Goal: Contribute content: Contribute content

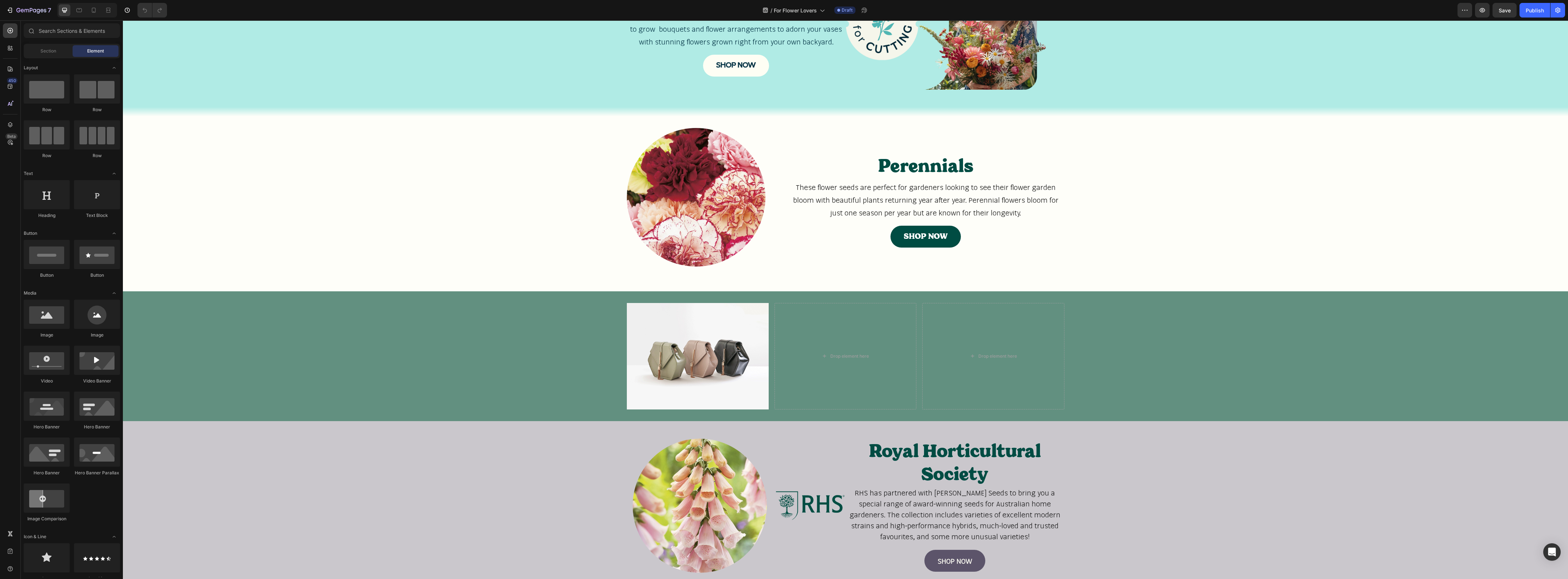
scroll to position [479, 0]
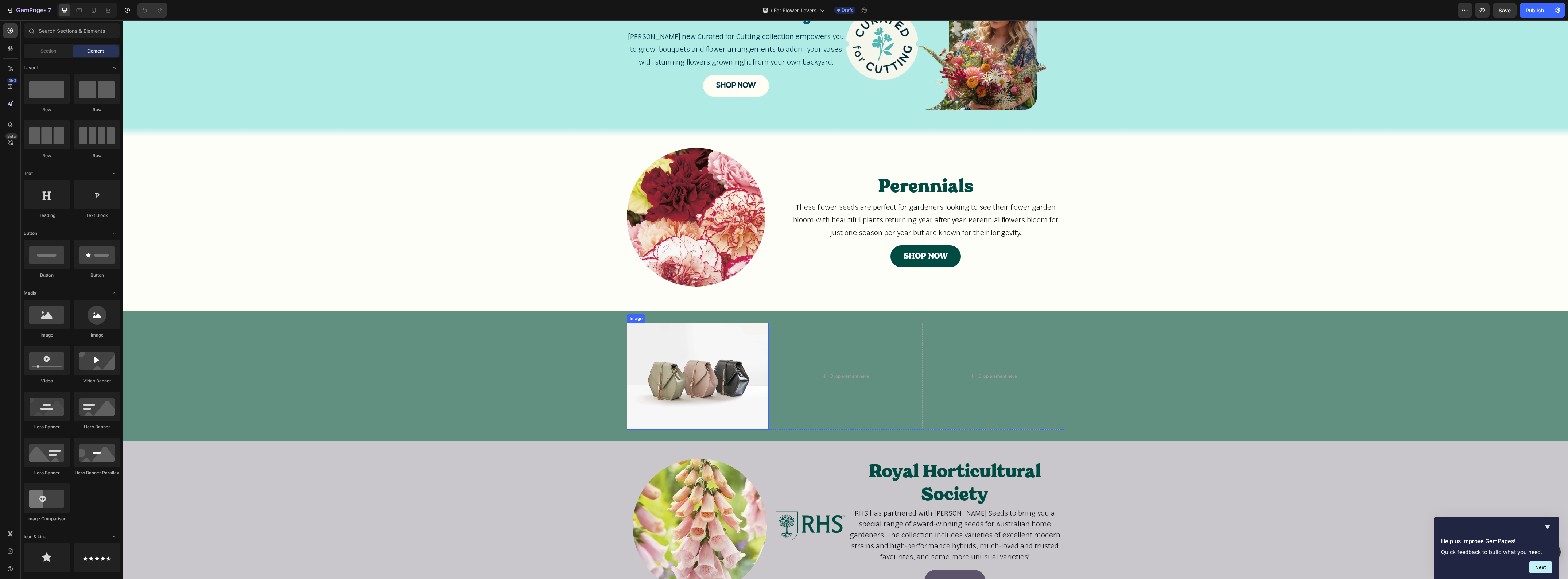
click at [699, 360] on img at bounding box center [697, 376] width 142 height 106
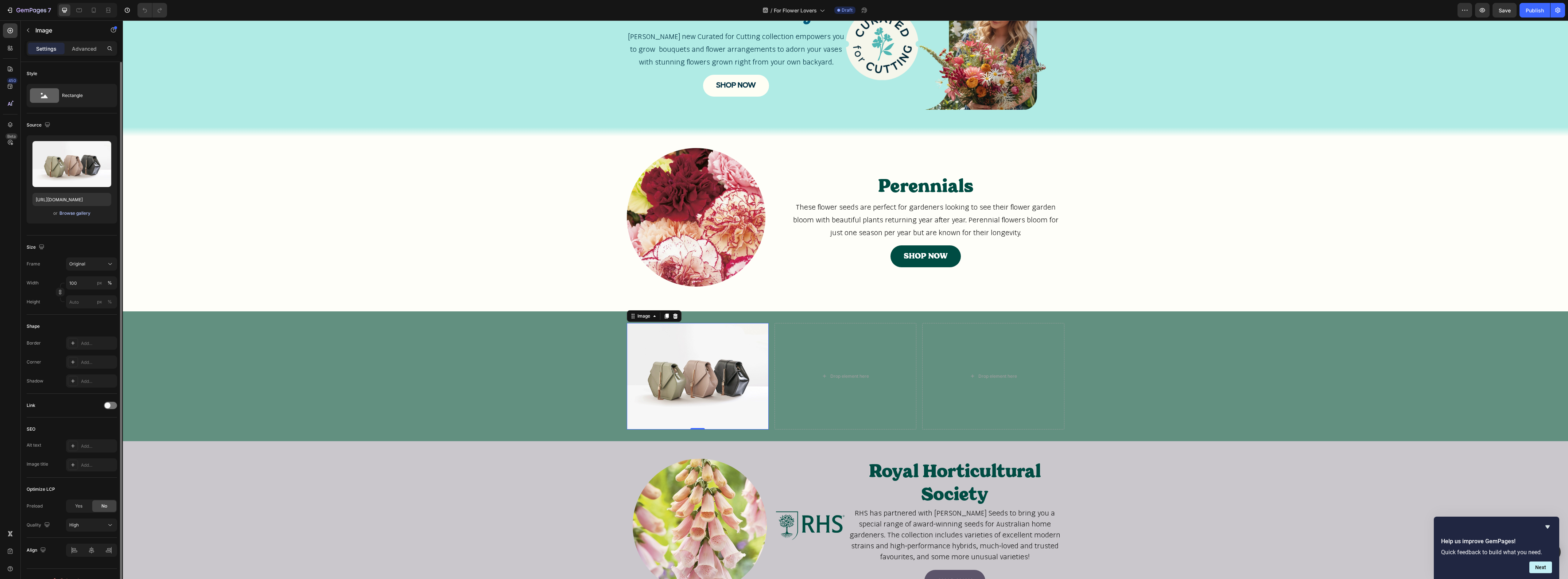
click at [70, 212] on div "Browse gallery" at bounding box center [75, 213] width 31 height 7
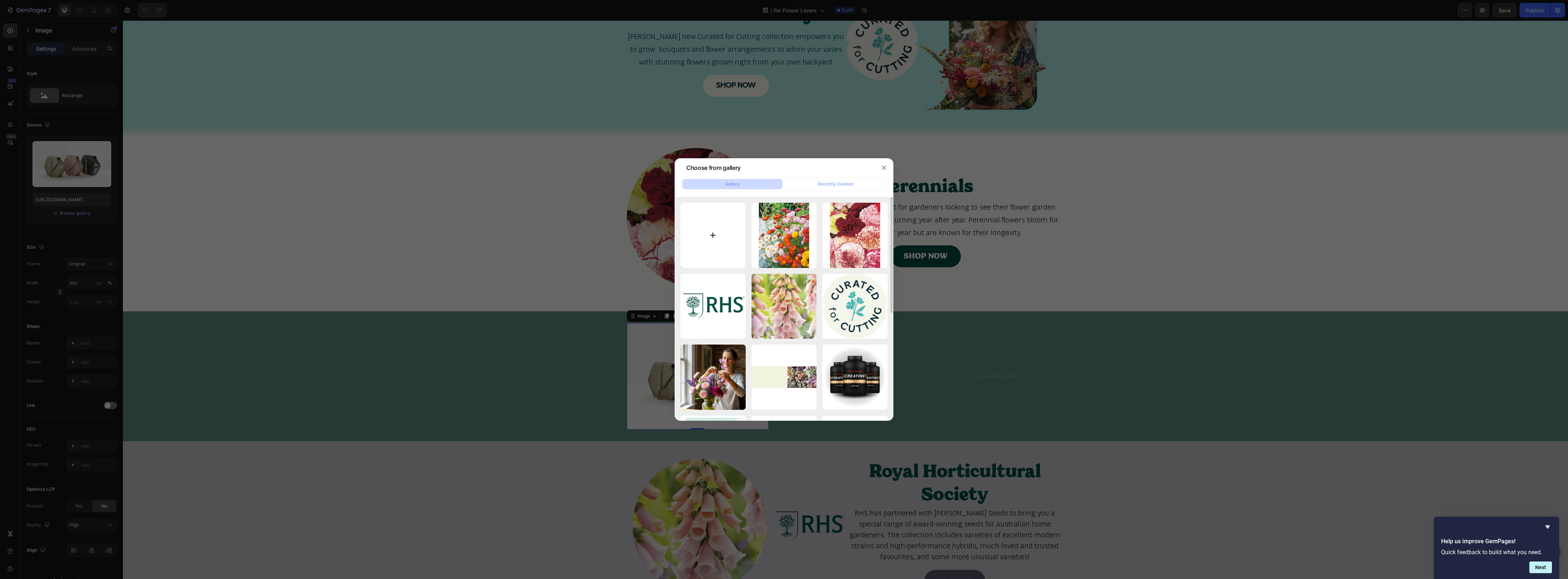
click at [726, 229] on input "file" at bounding box center [713, 235] width 65 height 65
type input "C:\fakepath\Flower Page Image - 800 x 800 px.png"
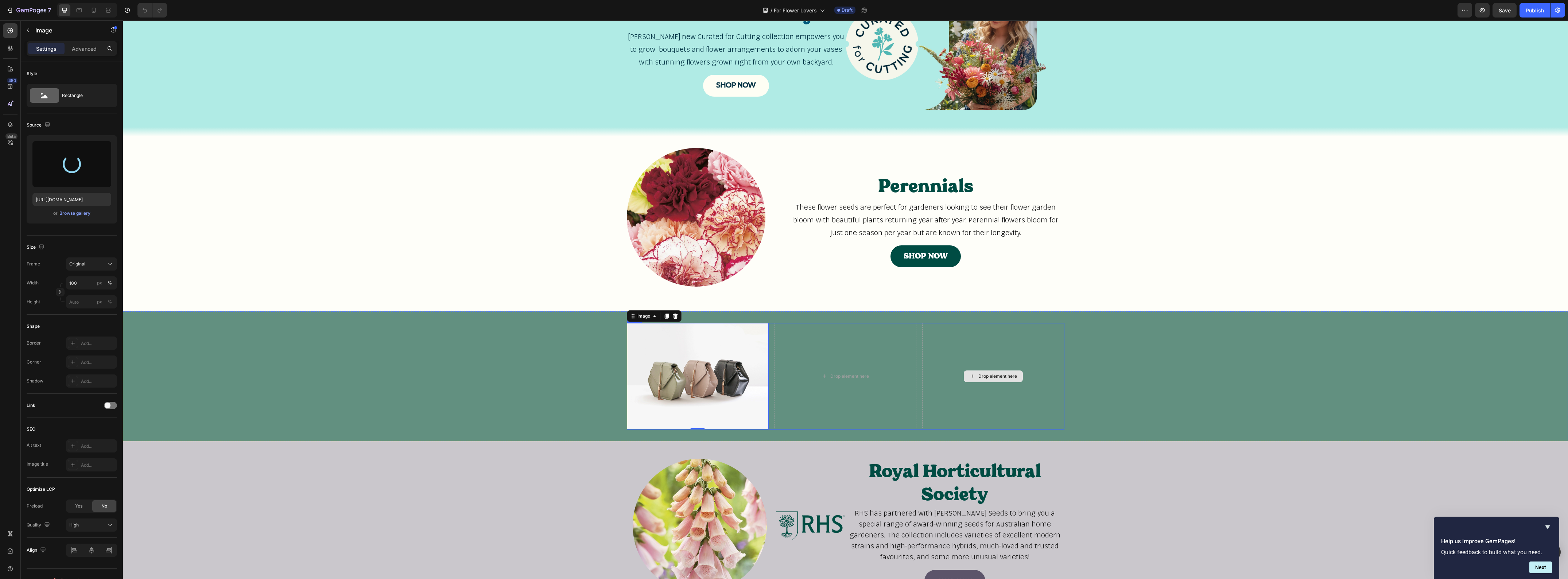
type input "[URL][DOMAIN_NAME]"
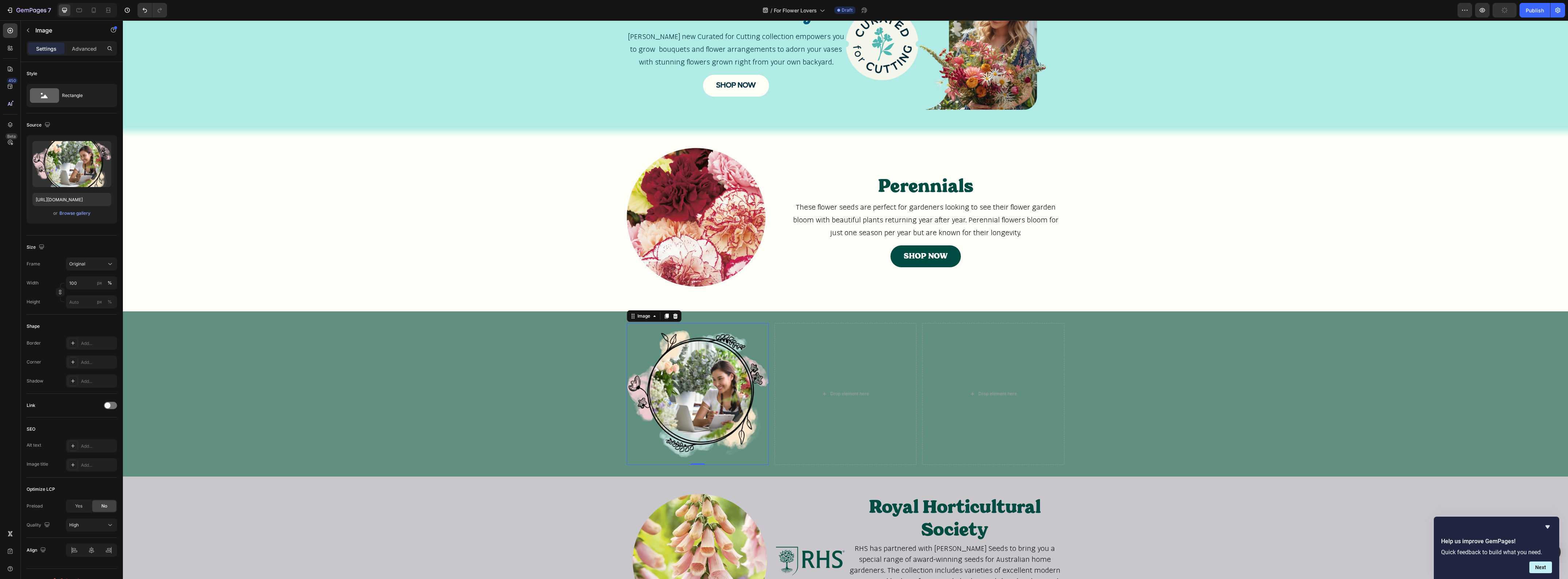
click at [636, 366] on img at bounding box center [697, 394] width 142 height 142
click at [106, 269] on button "Original" at bounding box center [91, 264] width 51 height 13
click at [110, 283] on icon at bounding box center [107, 281] width 7 height 7
click at [110, 281] on icon at bounding box center [109, 281] width 7 height 7
click at [108, 312] on icon at bounding box center [107, 313] width 7 height 7
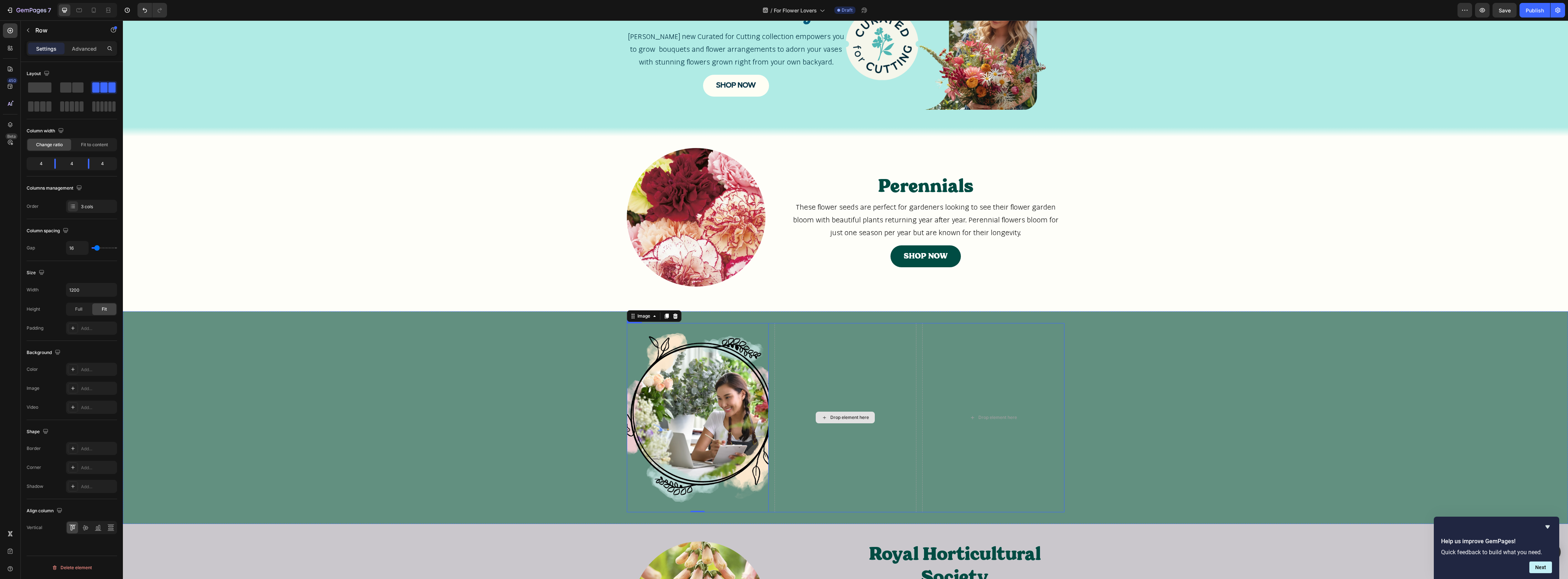
click at [795, 325] on div "Drop element here" at bounding box center [845, 417] width 142 height 190
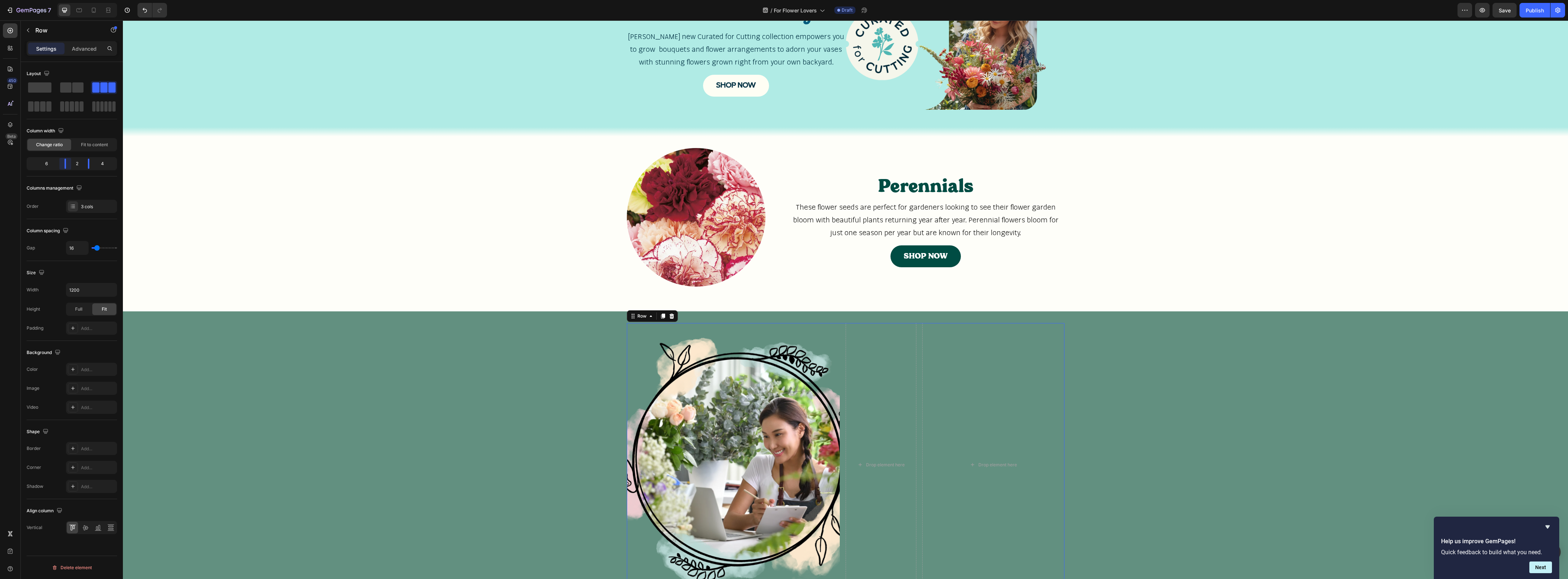
drag, startPoint x: 56, startPoint y: 166, endPoint x: 70, endPoint y: 164, distance: 14.1
click at [70, 0] on body "7 Version history / For Flower Lovers Draft Preview Save Publish 450 Beta Secti…" at bounding box center [784, 0] width 1568 height 0
drag, startPoint x: 89, startPoint y: 163, endPoint x: 95, endPoint y: 163, distance: 6.0
click at [95, 0] on body "7 Version history / For Flower Lovers Draft Preview Save Publish 450 Beta Secti…" at bounding box center [784, 0] width 1568 height 0
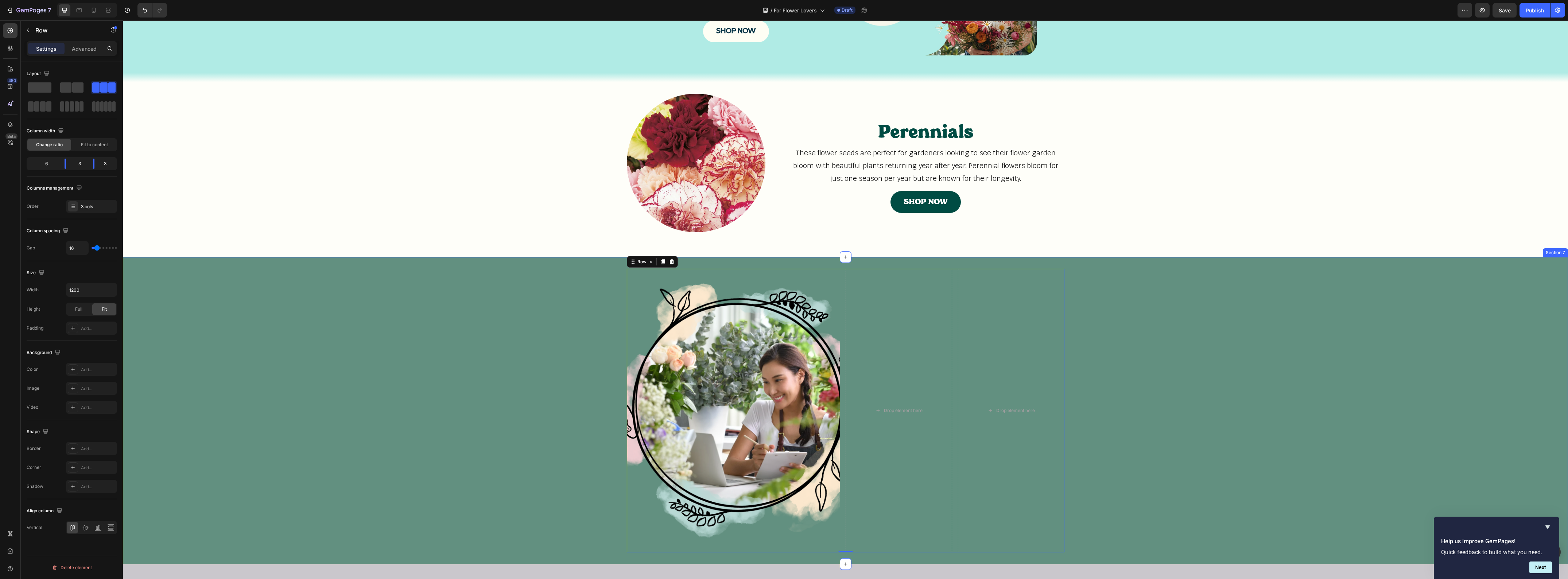
scroll to position [570, 0]
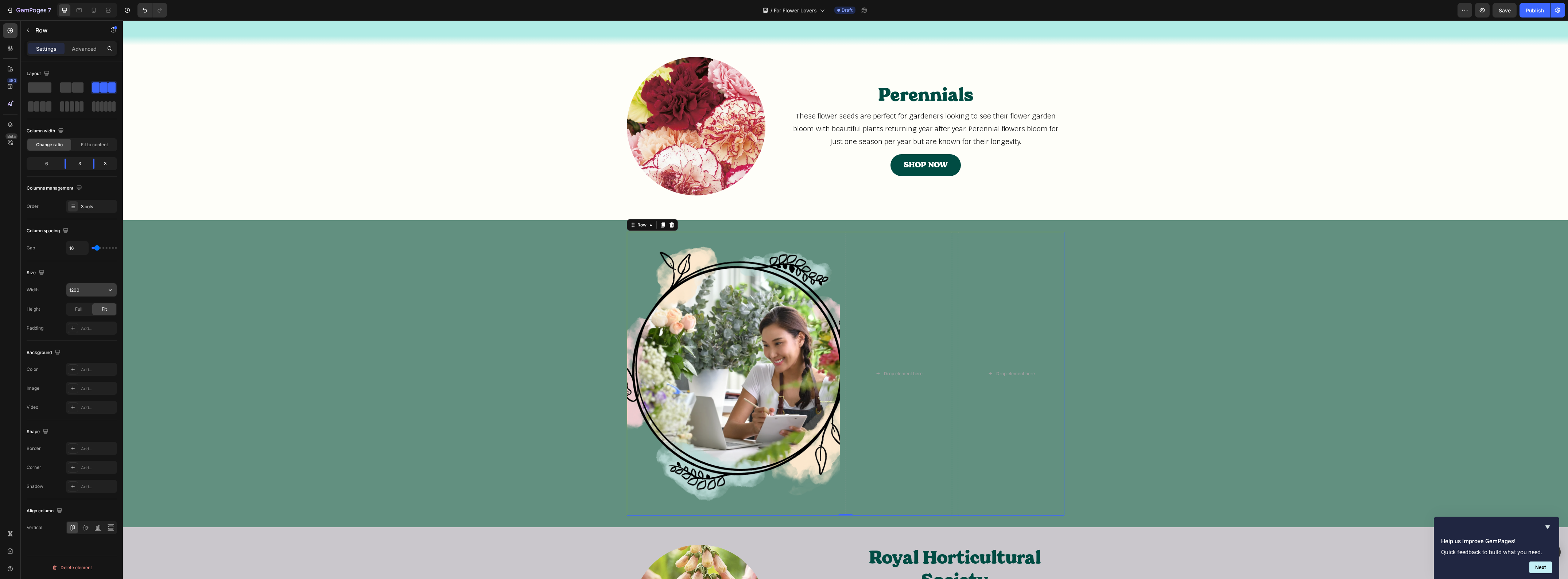
click at [91, 291] on input "1200" at bounding box center [91, 289] width 51 height 13
click at [113, 292] on icon "button" at bounding box center [109, 289] width 7 height 7
click at [97, 290] on input "1200" at bounding box center [91, 289] width 51 height 13
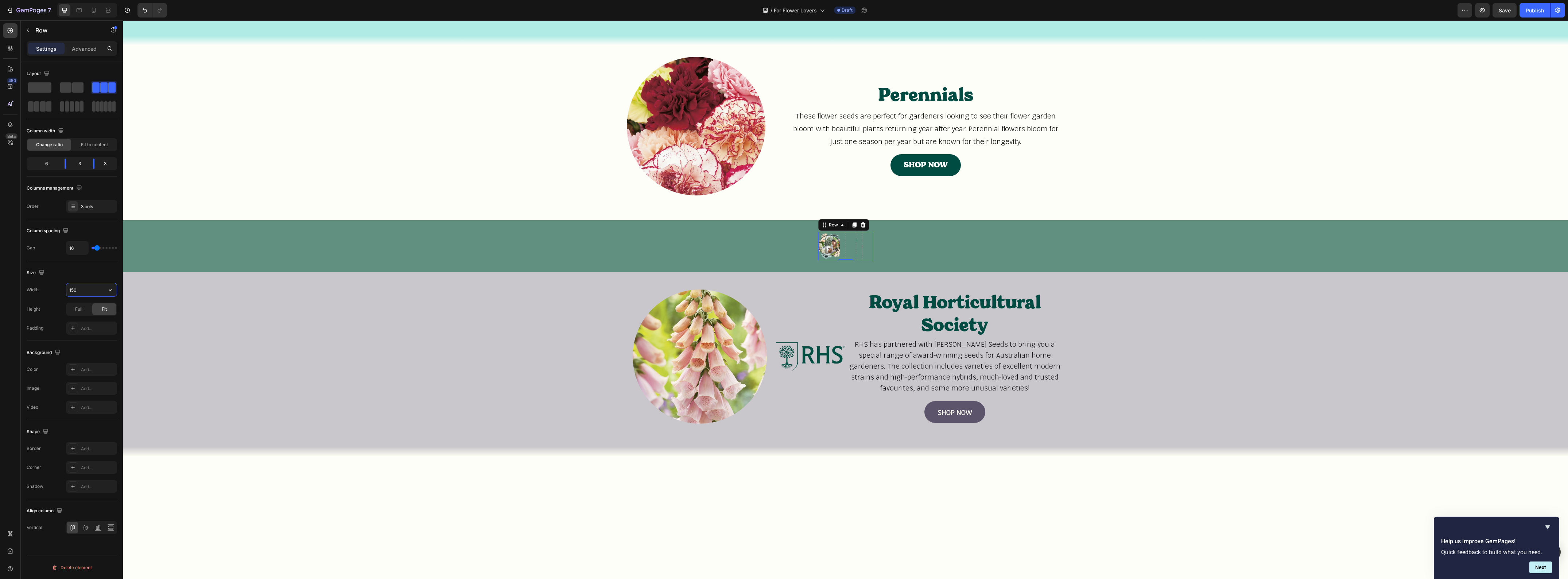
type input "1500"
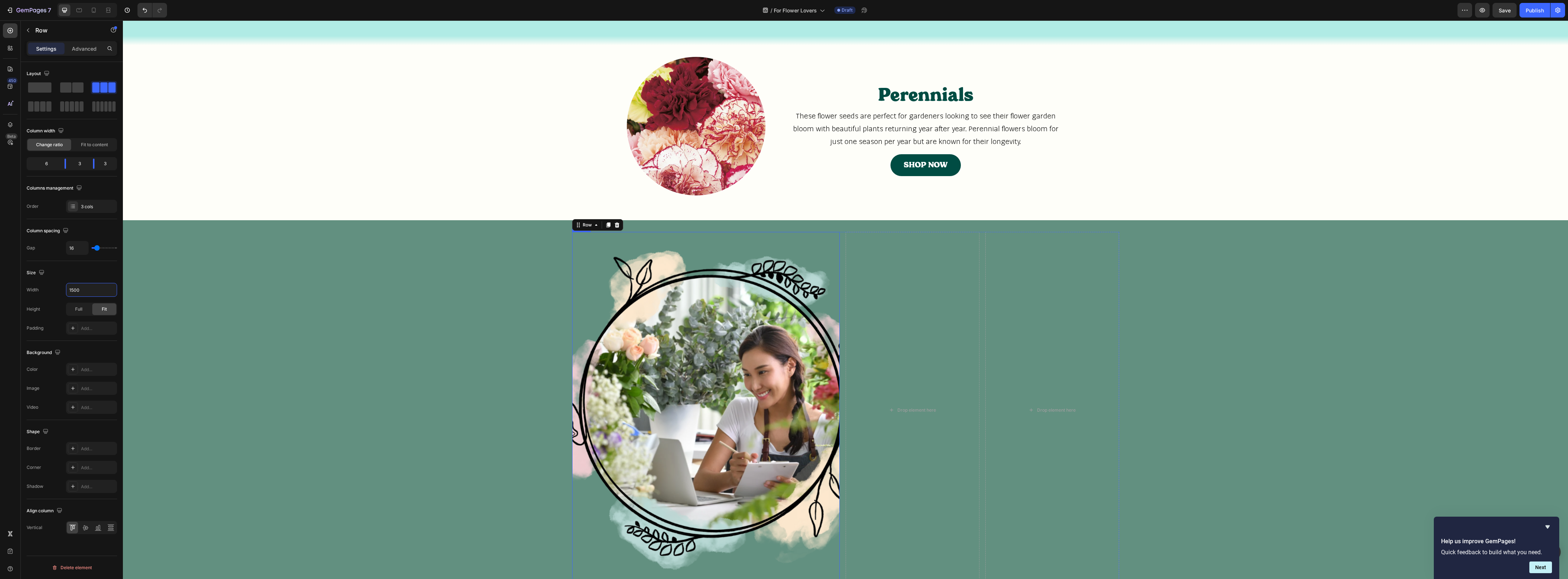
click at [606, 270] on img at bounding box center [705, 410] width 267 height 357
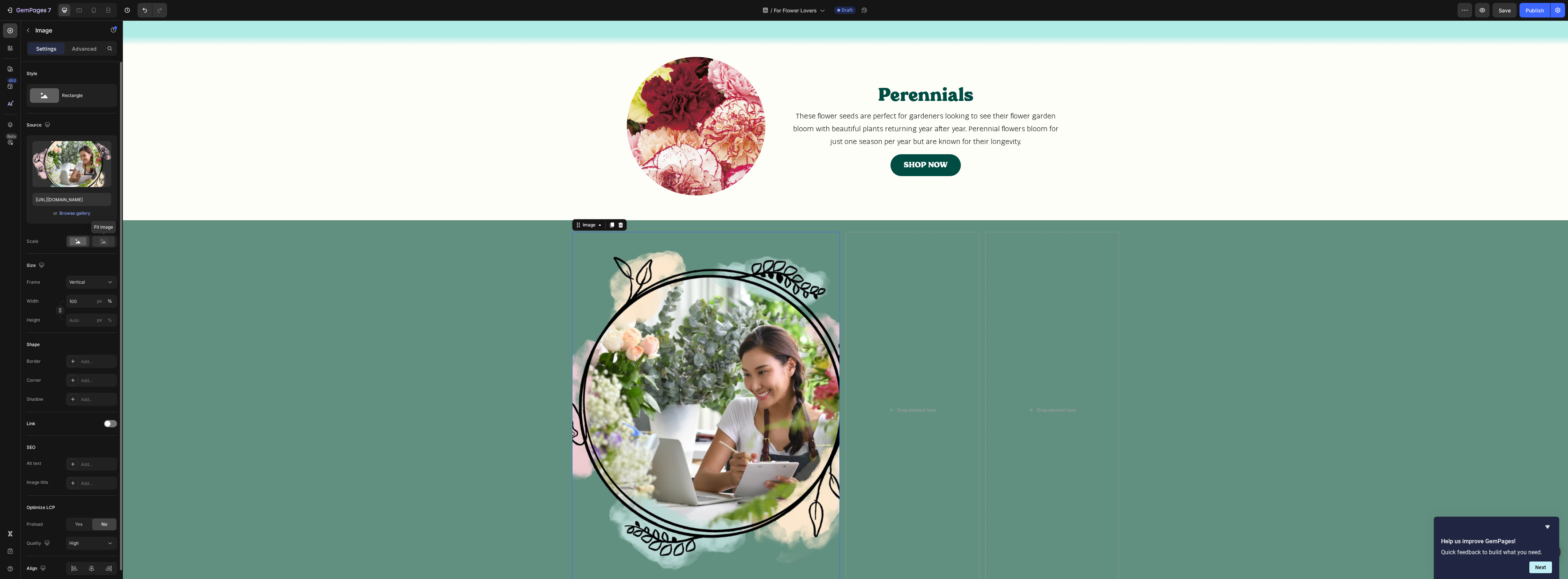
click at [102, 243] on rect at bounding box center [104, 240] width 10 height 7
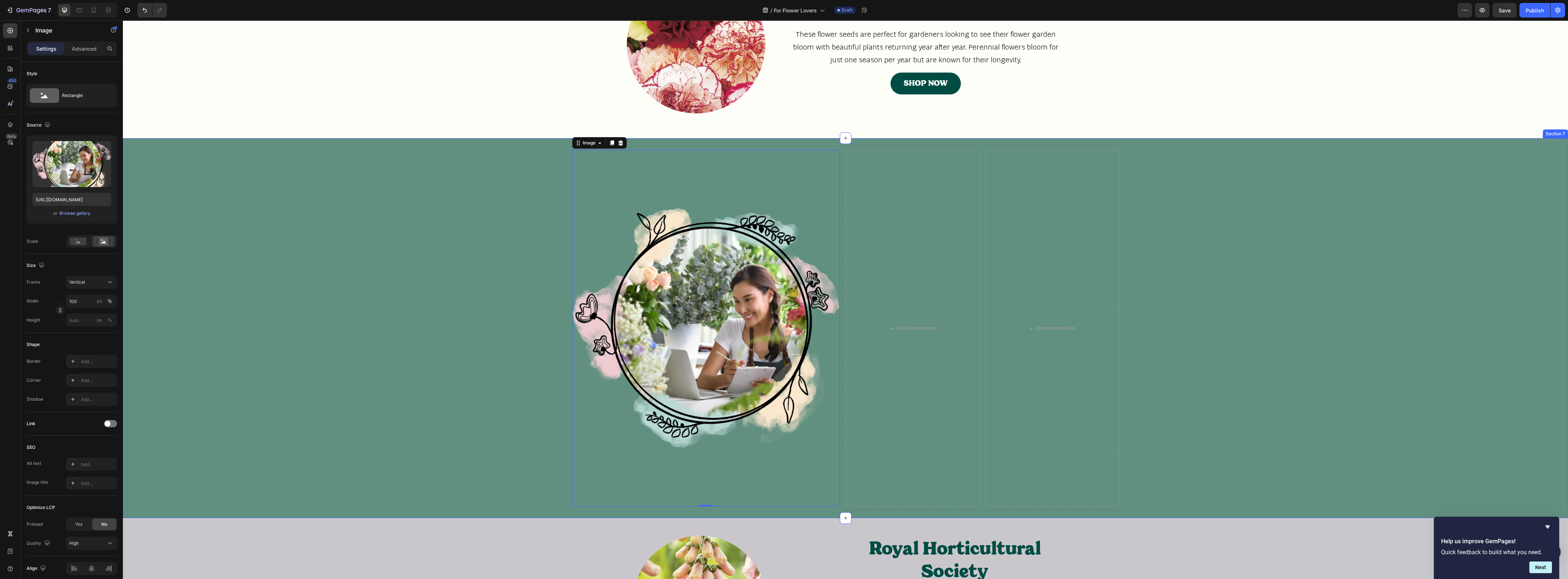
scroll to position [661, 0]
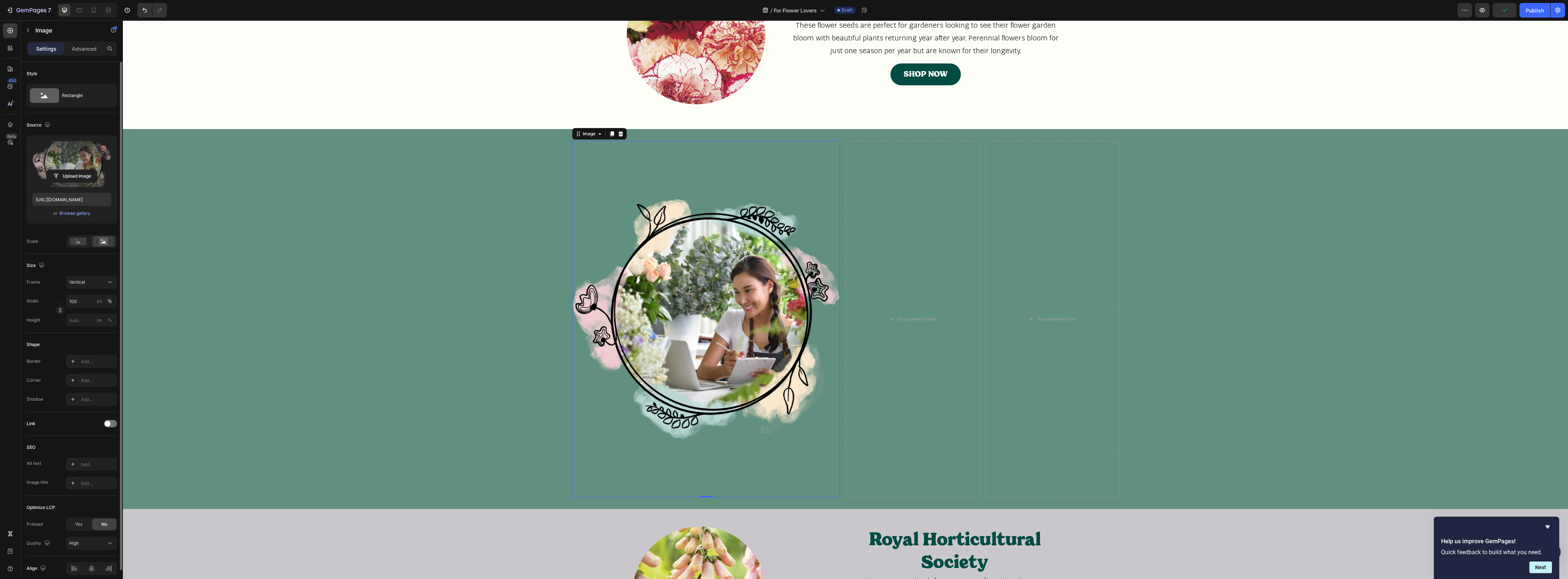
click at [97, 163] on label at bounding box center [71, 163] width 79 height 46
click at [97, 170] on input "file" at bounding box center [72, 176] width 51 height 13
click at [82, 210] on div "Browse gallery" at bounding box center [75, 213] width 31 height 7
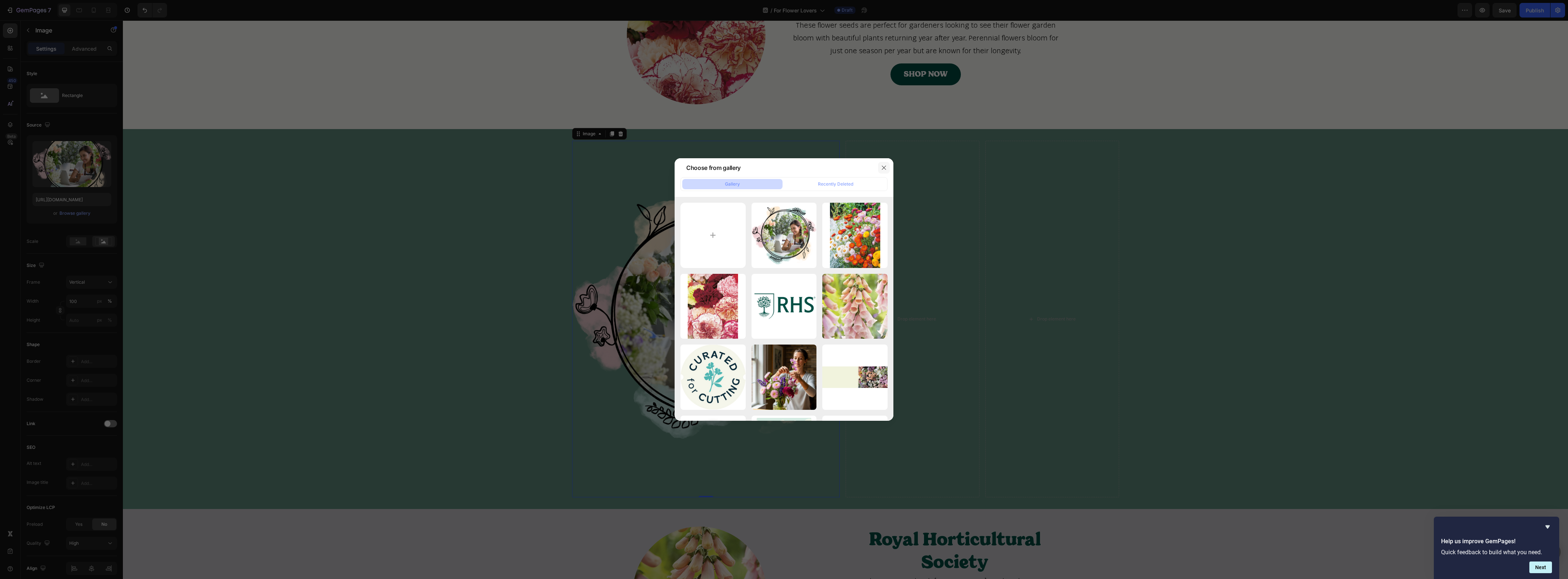
click at [883, 166] on icon "button" at bounding box center [884, 167] width 6 height 6
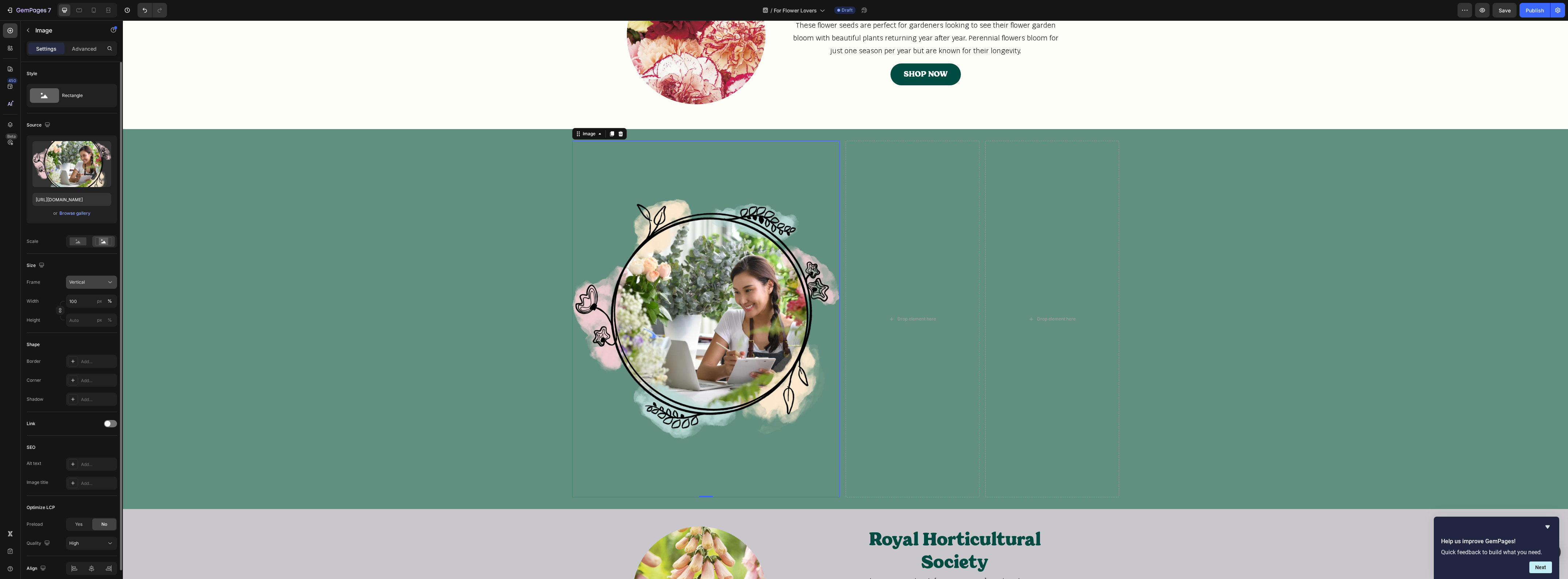
click at [108, 284] on icon at bounding box center [109, 281] width 7 height 7
click at [102, 327] on div "Horizontal" at bounding box center [89, 327] width 42 height 7
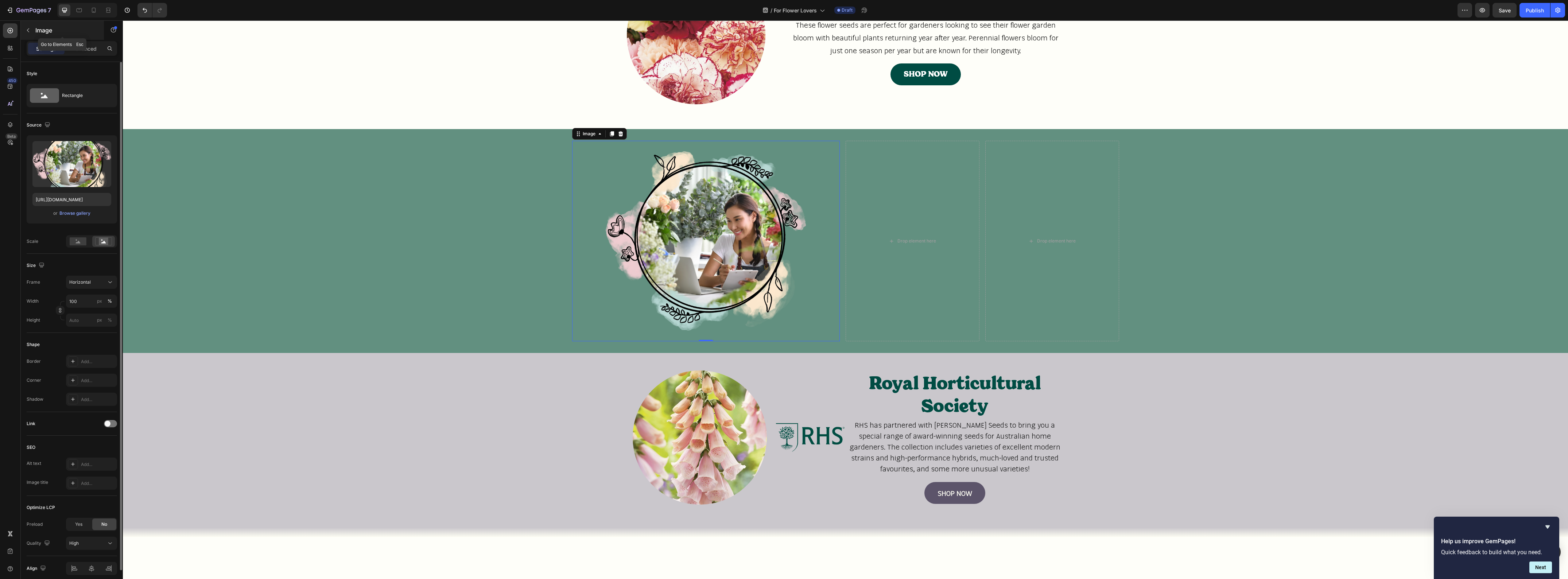
click at [30, 26] on button "button" at bounding box center [28, 30] width 12 height 12
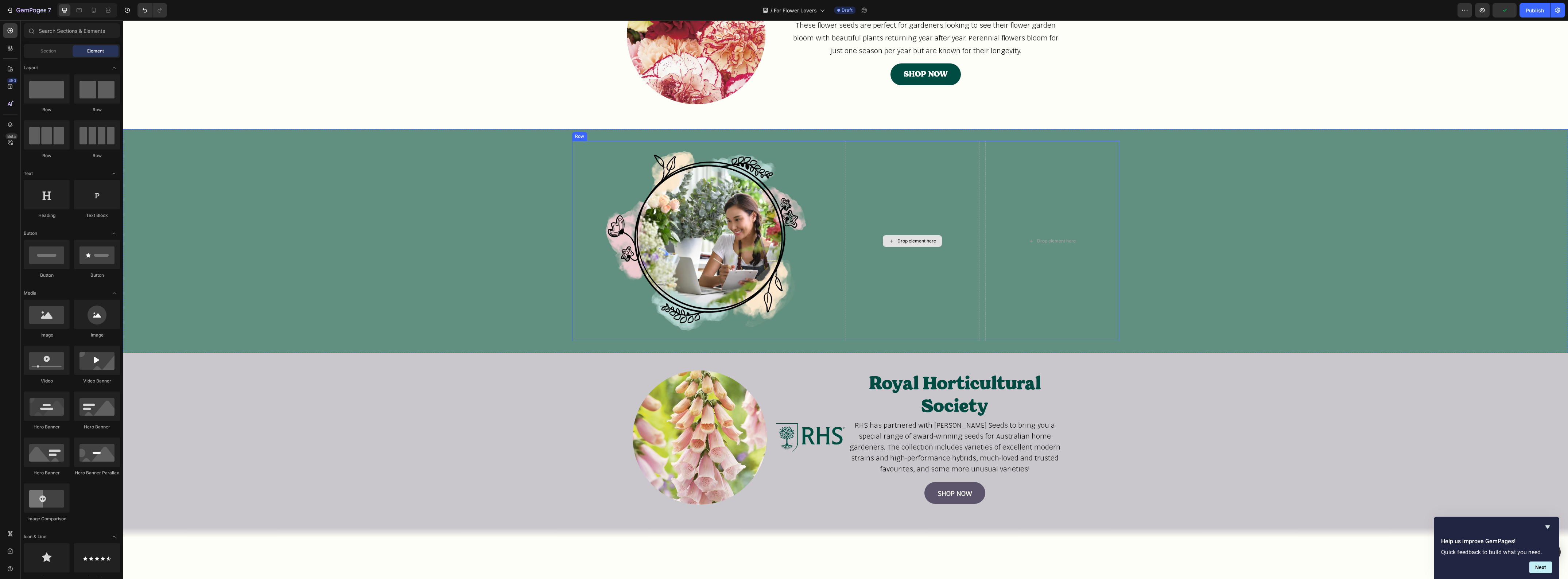
click at [966, 255] on div "Drop element here" at bounding box center [912, 241] width 134 height 201
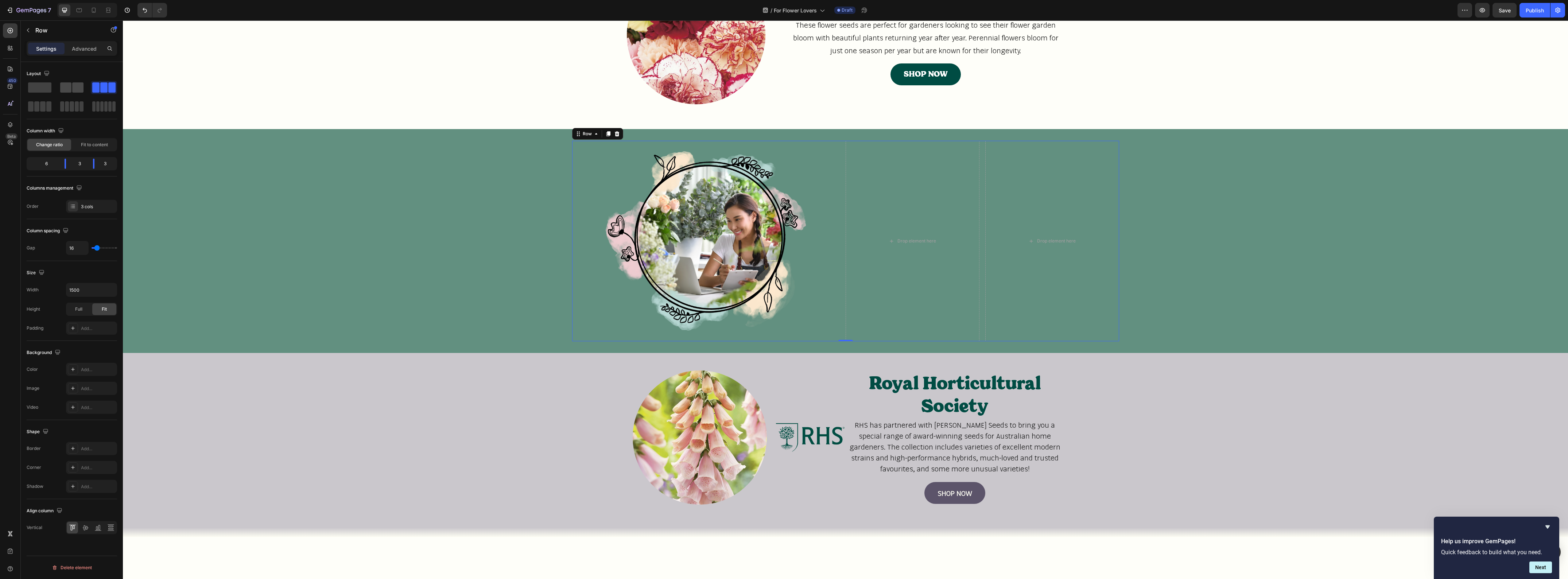
click at [79, 88] on span at bounding box center [78, 88] width 12 height 10
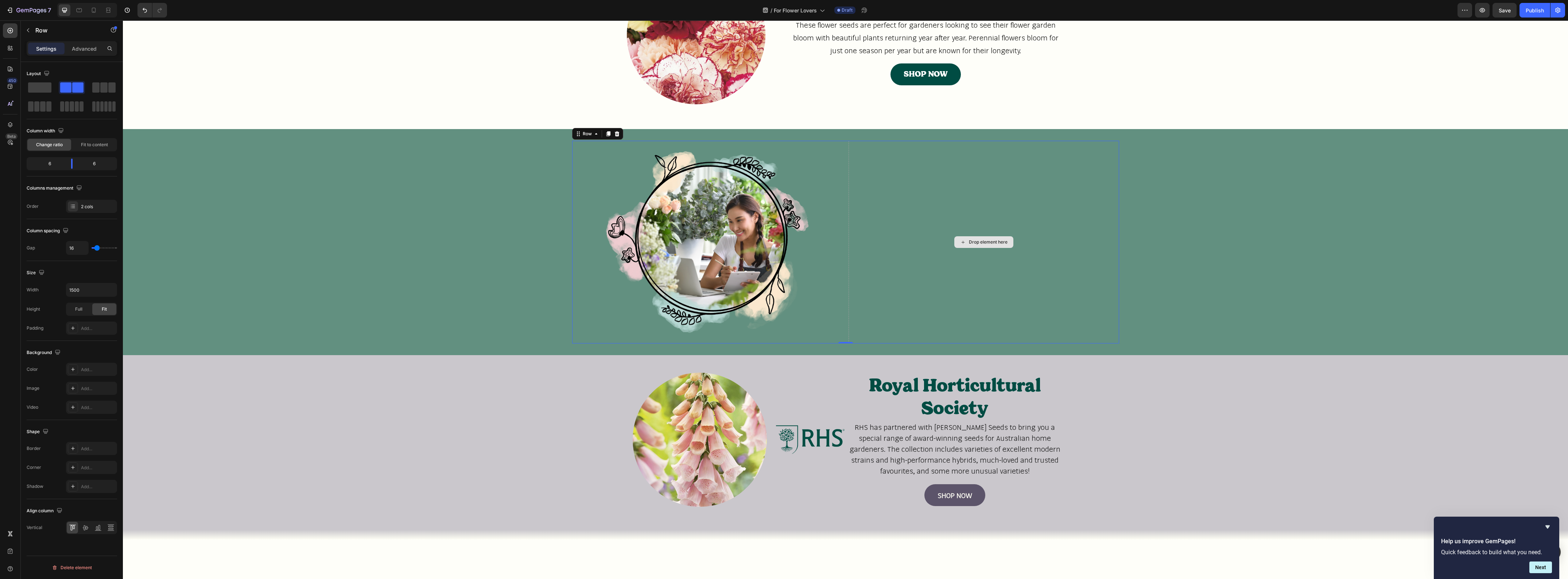
click at [968, 214] on div "Drop element here" at bounding box center [983, 242] width 270 height 203
click at [29, 30] on icon "button" at bounding box center [28, 30] width 6 height 6
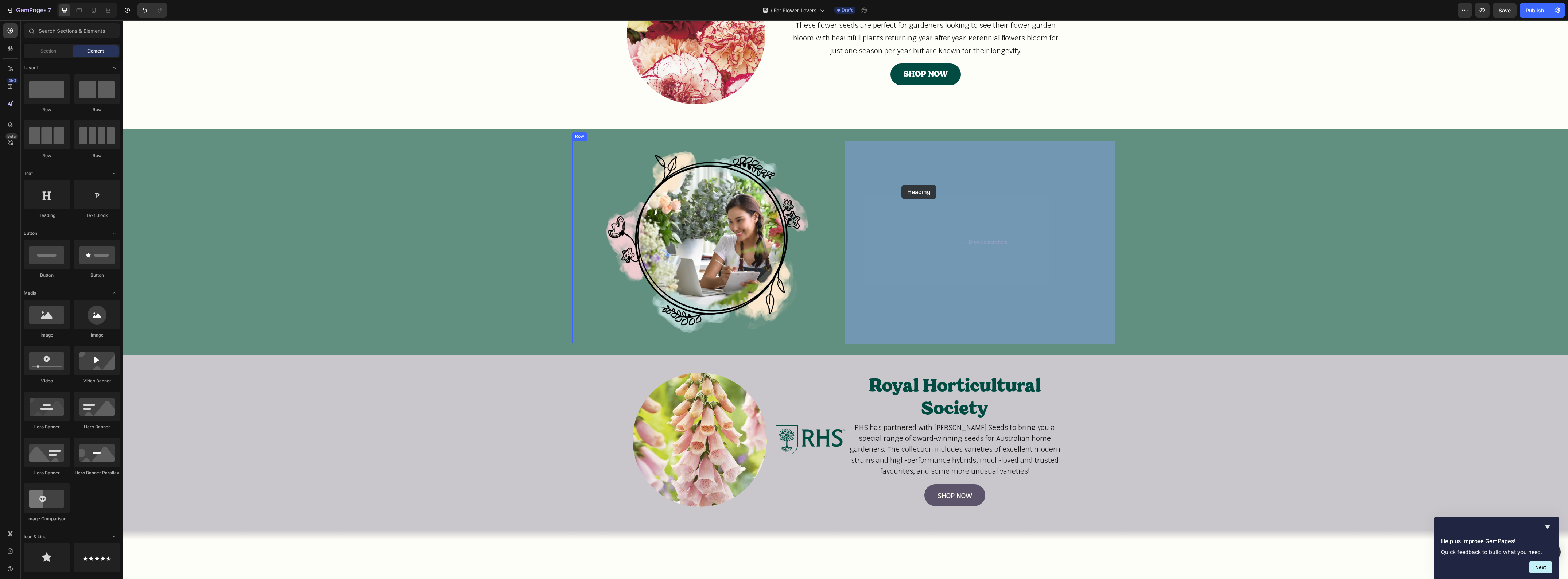
drag, startPoint x: 177, startPoint y: 222, endPoint x: 902, endPoint y: 185, distance: 725.9
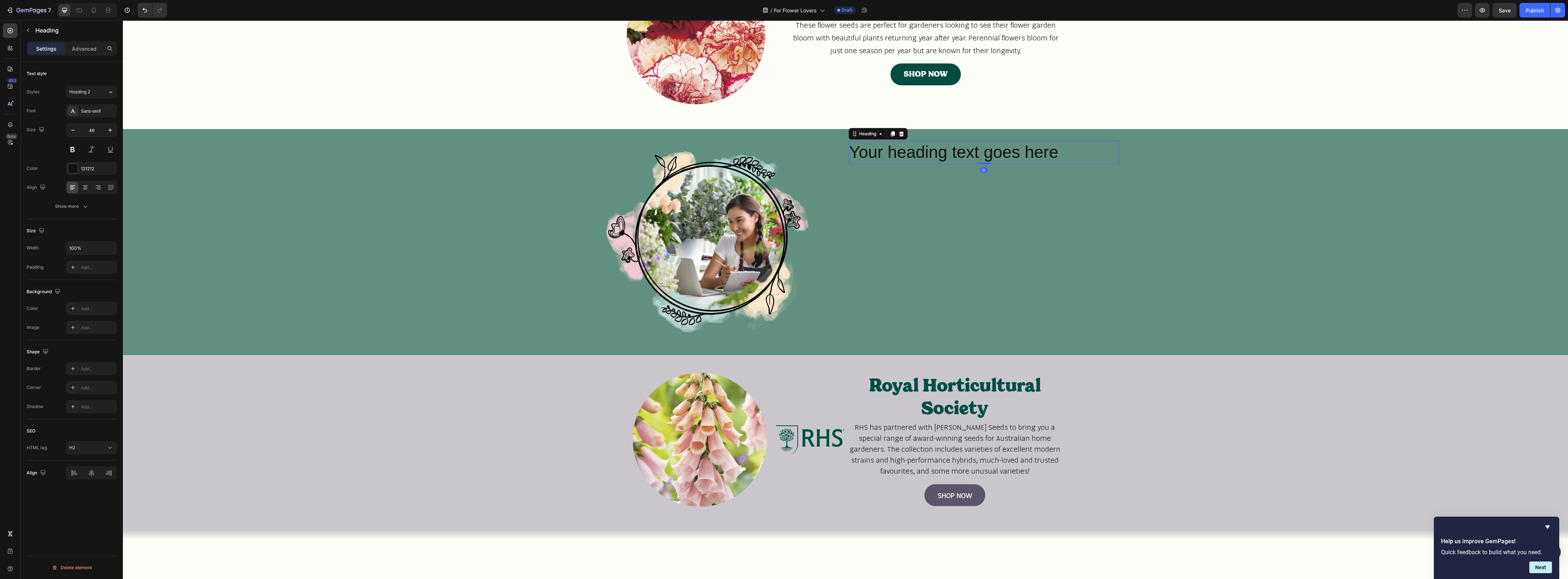
click at [895, 154] on h2 "Your heading text goes here" at bounding box center [983, 153] width 270 height 23
click at [895, 154] on p "Your heading text goes here" at bounding box center [983, 152] width 269 height 21
click at [866, 153] on p "Your heading text goes here" at bounding box center [983, 152] width 269 height 21
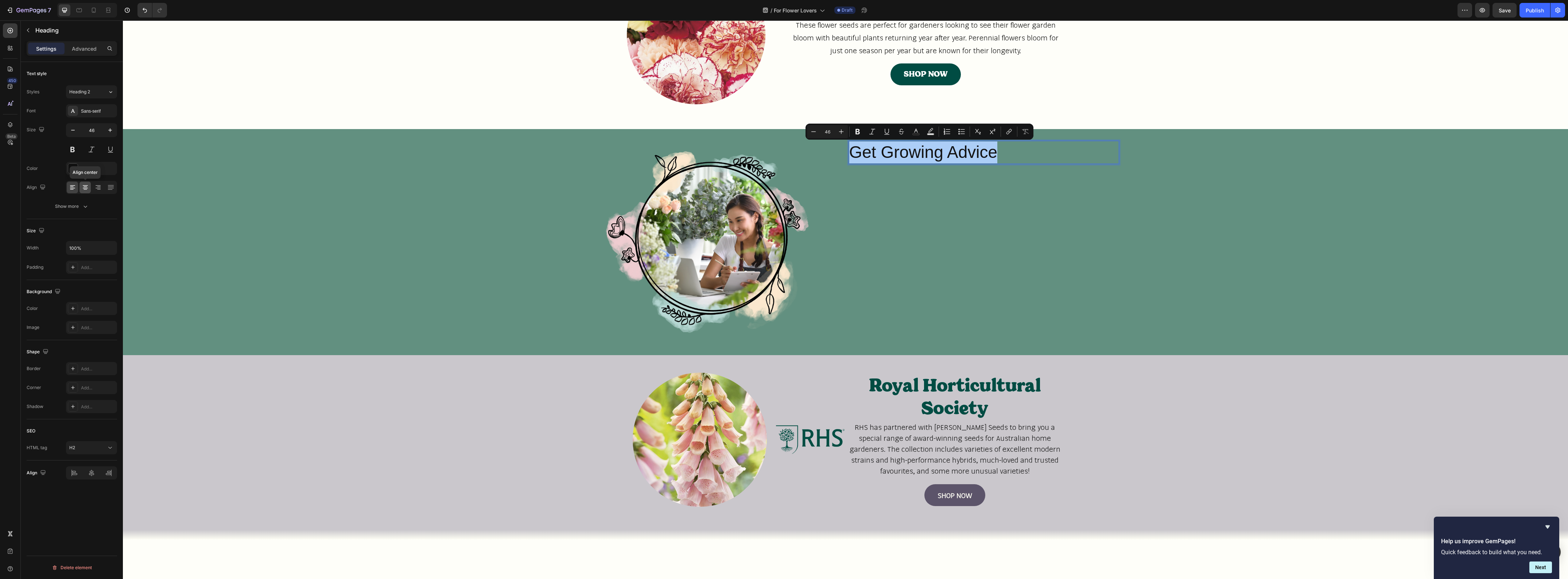
click at [86, 189] on icon at bounding box center [85, 187] width 7 height 7
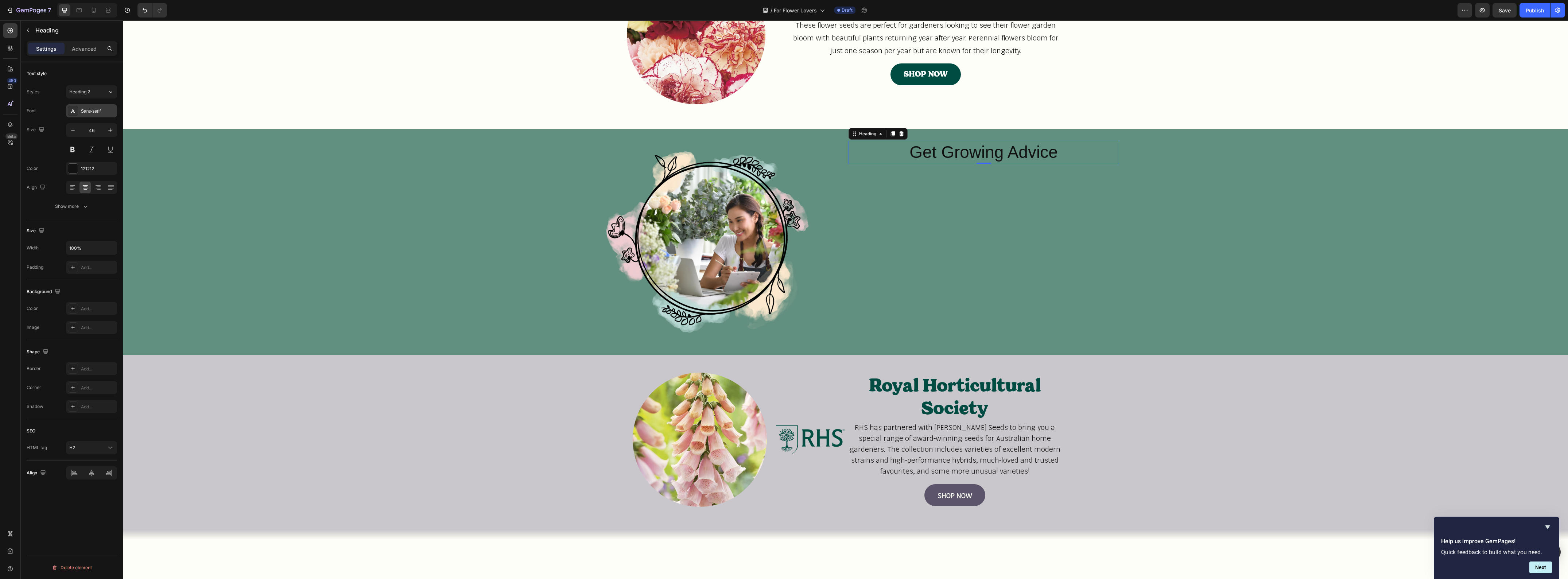
click at [108, 113] on div "Sans-serif" at bounding box center [97, 111] width 34 height 7
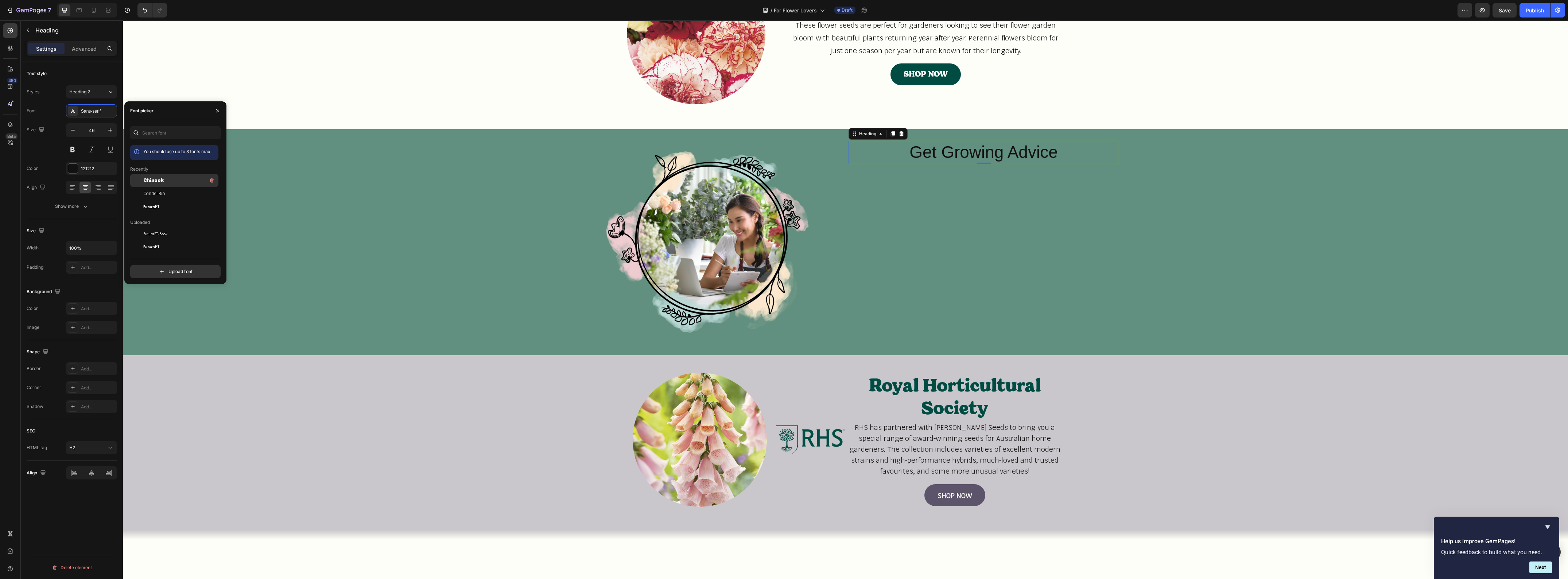
click at [154, 181] on span "Chinook" at bounding box center [153, 180] width 20 height 7
click at [93, 167] on div "121212" at bounding box center [91, 168] width 21 height 7
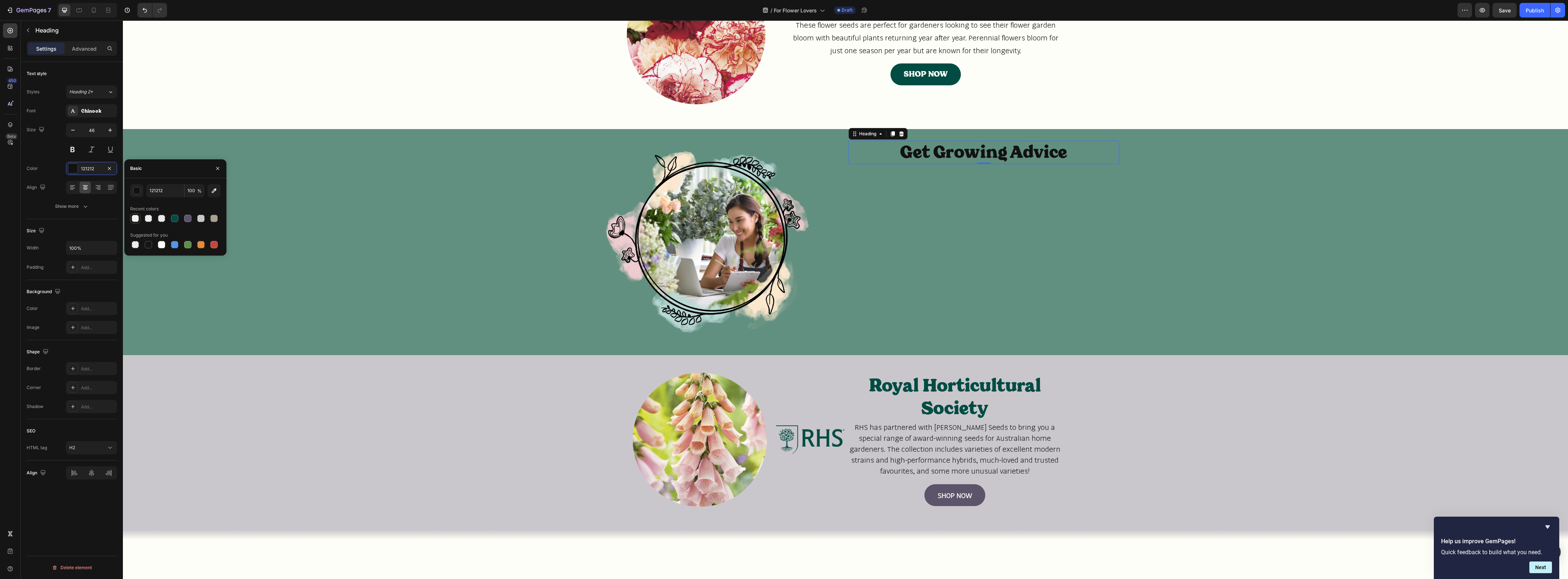
click at [136, 219] on div at bounding box center [134, 218] width 7 height 7
type input "FEFEF4"
click at [194, 193] on input "50" at bounding box center [195, 190] width 20 height 13
type input "100"
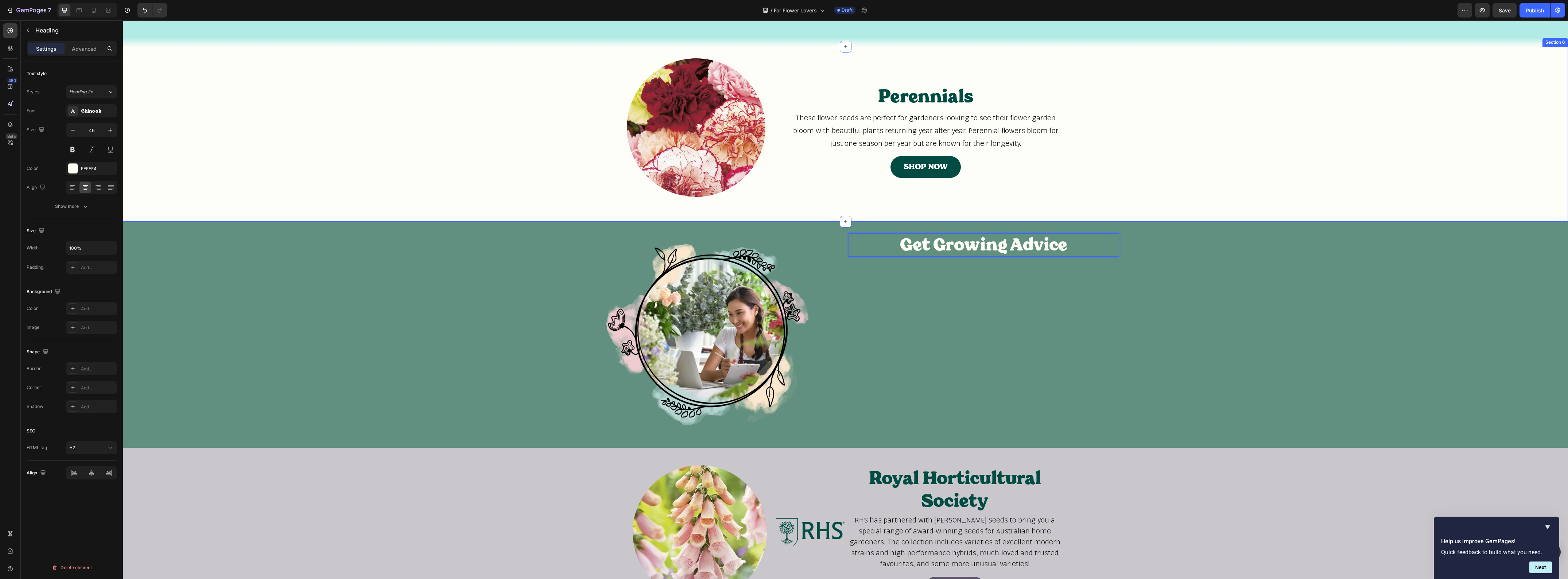
scroll to position [615, 0]
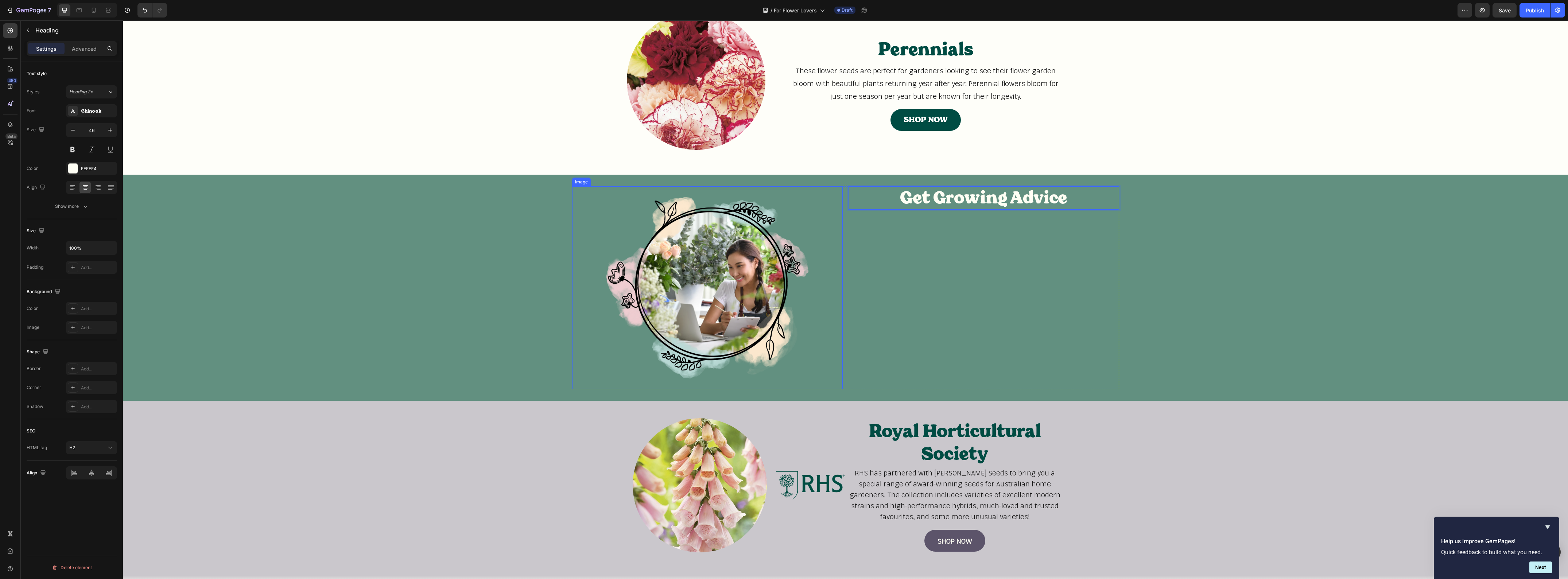
click at [589, 295] on img at bounding box center [707, 288] width 270 height 203
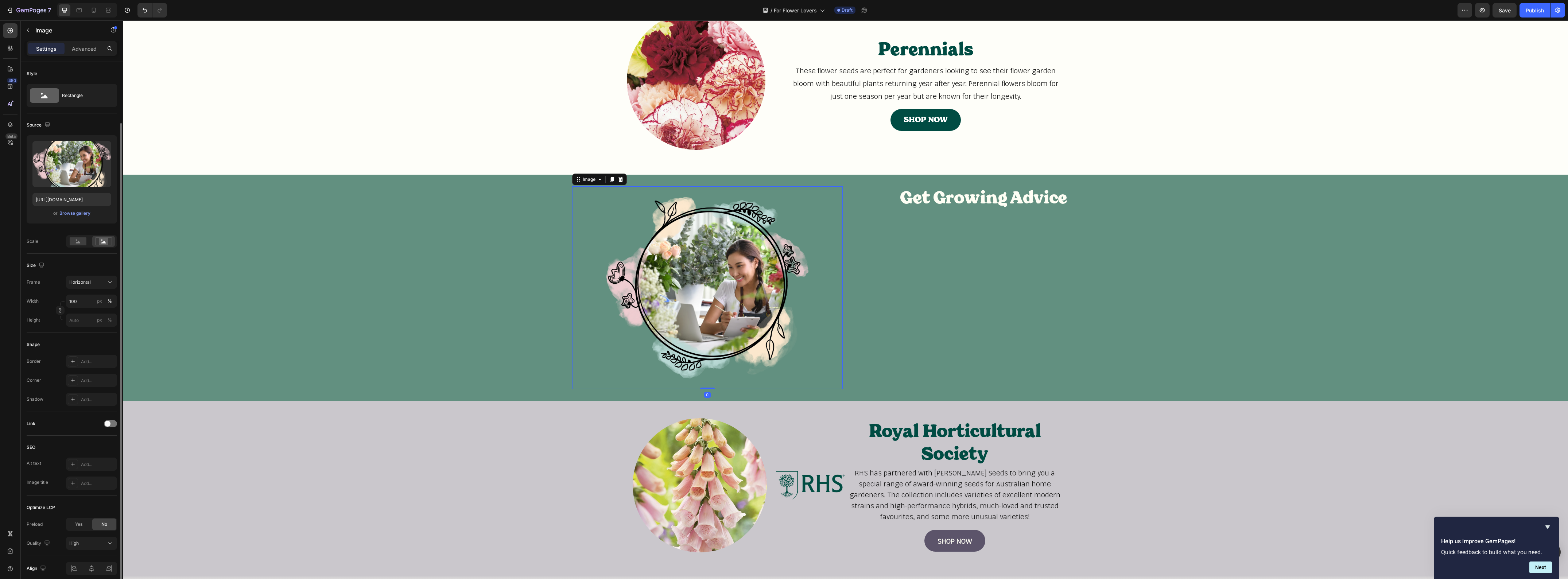
scroll to position [32, 0]
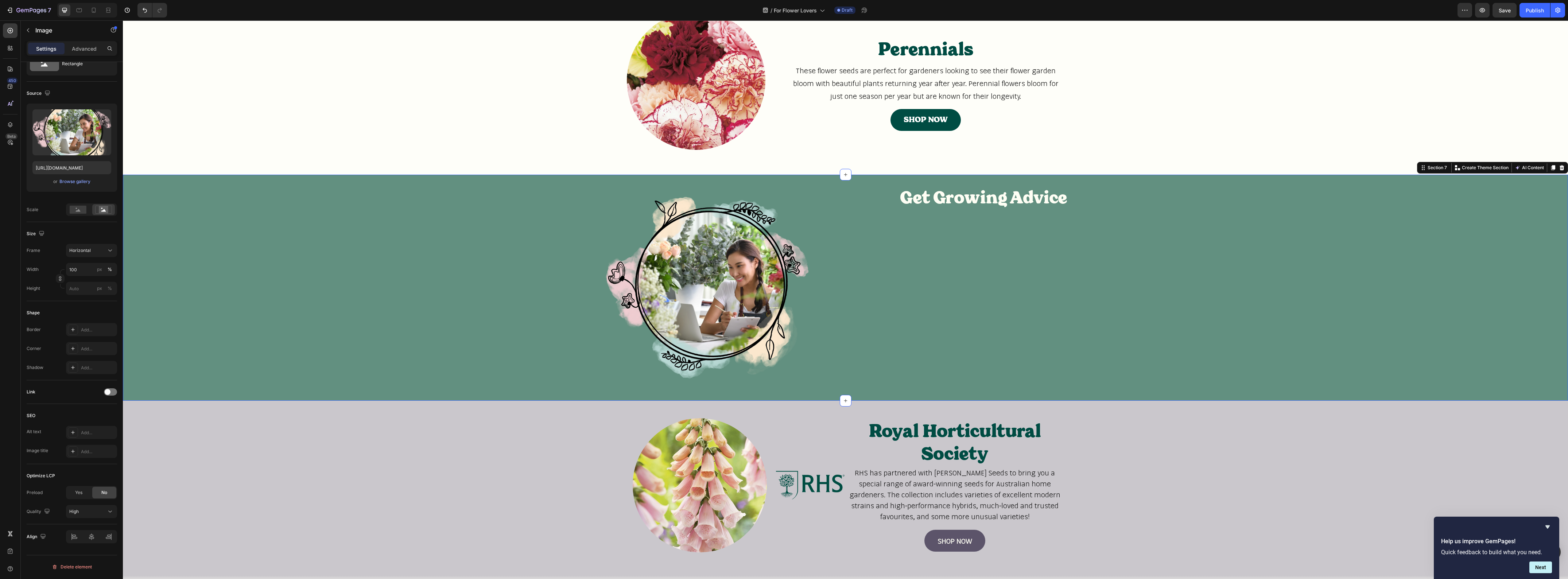
click at [526, 285] on div "Image Get Growing Advice Heading Row" at bounding box center [845, 288] width 1445 height 203
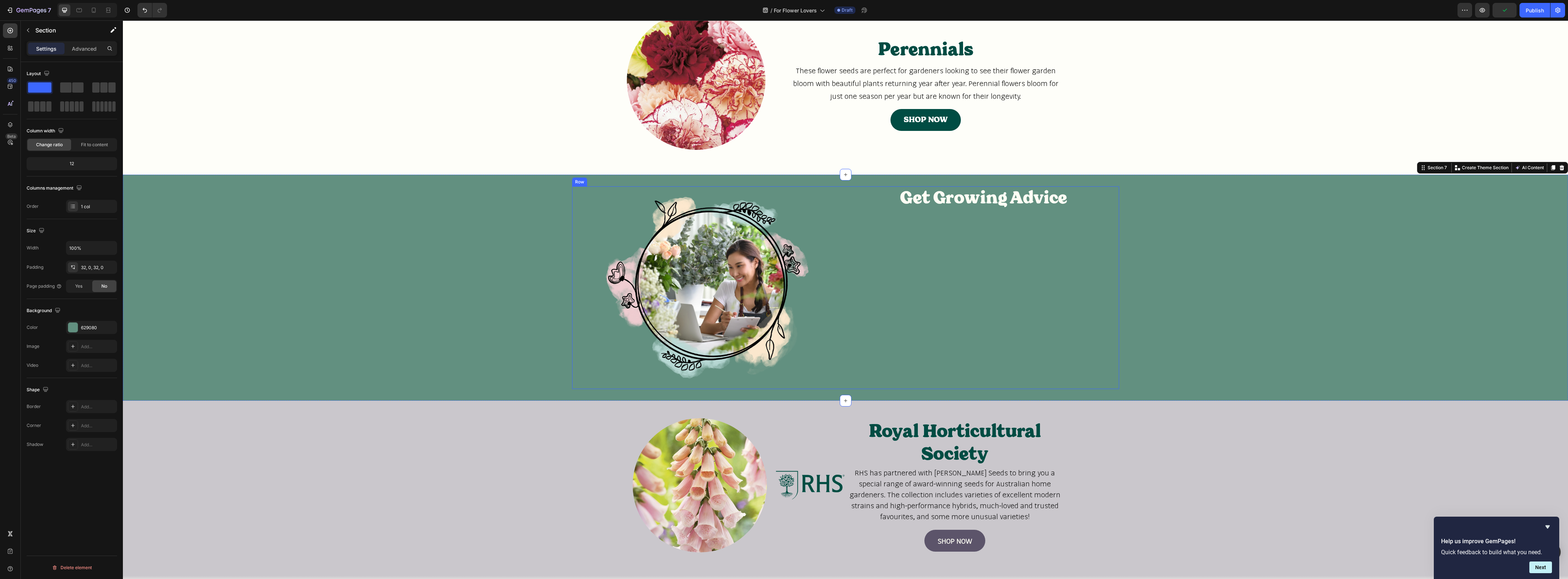
click at [1092, 267] on div "Get Growing Advice Heading" at bounding box center [983, 288] width 270 height 203
click at [1217, 270] on div "Image Get Growing Advice Heading Row 0" at bounding box center [845, 288] width 1445 height 203
click at [1134, 275] on div "Image Get Growing Advice Heading Row" at bounding box center [845, 288] width 1445 height 203
click at [1118, 278] on div "Image Get Growing Advice Heading Row" at bounding box center [845, 288] width 1445 height 203
click at [1098, 278] on div "Get Growing Advice Heading" at bounding box center [983, 288] width 270 height 203
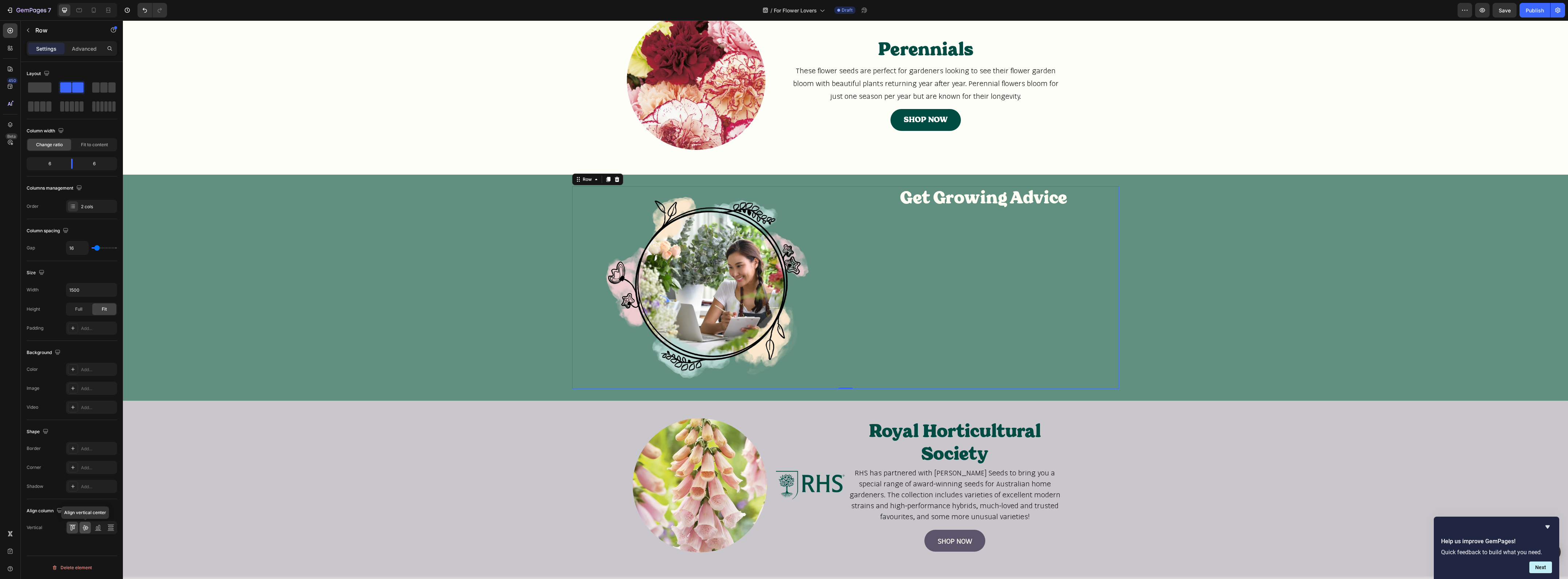
click at [82, 530] on icon at bounding box center [85, 527] width 7 height 7
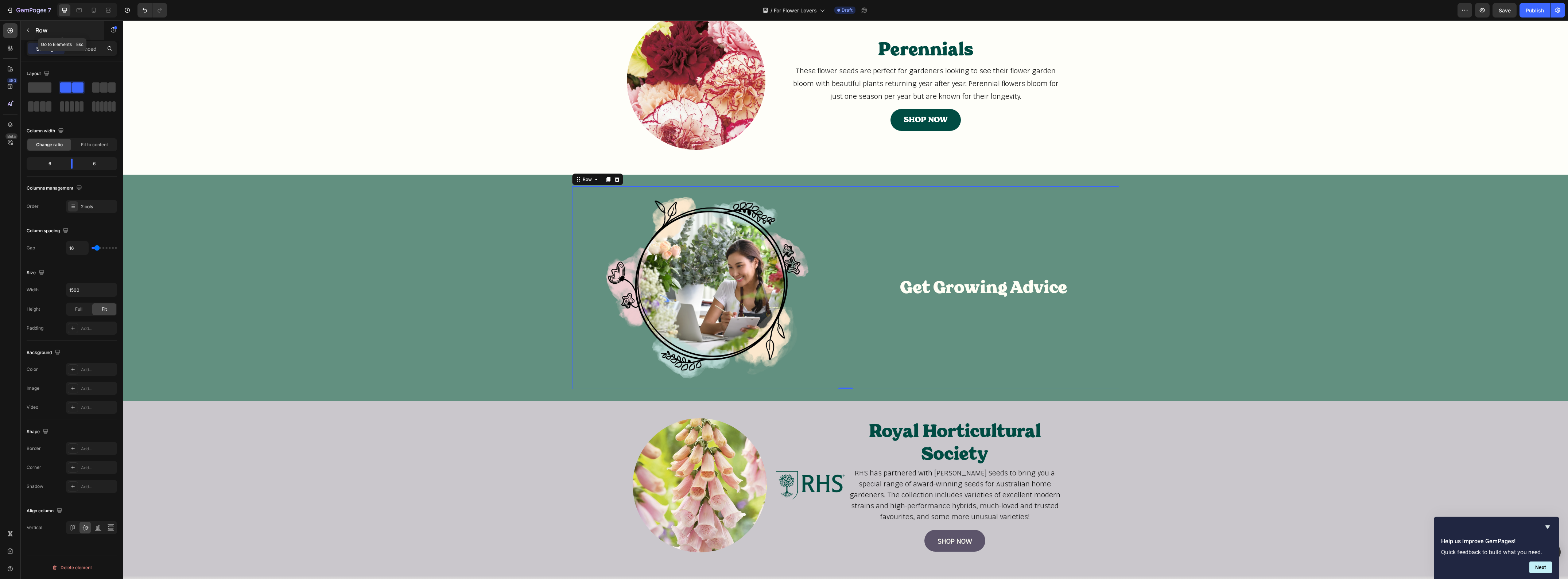
click at [30, 28] on icon "button" at bounding box center [28, 30] width 6 height 6
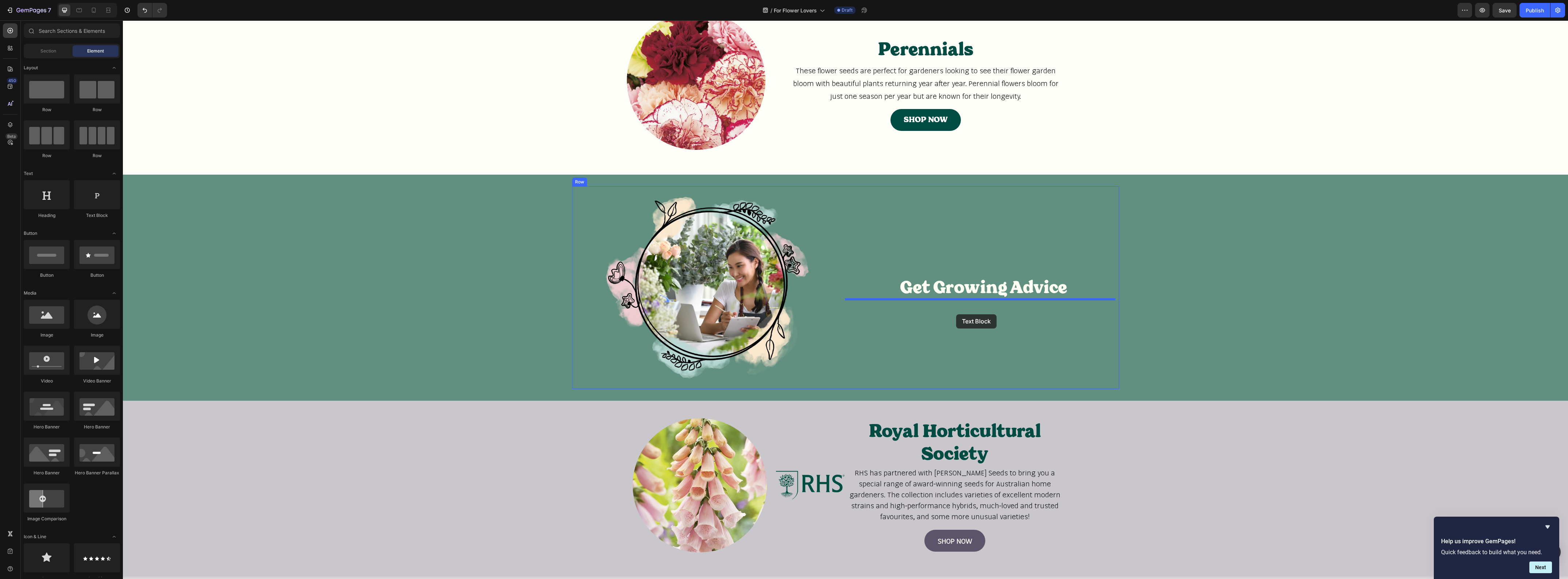
drag, startPoint x: 223, startPoint y: 224, endPoint x: 956, endPoint y: 314, distance: 738.5
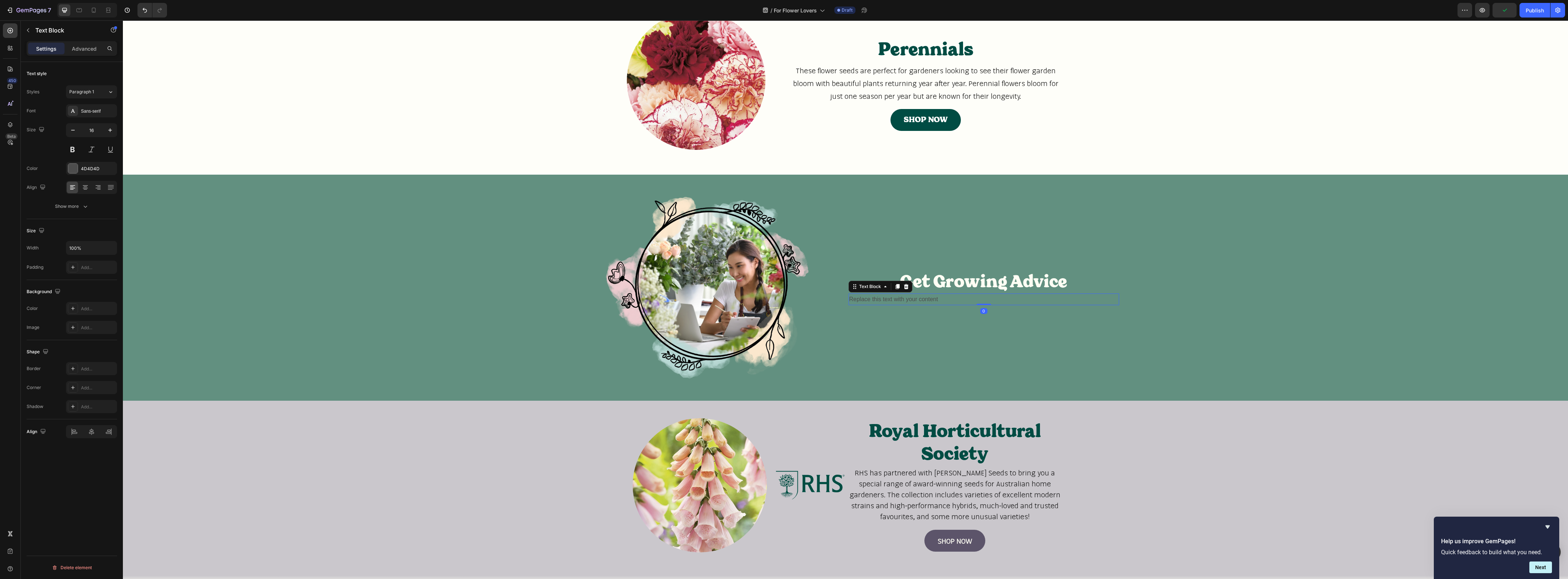
click at [919, 300] on div "Replace this text with your content" at bounding box center [983, 300] width 270 height 12
click at [919, 300] on p "Replace this text with your content" at bounding box center [983, 300] width 269 height 11
click at [912, 304] on p "Join" at bounding box center [983, 300] width 269 height 11
click at [911, 297] on p "Join" at bounding box center [983, 300] width 269 height 11
click at [896, 331] on div "Get Growing Advice Heading Join Text Block 0" at bounding box center [983, 288] width 270 height 203
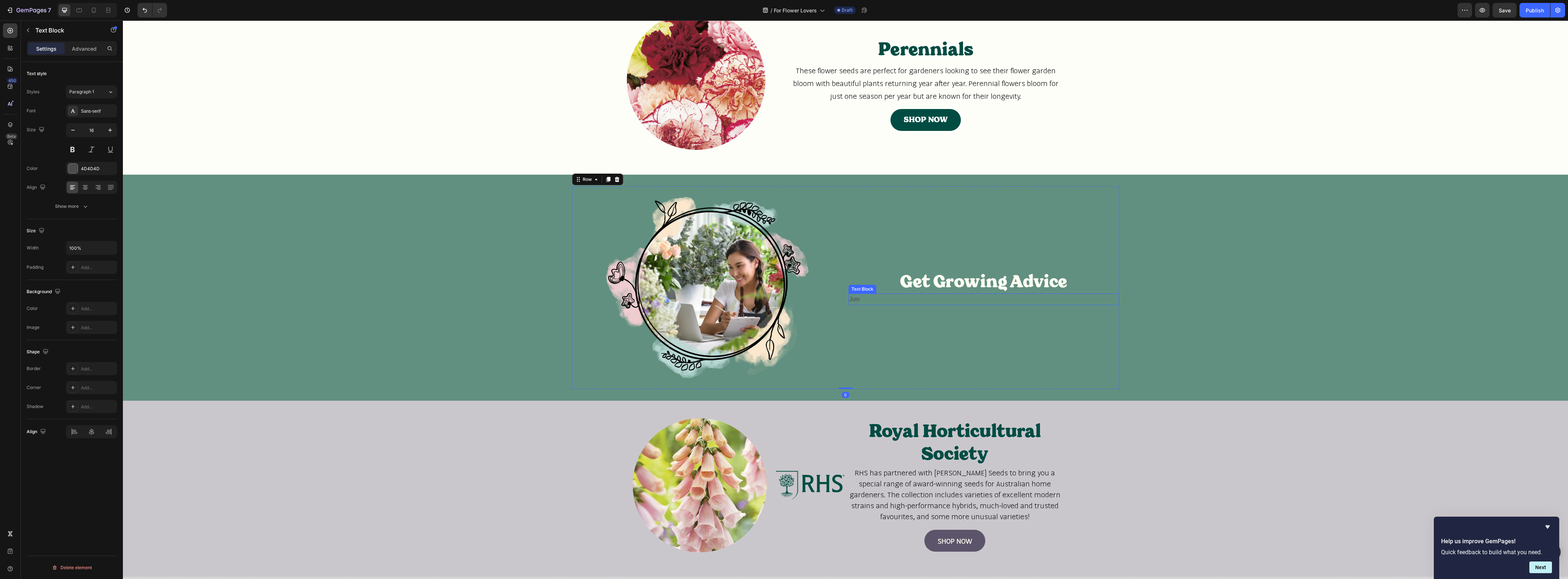
click at [893, 300] on p "Join" at bounding box center [983, 300] width 269 height 11
click at [904, 287] on icon at bounding box center [906, 286] width 5 height 5
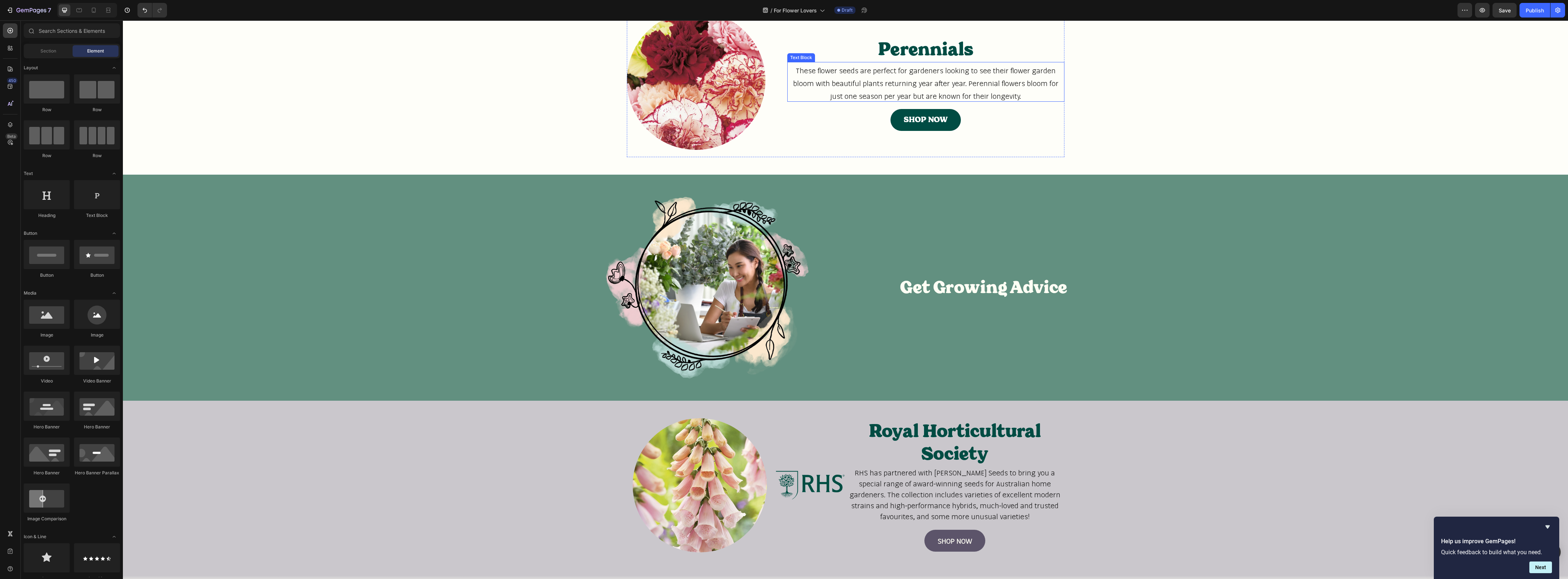
click at [896, 94] on span "These flower seeds are perfect for gardeners looking to see their flower garden…" at bounding box center [925, 83] width 266 height 34
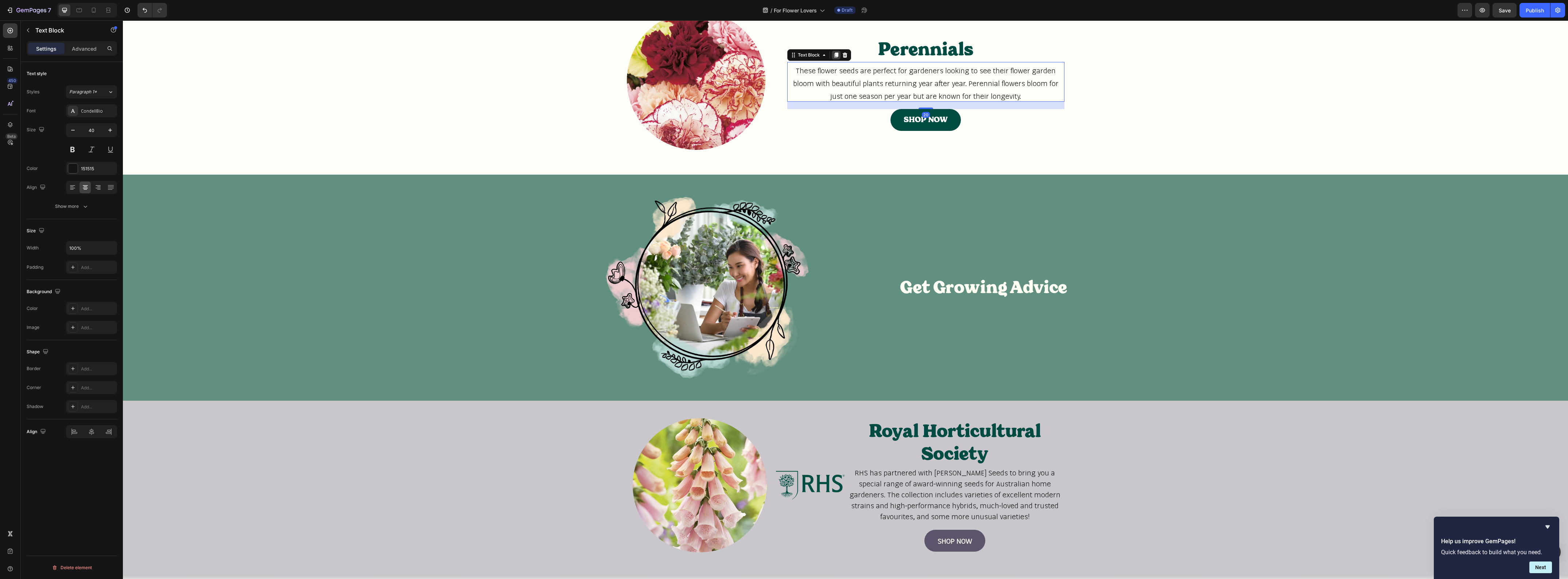
click at [834, 55] on icon at bounding box center [837, 55] width 6 height 6
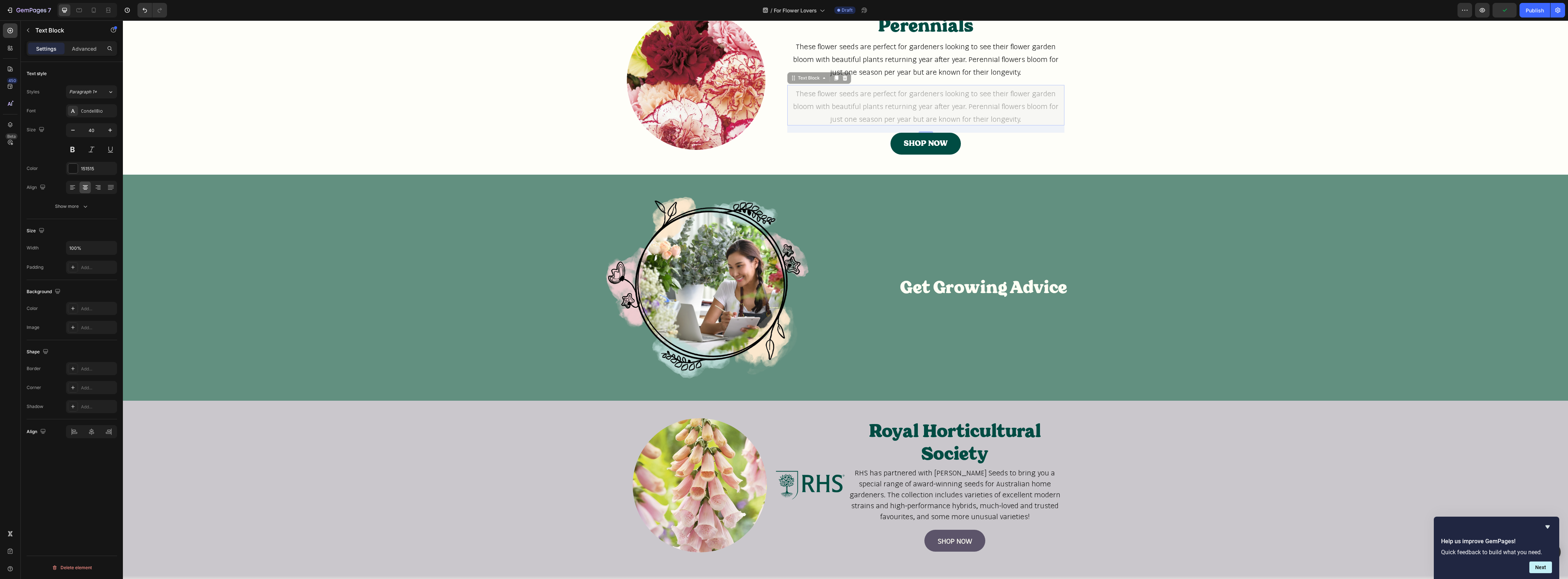
scroll to position [592, 0]
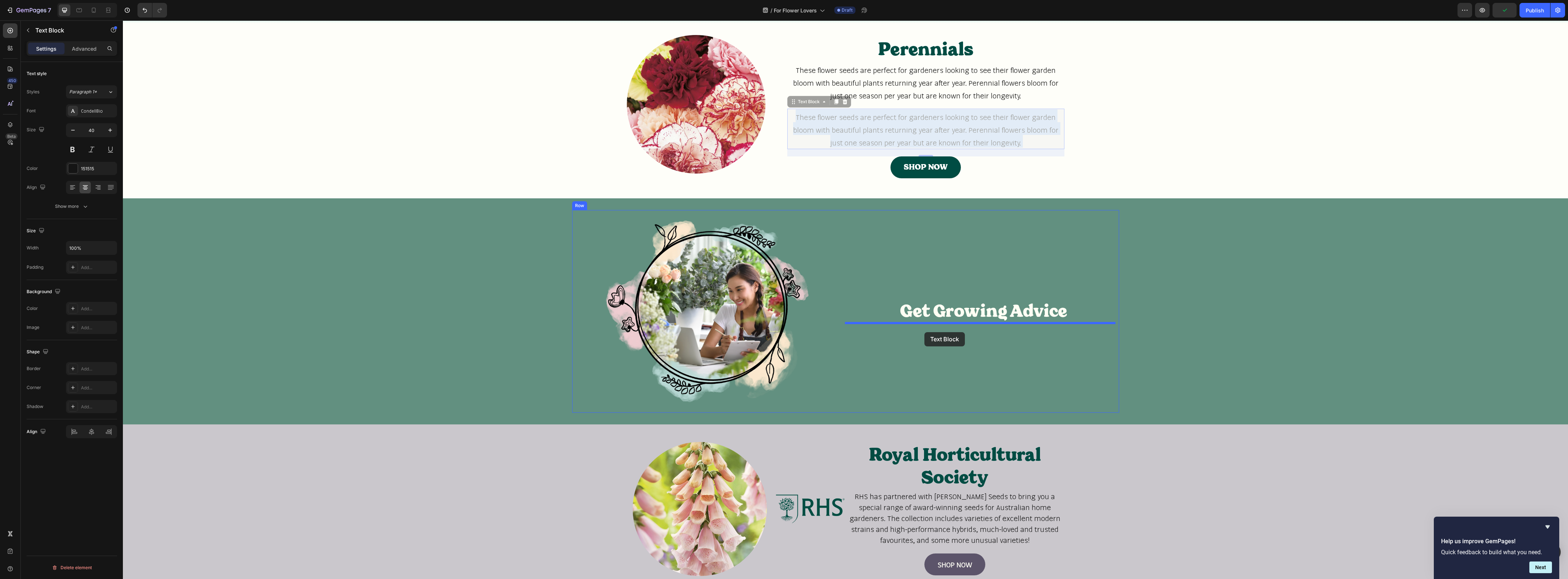
drag, startPoint x: 877, startPoint y: 106, endPoint x: 924, endPoint y: 333, distance: 231.8
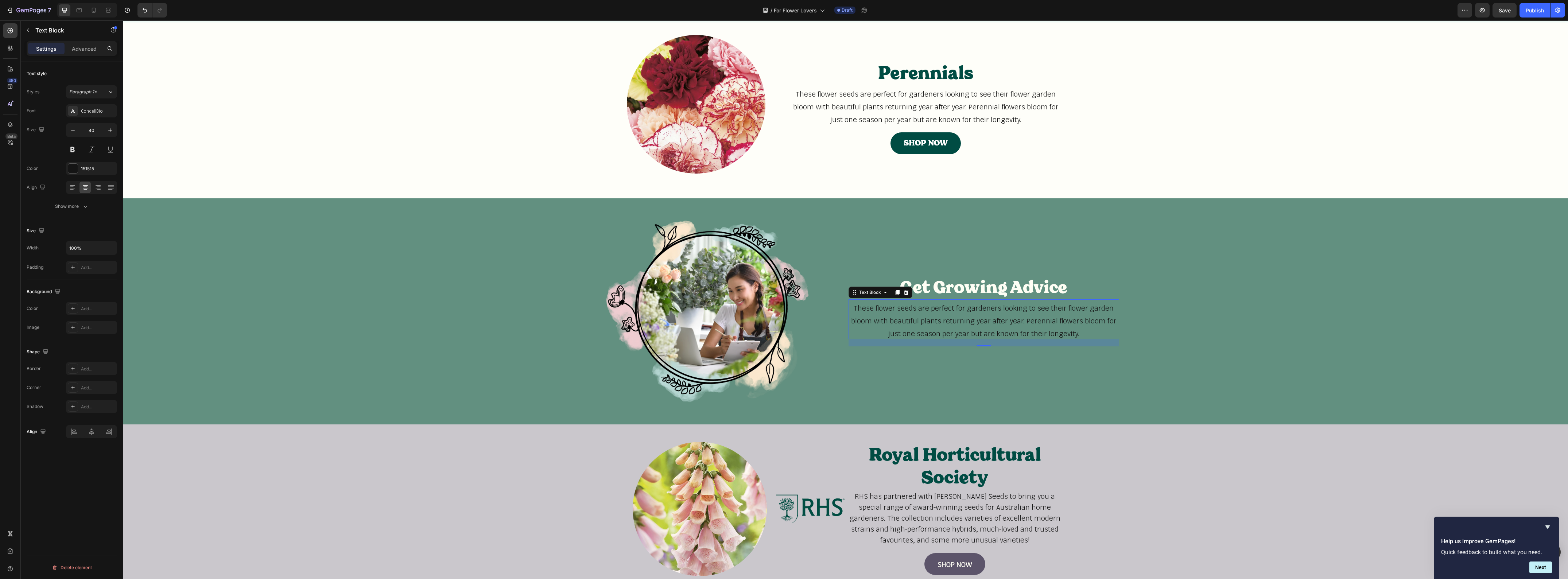
click at [900, 307] on span "These flower seeds are perfect for gardeners looking to see their flower garden…" at bounding box center [983, 320] width 266 height 34
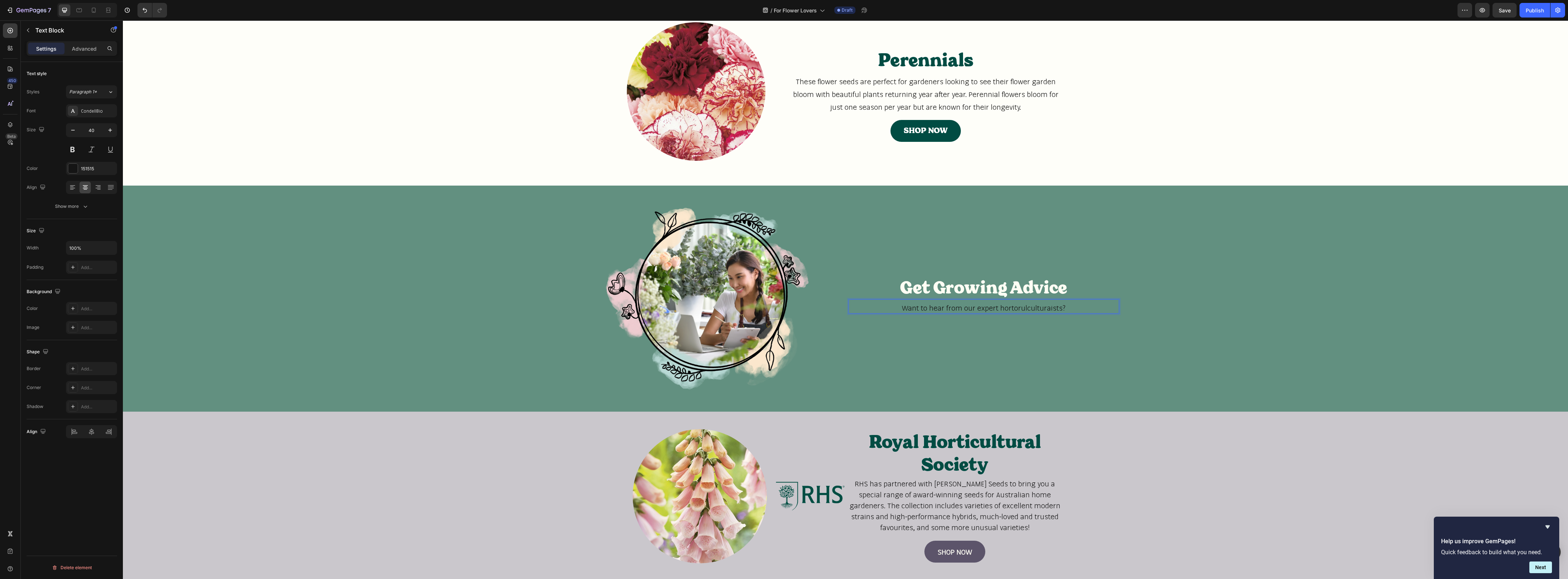
scroll to position [598, 0]
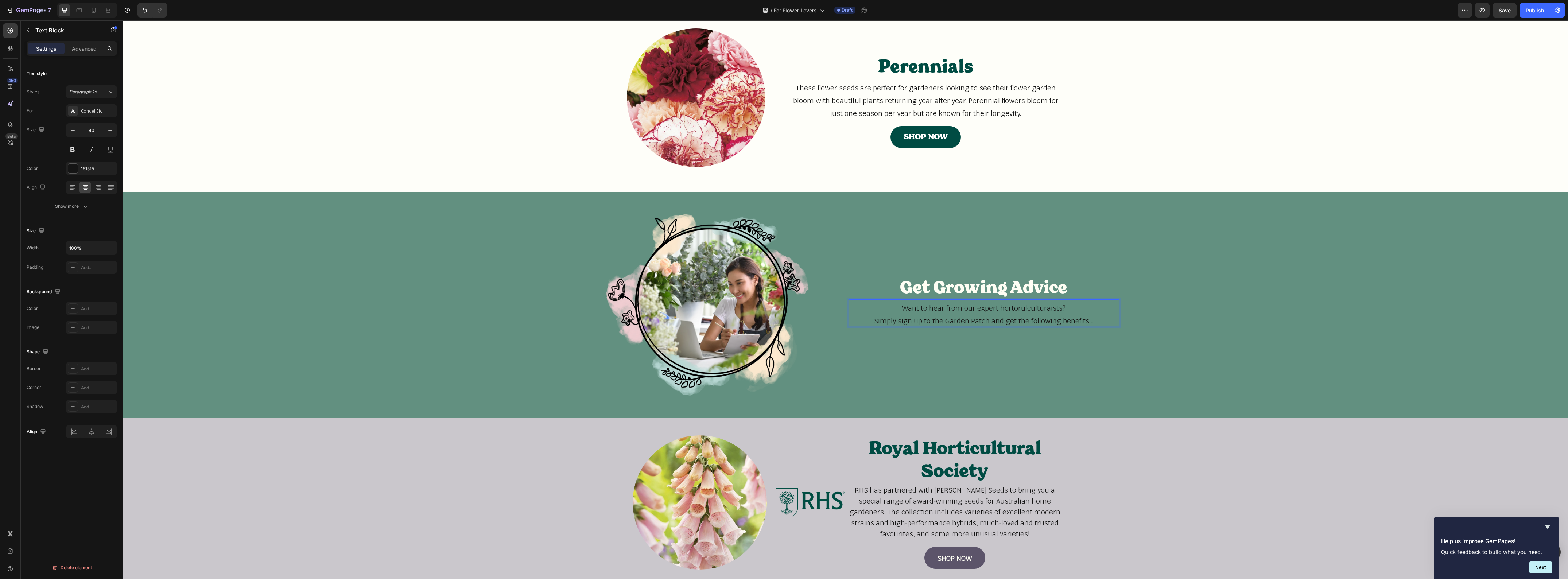
click at [1021, 305] on span "Want to hear from our expert hortorulculturaists?" at bounding box center [983, 308] width 163 height 9
click at [1022, 309] on span "Want to hear from our expert hortorulculturaists?" at bounding box center [983, 308] width 163 height 9
click at [1011, 308] on span "Want to hear from our expert hortorulculturaists?" at bounding box center [983, 308] width 163 height 9
click at [1099, 316] on p "Simply sign up to the Garden Patch and get the following benefits..." at bounding box center [983, 319] width 269 height 13
click at [1096, 320] on p "Simply sign up to the Garden Patch and get the following benefits..." at bounding box center [983, 319] width 269 height 13
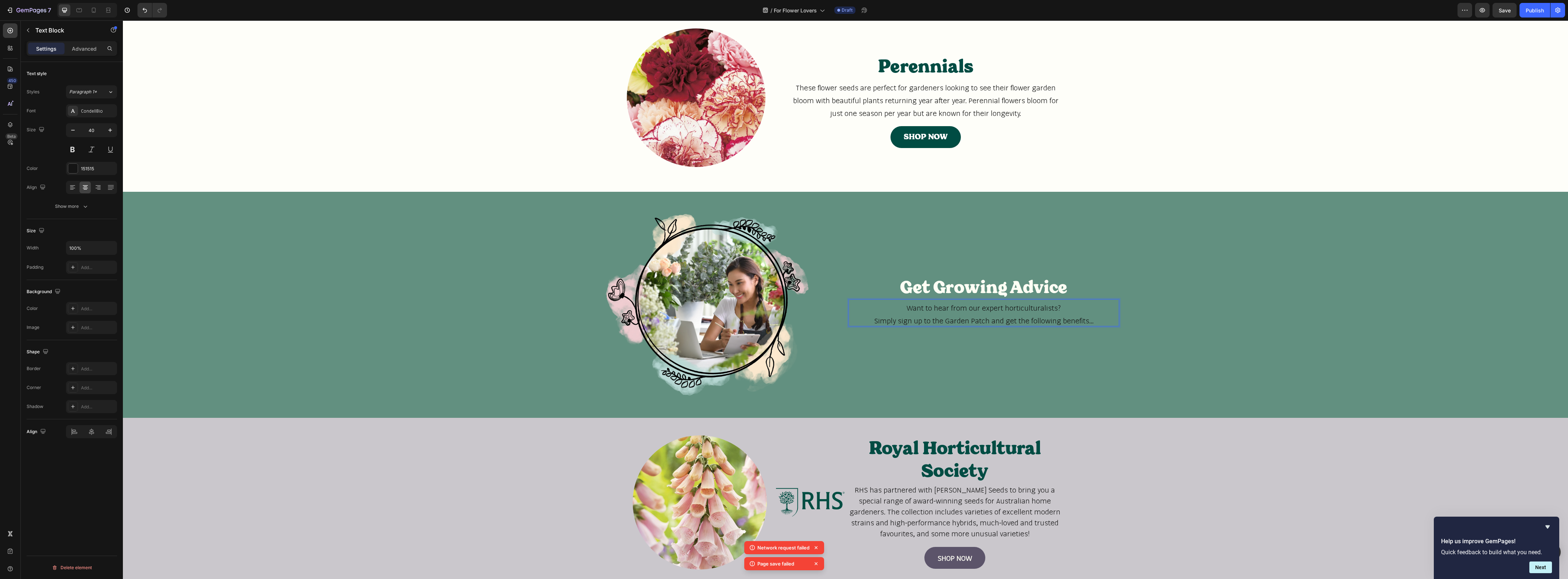
click at [998, 316] on span "Simply sign up to the Garden Patch and get the following benefits..." at bounding box center [984, 320] width 220 height 9
click at [933, 307] on span "Want to hear from our expert horticulturalists?" at bounding box center [983, 308] width 155 height 9
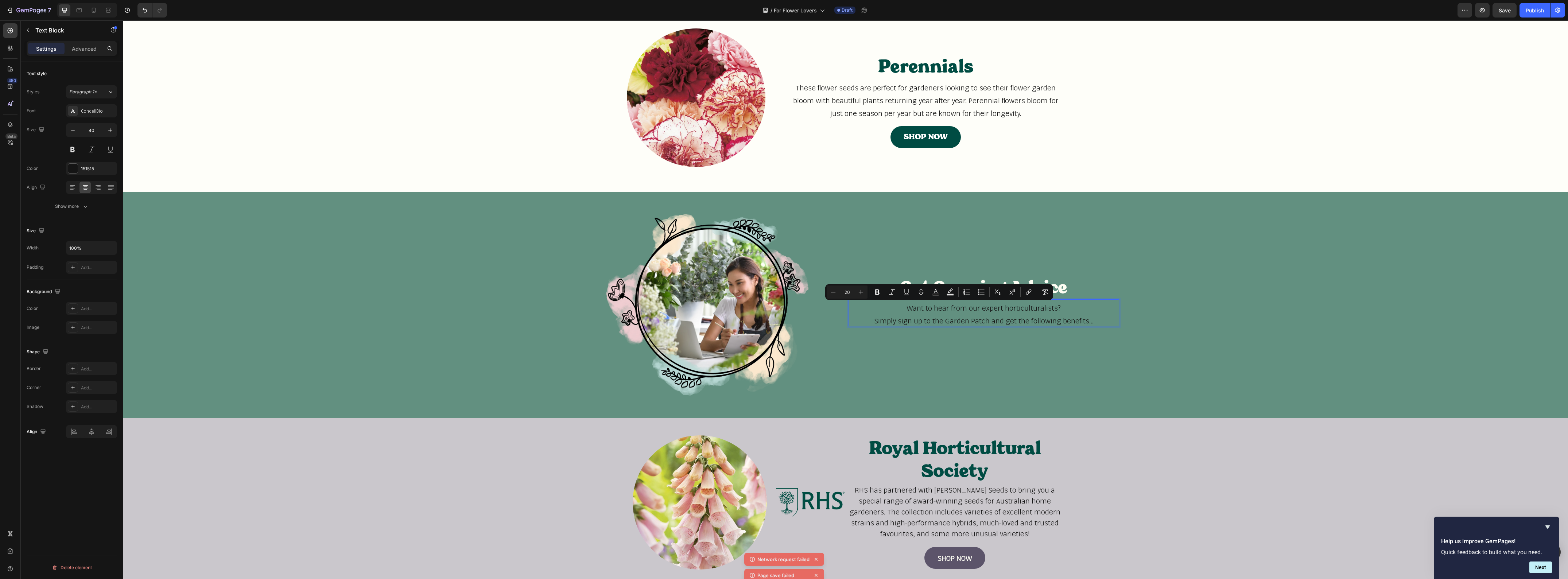
click at [907, 307] on span "Want to hear from our expert horticulturalists?" at bounding box center [983, 308] width 155 height 9
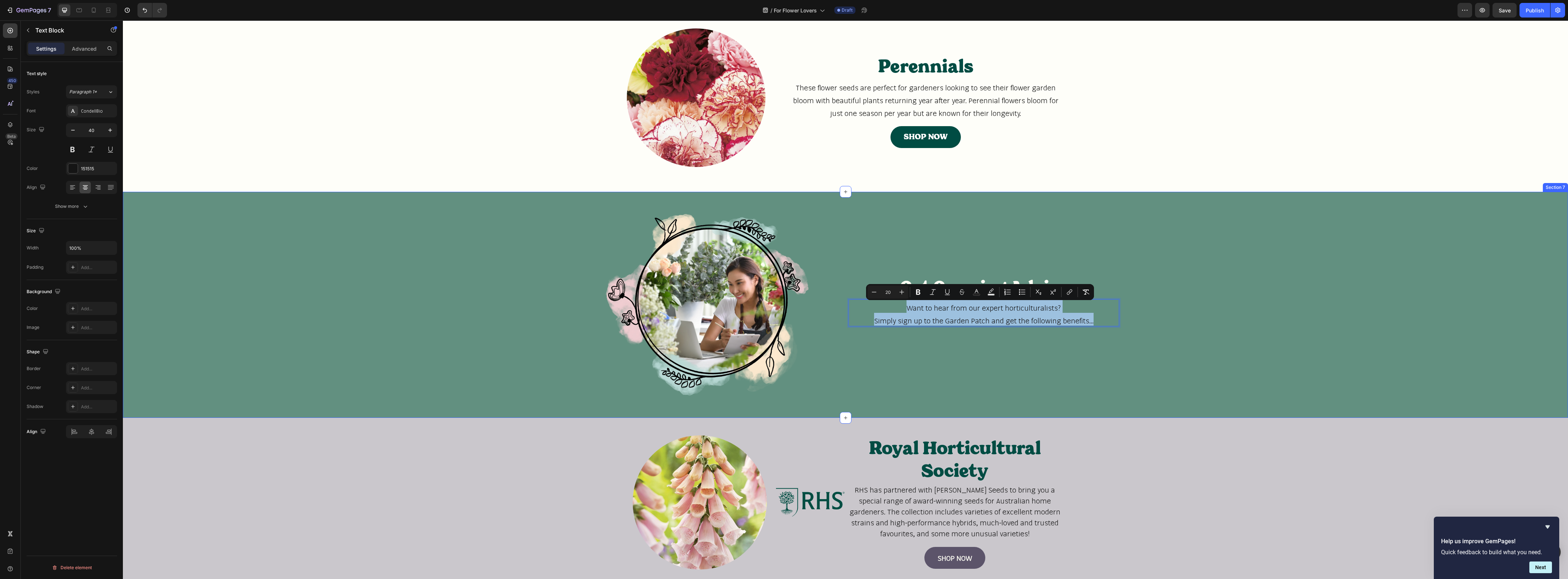
drag, startPoint x: 903, startPoint y: 307, endPoint x: 1135, endPoint y: 349, distance: 235.8
click at [1135, 349] on div "Image Get Growing Advice Heading Want to hear from our expert horticulturalists…" at bounding box center [845, 305] width 1445 height 203
click at [96, 171] on div "151515" at bounding box center [91, 168] width 21 height 7
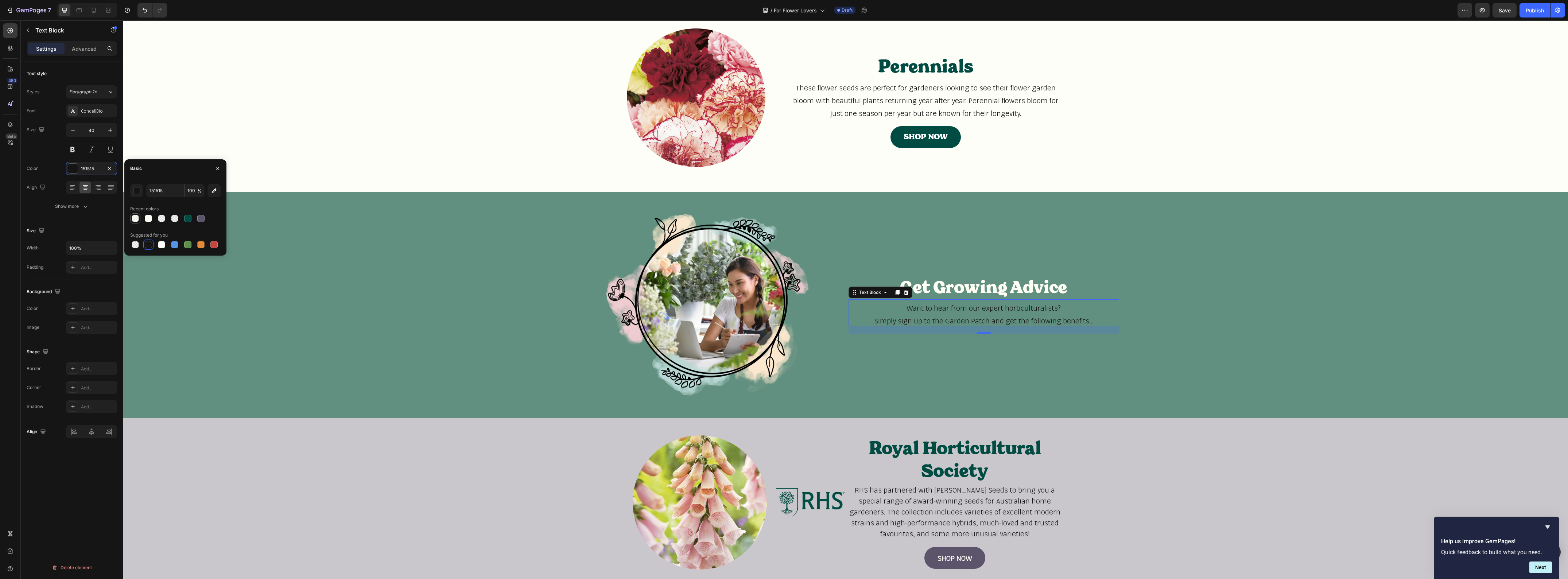
click at [137, 217] on div at bounding box center [134, 218] width 7 height 7
type input "FEFEF4"
click at [193, 192] on input "50" at bounding box center [195, 190] width 20 height 13
type input "100"
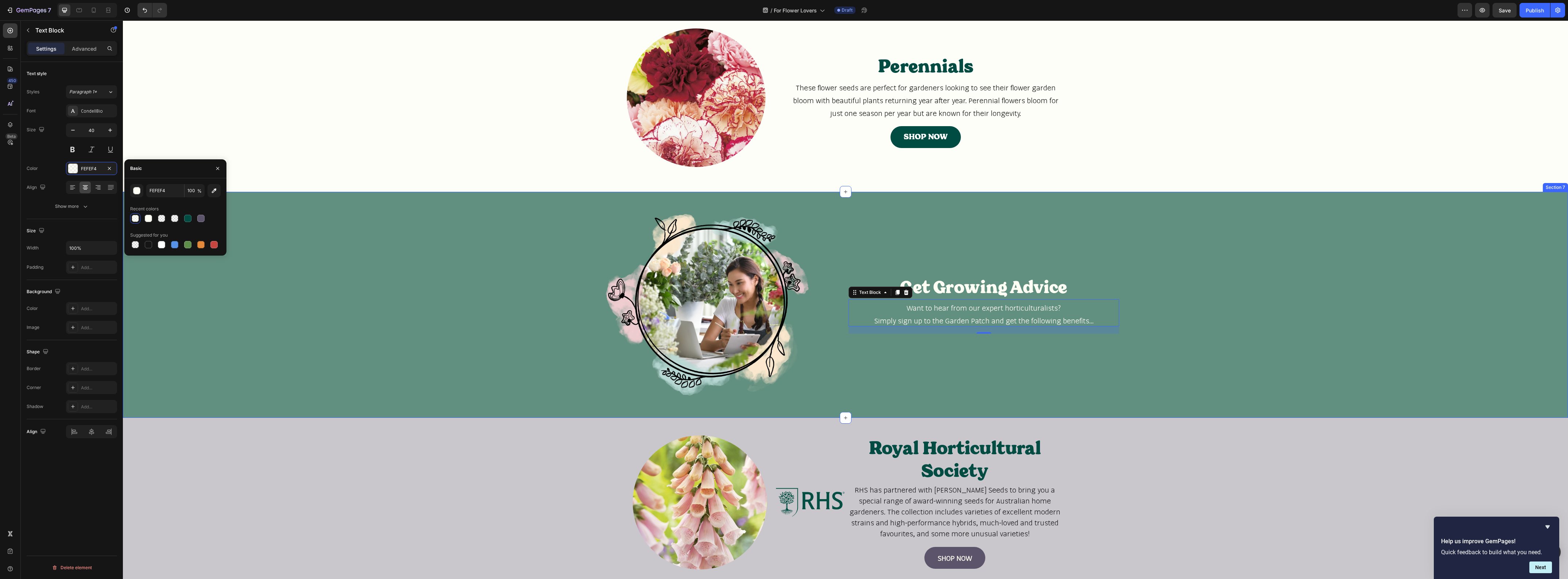
click at [1138, 383] on div "Image Get Growing Advice Heading Want to hear from our expert horticulturalists…" at bounding box center [845, 305] width 1445 height 203
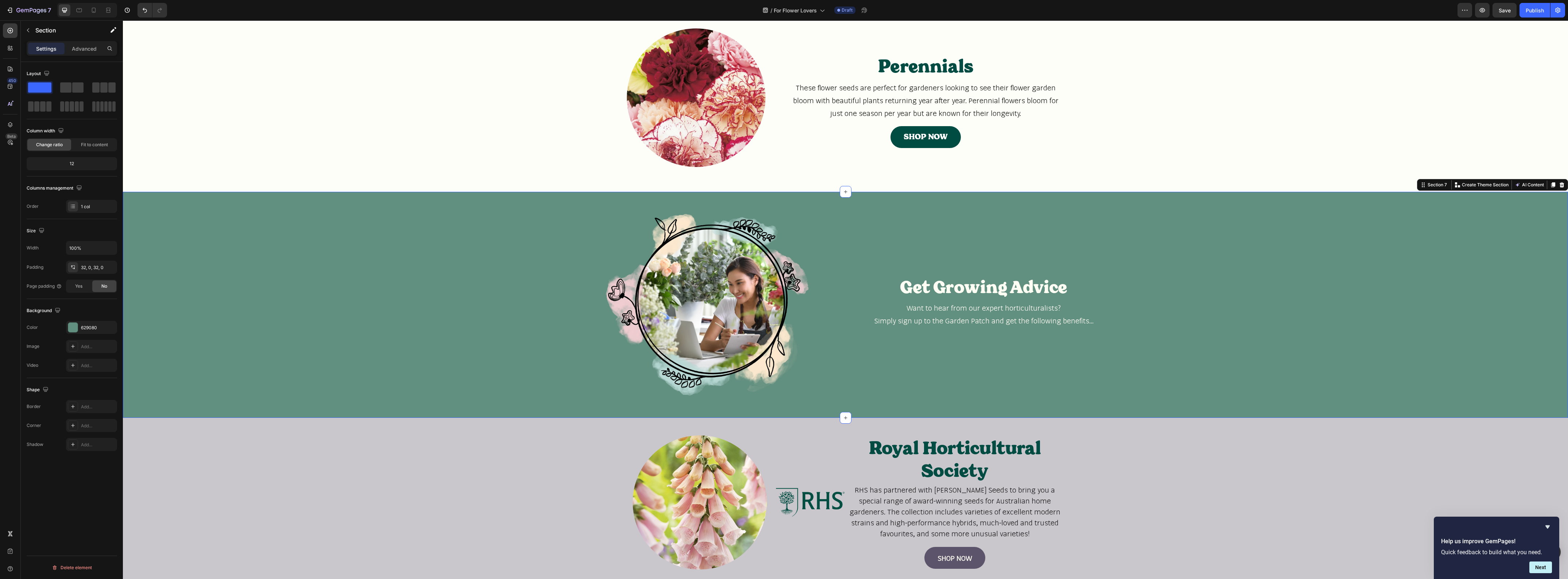
click at [1198, 239] on div "Image Get Growing Advice Heading Want to hear from our expert horticulturalists…" at bounding box center [845, 305] width 1445 height 203
click at [989, 288] on p "Get Growing Advice" at bounding box center [983, 288] width 269 height 21
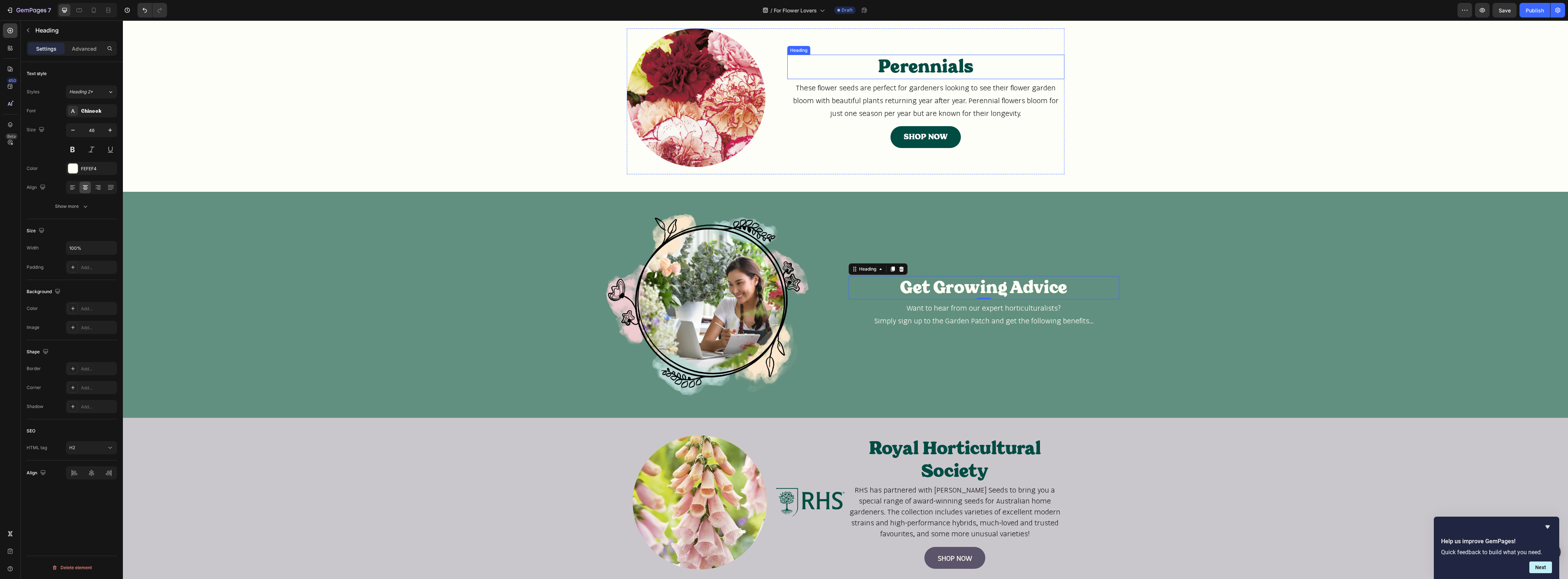
click at [896, 71] on h2 "Perennials" at bounding box center [925, 66] width 277 height 24
click at [951, 287] on p "Get Growing Advice" at bounding box center [983, 288] width 269 height 21
click at [111, 131] on icon "button" at bounding box center [109, 129] width 7 height 7
type input "48"
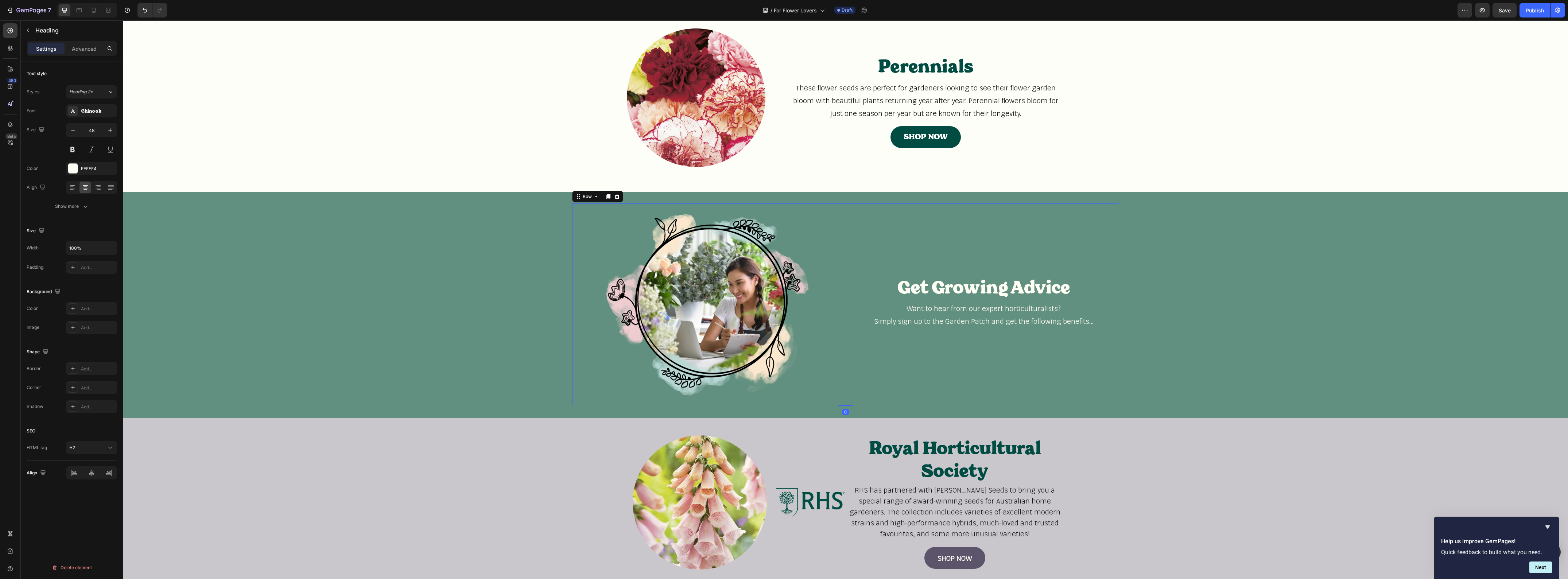
click at [994, 376] on div "Get Growing Advice Heading Want to hear from our expert horticulturalists? Simp…" at bounding box center [983, 305] width 270 height 203
drag, startPoint x: 220, startPoint y: 108, endPoint x: 955, endPoint y: 350, distance: 773.8
click at [404, 331] on div "Image Get Growing Advice Heading Want to hear from our expert horticulturalists…" at bounding box center [845, 305] width 1445 height 203
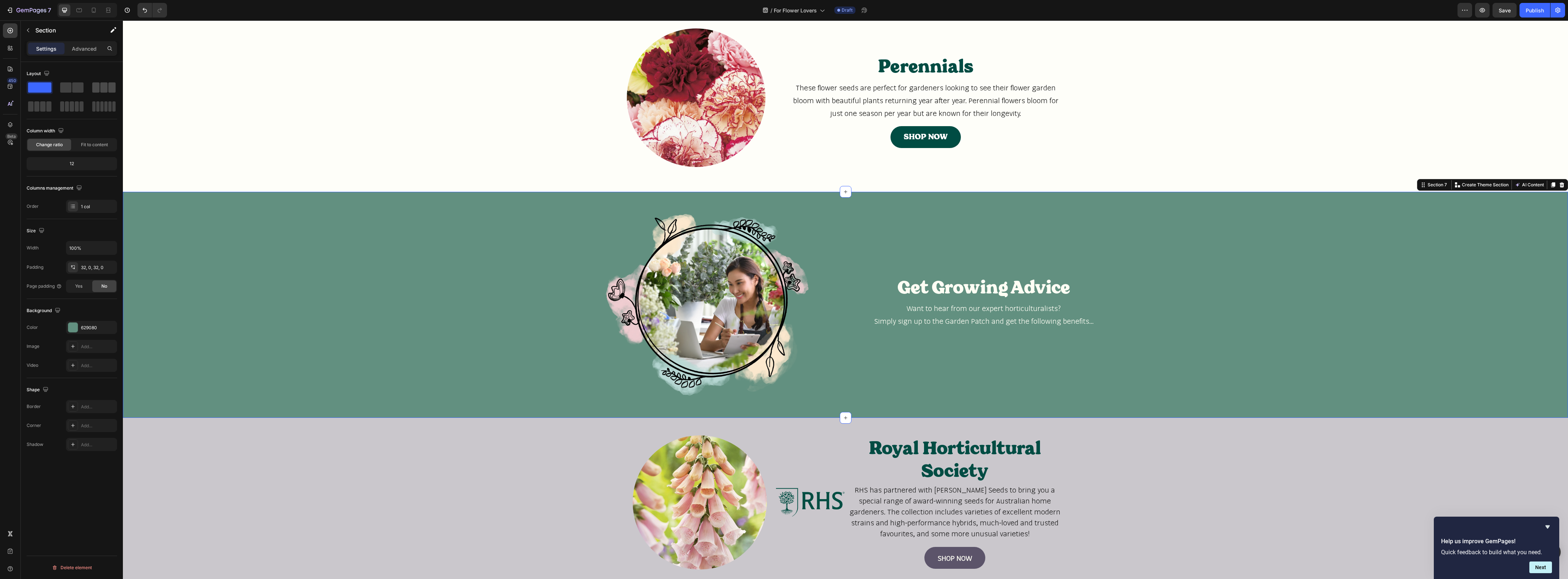
click at [104, 89] on span at bounding box center [103, 88] width 7 height 10
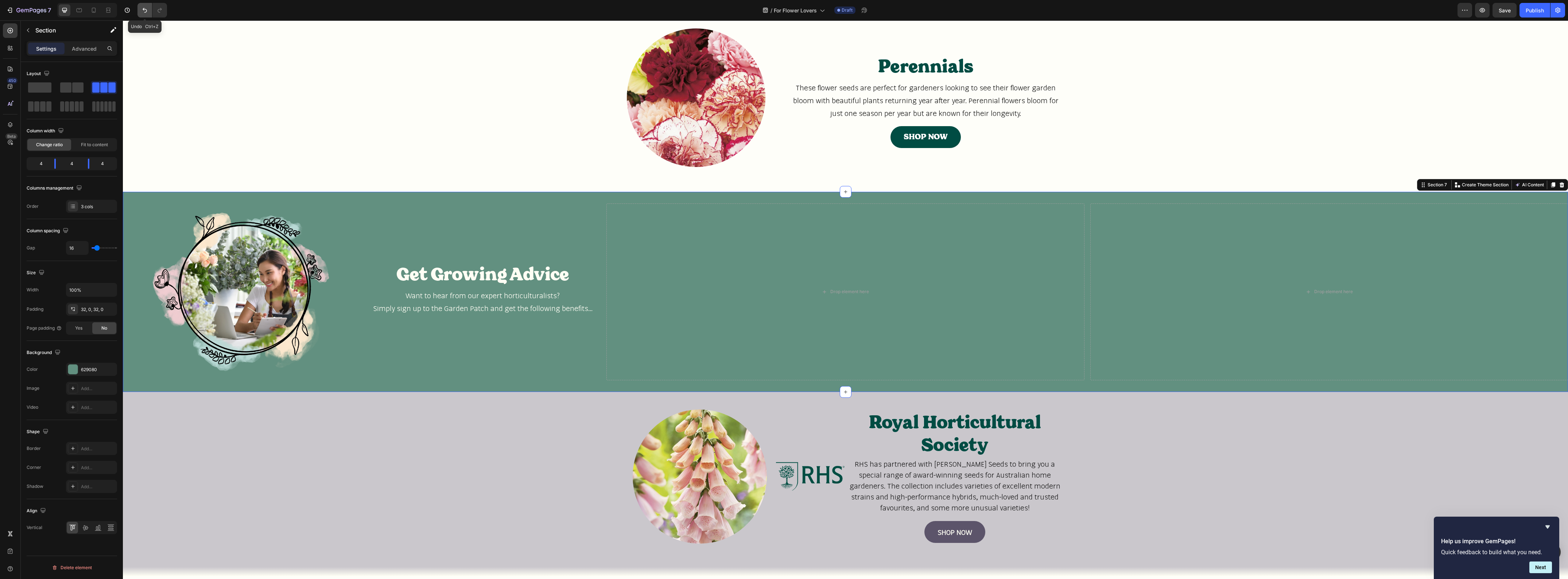
click at [146, 7] on icon "Undo/Redo" at bounding box center [144, 10] width 7 height 7
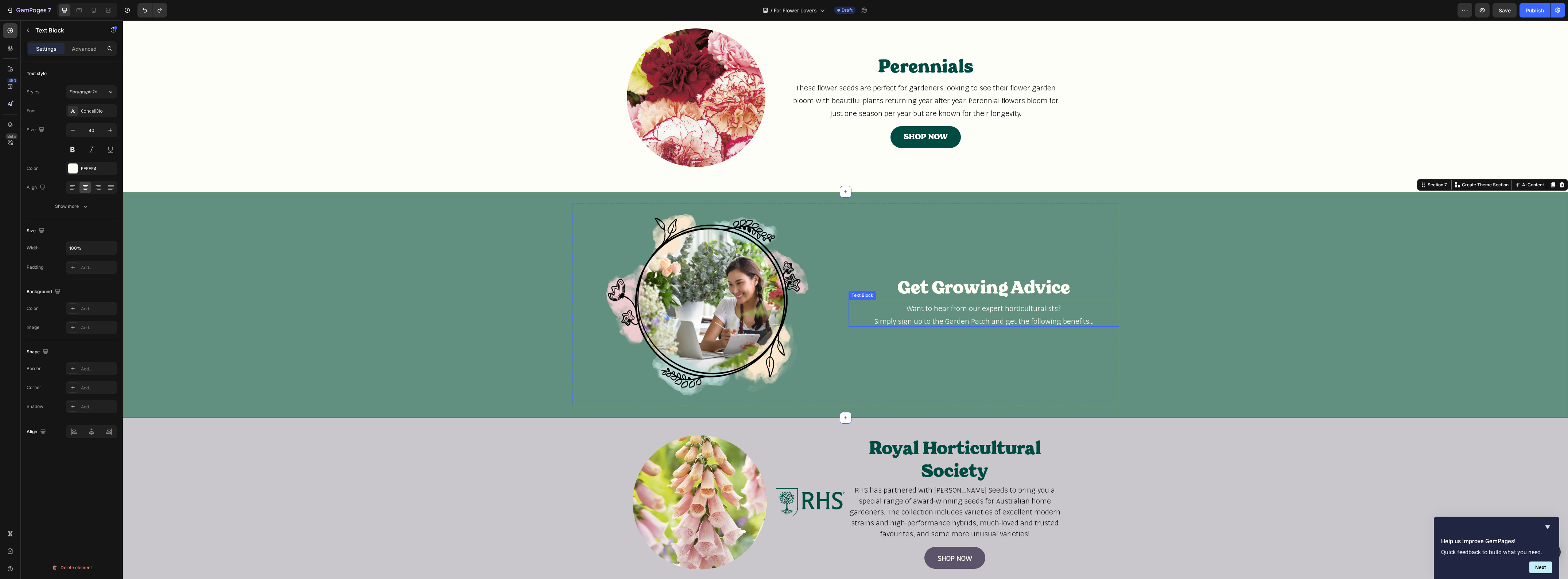
click at [983, 306] on span "Want to hear from our expert horticulturalists?" at bounding box center [983, 308] width 155 height 9
click at [969, 342] on div "Get Growing Advice Heading Want to hear from our expert horticulturalists? Simp…" at bounding box center [983, 305] width 270 height 203
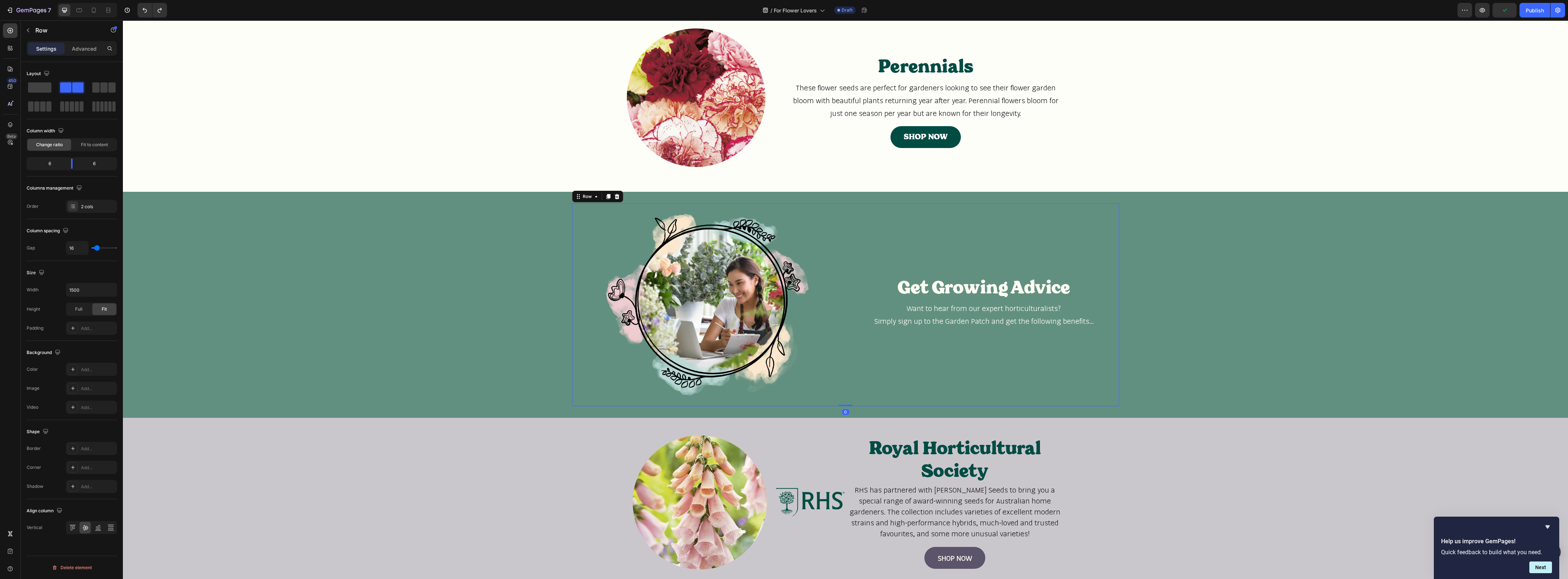
click at [980, 251] on div "Get Growing Advice Heading Want to hear from our expert horticulturalists? Simp…" at bounding box center [983, 305] width 270 height 203
click at [968, 284] on p "Get Growing Advice" at bounding box center [983, 287] width 269 height 22
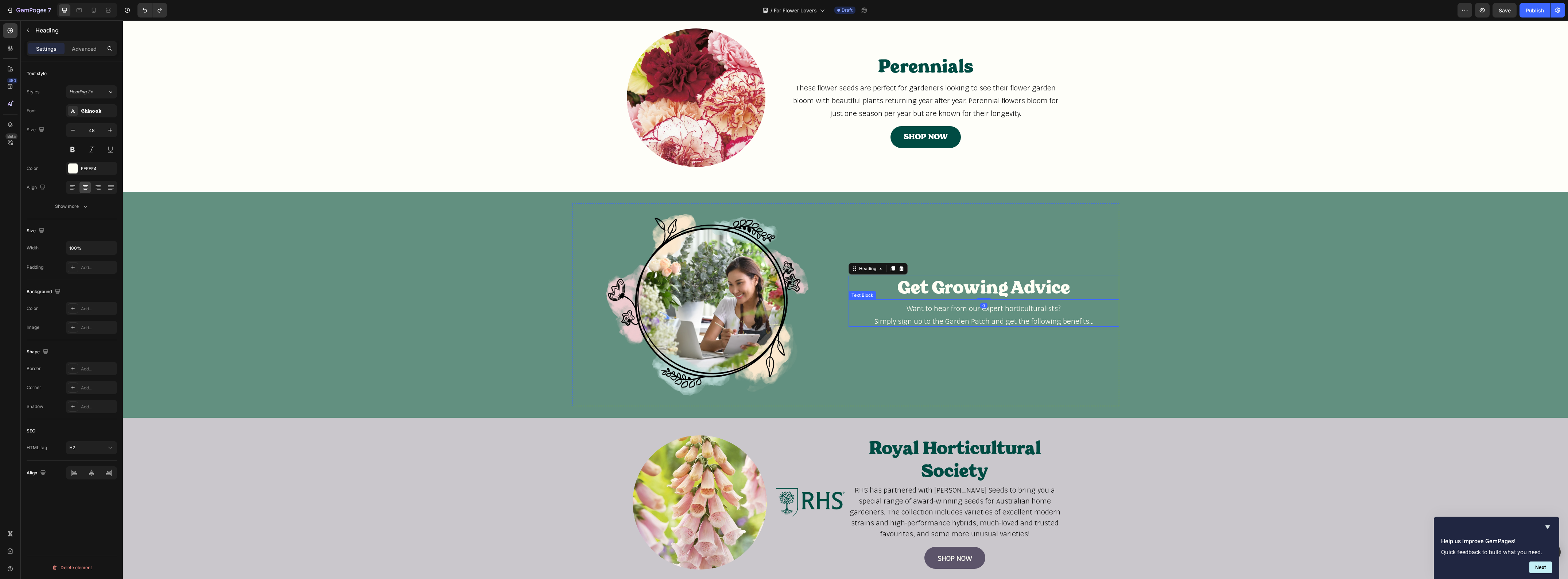
click at [957, 307] on span "Want to hear from our expert horticulturalists?" at bounding box center [983, 308] width 155 height 9
click at [32, 29] on button "button" at bounding box center [28, 30] width 12 height 12
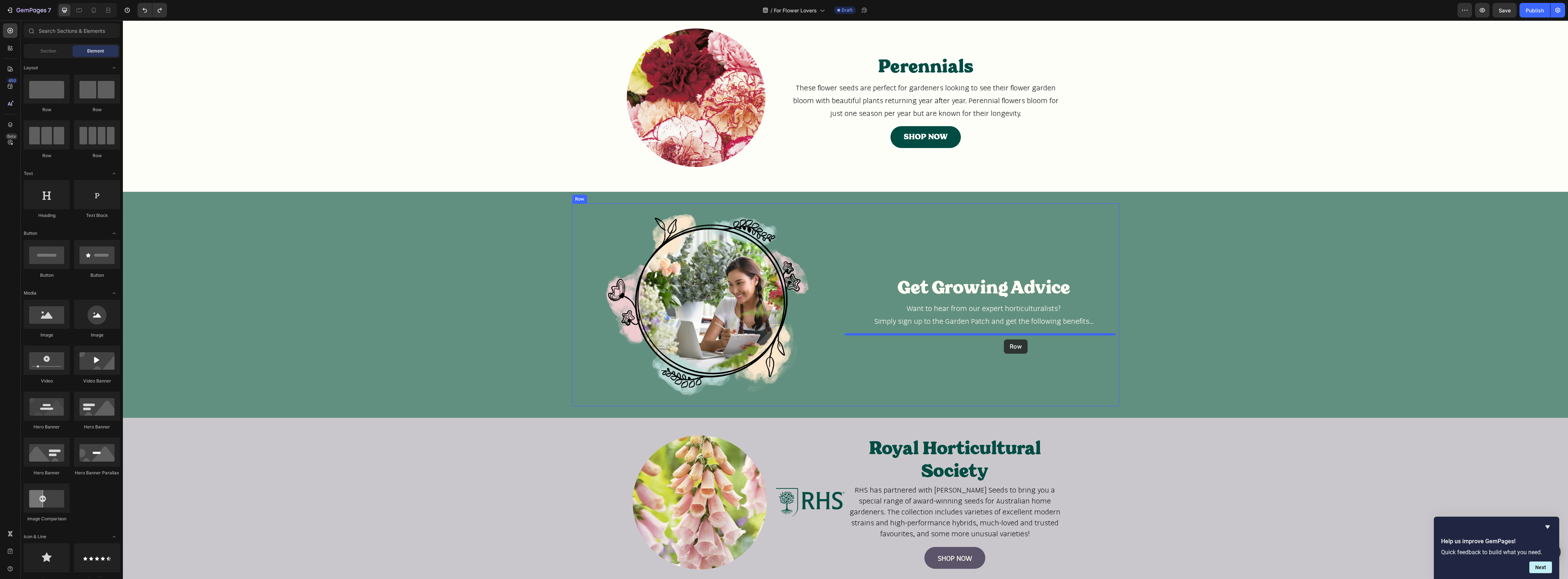
drag, startPoint x: 178, startPoint y: 160, endPoint x: 1004, endPoint y: 340, distance: 845.4
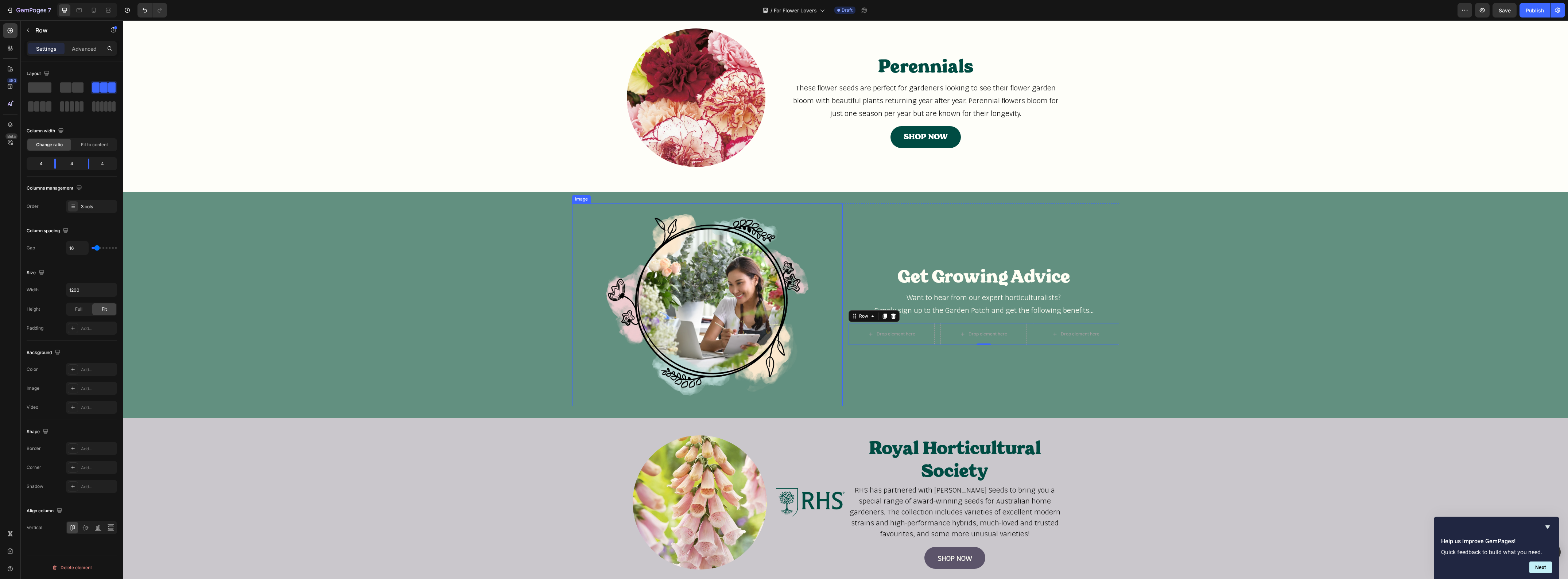
click at [577, 272] on img at bounding box center [707, 305] width 270 height 203
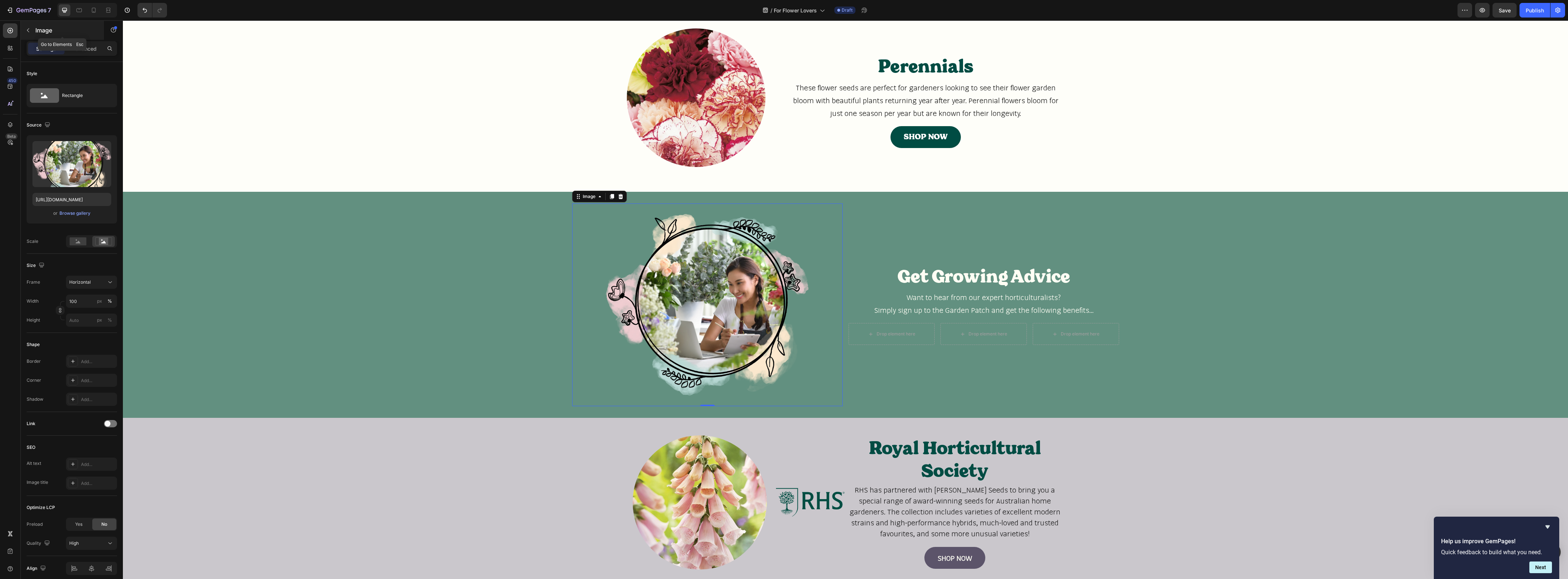
click at [34, 33] on div "Image" at bounding box center [61, 29] width 83 height 18
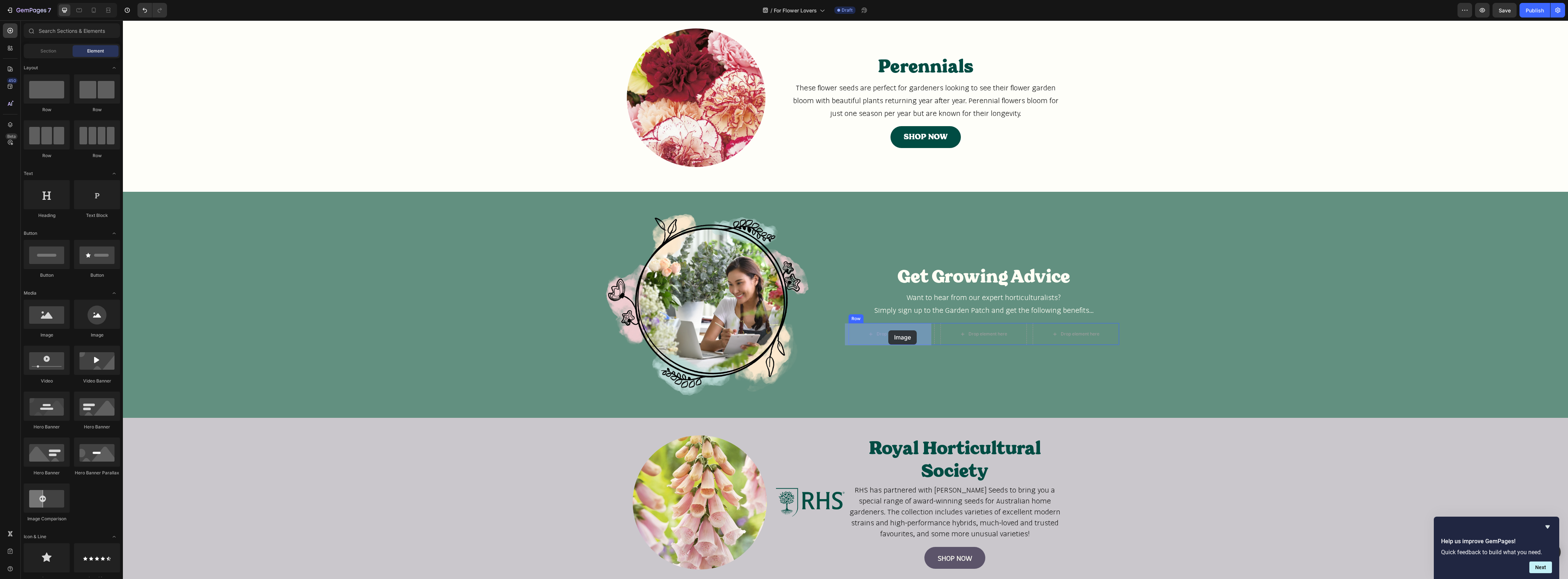
drag, startPoint x: 222, startPoint y: 343, endPoint x: 888, endPoint y: 331, distance: 666.1
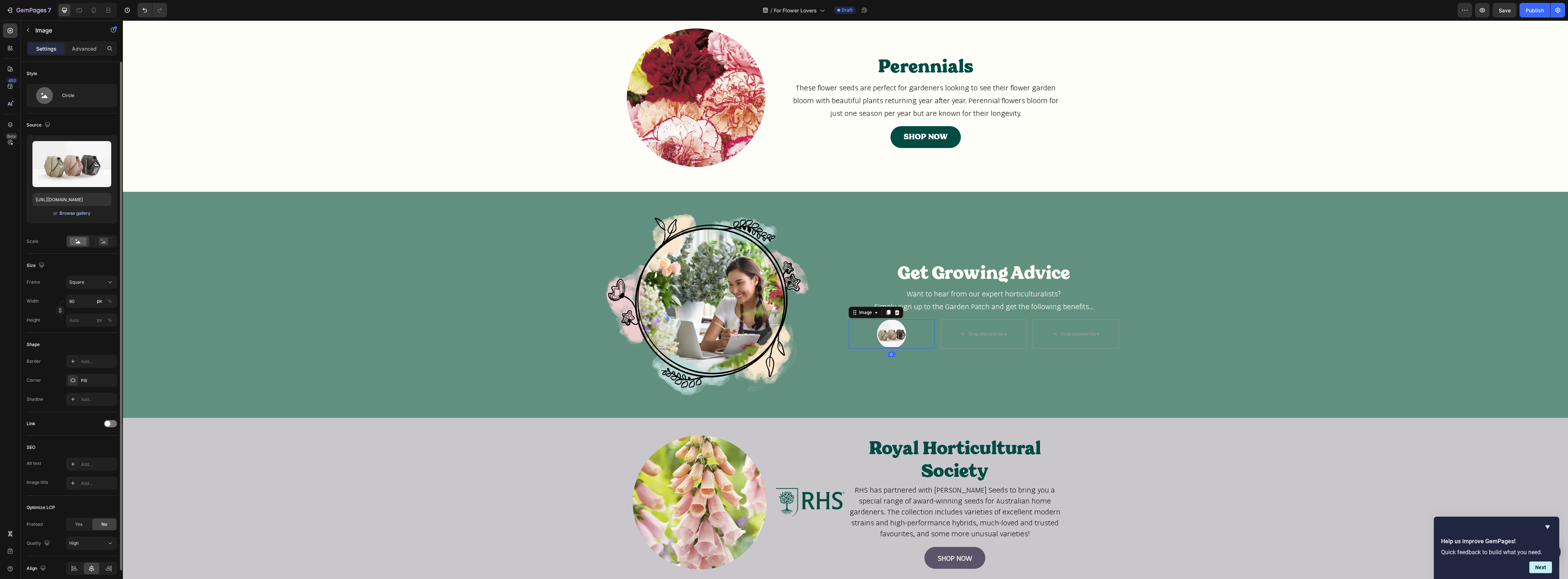
click at [75, 216] on div "Browse gallery" at bounding box center [75, 213] width 31 height 7
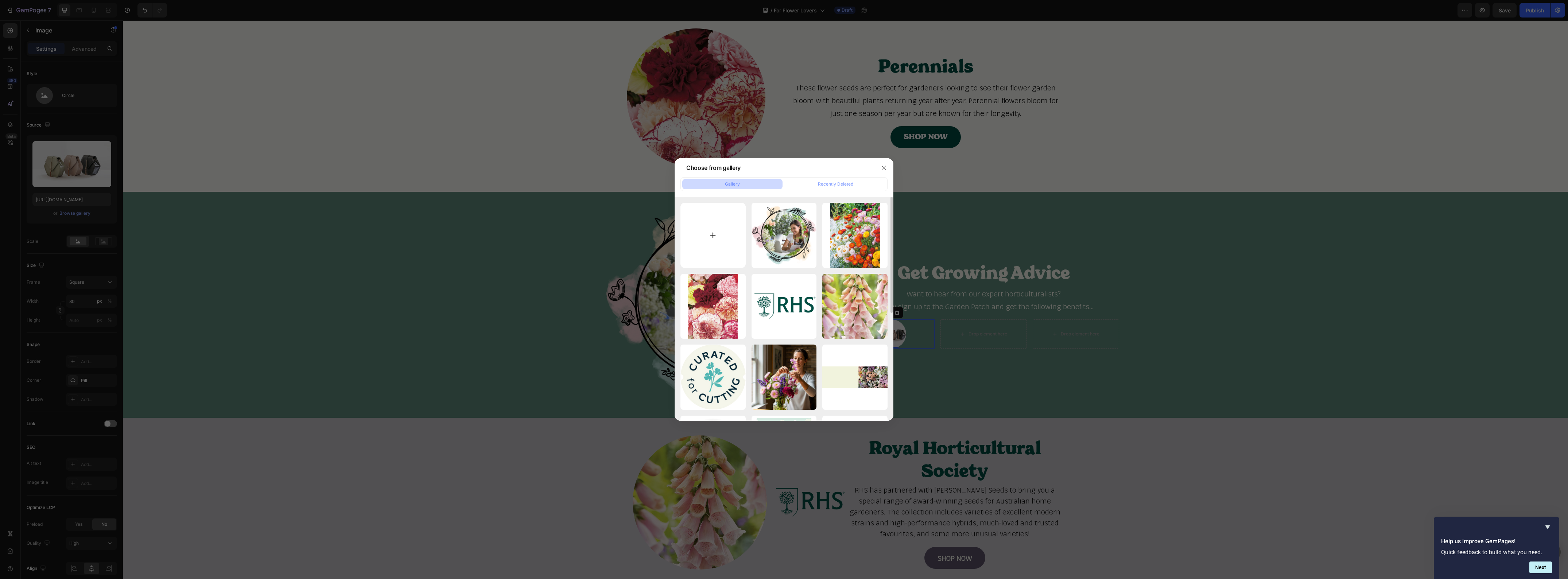
click at [712, 228] on input "file" at bounding box center [713, 235] width 65 height 65
type input "C:\fakepath\New Products.png"
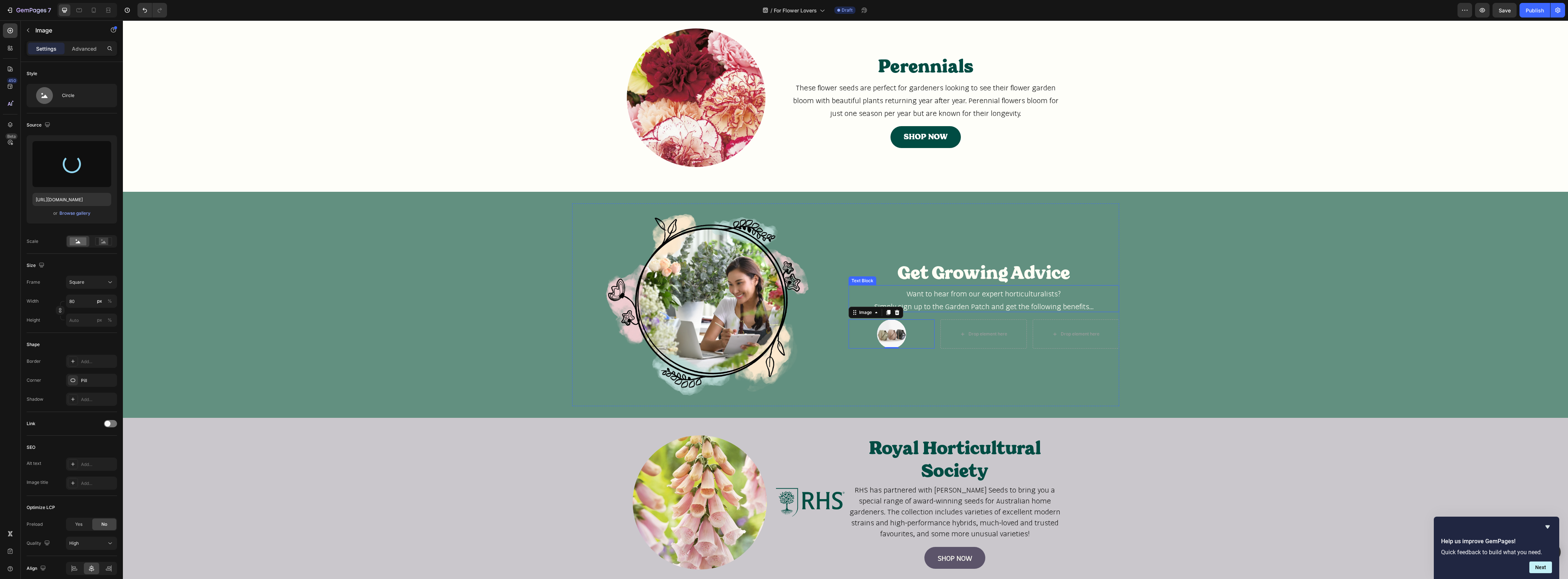
type input "[URL][DOMAIN_NAME]"
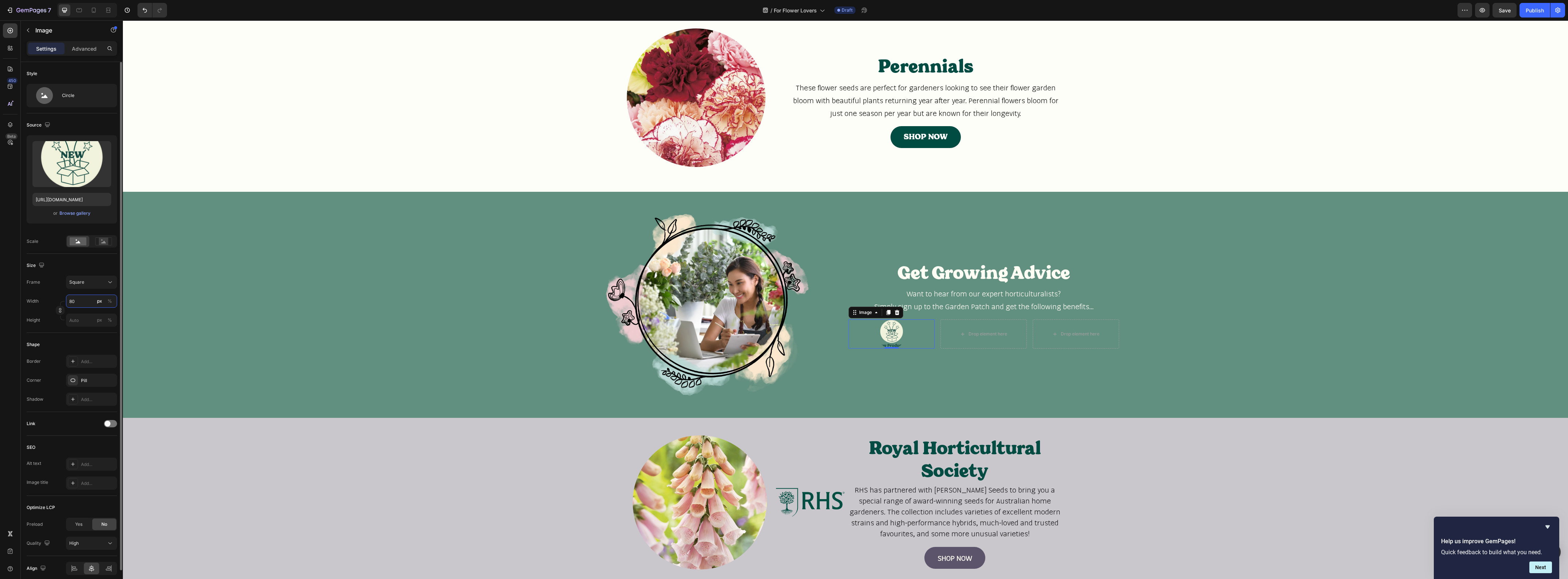
click at [77, 304] on input "80" at bounding box center [91, 301] width 51 height 13
click at [78, 323] on div "Full 100%" at bounding box center [84, 318] width 59 height 13
type input "100"
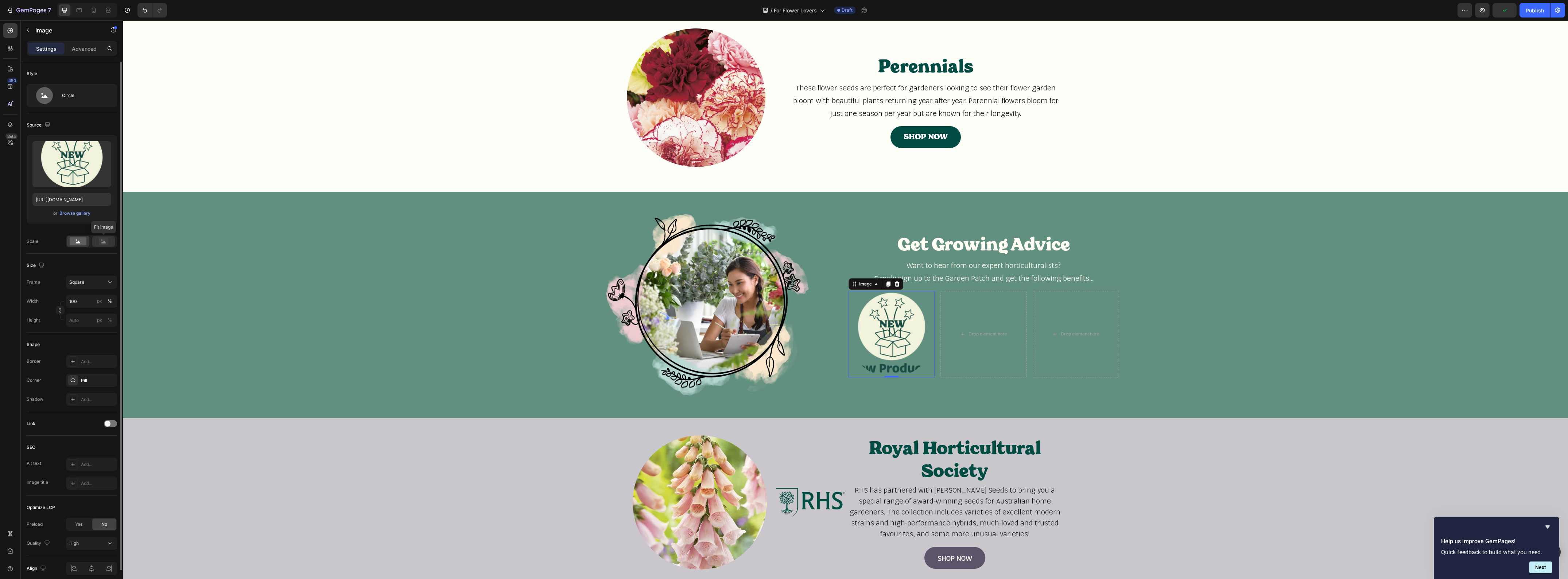
click at [100, 244] on rect at bounding box center [104, 240] width 10 height 7
click at [85, 102] on div "Circle" at bounding box center [85, 95] width 45 height 17
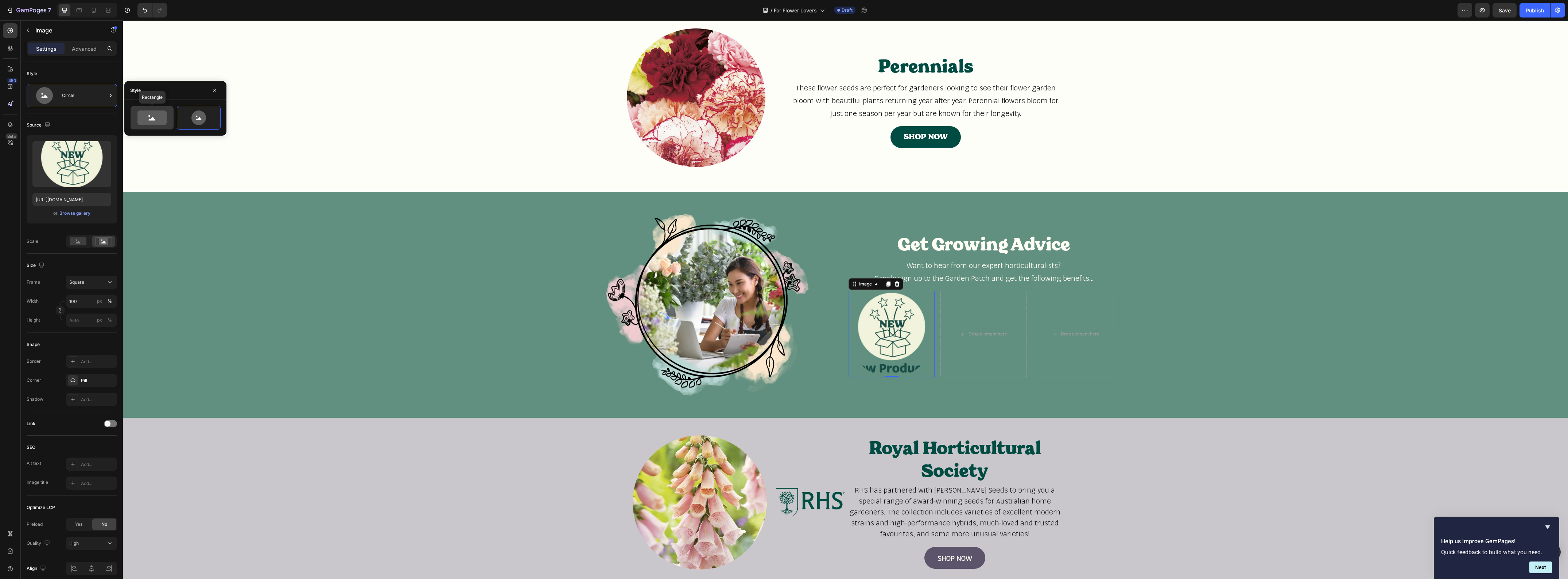
click at [140, 121] on icon at bounding box center [152, 118] width 29 height 15
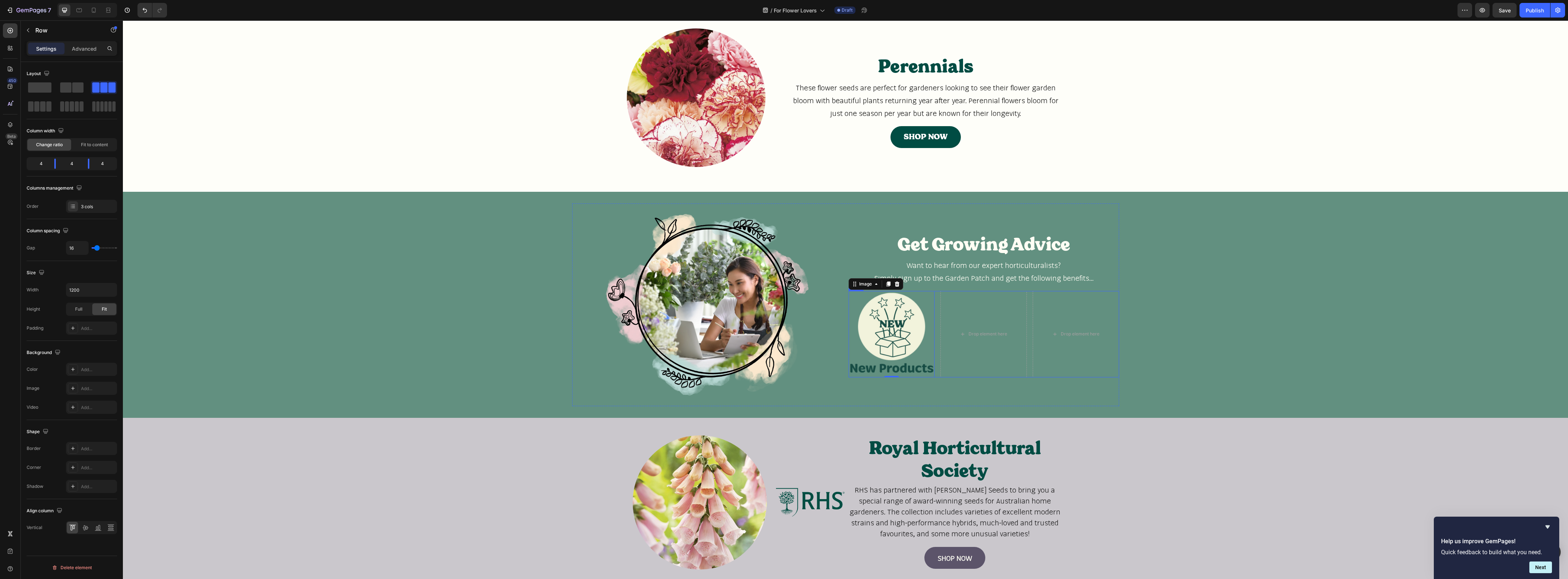
click at [934, 306] on div "Image 0 Drop element here Drop element here Row" at bounding box center [983, 334] width 270 height 87
click at [884, 299] on img at bounding box center [891, 334] width 87 height 87
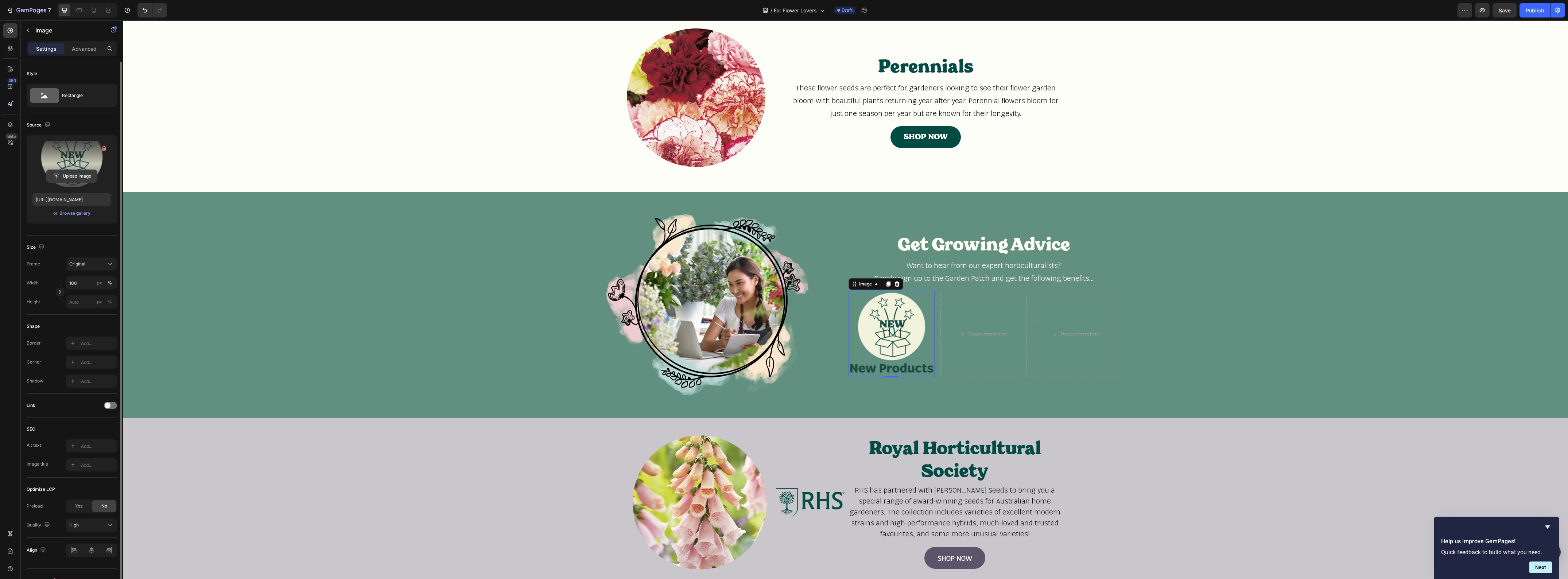
click at [62, 175] on input "file" at bounding box center [72, 176] width 51 height 13
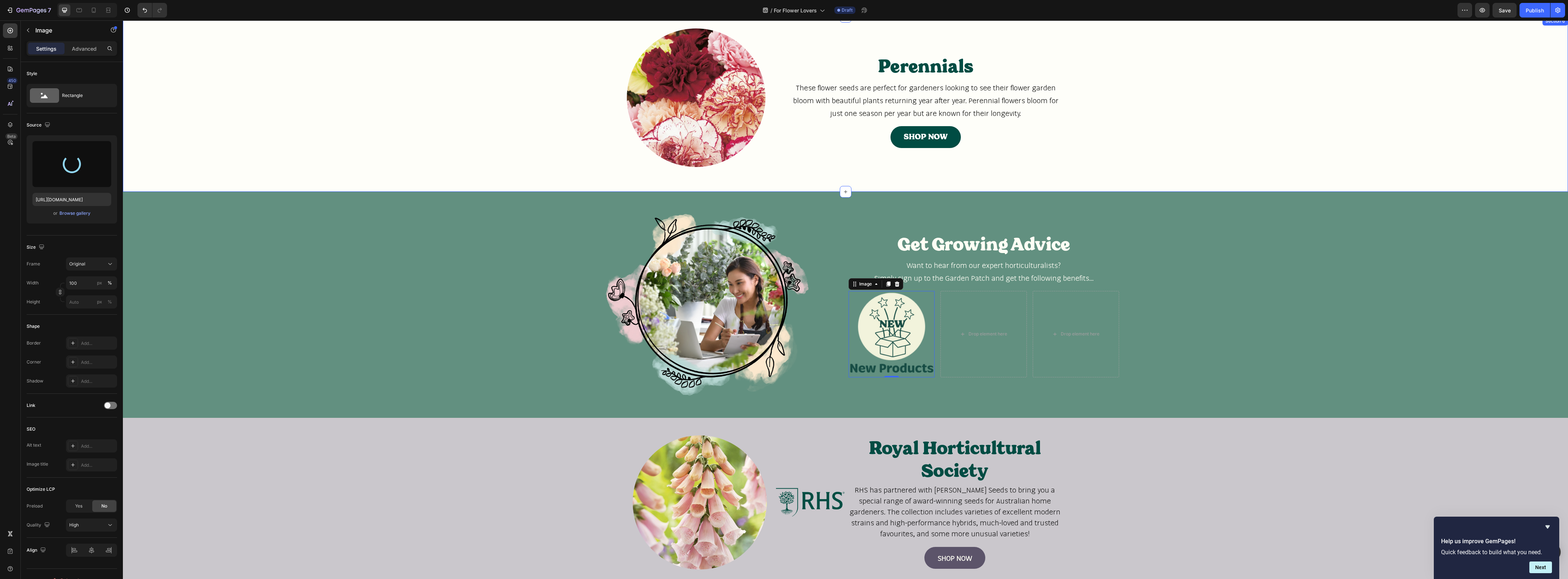
type input "[URL][DOMAIN_NAME]"
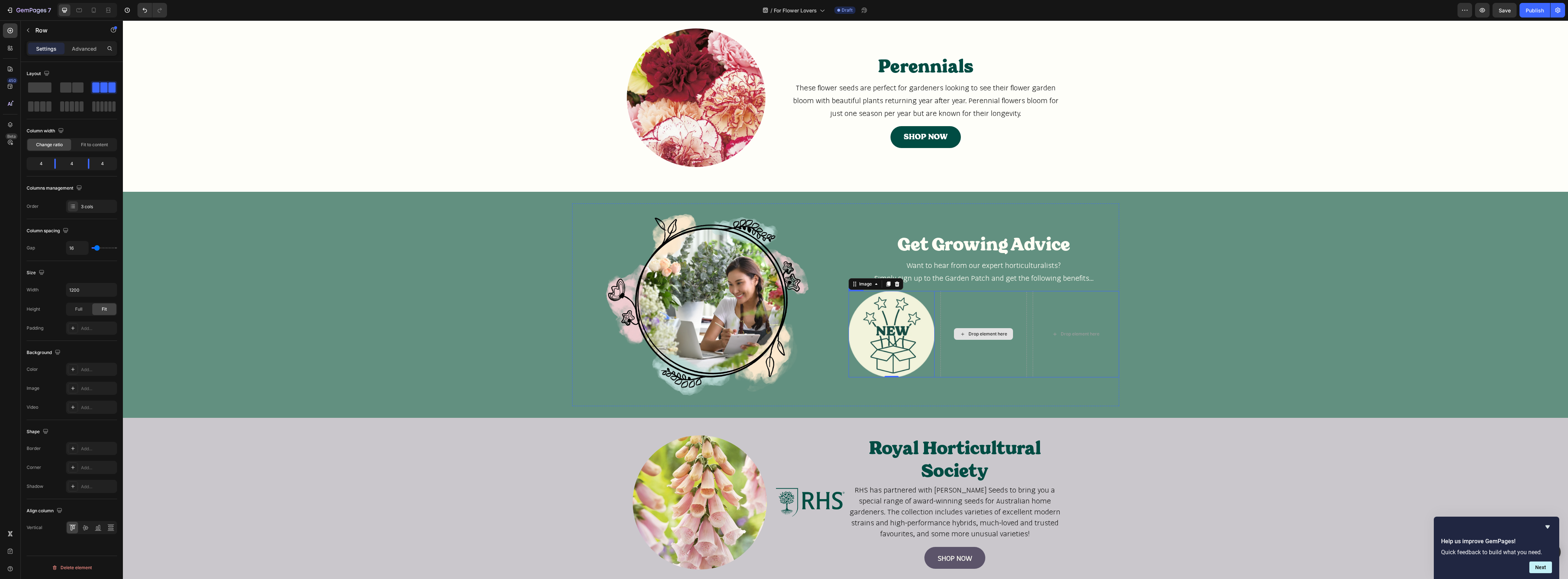
click at [987, 341] on div "Drop element here" at bounding box center [983, 334] width 87 height 87
click at [882, 286] on icon at bounding box center [884, 283] width 4 height 5
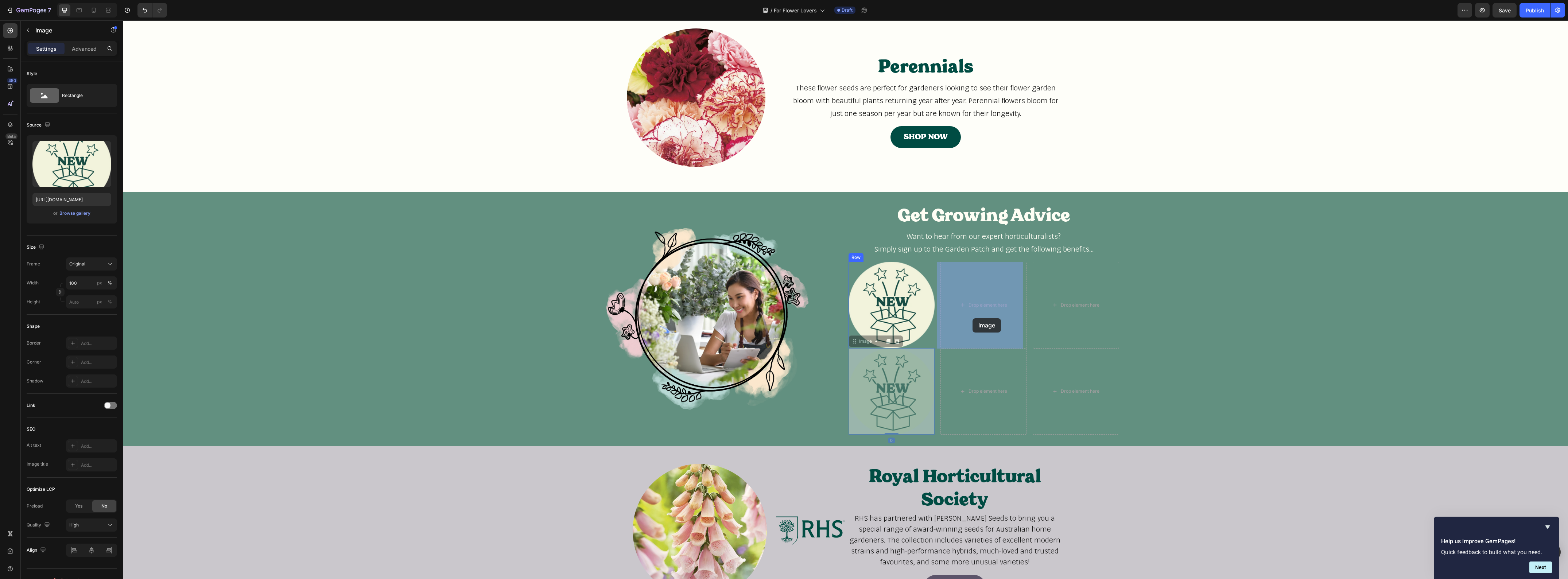
drag, startPoint x: 912, startPoint y: 389, endPoint x: 973, endPoint y: 318, distance: 93.6
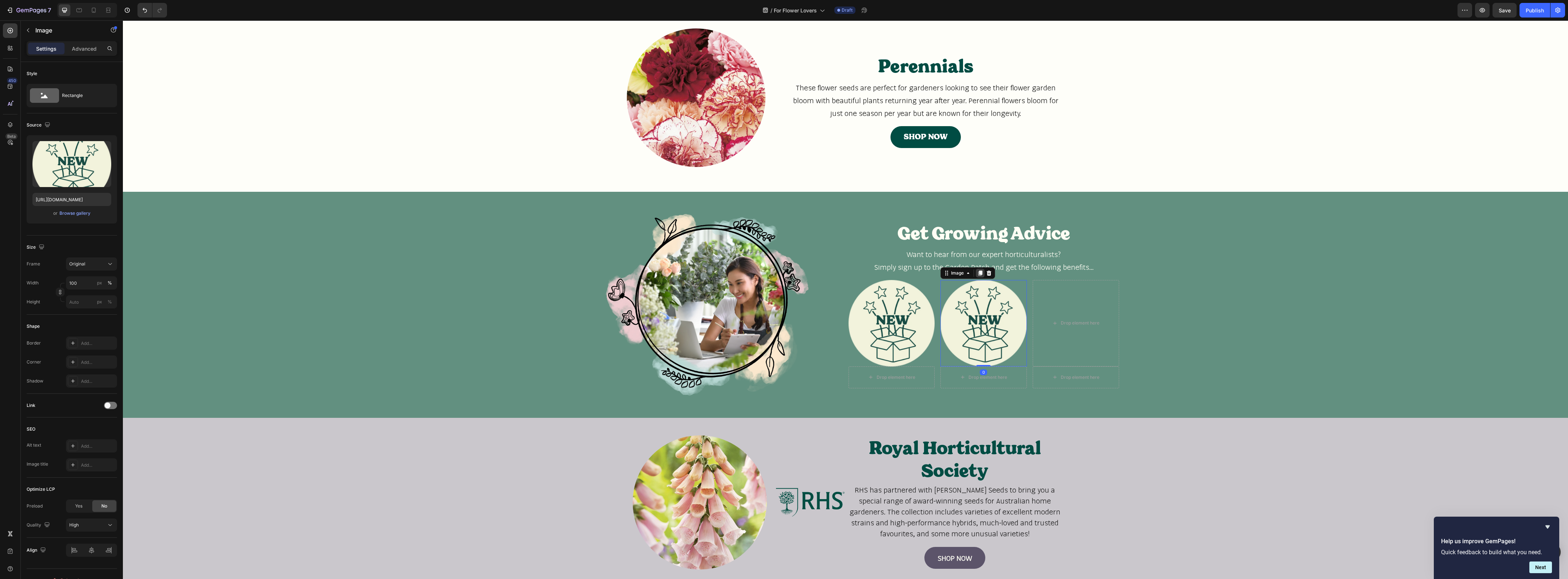
click at [978, 275] on icon at bounding box center [980, 273] width 6 height 6
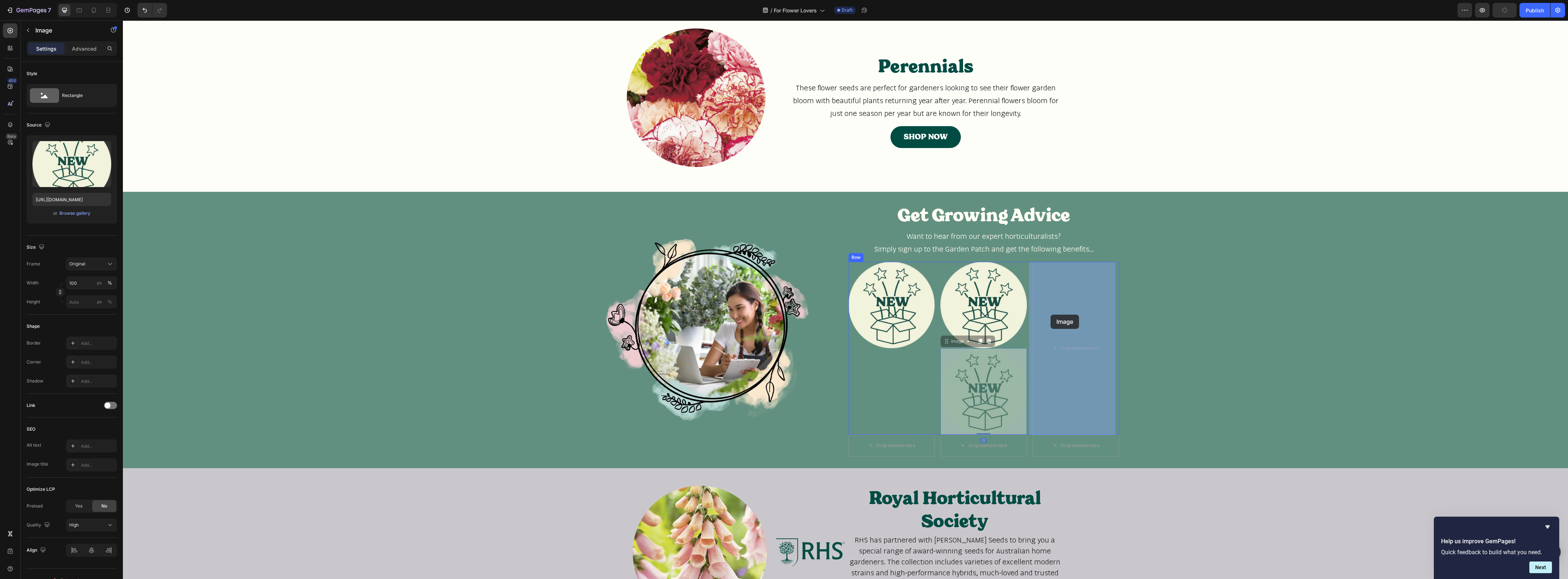
drag, startPoint x: 982, startPoint y: 381, endPoint x: 1051, endPoint y: 315, distance: 95.5
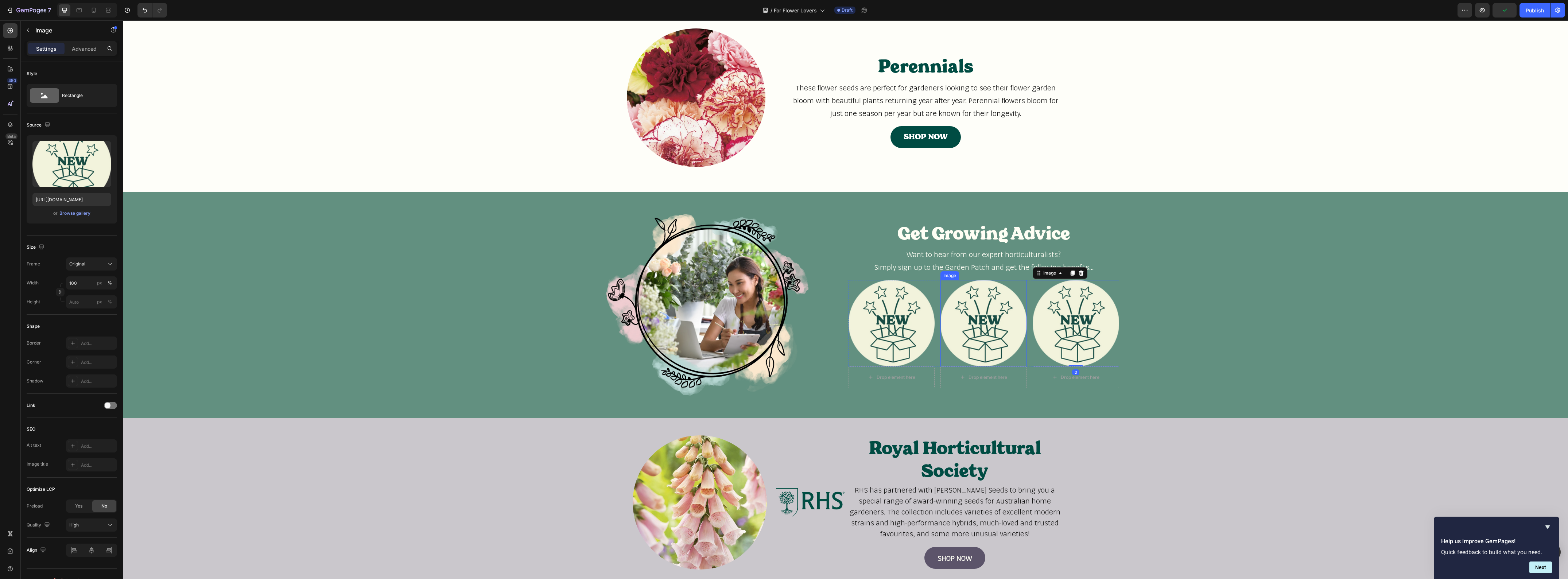
click at [978, 324] on img at bounding box center [983, 323] width 87 height 87
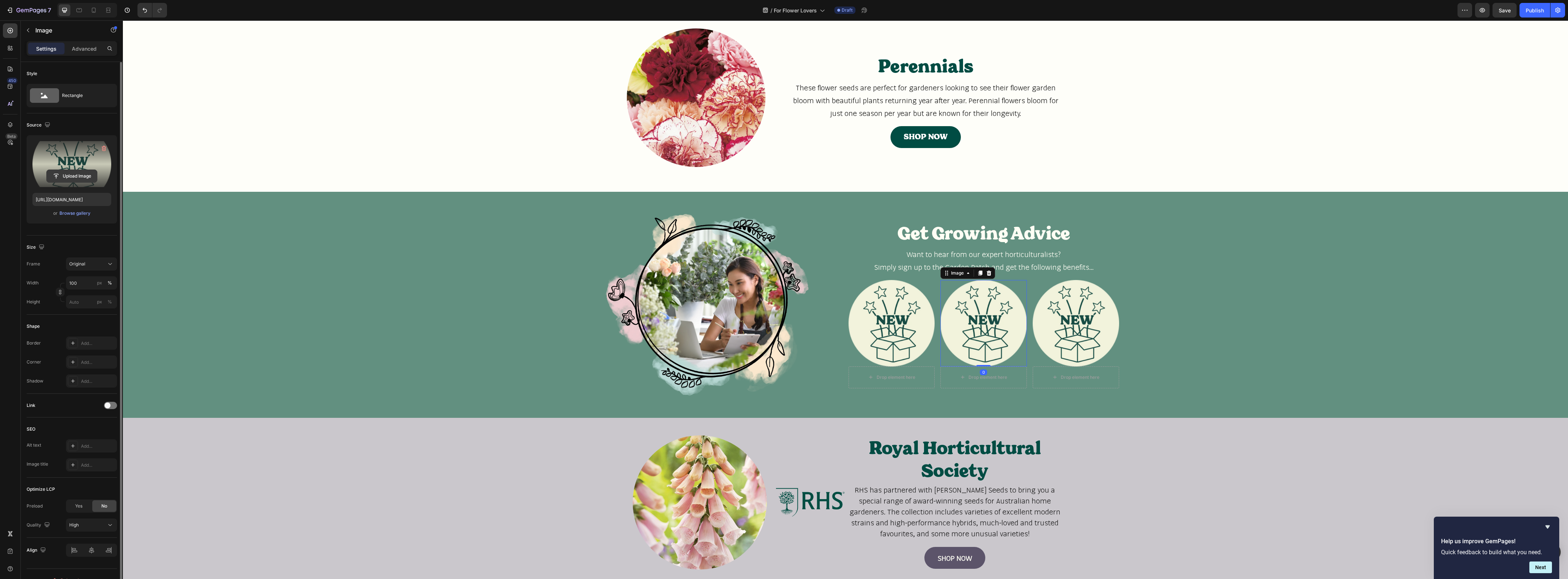
click at [82, 175] on input "file" at bounding box center [72, 176] width 51 height 13
type input "[URL][DOMAIN_NAME]"
click at [1080, 327] on img at bounding box center [1076, 323] width 87 height 87
click at [74, 174] on input "file" at bounding box center [72, 176] width 51 height 13
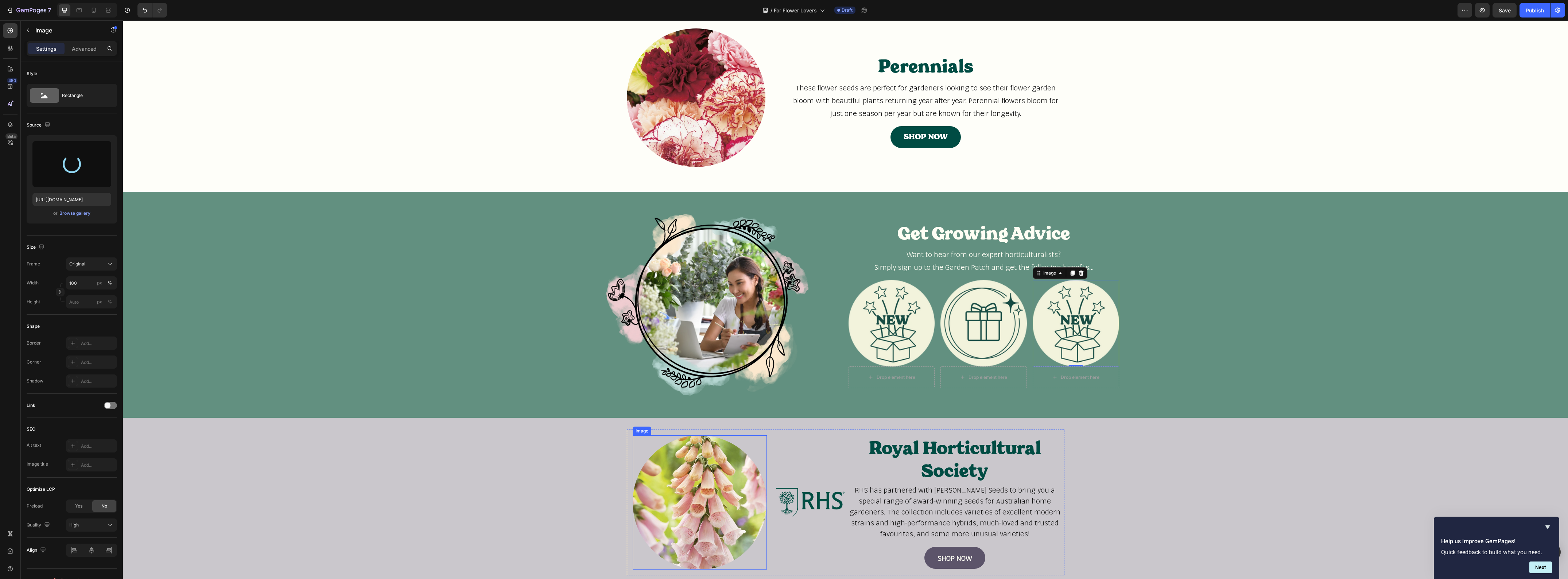
type input "[URL][DOMAIN_NAME]"
click at [28, 27] on icon "button" at bounding box center [28, 30] width 6 height 6
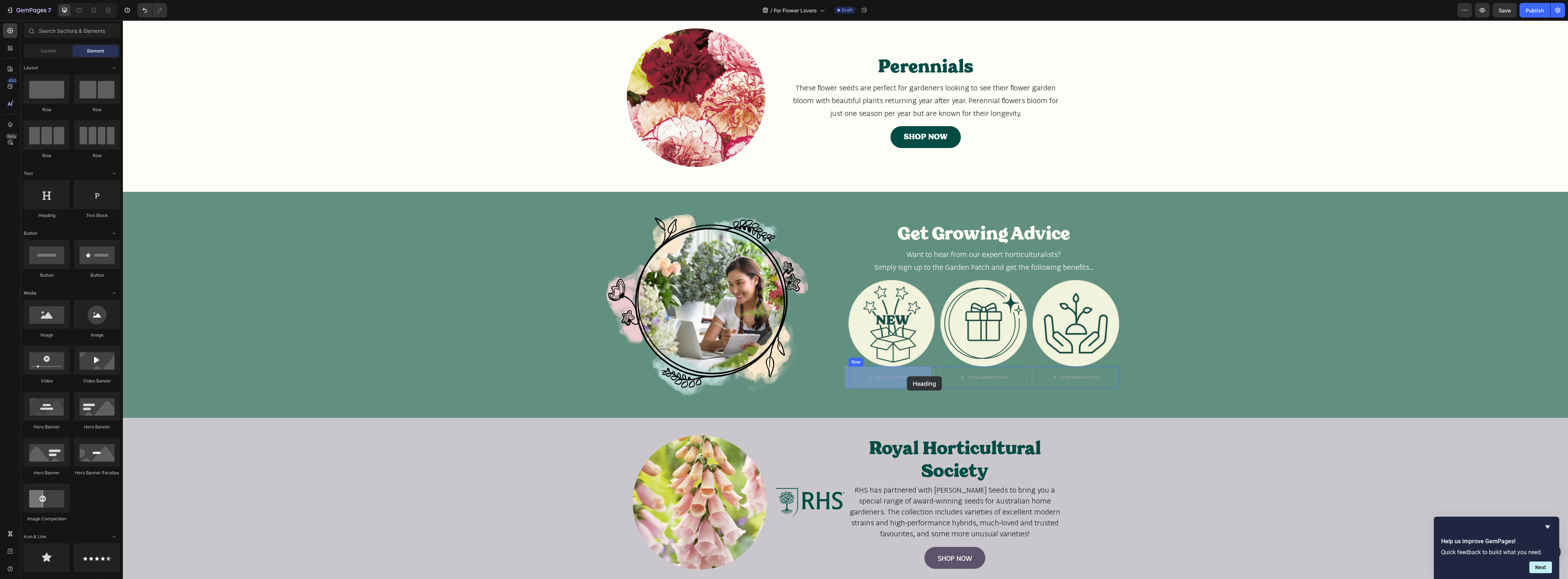
drag, startPoint x: 170, startPoint y: 222, endPoint x: 907, endPoint y: 377, distance: 753.1
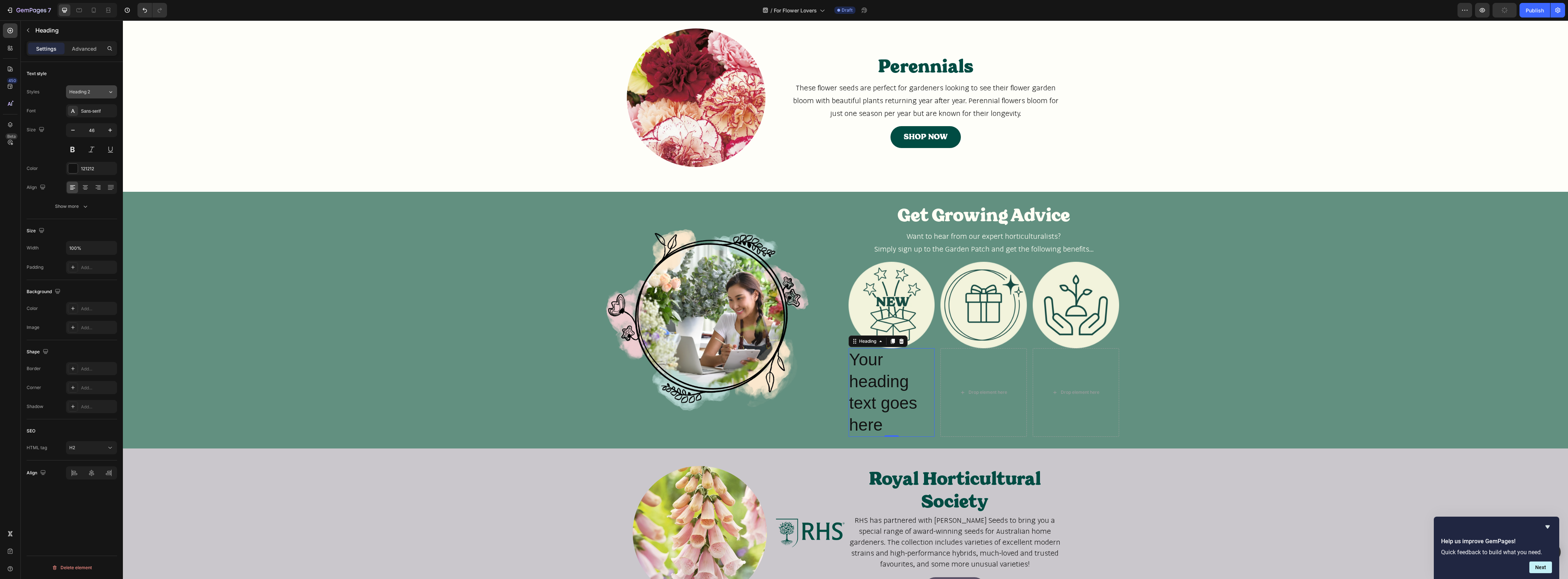
click at [114, 90] on icon at bounding box center [111, 91] width 6 height 7
click at [87, 152] on div "Heading 4 32px" at bounding box center [77, 148] width 67 height 7
type input "32"
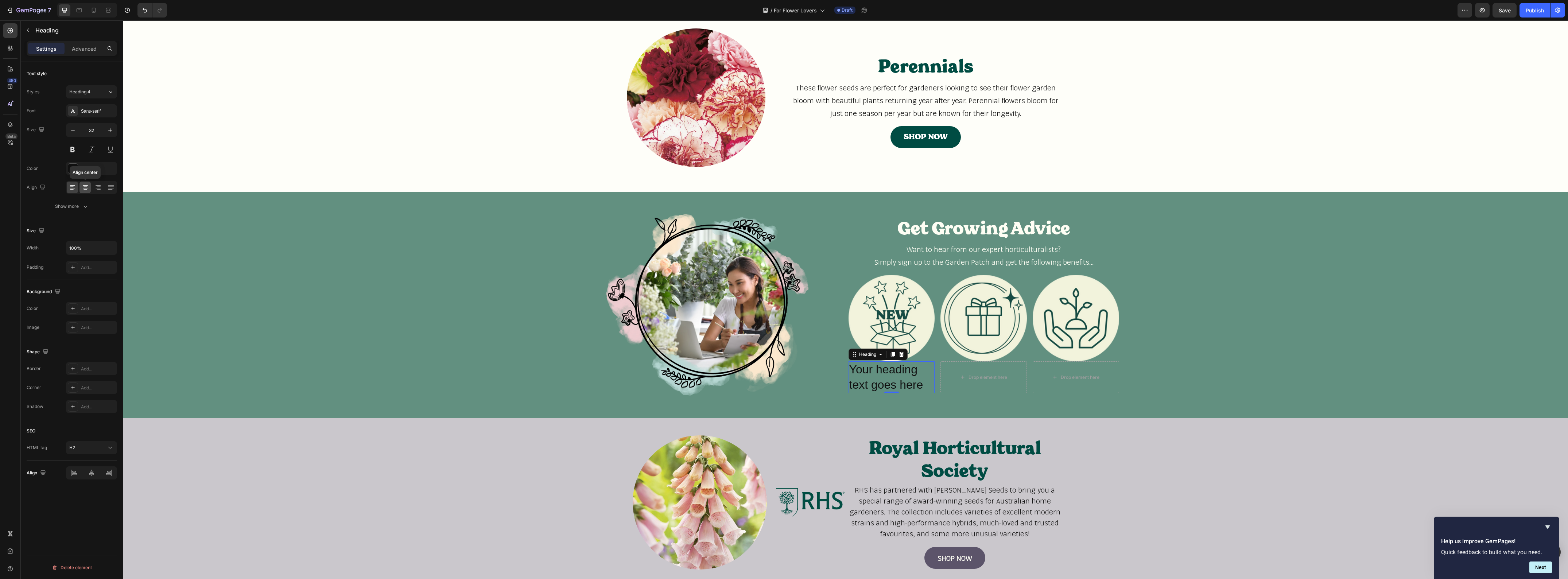
click at [89, 187] on icon at bounding box center [85, 187] width 7 height 7
click at [105, 114] on div "Sans-serif" at bounding box center [97, 111] width 34 height 7
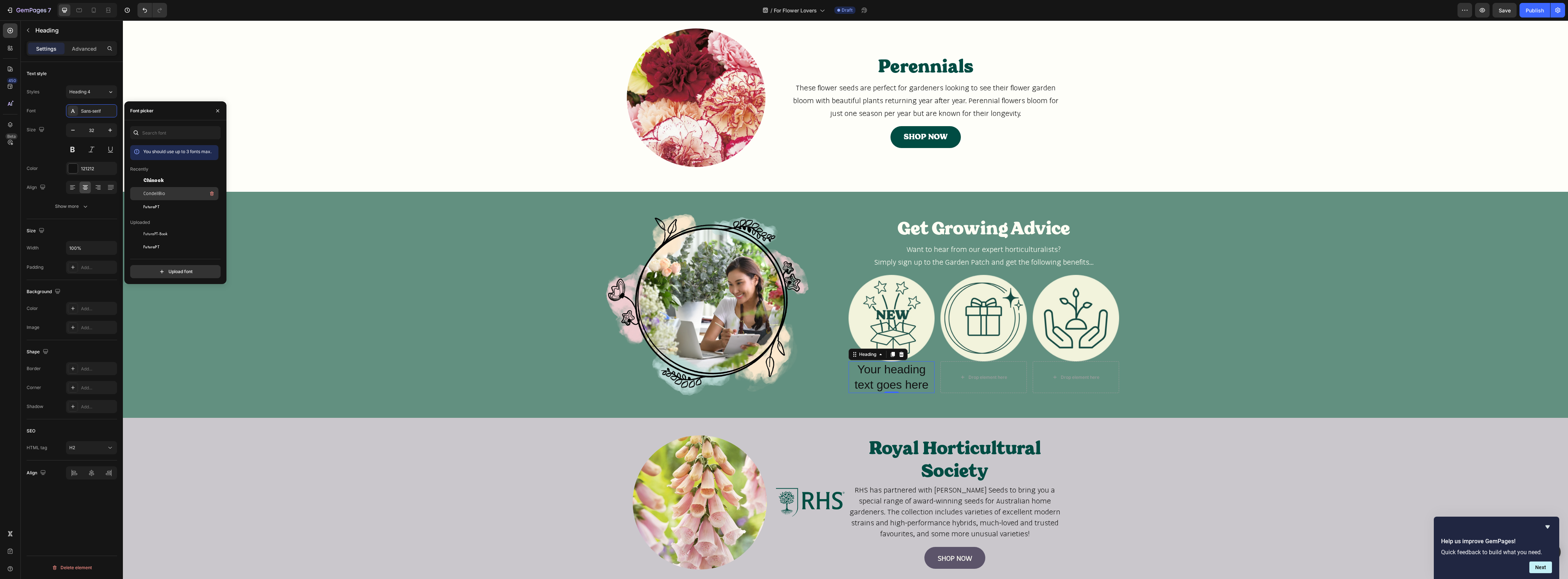
click at [147, 199] on div "CondellBio" at bounding box center [180, 194] width 74 height 9
click at [73, 151] on button at bounding box center [72, 149] width 13 height 13
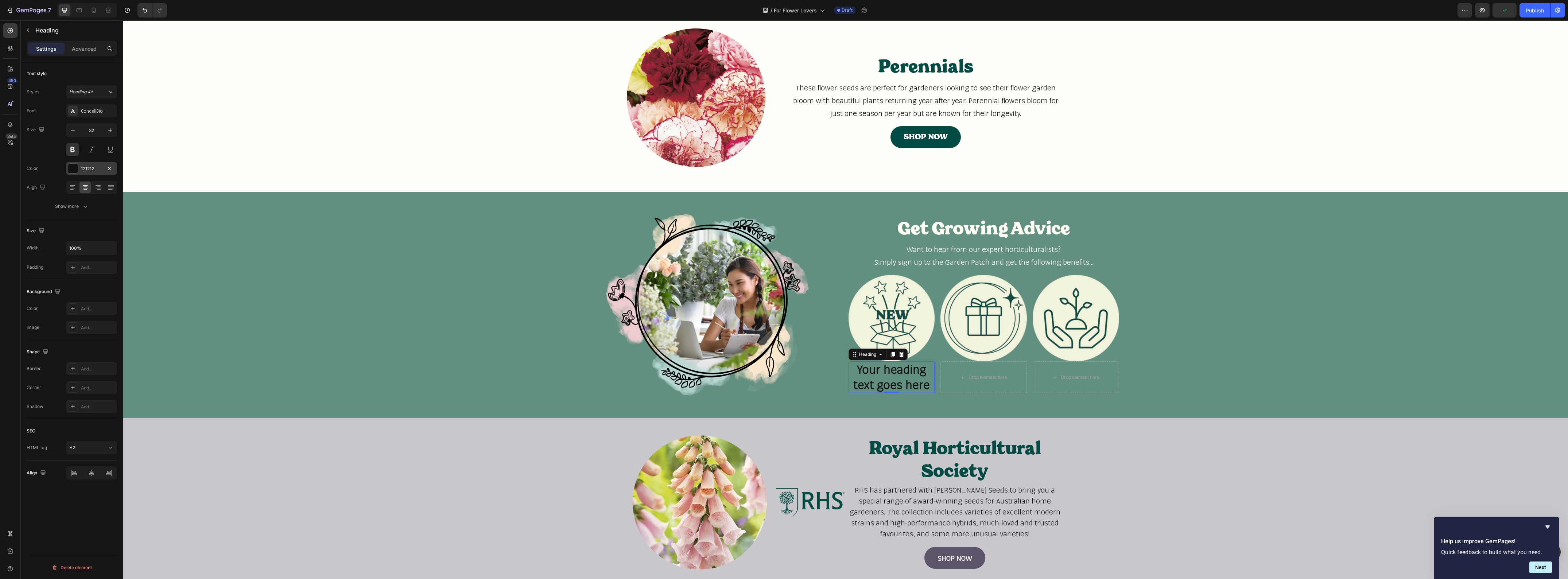
click at [103, 174] on div "121212" at bounding box center [91, 167] width 51 height 13
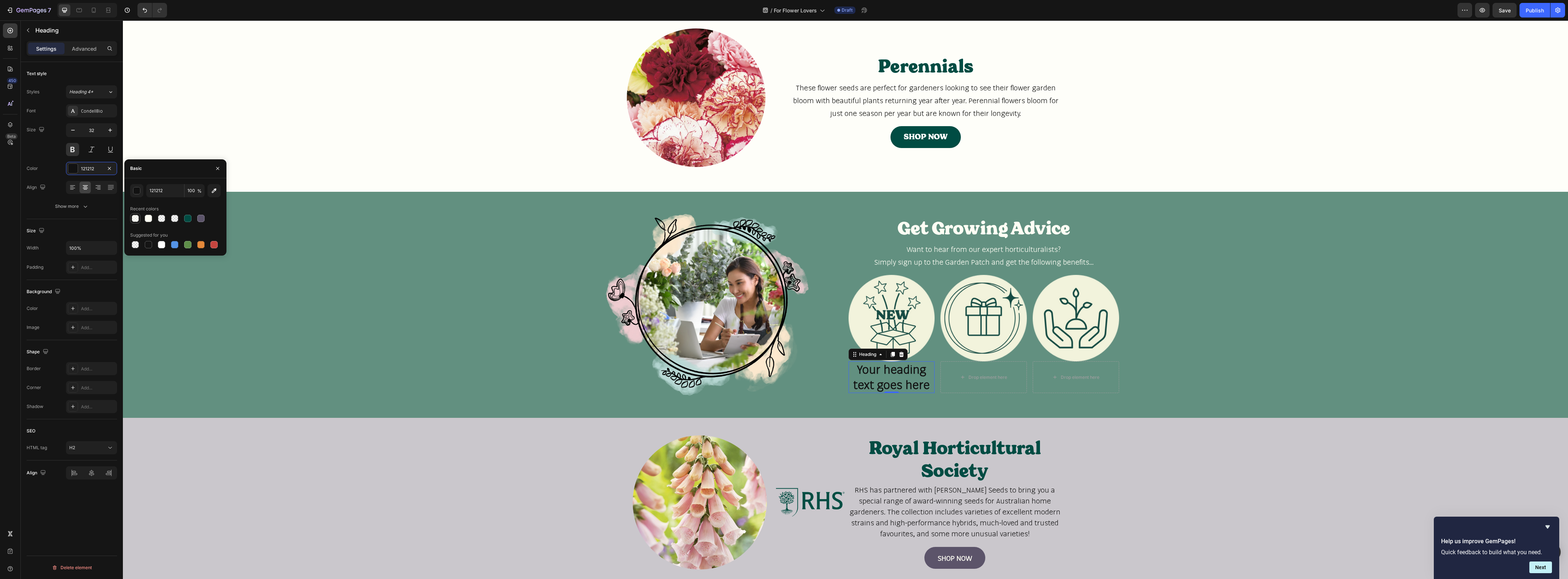
click at [137, 220] on div at bounding box center [134, 218] width 7 height 7
type input "FEFEF4"
click at [188, 190] on input "50" at bounding box center [195, 190] width 20 height 13
type input "100"
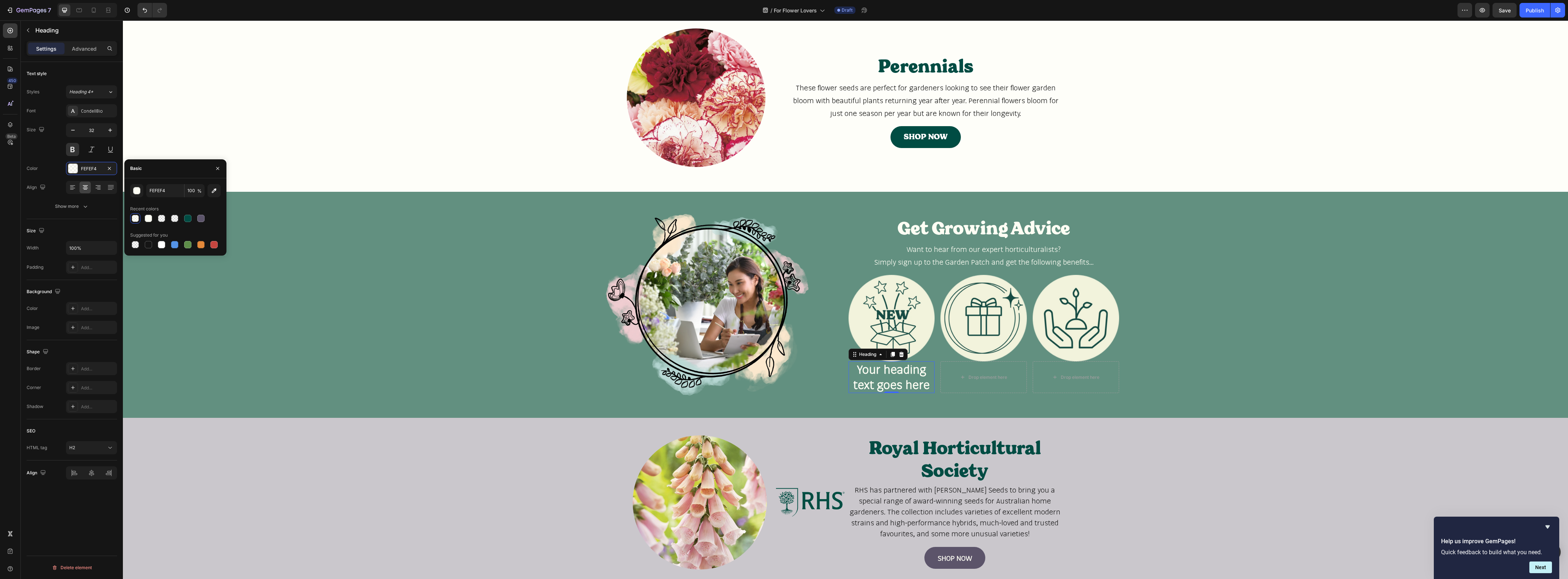
click at [867, 374] on h2 "Your heading text goes here" at bounding box center [891, 378] width 87 height 32
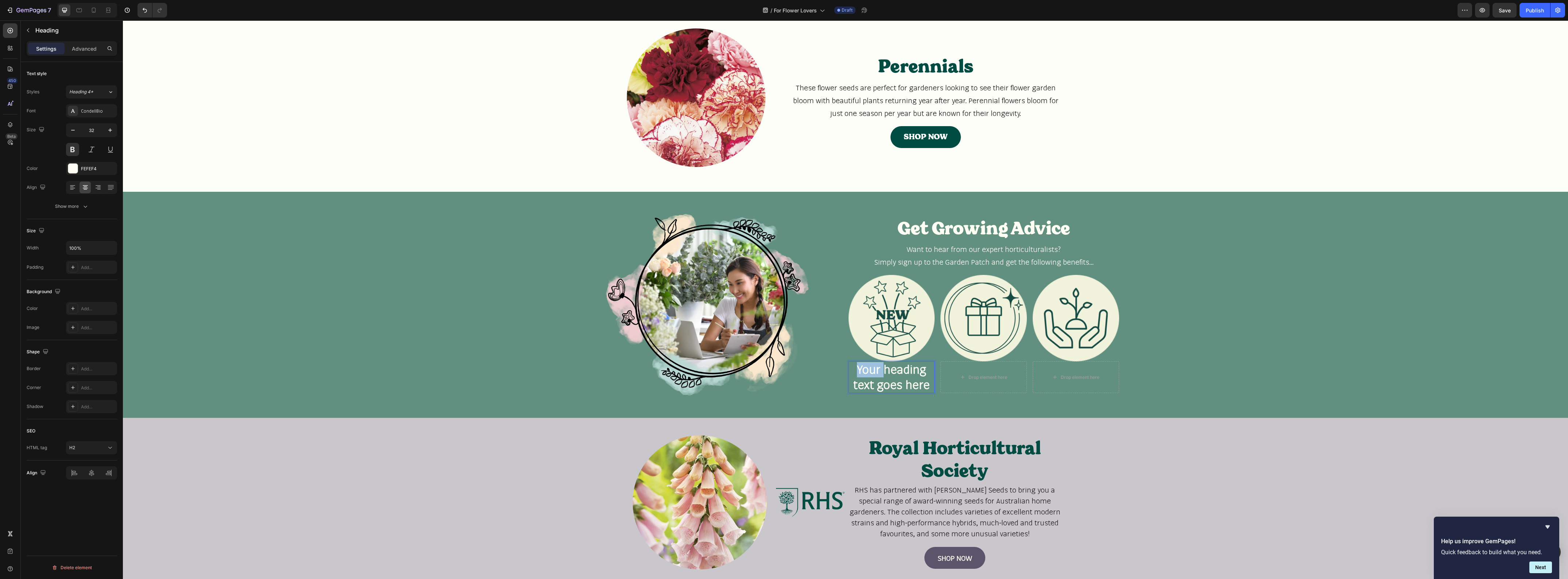
click at [867, 374] on p "Your heading text goes here" at bounding box center [891, 377] width 85 height 30
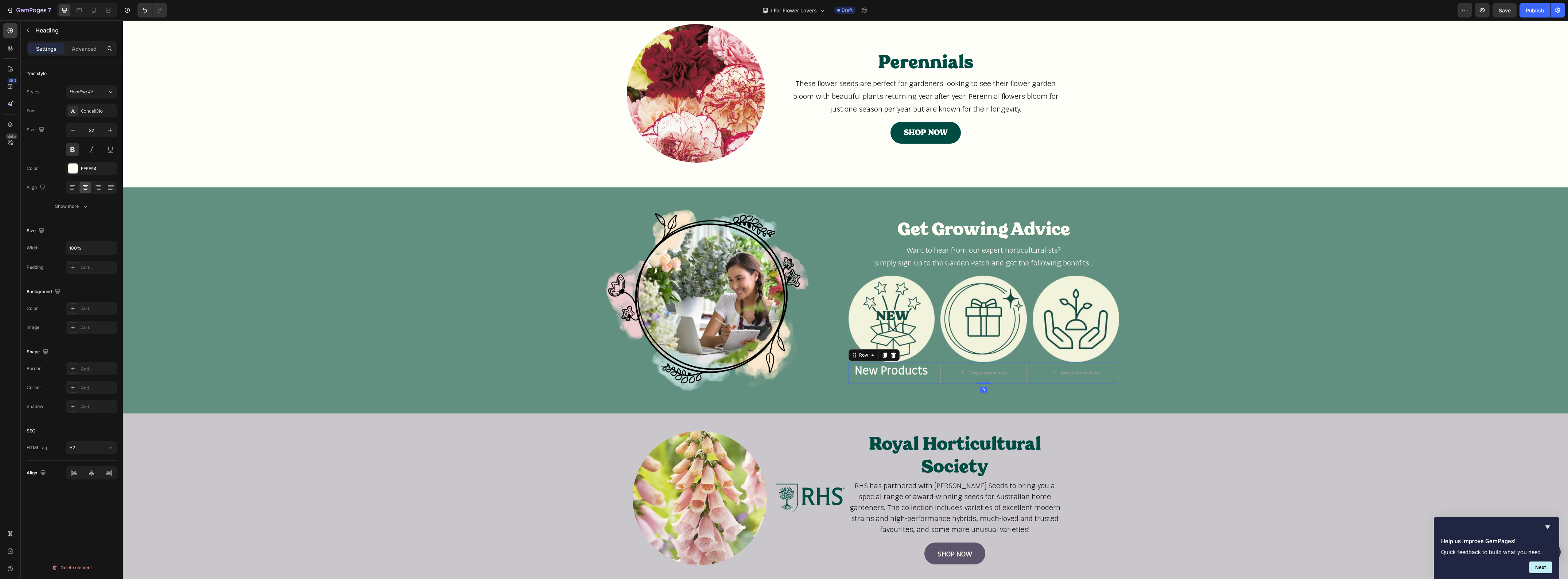
click at [881, 381] on div "New Products Heading" at bounding box center [891, 373] width 87 height 21
click at [884, 373] on p "New Products" at bounding box center [891, 371] width 85 height 16
click at [890, 354] on icon at bounding box center [892, 355] width 4 height 5
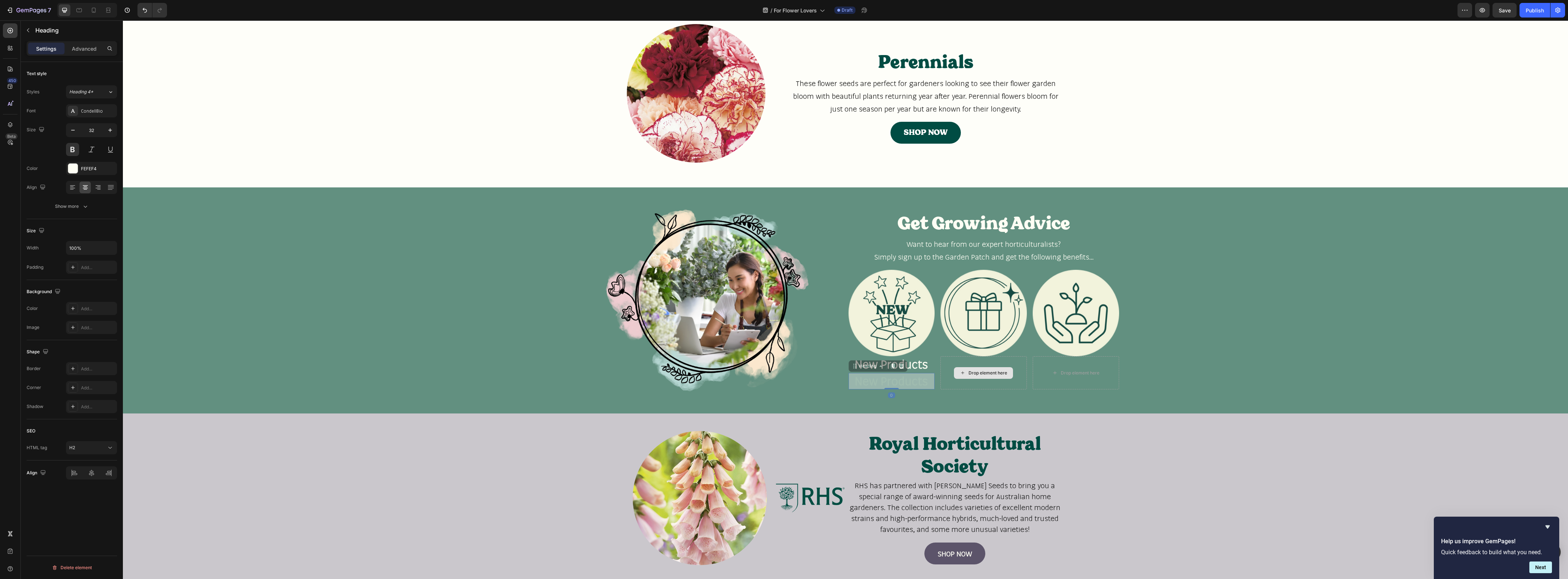
scroll to position [595, 0]
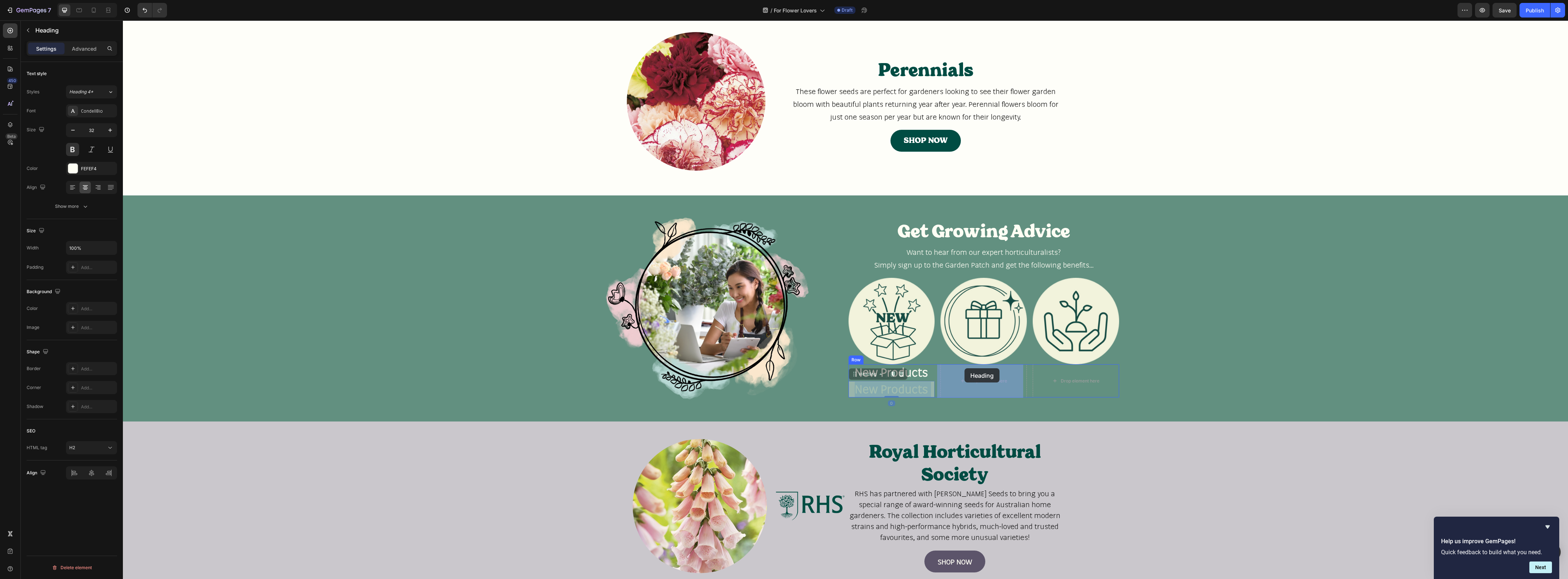
drag, startPoint x: 887, startPoint y: 380, endPoint x: 953, endPoint y: 374, distance: 66.3
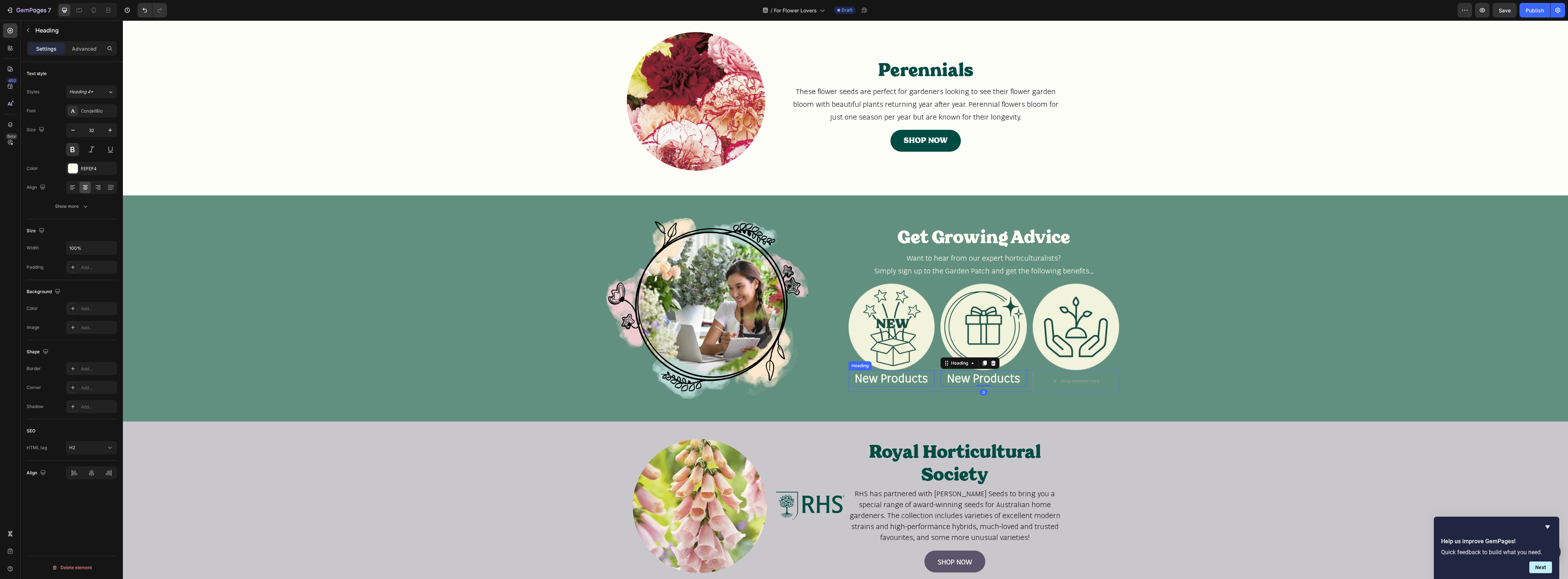
click at [894, 378] on p "New Products" at bounding box center [891, 379] width 85 height 16
click at [891, 362] on icon at bounding box center [892, 363] width 4 height 5
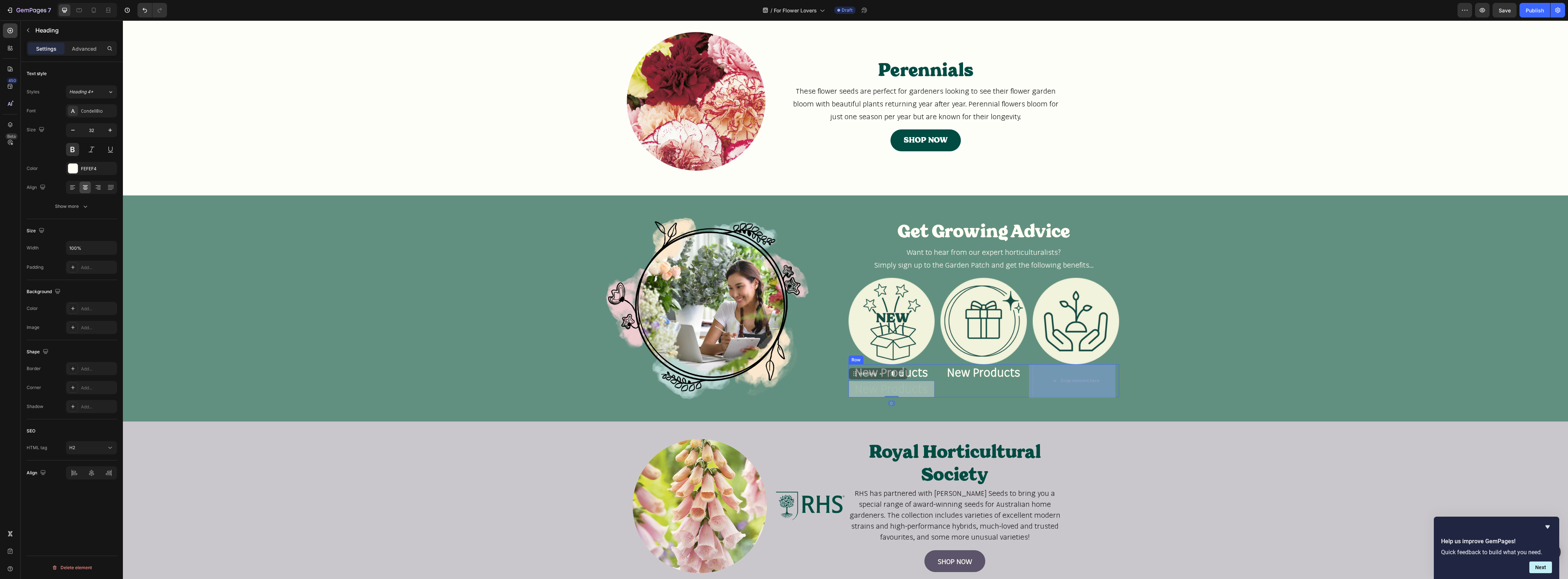
scroll to position [586, 0]
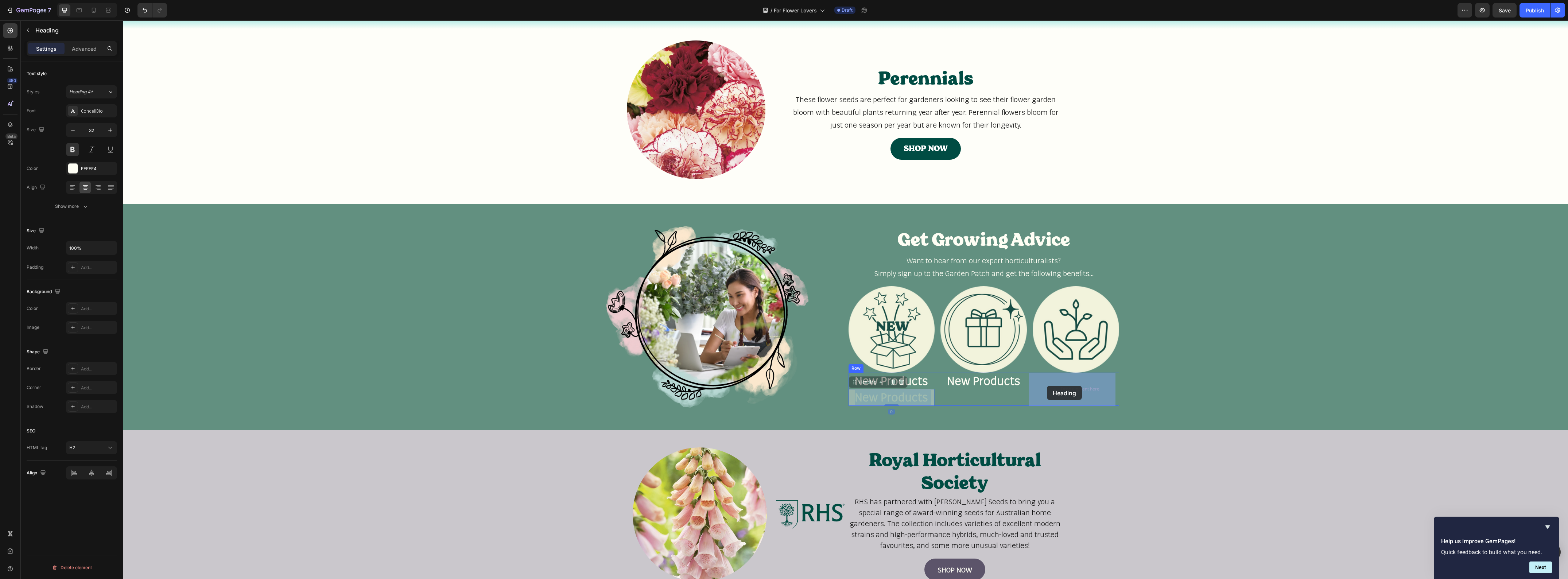
drag, startPoint x: 908, startPoint y: 386, endPoint x: 1048, endPoint y: 384, distance: 140.0
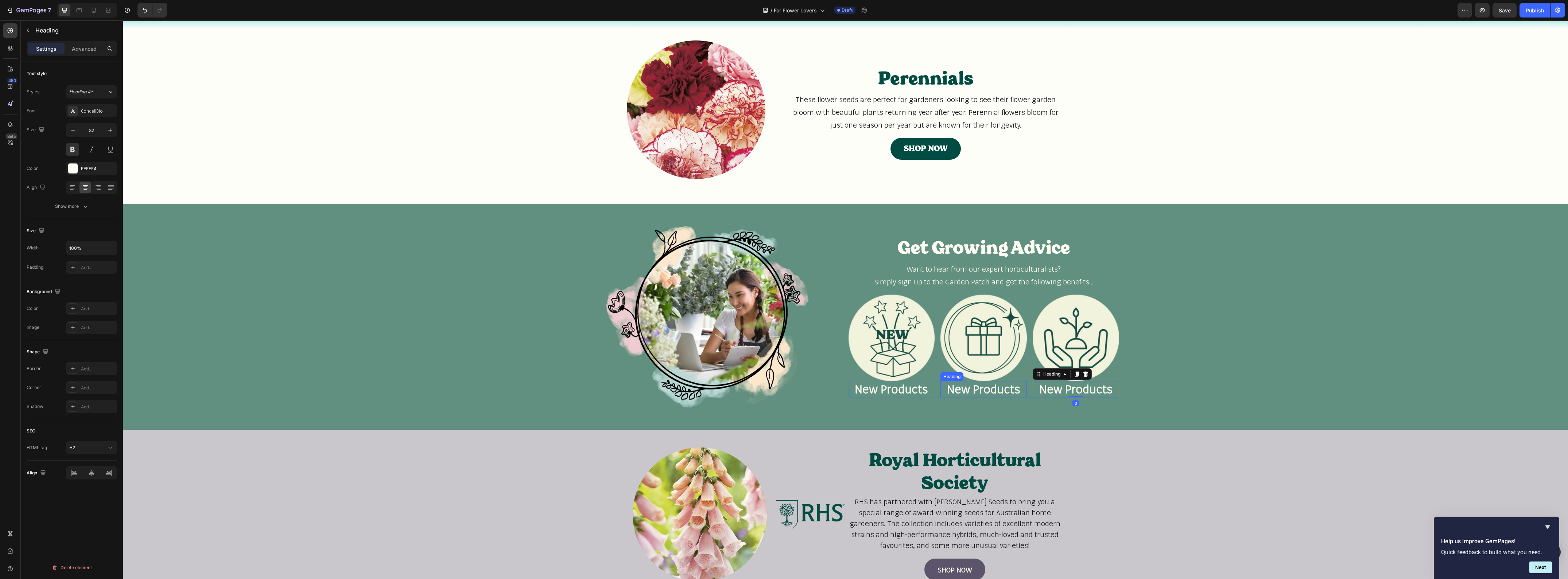
click at [992, 389] on h2 "New Products" at bounding box center [983, 389] width 87 height 17
click at [1053, 390] on h2 "New Products" at bounding box center [1076, 389] width 87 height 17
click at [1053, 390] on p "New Products" at bounding box center [1075, 390] width 85 height 16
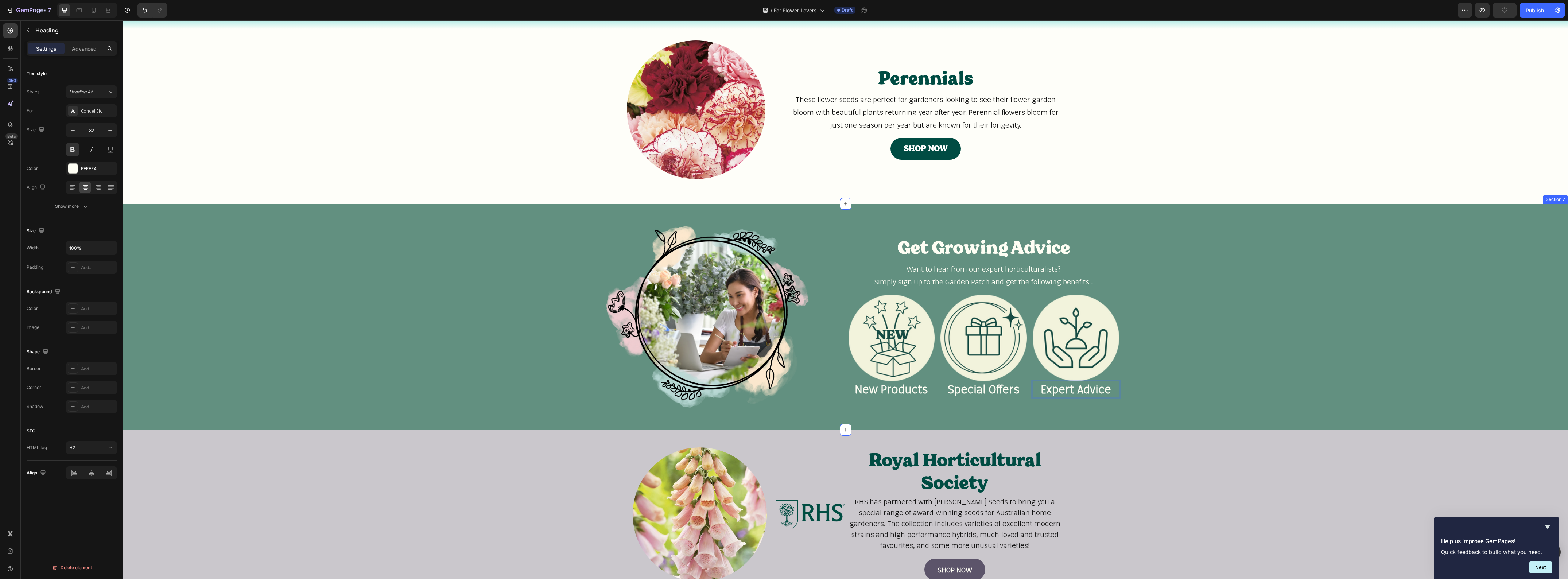
click at [1184, 362] on div "Image Get Growing Advice Heading Want to hear from our expert horticulturalists…" at bounding box center [845, 317] width 1445 height 203
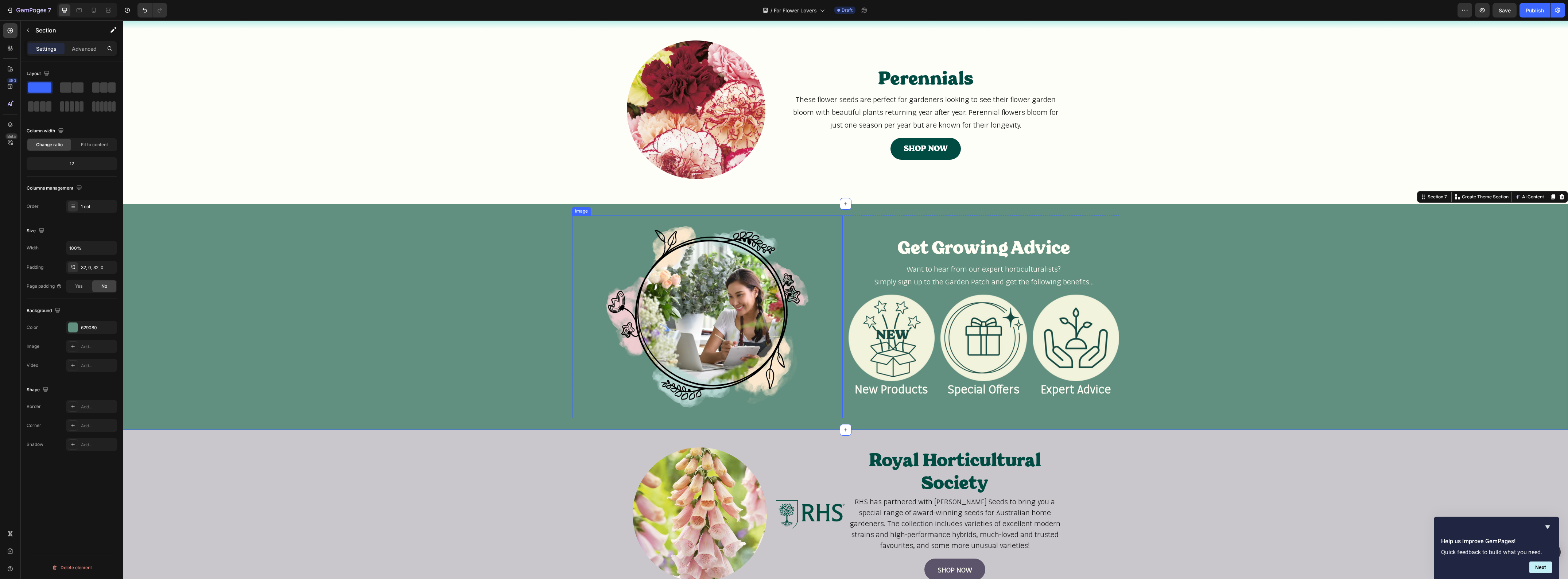
click at [577, 272] on img at bounding box center [707, 317] width 270 height 203
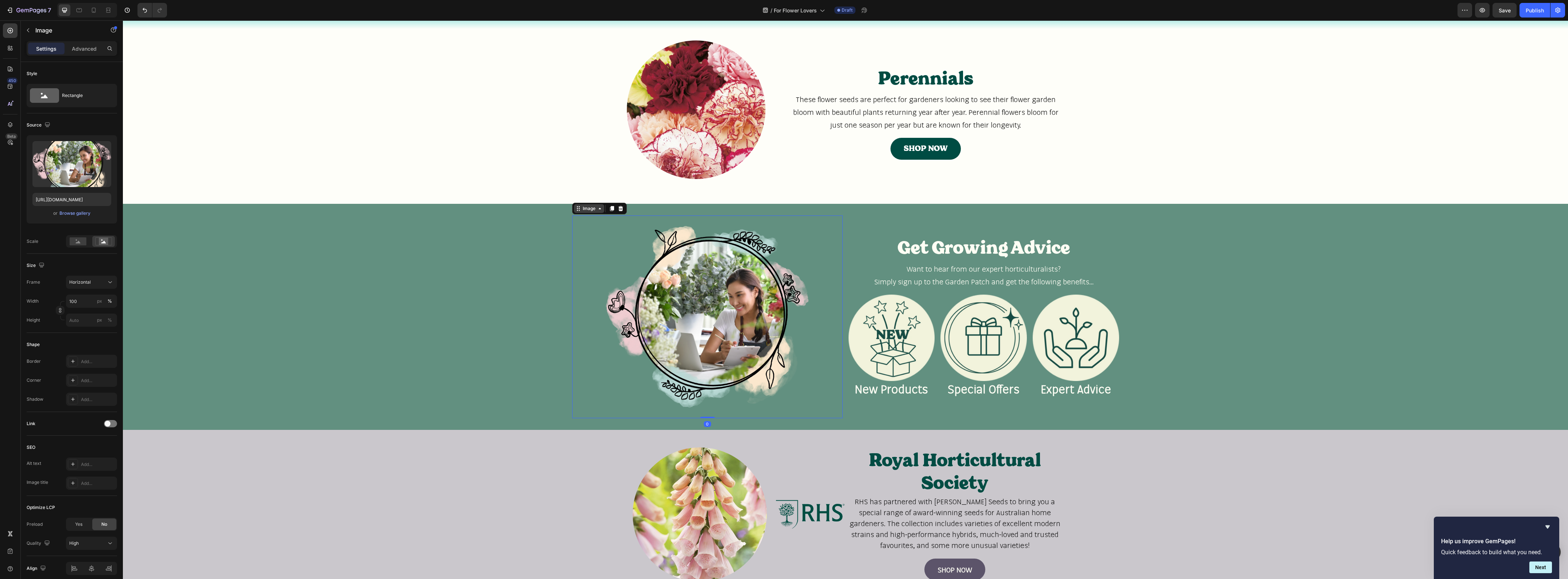
click at [597, 208] on icon at bounding box center [600, 208] width 6 height 6
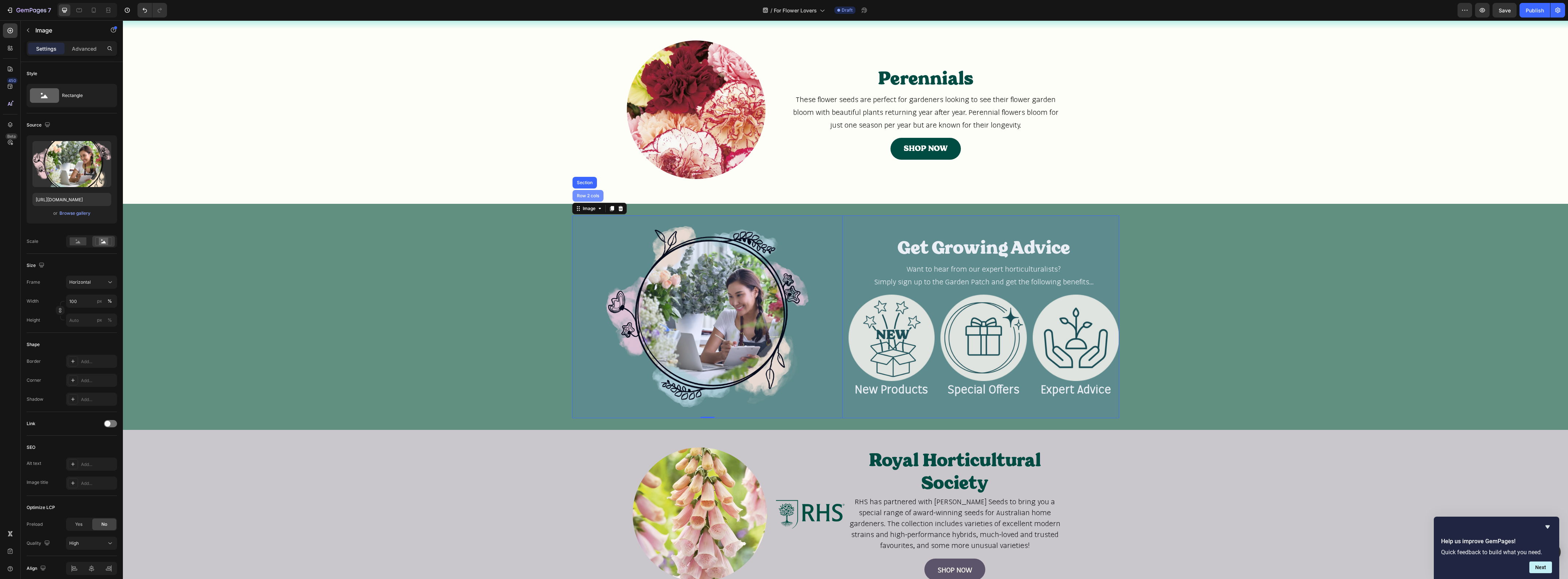
click at [592, 199] on div "Row 2 cols" at bounding box center [588, 196] width 31 height 12
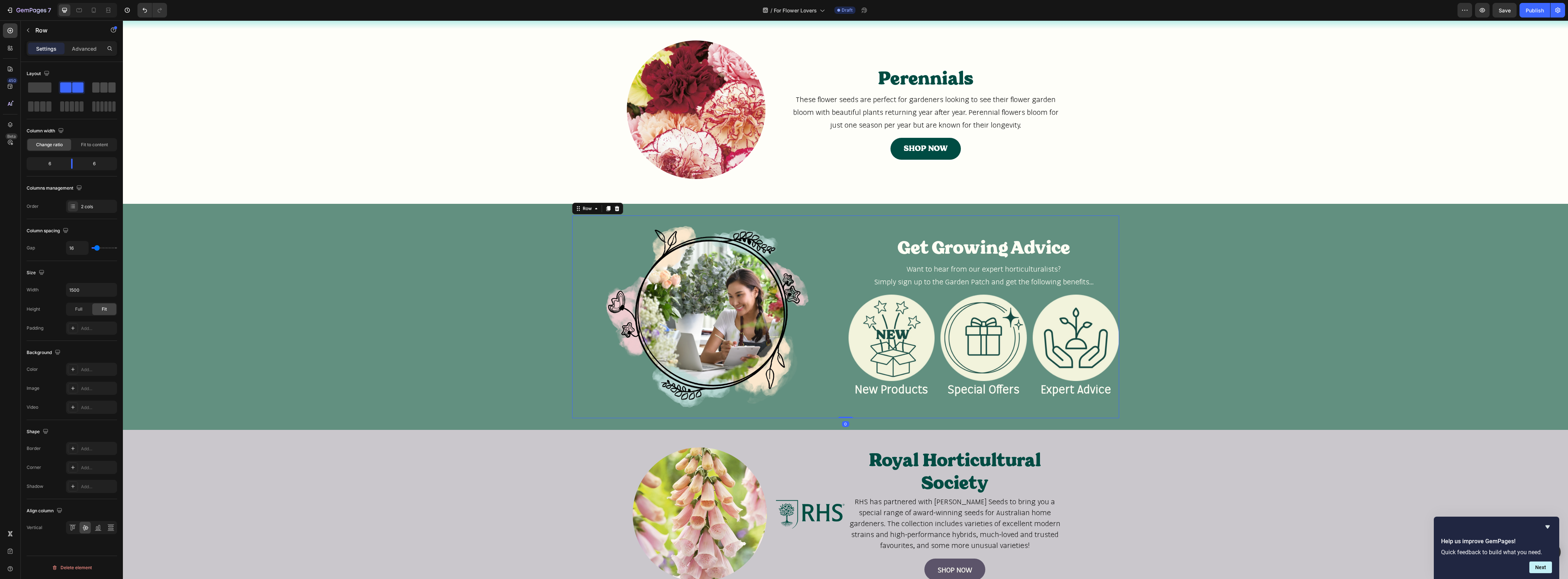
click at [104, 88] on span at bounding box center [103, 88] width 7 height 10
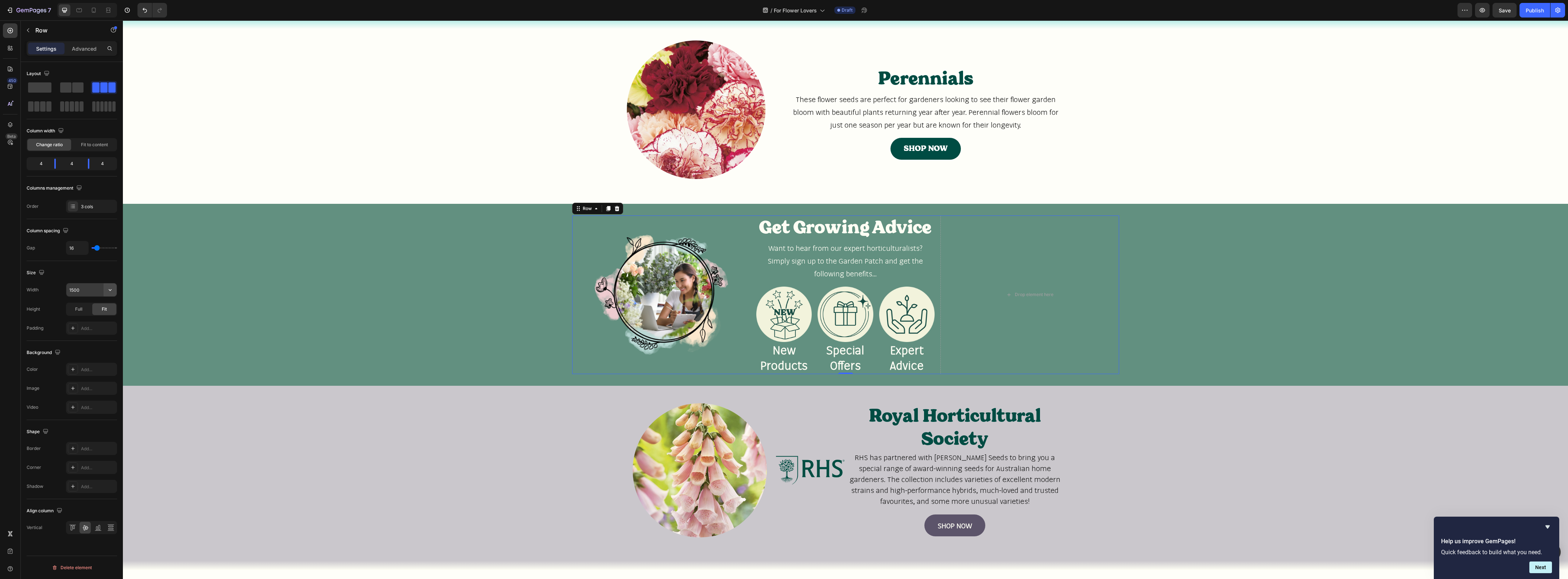
click at [112, 291] on icon "button" at bounding box center [109, 289] width 7 height 7
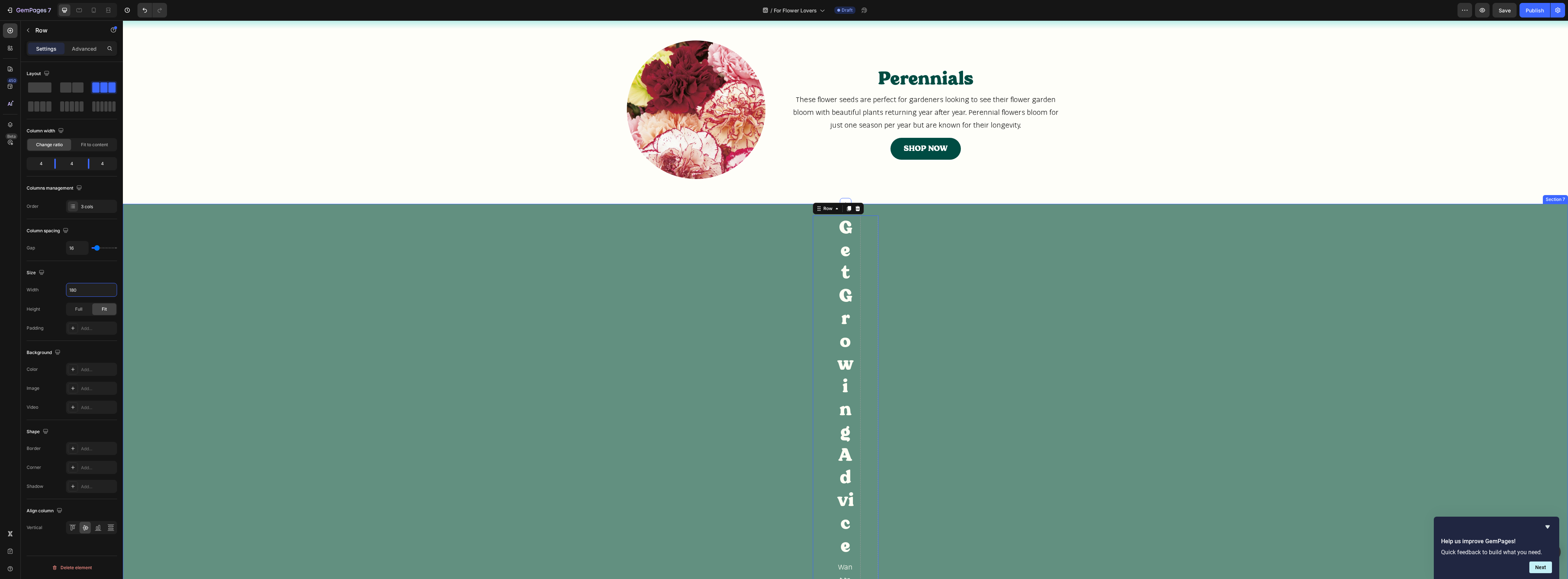
type input "1800"
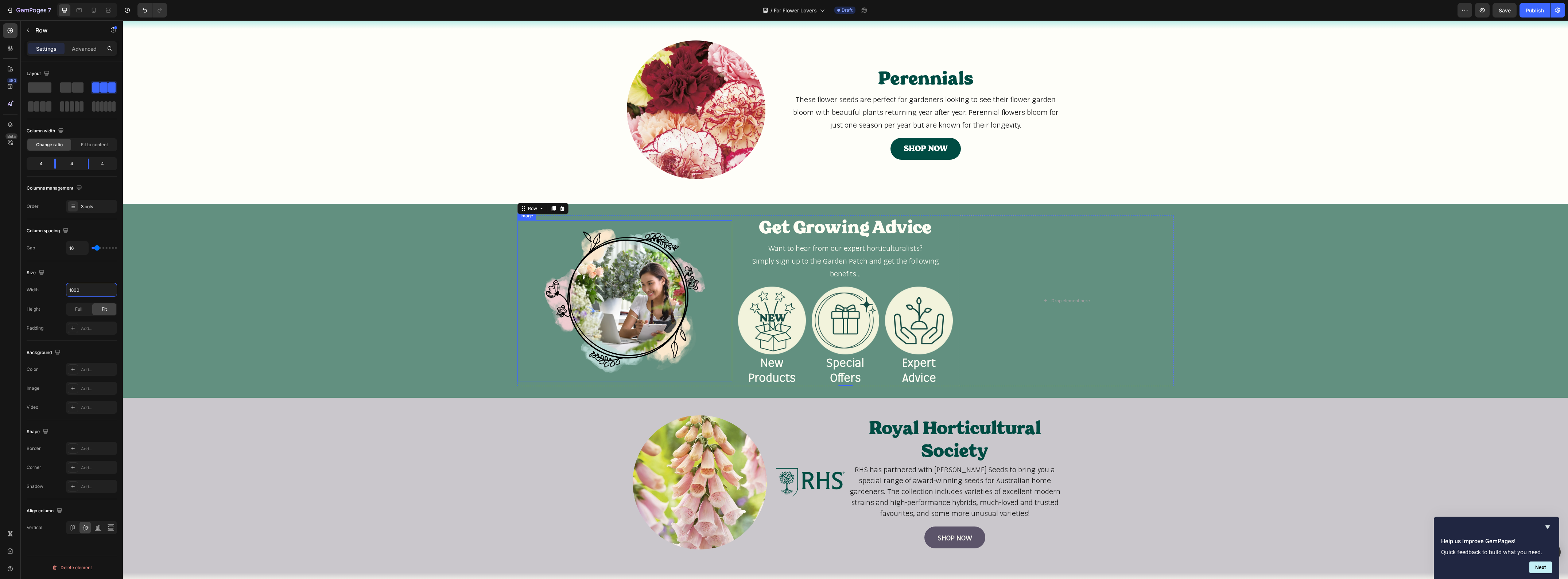
click at [657, 343] on img at bounding box center [624, 301] width 215 height 162
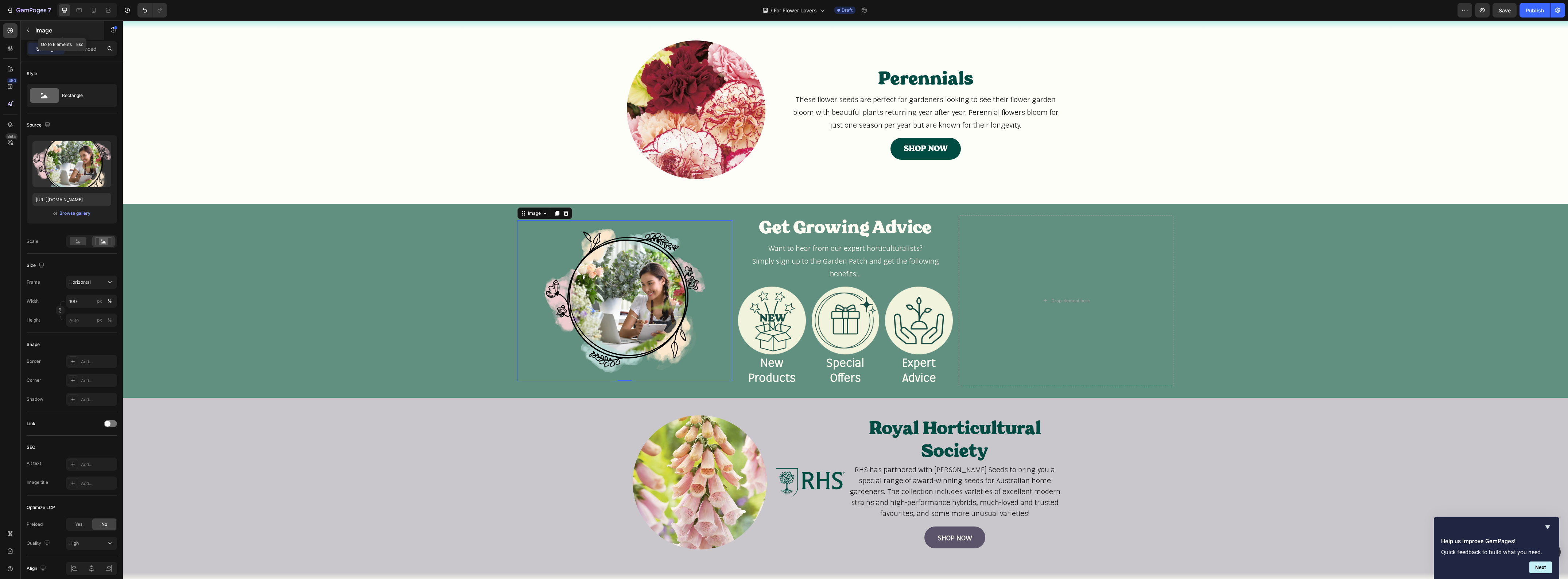
click at [36, 32] on p "Image" at bounding box center [66, 30] width 62 height 9
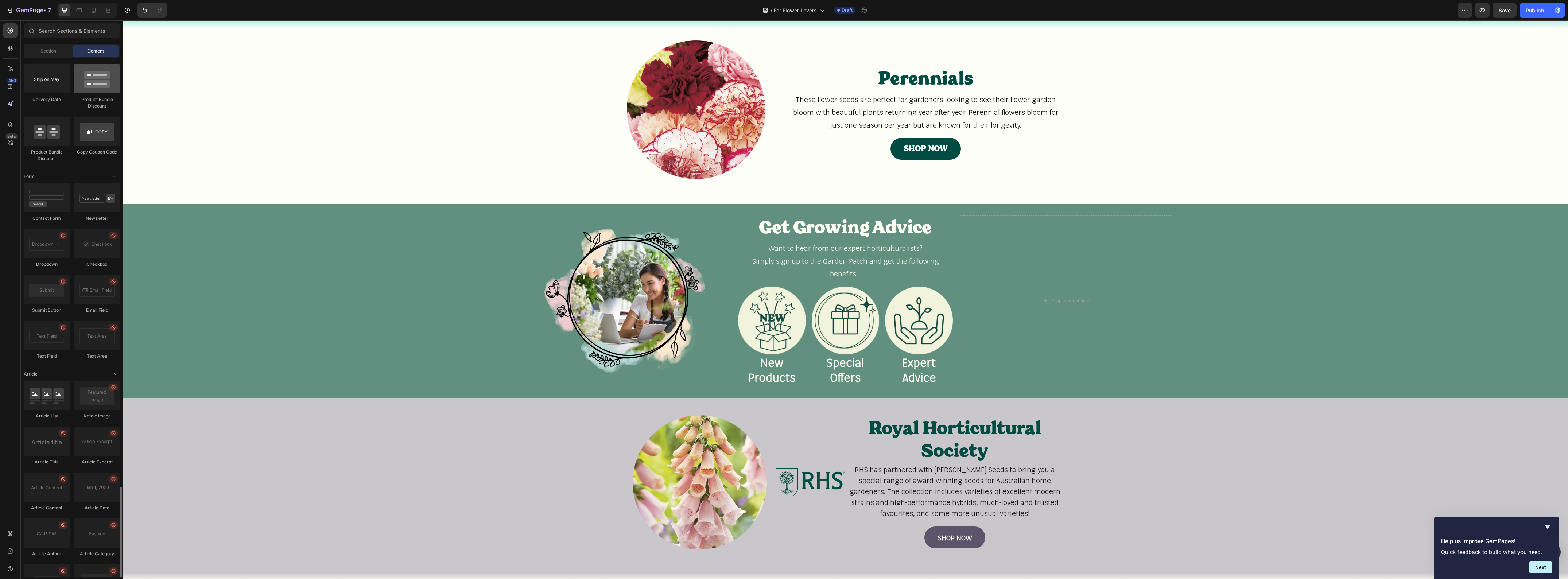
scroll to position [1643, 0]
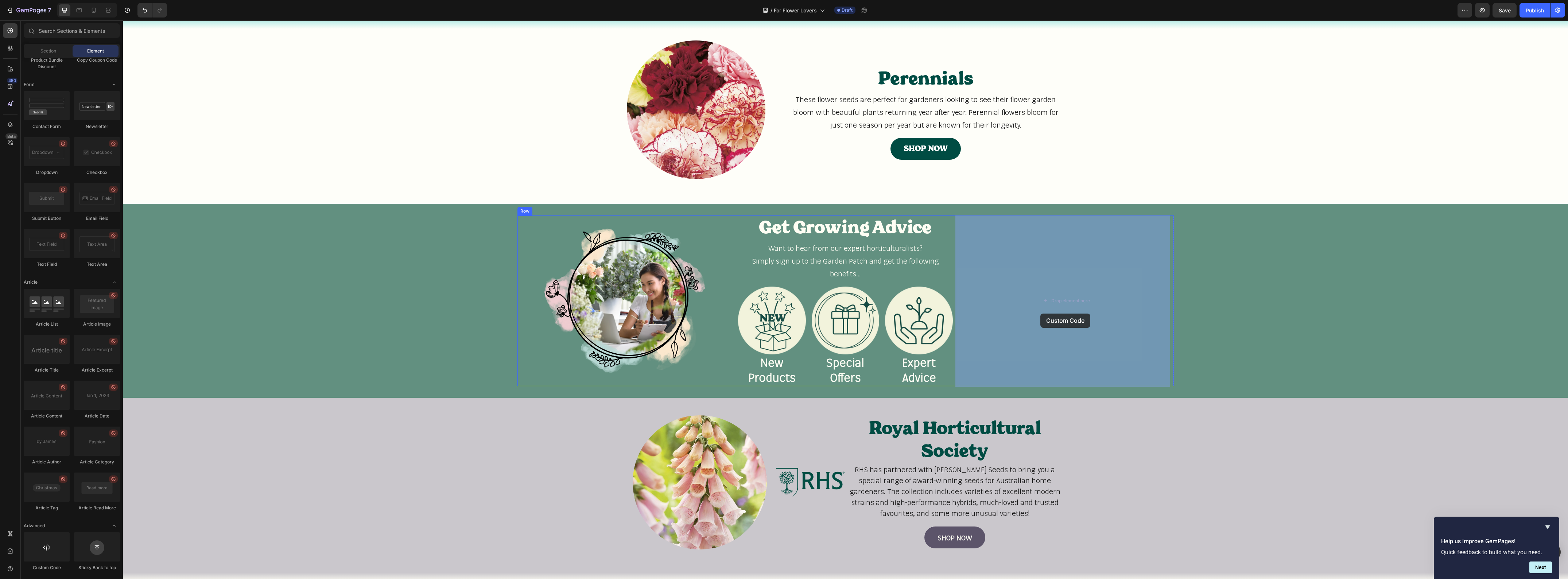
drag, startPoint x: 176, startPoint y: 574, endPoint x: 1041, endPoint y: 313, distance: 903.5
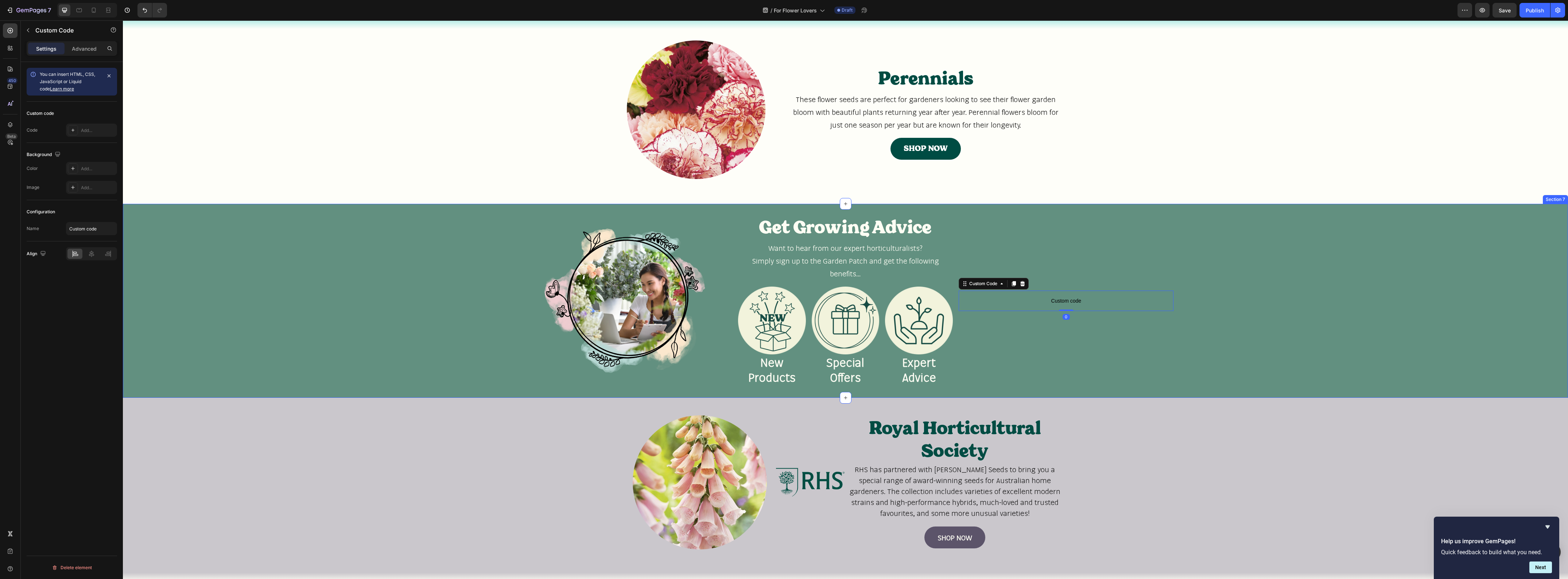
click at [1315, 319] on div "Image Get Growing Advice Heading Want to hear from our expert horticulturalists…" at bounding box center [845, 301] width 1445 height 170
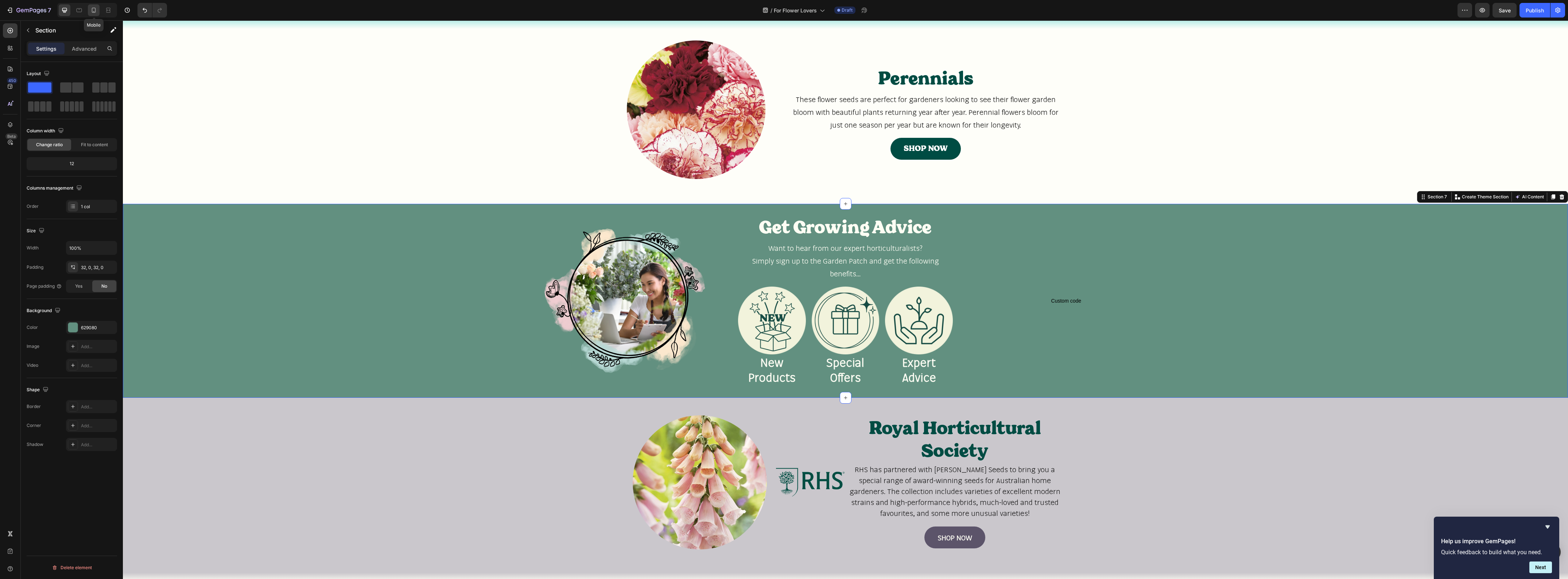
click at [94, 9] on icon at bounding box center [93, 10] width 7 height 7
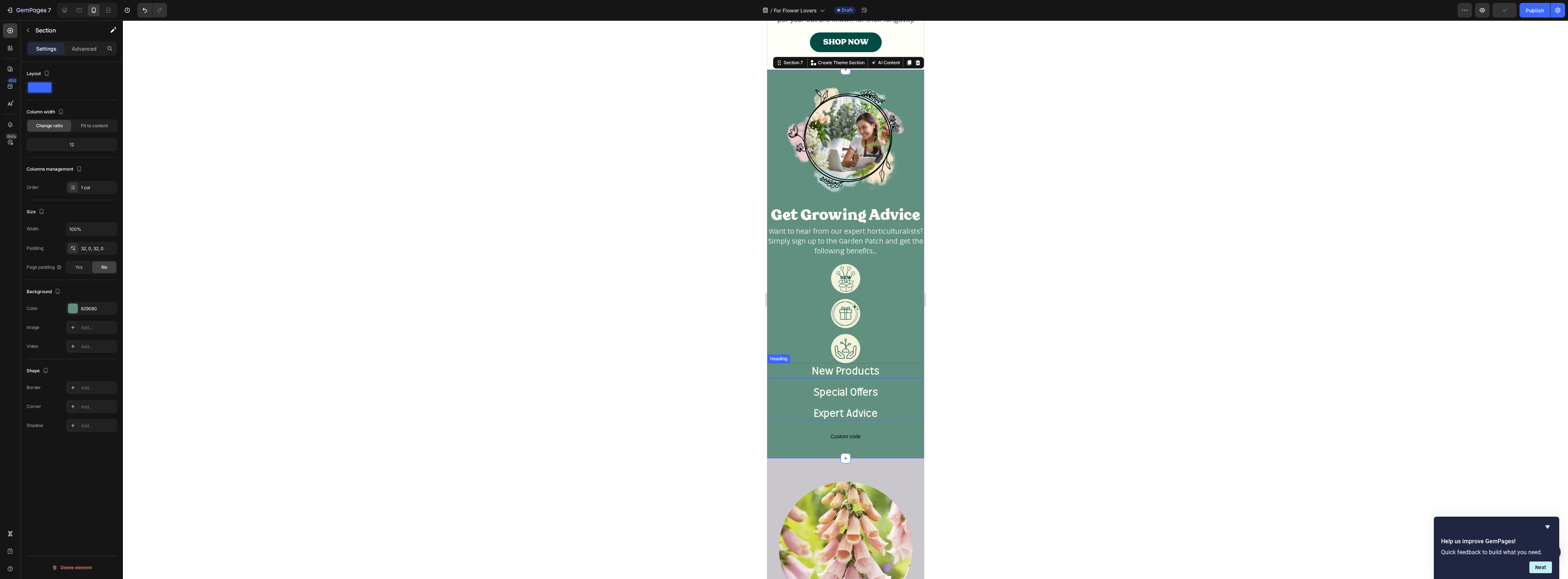
scroll to position [705, 0]
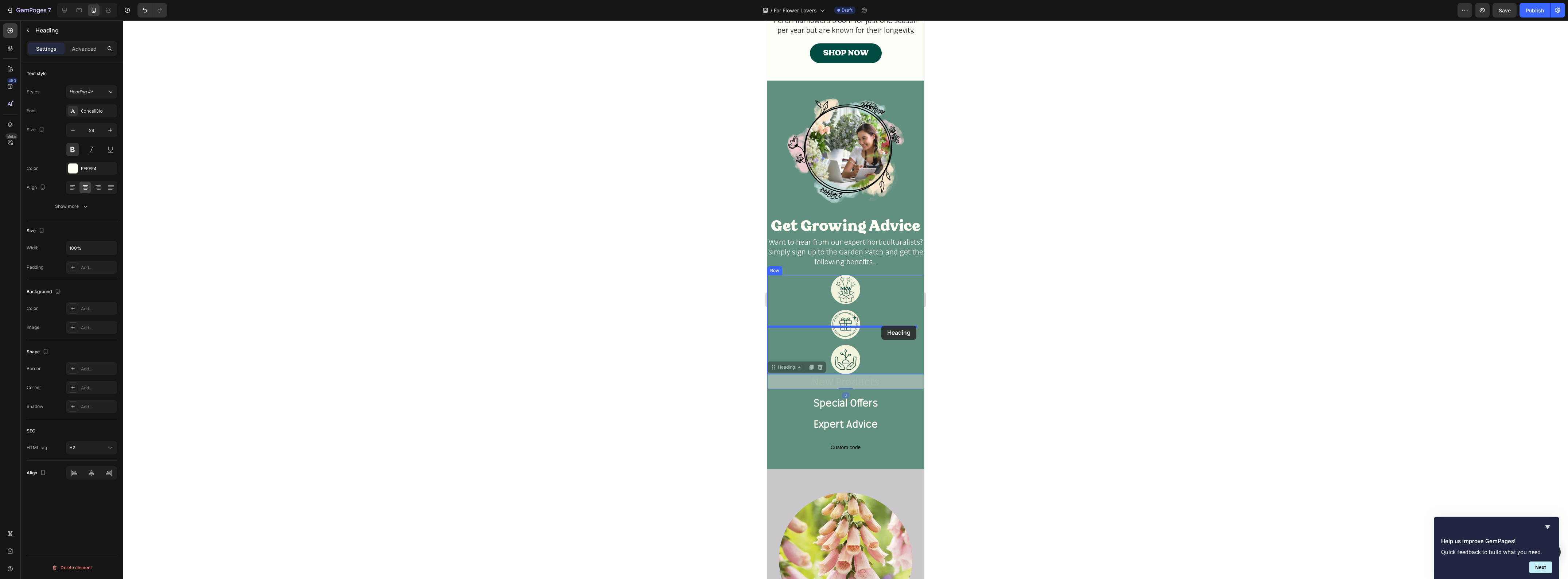
drag, startPoint x: 887, startPoint y: 398, endPoint x: 881, endPoint y: 326, distance: 72.2
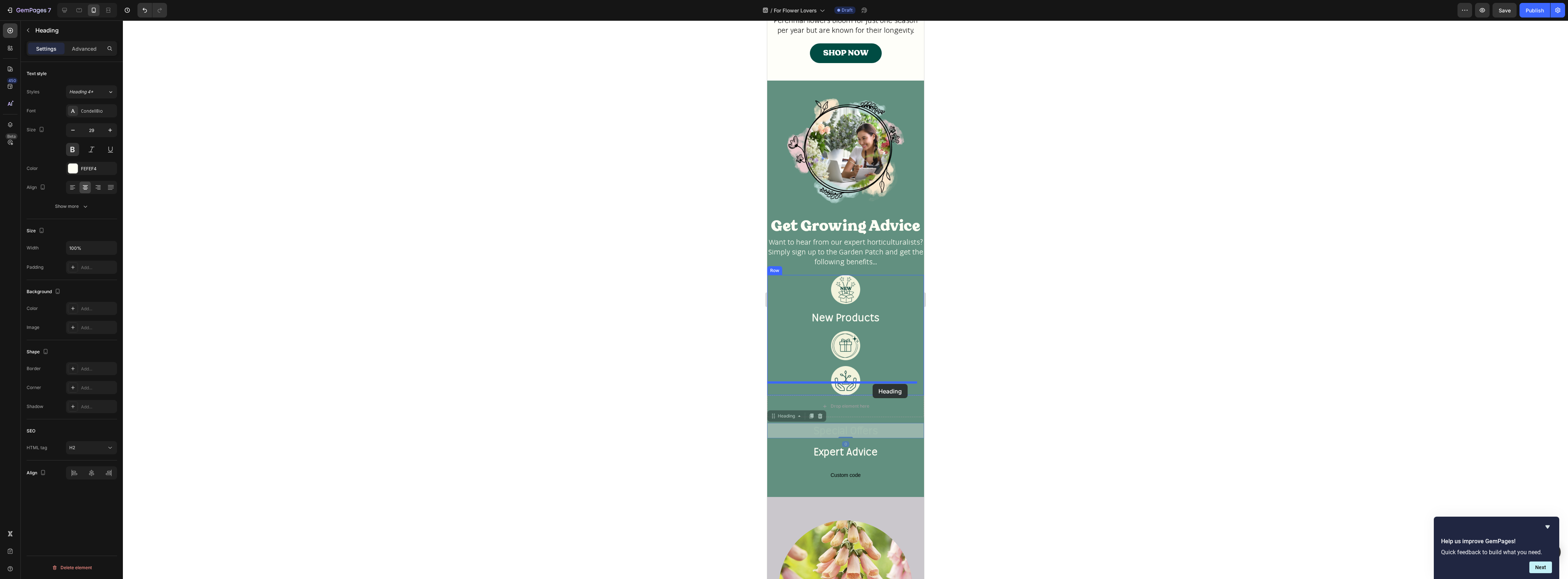
drag, startPoint x: 873, startPoint y: 446, endPoint x: 873, endPoint y: 384, distance: 62.0
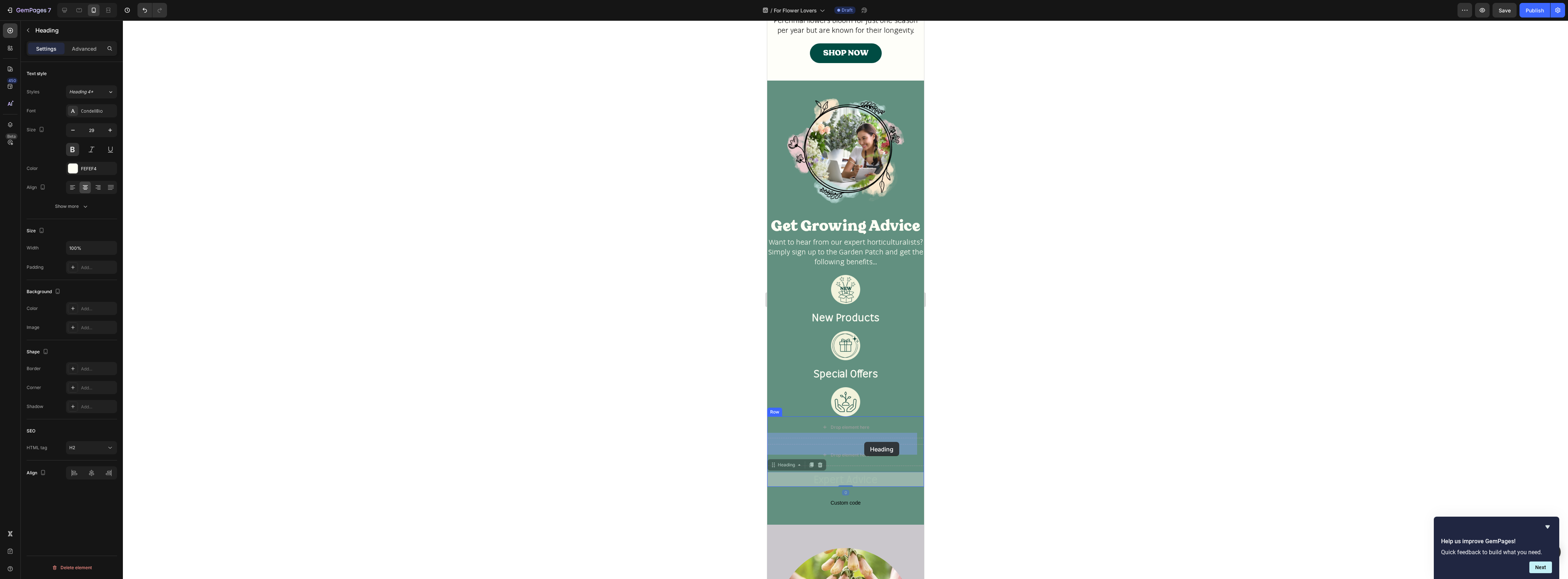
drag, startPoint x: 865, startPoint y: 492, endPoint x: 864, endPoint y: 442, distance: 50.0
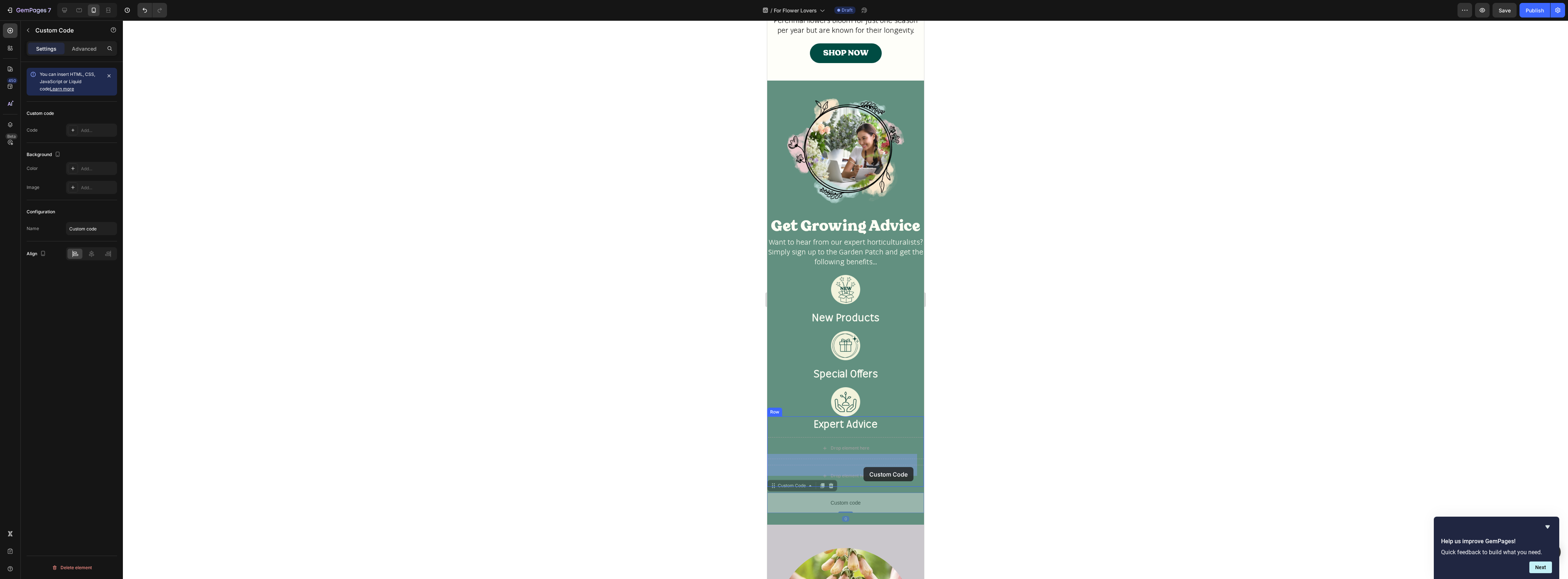
drag, startPoint x: 861, startPoint y: 521, endPoint x: 864, endPoint y: 467, distance: 54.1
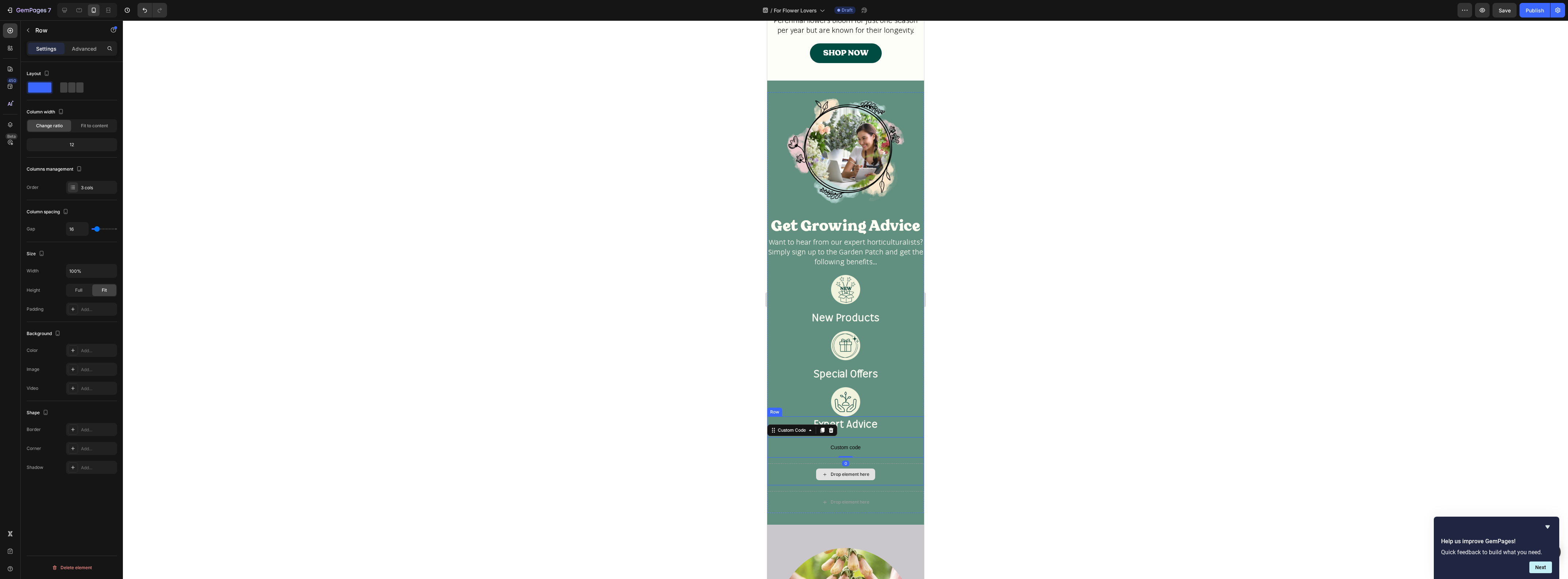
click at [885, 486] on div "Drop element here" at bounding box center [844, 474] width 157 height 21
click at [813, 413] on icon at bounding box center [811, 409] width 5 height 5
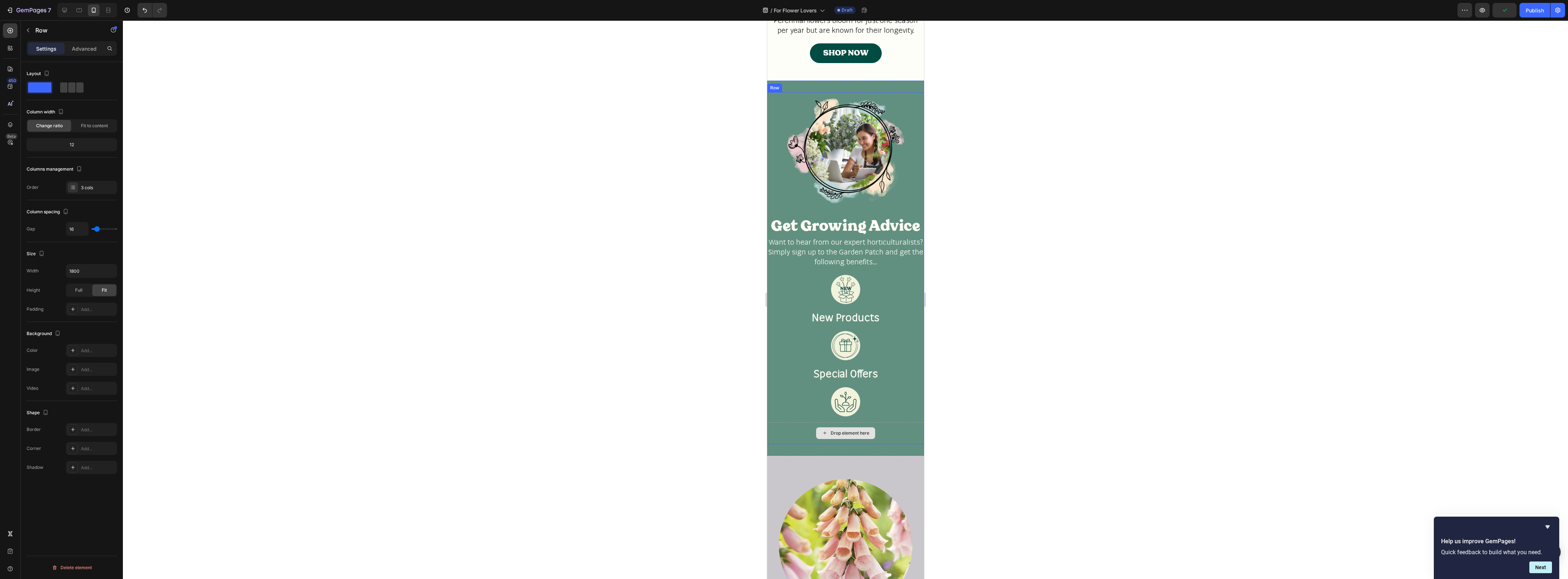
click at [879, 445] on div "Drop element here" at bounding box center [844, 433] width 157 height 21
click at [147, 10] on icon "Undo/Redo" at bounding box center [144, 10] width 7 height 7
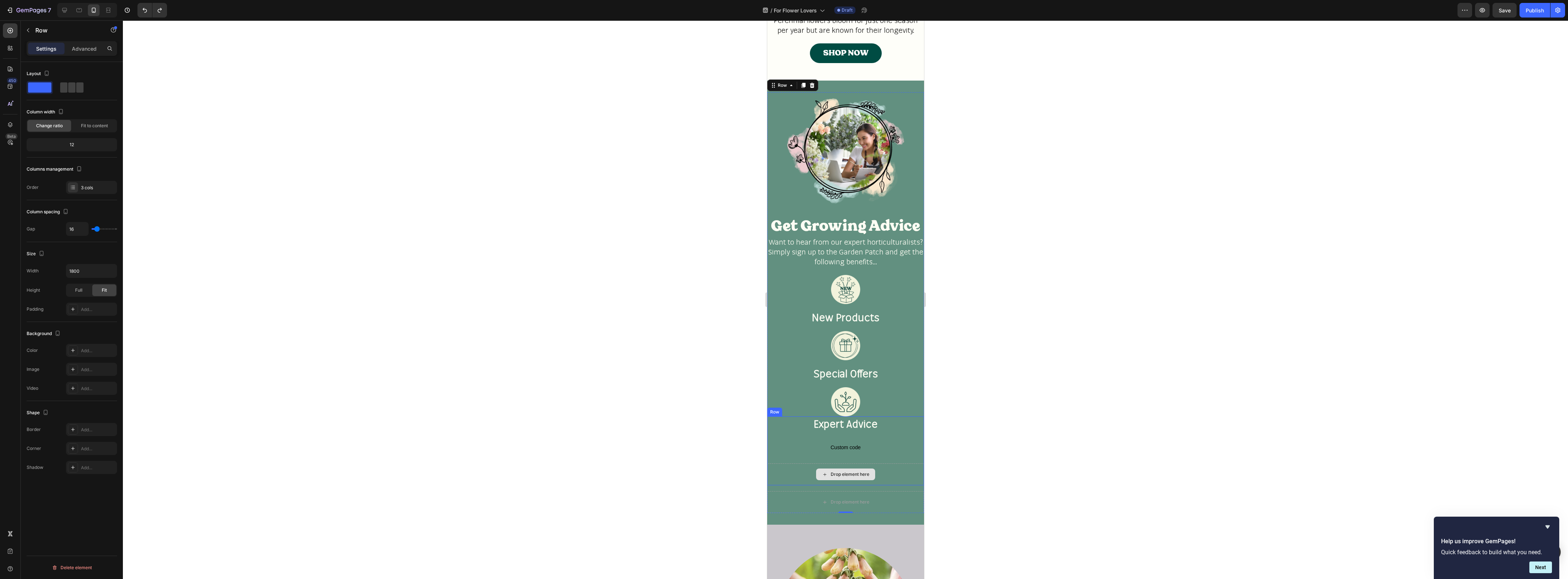
click at [879, 486] on div "Drop element here" at bounding box center [844, 474] width 157 height 21
click at [876, 486] on div "Drop element here" at bounding box center [844, 474] width 157 height 21
click at [880, 480] on div "Expert Advice Heading Custom code Custom Code Drop element here Row 0" at bounding box center [844, 451] width 157 height 69
click at [802, 486] on div "Drop element here" at bounding box center [844, 474] width 157 height 21
click at [802, 481] on div "Drop element here" at bounding box center [844, 474] width 157 height 21
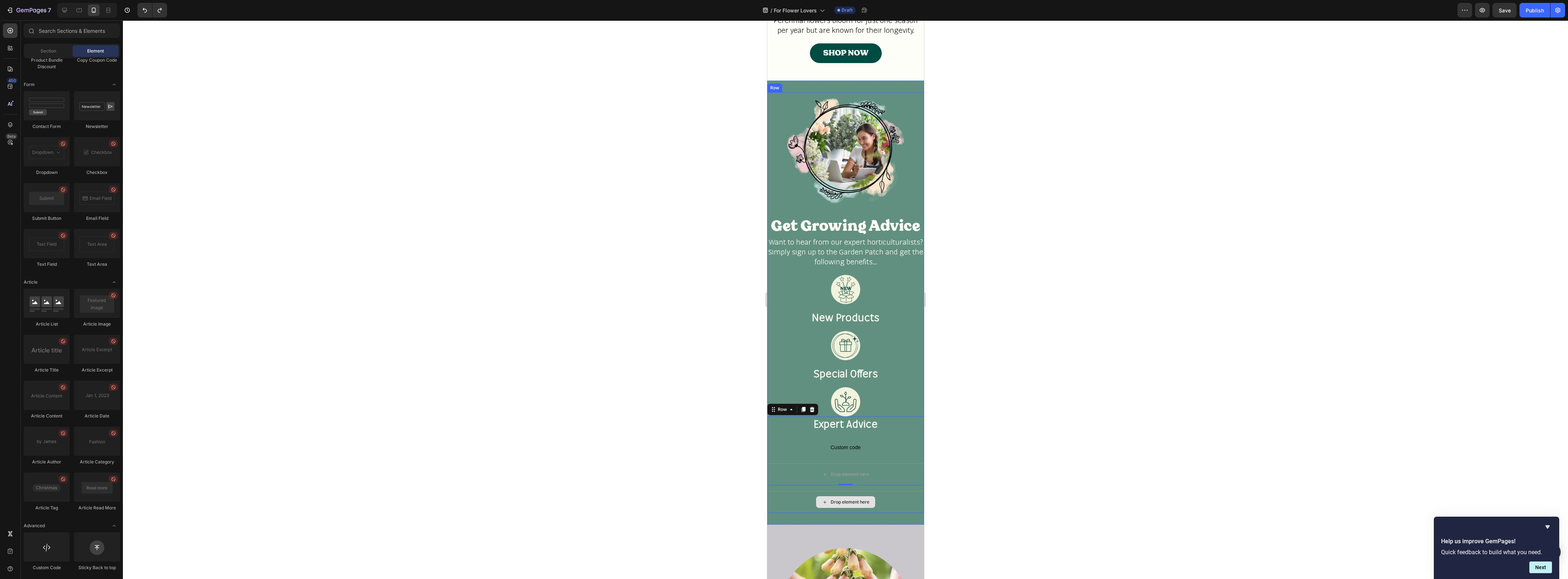
click at [843, 505] on div "Drop element here" at bounding box center [850, 502] width 39 height 6
click at [793, 513] on div "Drop element here" at bounding box center [844, 502] width 157 height 21
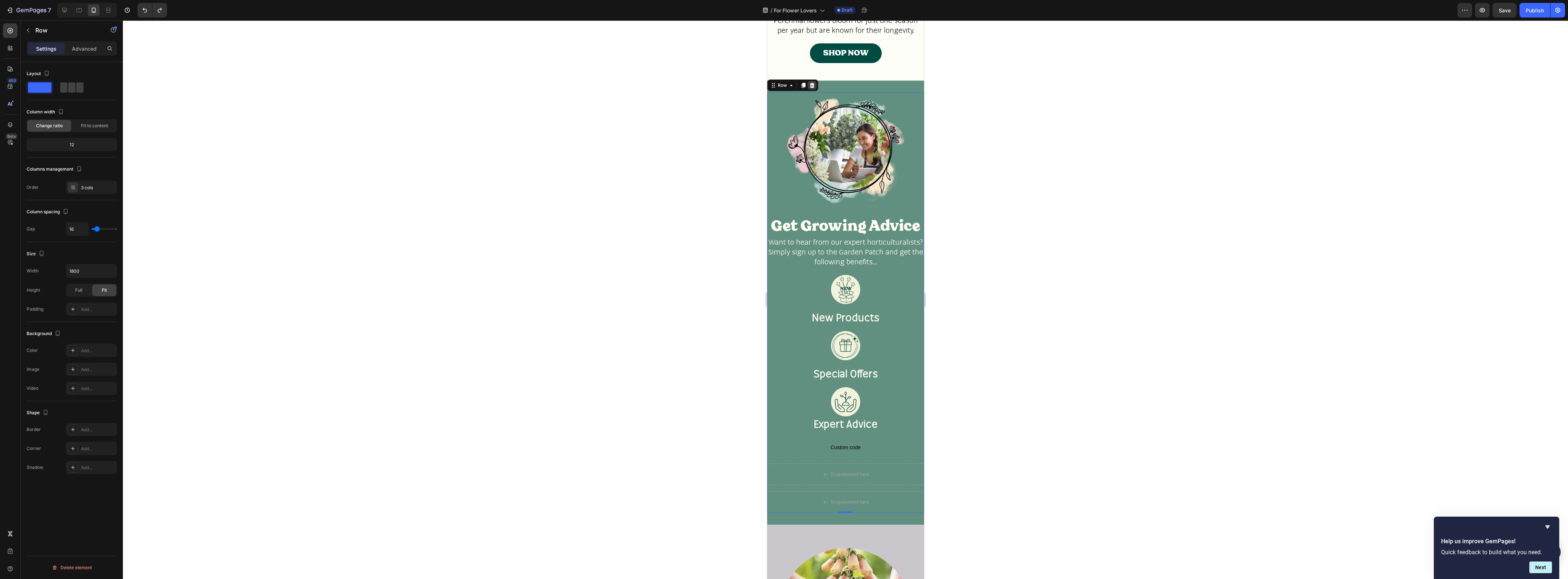
click at [809, 89] on icon at bounding box center [811, 86] width 6 height 6
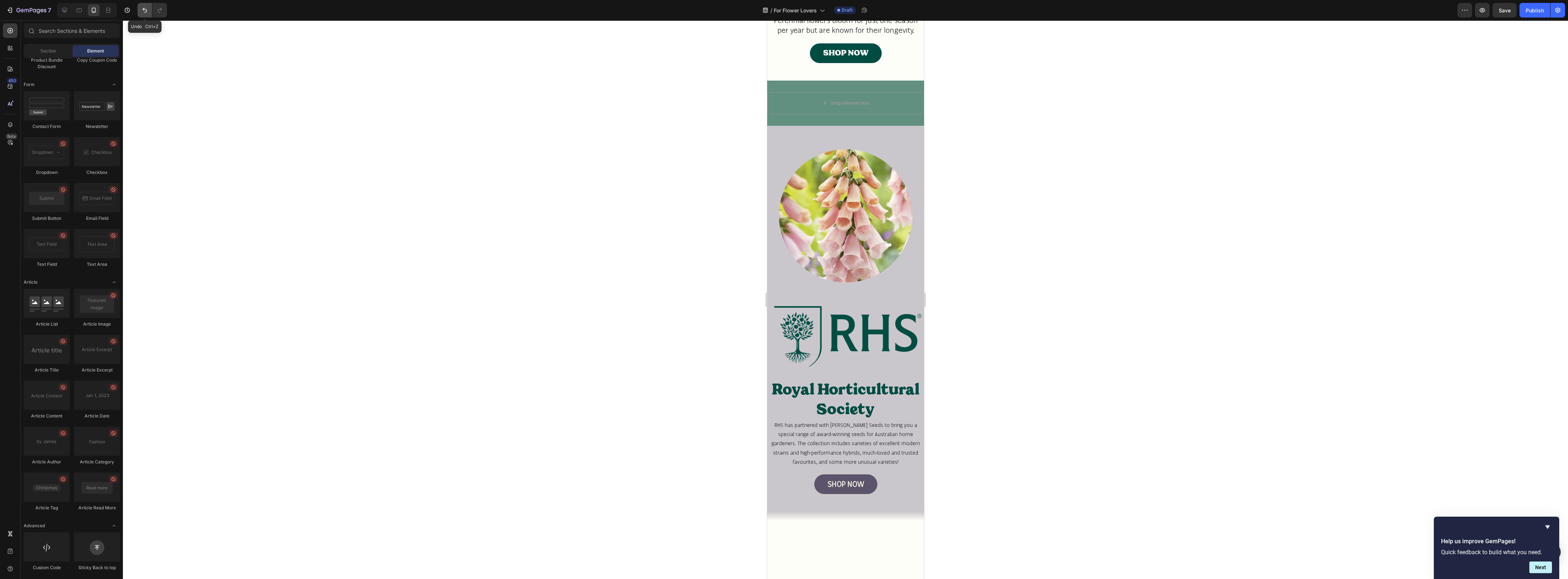
click at [139, 12] on button "Undo/Redo" at bounding box center [144, 10] width 15 height 15
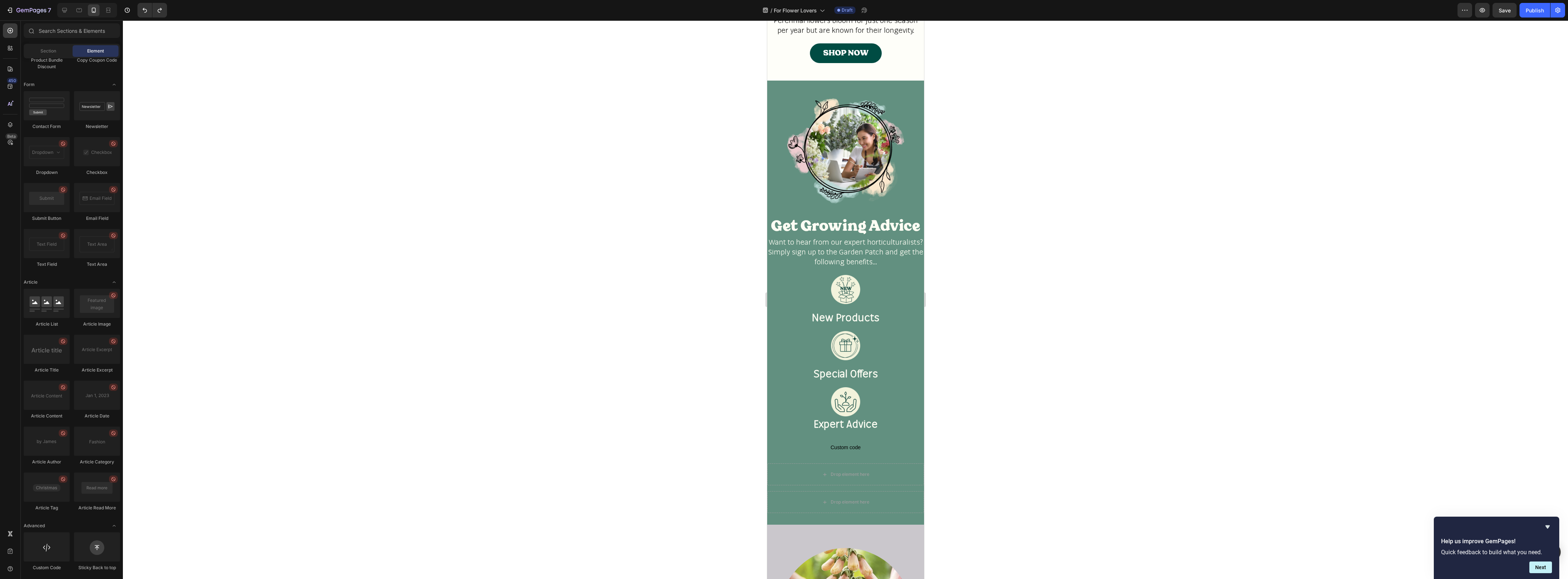
click at [969, 295] on div at bounding box center [845, 300] width 1445 height 559
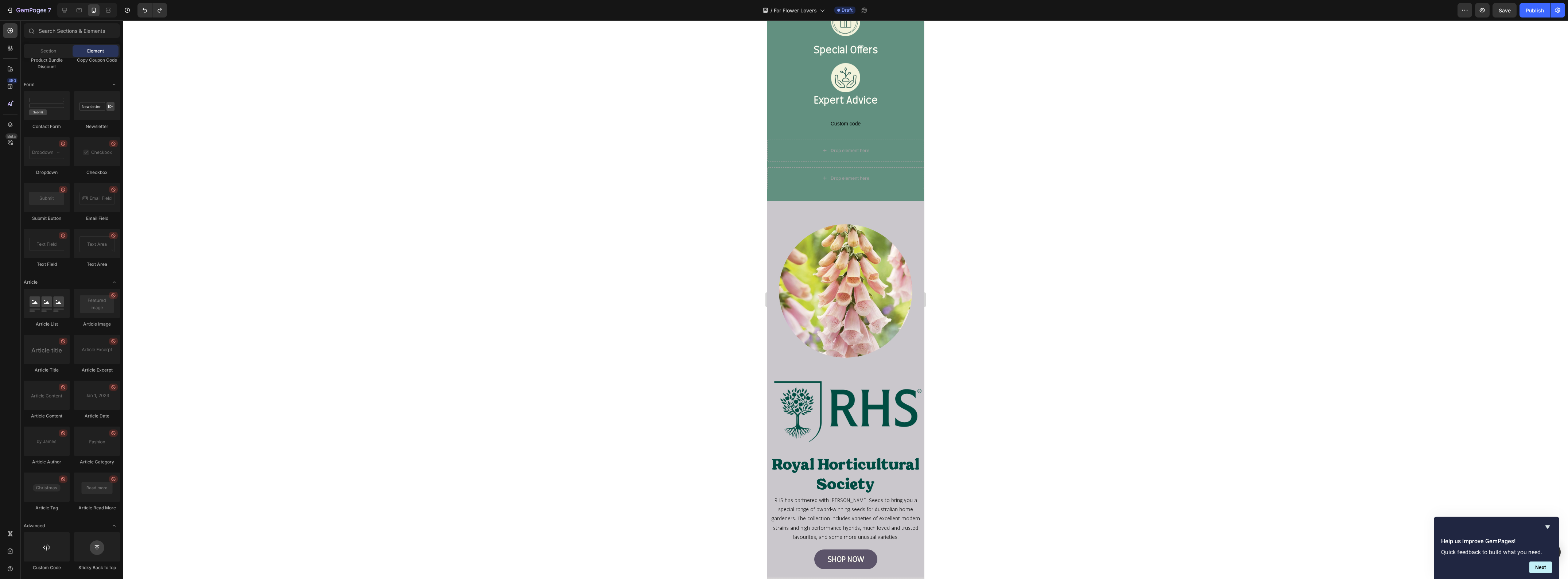
scroll to position [1343, 0]
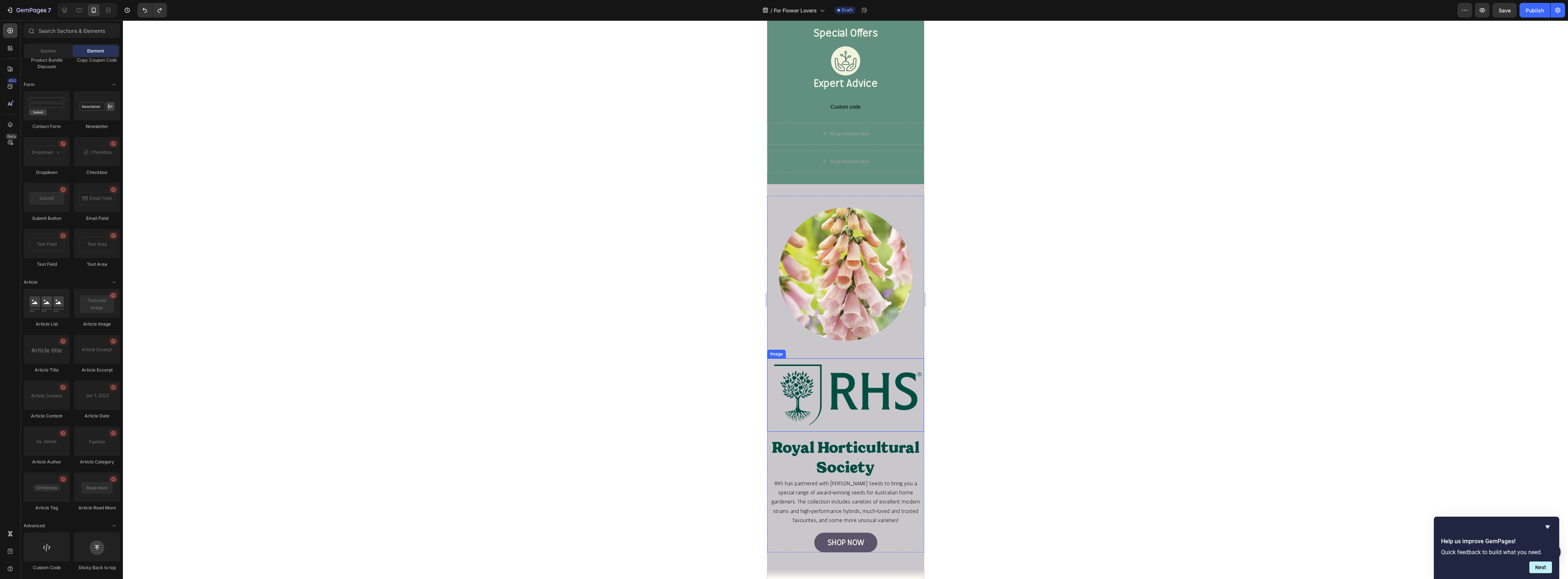
click at [846, 386] on img at bounding box center [844, 396] width 157 height 74
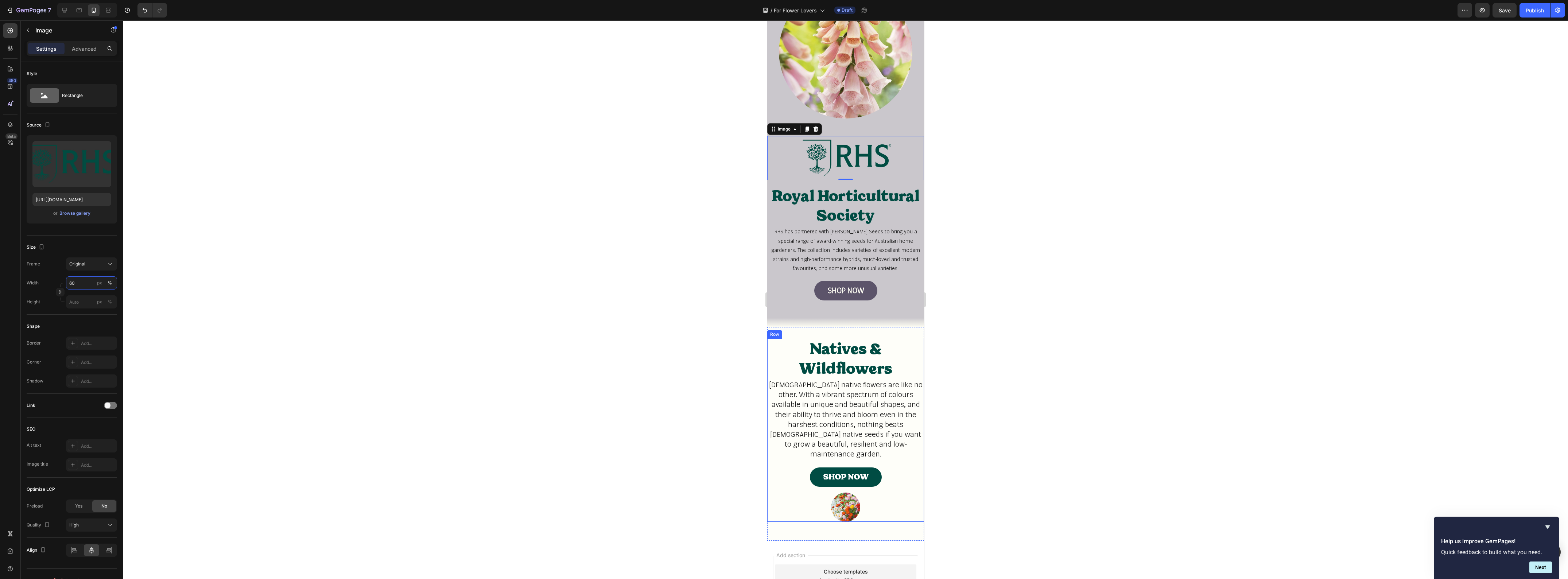
scroll to position [1662, 0]
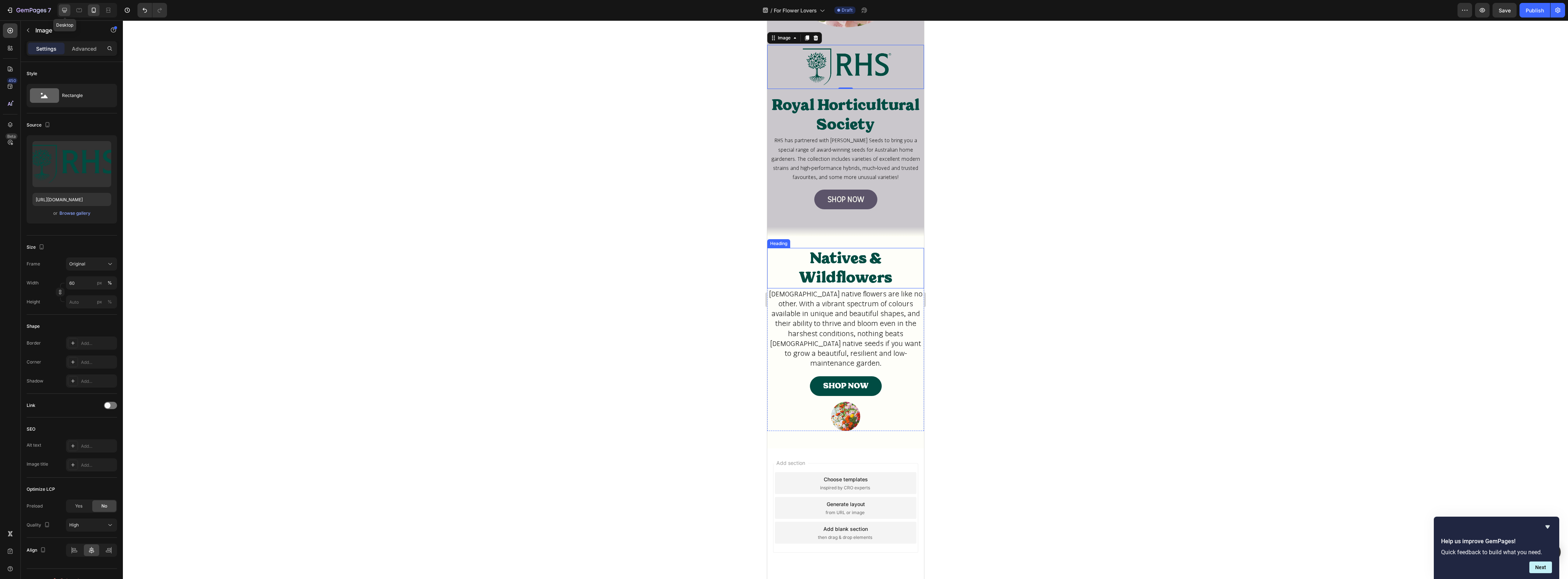
click at [67, 12] on icon at bounding box center [64, 10] width 7 height 7
type input "100"
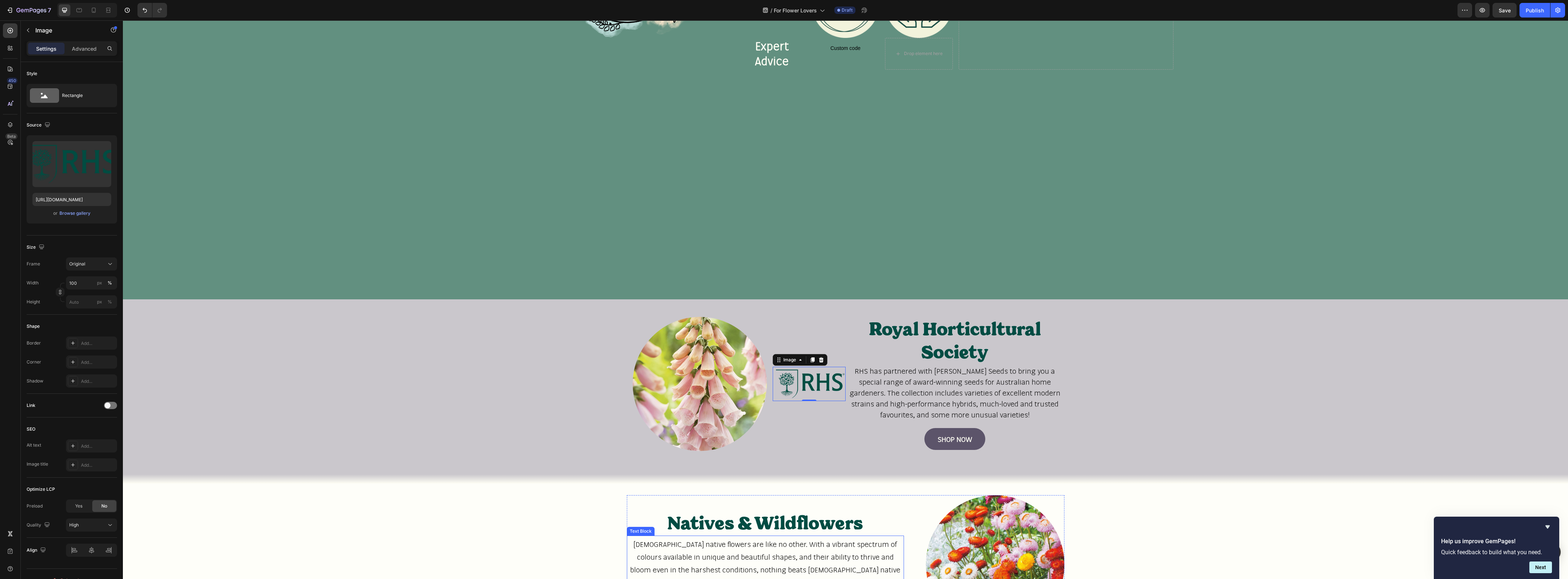
scroll to position [1182, 0]
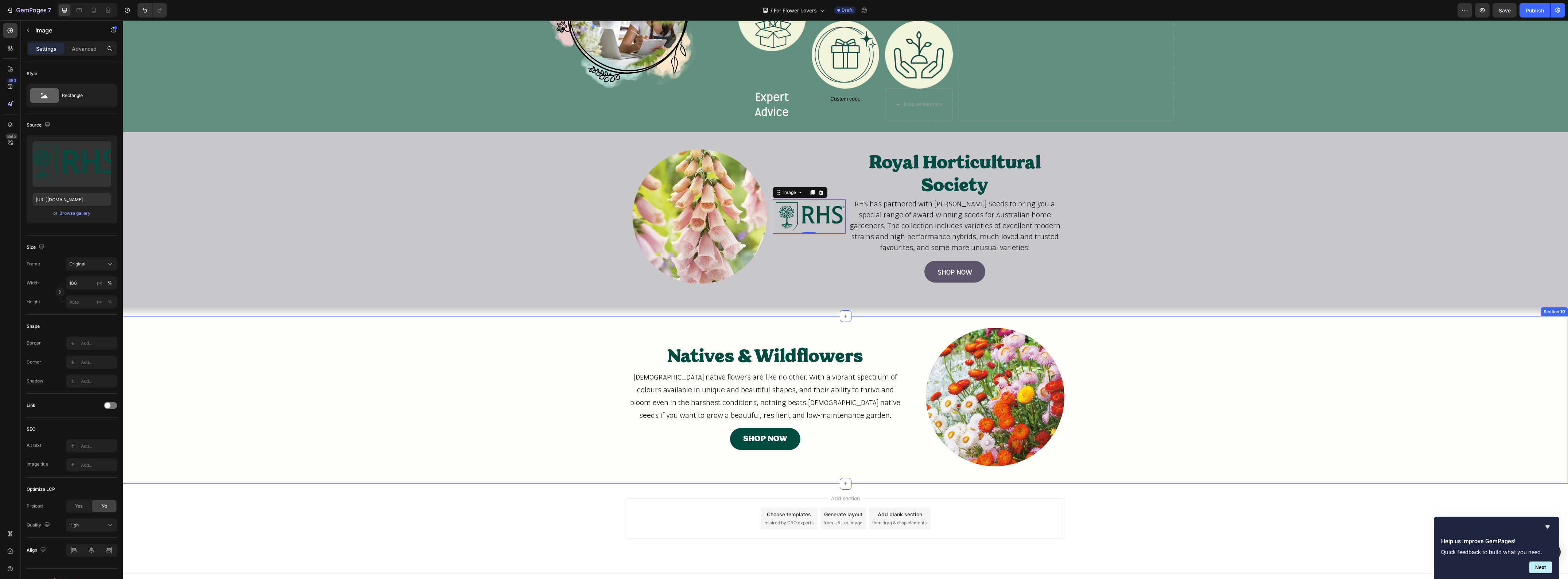
click at [562, 394] on div "Natives & Wildflowers Heading Australian native flowers are like no other. With…" at bounding box center [845, 400] width 1445 height 144
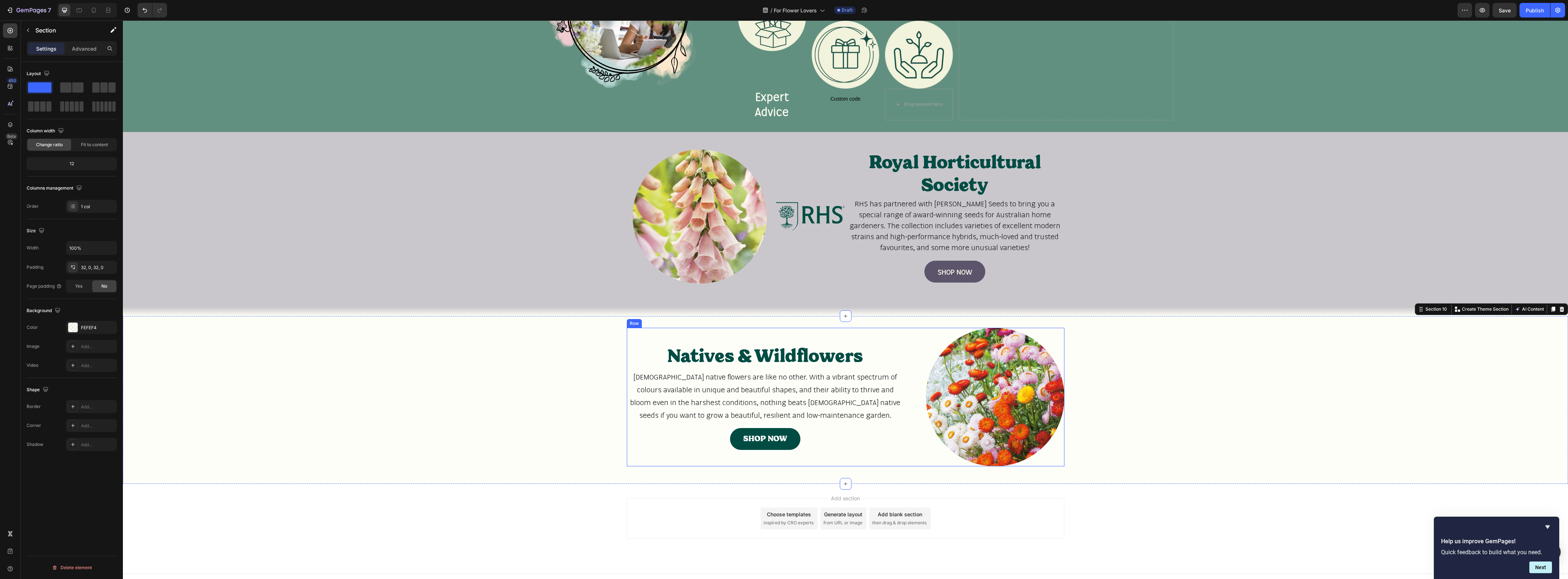
click at [642, 332] on div "Natives & Wildflowers Heading Australian native flowers are like no other. With…" at bounding box center [765, 397] width 277 height 138
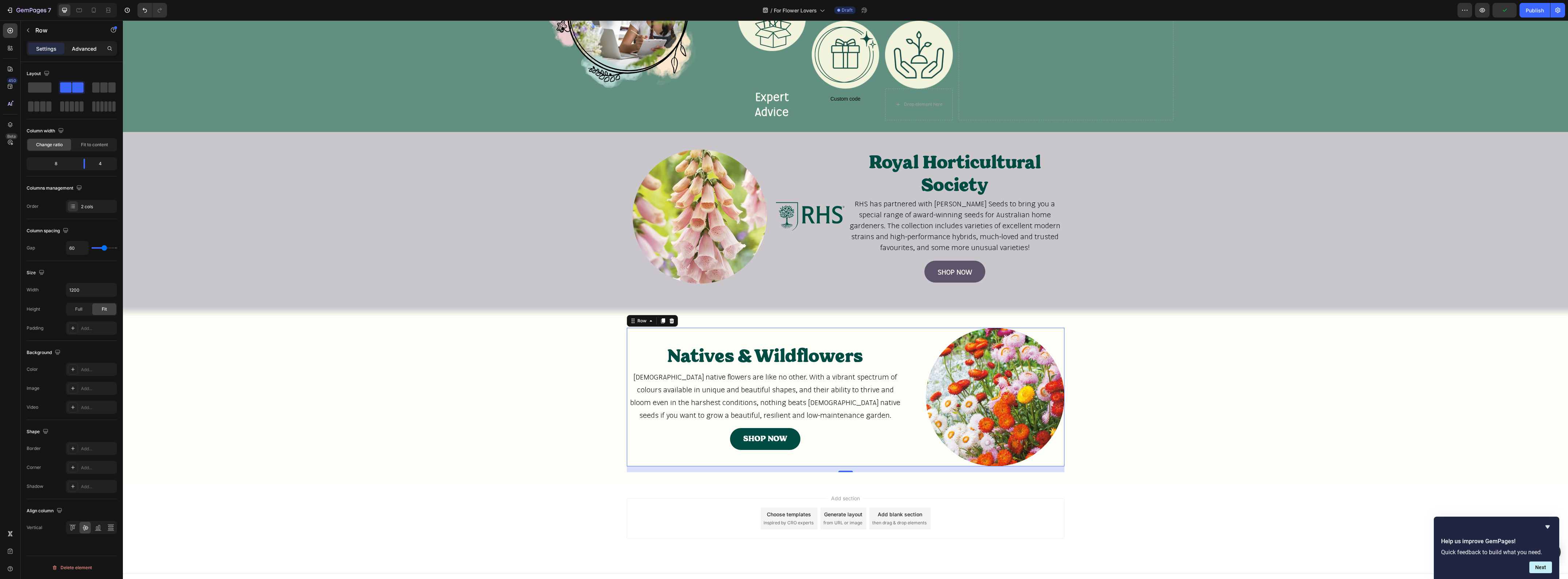
click at [77, 54] on div "Advanced" at bounding box center [84, 49] width 36 height 12
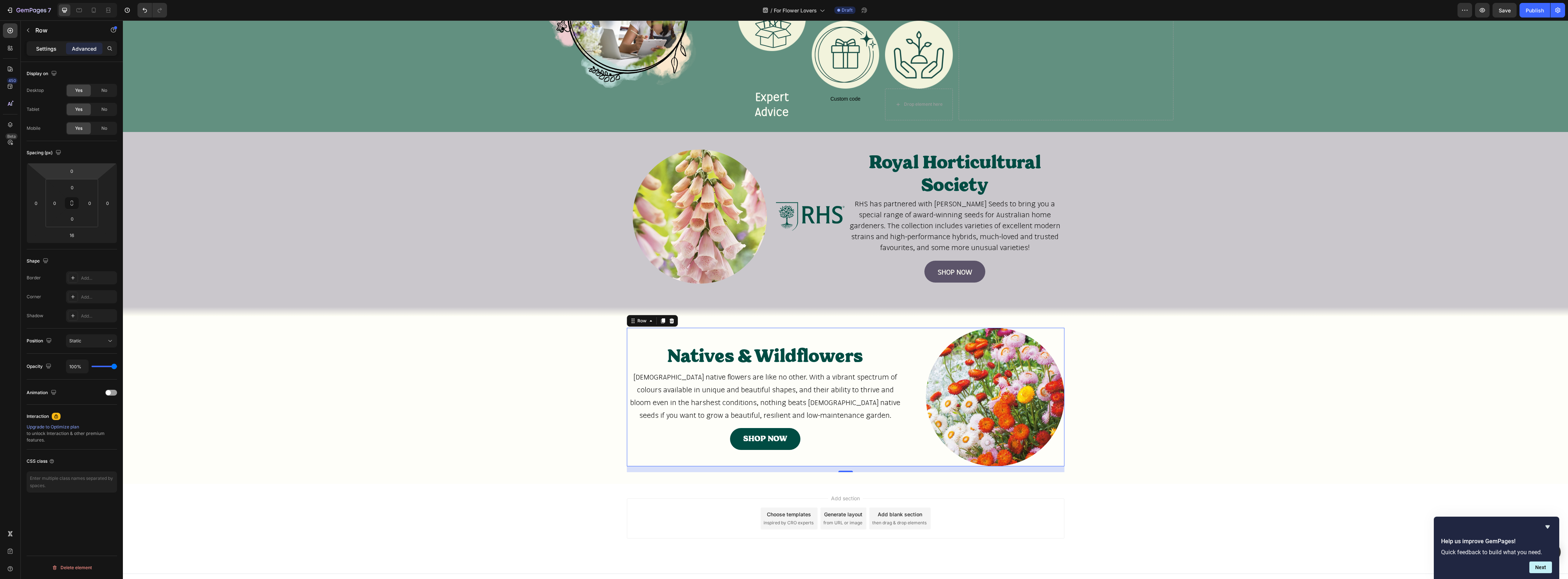
click at [59, 45] on div "Settings" at bounding box center [46, 49] width 36 height 12
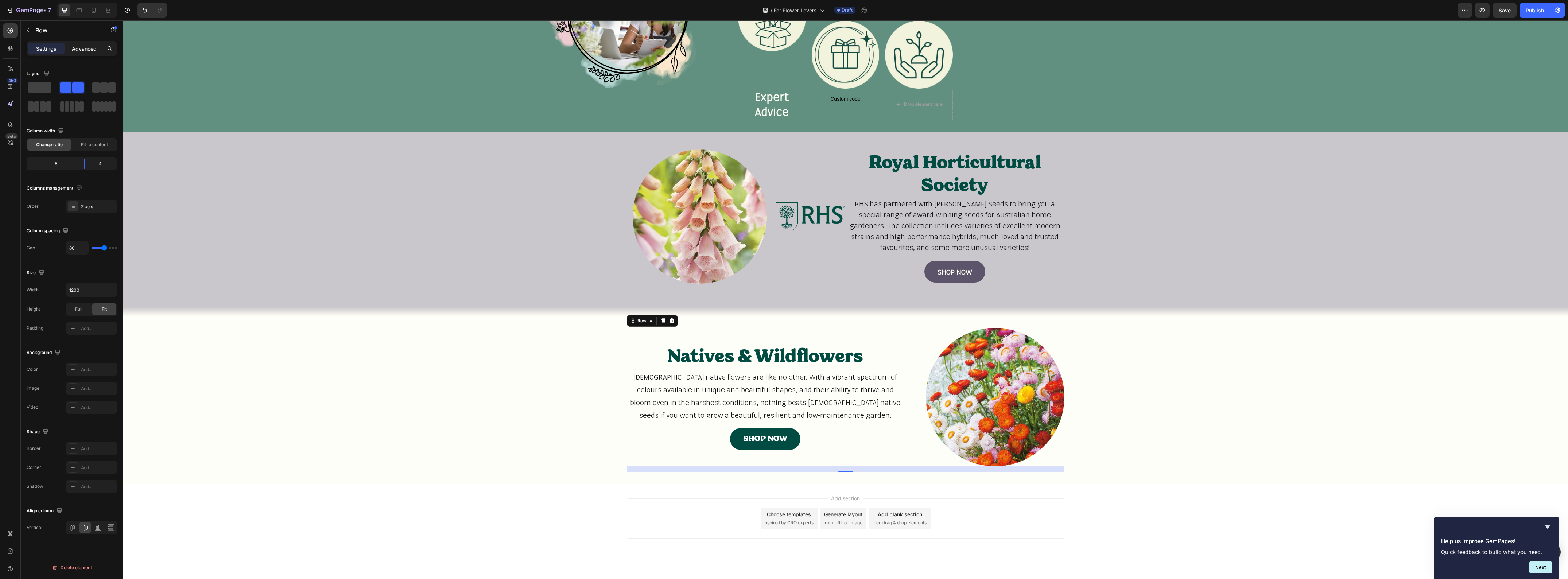
click at [84, 47] on p "Advanced" at bounding box center [84, 49] width 24 height 8
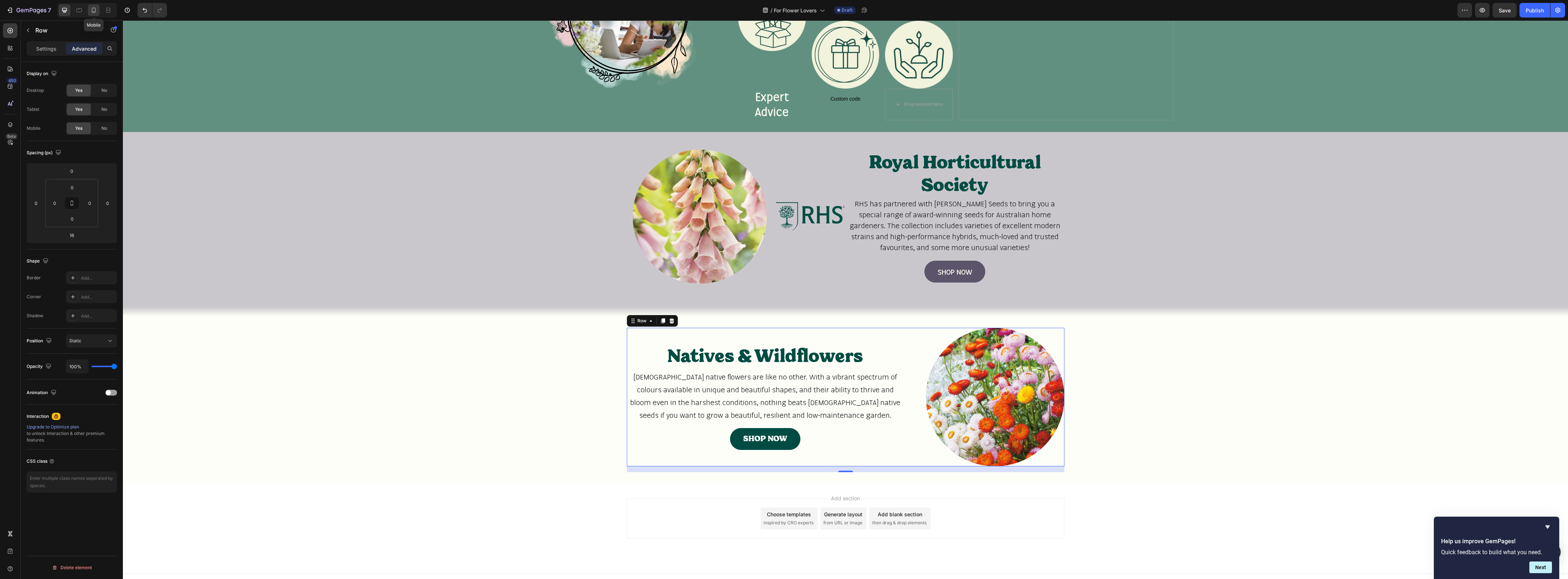
click at [90, 13] on icon at bounding box center [93, 10] width 7 height 7
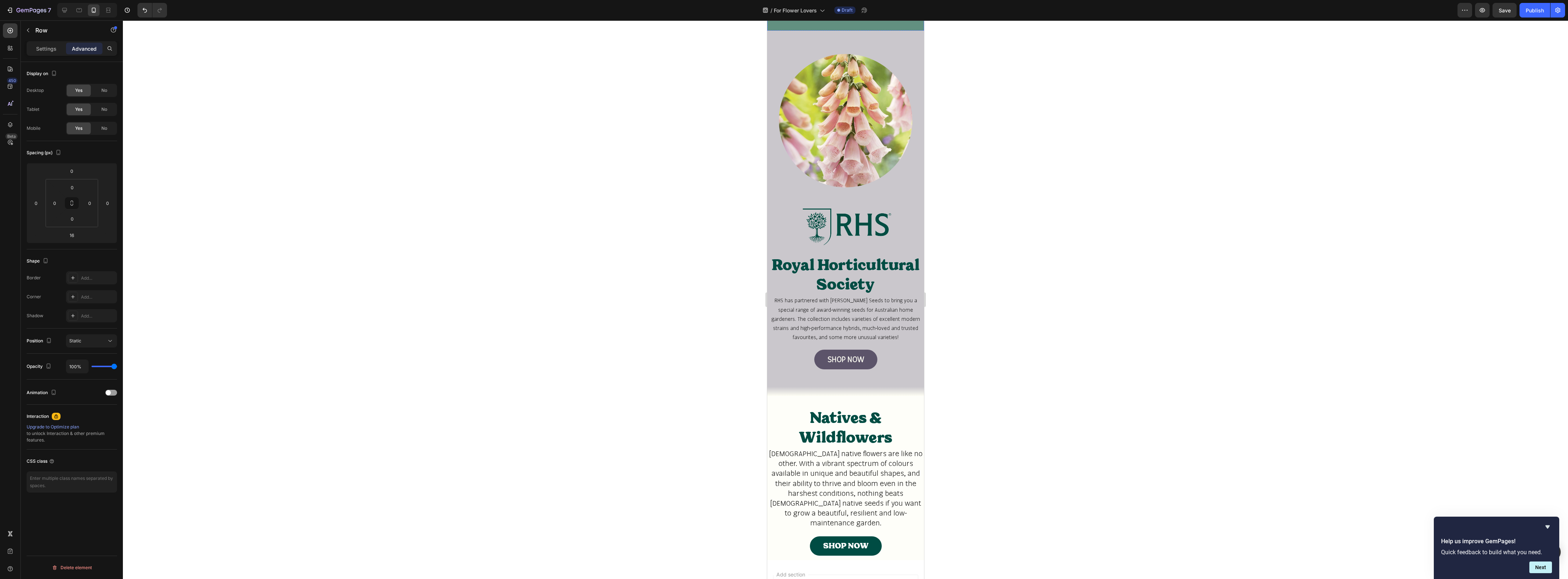
scroll to position [1629, 0]
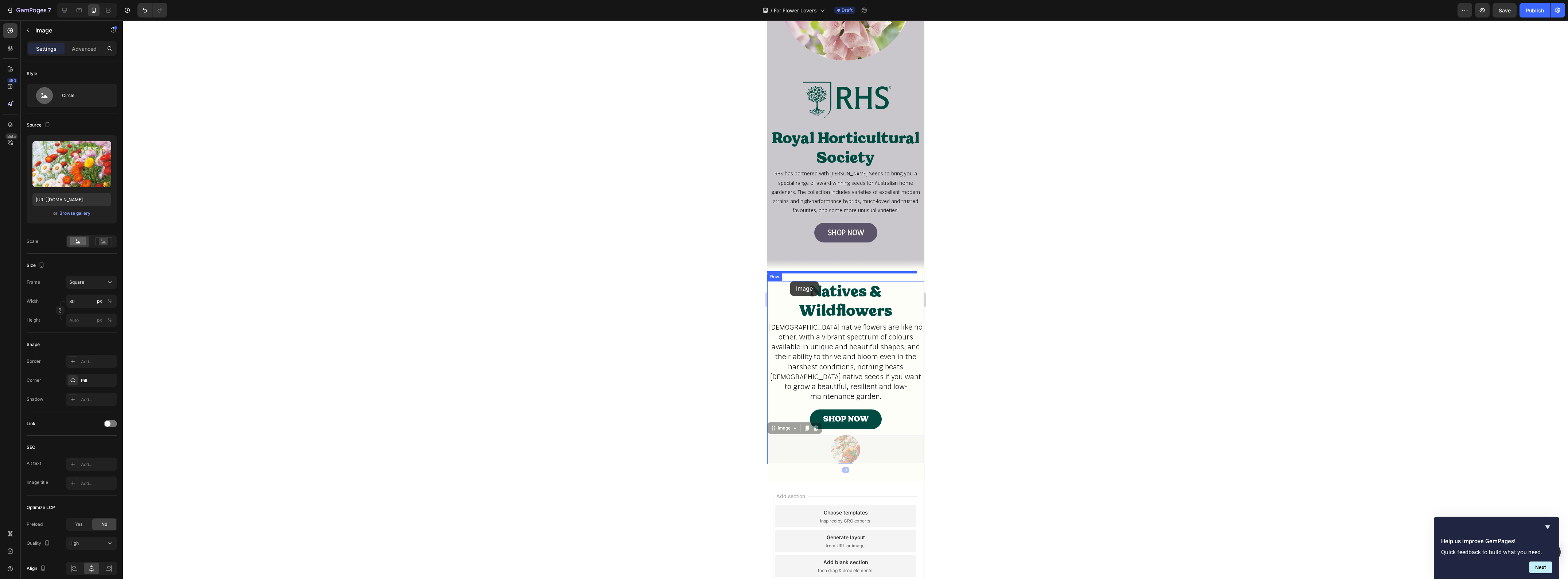
drag, startPoint x: 794, startPoint y: 448, endPoint x: 790, endPoint y: 281, distance: 167.0
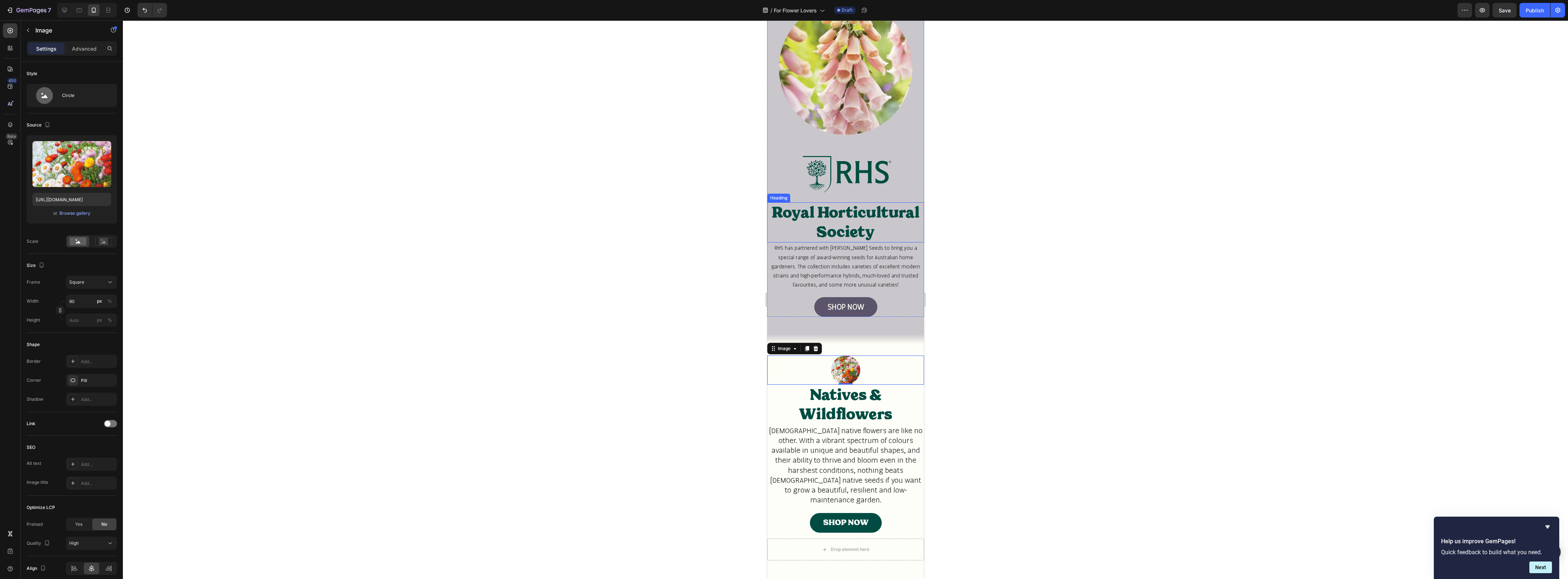
scroll to position [1538, 0]
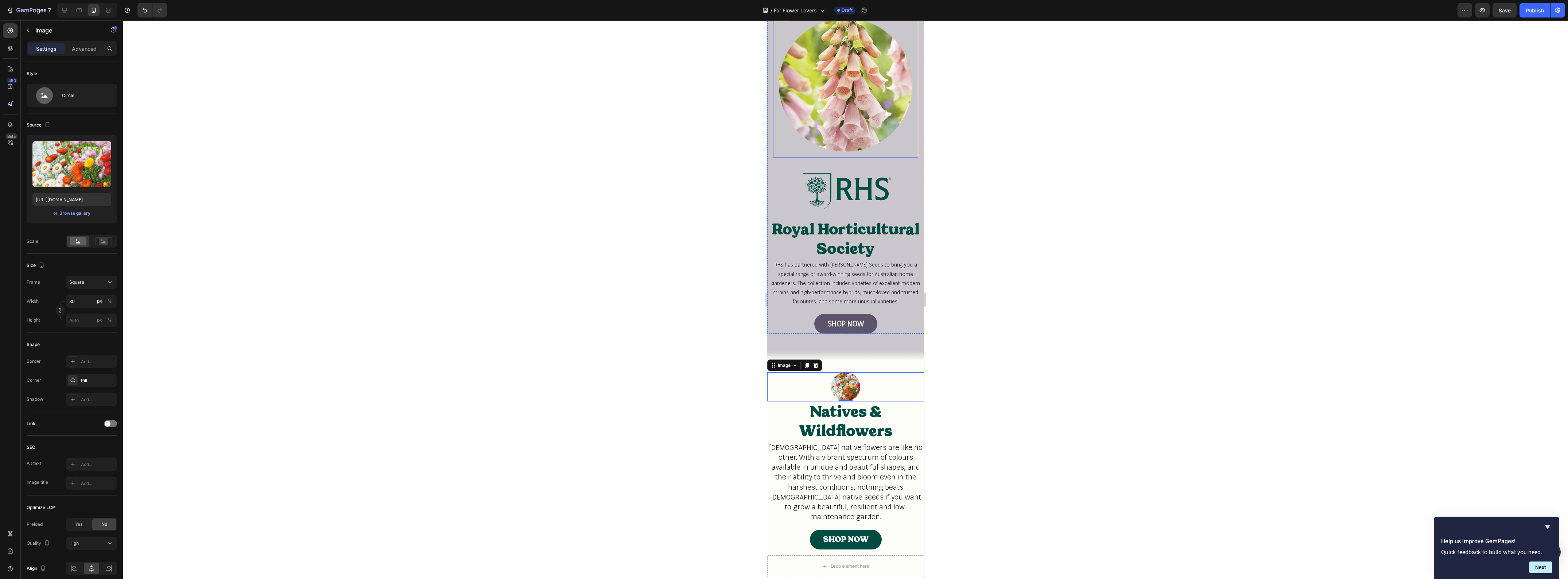
click at [782, 102] on img at bounding box center [844, 85] width 133 height 133
click at [791, 389] on div at bounding box center [844, 387] width 157 height 29
click at [90, 306] on input "80" at bounding box center [91, 301] width 51 height 13
click at [90, 317] on p "Full 100%" at bounding box center [89, 319] width 42 height 7
type input "100"
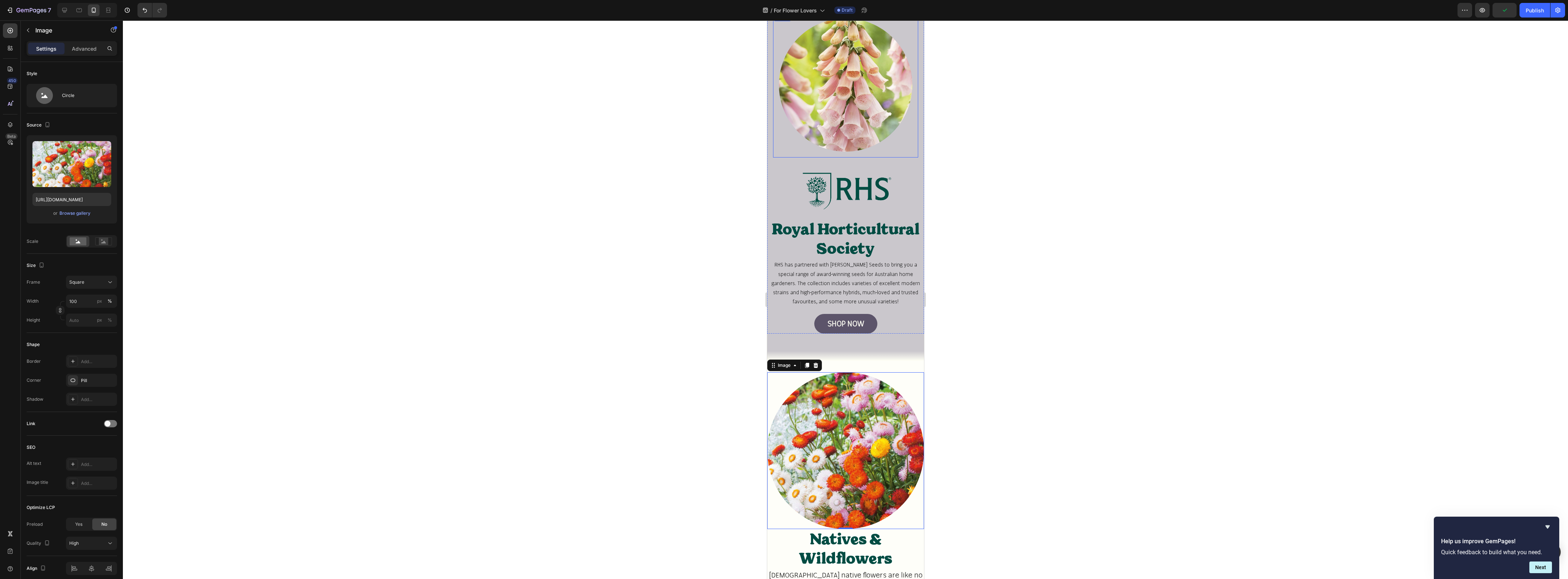
click at [825, 93] on img at bounding box center [844, 85] width 133 height 133
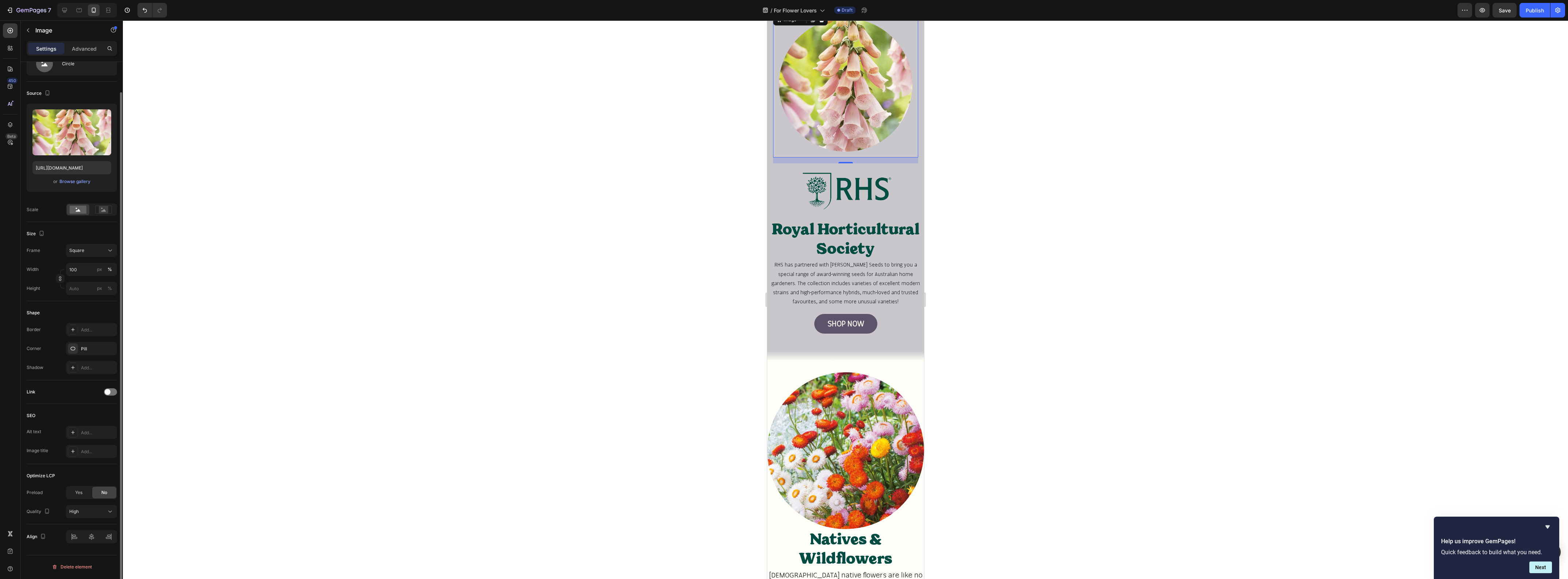
scroll to position [0, 0]
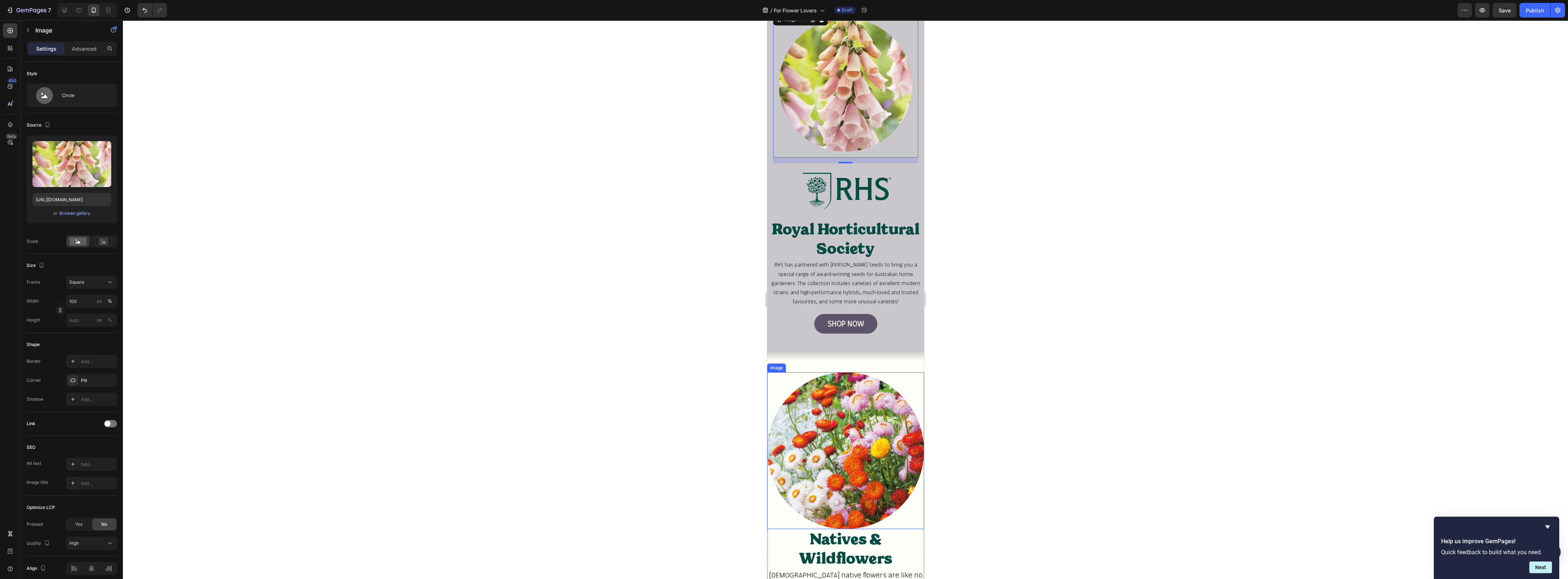
click at [797, 391] on img at bounding box center [844, 451] width 157 height 157
click at [878, 115] on img at bounding box center [844, 85] width 133 height 133
click at [784, 420] on img at bounding box center [844, 451] width 157 height 157
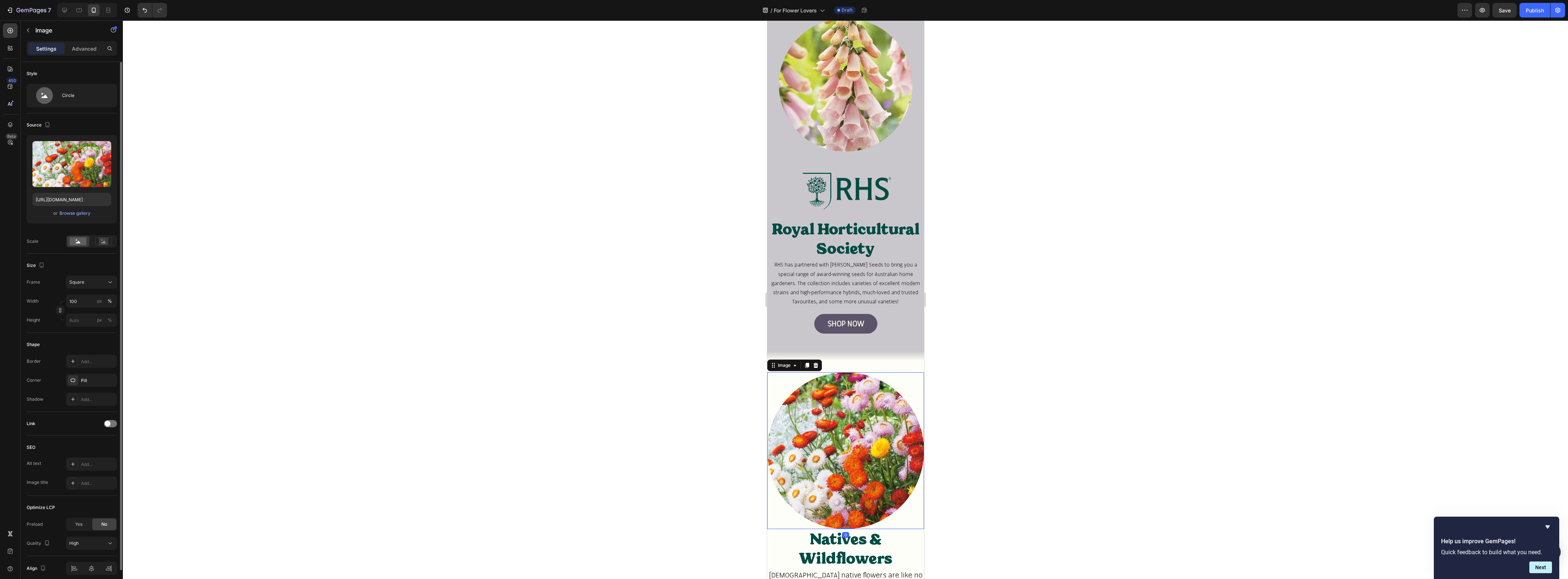
scroll to position [31, 0]
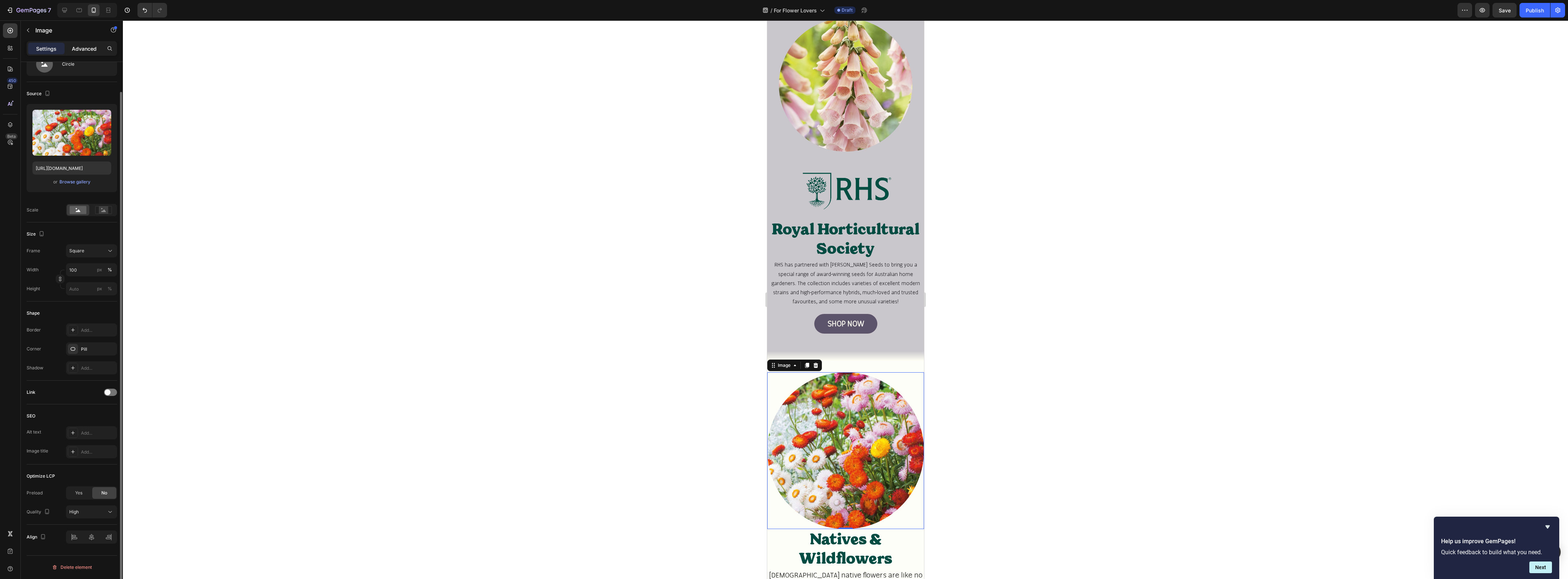
click at [97, 50] on div "Advanced" at bounding box center [84, 49] width 36 height 12
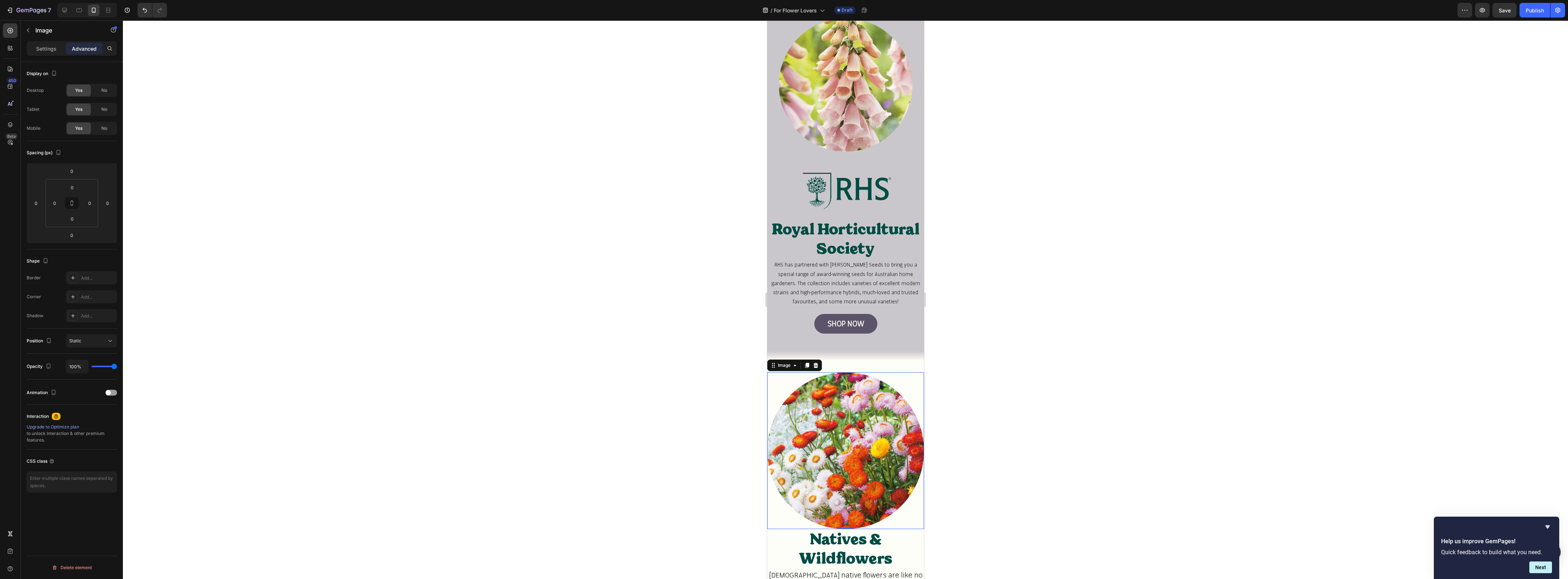
scroll to position [0, 0]
click at [820, 107] on img at bounding box center [844, 85] width 133 height 133
click at [815, 434] on img at bounding box center [844, 451] width 157 height 157
click at [69, 203] on icon at bounding box center [72, 203] width 6 height 6
click at [68, 186] on input "0" at bounding box center [72, 187] width 15 height 11
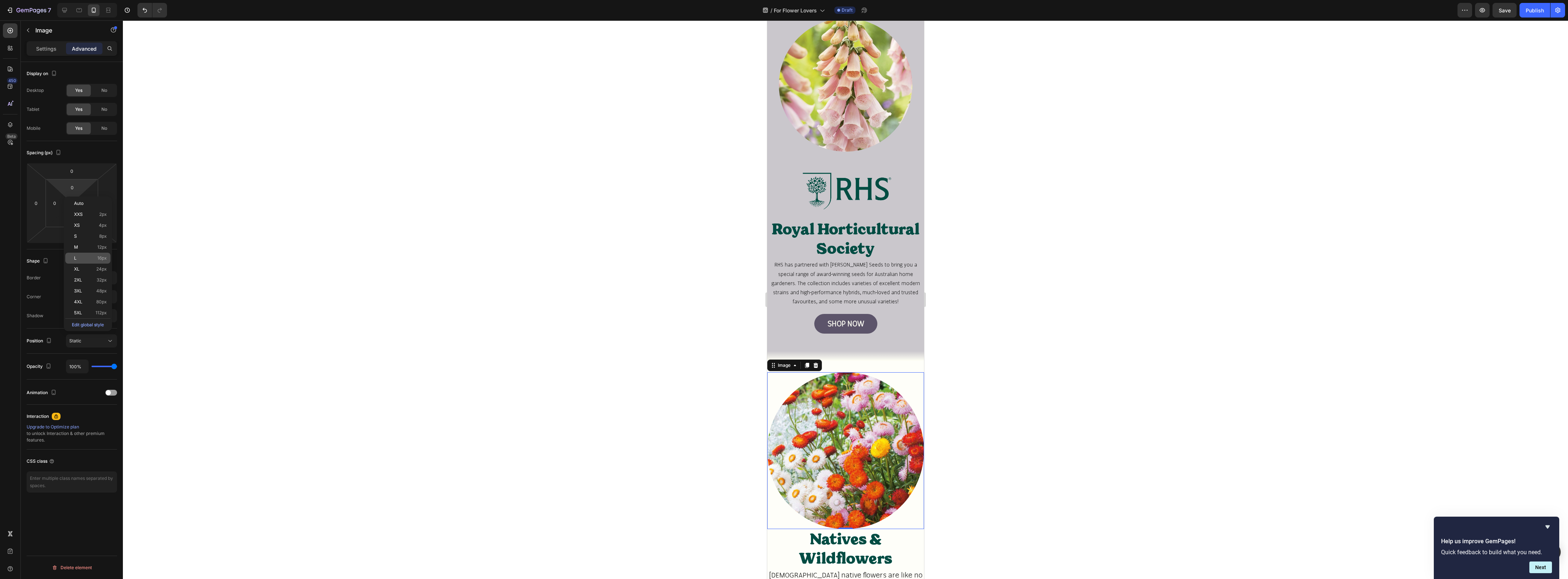
click at [85, 255] on div "L 16px" at bounding box center [88, 258] width 45 height 11
type input "16"
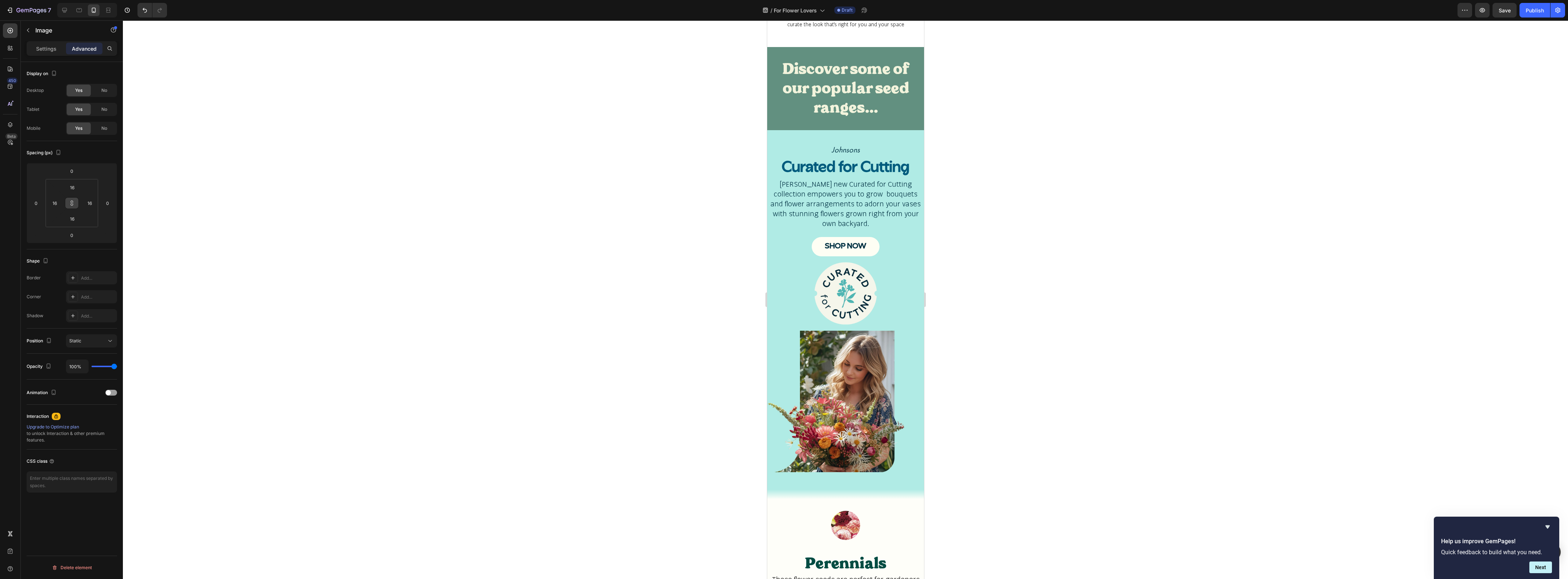
scroll to position [444, 0]
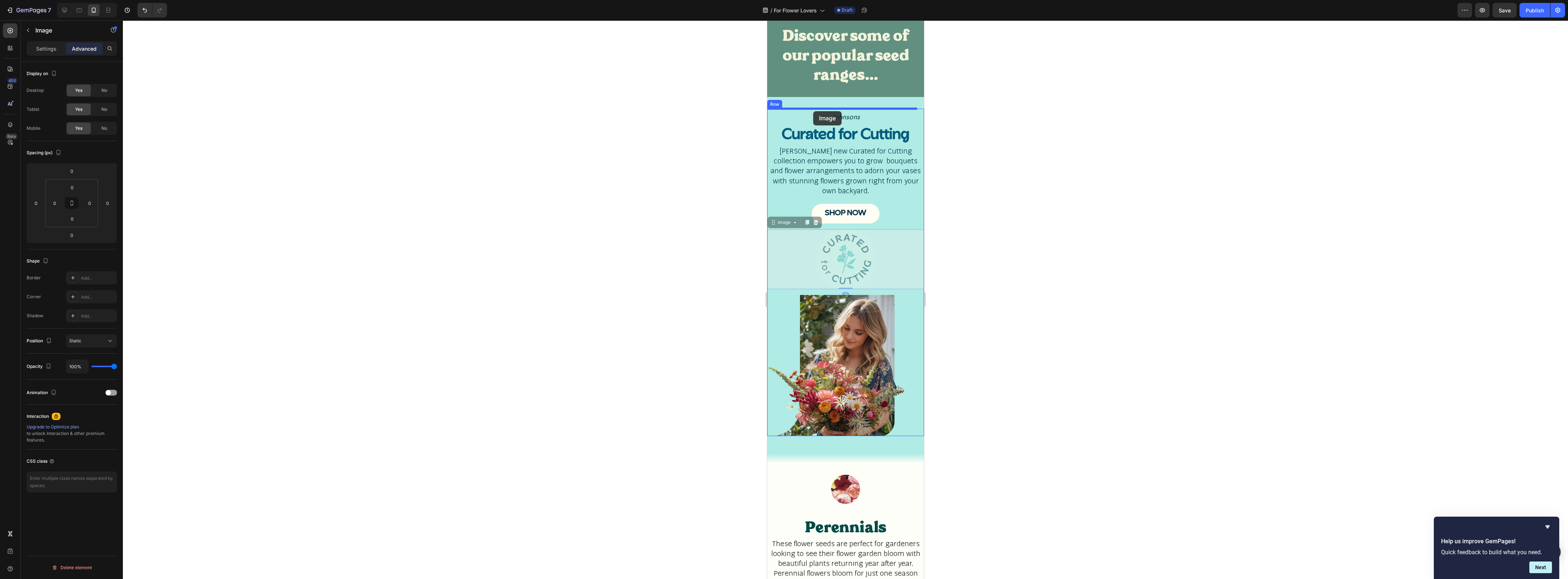
drag, startPoint x: 797, startPoint y: 269, endPoint x: 813, endPoint y: 111, distance: 158.8
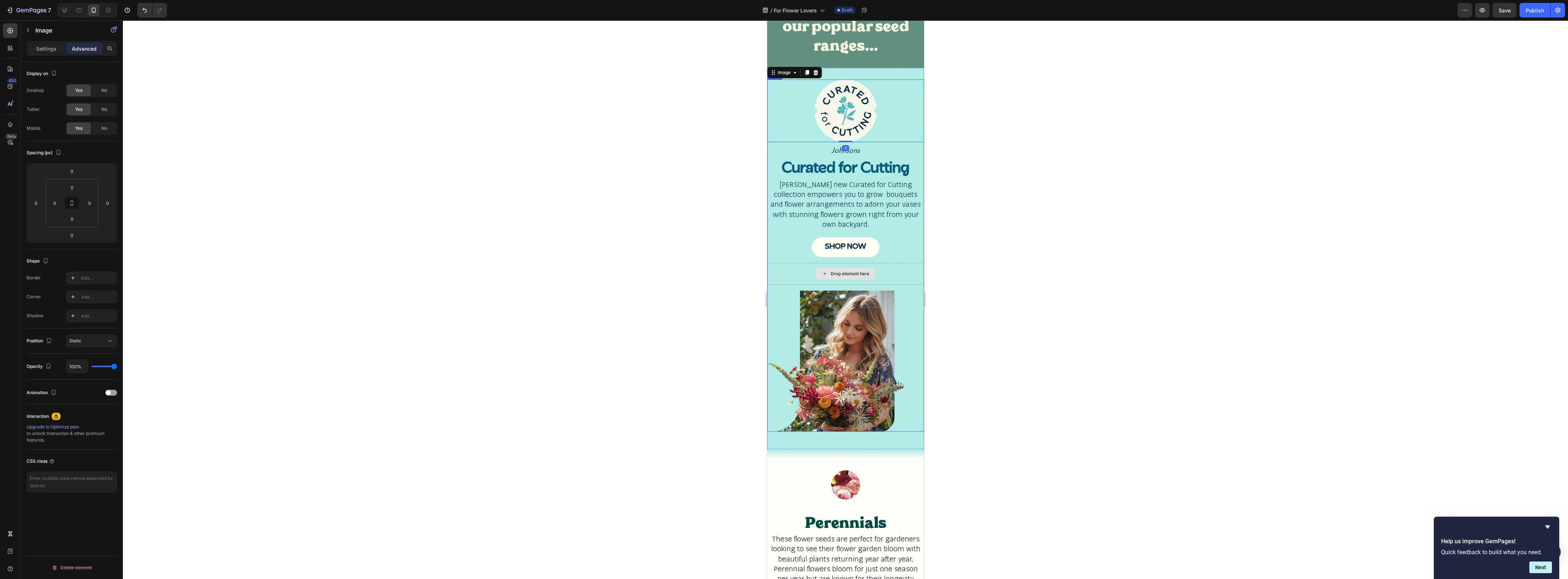
scroll to position [489, 0]
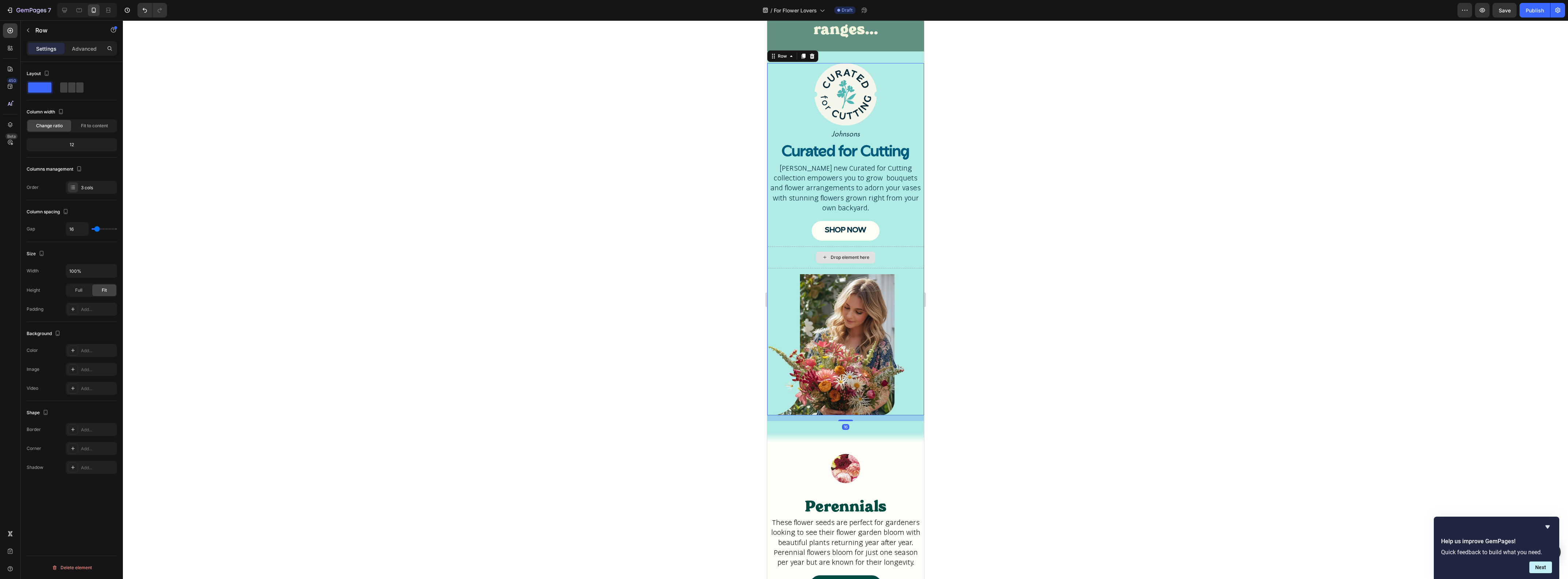
click at [789, 251] on div "Drop element here" at bounding box center [844, 257] width 157 height 21
click at [786, 254] on div "Drop element here" at bounding box center [844, 257] width 157 height 21
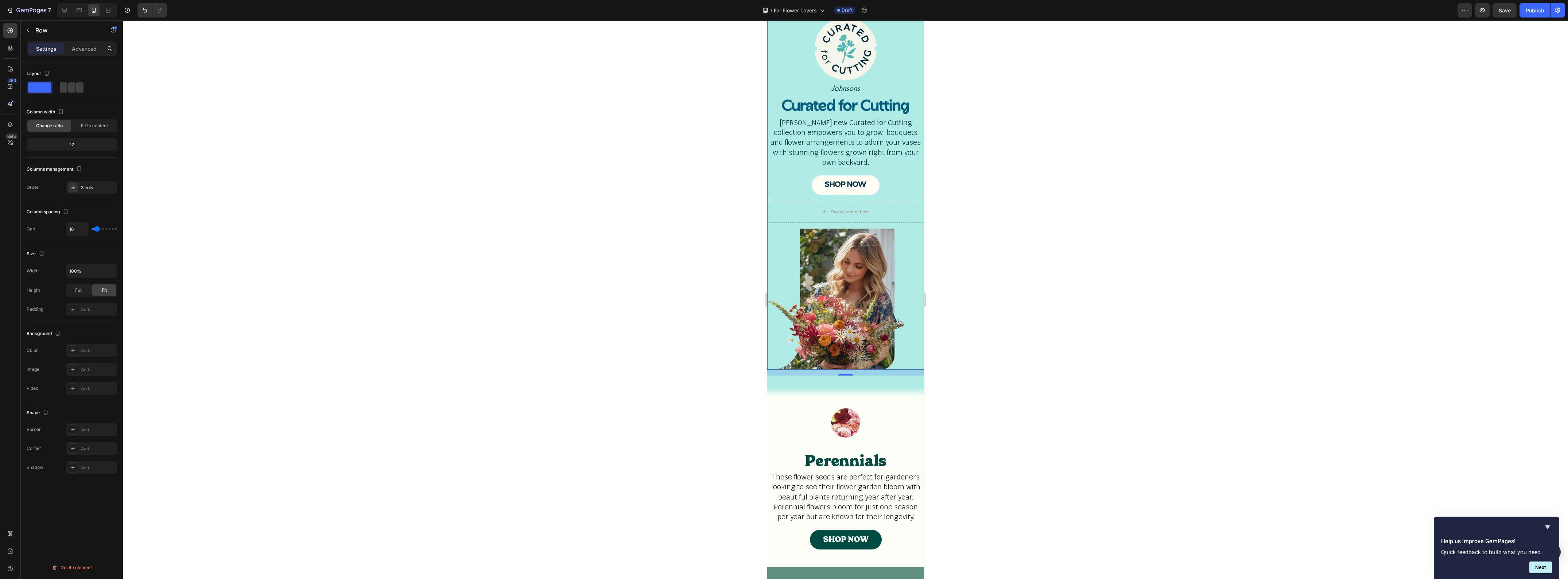
scroll to position [671, 0]
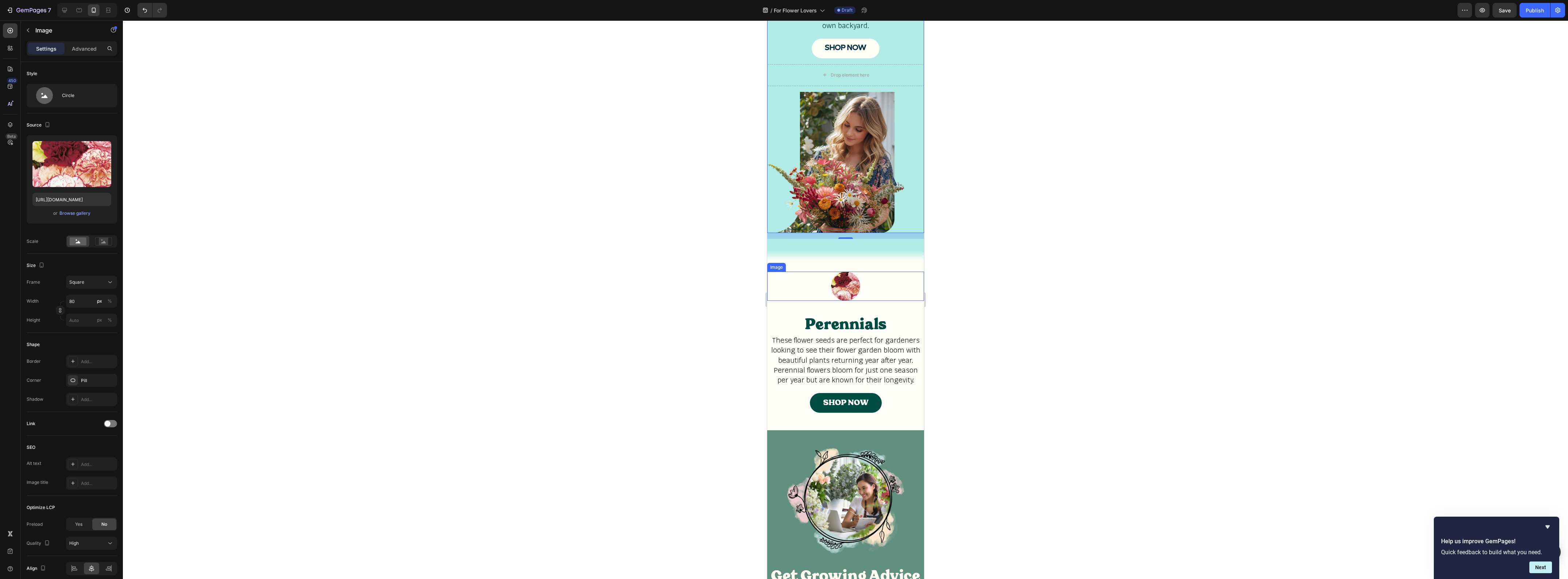
click at [843, 274] on img at bounding box center [845, 286] width 29 height 29
click at [81, 305] on input "80" at bounding box center [91, 301] width 51 height 13
click at [82, 316] on p "Full 100%" at bounding box center [89, 319] width 42 height 7
type input "100"
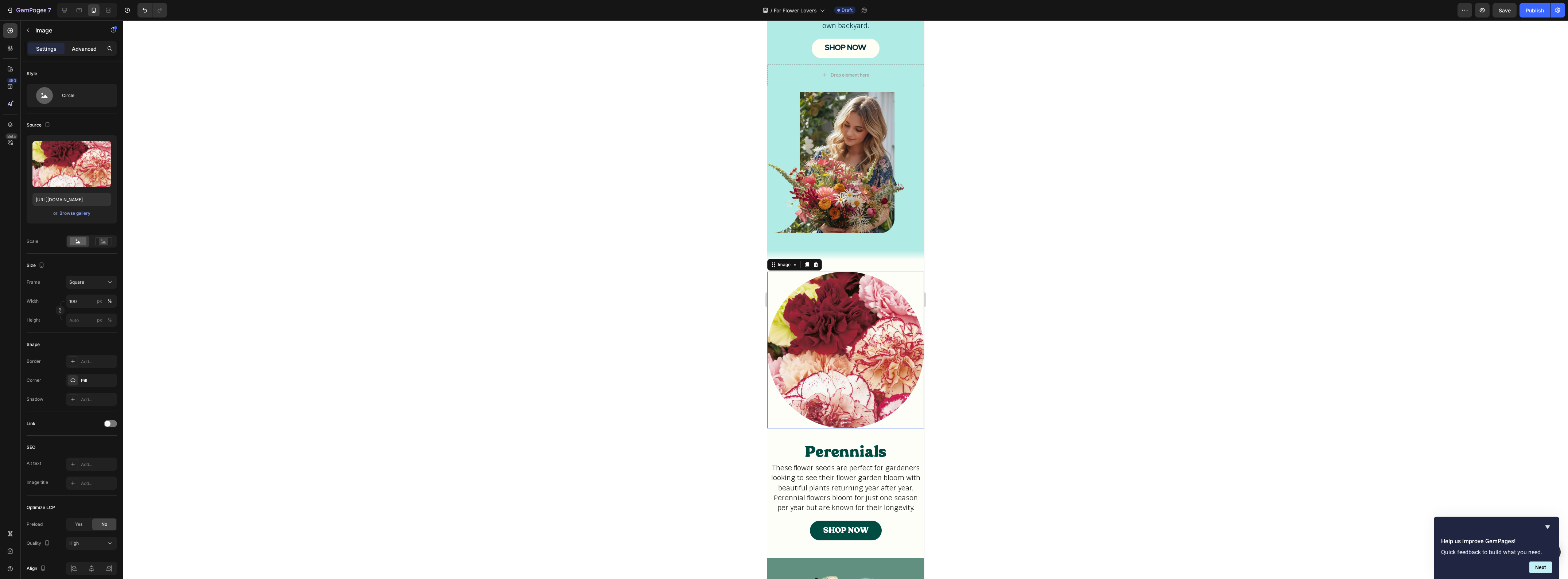
click at [85, 48] on p "Advanced" at bounding box center [84, 49] width 24 height 8
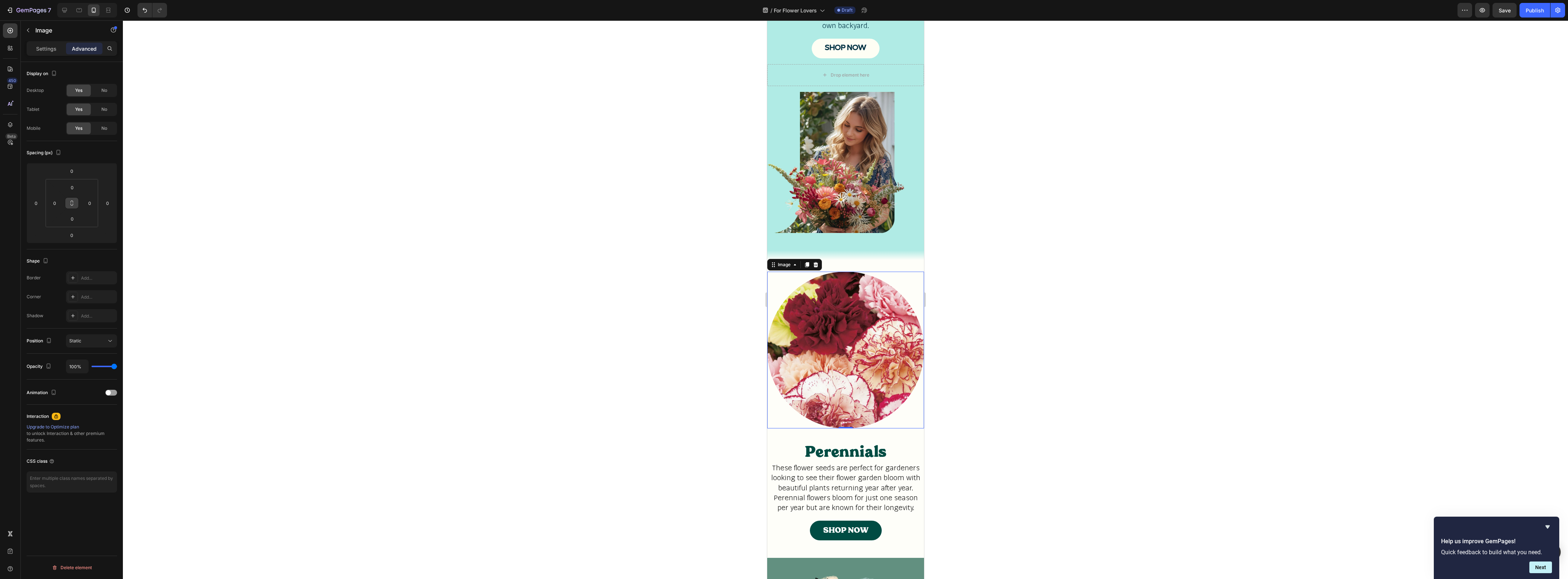
click at [70, 204] on icon at bounding box center [72, 203] width 6 height 6
click at [72, 188] on input "0" at bounding box center [72, 187] width 15 height 11
click at [89, 260] on p "L 16px" at bounding box center [90, 258] width 33 height 5
type input "16"
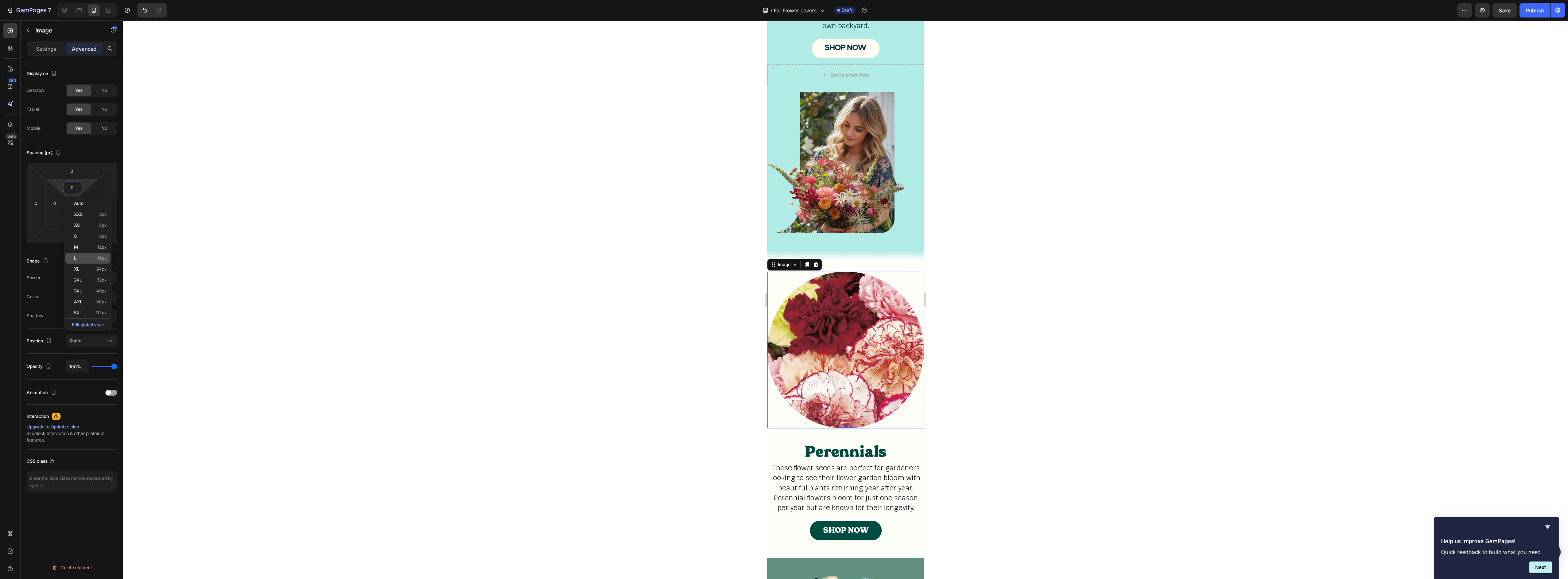
type input "16"
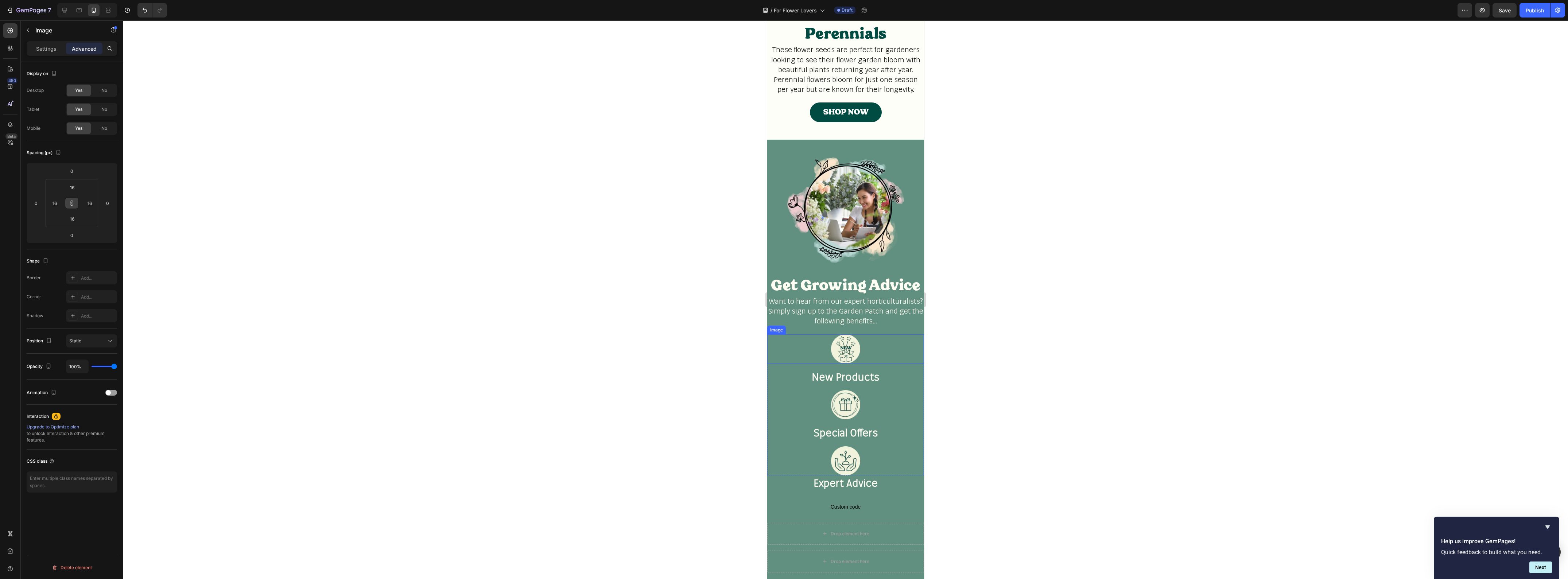
scroll to position [1082, 0]
click at [853, 216] on img at bounding box center [844, 209] width 157 height 118
click at [33, 50] on div "Settings" at bounding box center [46, 49] width 36 height 12
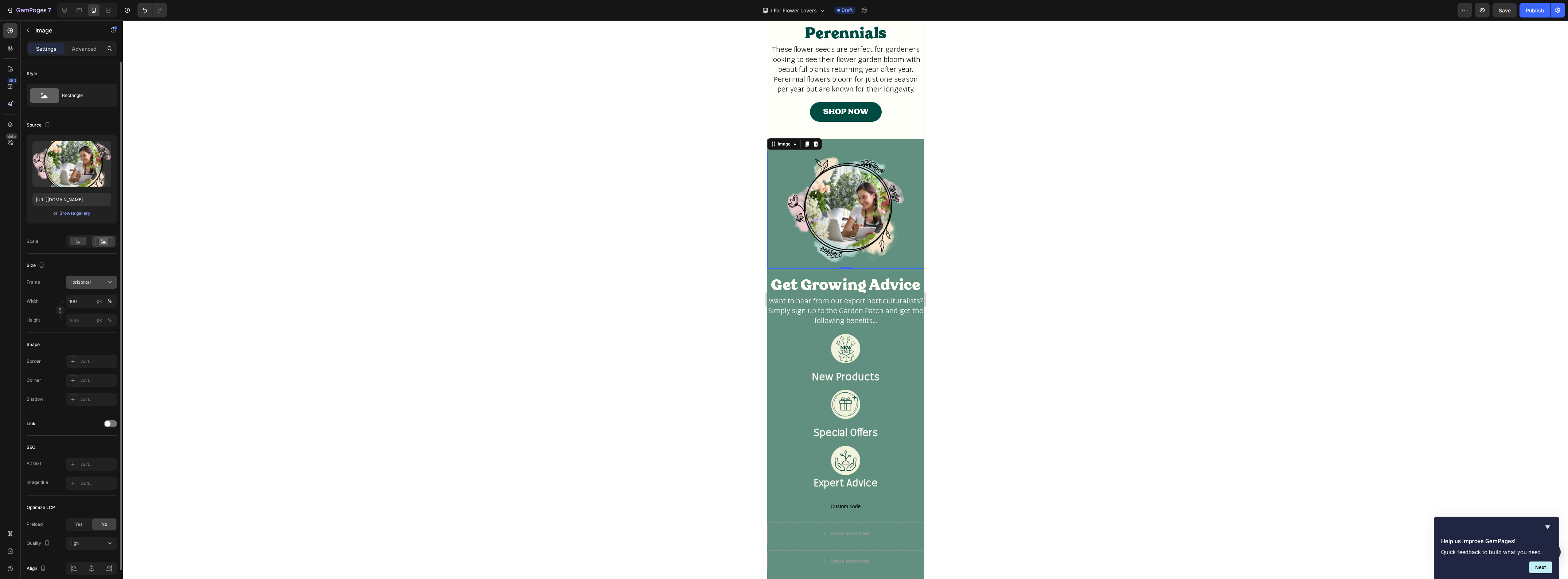
click at [111, 286] on icon at bounding box center [109, 281] width 7 height 7
click at [105, 342] on div "Original" at bounding box center [89, 342] width 42 height 7
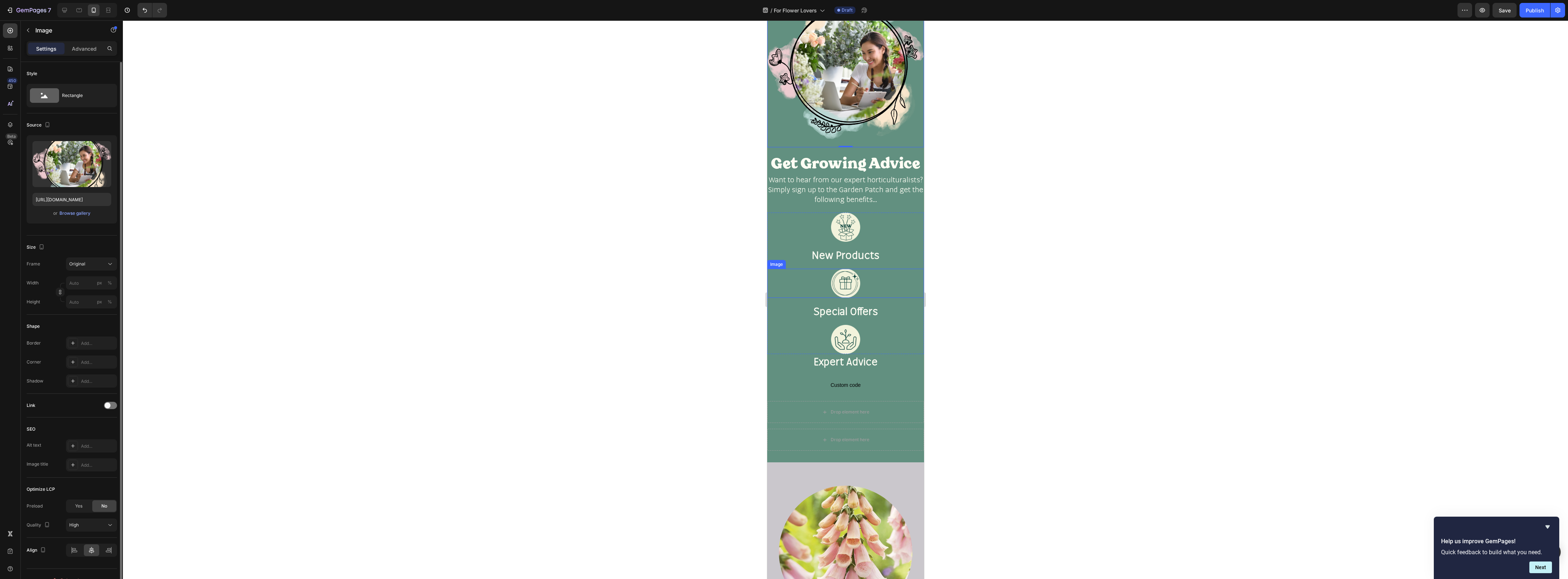
scroll to position [1264, 0]
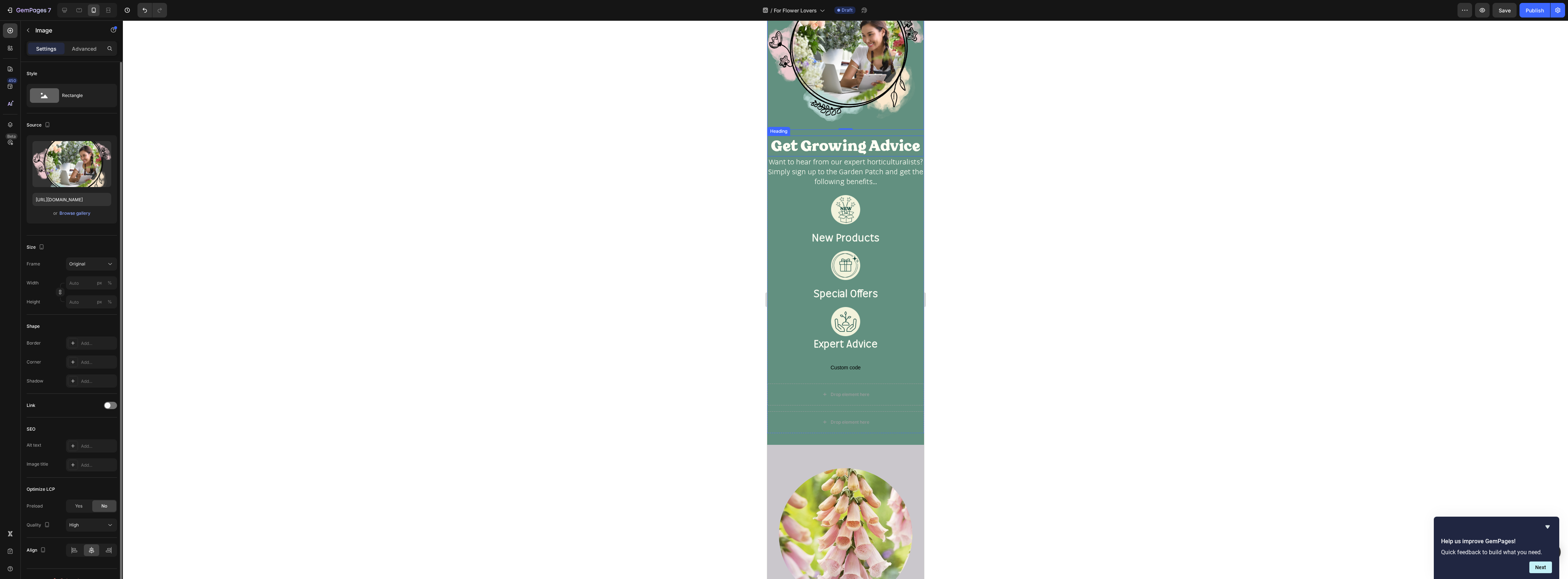
click at [801, 141] on h2 "Get Growing Advice" at bounding box center [844, 145] width 157 height 20
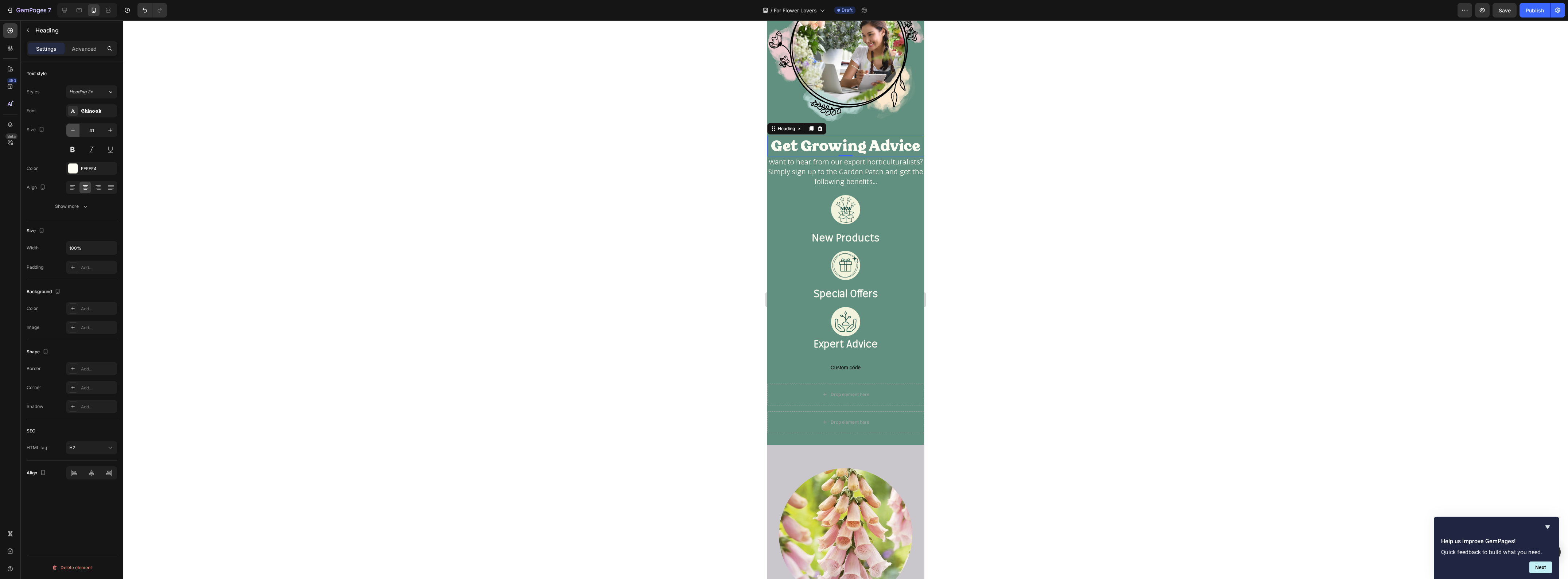
click at [73, 131] on icon "button" at bounding box center [72, 129] width 7 height 7
type input "40"
click at [814, 166] on p "Want to hear from our expert horticulturalists?" at bounding box center [845, 162] width 156 height 10
click at [885, 164] on p "Want to hear from our expert horticulturalists?" at bounding box center [845, 162] width 156 height 10
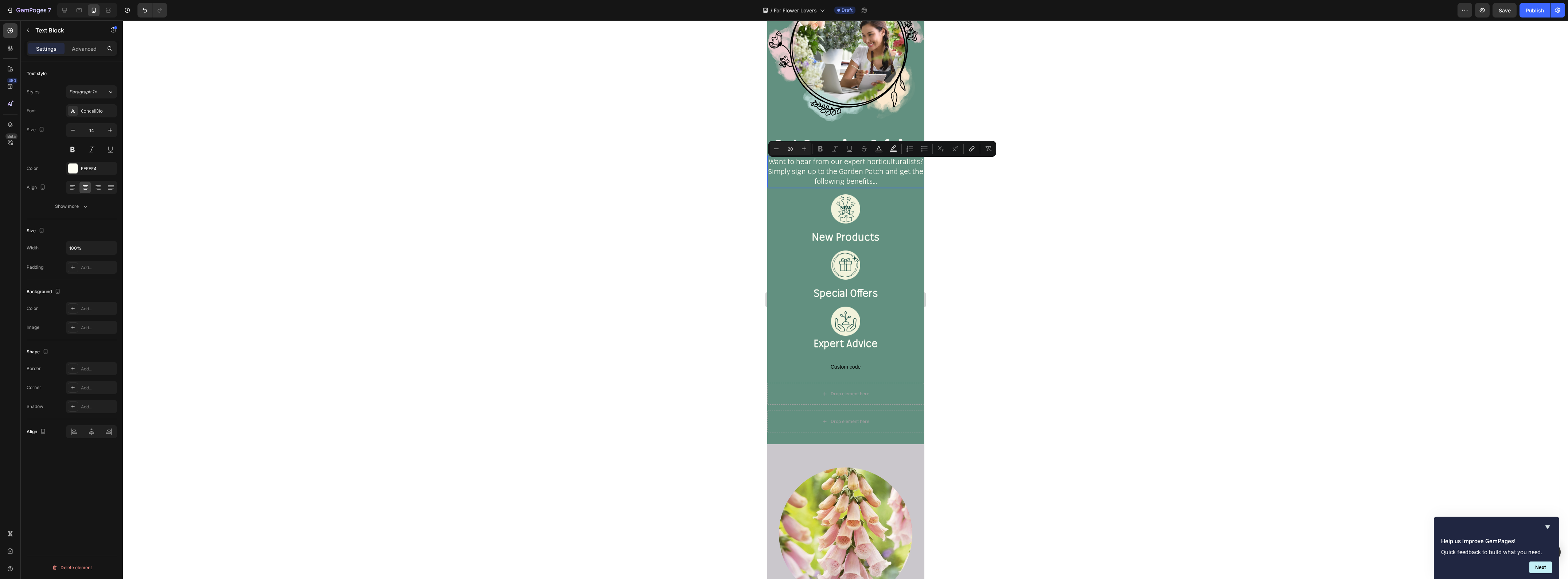
click at [885, 164] on p "Want to hear from our expert horticulturalists?" at bounding box center [845, 162] width 156 height 10
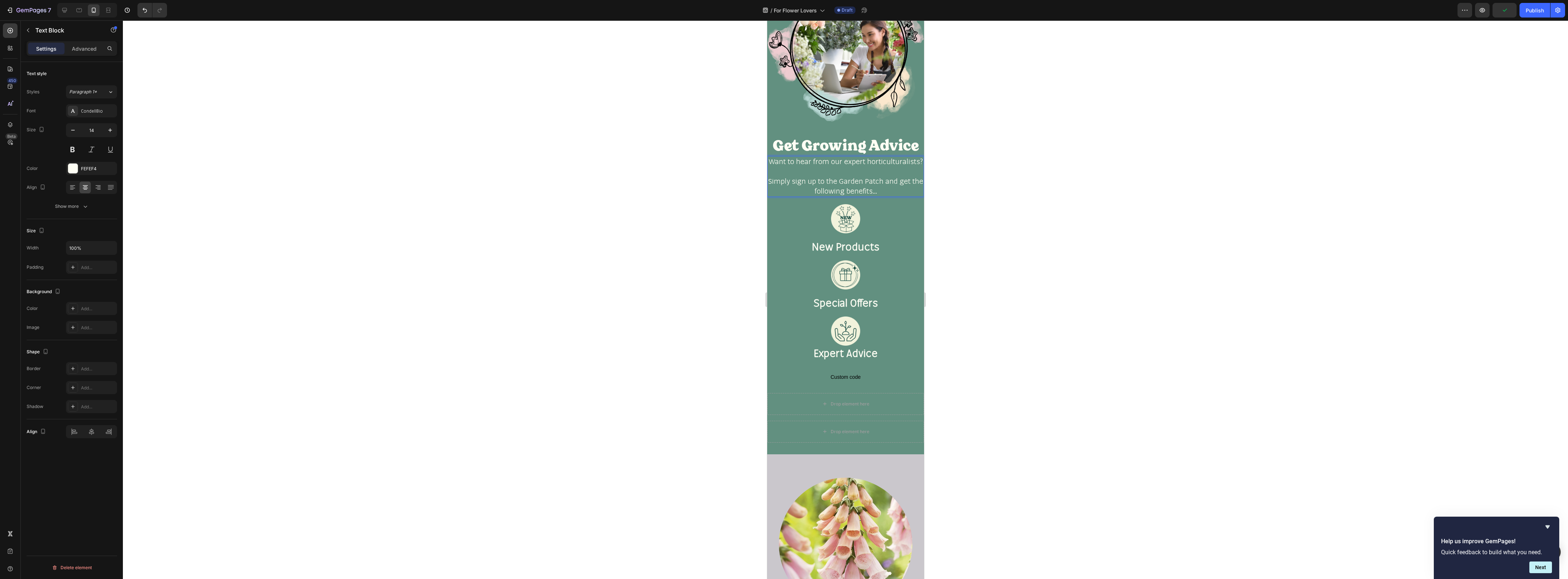
click at [978, 186] on div at bounding box center [845, 300] width 1445 height 559
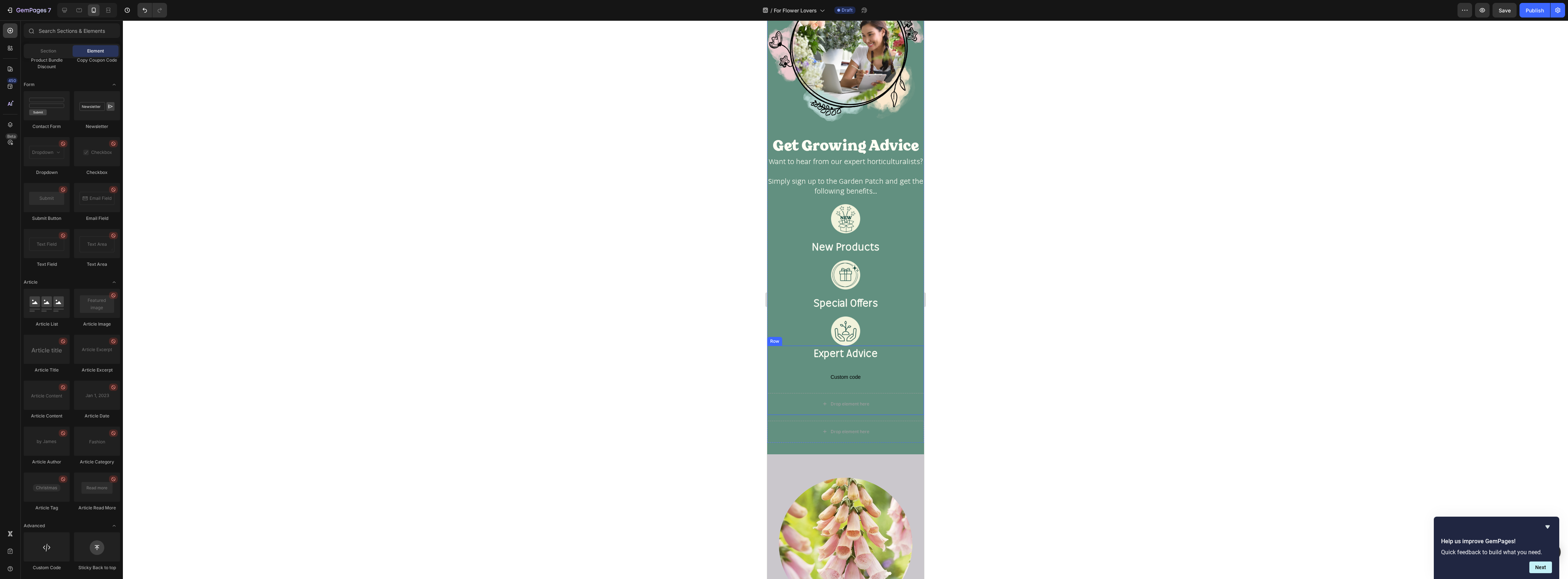
click at [874, 396] on div "Expert Advice Heading Custom code Custom Code Drop element here Row" at bounding box center [844, 380] width 157 height 69
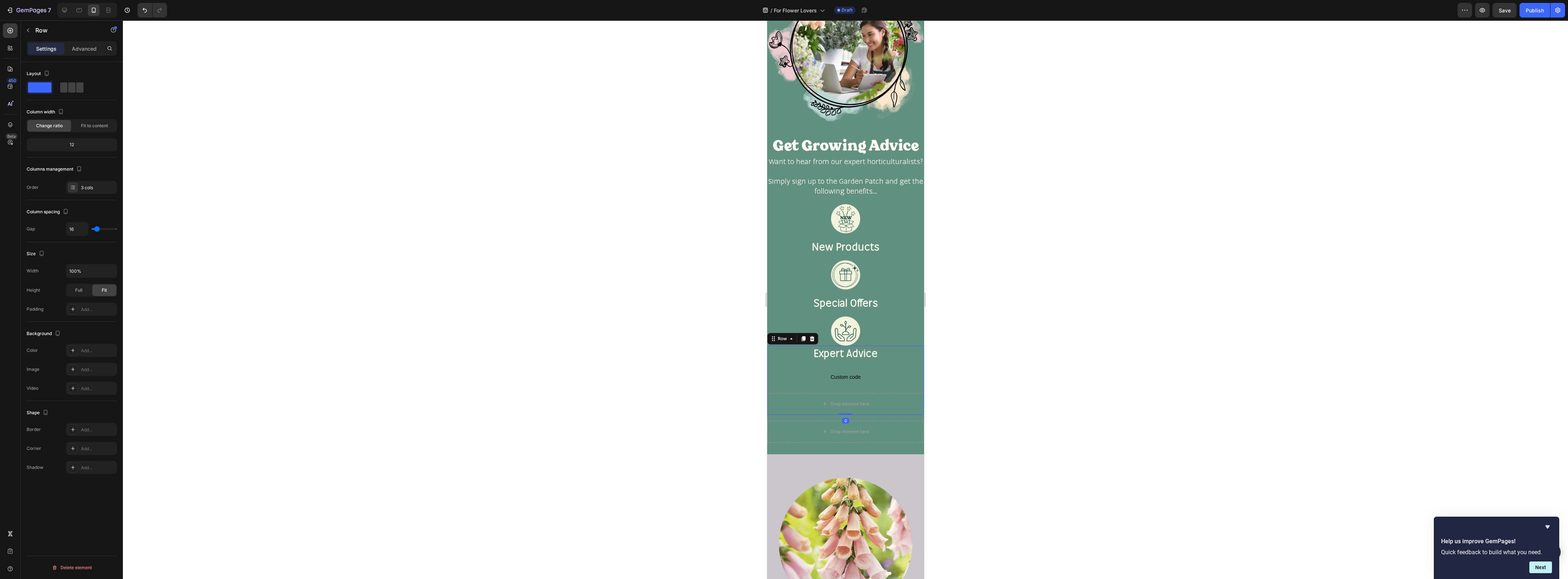
drag, startPoint x: 843, startPoint y: 418, endPoint x: 840, endPoint y: 391, distance: 27.2
click at [840, 391] on div "Expert Advice Heading Custom code Custom Code Drop element here Row 0" at bounding box center [844, 380] width 157 height 69
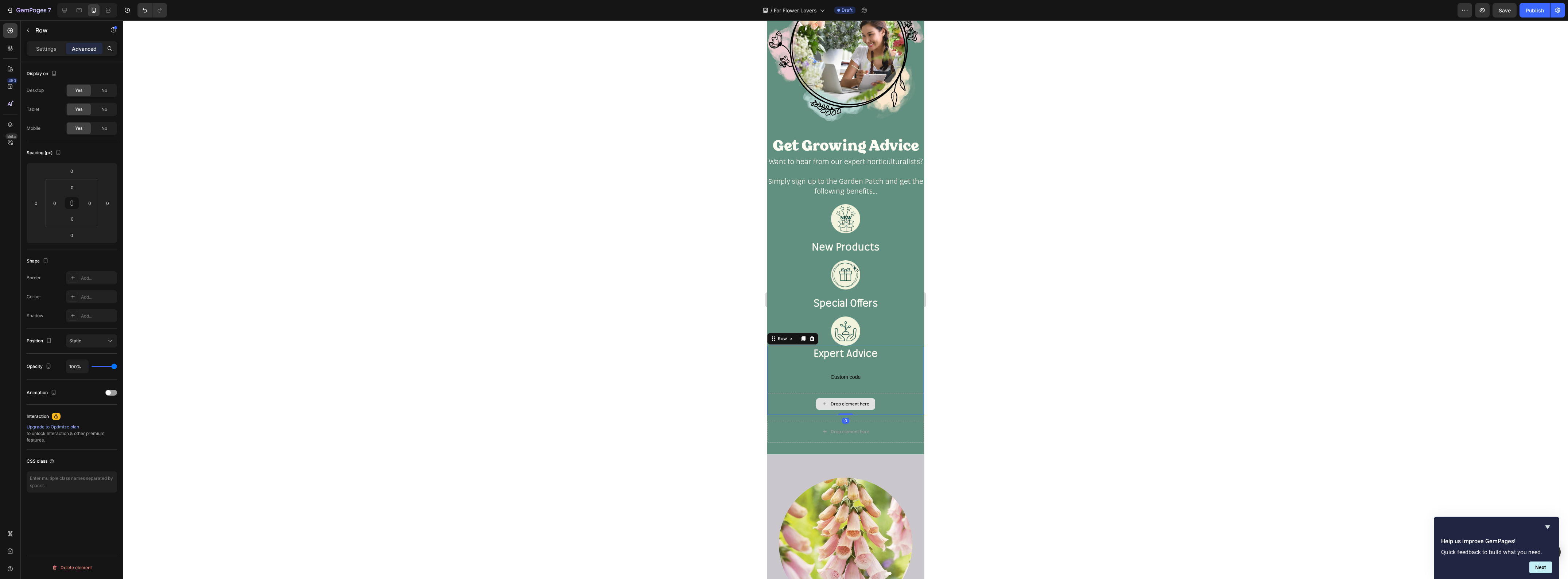
click at [842, 404] on div "Drop element here" at bounding box center [845, 404] width 59 height 12
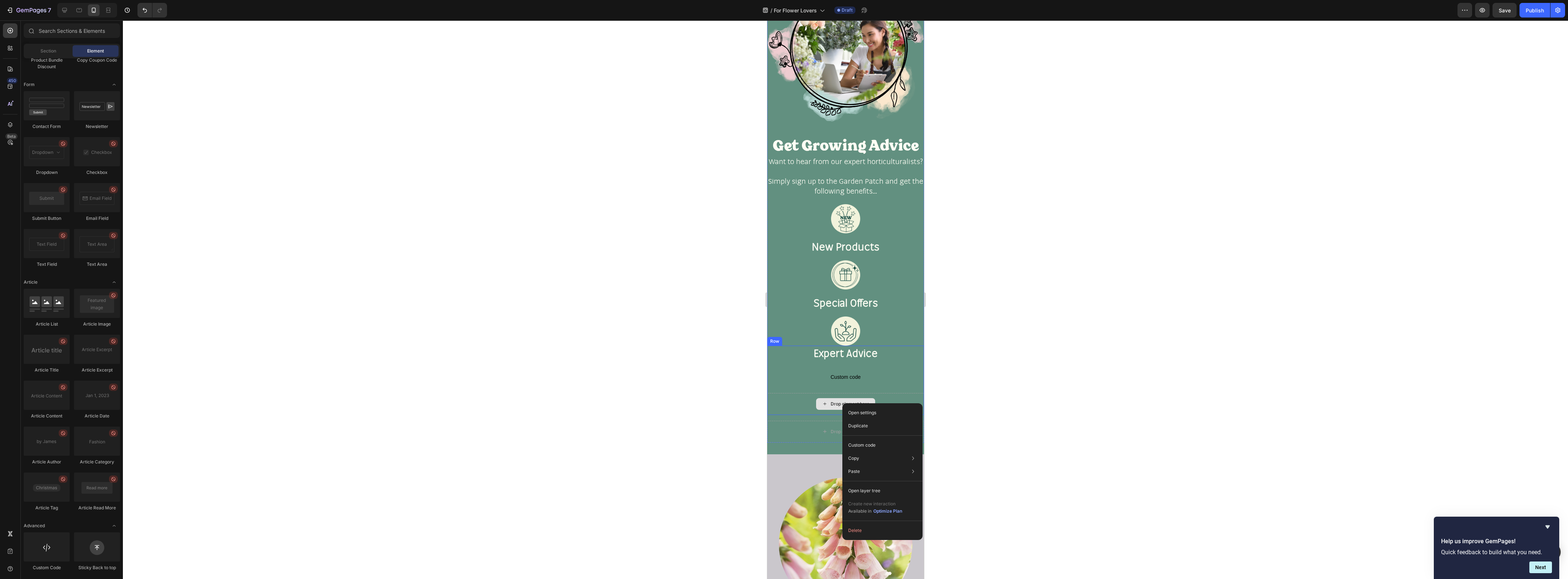
click at [825, 410] on div "Drop element here" at bounding box center [845, 404] width 59 height 12
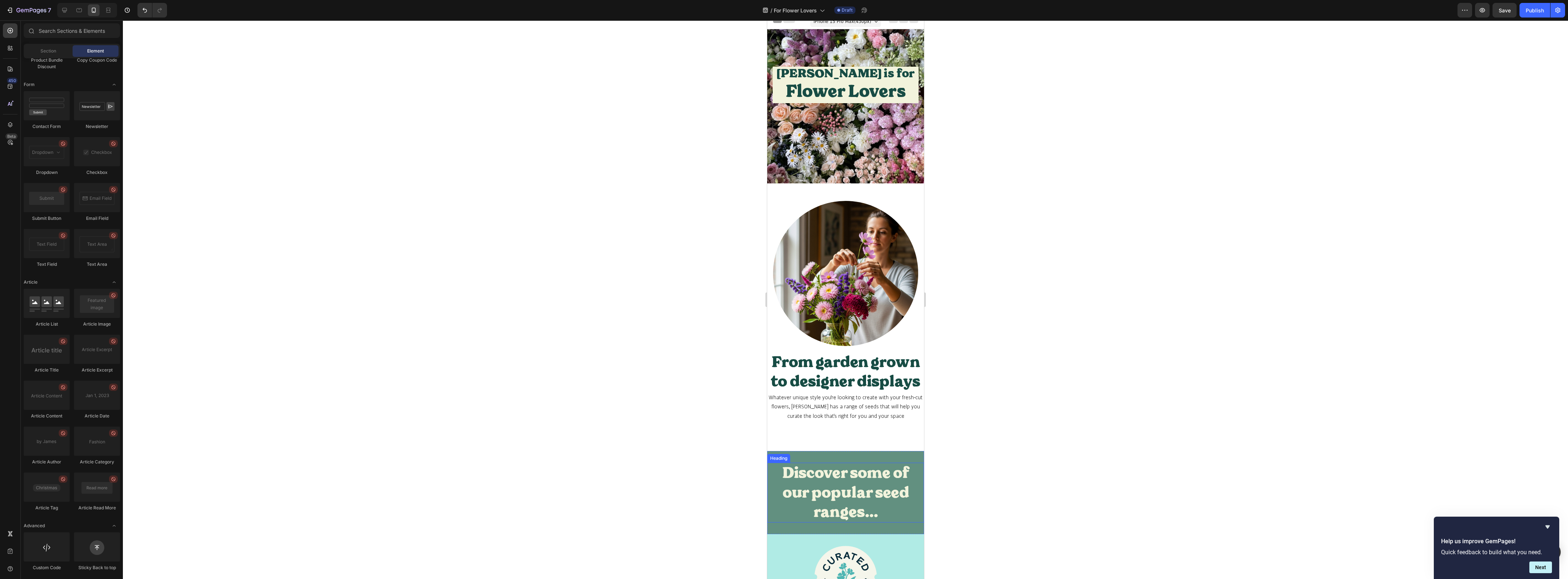
scroll to position [0, 0]
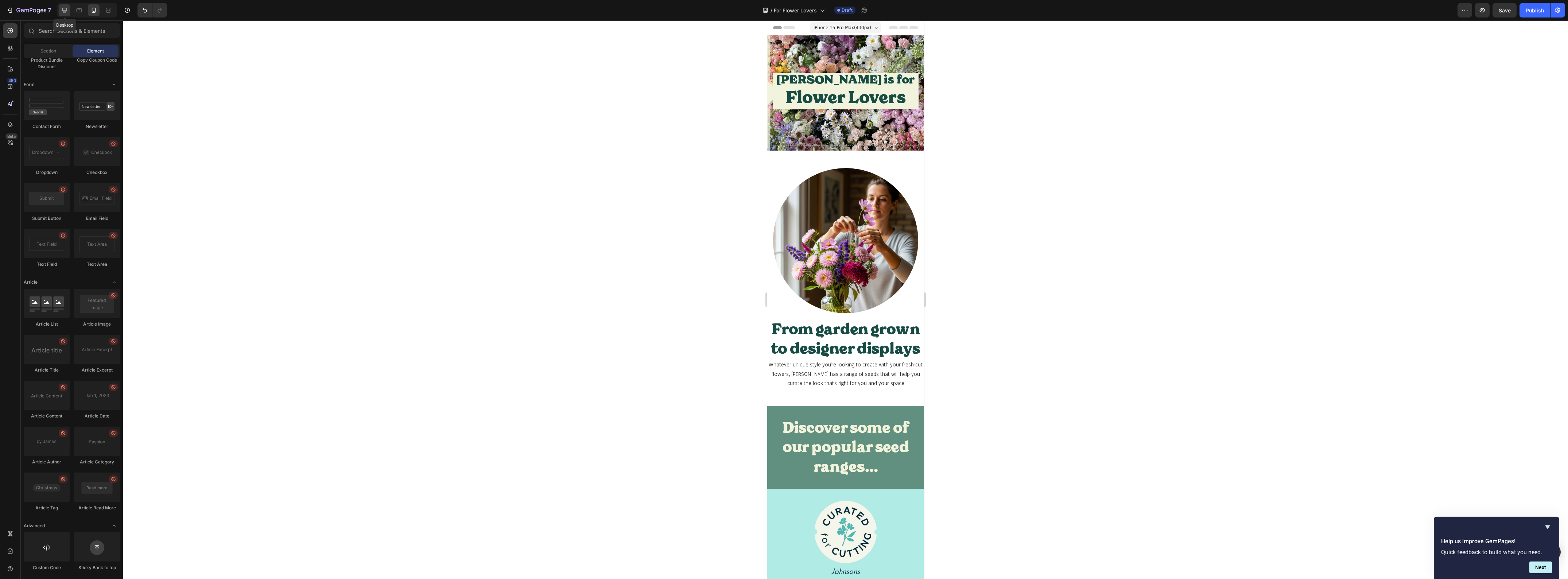
click at [68, 10] on icon at bounding box center [64, 10] width 7 height 7
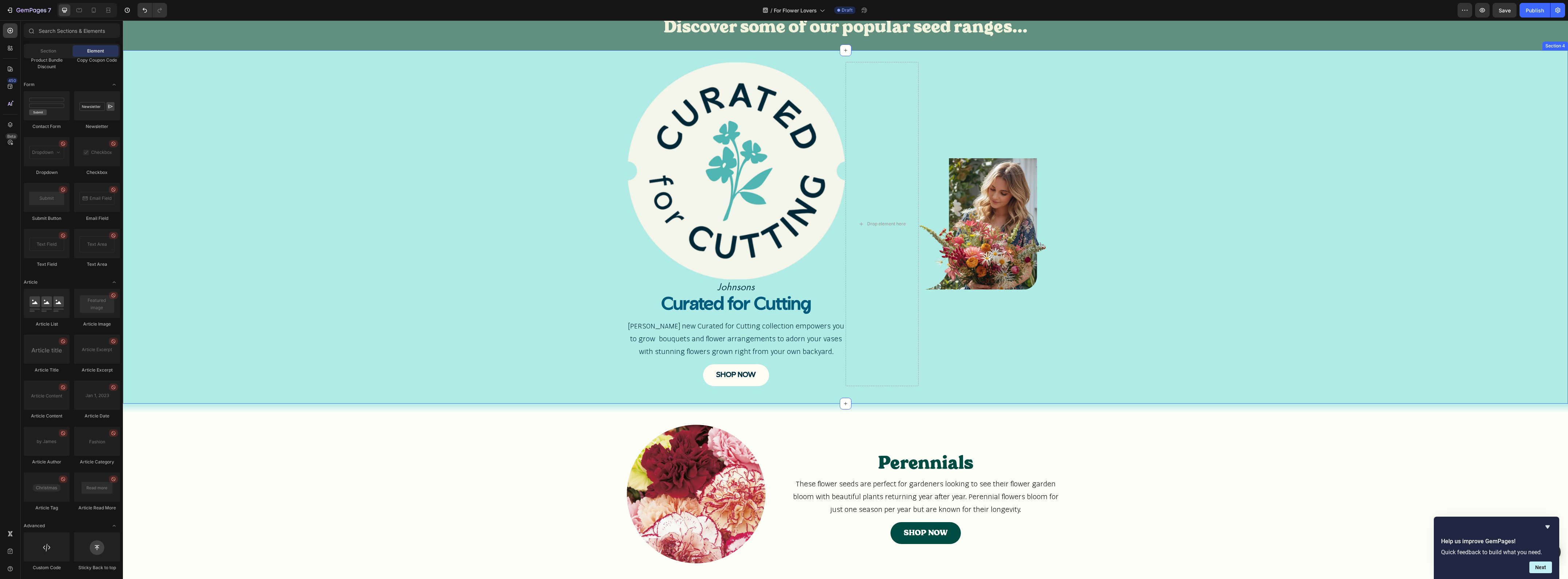
scroll to position [411, 0]
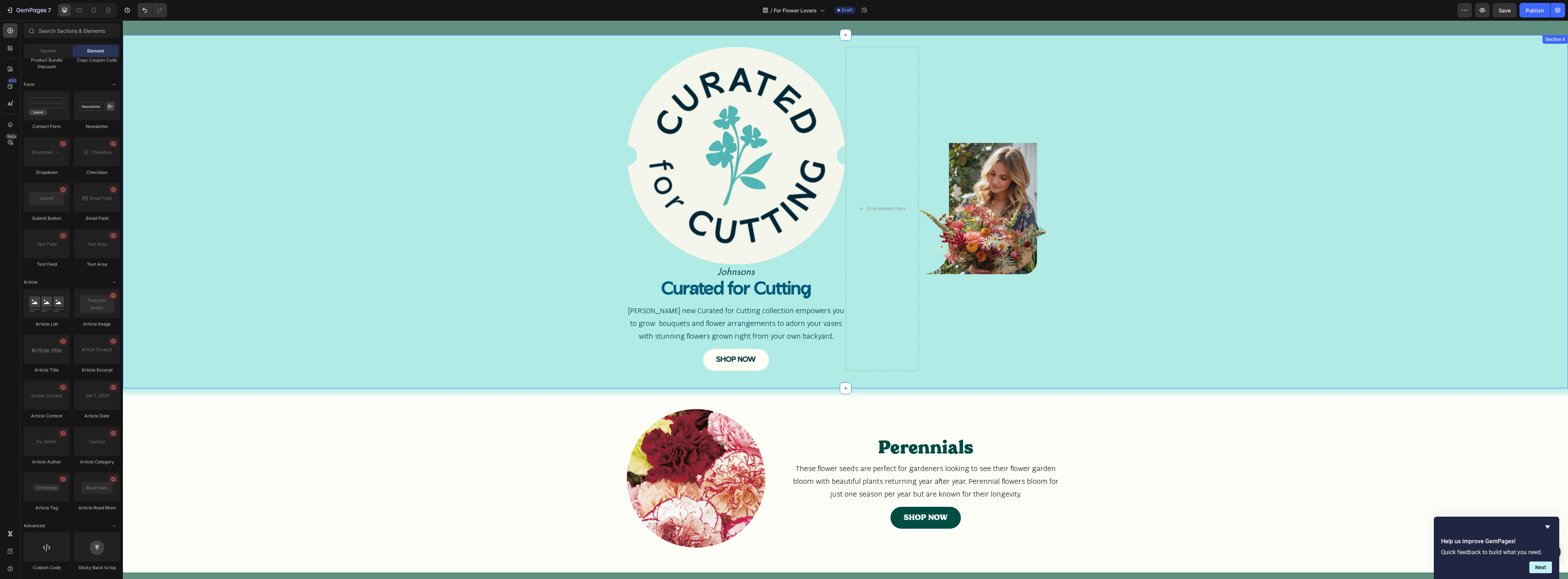
click at [545, 170] on div "Image Johnsons Text Block Curated for Cutting Heading [PERSON_NAME] new Curated…" at bounding box center [845, 212] width 1445 height 331
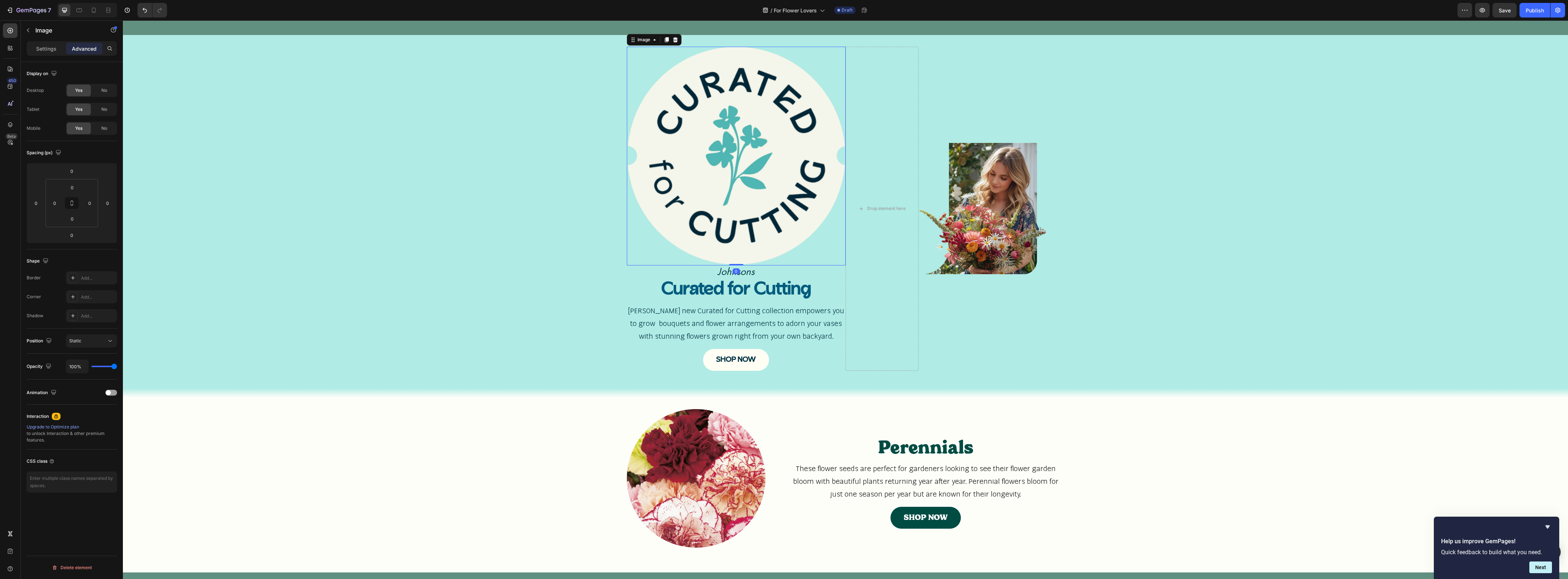
click at [814, 48] on div at bounding box center [735, 156] width 219 height 219
click at [652, 39] on icon at bounding box center [655, 40] width 6 height 6
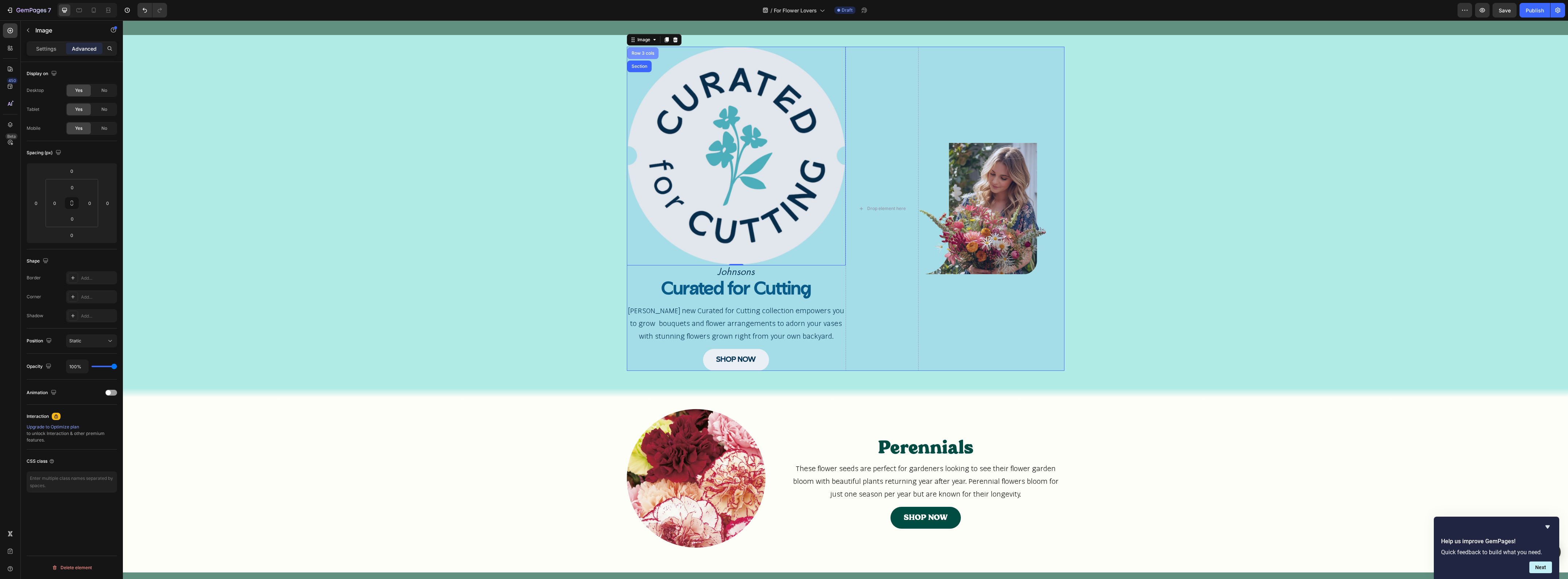
click at [640, 53] on div "Row 3 cols" at bounding box center [643, 53] width 25 height 4
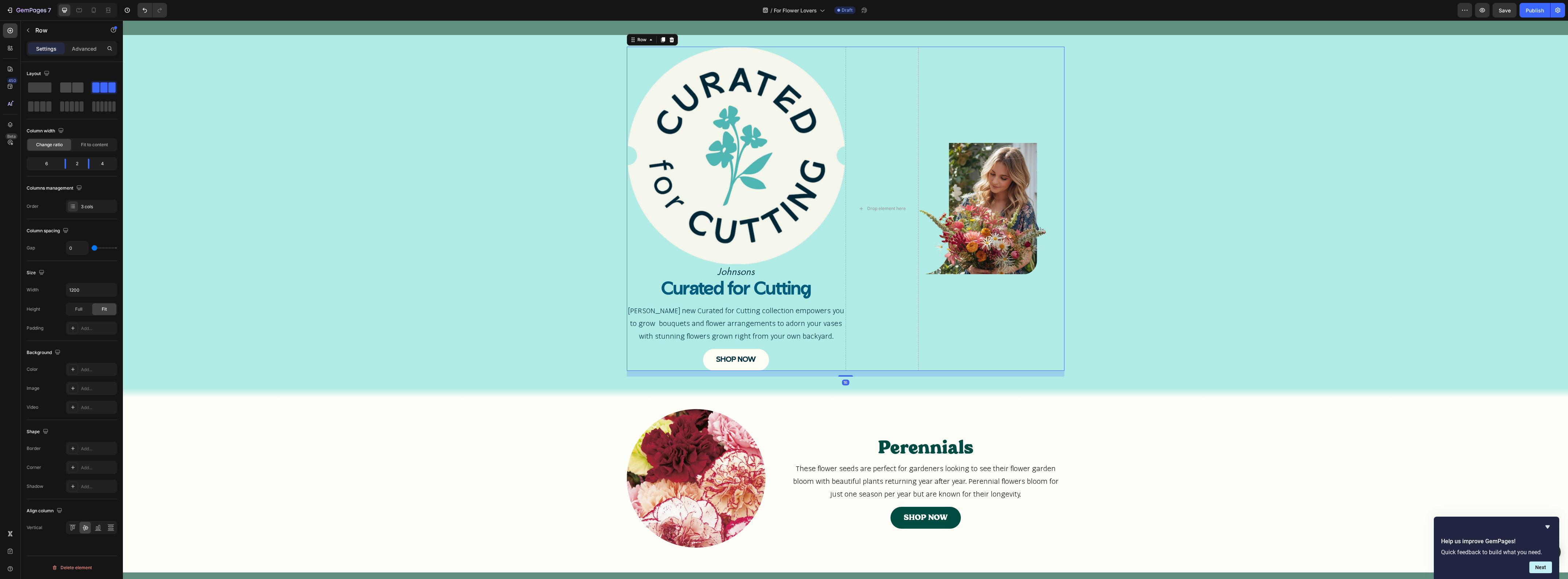
click at [73, 90] on span at bounding box center [78, 88] width 12 height 10
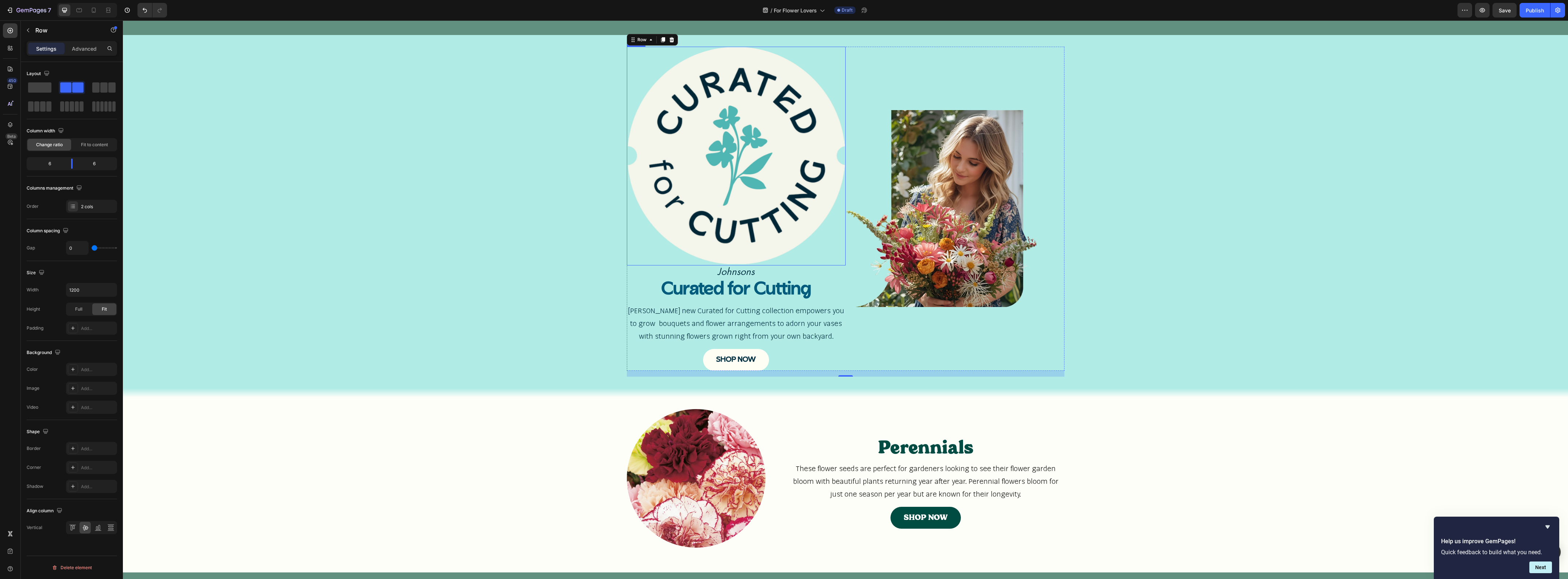
click at [729, 170] on img at bounding box center [735, 156] width 219 height 219
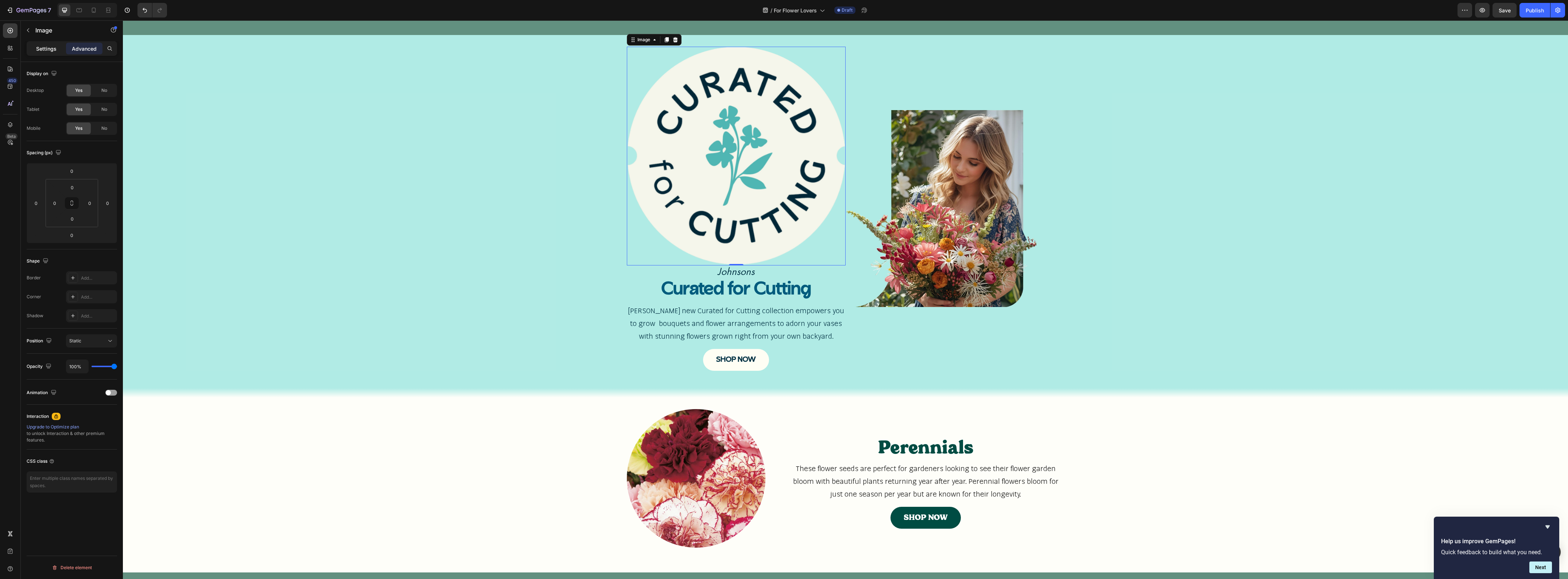
click at [53, 51] on p "Settings" at bounding box center [46, 49] width 20 height 8
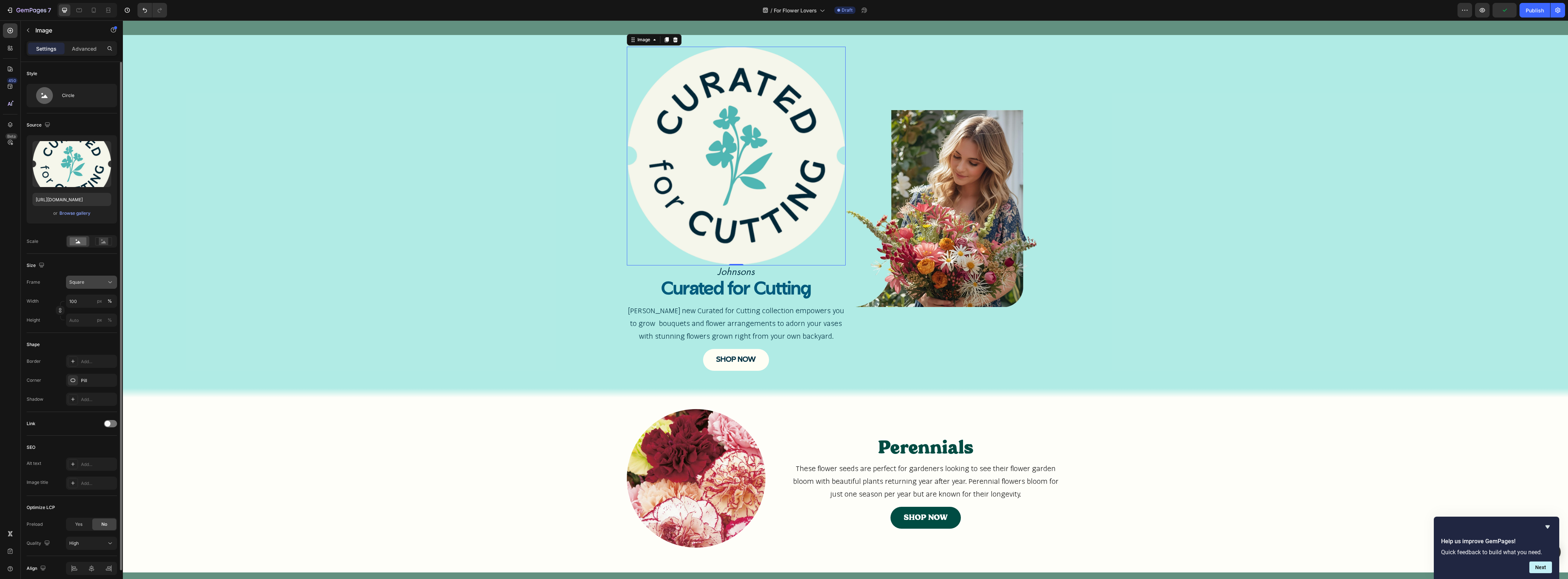
click at [112, 283] on icon at bounding box center [109, 281] width 7 height 7
click at [112, 299] on div "Square" at bounding box center [85, 300] width 58 height 14
click at [82, 305] on input "100" at bounding box center [91, 301] width 51 height 13
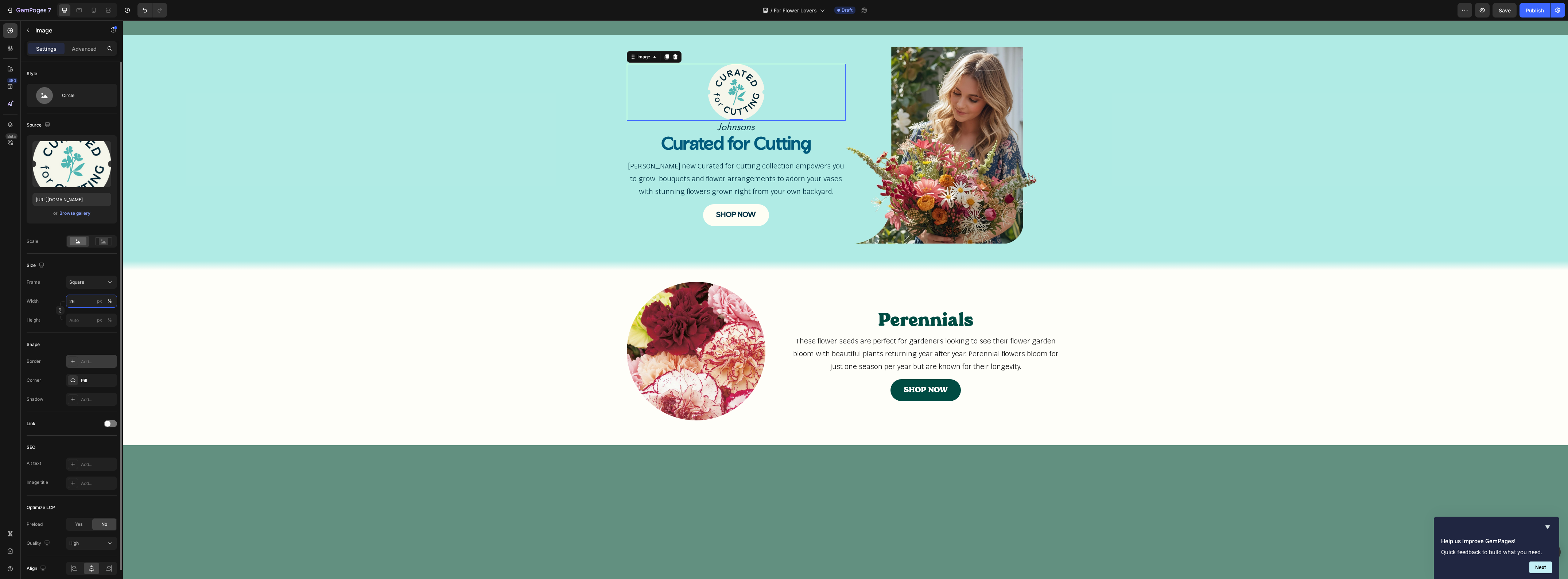
type input "25"
click at [80, 50] on p "Advanced" at bounding box center [84, 49] width 24 height 8
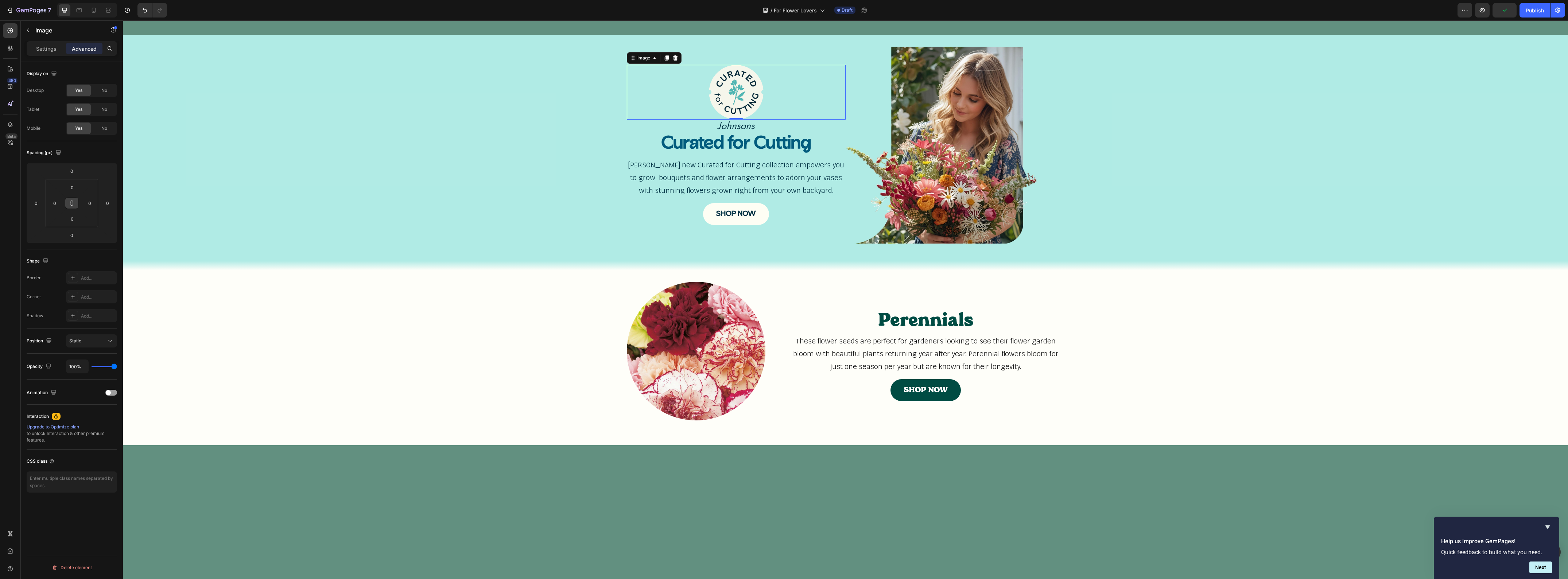
click at [74, 206] on button at bounding box center [72, 203] width 14 height 12
click at [75, 189] on input "0" at bounding box center [72, 187] width 15 height 11
click at [91, 260] on p "L 16px" at bounding box center [90, 258] width 33 height 5
type input "16"
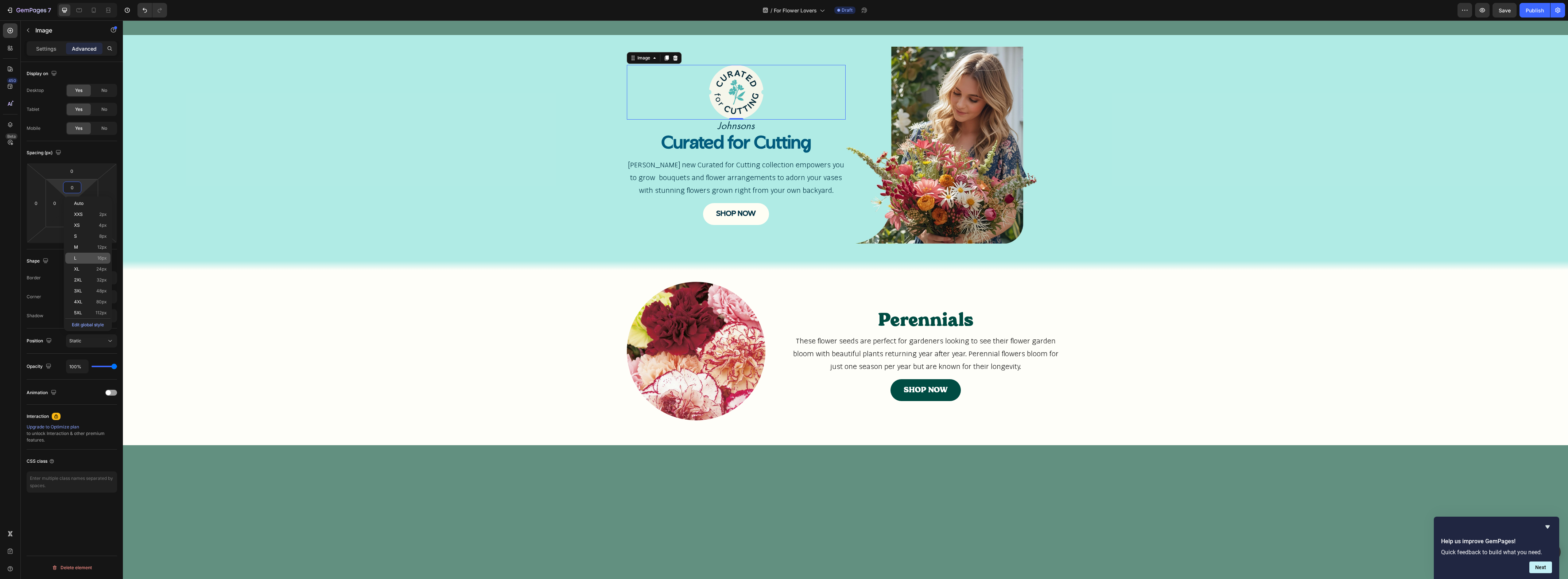
type input "16"
click at [776, 216] on div "SHOP NOW Button" at bounding box center [735, 218] width 219 height 21
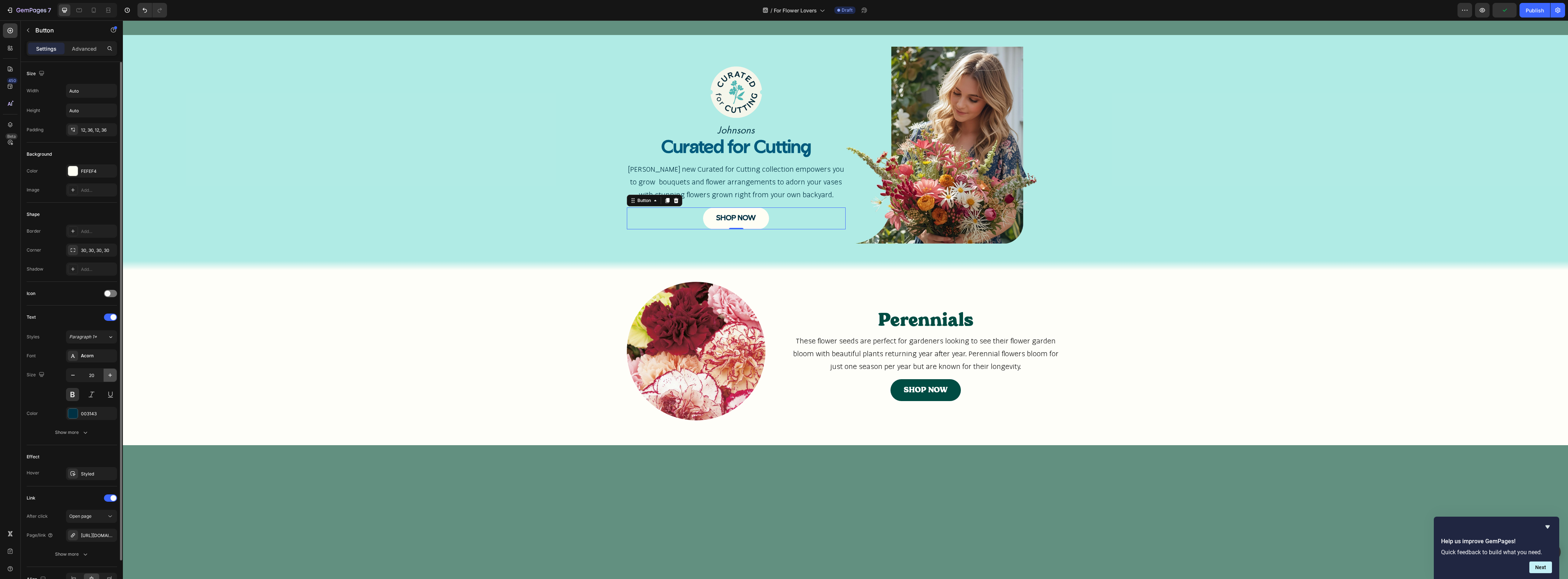
click at [108, 378] on icon "button" at bounding box center [109, 375] width 7 height 7
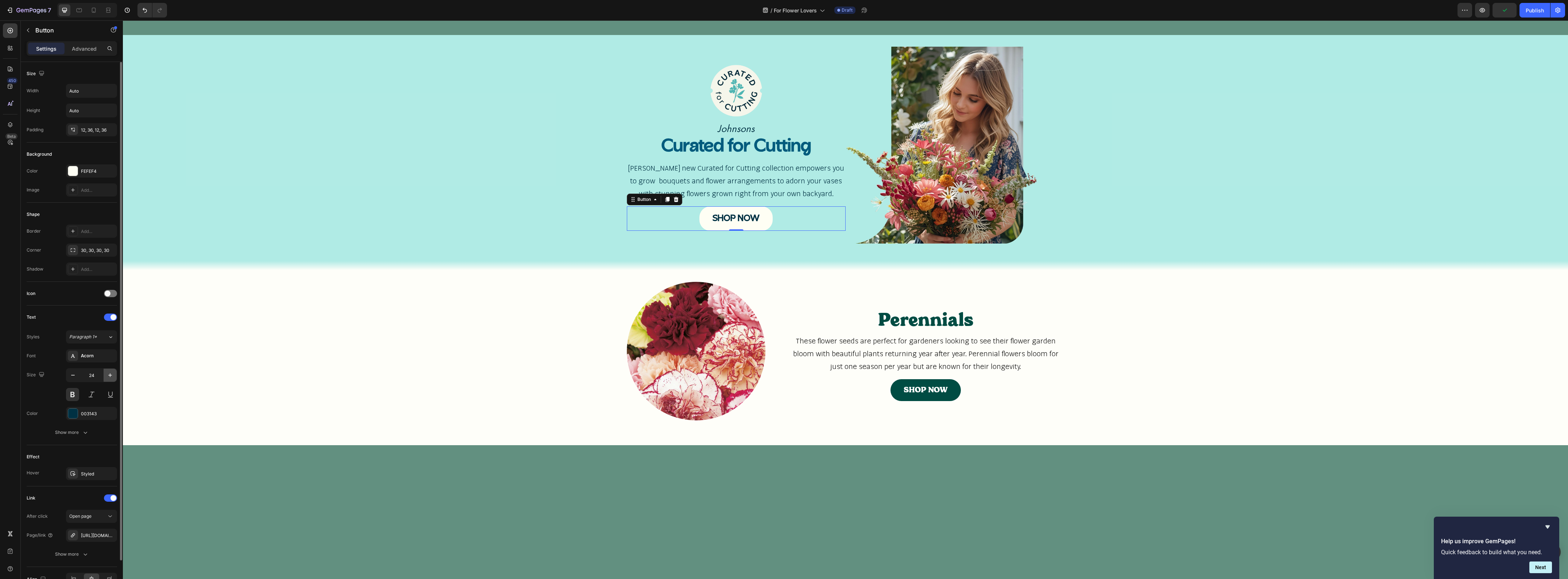
type input "25"
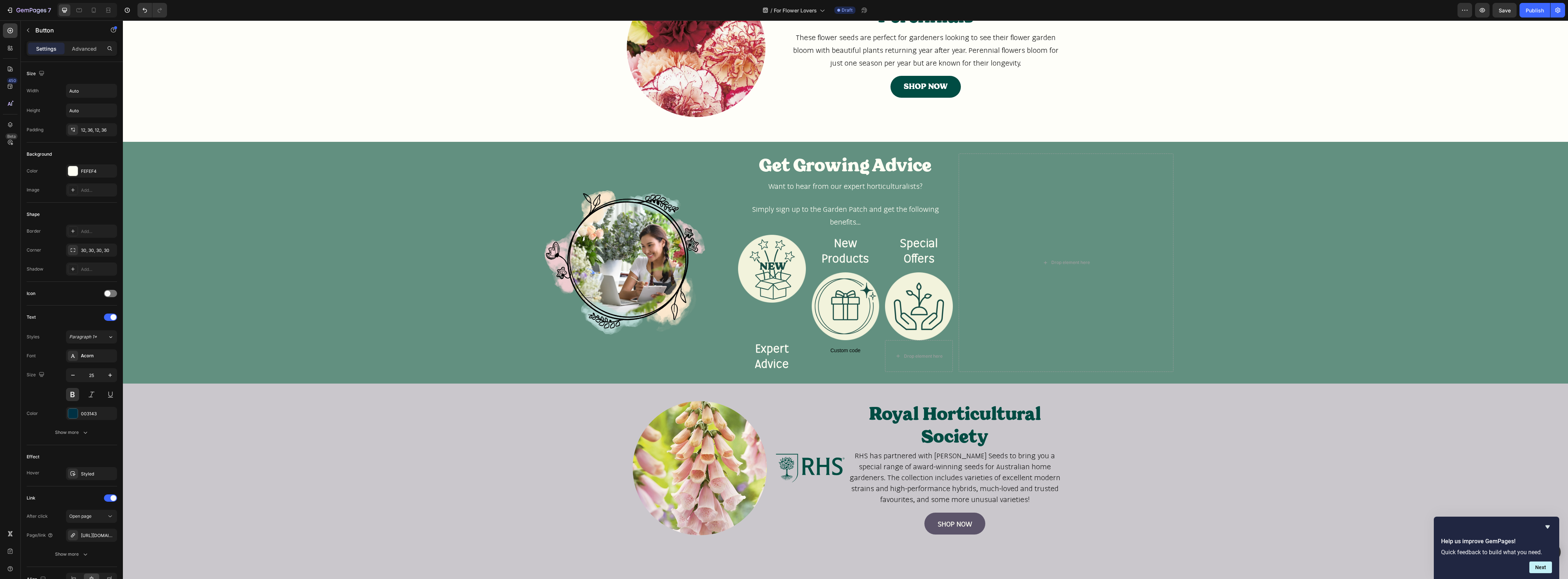
scroll to position [776, 0]
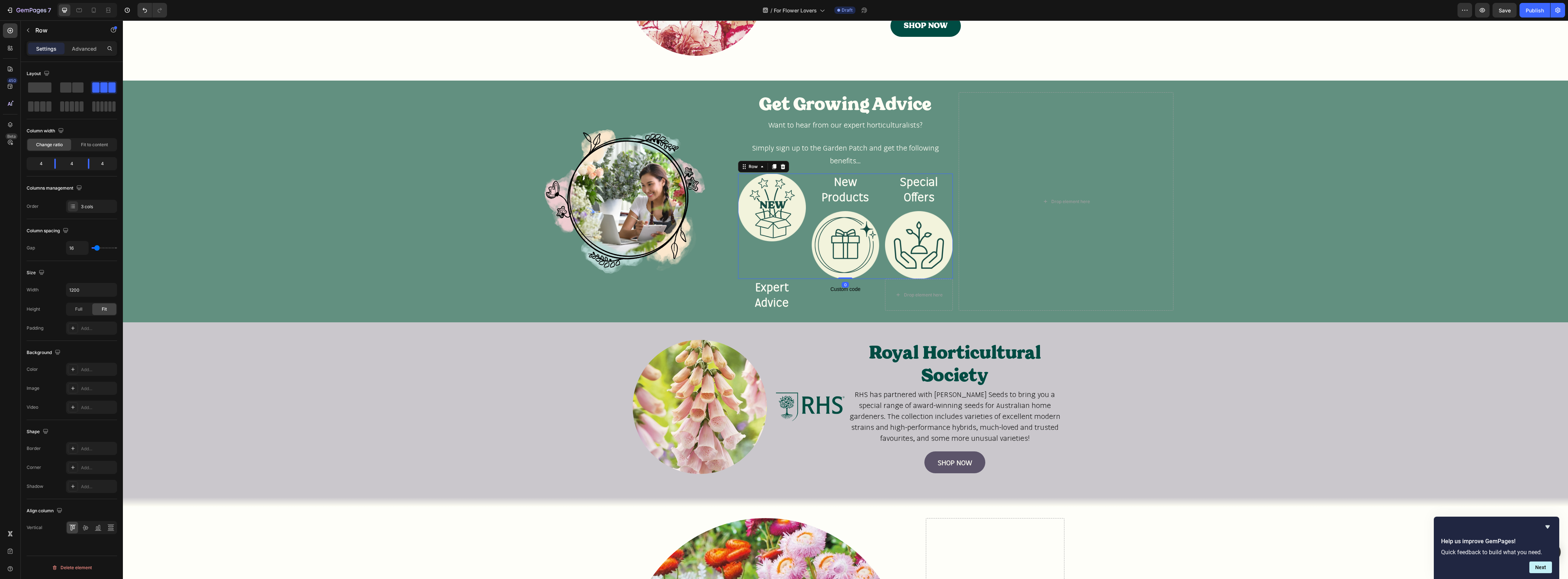
click at [738, 269] on div "Image" at bounding box center [772, 226] width 68 height 105
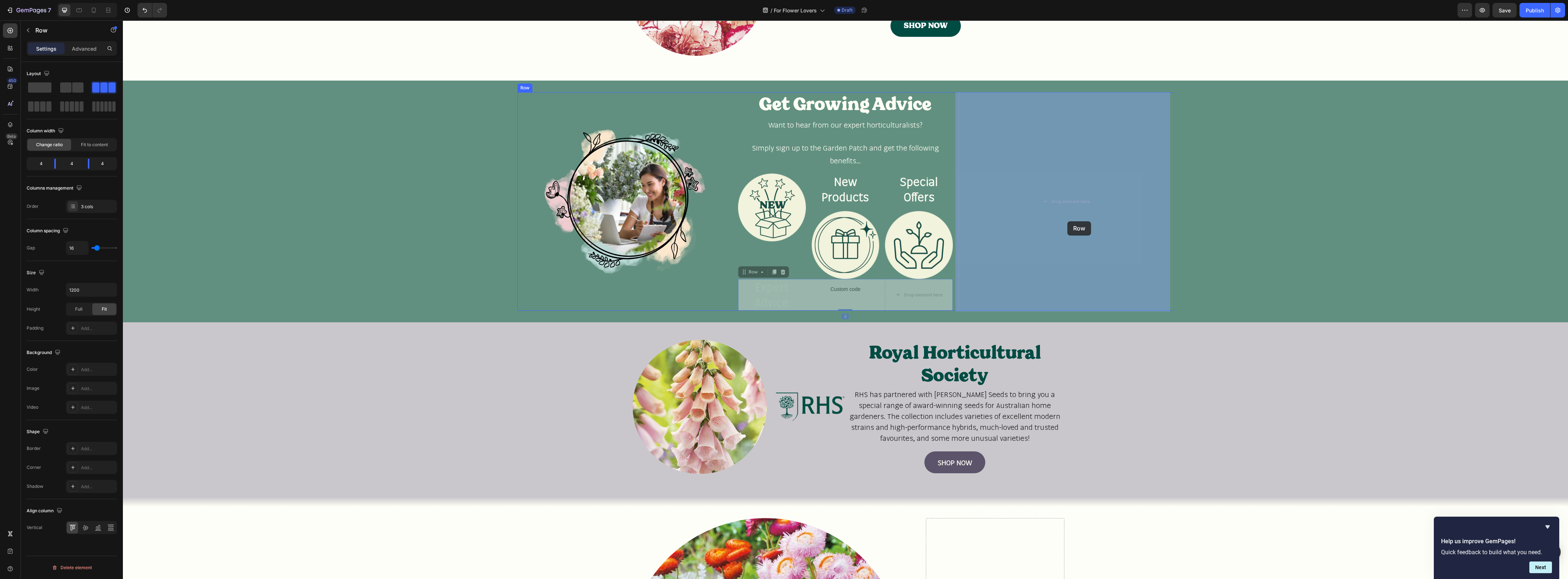
drag, startPoint x: 854, startPoint y: 301, endPoint x: 1067, endPoint y: 222, distance: 227.2
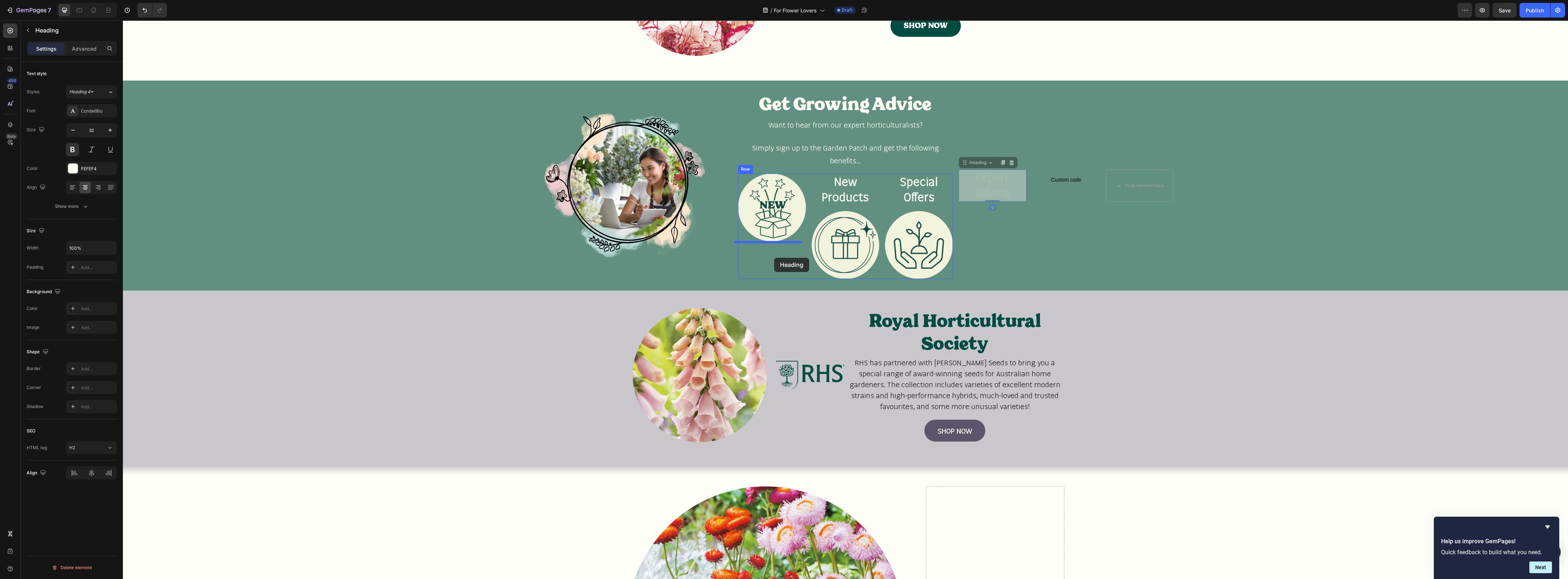
drag, startPoint x: 1003, startPoint y: 181, endPoint x: 774, endPoint y: 258, distance: 241.6
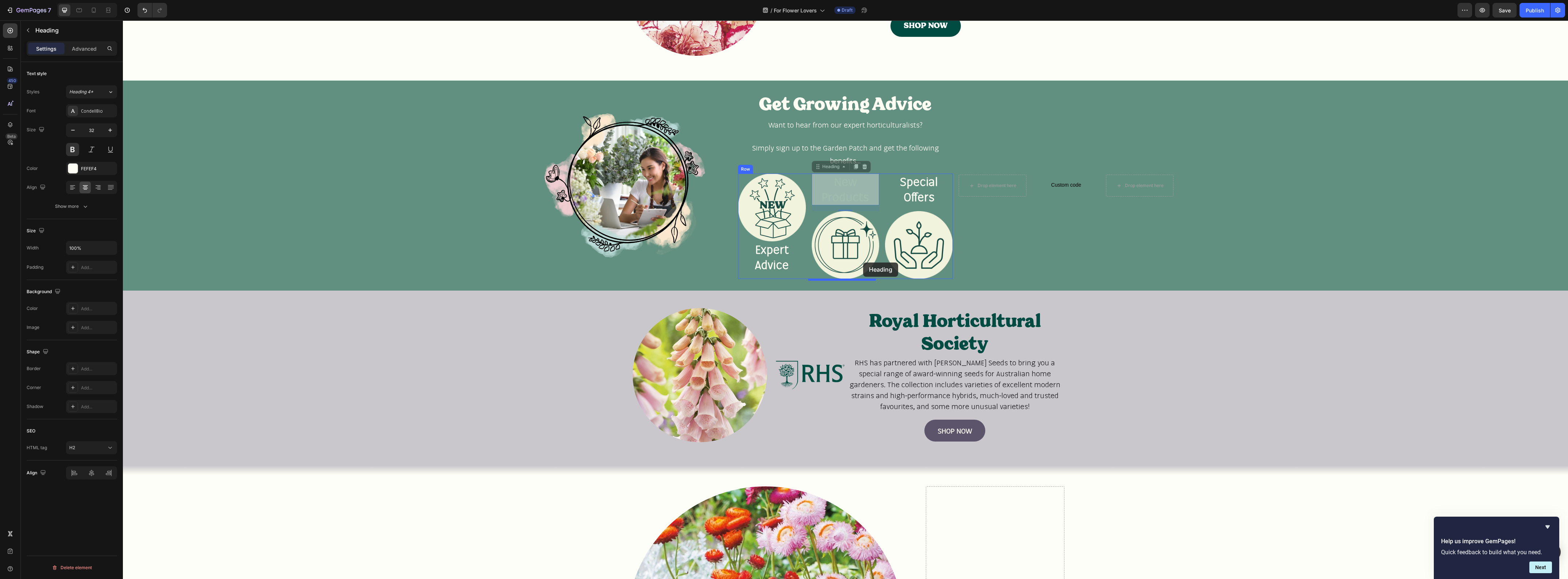
drag, startPoint x: 861, startPoint y: 188, endPoint x: 863, endPoint y: 263, distance: 75.0
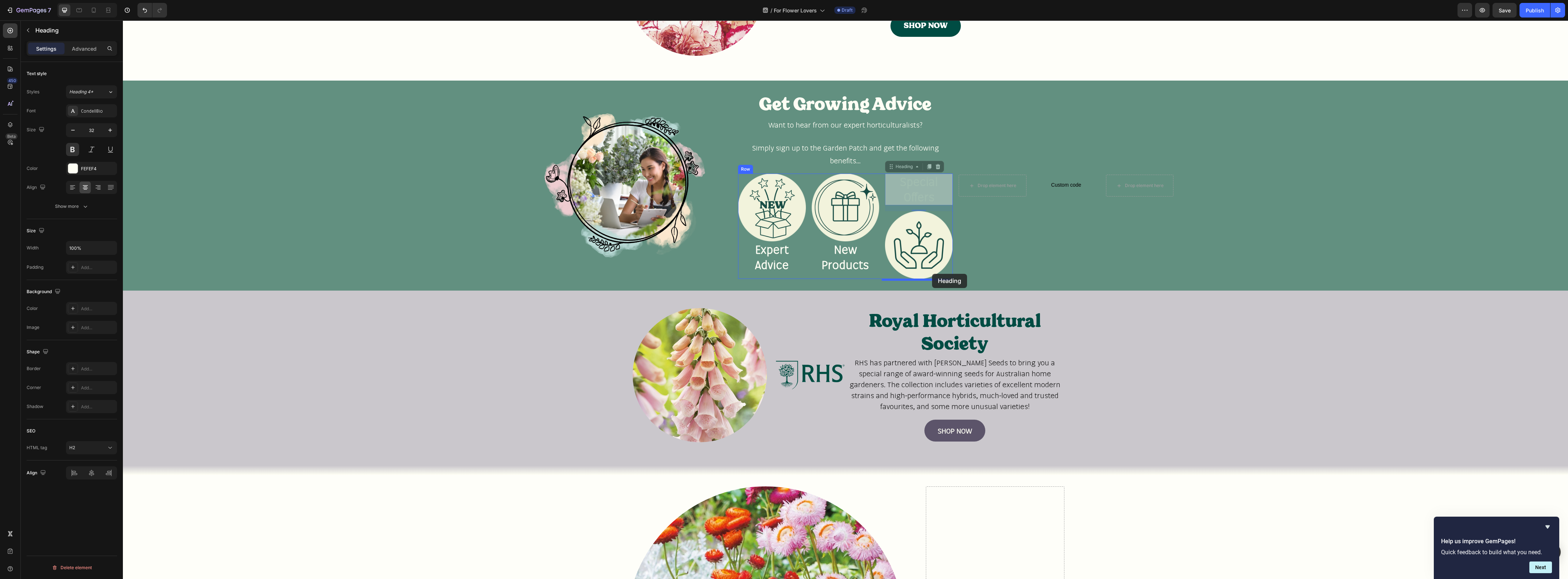
drag, startPoint x: 924, startPoint y: 190, endPoint x: 932, endPoint y: 274, distance: 84.4
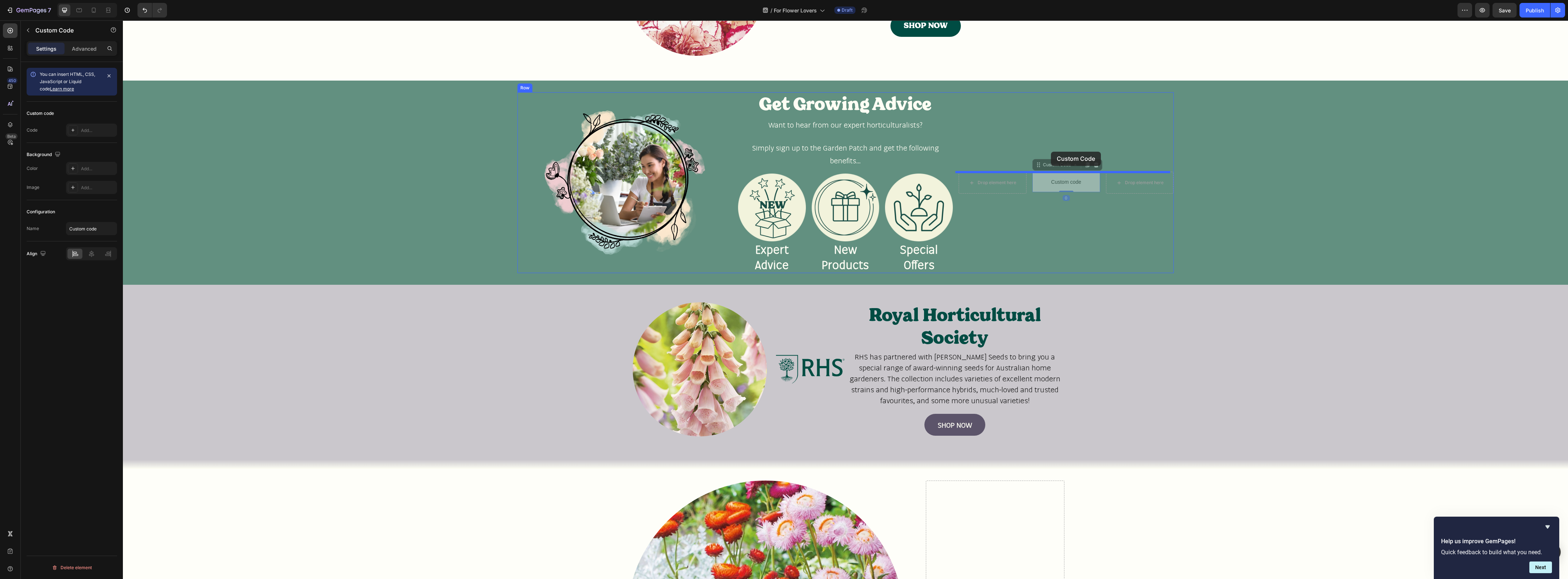
drag, startPoint x: 1061, startPoint y: 184, endPoint x: 1051, endPoint y: 152, distance: 33.5
click at [1013, 187] on div "Drop element here" at bounding box center [993, 196] width 68 height 21
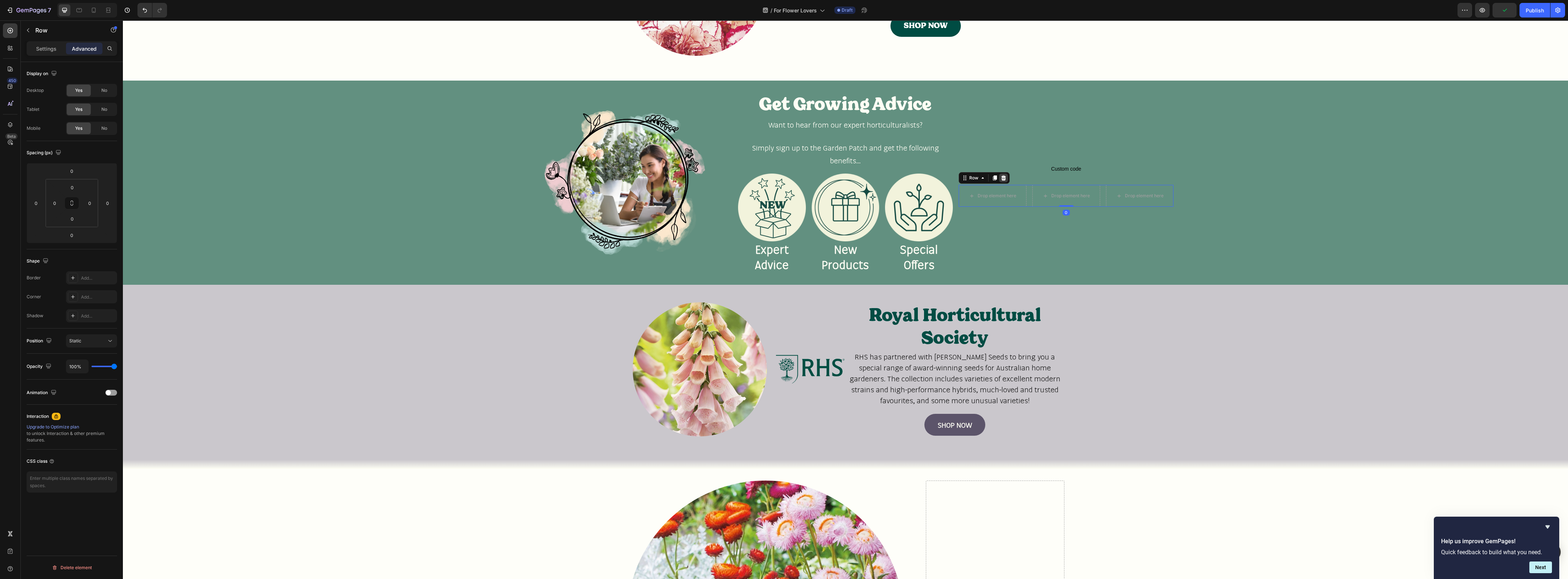
click at [1002, 178] on icon at bounding box center [1004, 178] width 6 height 6
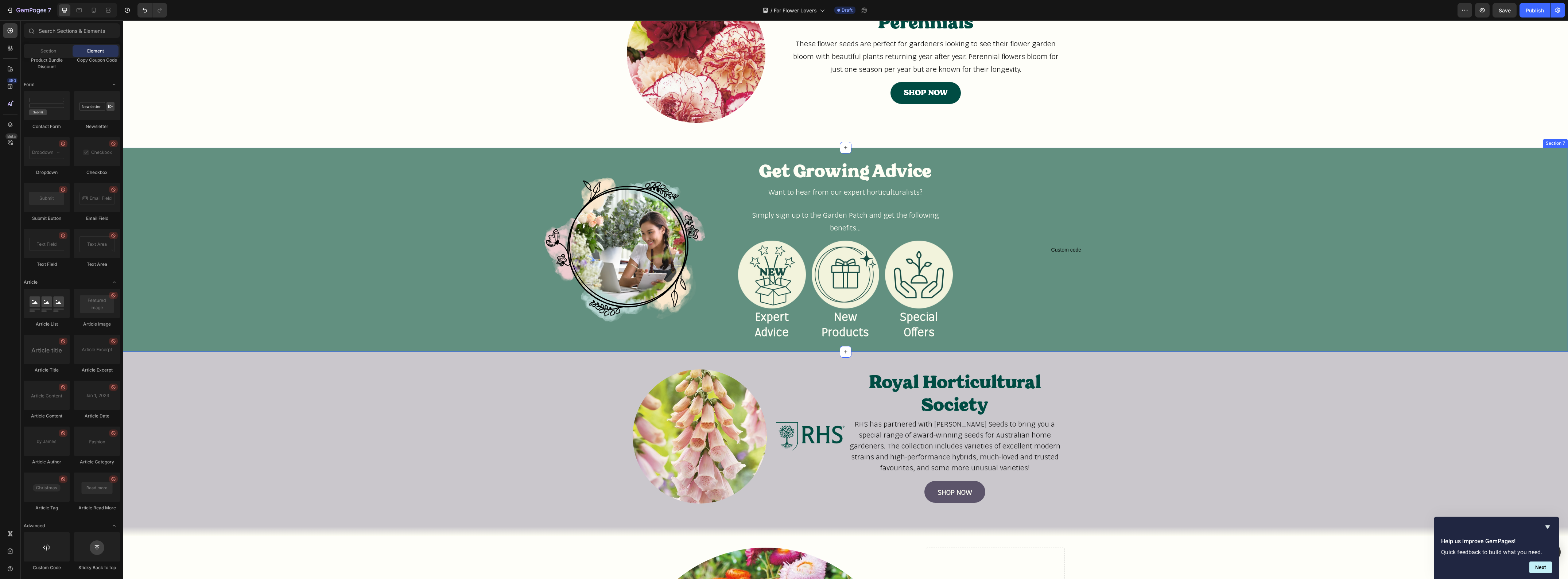
scroll to position [730, 0]
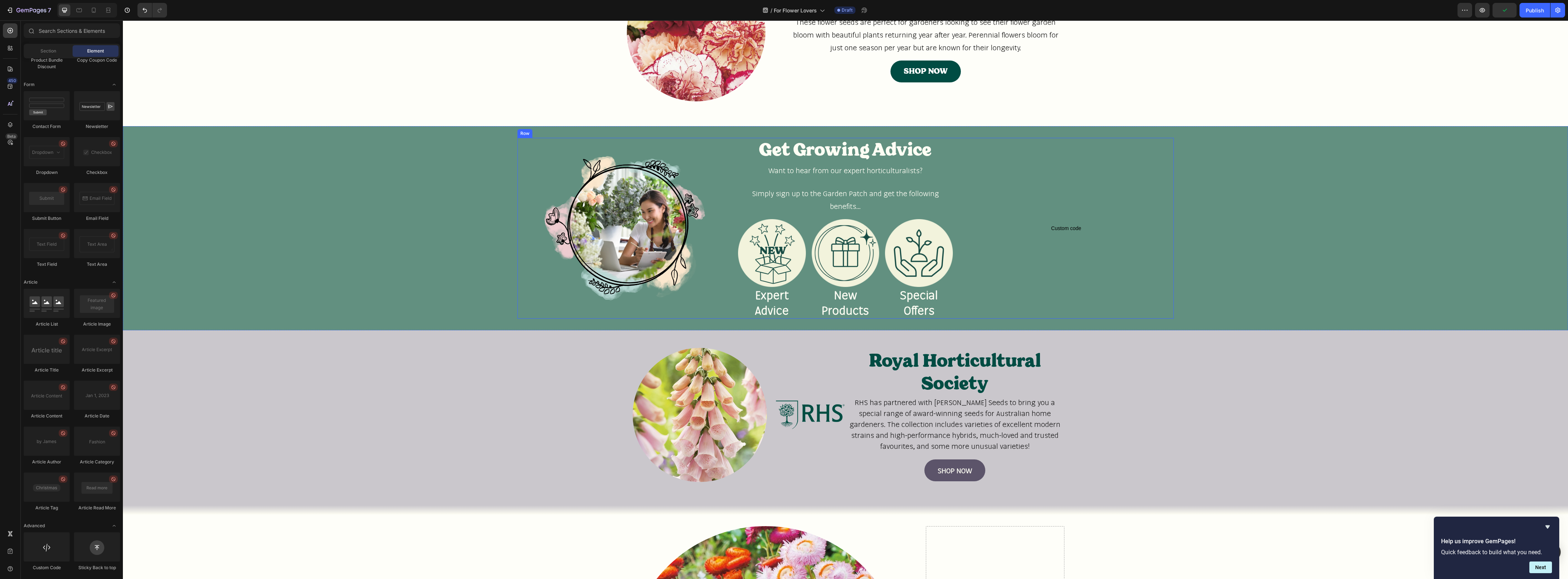
click at [716, 139] on div "Image" at bounding box center [624, 229] width 215 height 181
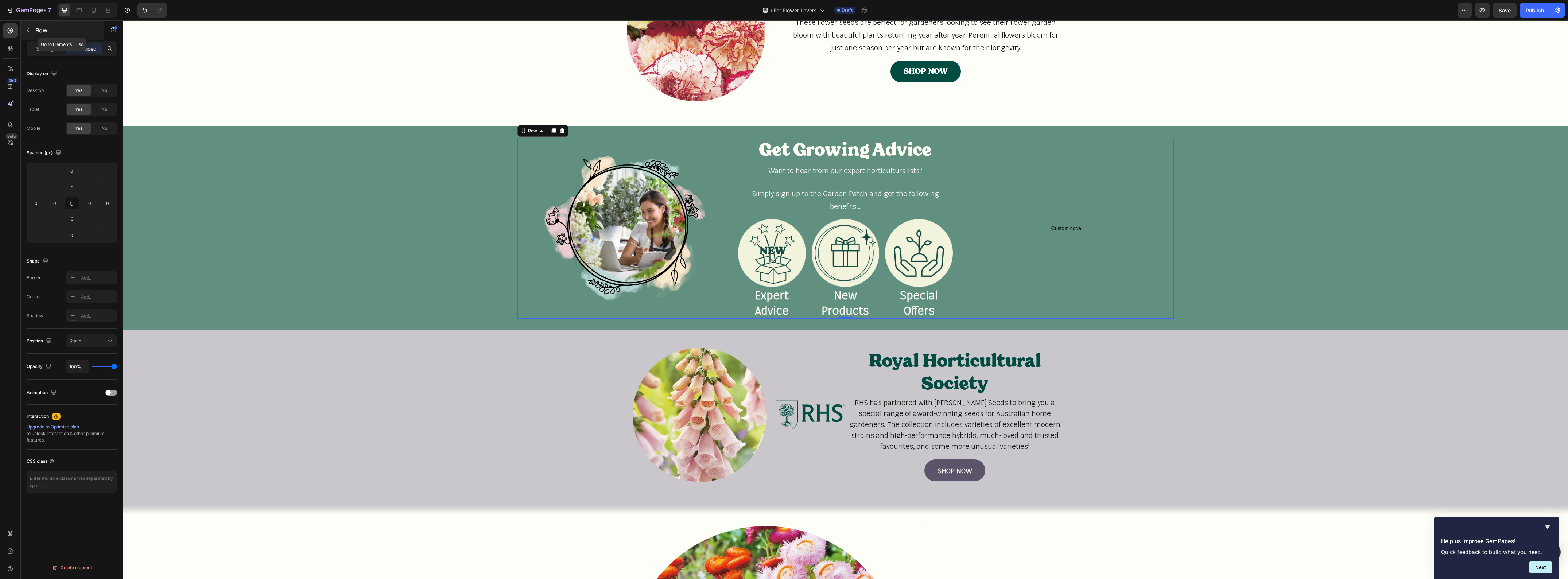
click at [30, 32] on icon "button" at bounding box center [28, 30] width 6 height 6
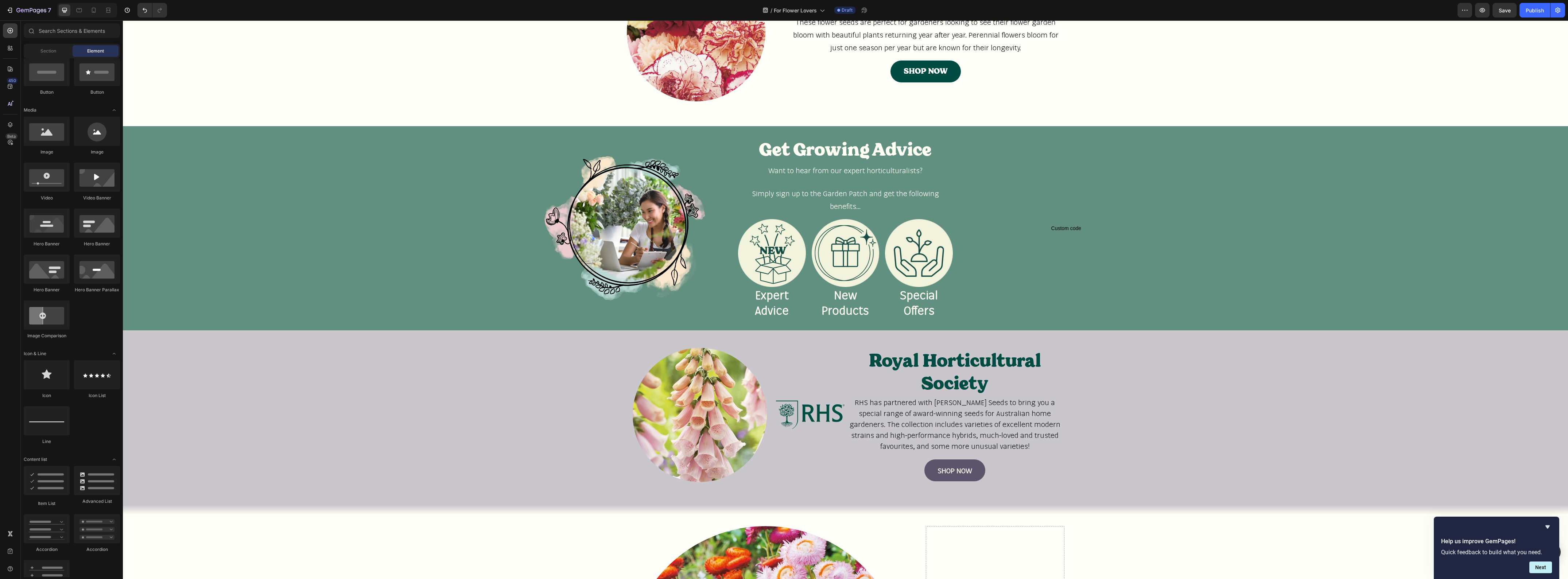
scroll to position [0, 0]
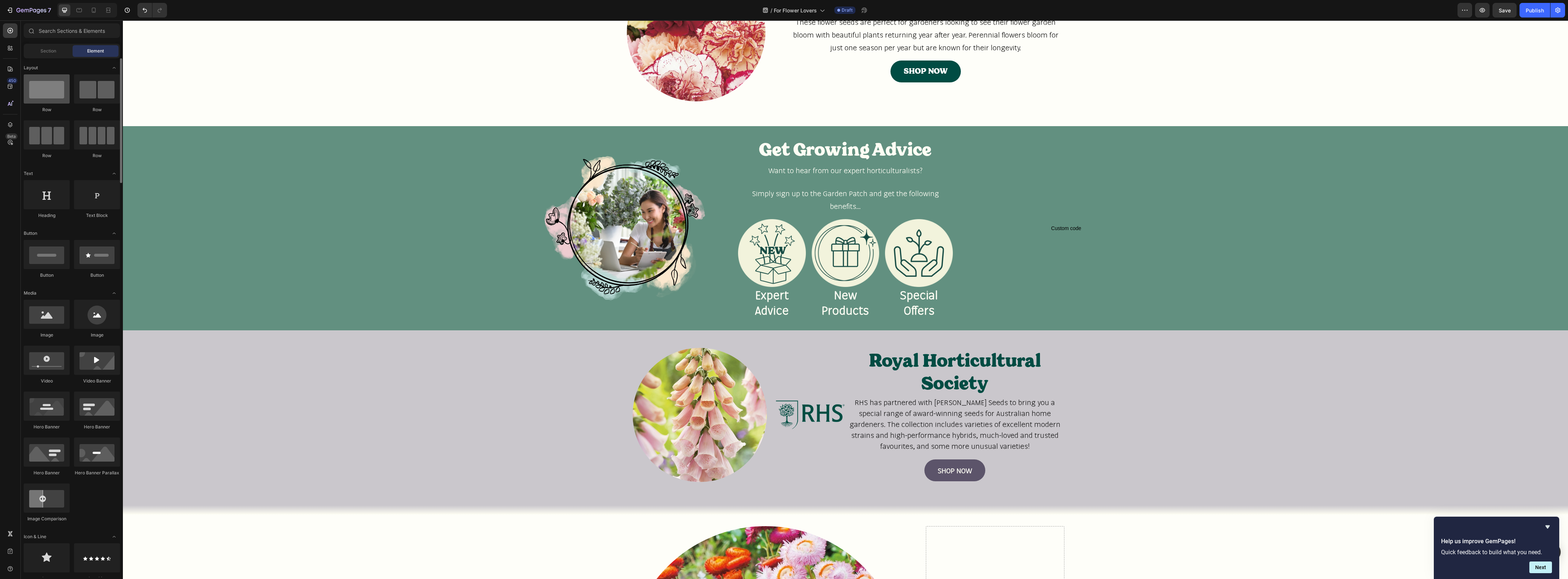
click at [55, 99] on div at bounding box center [46, 89] width 46 height 29
click at [93, 99] on div at bounding box center [96, 89] width 46 height 29
click at [723, 140] on div "Image" at bounding box center [624, 229] width 215 height 181
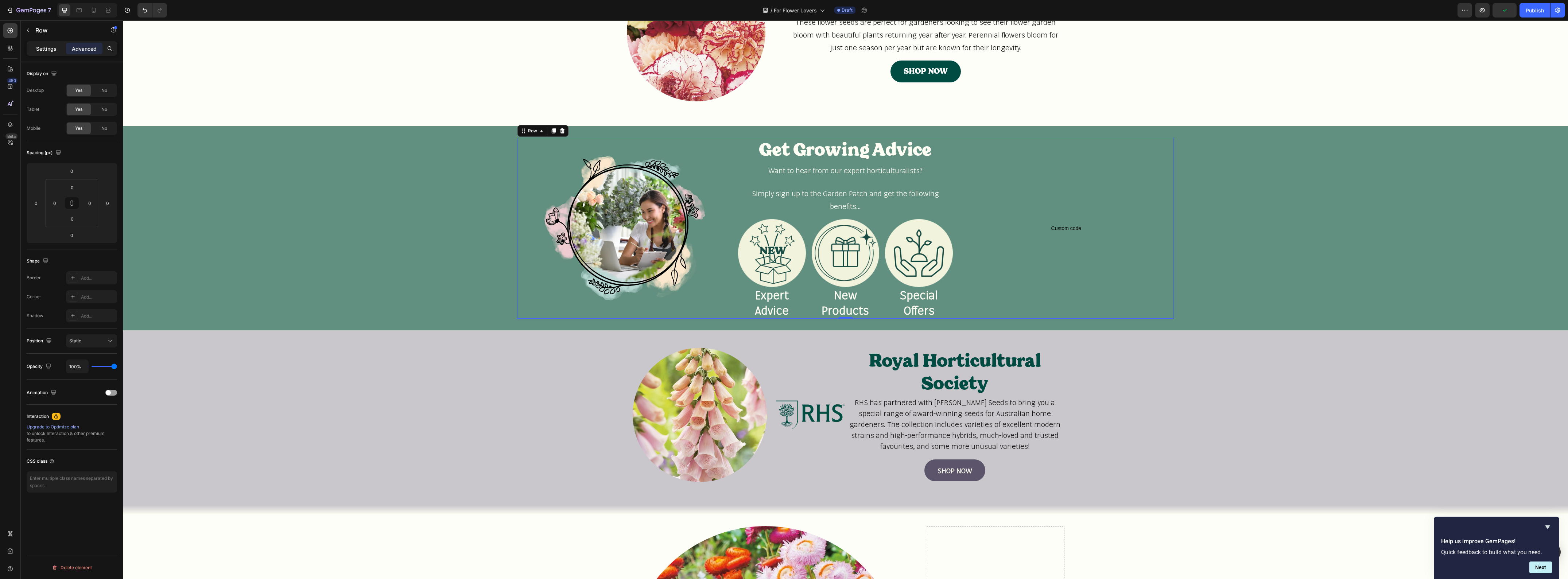
click at [51, 50] on p "Settings" at bounding box center [46, 49] width 20 height 8
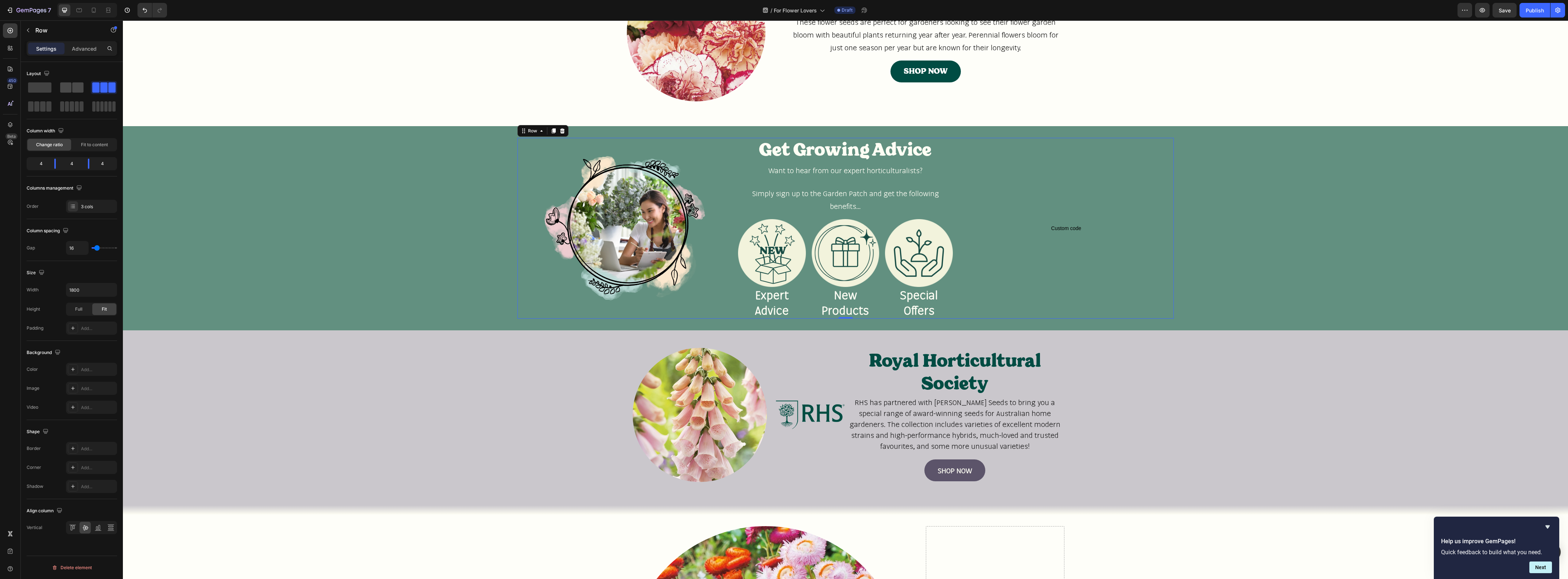
click at [71, 86] on span at bounding box center [66, 88] width 12 height 10
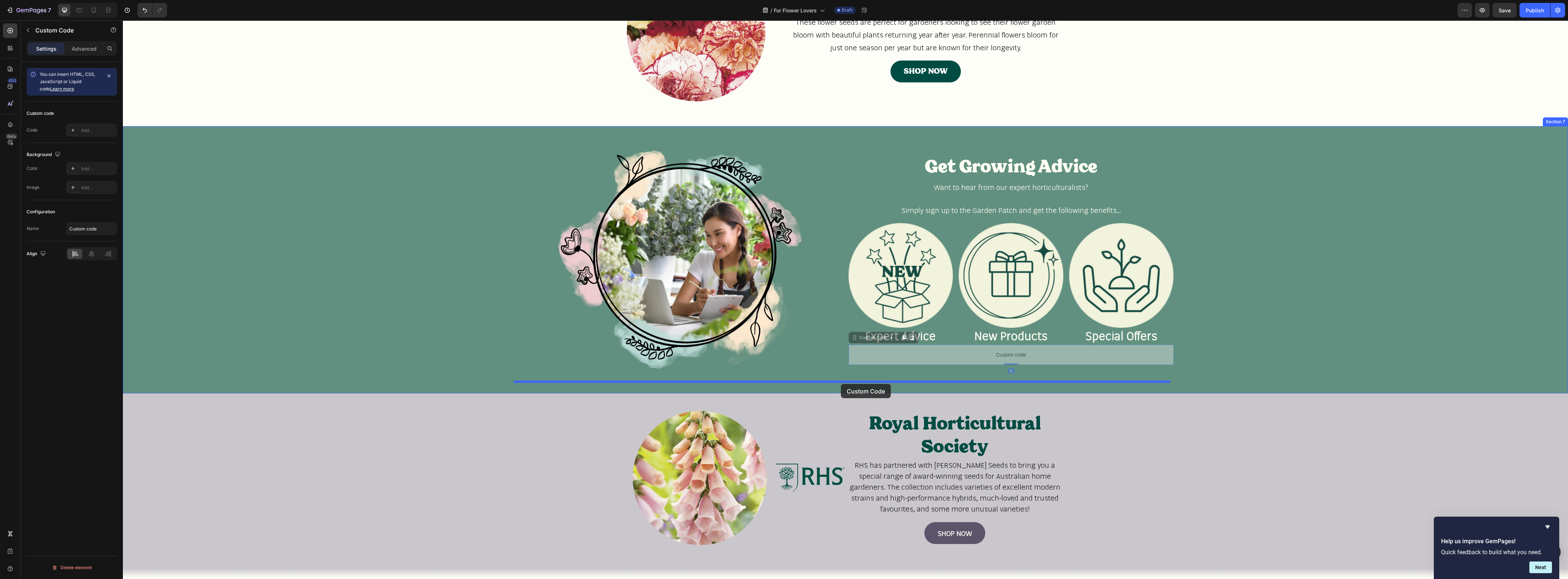
drag, startPoint x: 1010, startPoint y: 354, endPoint x: 840, endPoint y: 384, distance: 172.6
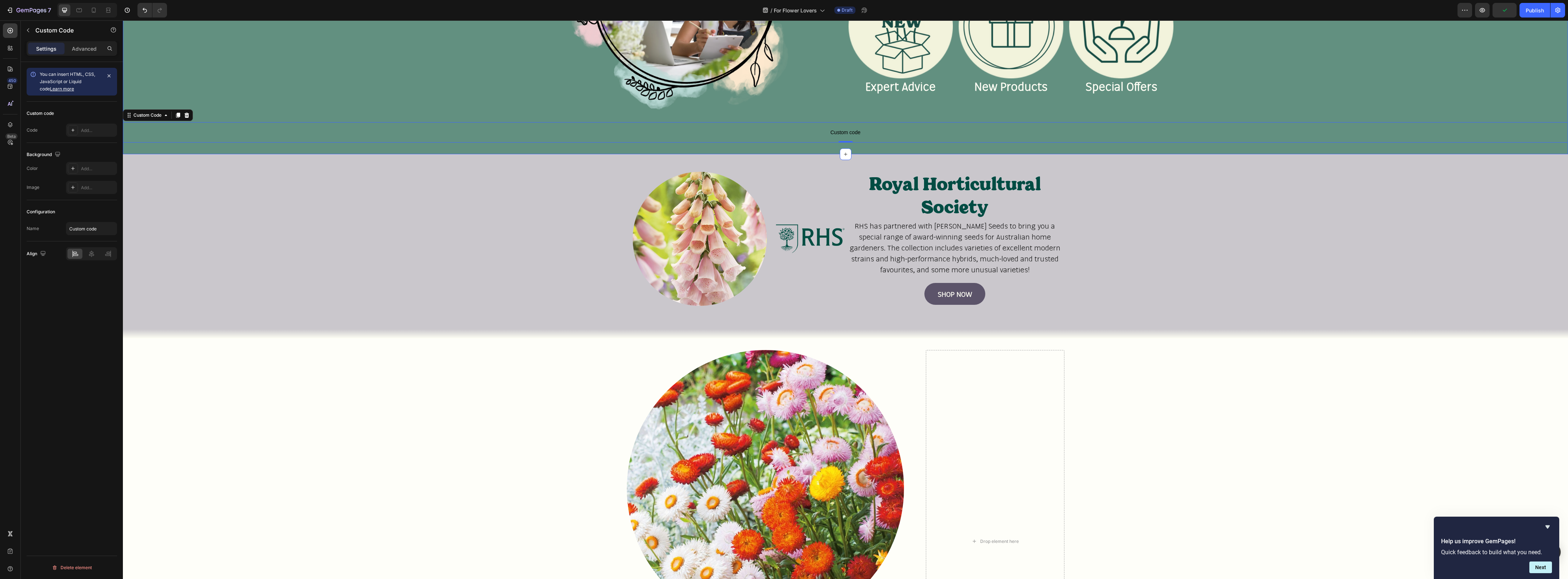
scroll to position [1003, 0]
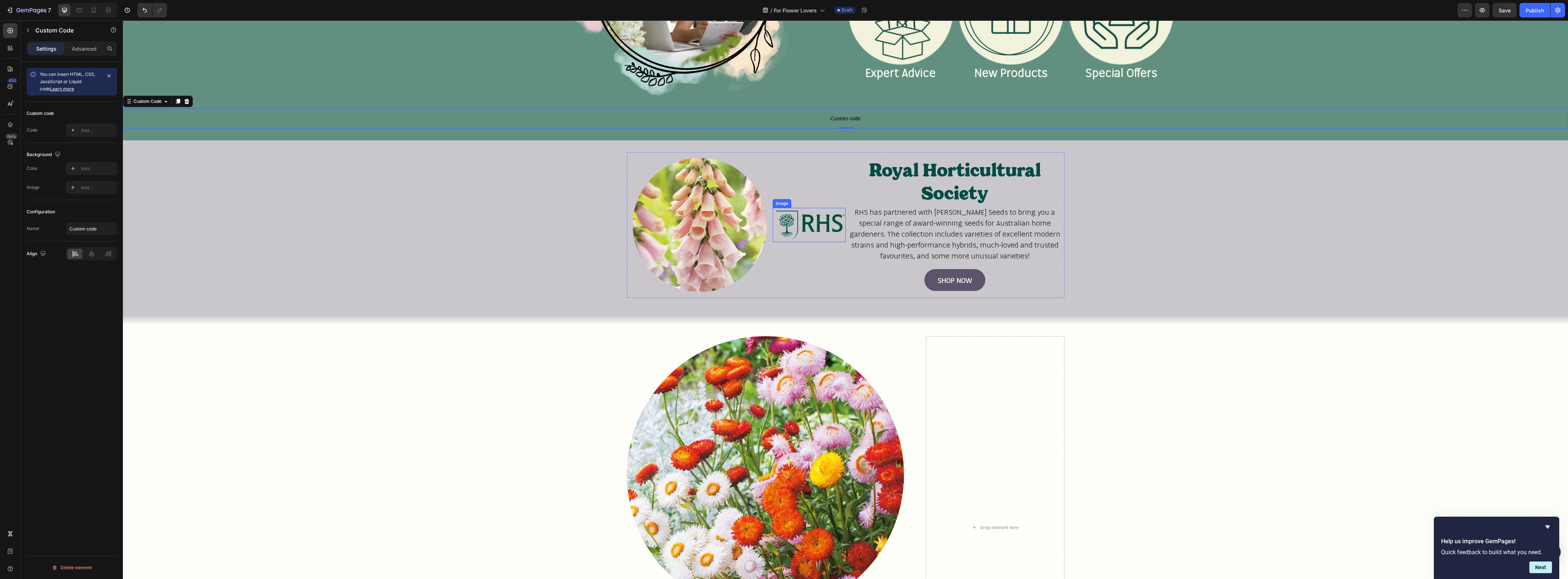
click at [819, 227] on img at bounding box center [808, 225] width 73 height 34
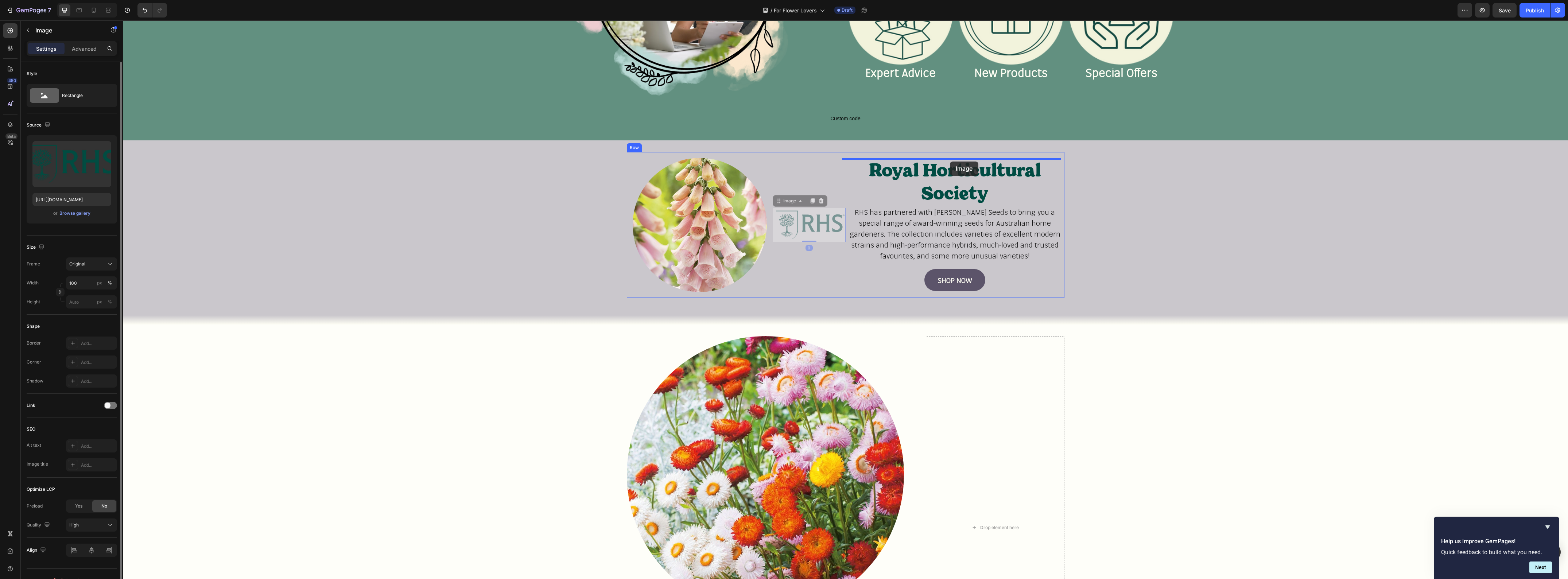
drag, startPoint x: 822, startPoint y: 217, endPoint x: 950, endPoint y: 162, distance: 139.3
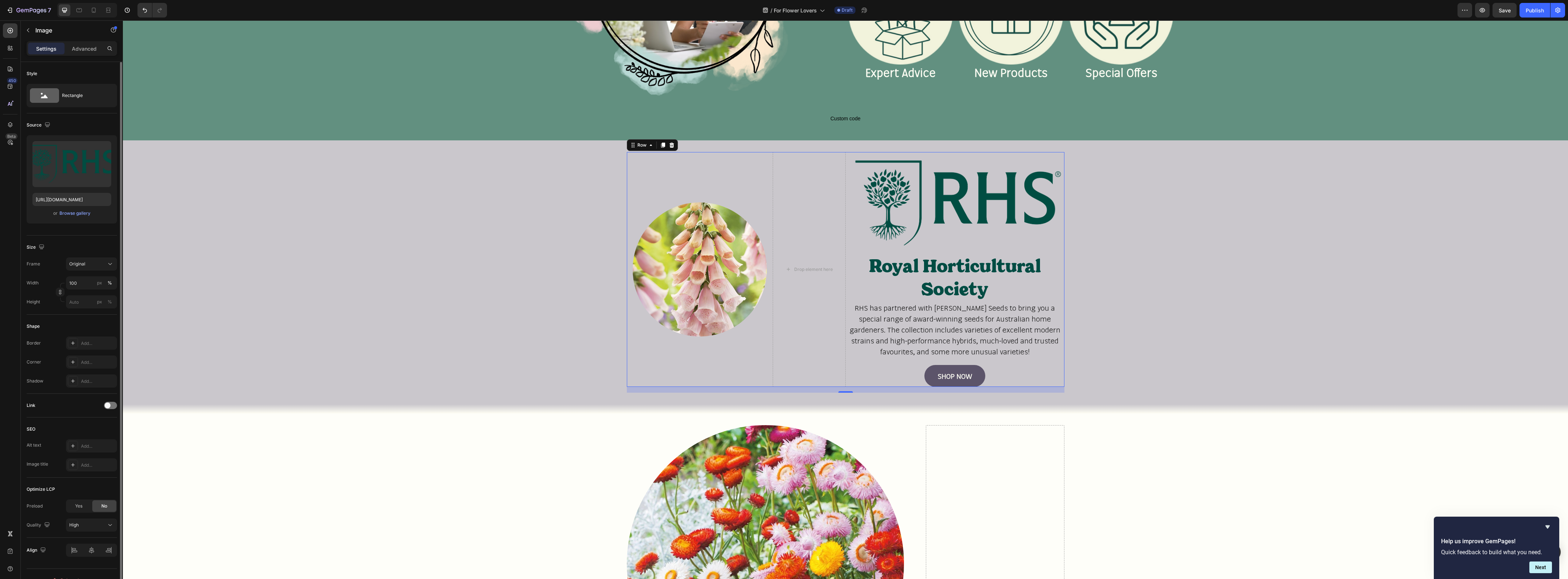
click at [664, 152] on div "Image" at bounding box center [699, 269] width 146 height 235
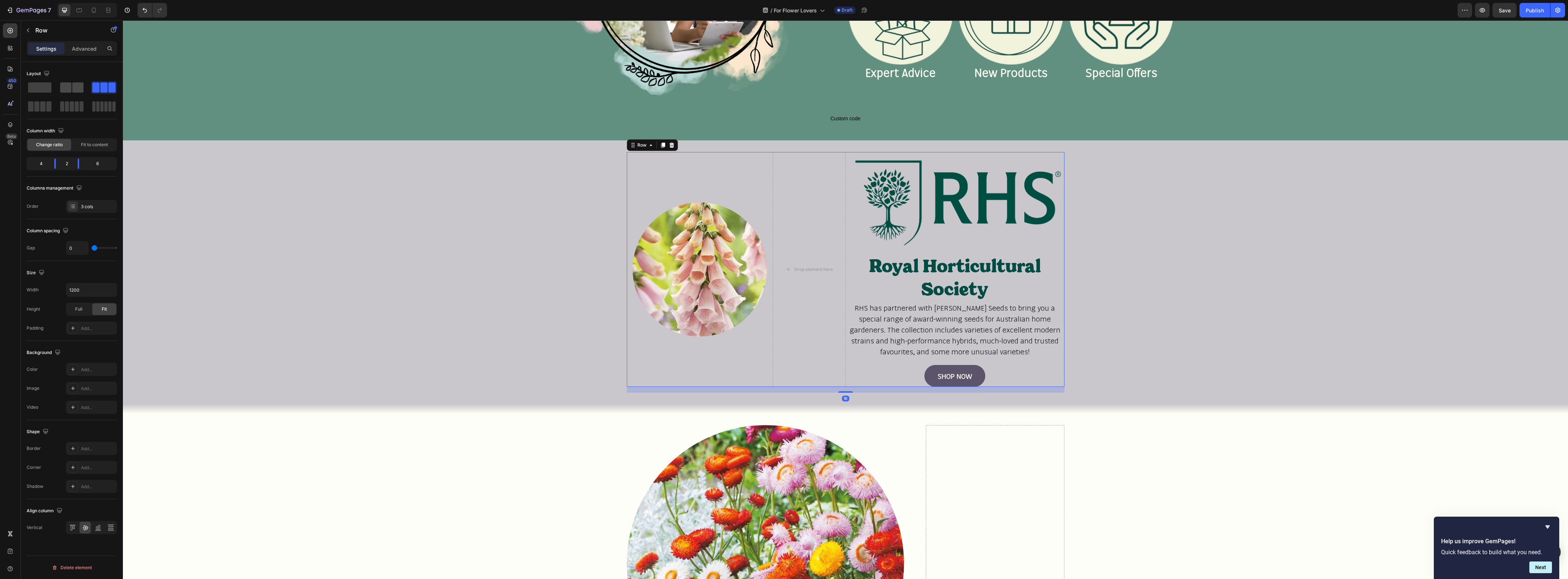
click at [67, 90] on span at bounding box center [66, 88] width 12 height 10
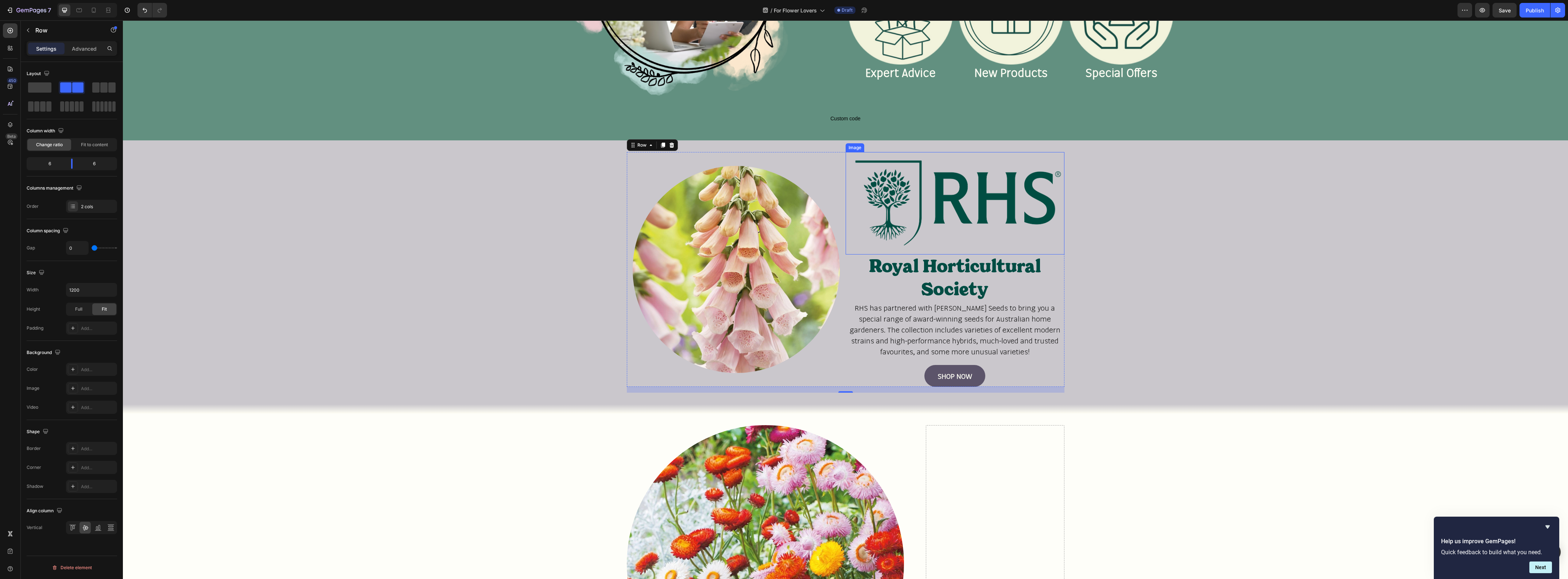
click at [936, 203] on img at bounding box center [954, 203] width 219 height 103
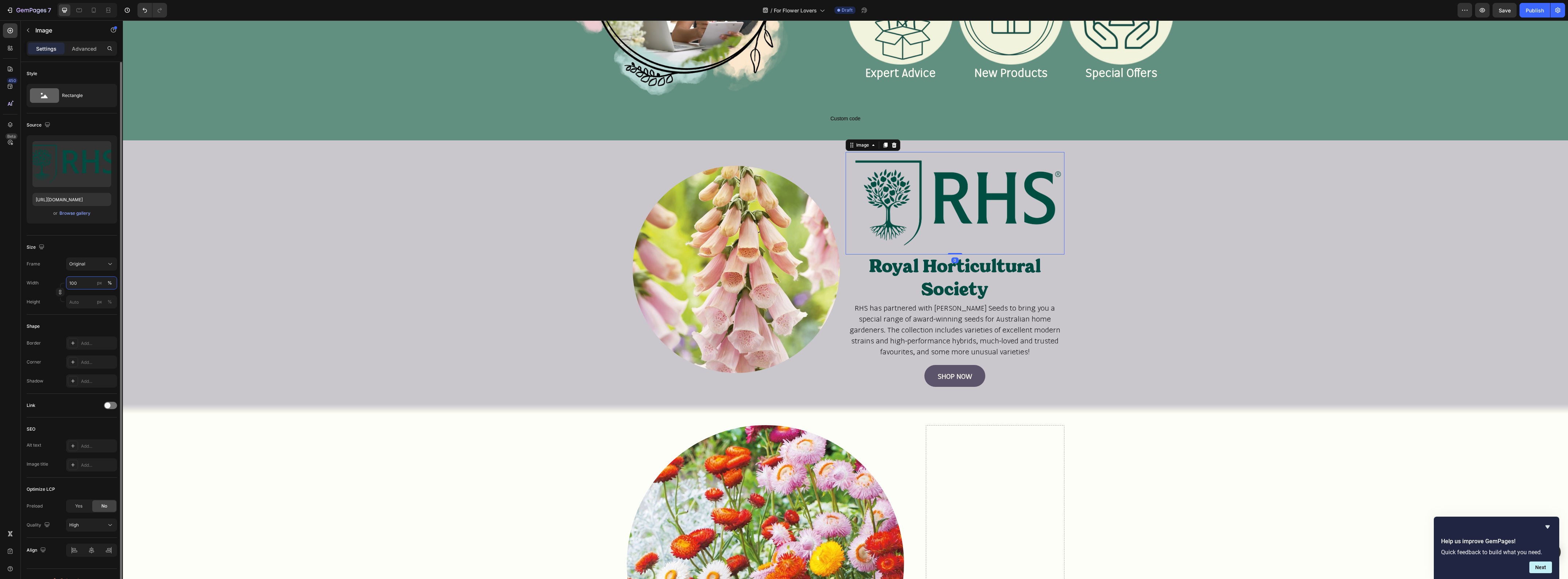
click at [82, 283] on input "100" at bounding box center [91, 282] width 51 height 13
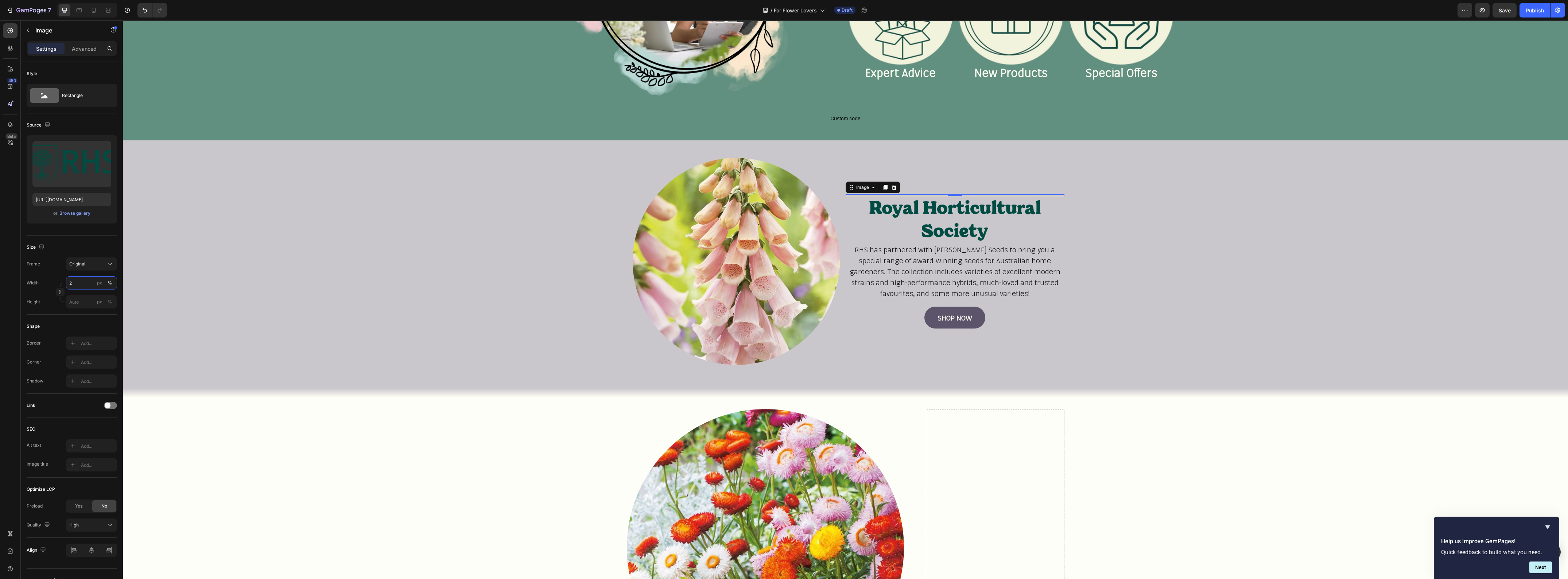
type input "25"
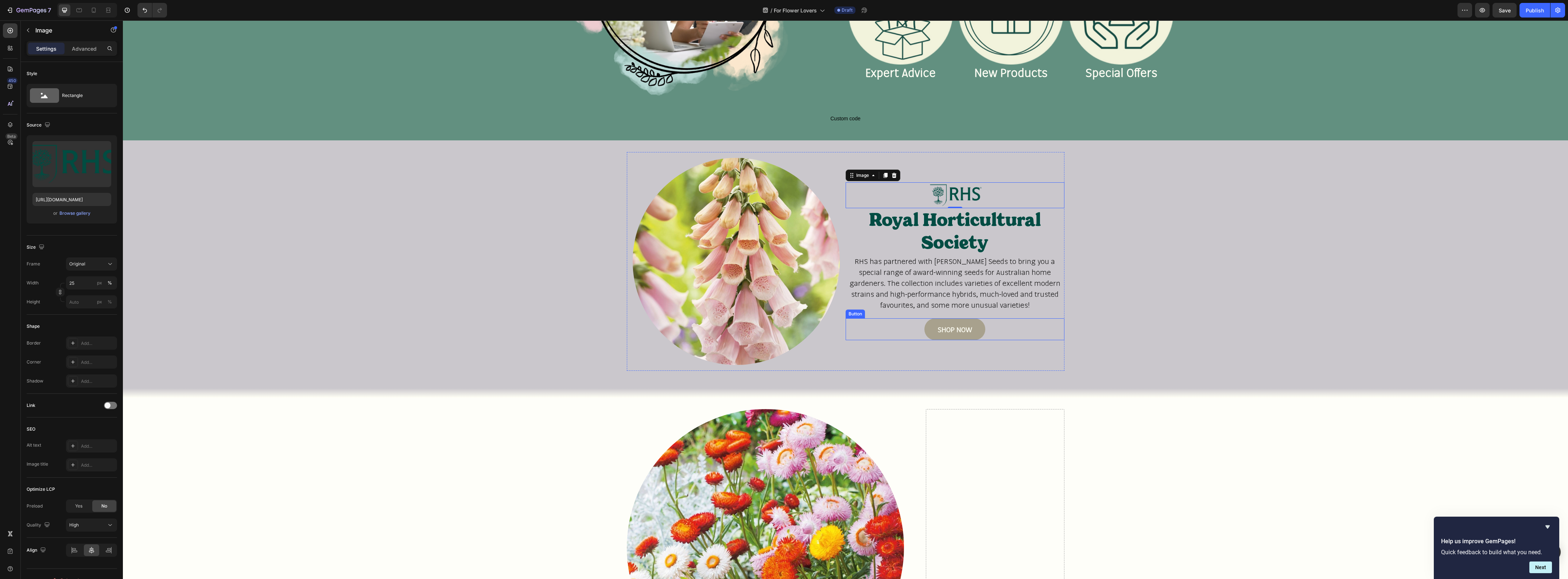
click at [978, 332] on link "SHOP NOW" at bounding box center [954, 329] width 61 height 21
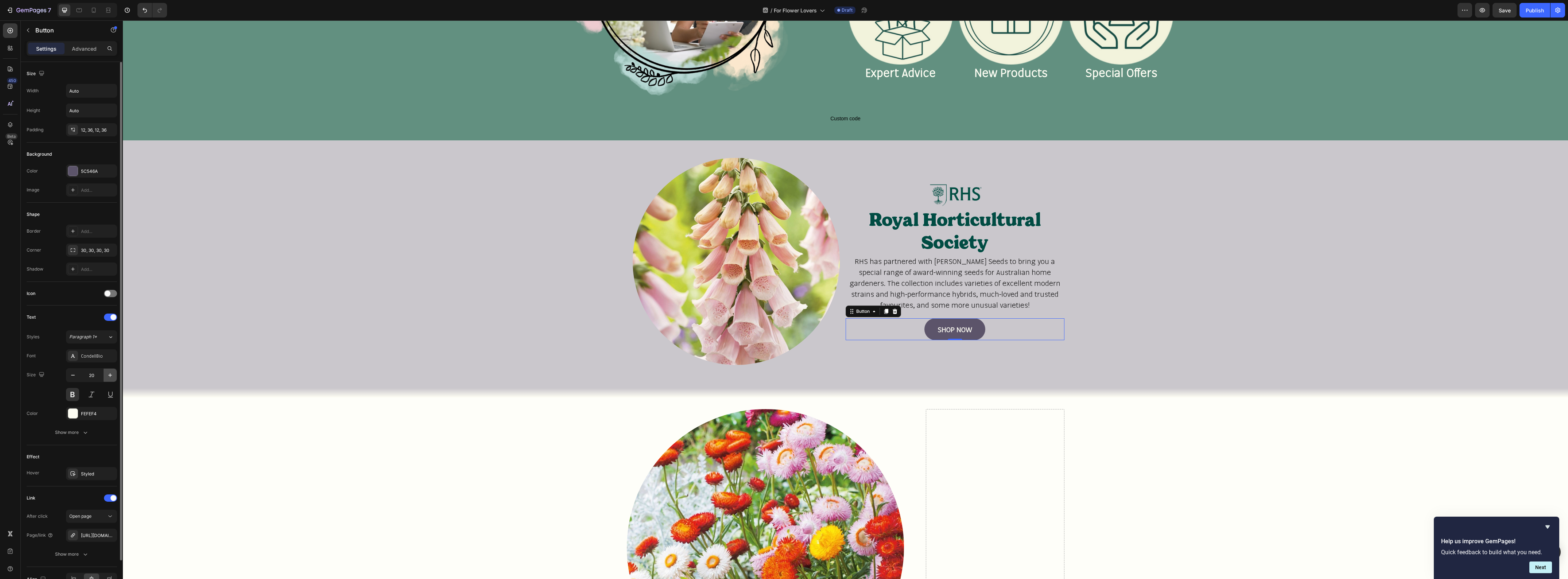
click at [115, 378] on button "button" at bounding box center [109, 375] width 13 height 13
click at [114, 378] on button "button" at bounding box center [109, 375] width 13 height 13
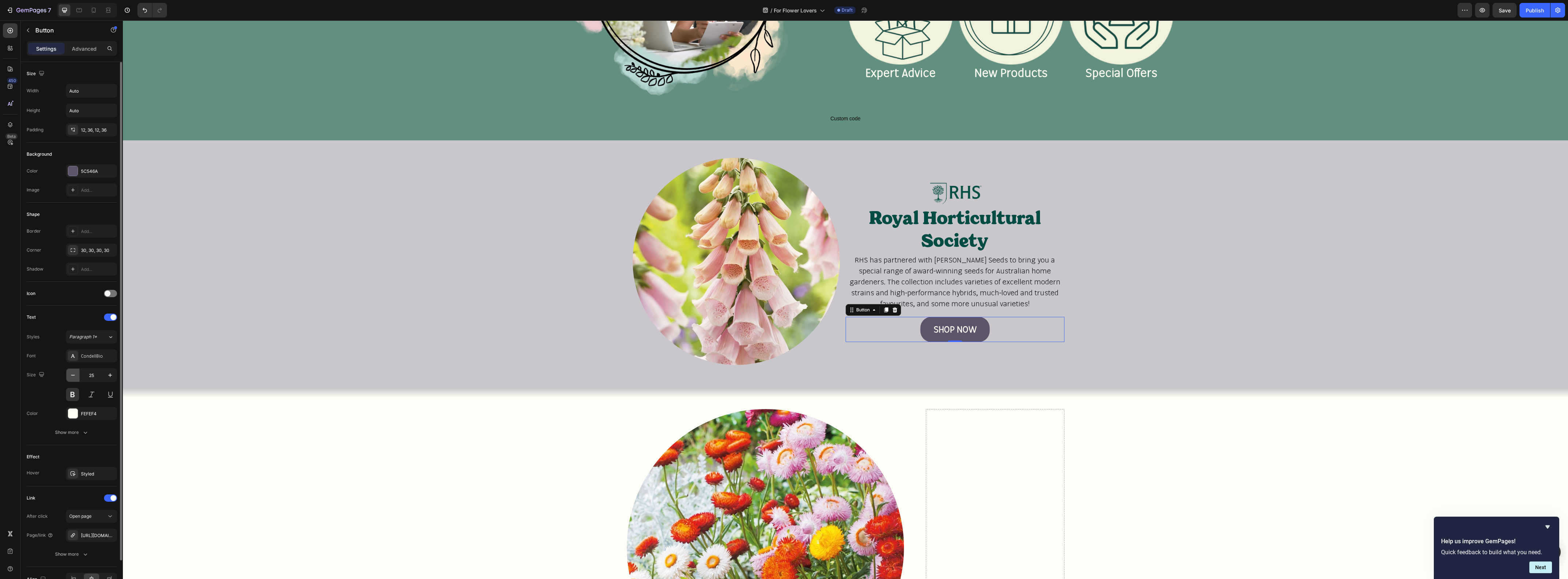
click at [70, 379] on icon "button" at bounding box center [72, 375] width 7 height 7
type input "24"
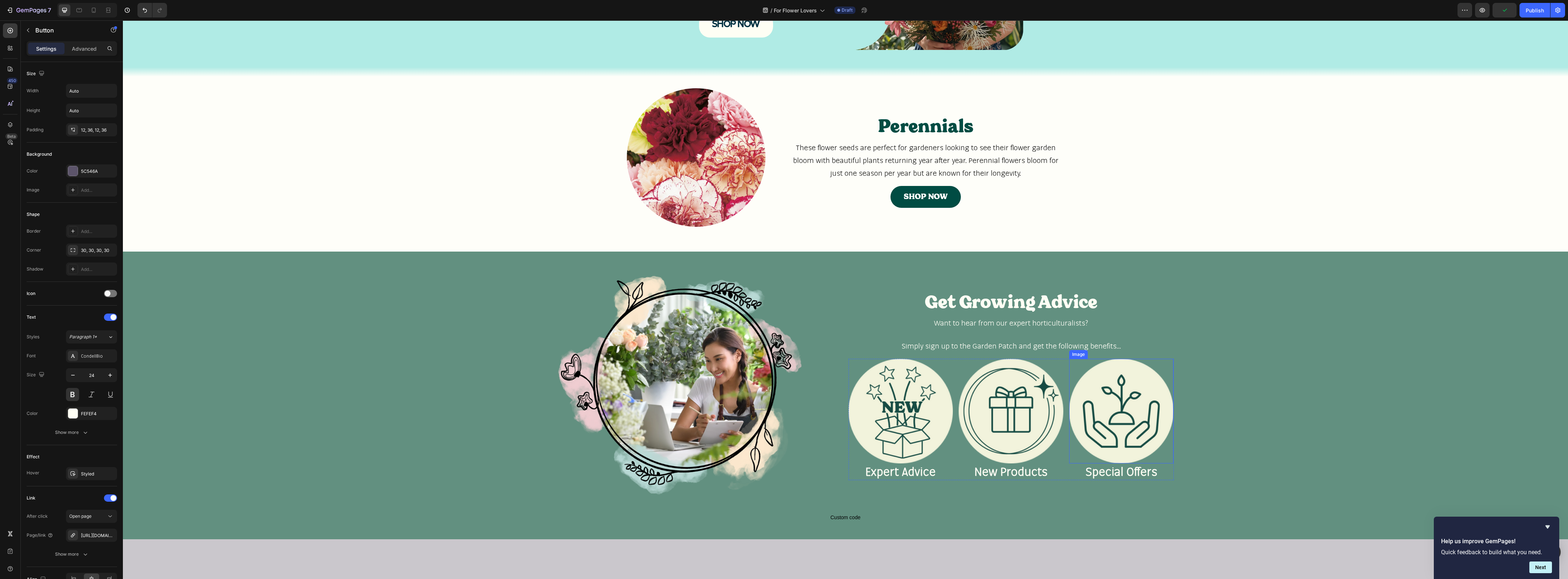
scroll to position [547, 0]
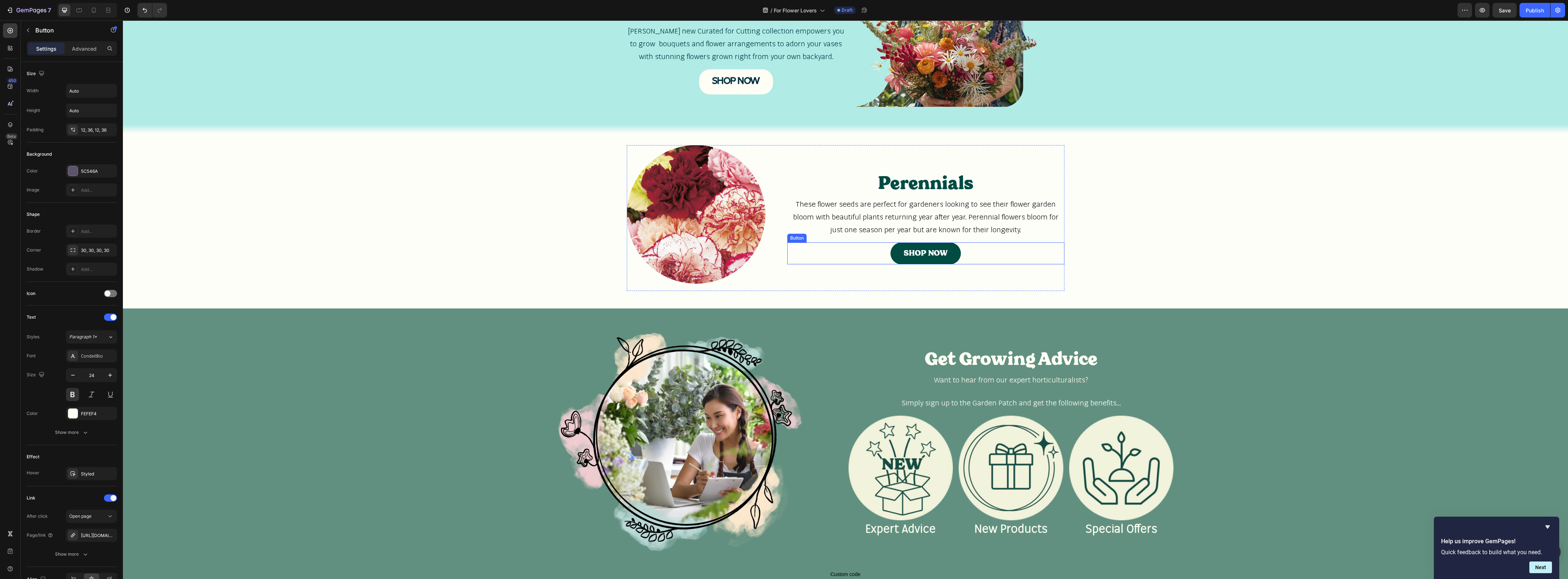
click at [958, 255] on div "SHOP NOW Button" at bounding box center [925, 253] width 277 height 21
click at [112, 380] on icon "button" at bounding box center [109, 375] width 7 height 7
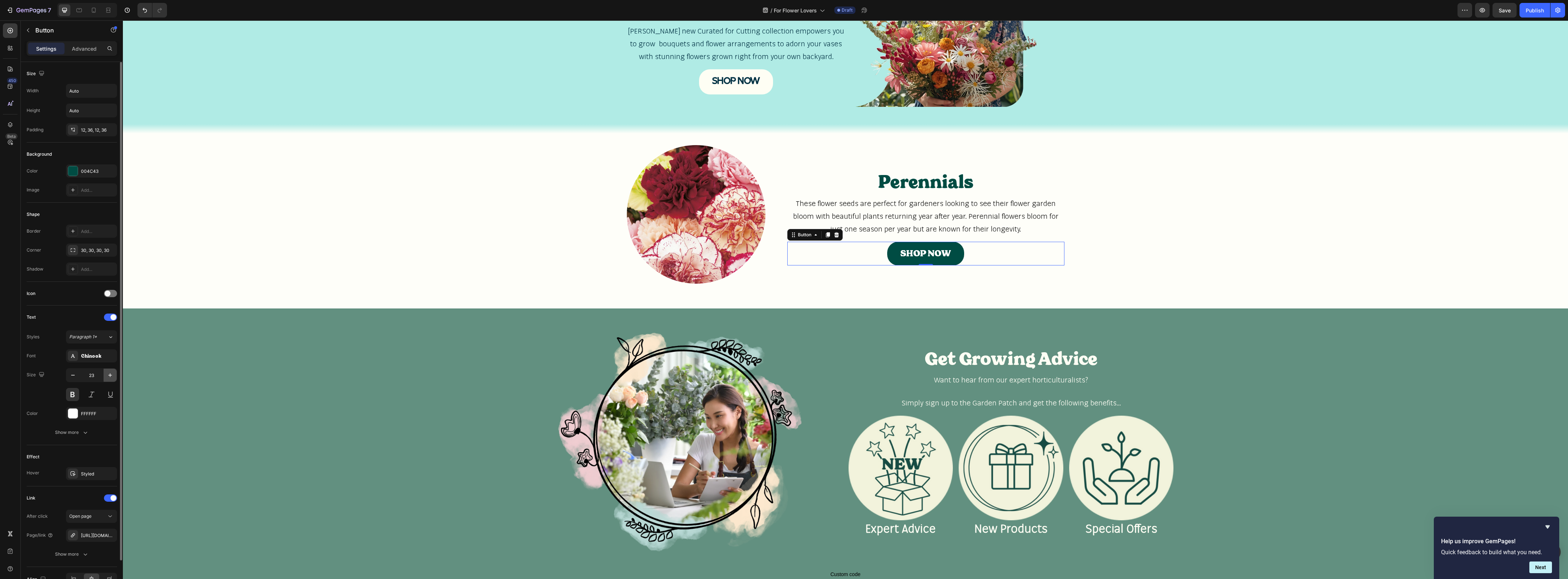
type input "24"
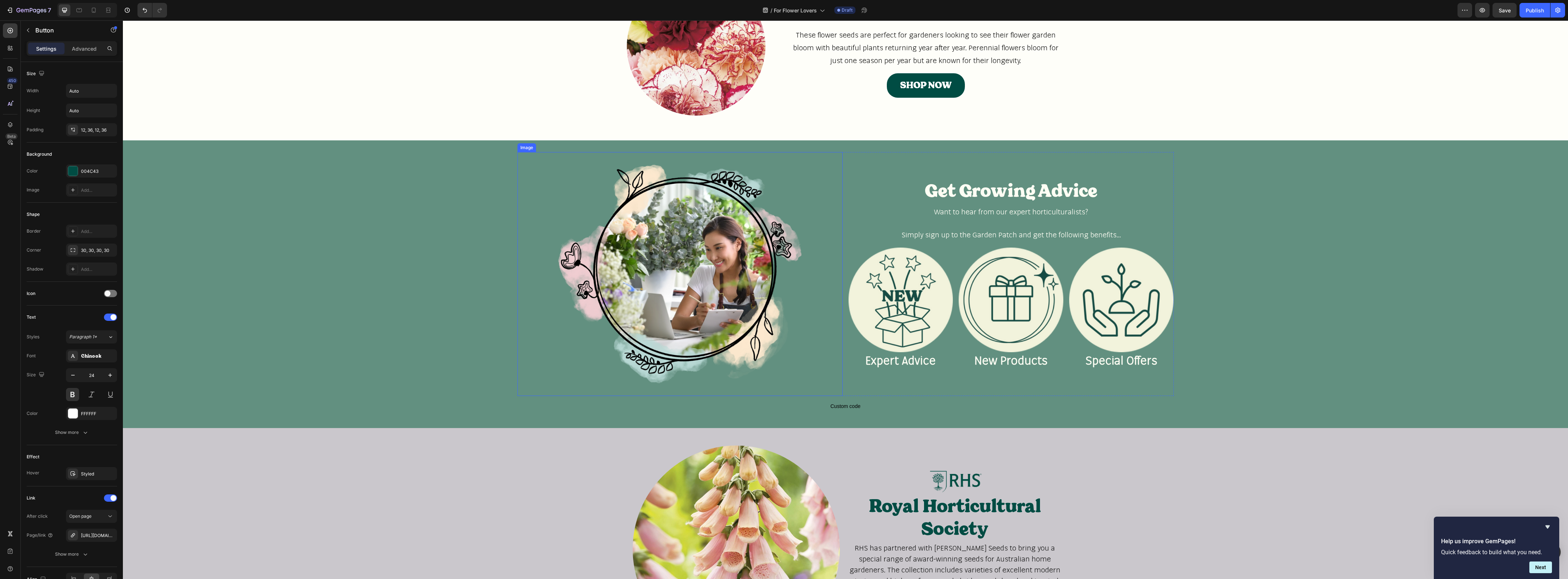
scroll to position [730, 0]
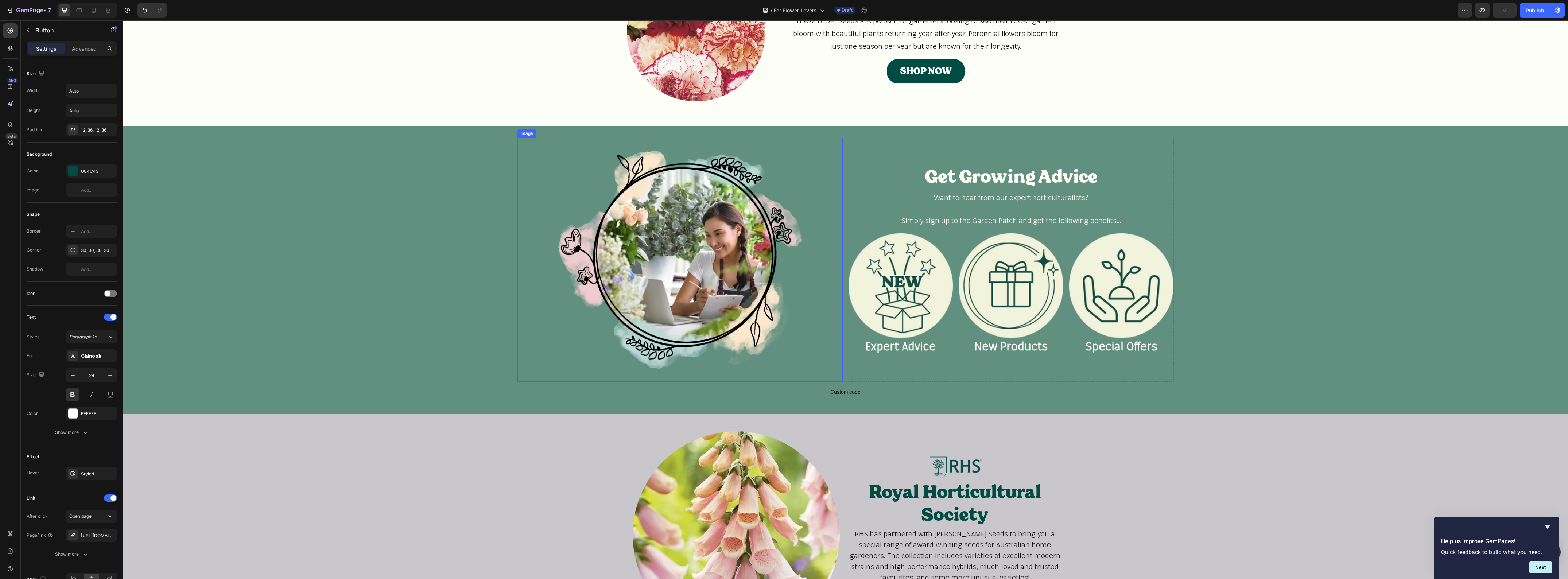
click at [520, 162] on img at bounding box center [680, 260] width 325 height 244
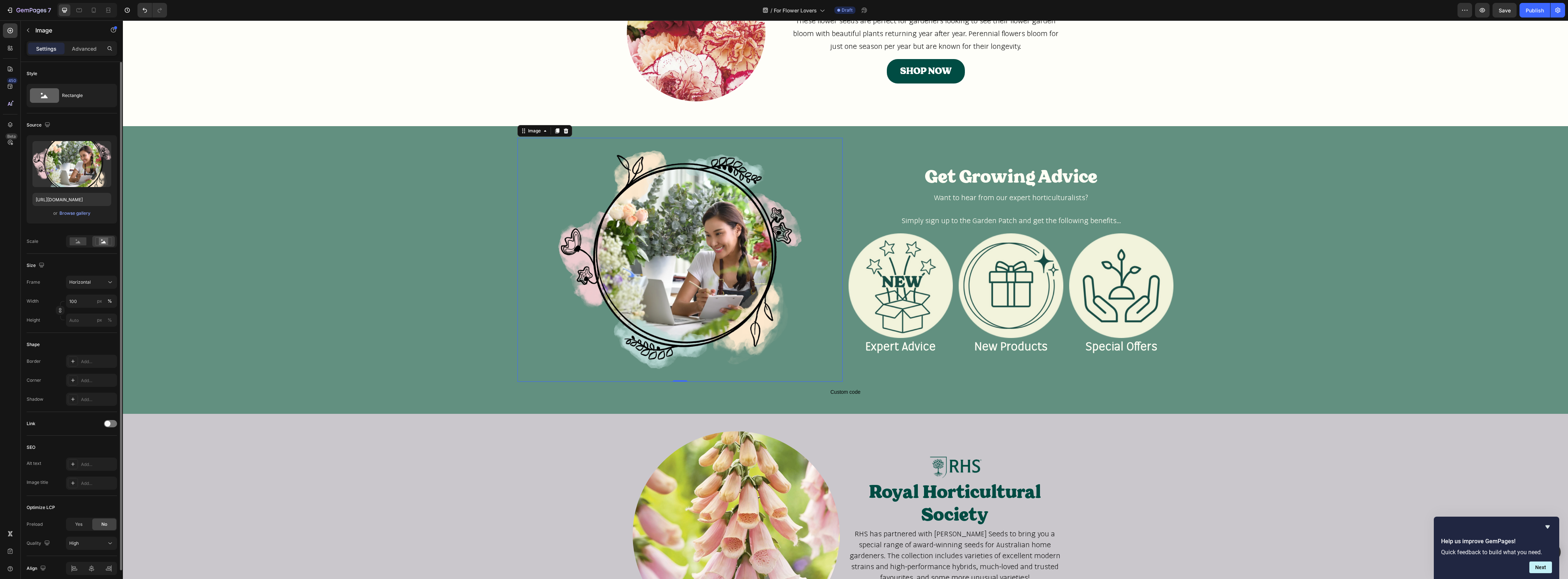
scroll to position [32, 0]
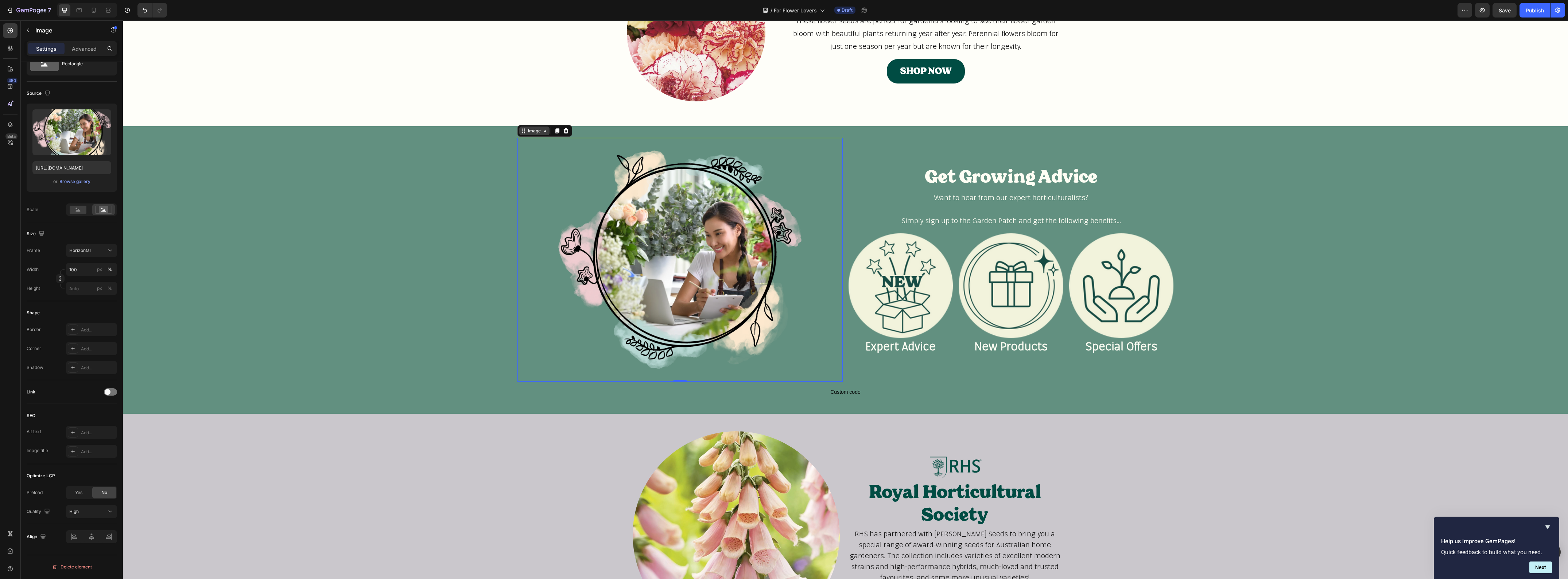
click at [534, 131] on div "Image" at bounding box center [534, 130] width 16 height 7
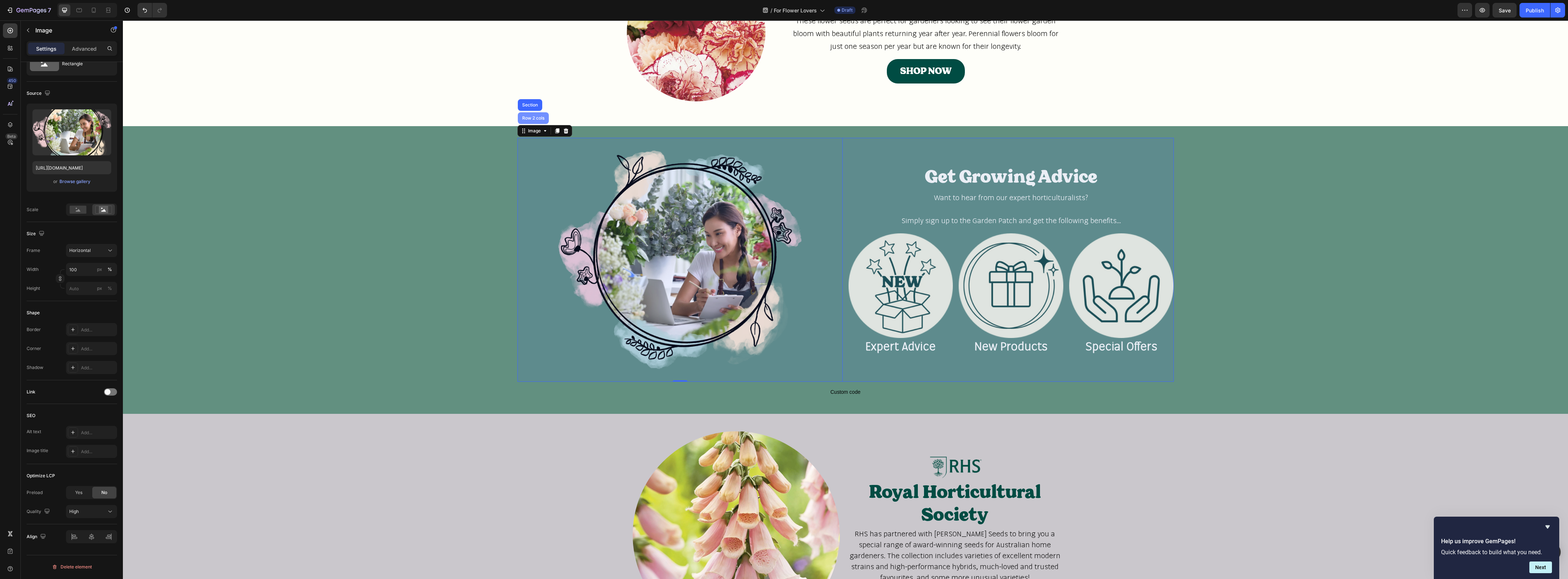
click at [532, 116] on div "Row 2 cols" at bounding box center [533, 118] width 25 height 4
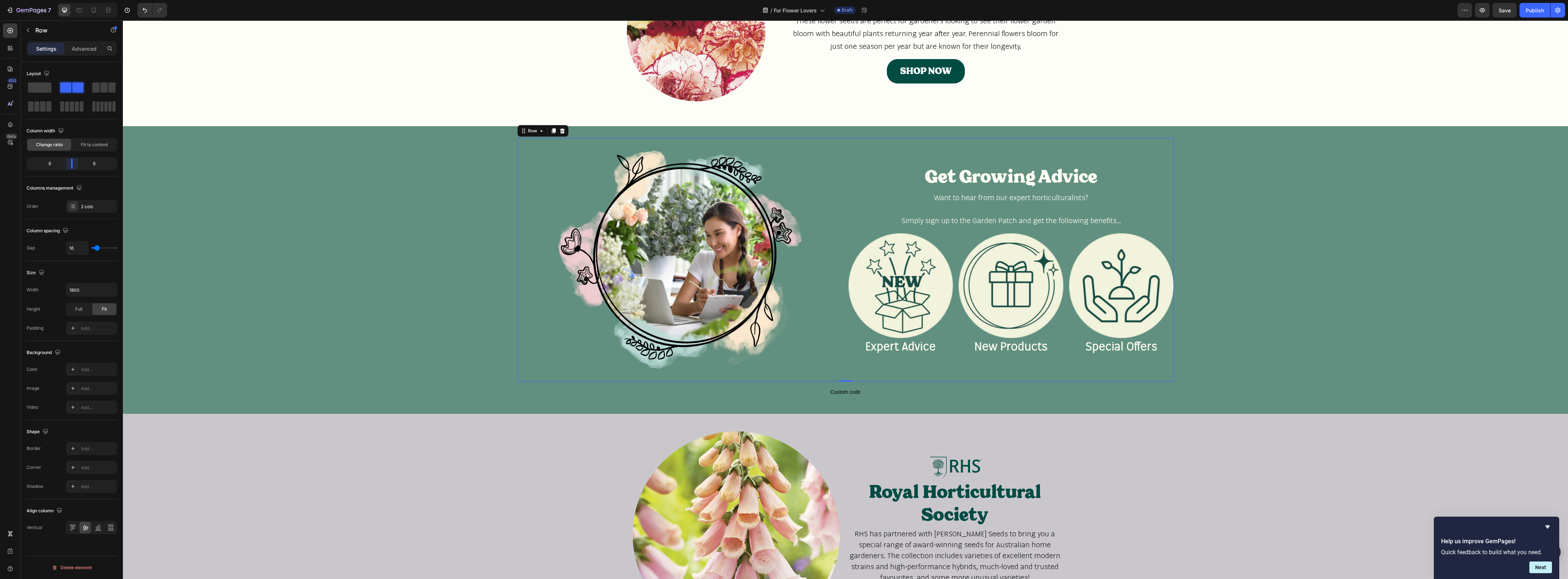
click at [70, 0] on body "7 Version history / For Flower Lovers Draft Preview Save Publish 450 Beta Secti…" at bounding box center [784, 0] width 1568 height 0
type input "5"
type input "2"
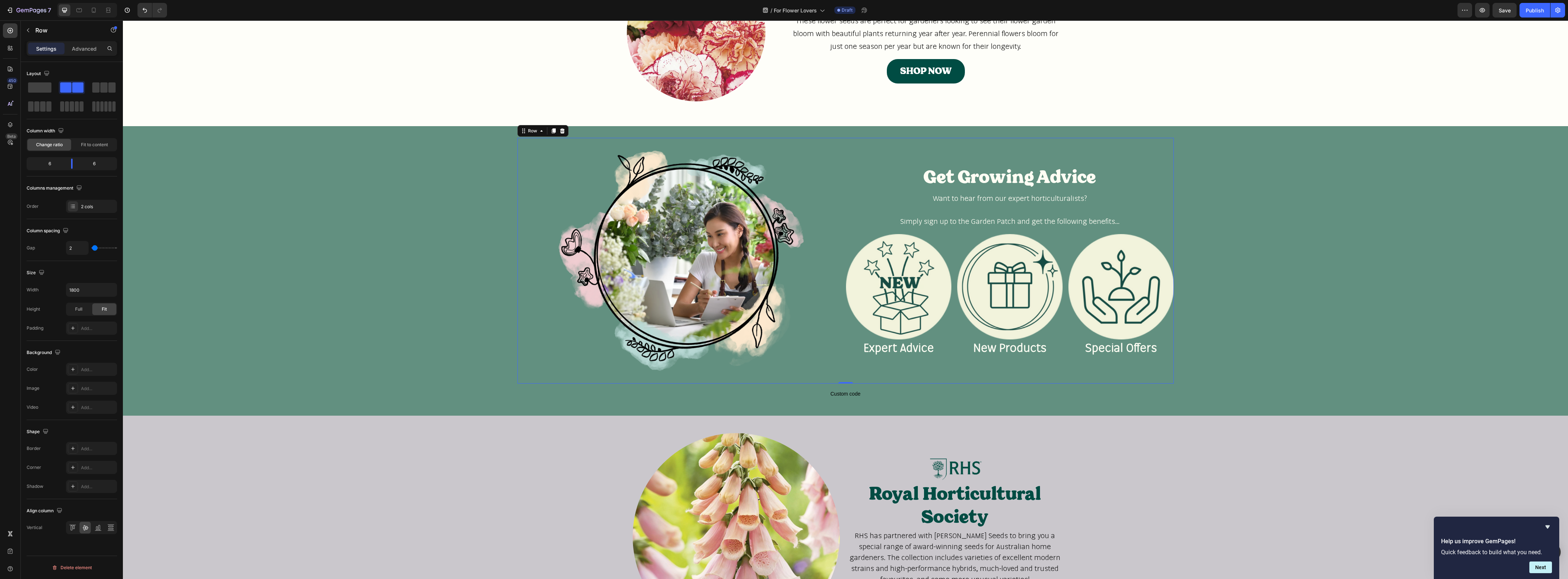
type input "0"
drag, startPoint x: 96, startPoint y: 247, endPoint x: 83, endPoint y: 245, distance: 13.2
type input "0"
click at [91, 247] on input "range" at bounding box center [104, 247] width 25 height 1
click at [94, 53] on div "Advanced" at bounding box center [84, 49] width 36 height 12
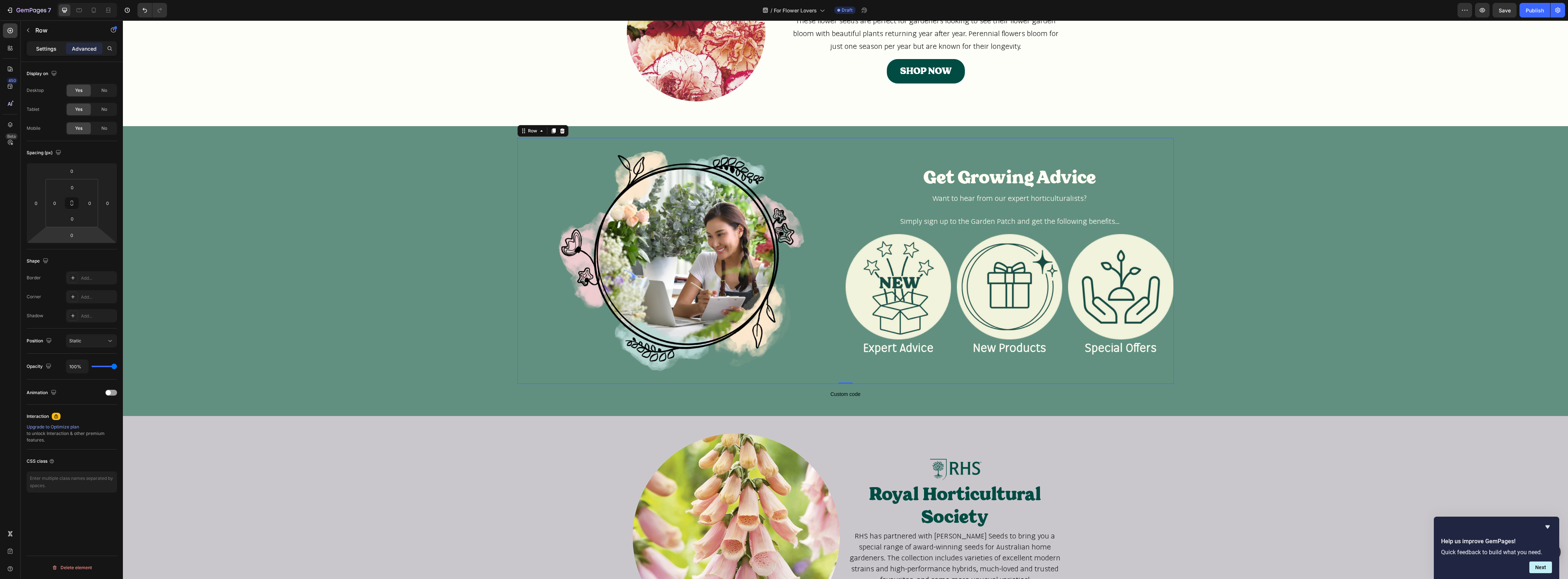
click at [42, 48] on p "Settings" at bounding box center [46, 49] width 20 height 8
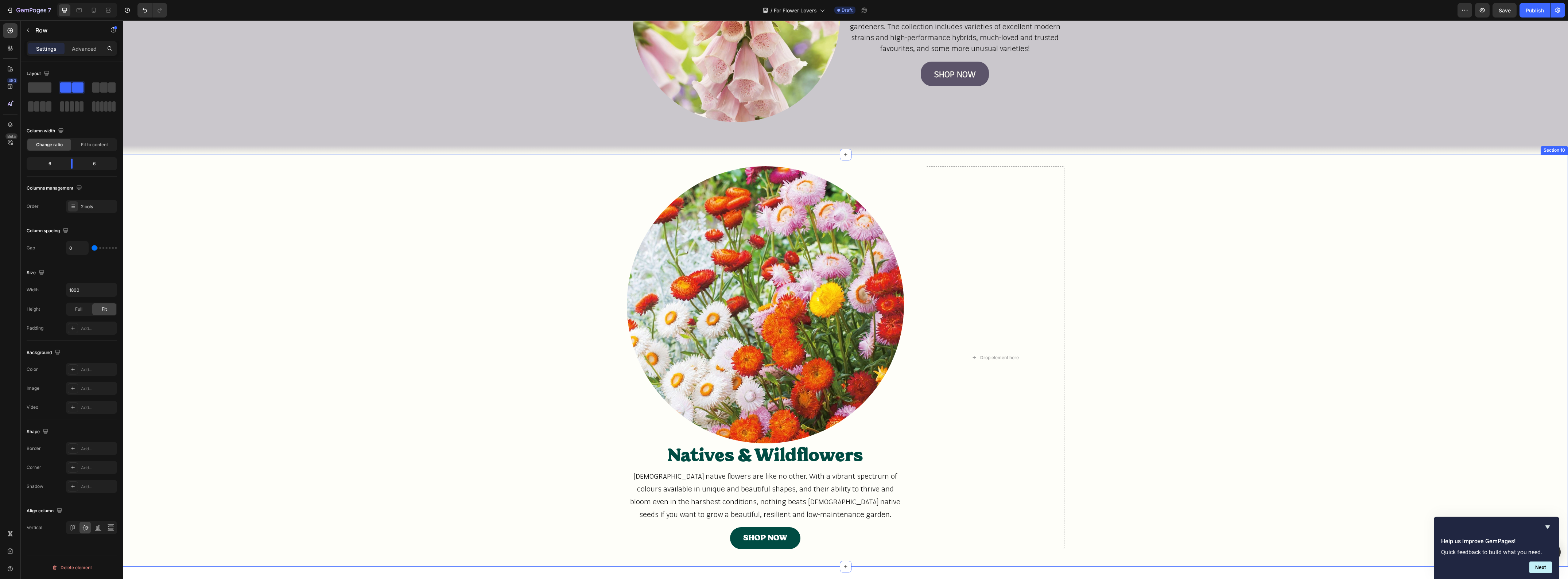
scroll to position [1277, 0]
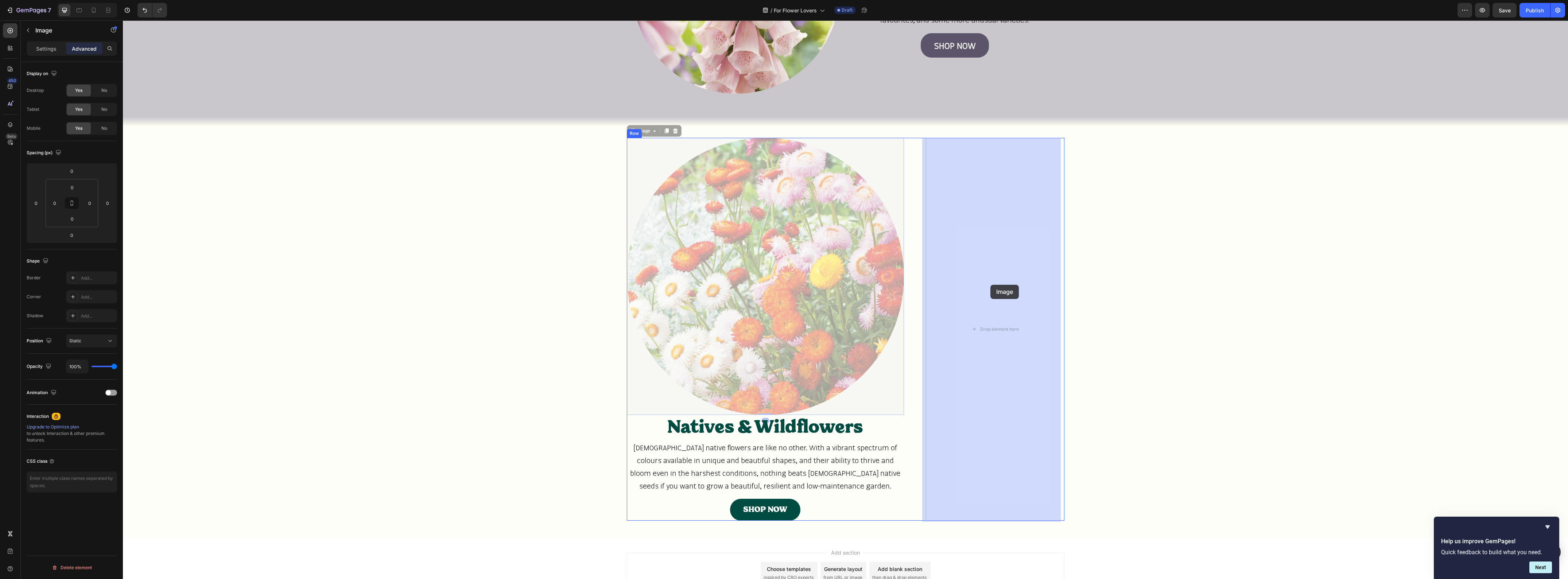
drag, startPoint x: 728, startPoint y: 256, endPoint x: 990, endPoint y: 285, distance: 263.6
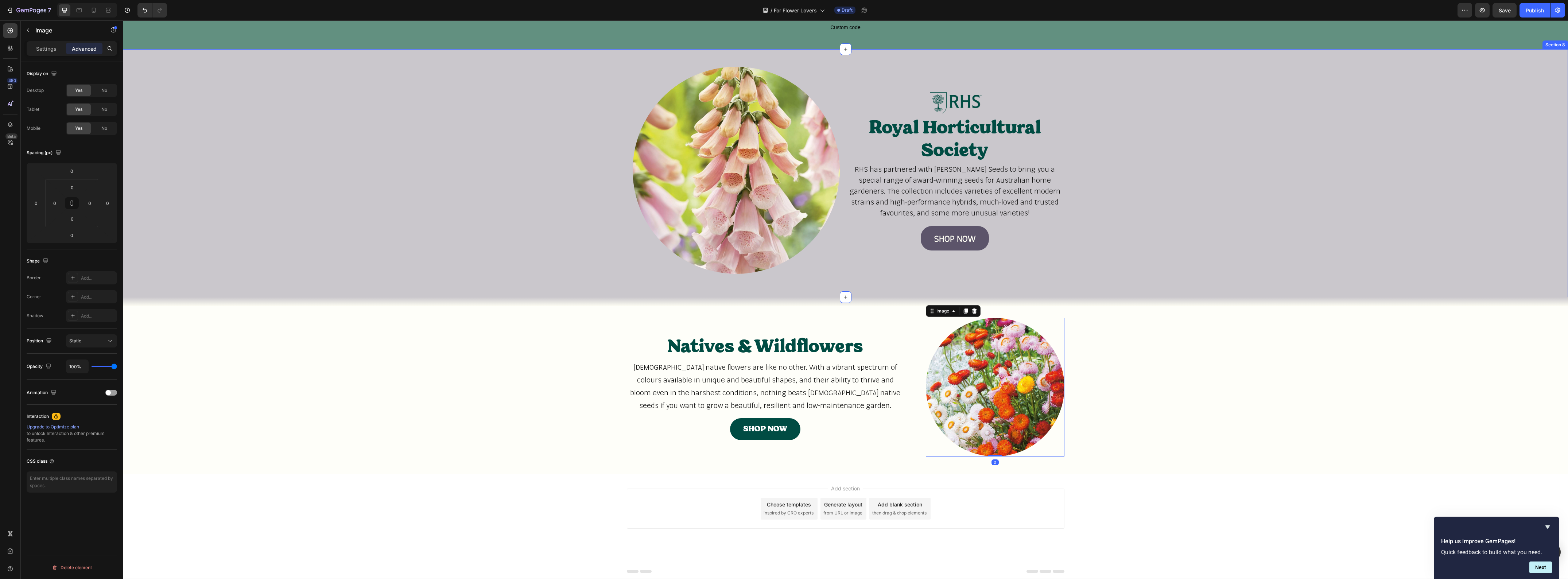
scroll to position [1097, 0]
click at [575, 380] on div "Natives & Wildflowers Heading Australian native flowers are like no other. With…" at bounding box center [845, 390] width 1445 height 144
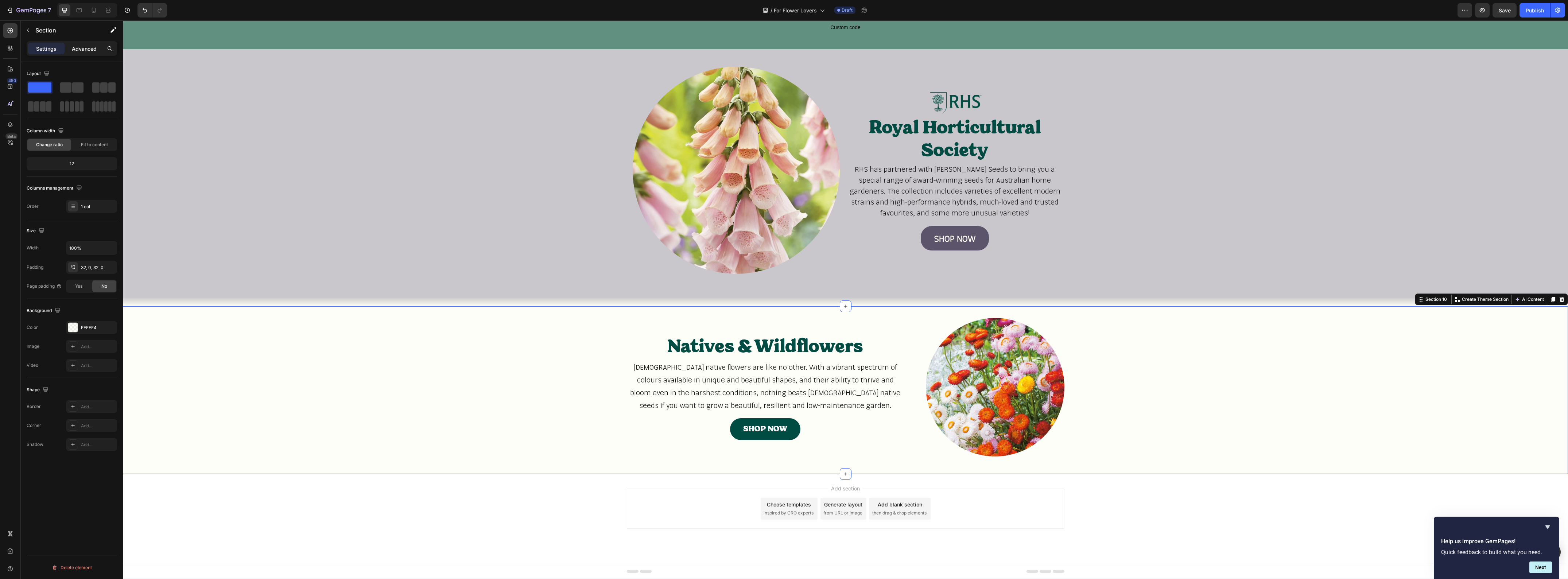
click at [91, 51] on p "Advanced" at bounding box center [84, 49] width 24 height 8
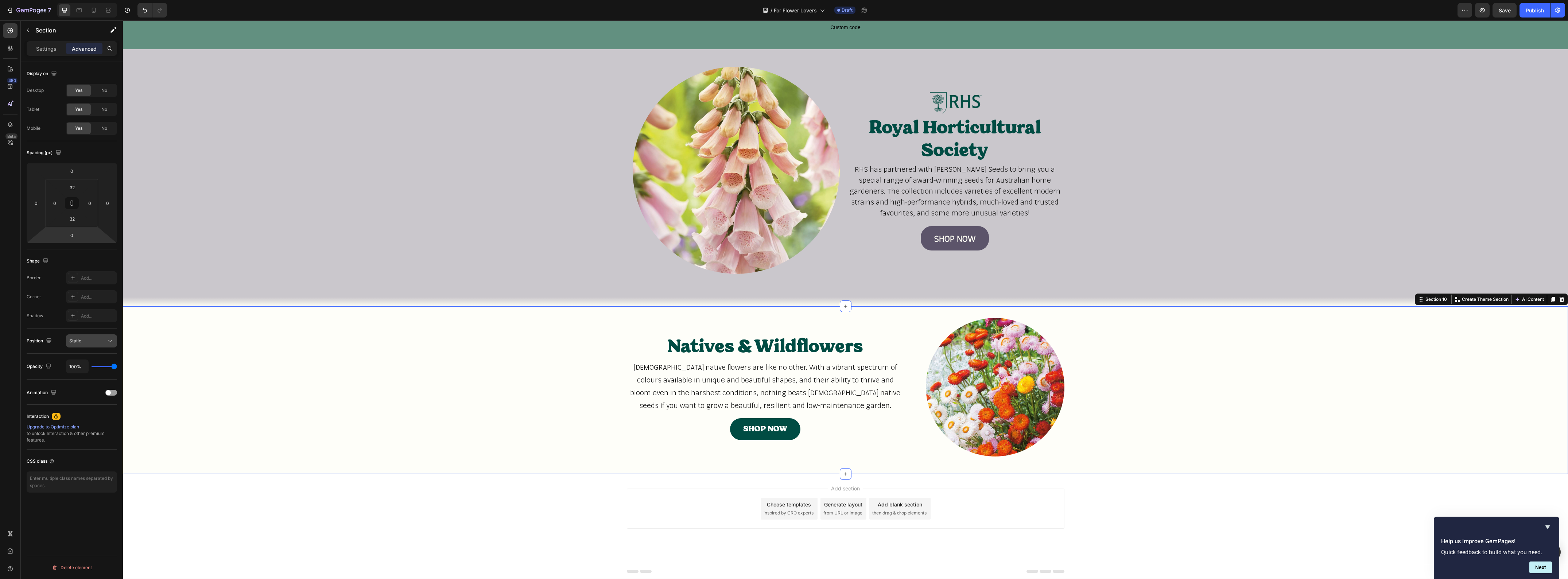
click at [113, 344] on icon at bounding box center [109, 341] width 7 height 7
click at [42, 49] on p "Settings" at bounding box center [46, 49] width 20 height 8
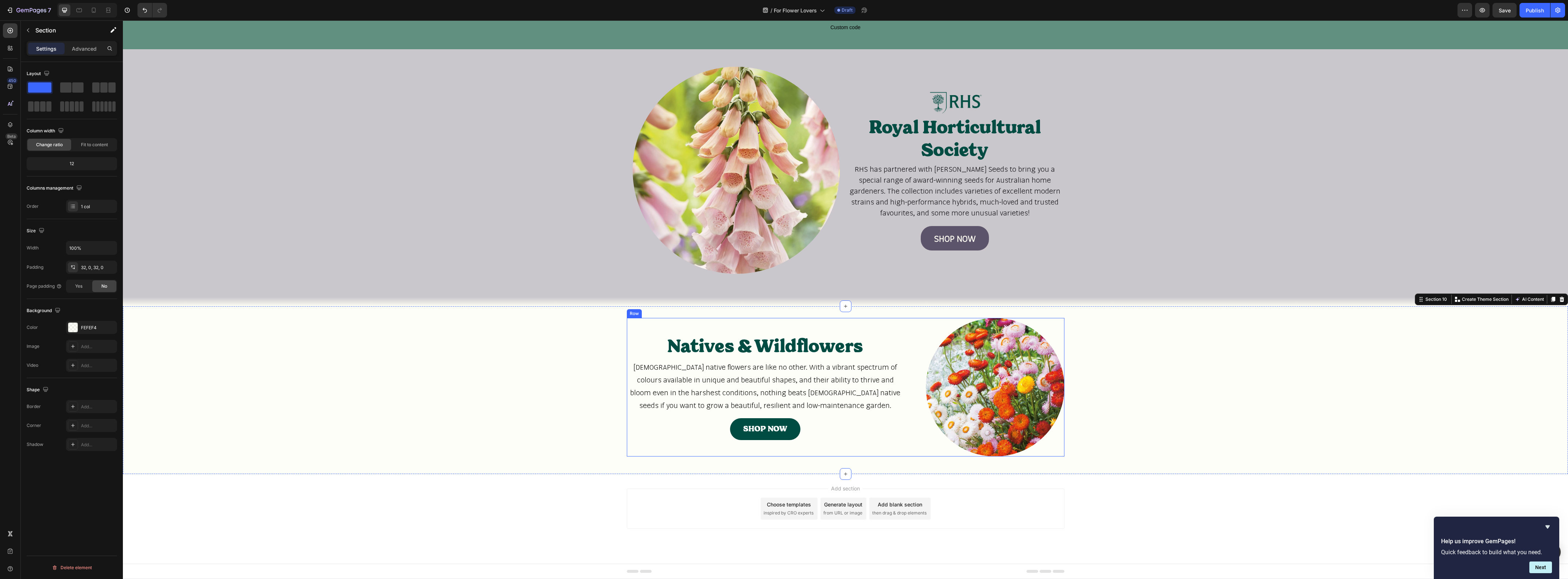
click at [653, 318] on div "Natives & Wildflowers Heading Australian native flowers are like no other. With…" at bounding box center [765, 387] width 277 height 138
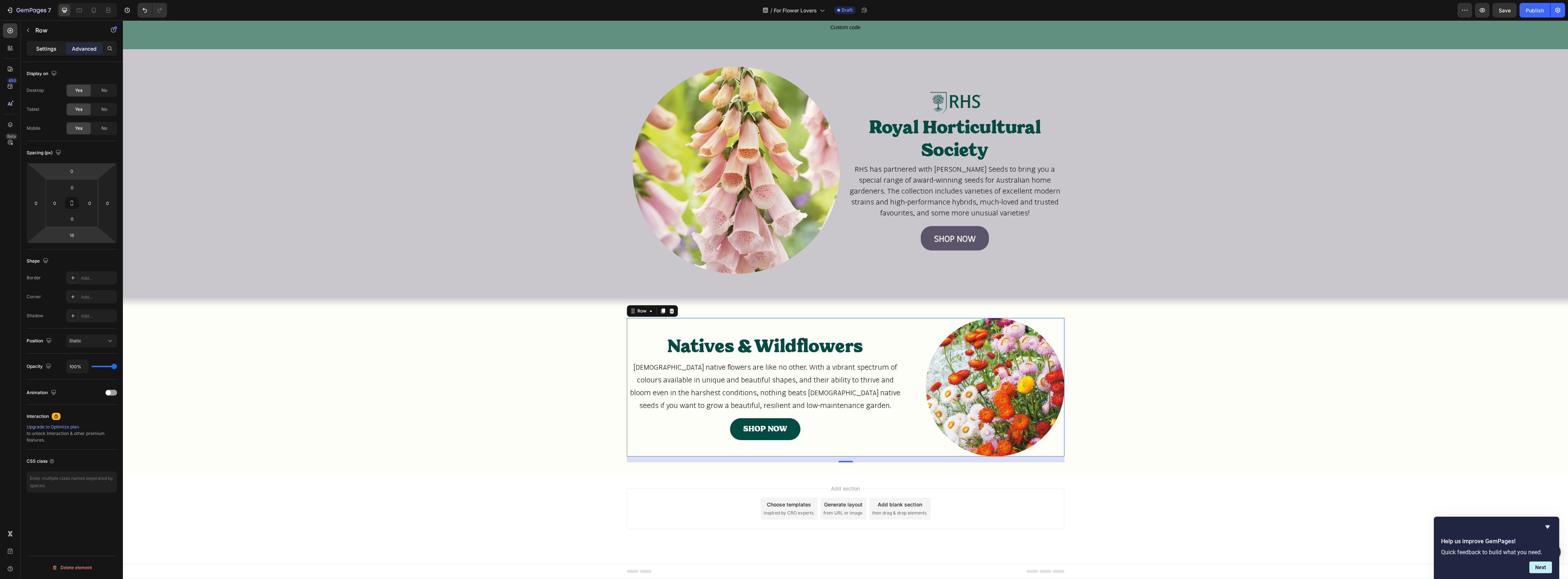
click at [53, 50] on p "Settings" at bounding box center [46, 49] width 20 height 8
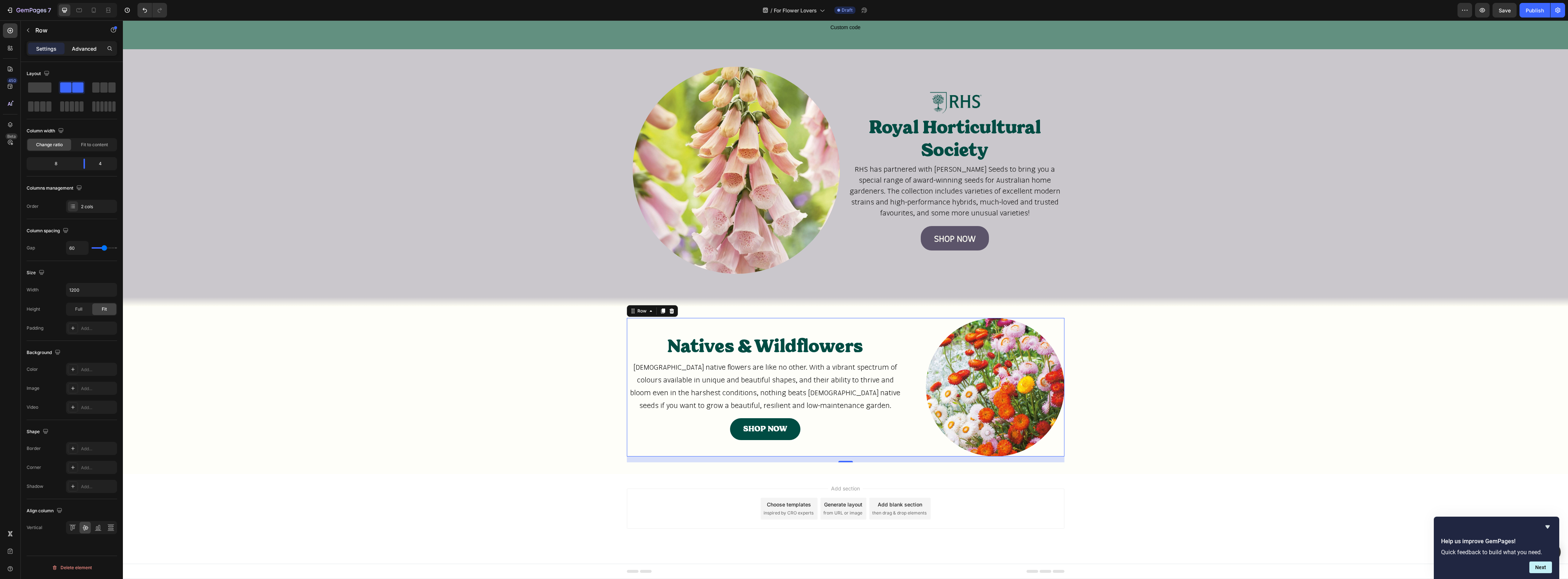
click at [94, 51] on p "Advanced" at bounding box center [84, 49] width 24 height 8
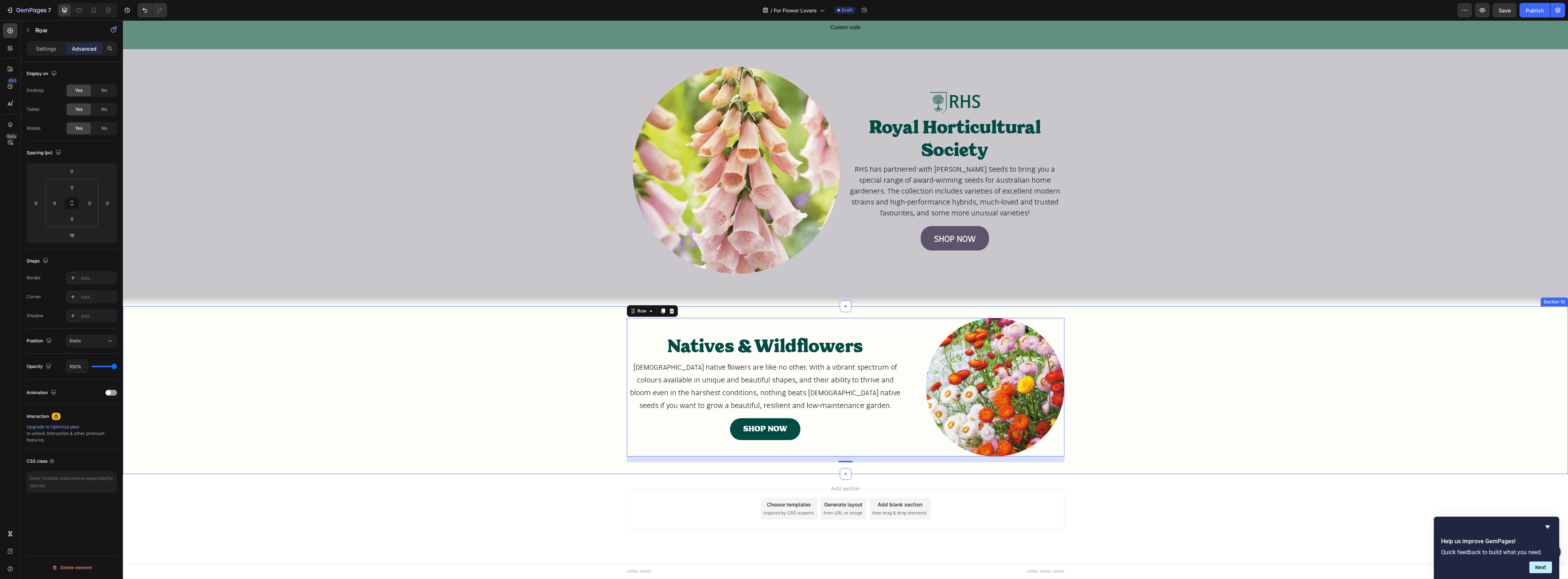
click at [404, 409] on div "Natives & Wildflowers Heading Australian native flowers are like no other. With…" at bounding box center [845, 390] width 1445 height 144
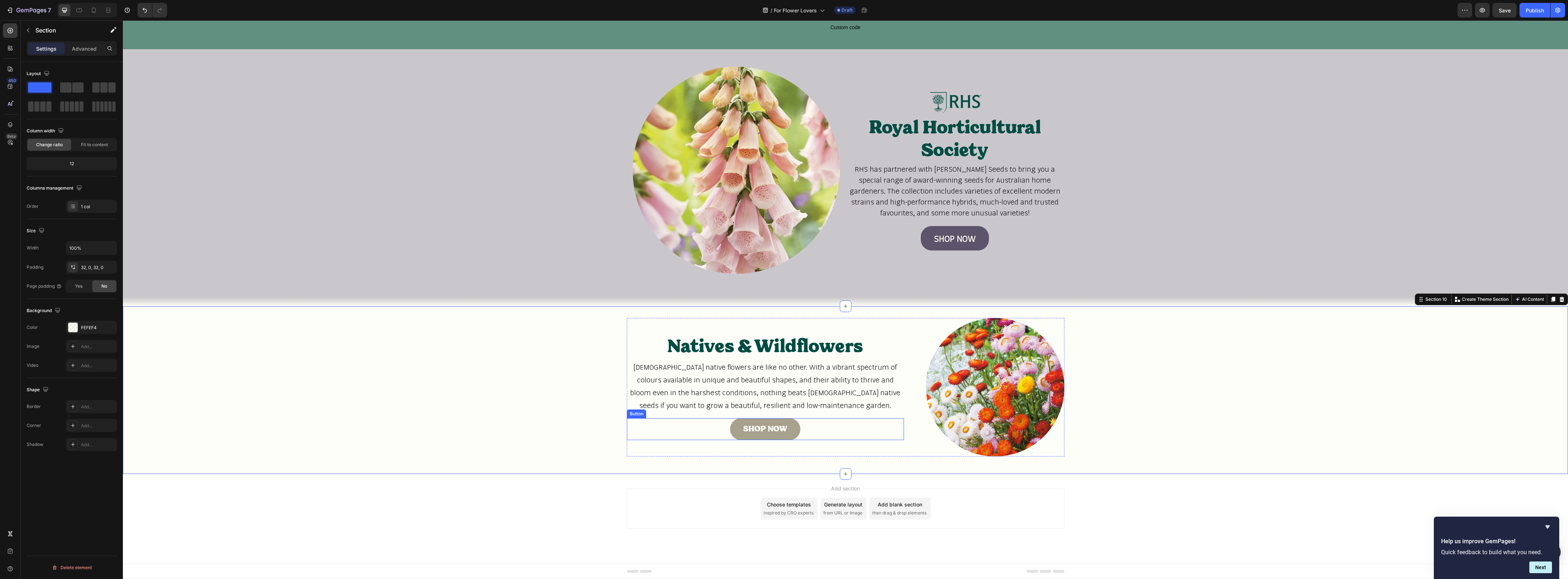
click at [793, 433] on link "SHOP NOW" at bounding box center [766, 429] width 70 height 21
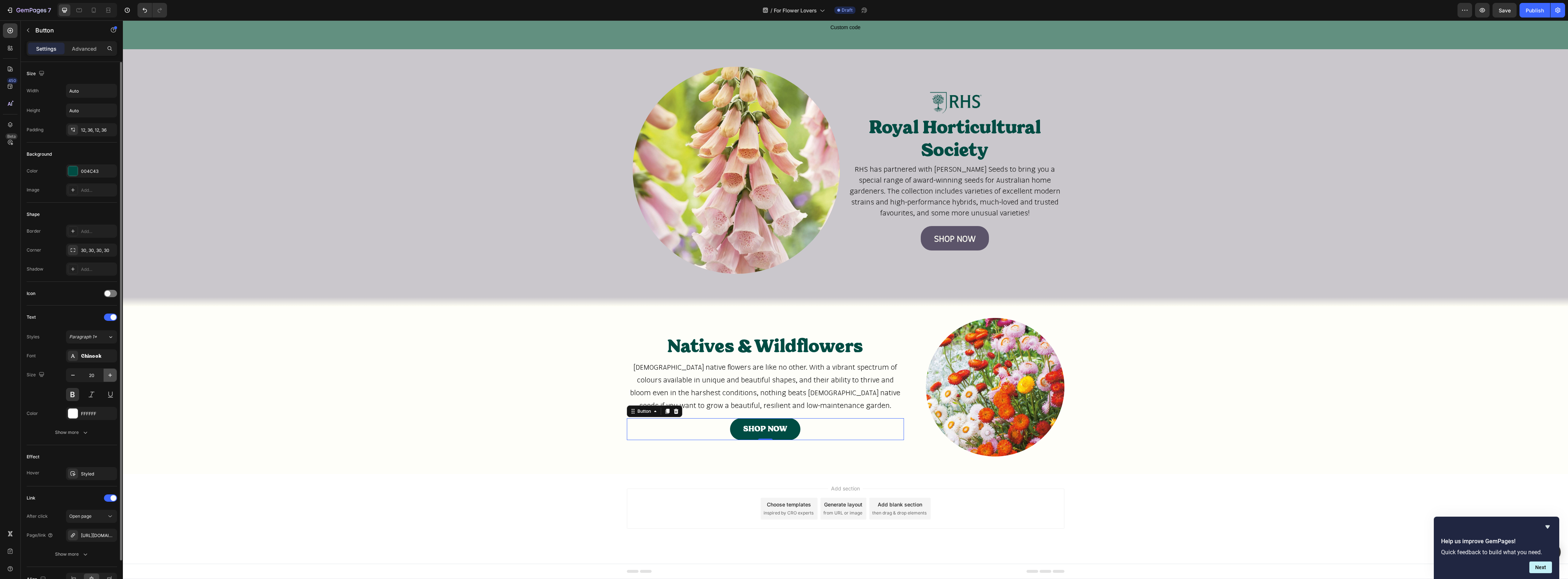
click at [112, 377] on icon "button" at bounding box center [109, 375] width 7 height 7
type input "24"
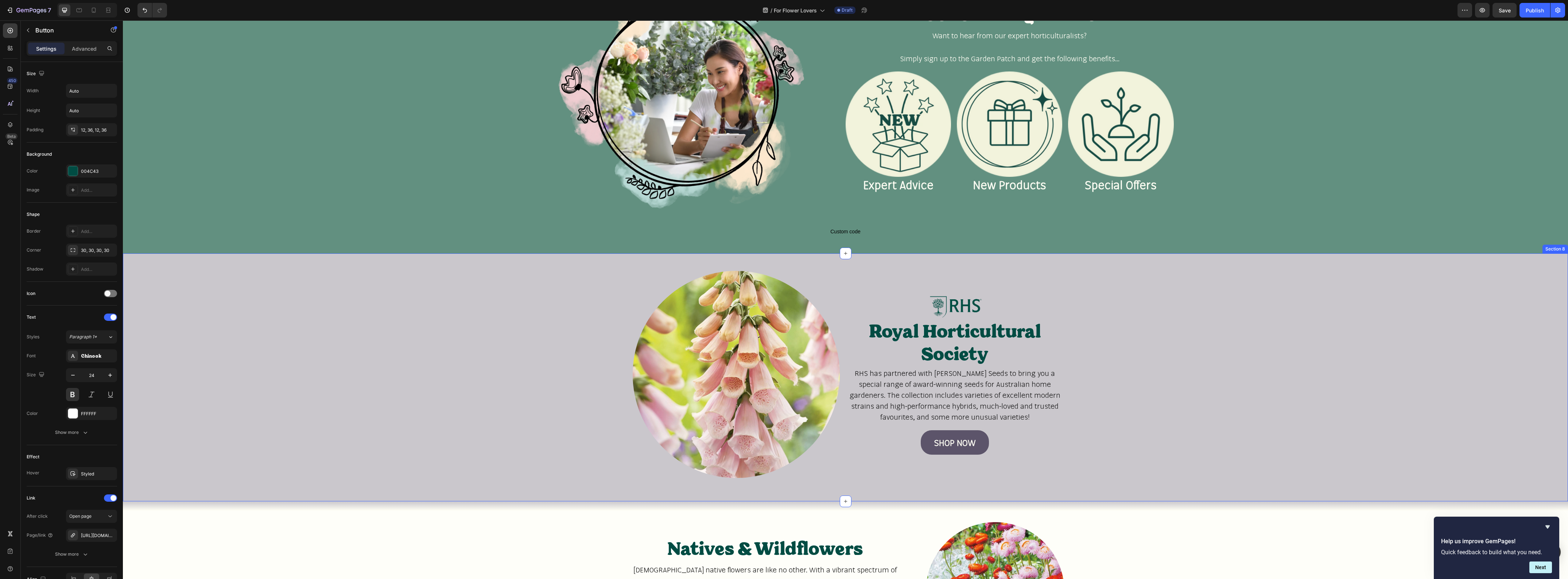
scroll to position [914, 0]
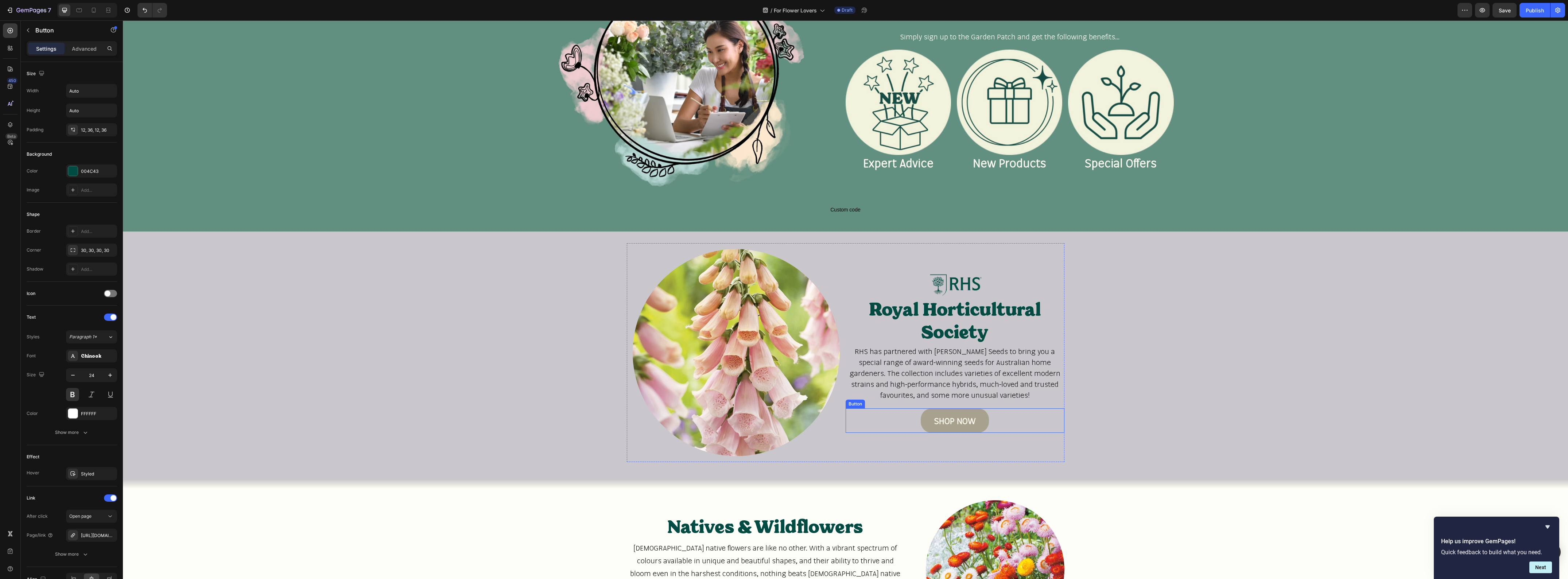
click at [925, 414] on link "SHOP NOW" at bounding box center [955, 420] width 68 height 24
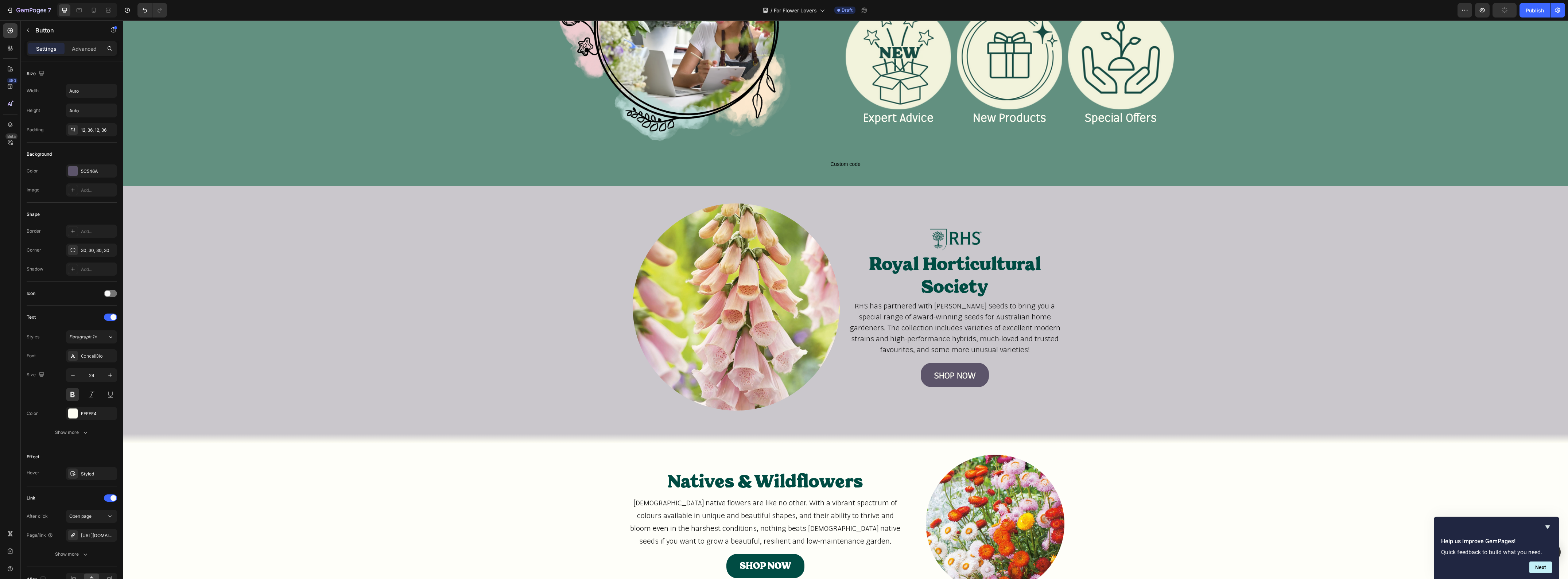
scroll to position [1097, 0]
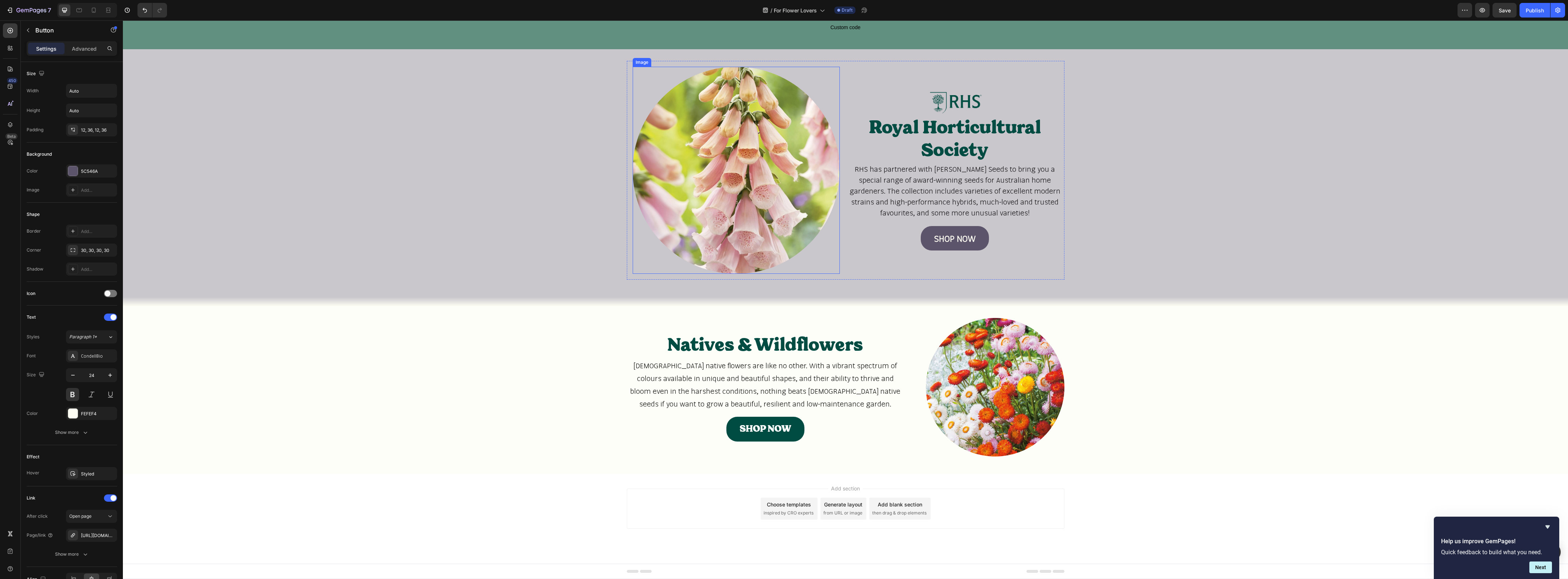
click at [819, 251] on div at bounding box center [735, 170] width 207 height 207
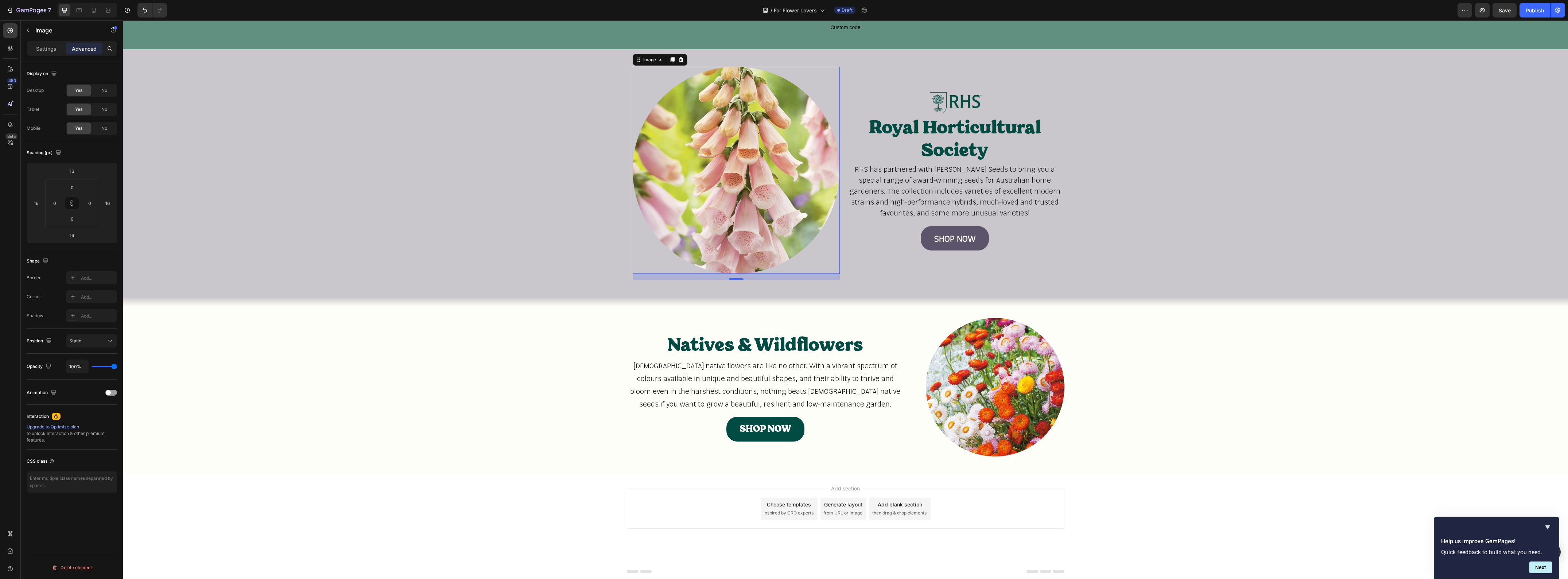
click at [821, 247] on div at bounding box center [735, 170] width 207 height 207
click at [36, 51] on p "Settings" at bounding box center [46, 49] width 20 height 8
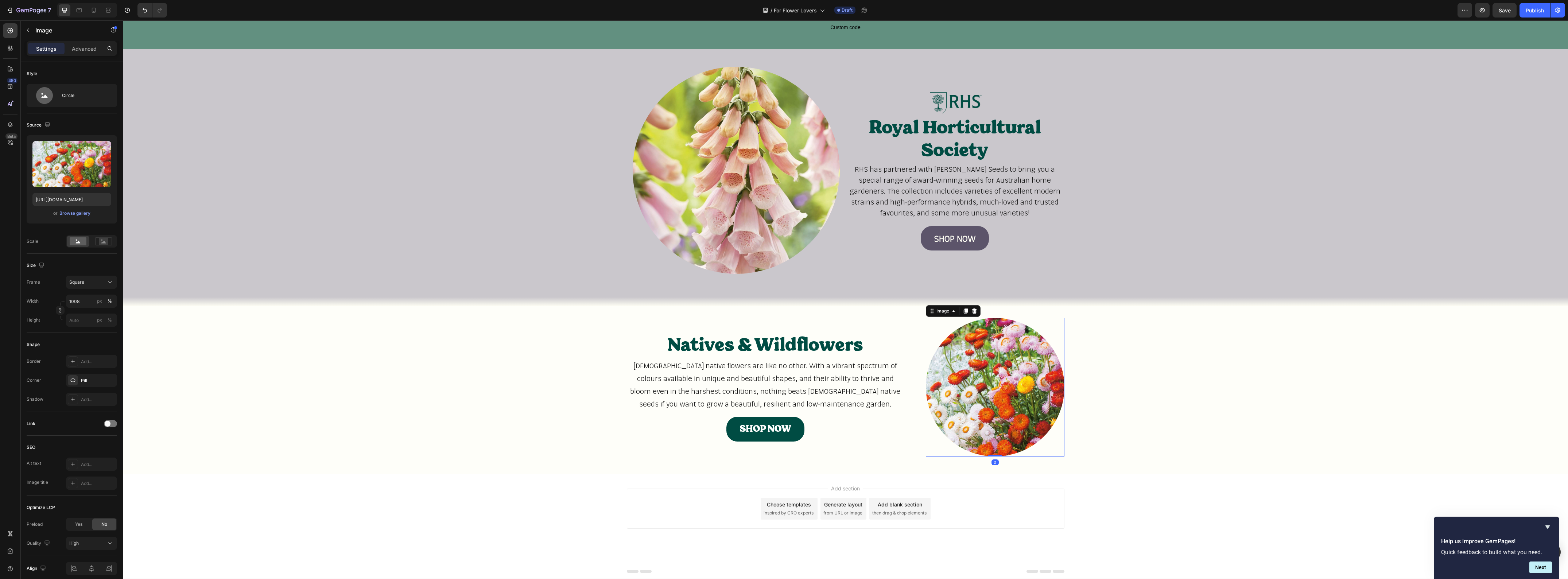
click at [948, 326] on div at bounding box center [995, 387] width 138 height 138
click at [84, 304] on input "1008" at bounding box center [91, 301] width 51 height 13
click at [90, 306] on input "100" at bounding box center [91, 301] width 51 height 13
type input "100"
click at [74, 317] on span "Full" at bounding box center [72, 319] width 7 height 7
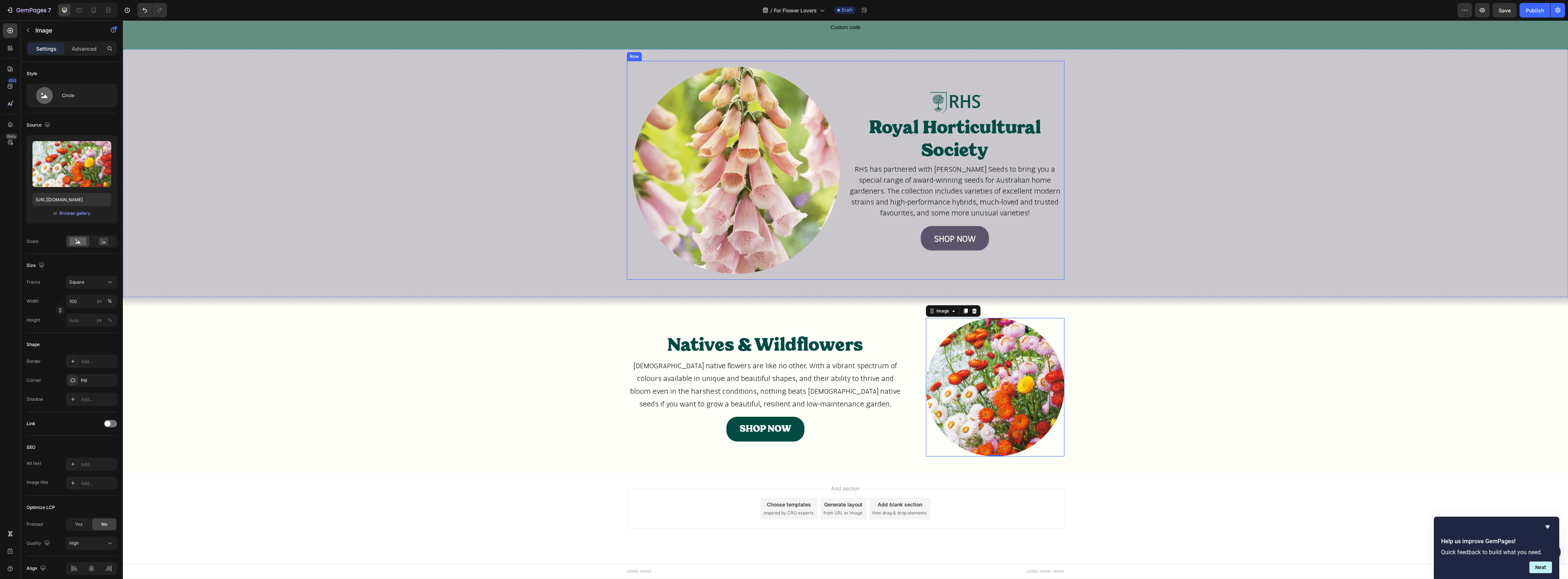
click at [649, 276] on div "Image" at bounding box center [735, 170] width 219 height 219
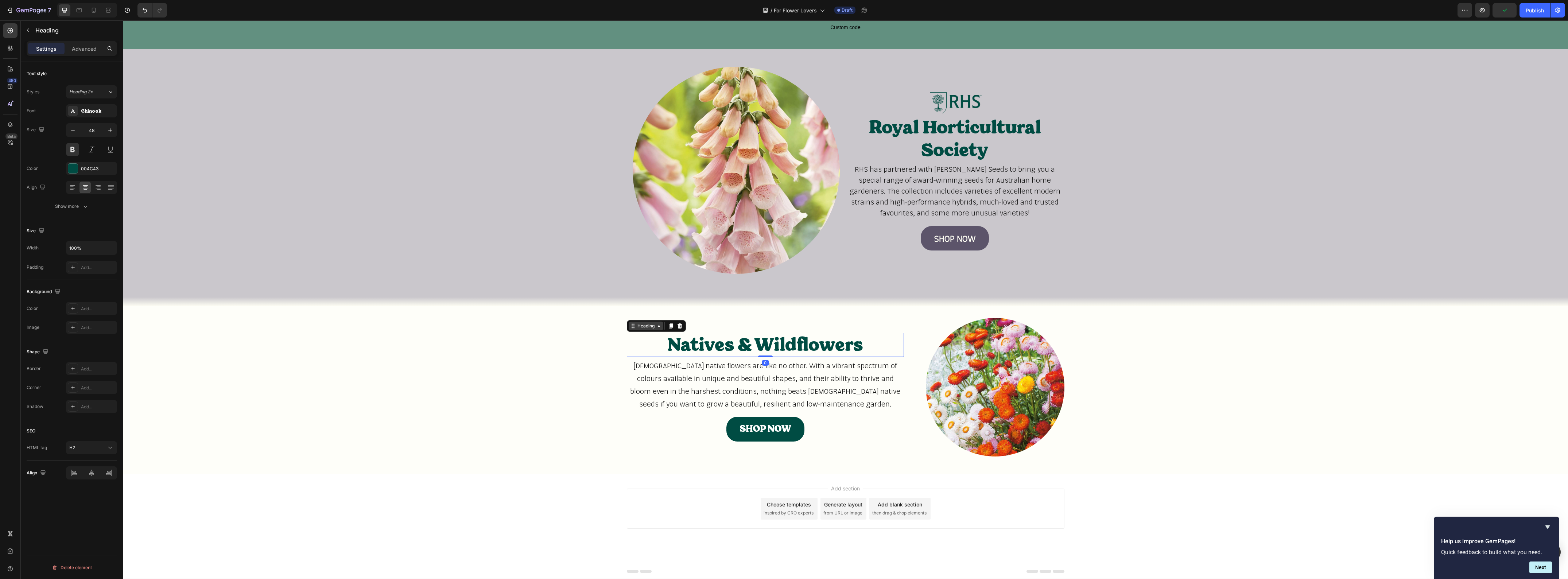
click at [644, 326] on div "Heading" at bounding box center [646, 326] width 20 height 7
click at [717, 319] on div "Natives & Wildflowers Heading Row 2 cols Section 0 Australian native flowers ar…" at bounding box center [765, 387] width 277 height 138
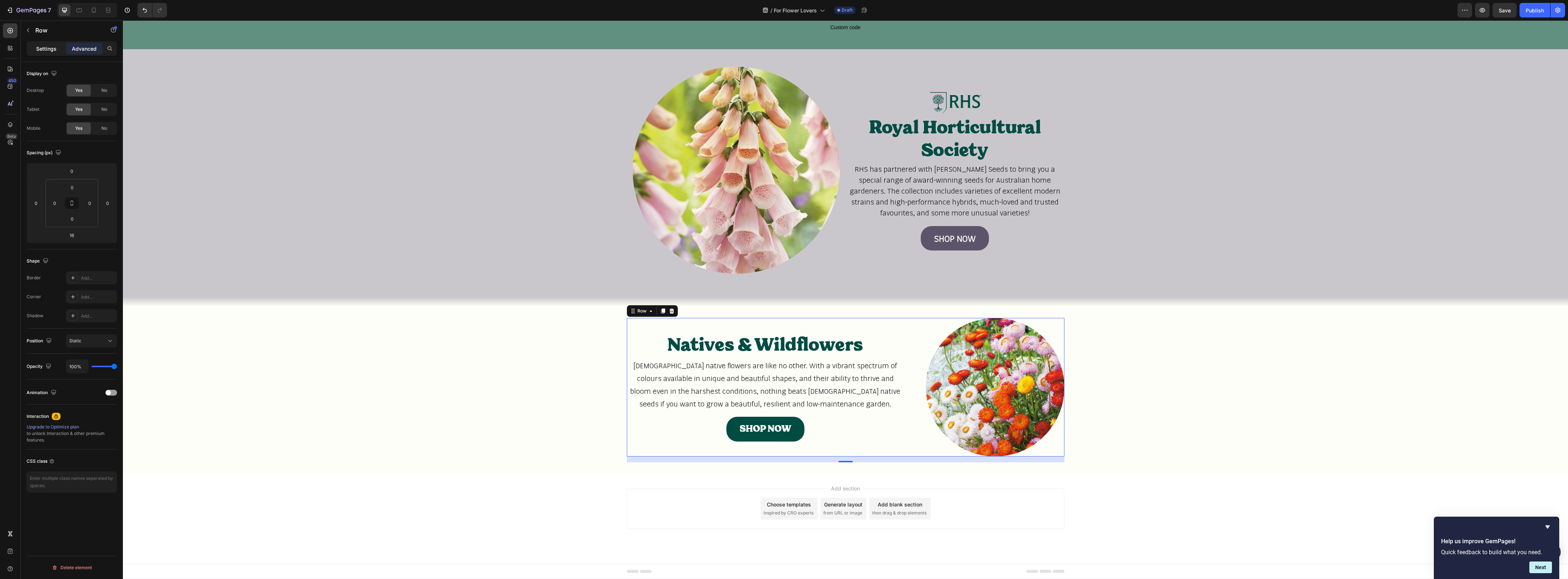
click at [43, 49] on p "Settings" at bounding box center [46, 49] width 20 height 8
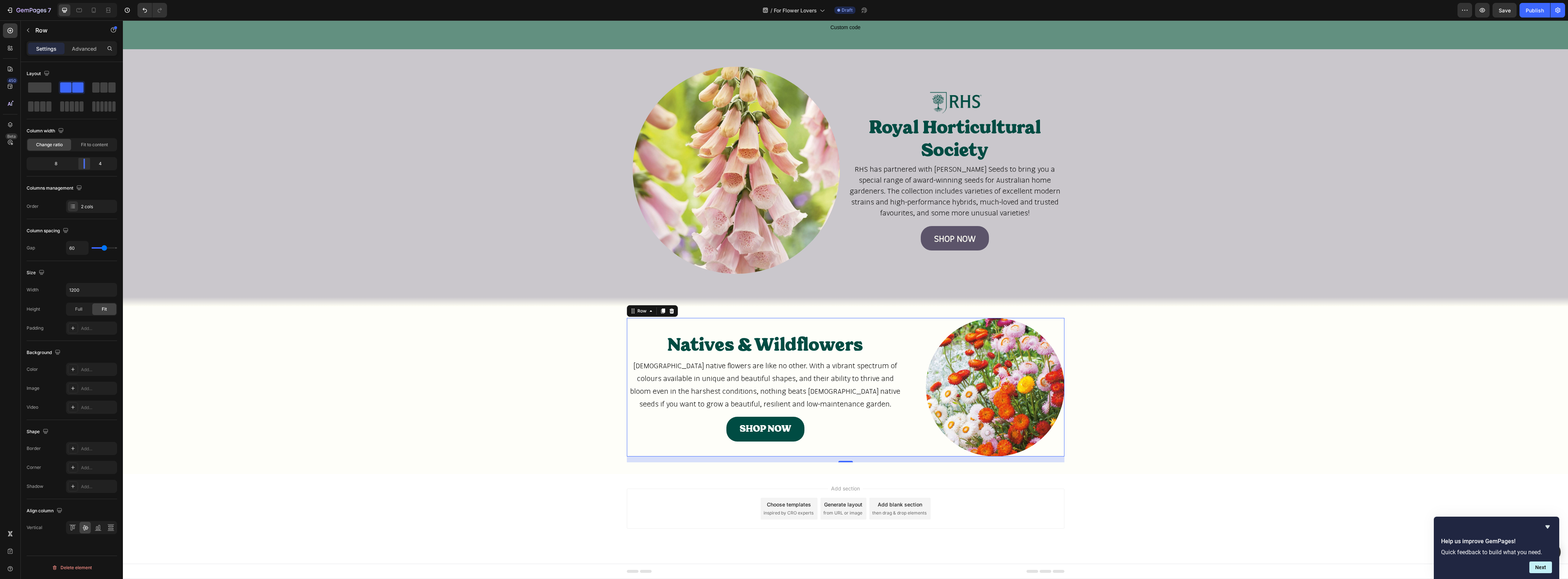
click at [86, 0] on body "7 Version history / For Flower Lovers Draft Preview Save Publish 450 Beta Secti…" at bounding box center [784, 0] width 1568 height 0
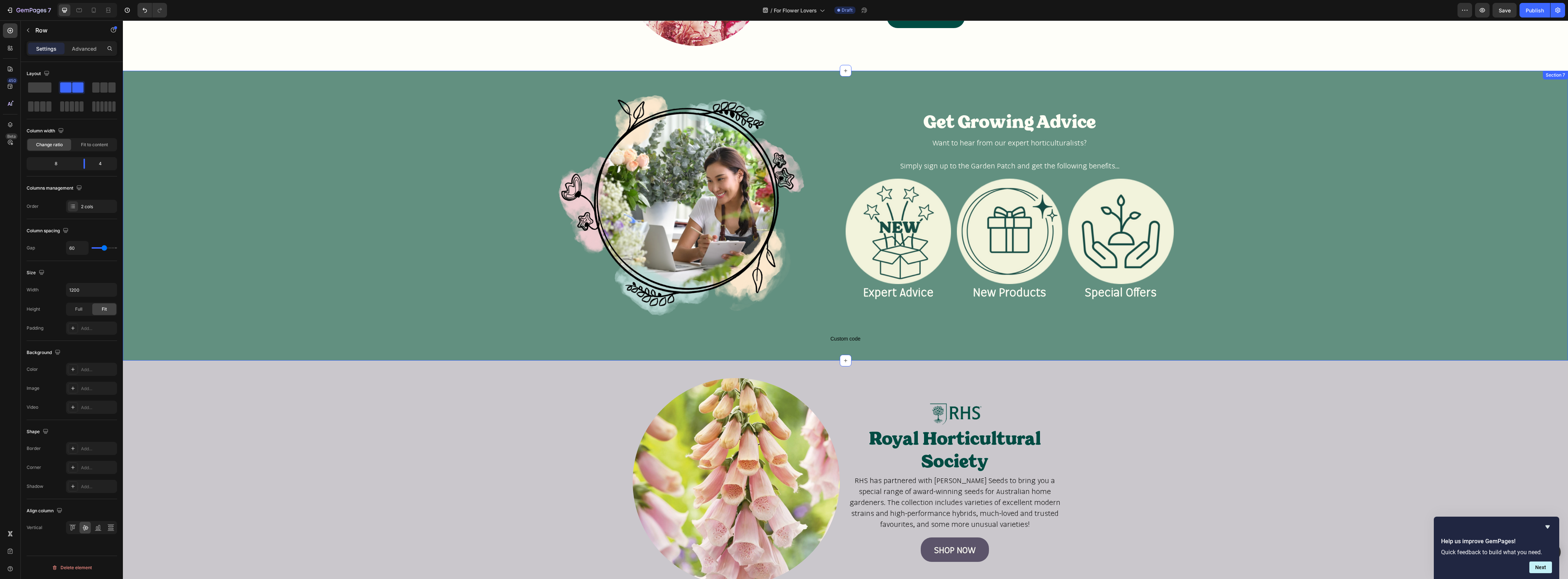
scroll to position [914, 0]
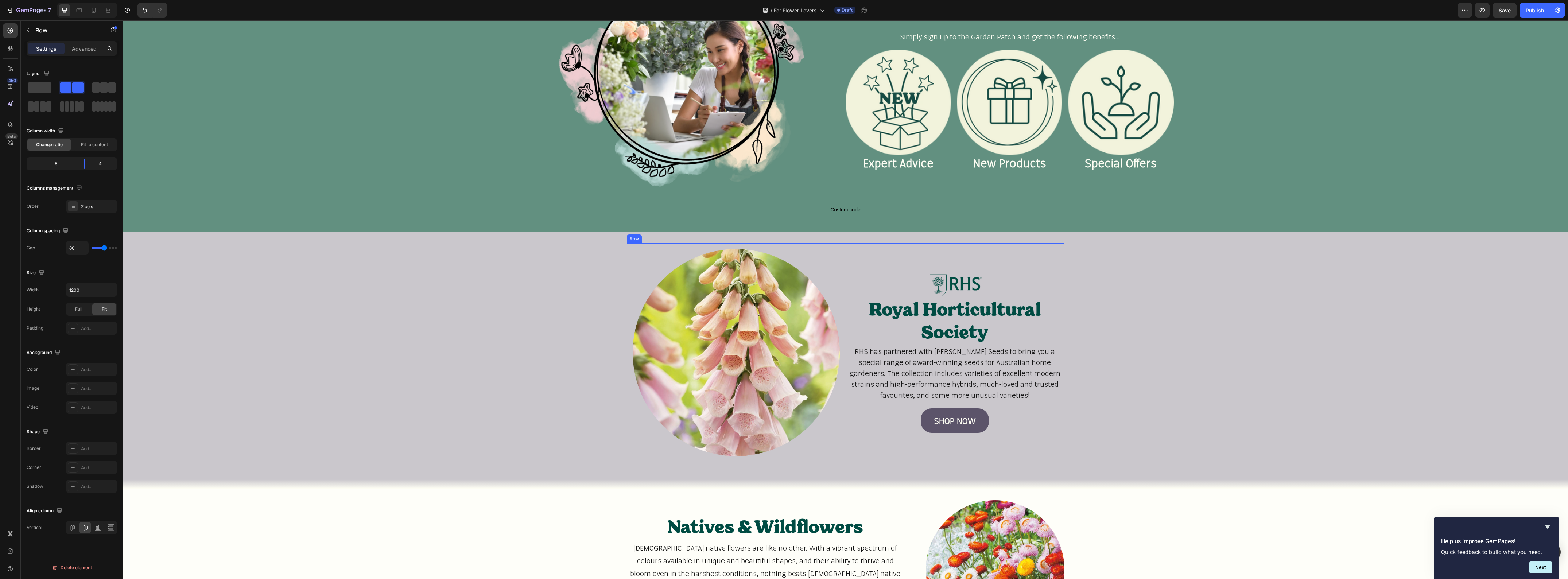
click at [626, 248] on div "Image" at bounding box center [735, 352] width 219 height 219
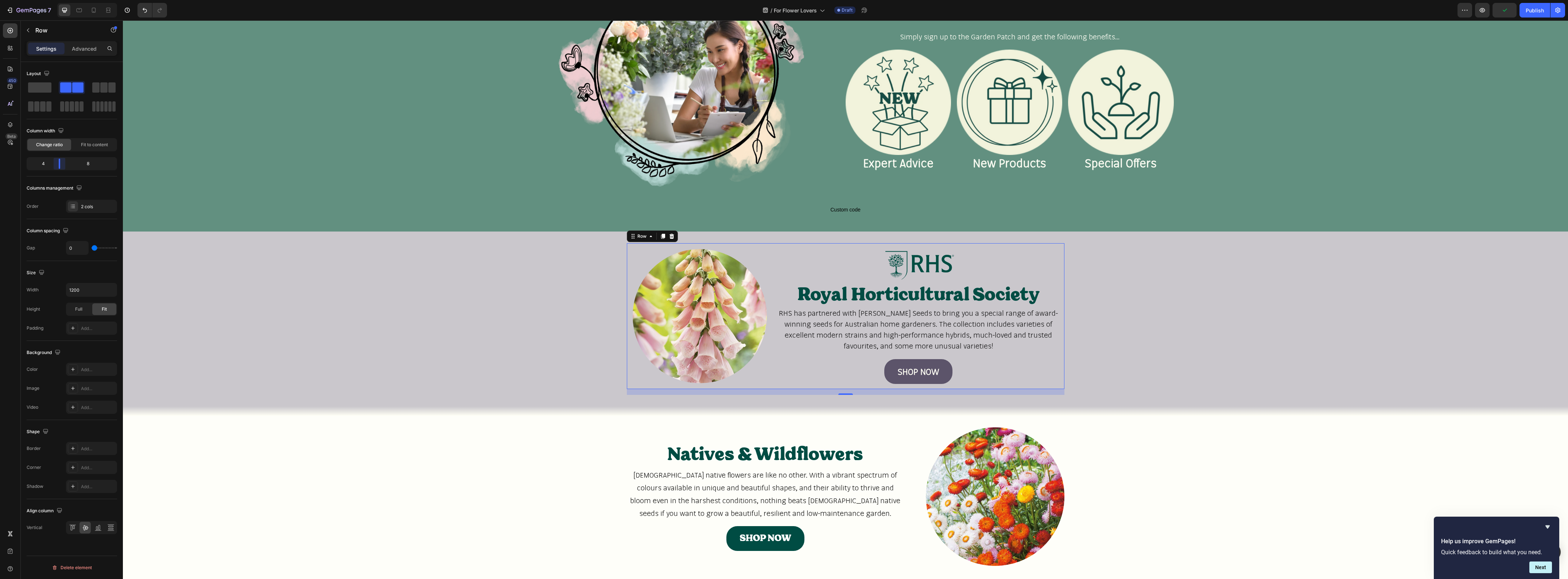
drag, startPoint x: 74, startPoint y: 166, endPoint x: 61, endPoint y: 166, distance: 13.0
click at [61, 0] on body "7 Version history / For Flower Lovers Draft Preview Publish 450 Beta Sections(1…" at bounding box center [784, 0] width 1568 height 0
click at [316, 440] on div "Natives & Wildflowers Heading Australian native flowers are like no other. With…" at bounding box center [845, 499] width 1445 height 144
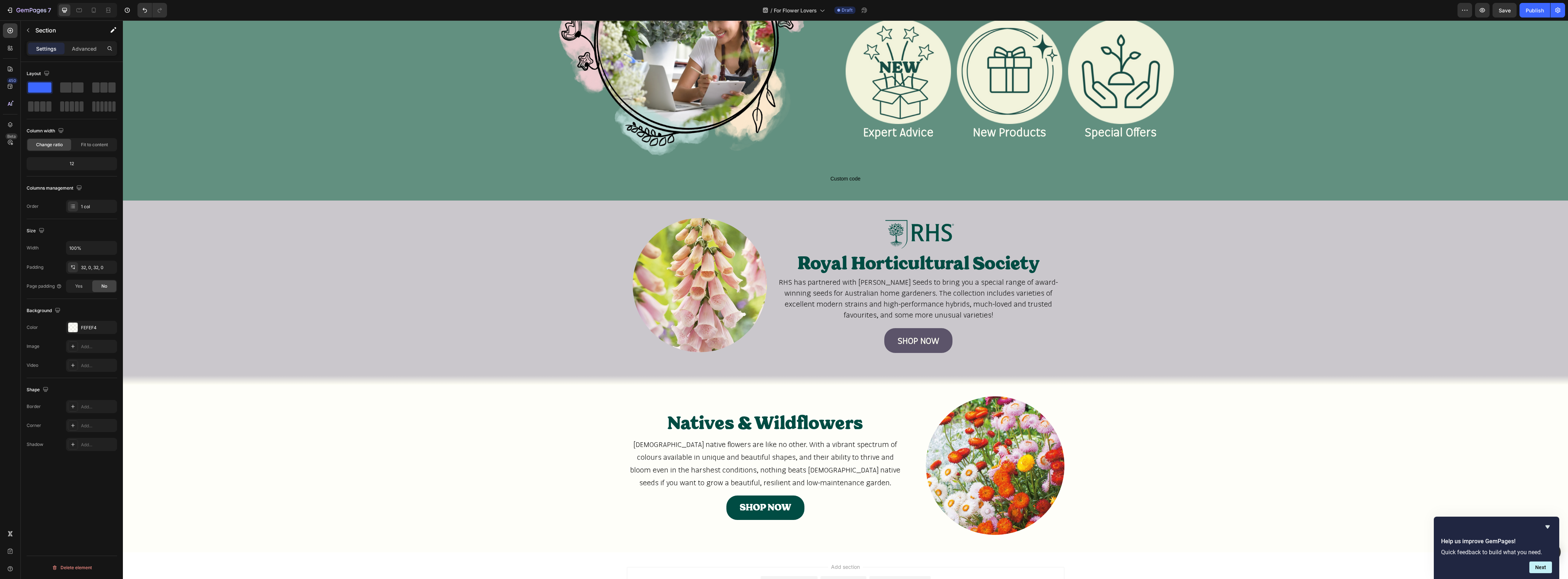
scroll to position [978, 0]
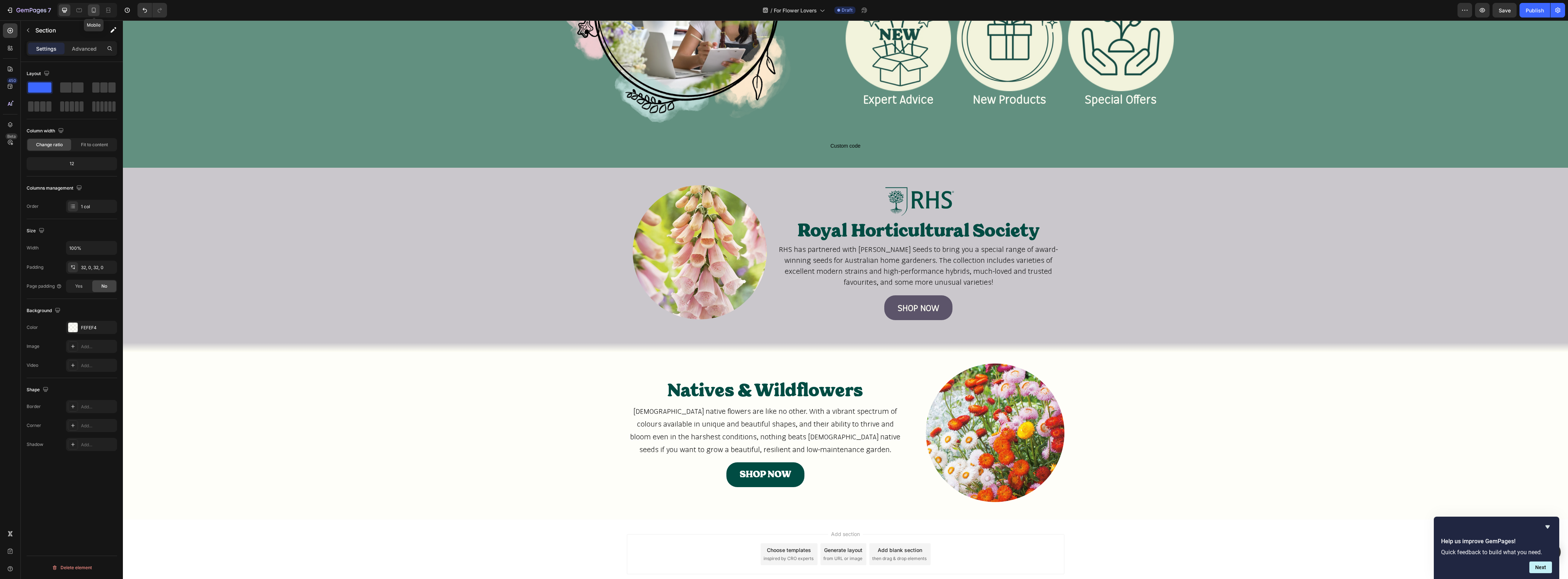
click at [96, 9] on icon at bounding box center [93, 10] width 7 height 7
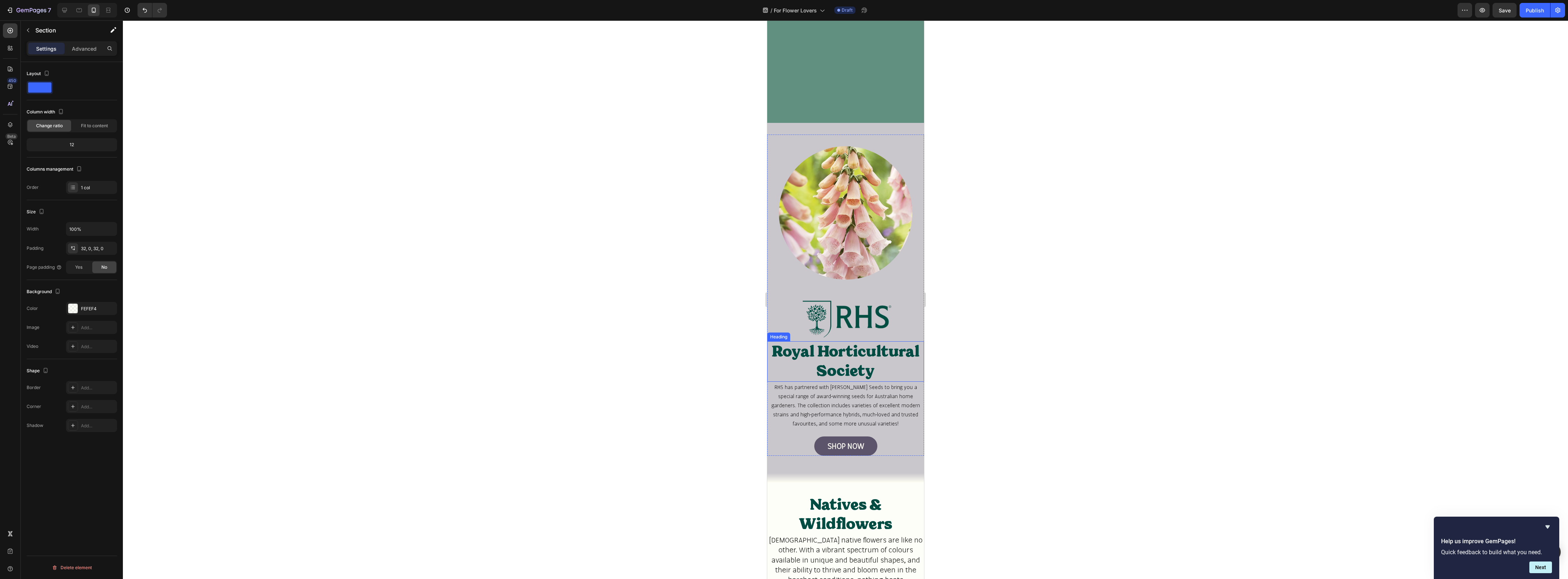
scroll to position [1733, 0]
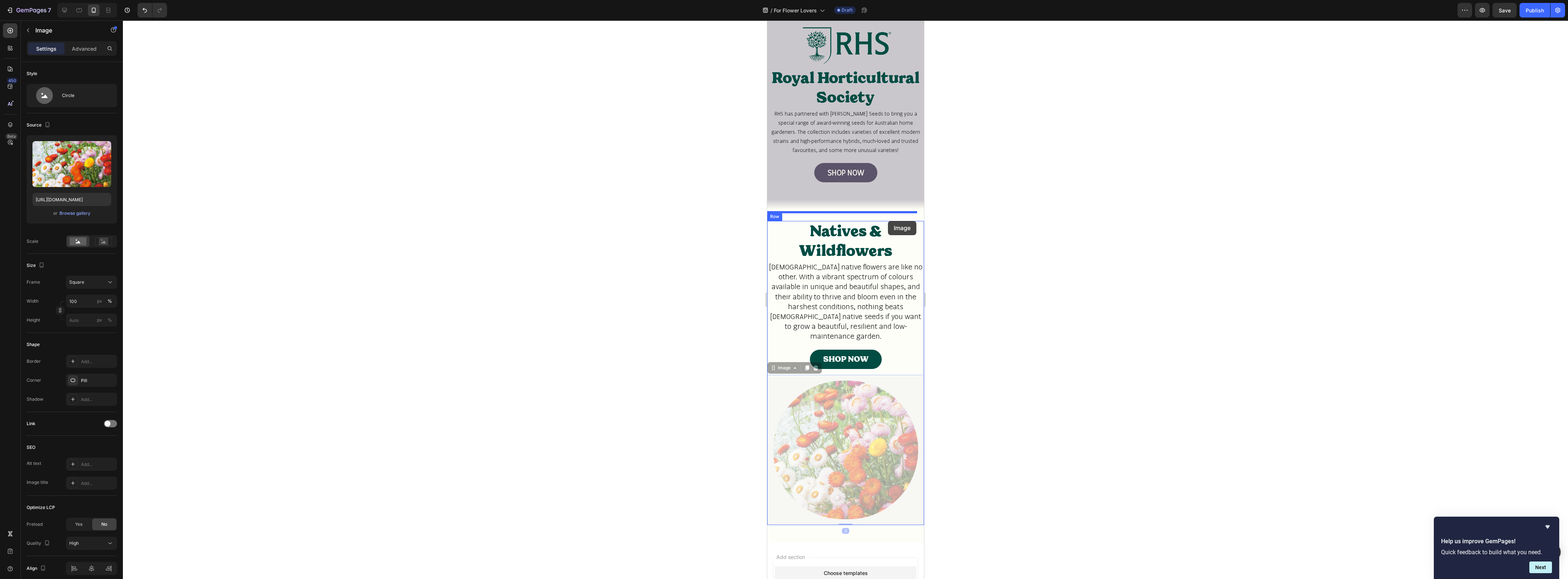
drag, startPoint x: 884, startPoint y: 371, endPoint x: 888, endPoint y: 221, distance: 150.1
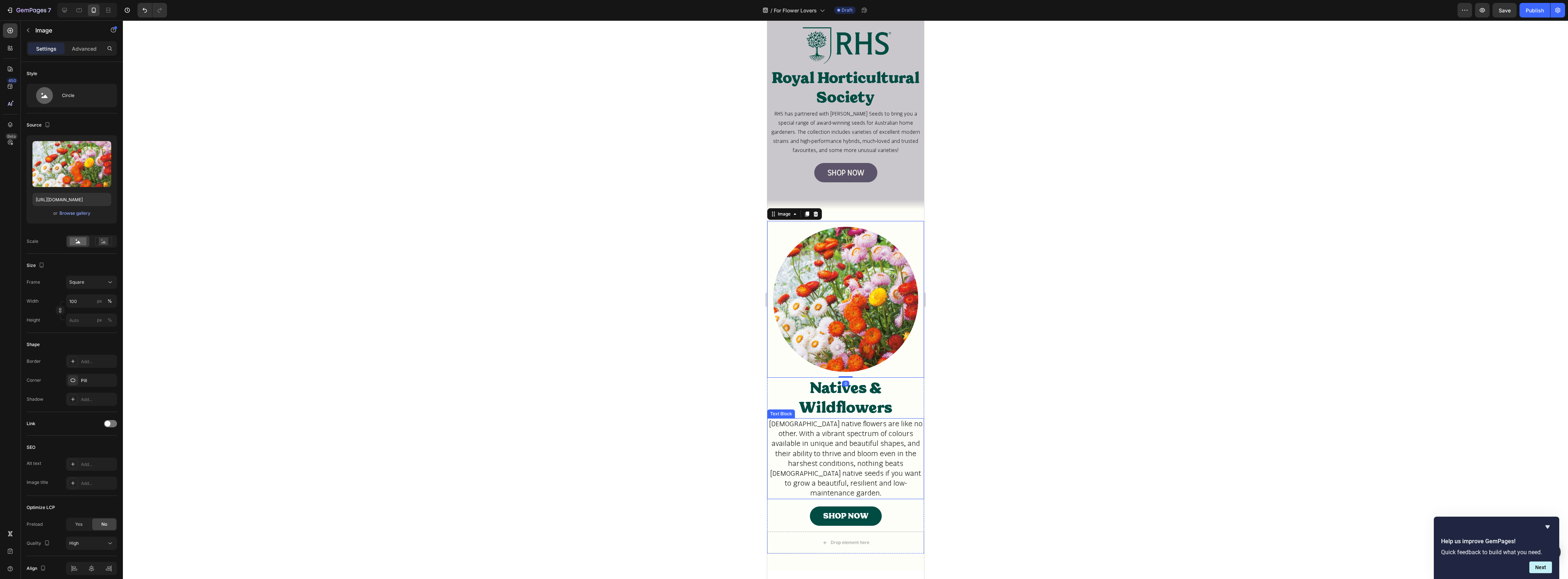
click at [992, 447] on div at bounding box center [845, 300] width 1445 height 559
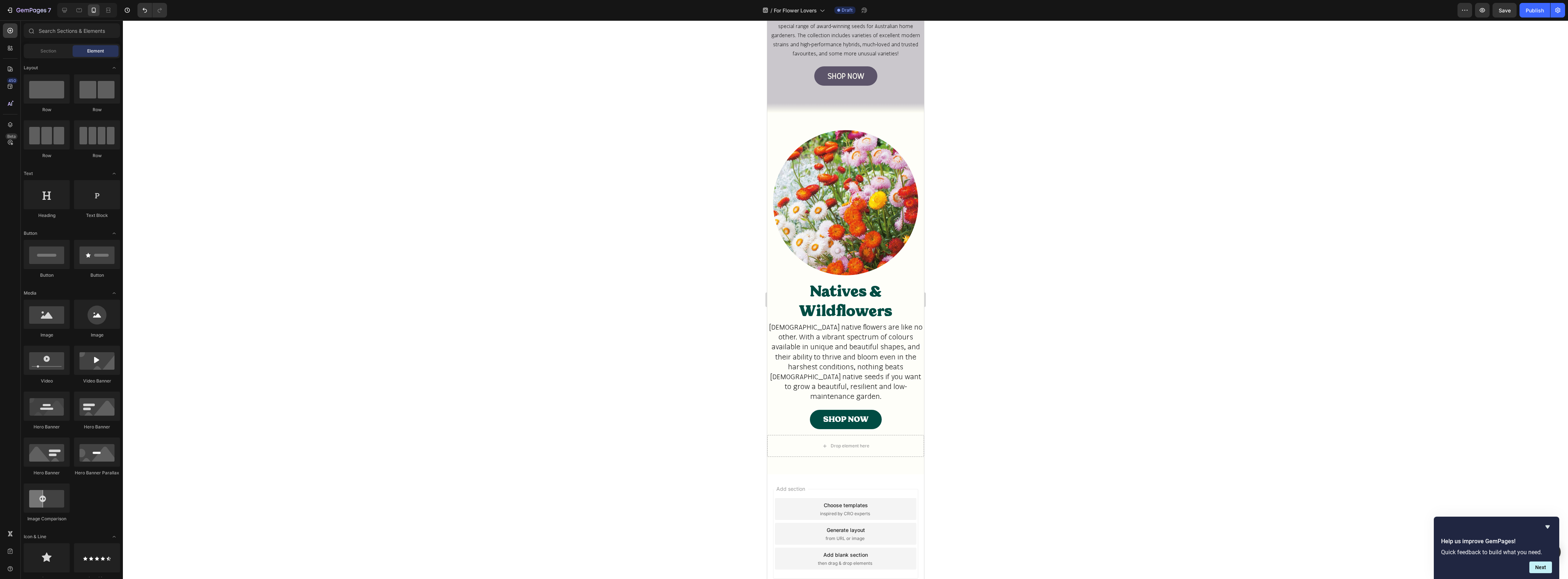
scroll to position [1865, 0]
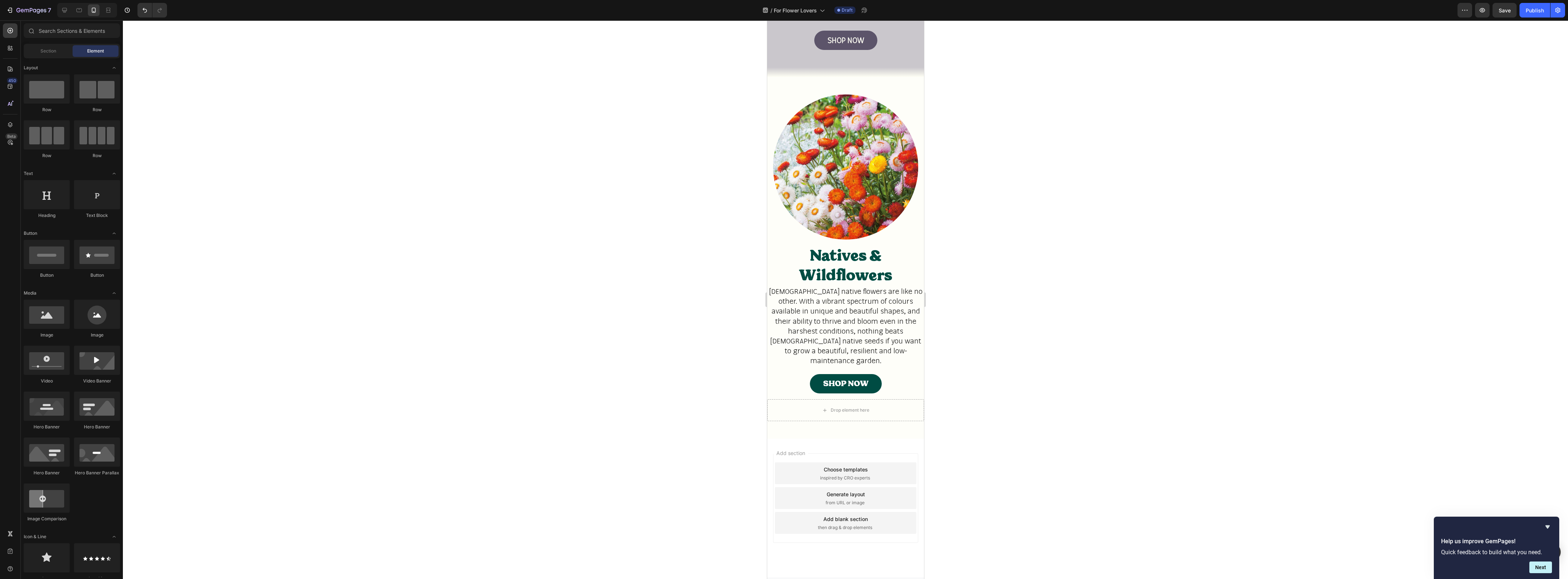
click at [653, 405] on div at bounding box center [845, 300] width 1445 height 559
click at [68, 10] on icon at bounding box center [64, 10] width 7 height 7
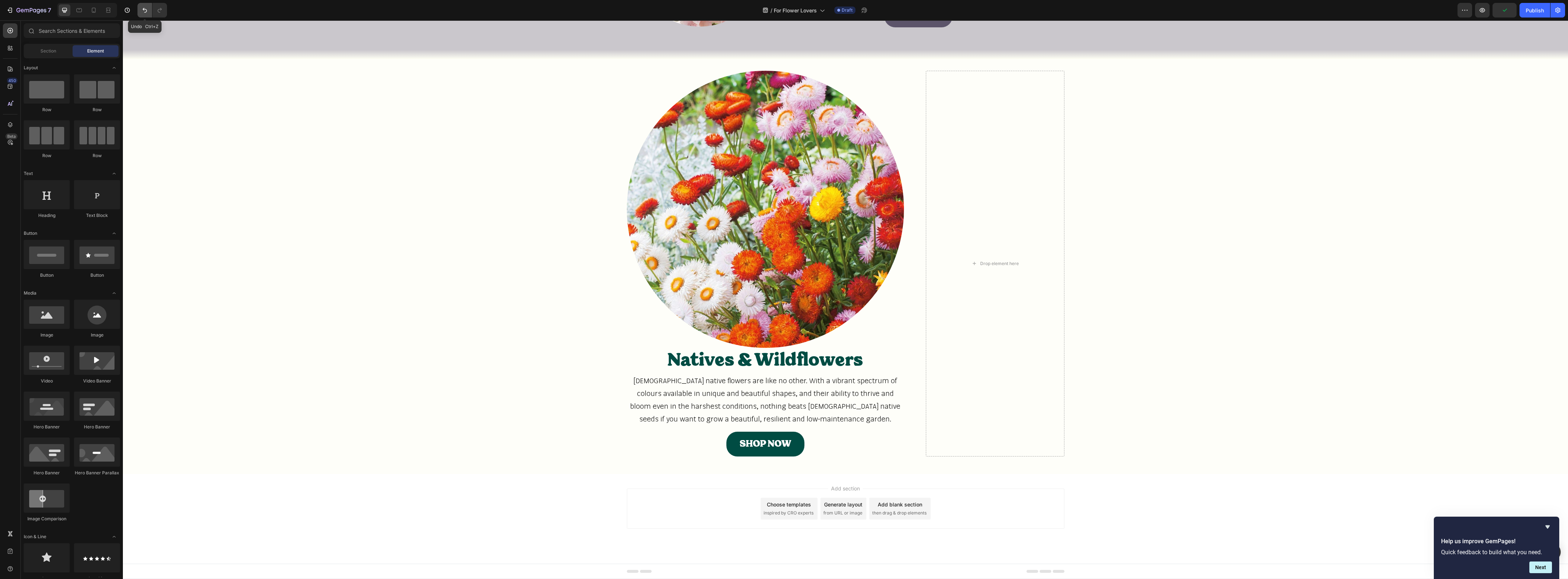
click at [145, 10] on icon "Undo/Redo" at bounding box center [144, 10] width 7 height 7
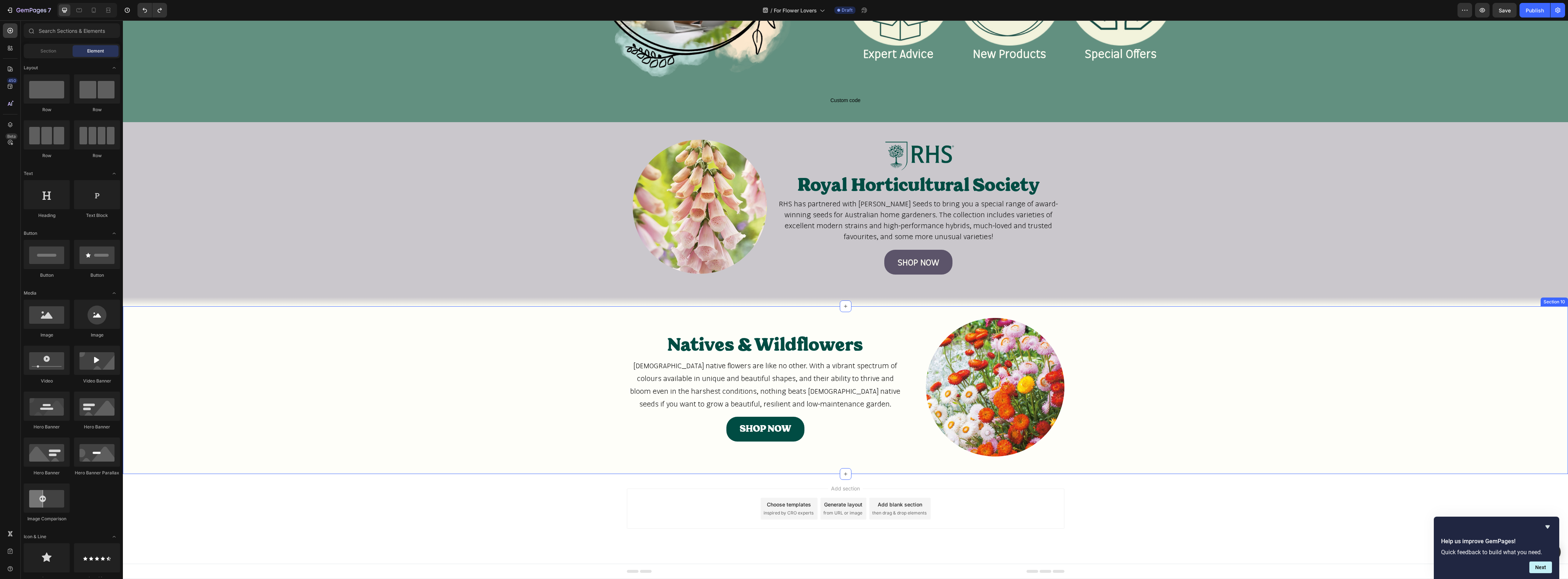
scroll to position [1326, 0]
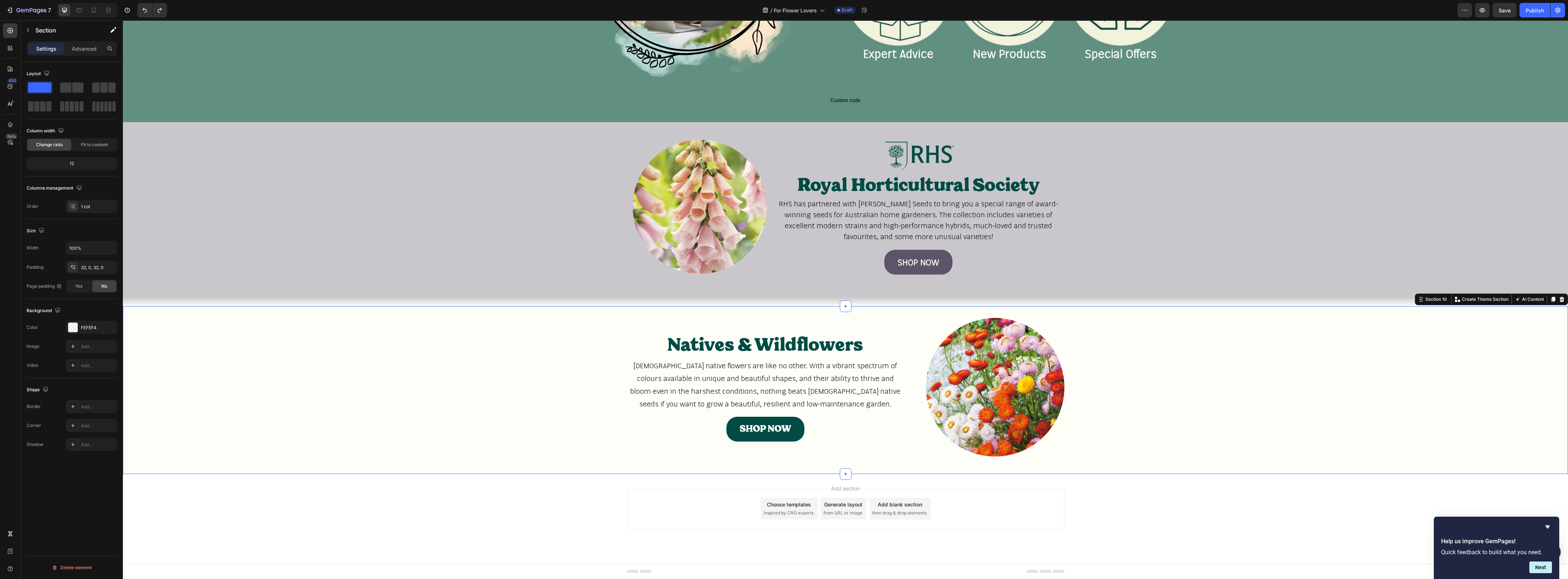
click at [324, 371] on div "Natives & Wildflowers Heading Australian native flowers are like no other. With…" at bounding box center [845, 390] width 1445 height 144
click at [101, 143] on span "Fit to content" at bounding box center [94, 144] width 27 height 7
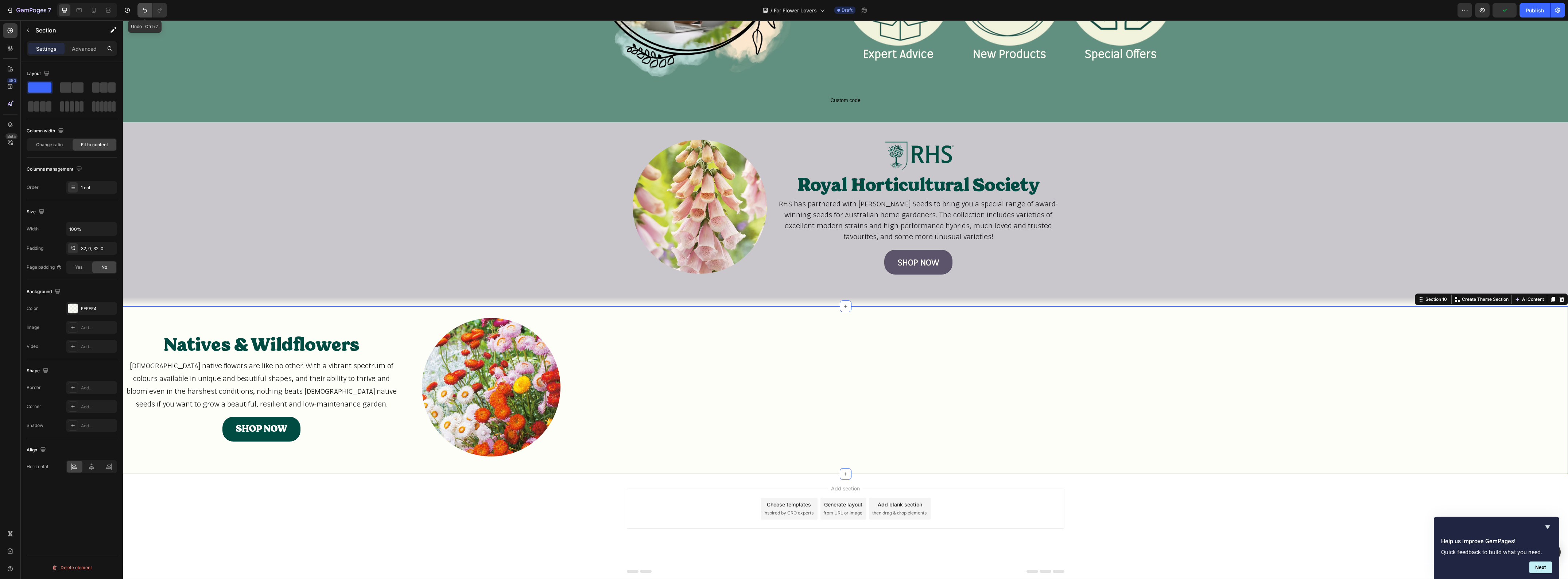
click at [143, 10] on icon "Undo/Redo" at bounding box center [144, 10] width 7 height 7
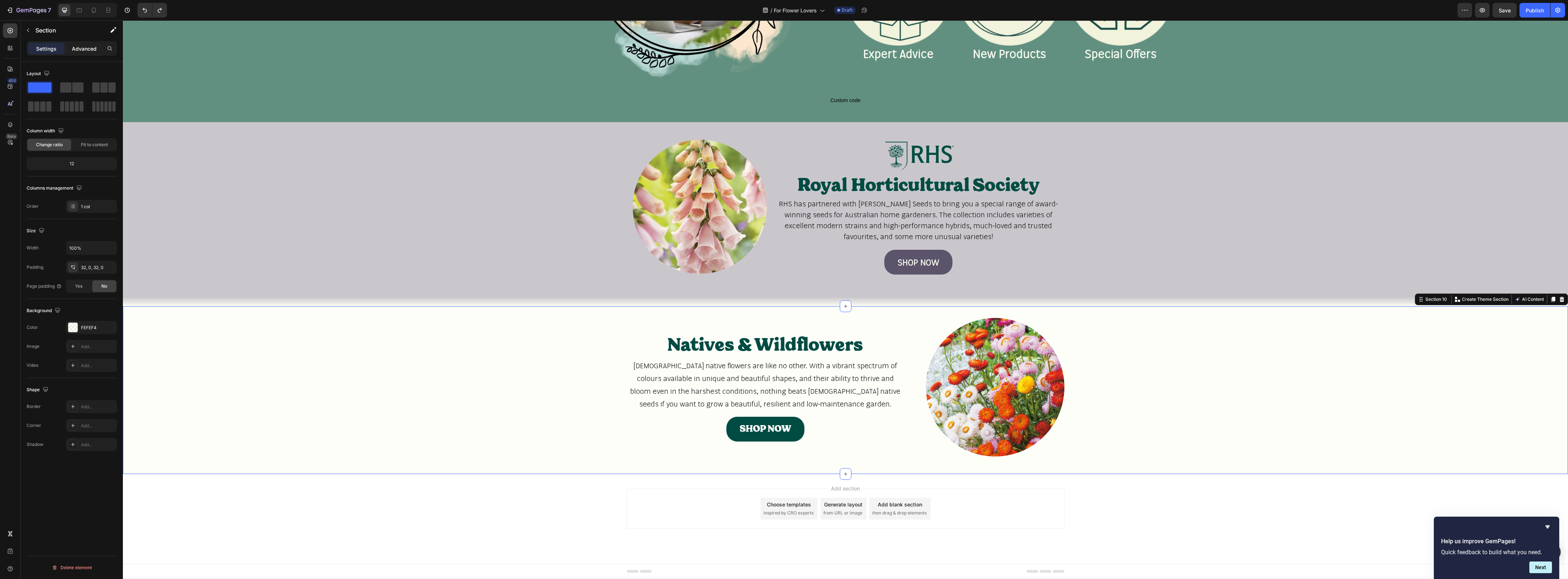
click at [91, 49] on p "Advanced" at bounding box center [84, 49] width 24 height 8
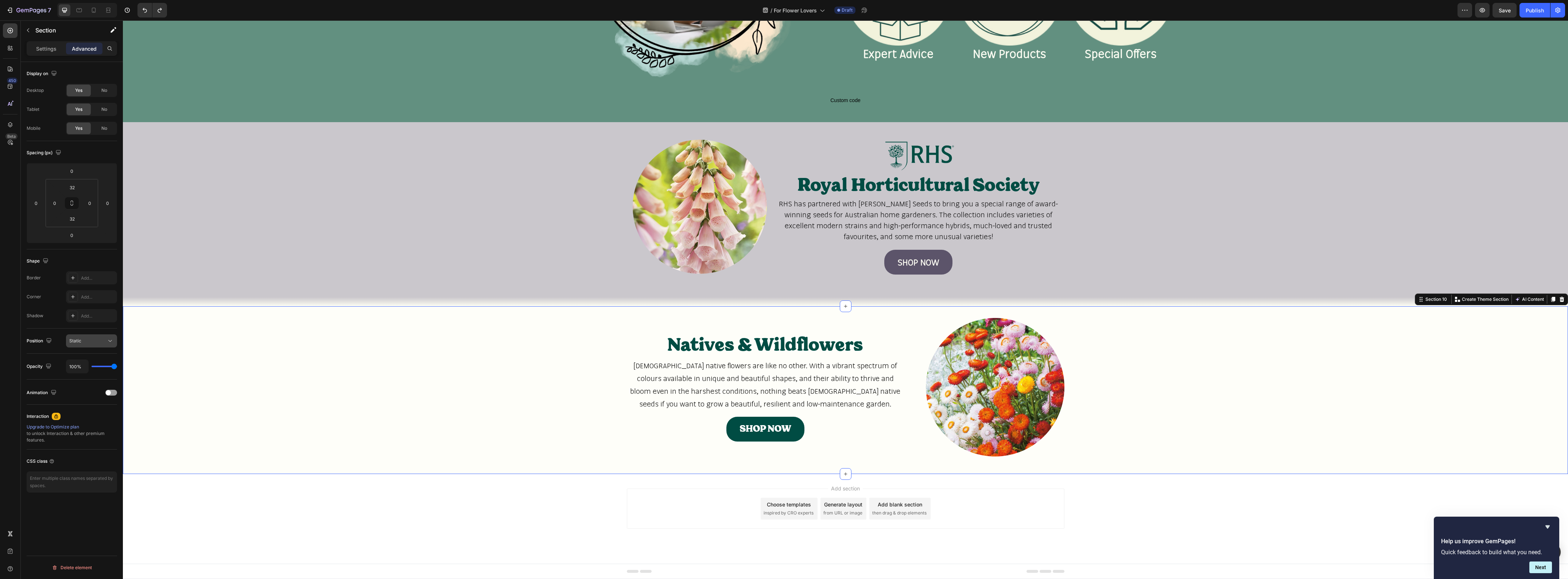
click at [108, 345] on button "Static" at bounding box center [91, 341] width 51 height 13
click at [229, 369] on div "Natives & Wildflowers Heading Australian native flowers are like no other. With…" at bounding box center [845, 390] width 1445 height 144
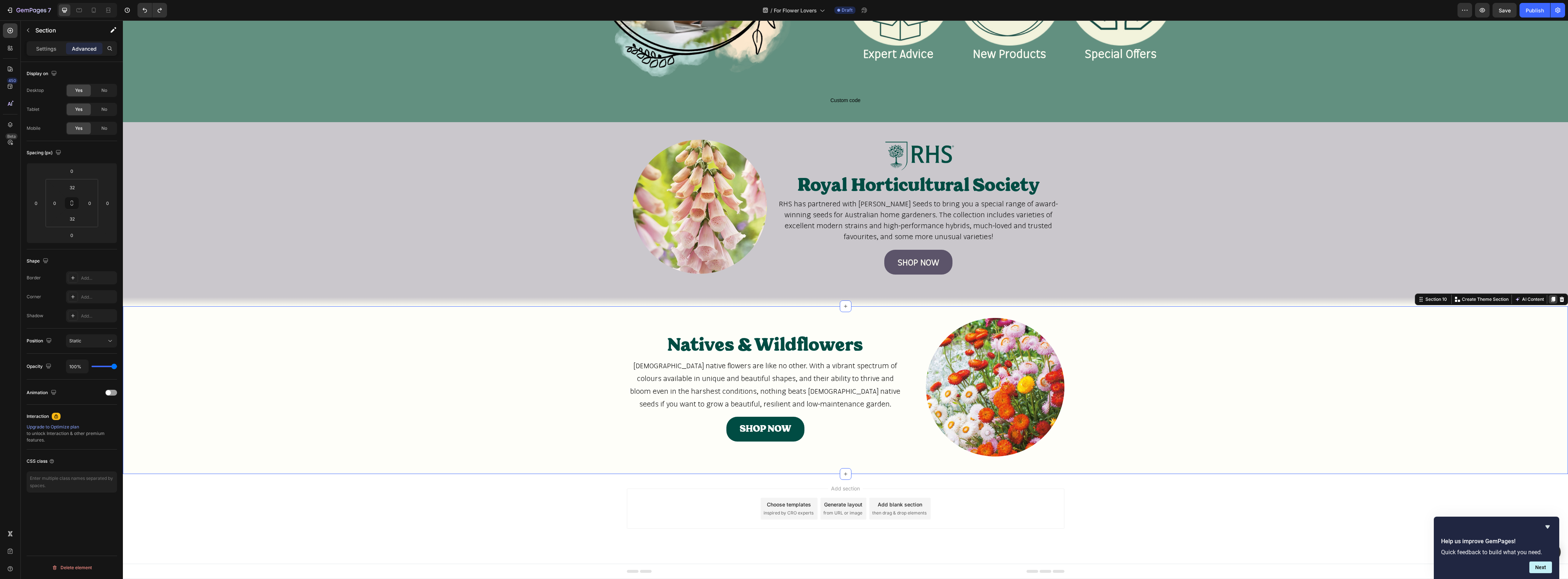
click at [1550, 300] on icon at bounding box center [1553, 300] width 6 height 6
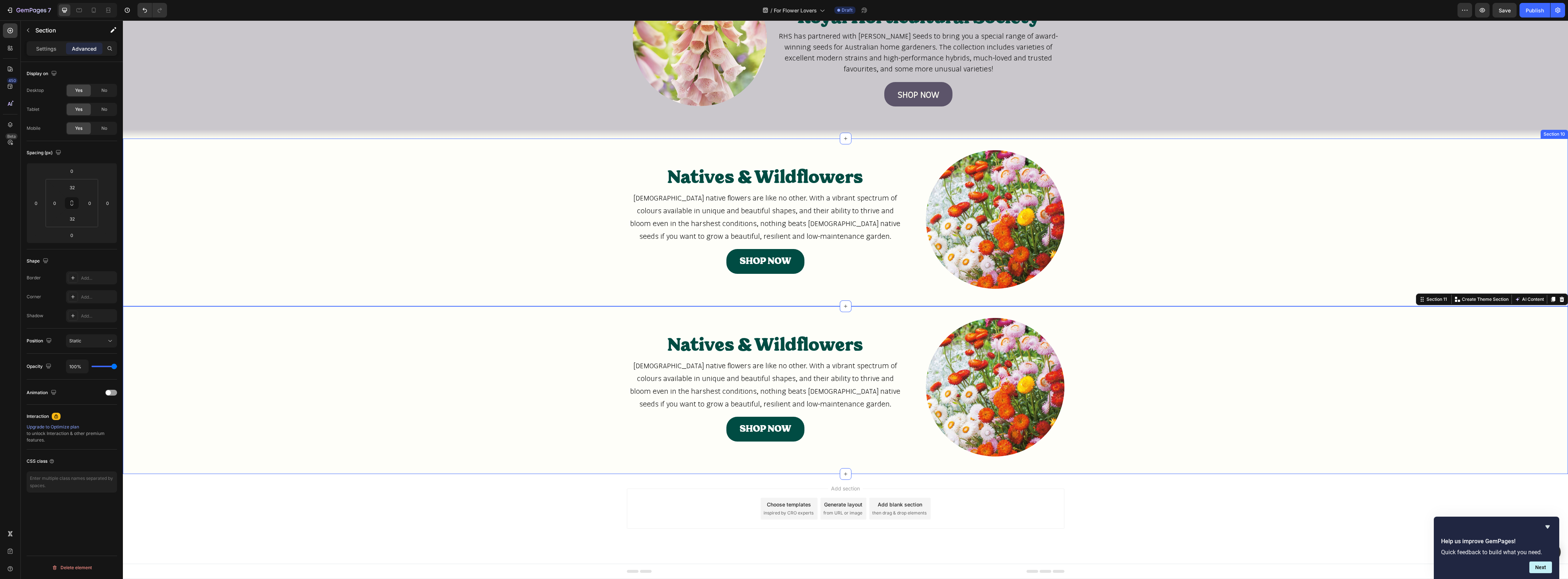
click at [548, 231] on div "Natives & Wildflowers Heading Australian native flowers are like no other. With…" at bounding box center [845, 222] width 1445 height 144
click at [82, 10] on icon at bounding box center [80, 11] width 6 height 4
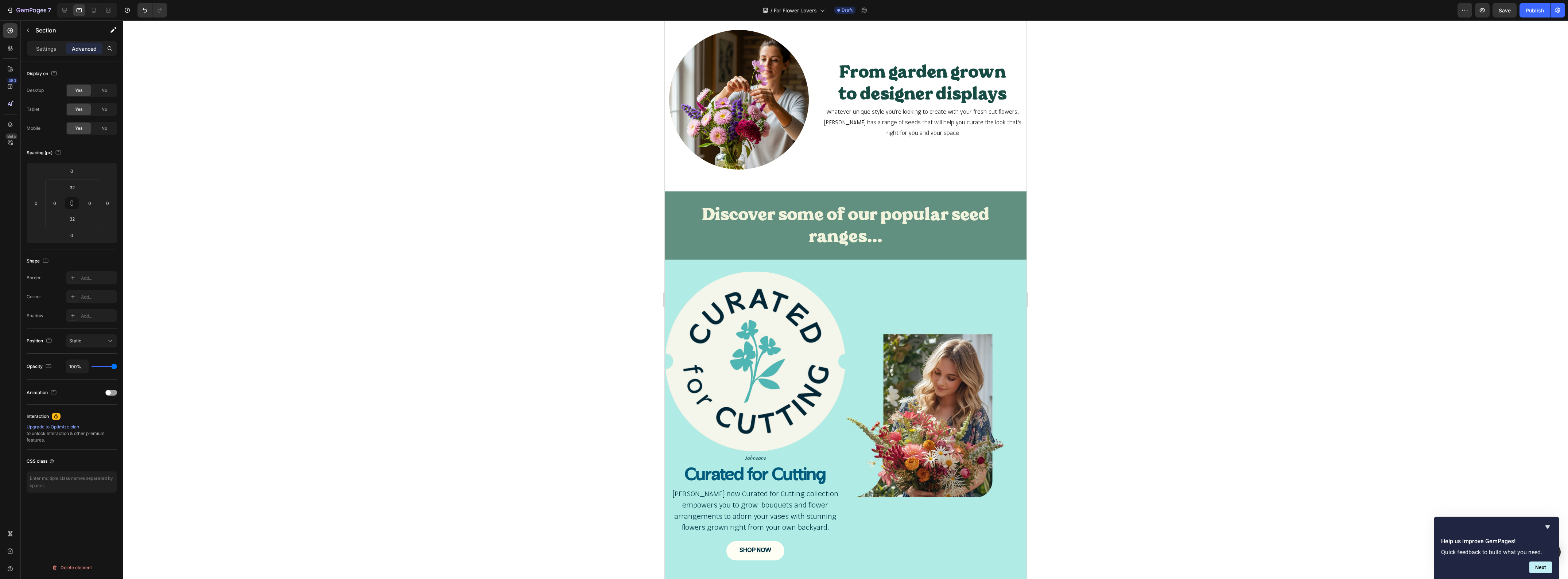
scroll to position [182, 0]
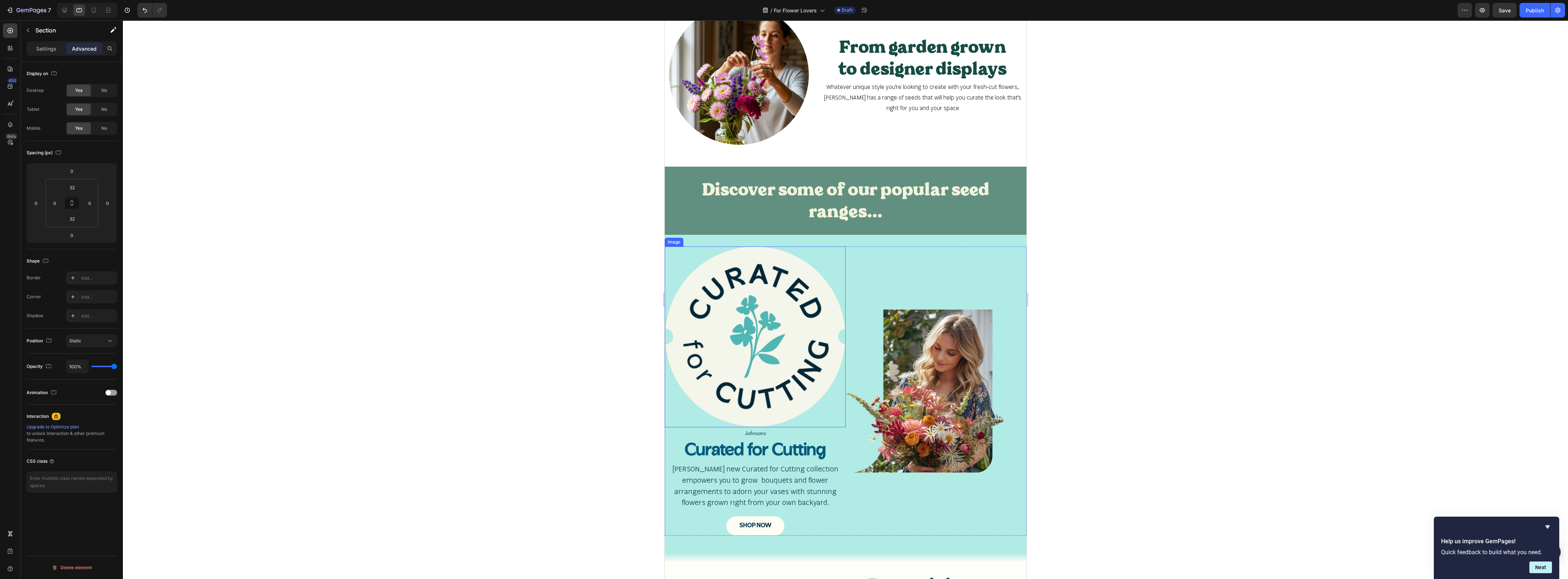
click at [789, 296] on img at bounding box center [755, 337] width 181 height 181
click at [53, 52] on p "Settings" at bounding box center [46, 49] width 20 height 8
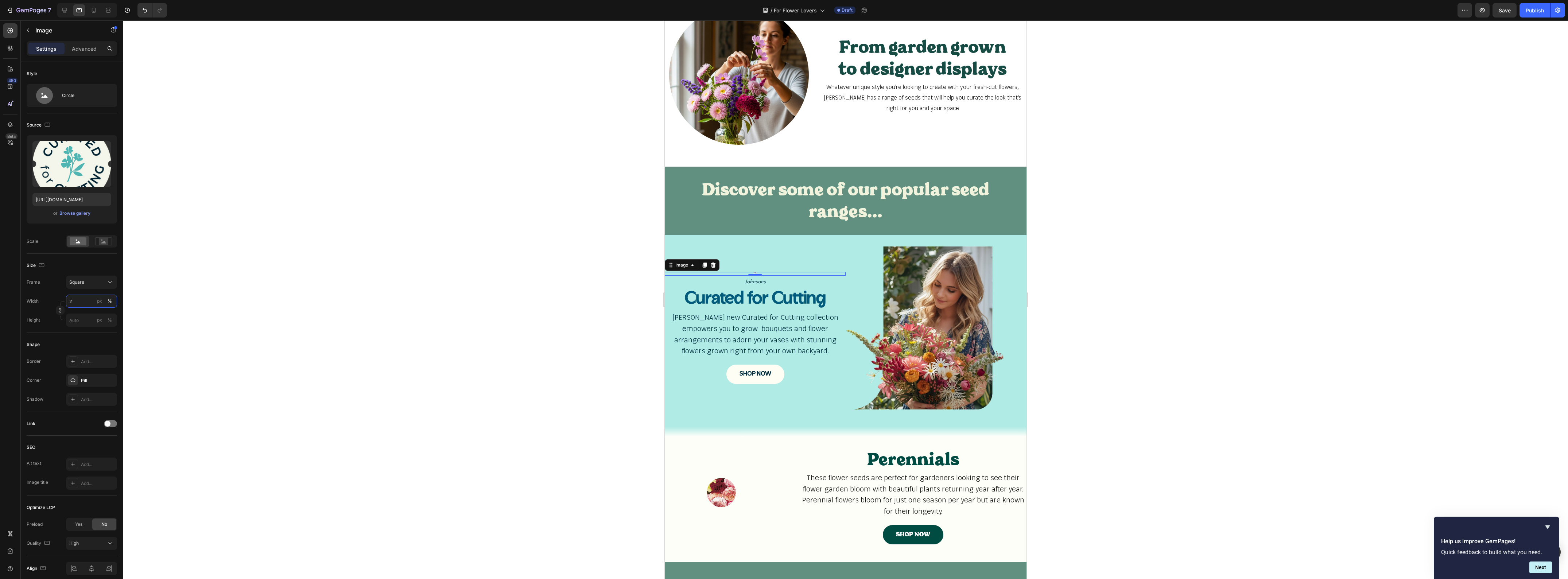
type input "25"
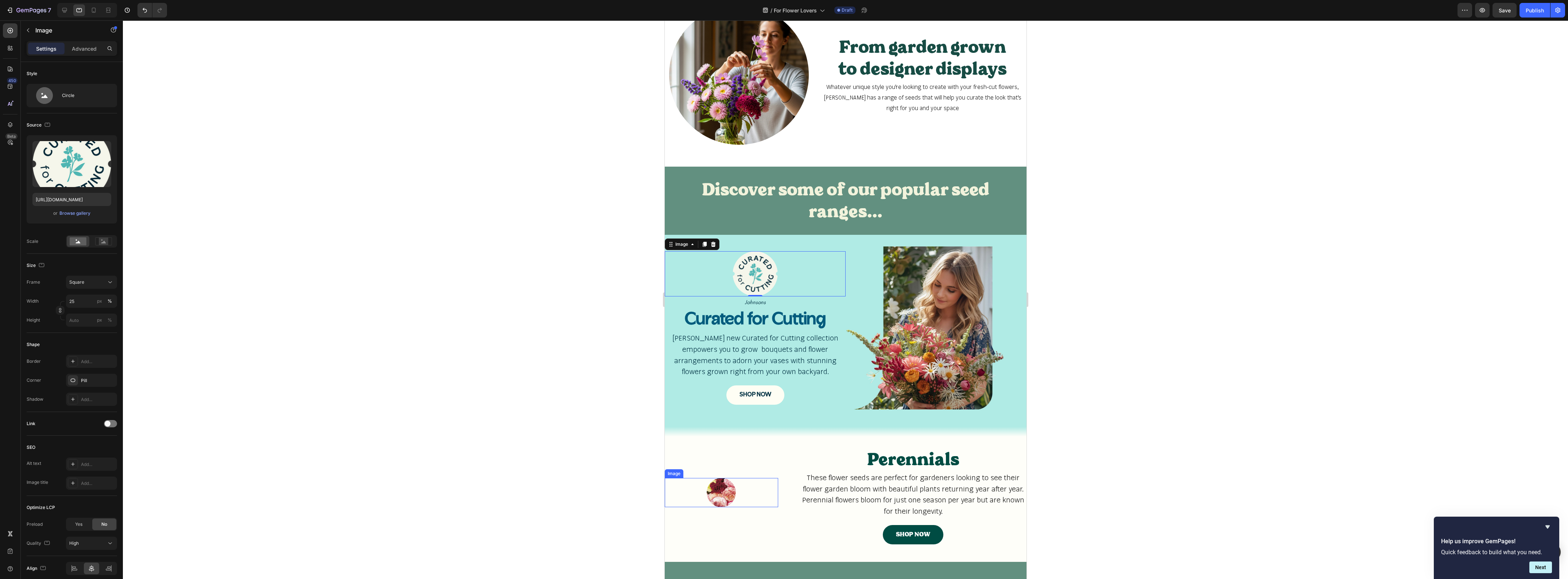
click at [717, 489] on img at bounding box center [721, 492] width 29 height 29
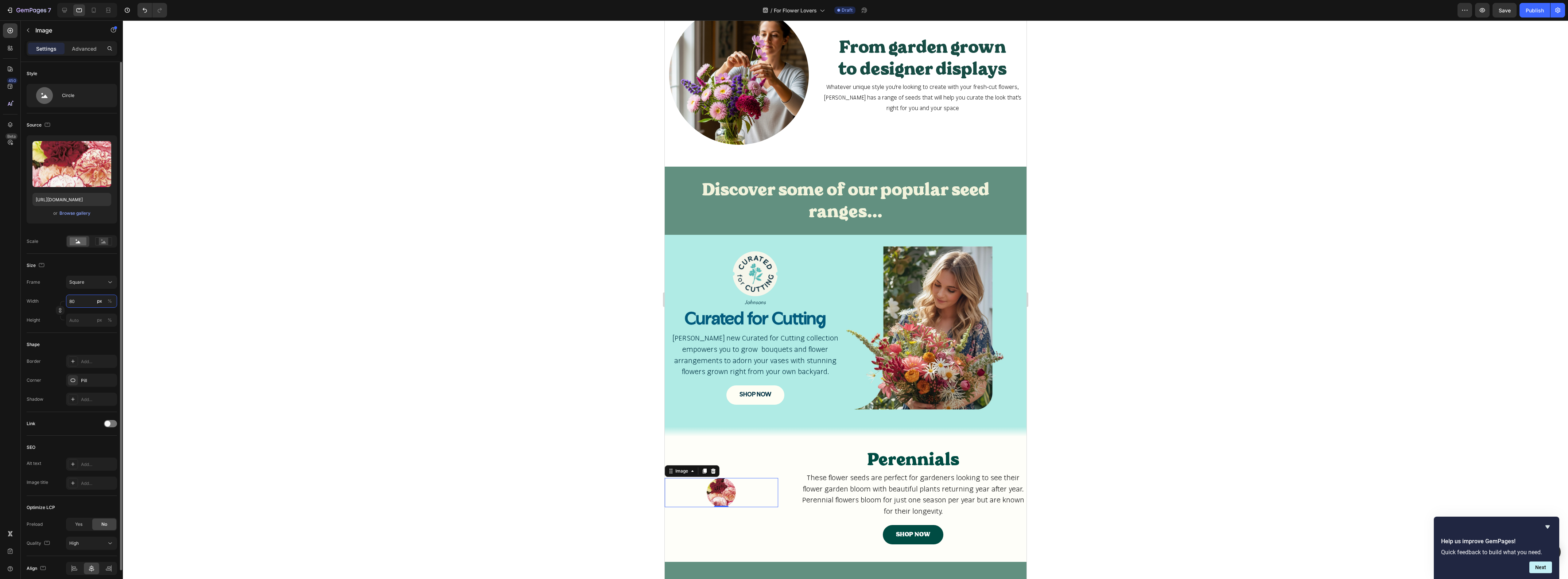
click at [83, 303] on input "80" at bounding box center [91, 301] width 51 height 13
click at [77, 320] on p "Full 100%" at bounding box center [89, 319] width 42 height 7
type input "100"
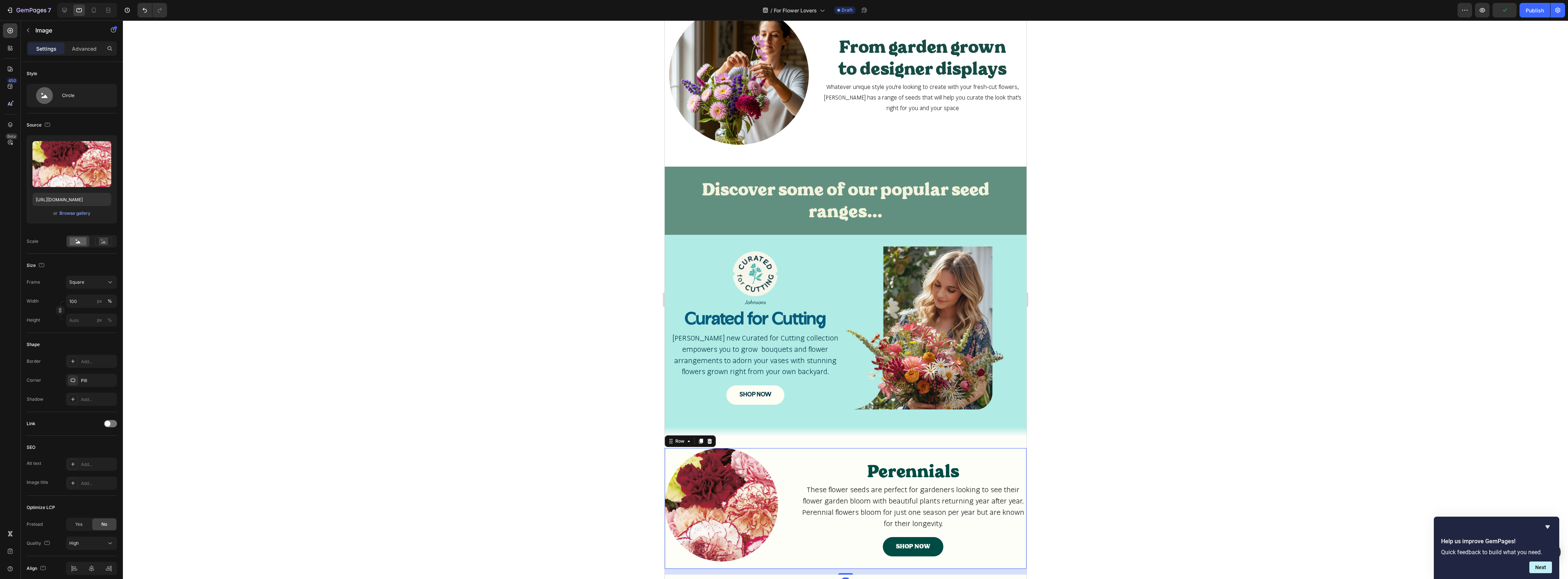
click at [803, 449] on div "Perennials Heading These flower seeds are perfect for gardeners looking to see …" at bounding box center [912, 509] width 227 height 121
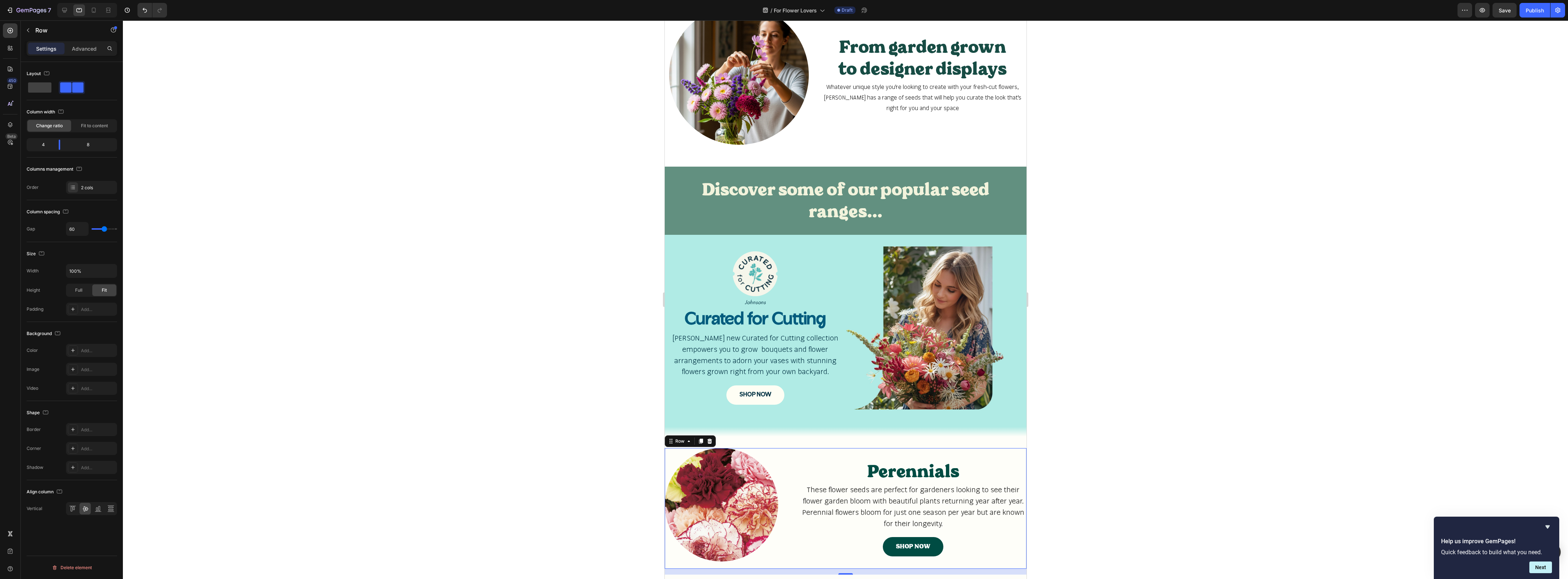
type input "50"
type input "44"
type input "38"
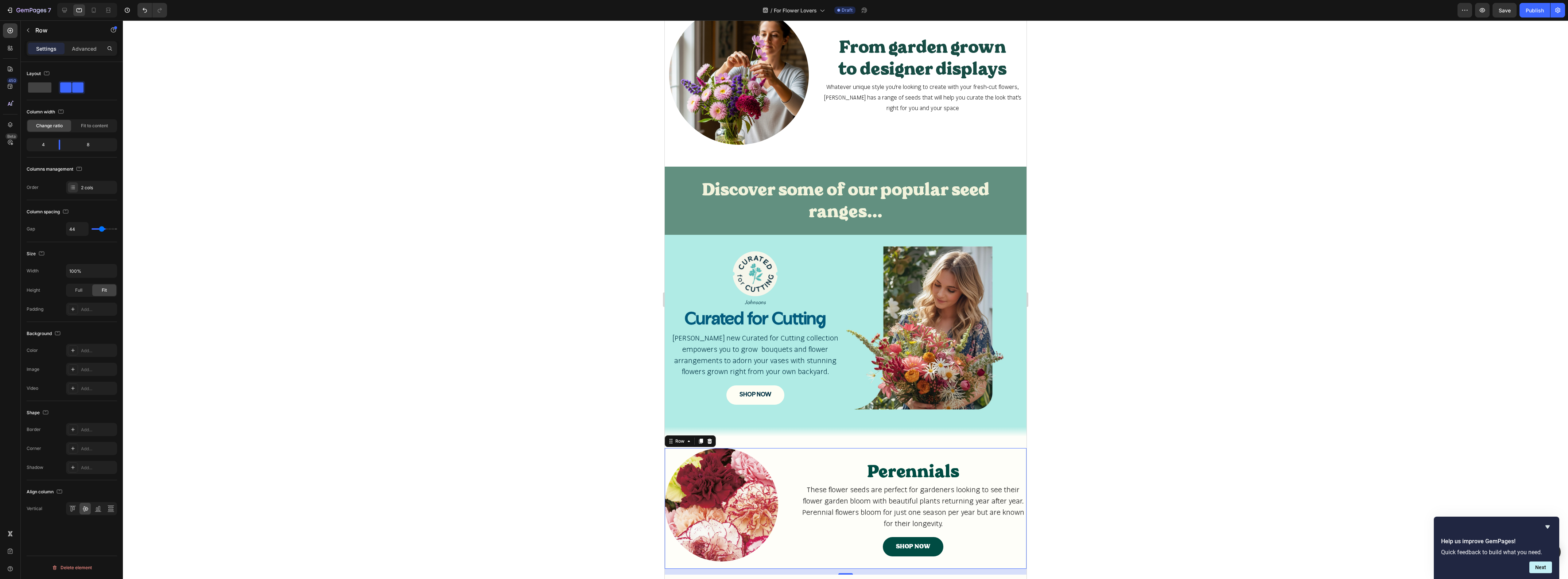
type input "38"
type input "33"
type input "25"
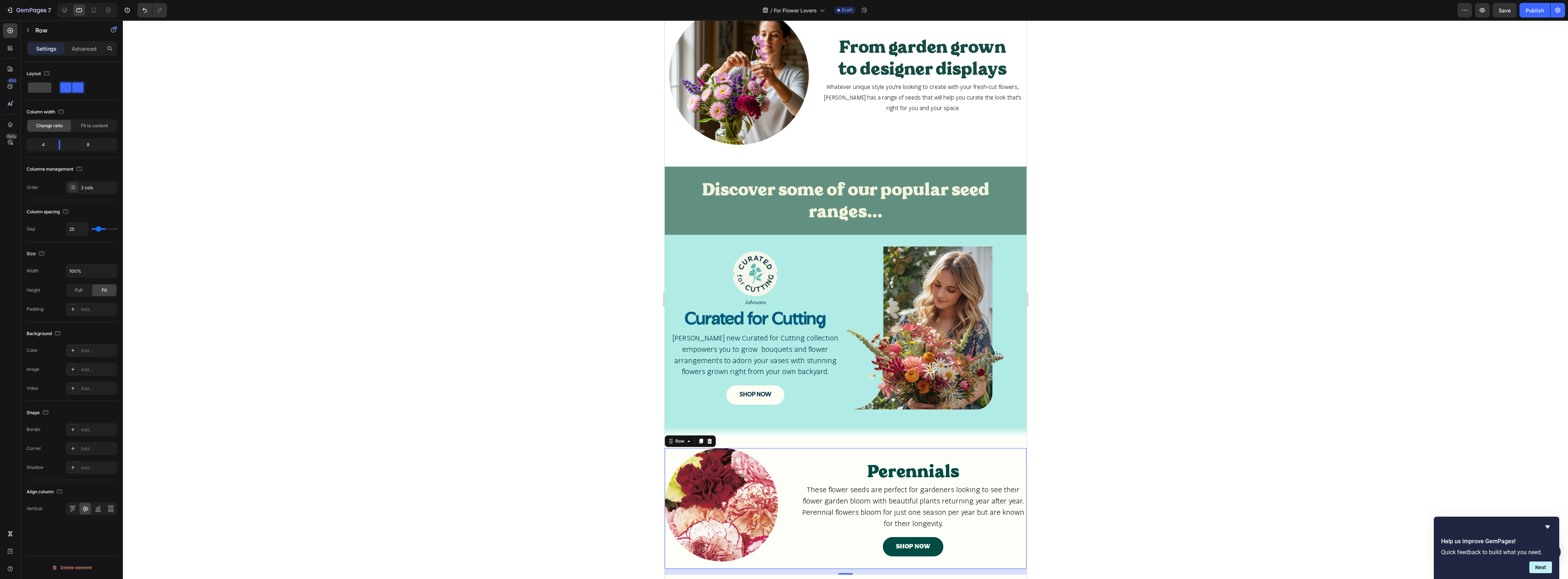
type input "22"
type input "19"
type input "16"
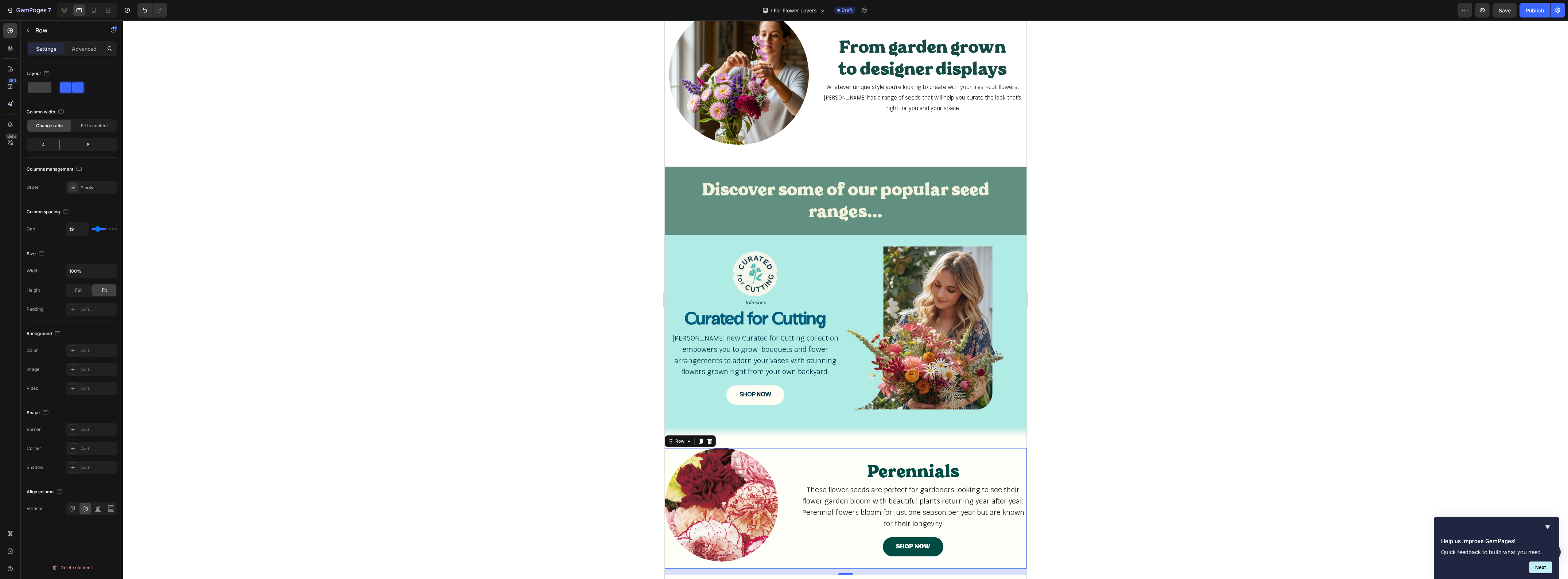
type input "16"
type input "13"
type input "11"
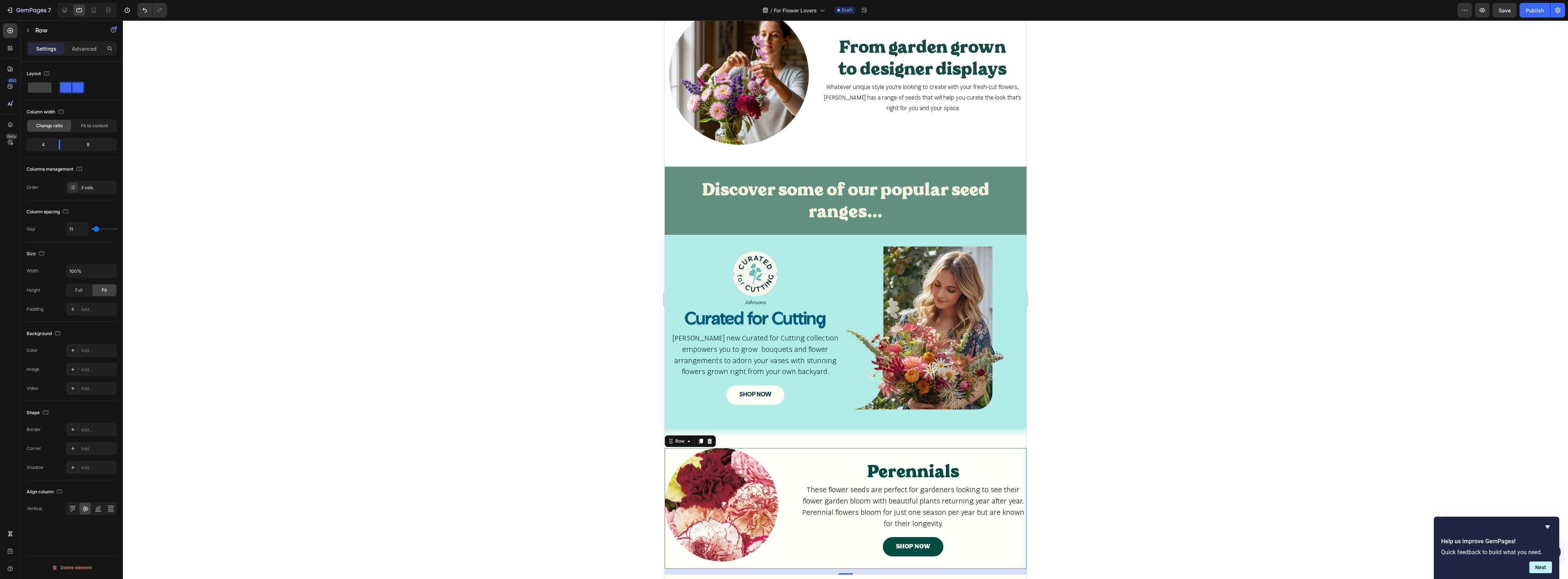
type input "5"
type input "2"
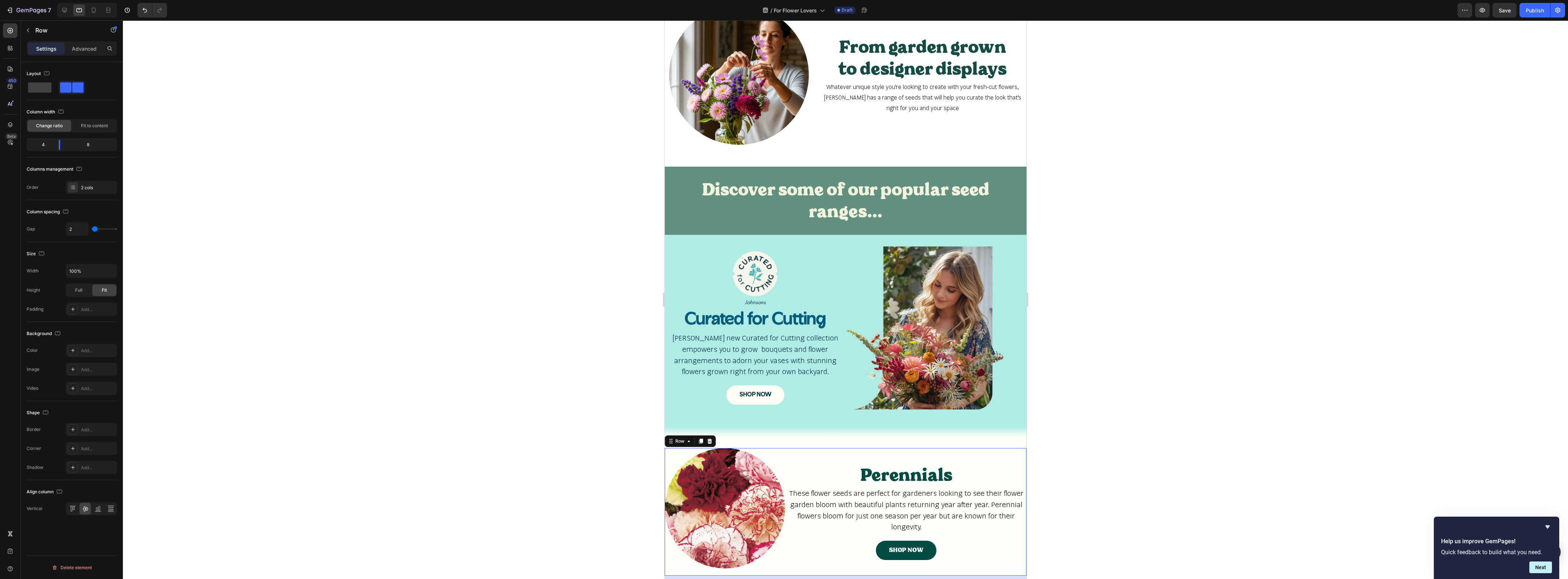
type input "0"
type input "5"
type input "11"
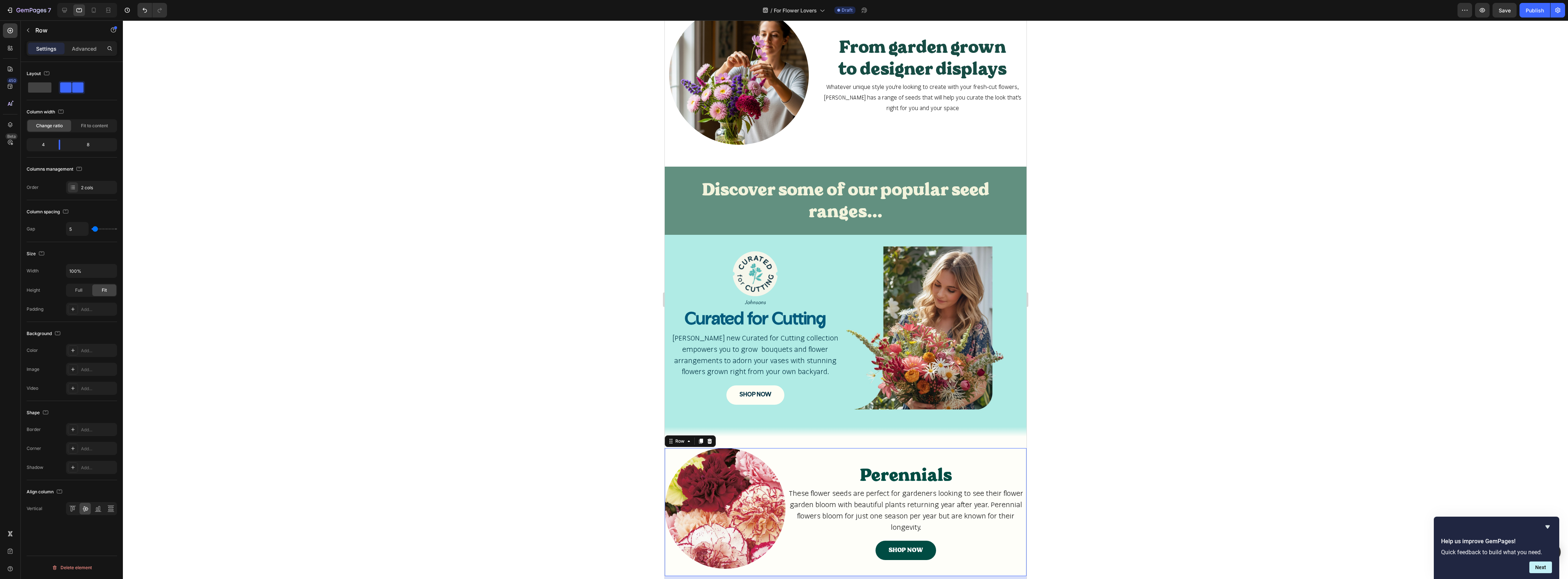
type input "11"
type input "13"
type input "16"
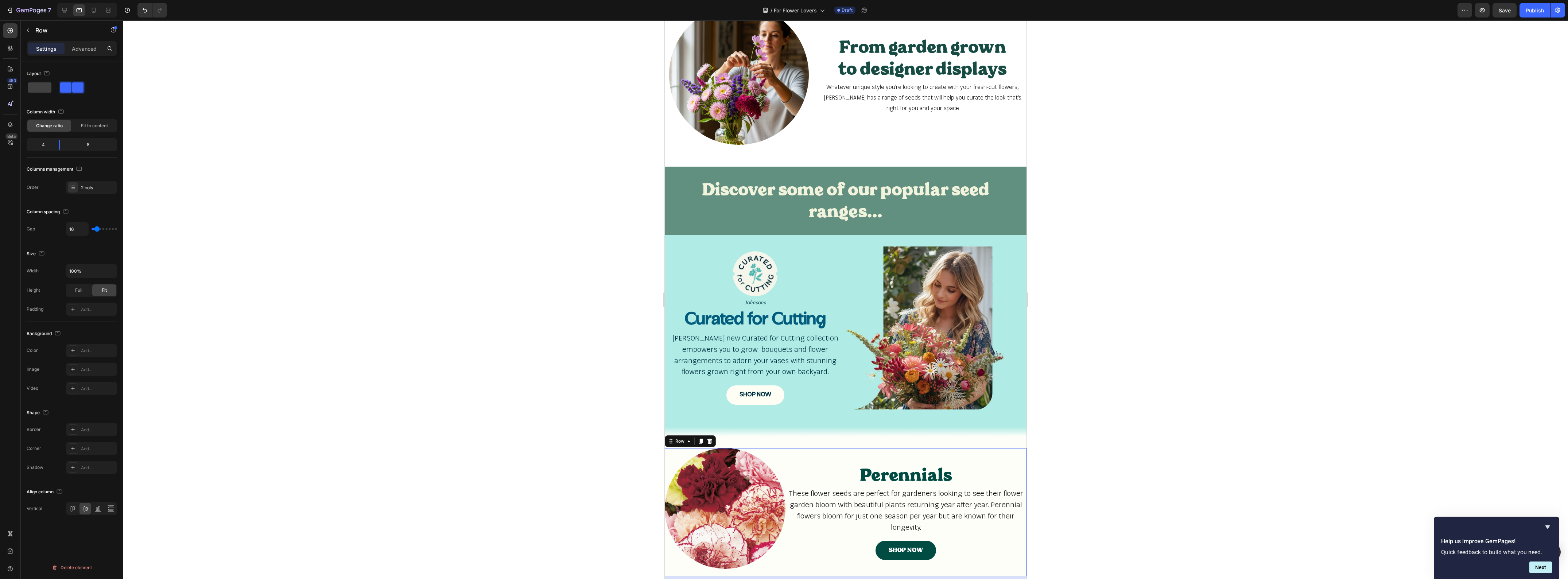
type input "19"
type input "22"
type input "25"
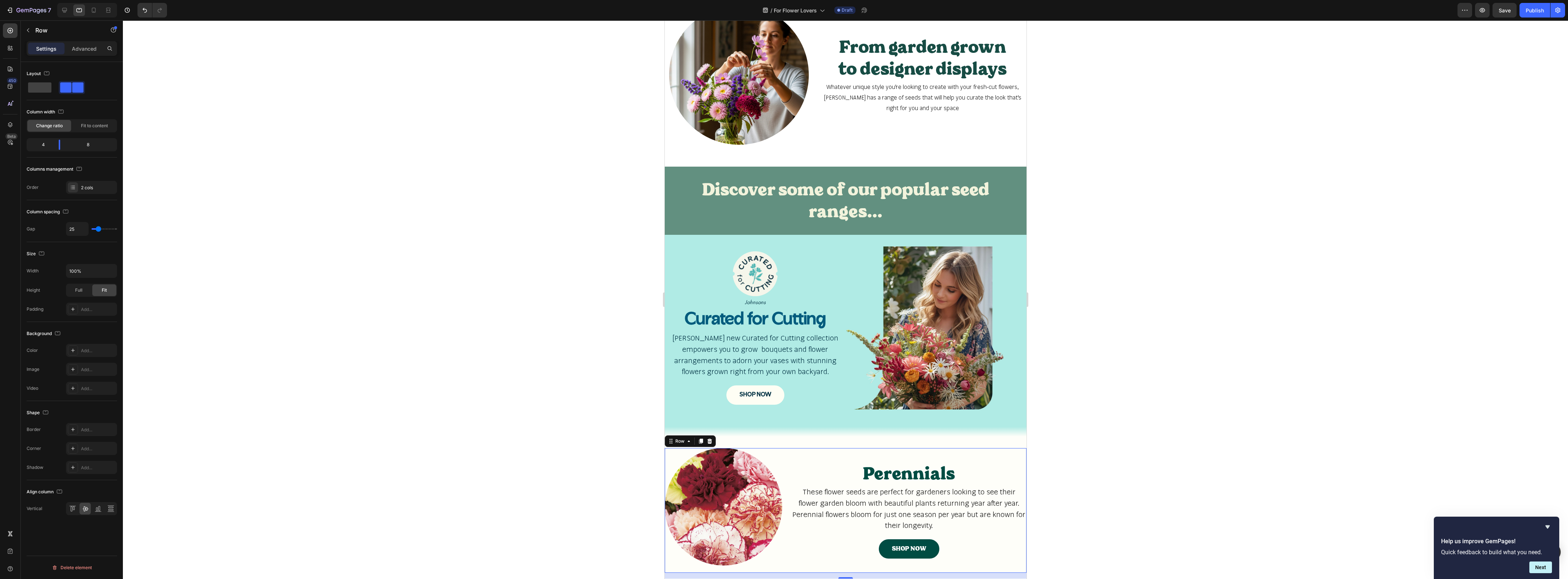
drag, startPoint x: 103, startPoint y: 229, endPoint x: 98, endPoint y: 231, distance: 5.4
type input "25"
click at [98, 230] on input "range" at bounding box center [104, 229] width 25 height 1
click at [722, 480] on img at bounding box center [723, 507] width 118 height 118
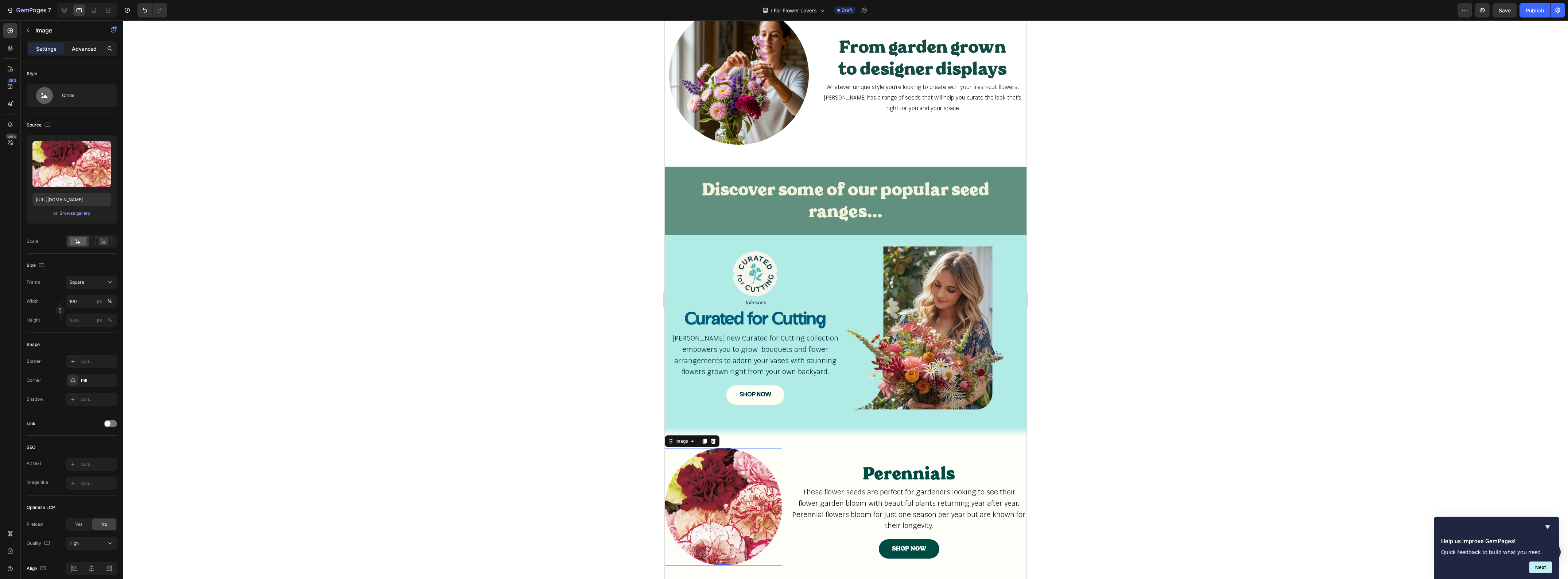
click at [81, 47] on p "Advanced" at bounding box center [84, 49] width 24 height 8
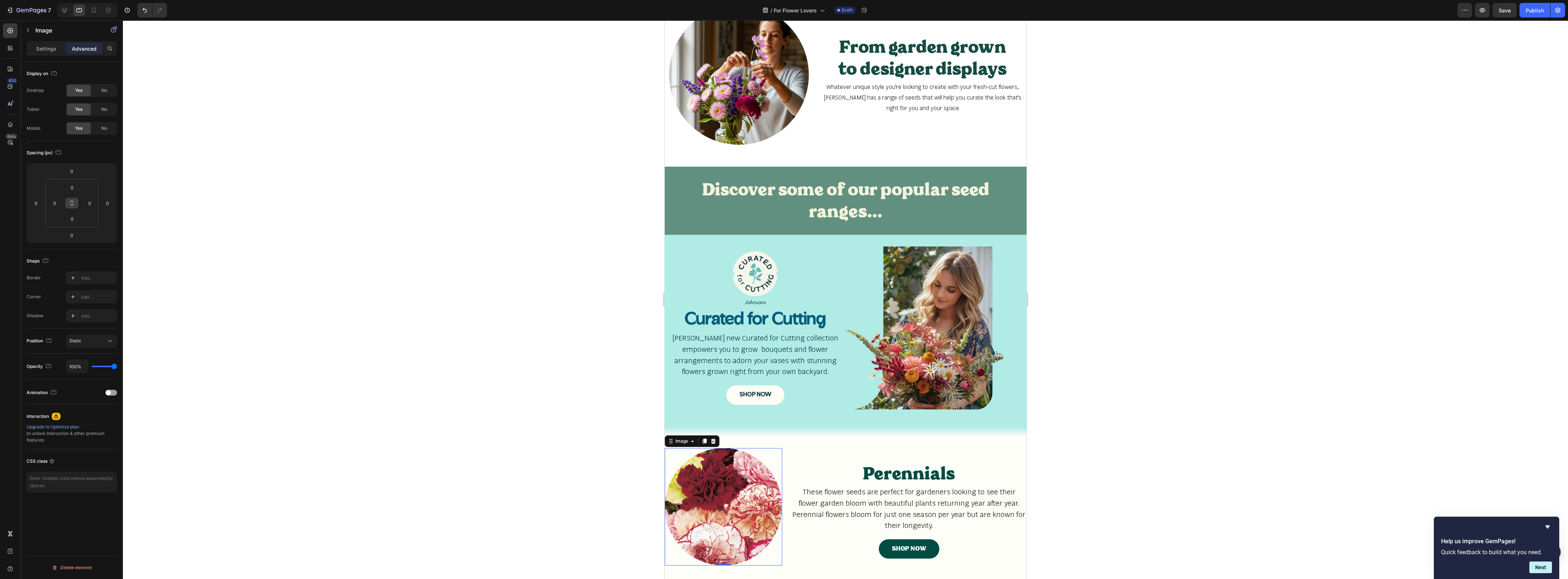
click at [71, 206] on icon at bounding box center [72, 203] width 6 height 6
click at [73, 188] on input "0" at bounding box center [72, 187] width 15 height 11
click at [90, 261] on div "L 16px" at bounding box center [88, 258] width 45 height 11
type input "16"
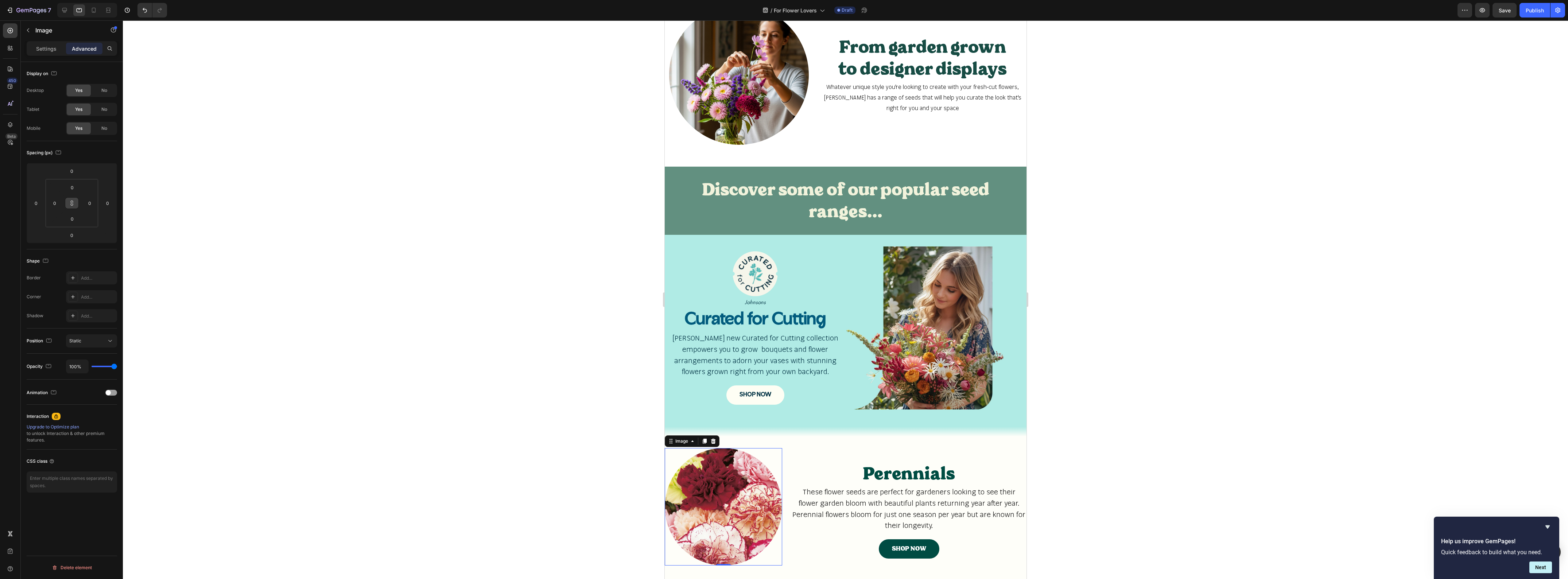
type input "16"
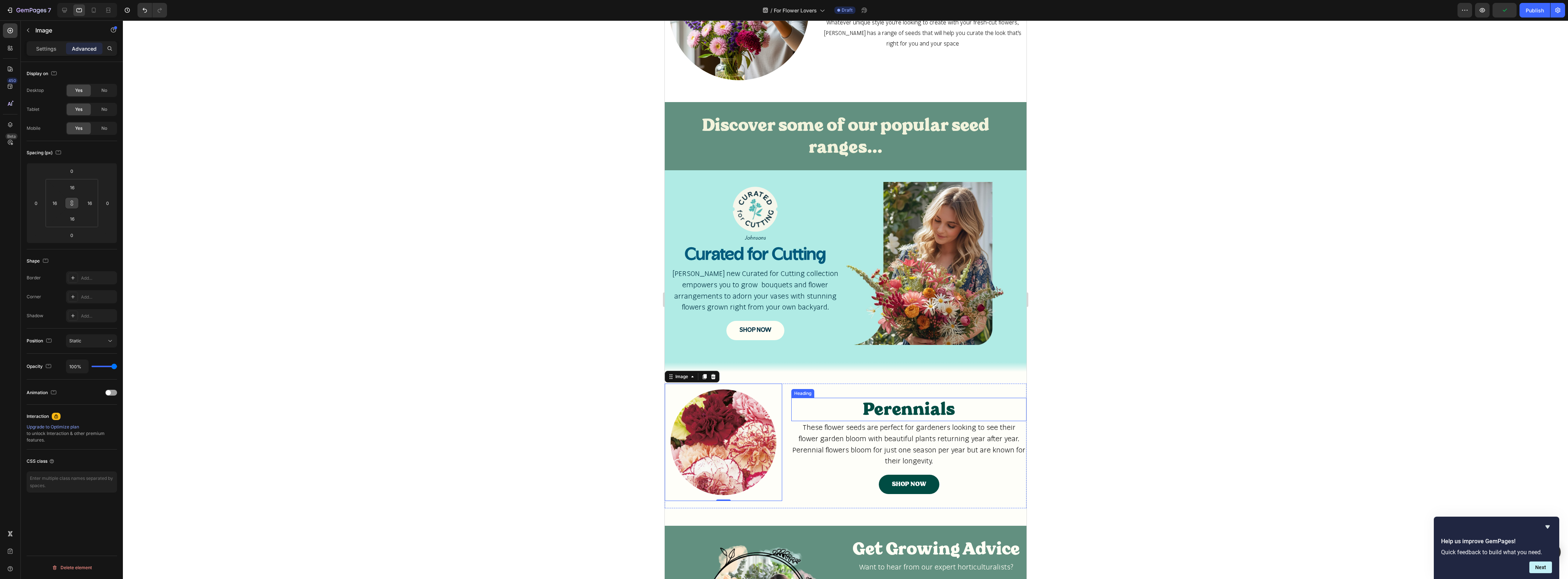
scroll to position [273, 0]
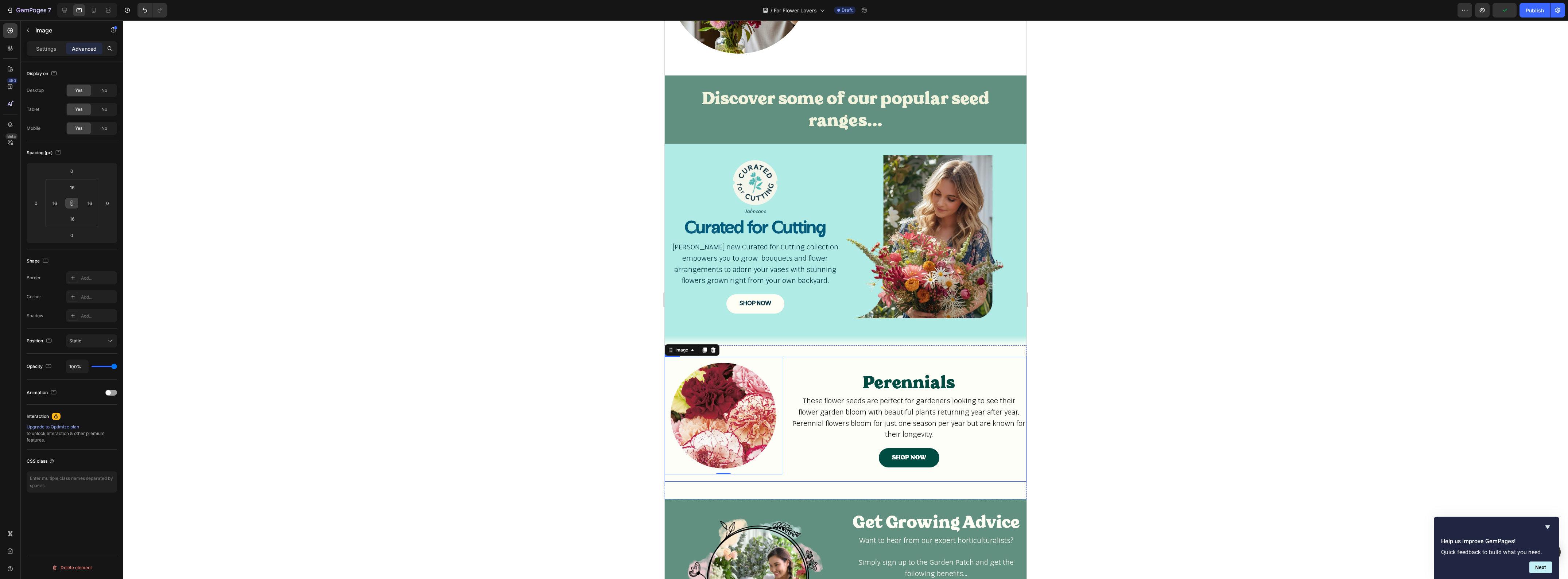
click at [788, 433] on div "Image 0 Row Perennials Heading These flower seeds are perfect for gardeners loo…" at bounding box center [845, 419] width 362 height 125
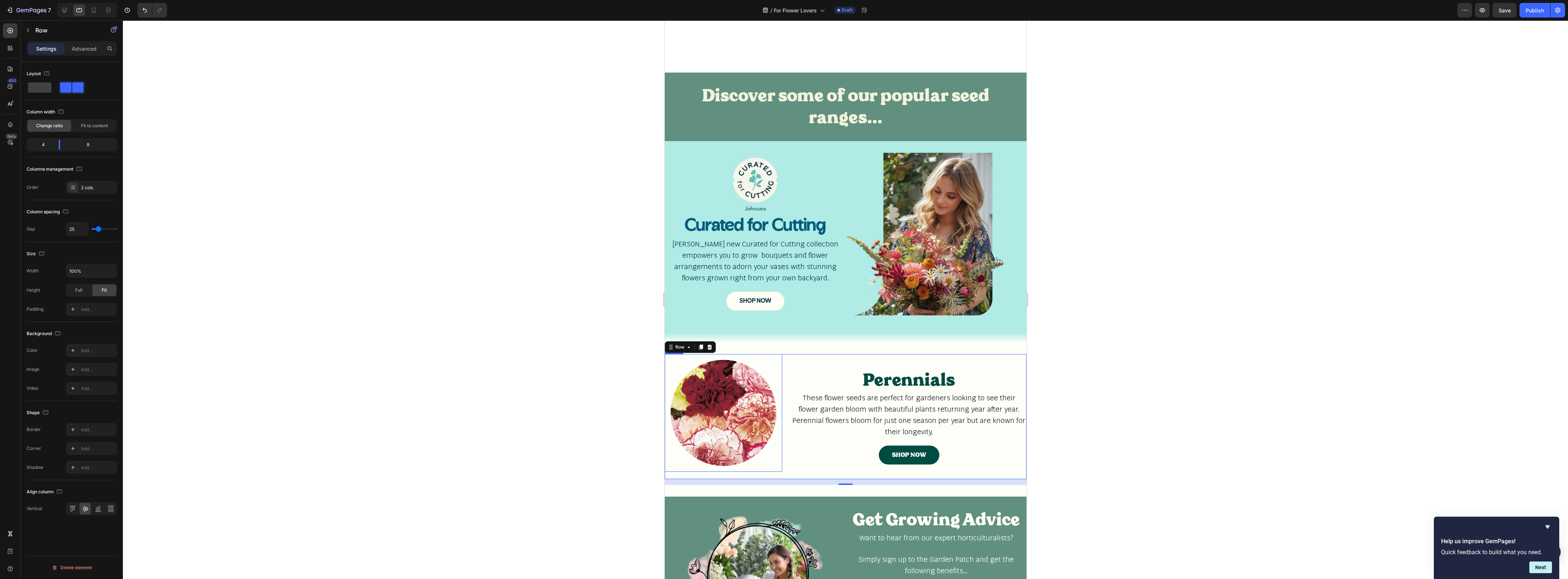
scroll to position [456, 0]
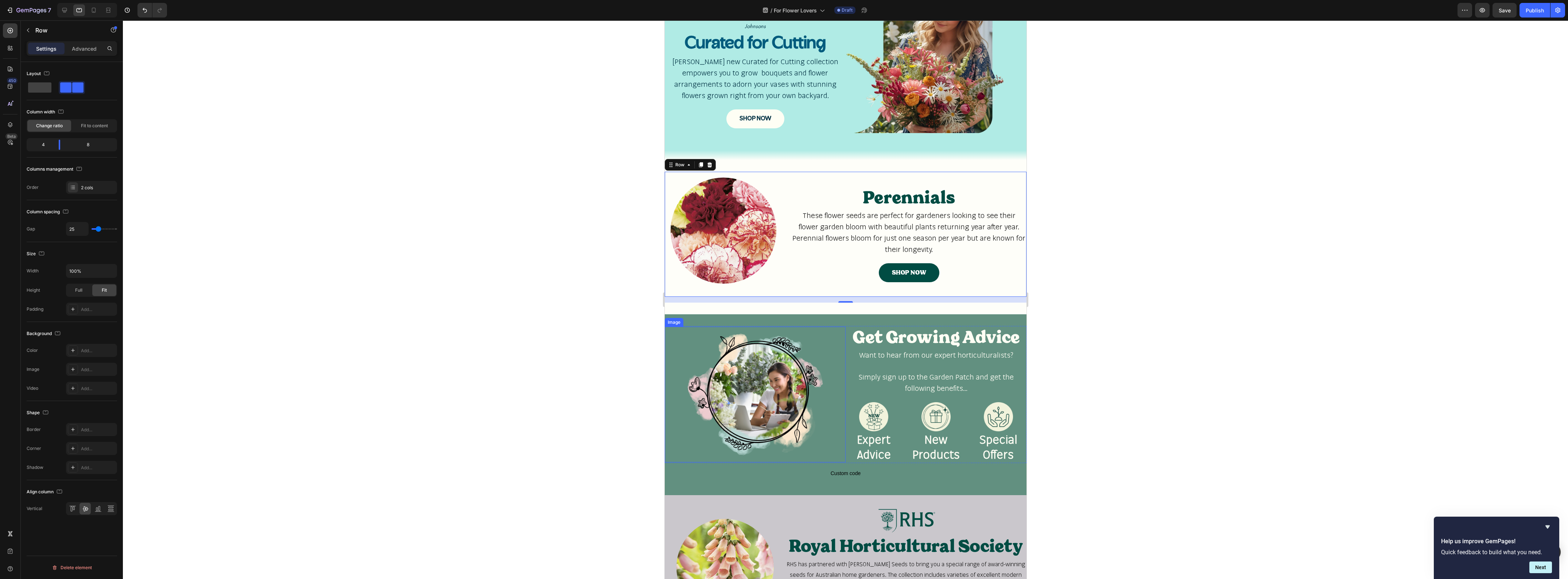
click at [825, 327] on img at bounding box center [755, 394] width 181 height 135
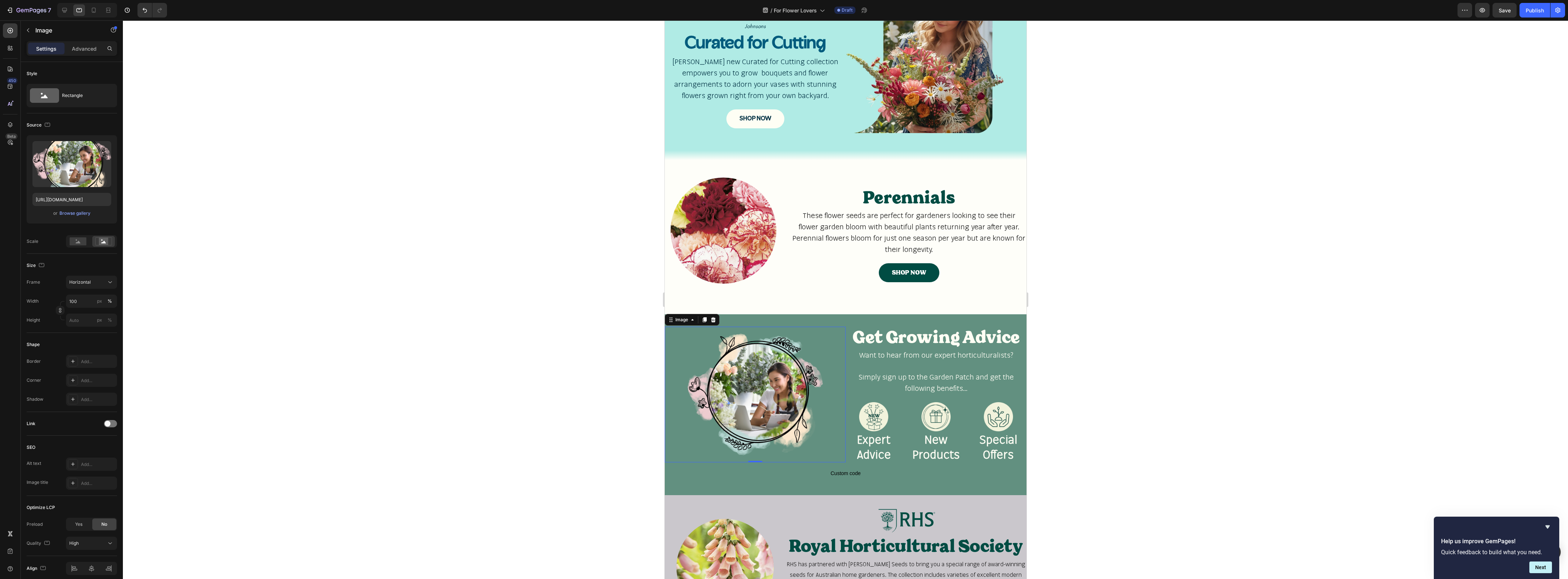
click at [770, 400] on img at bounding box center [755, 394] width 181 height 135
click at [108, 281] on icon at bounding box center [109, 281] width 7 height 7
click at [107, 298] on icon at bounding box center [107, 300] width 7 height 7
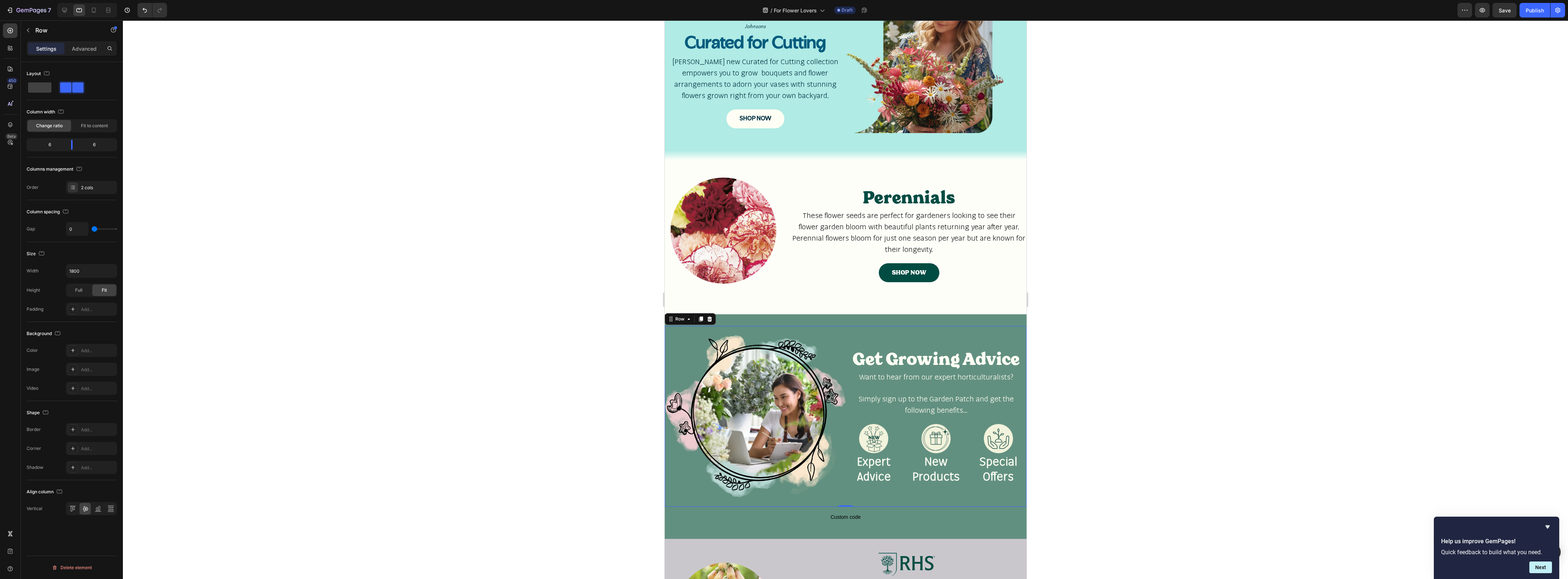
click at [890, 326] on div "Get Growing Advice Heading Want to hear from our expert horticulturalists? Simp…" at bounding box center [936, 416] width 181 height 181
click at [93, 52] on p "Advanced" at bounding box center [84, 49] width 24 height 8
click at [71, 200] on icon at bounding box center [72, 203] width 6 height 6
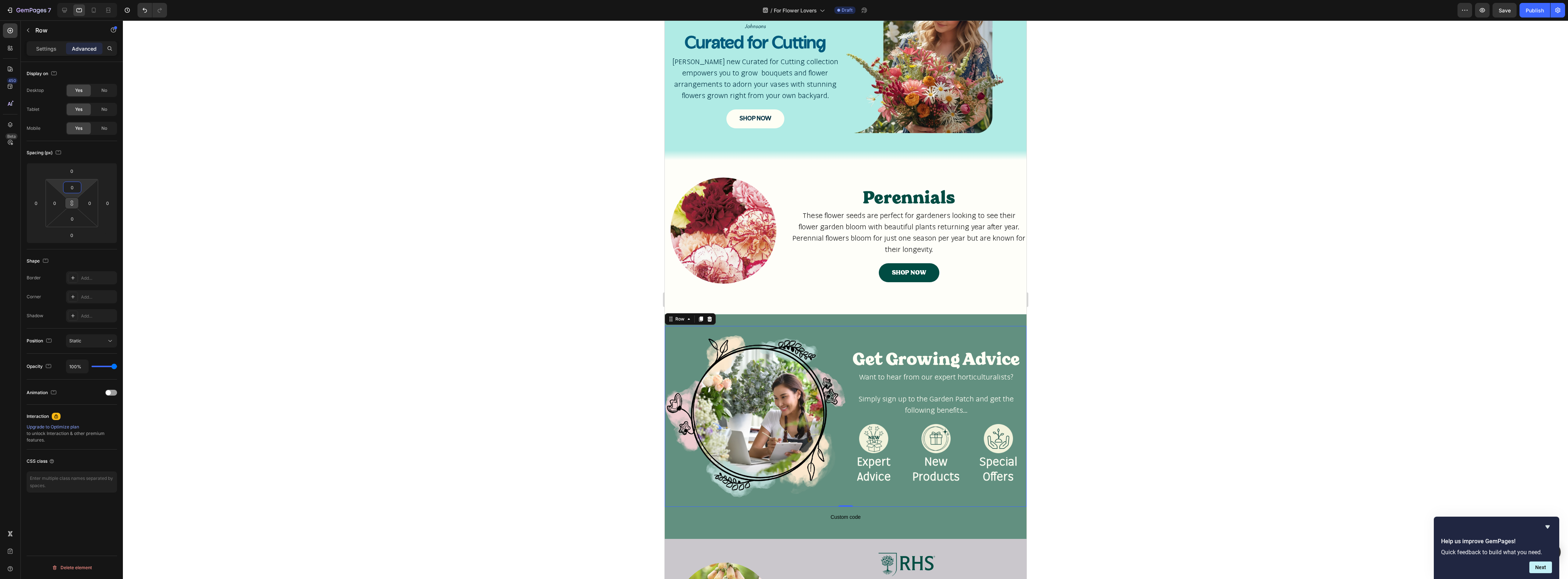
click at [73, 190] on input "0" at bounding box center [72, 187] width 15 height 11
click at [79, 257] on p "L 16px" at bounding box center [90, 258] width 33 height 5
type input "16"
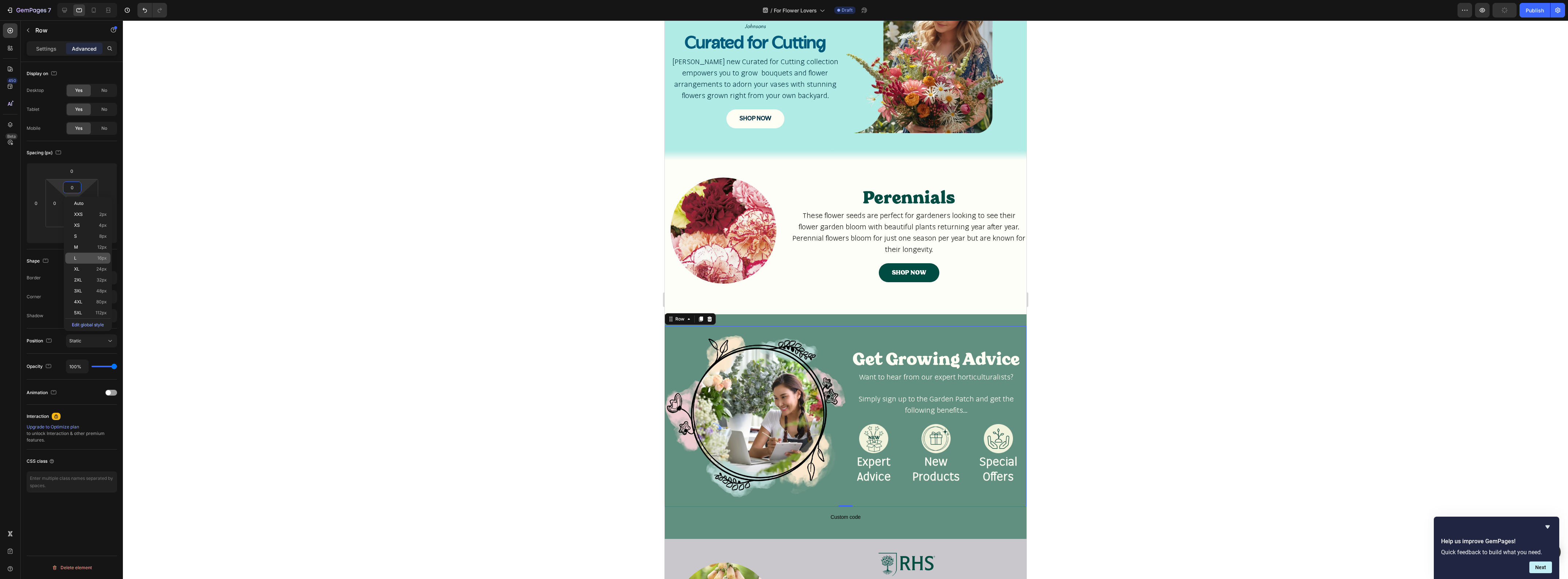
type input "16"
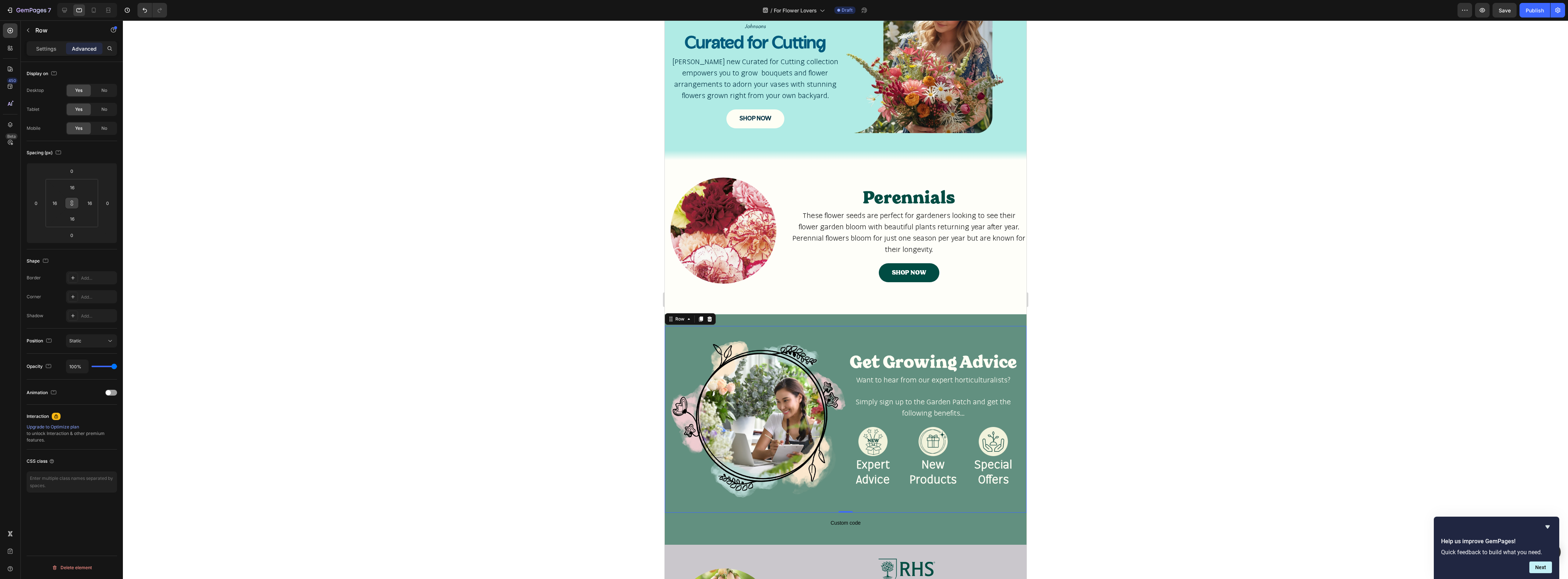
click at [1115, 333] on div at bounding box center [845, 300] width 1445 height 559
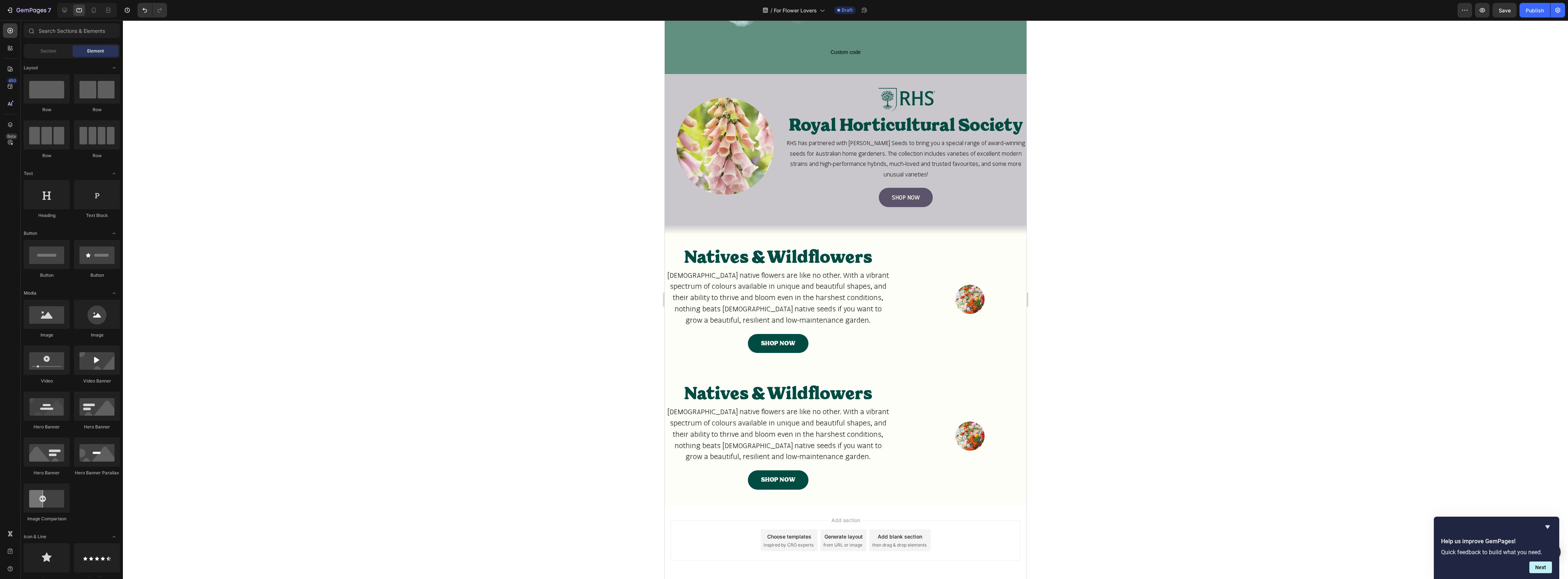
scroll to position [948, 0]
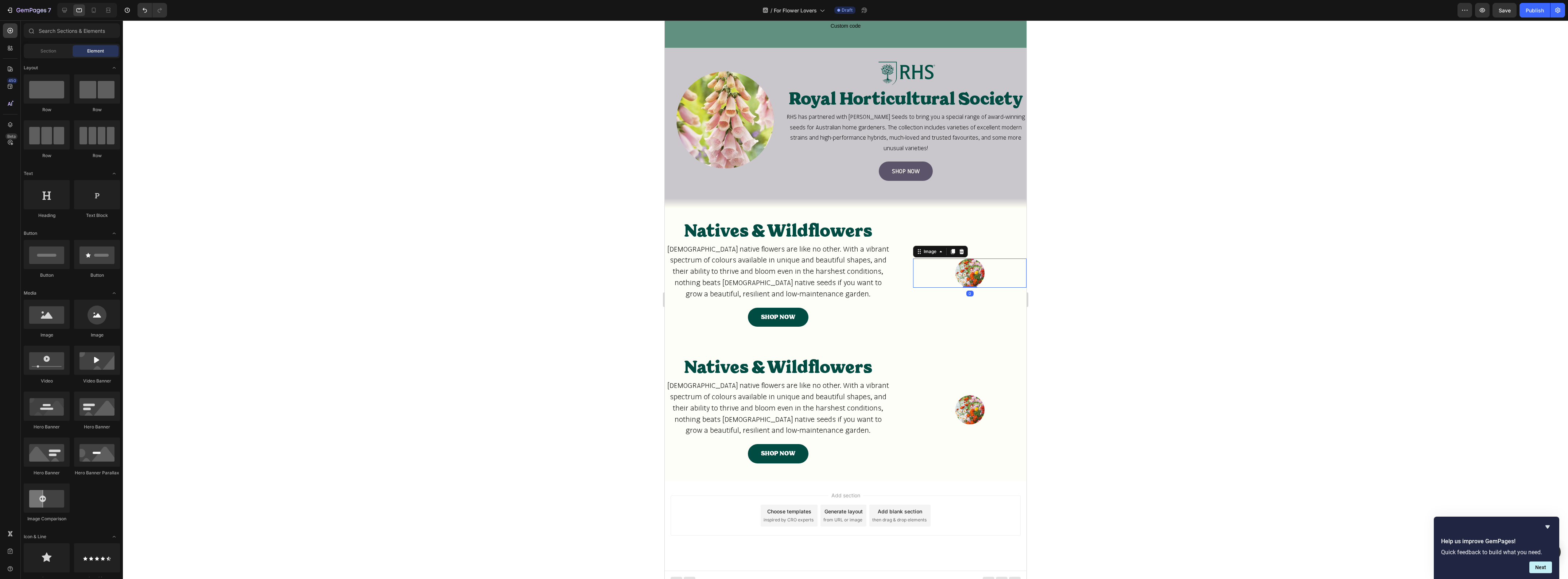
click at [969, 272] on img at bounding box center [970, 273] width 29 height 29
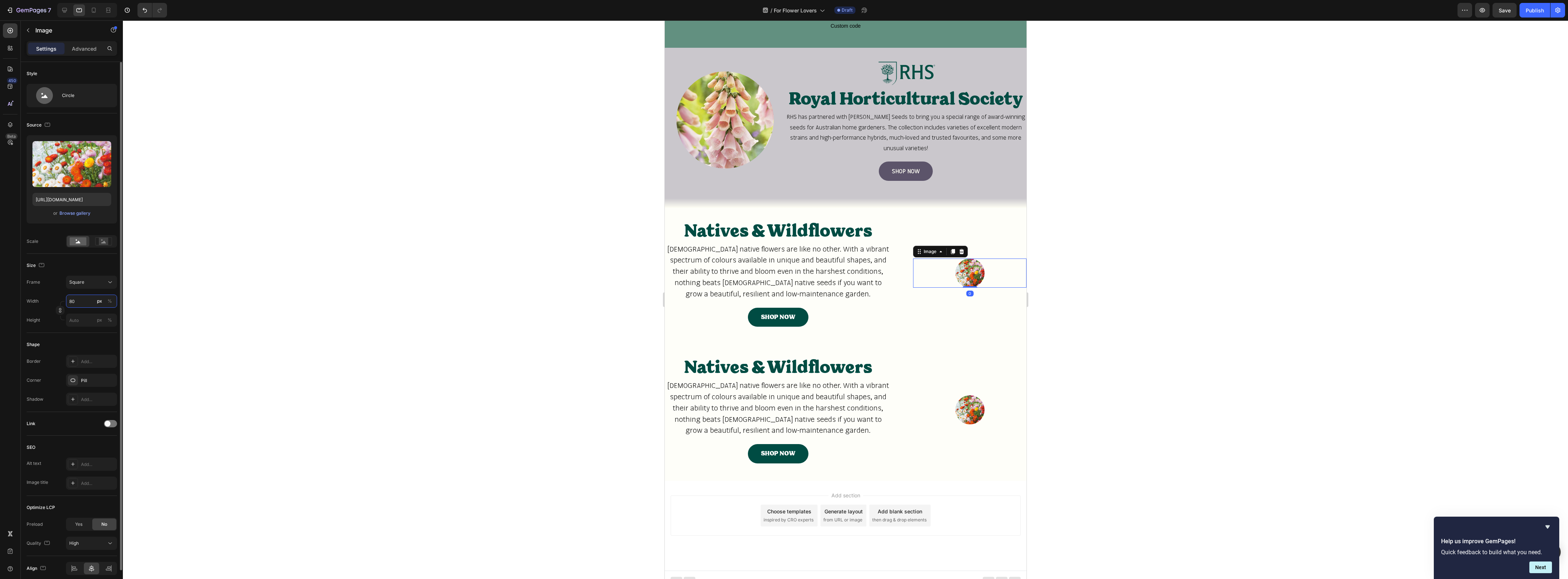
click at [89, 308] on input "80" at bounding box center [91, 301] width 51 height 13
click at [88, 318] on p "Full 100%" at bounding box center [89, 319] width 42 height 7
type input "100"
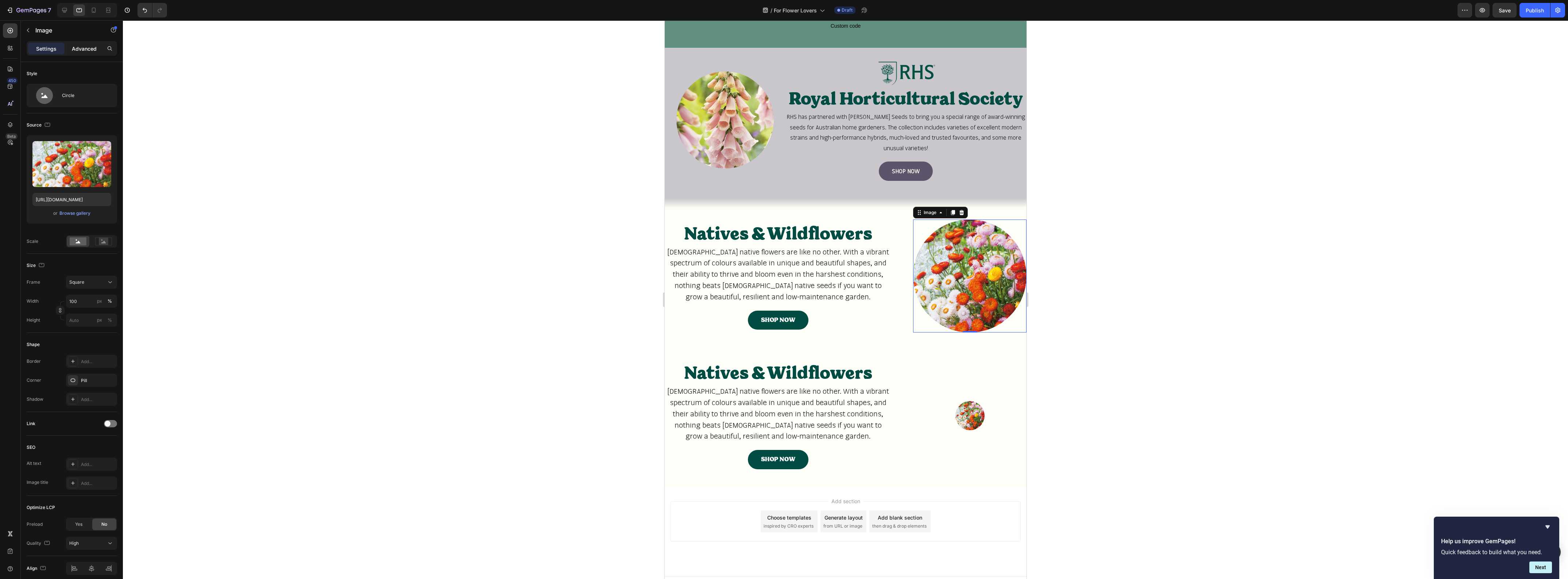
click at [93, 52] on p "Advanced" at bounding box center [84, 49] width 24 height 8
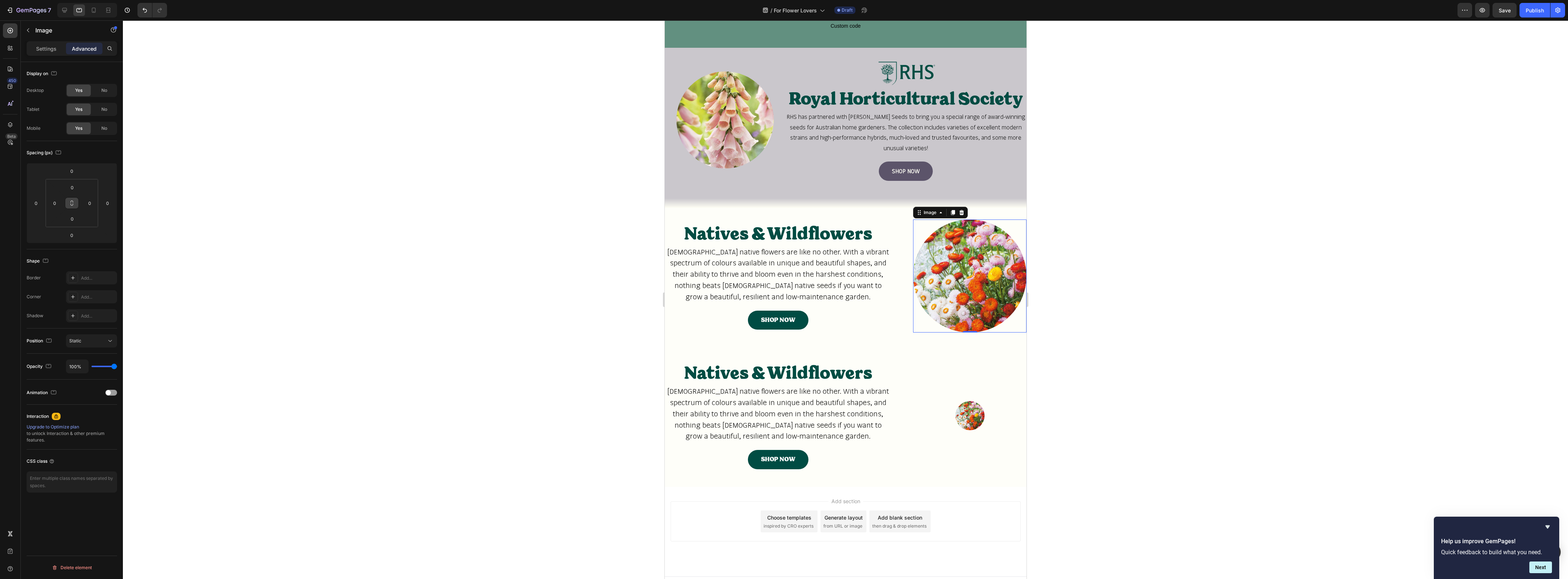
click at [72, 206] on button at bounding box center [72, 203] width 14 height 12
click at [73, 190] on input "0" at bounding box center [72, 187] width 15 height 11
click at [78, 258] on p "L 16px" at bounding box center [90, 258] width 33 height 5
type input "16"
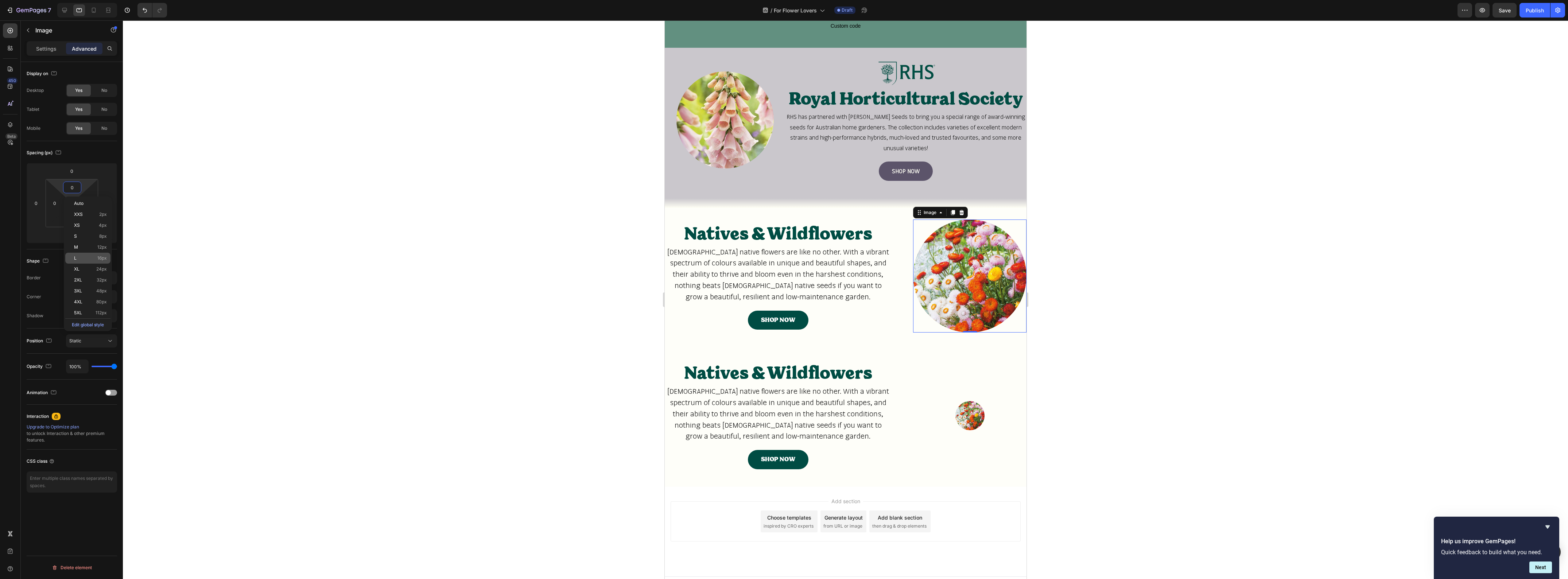
type input "16"
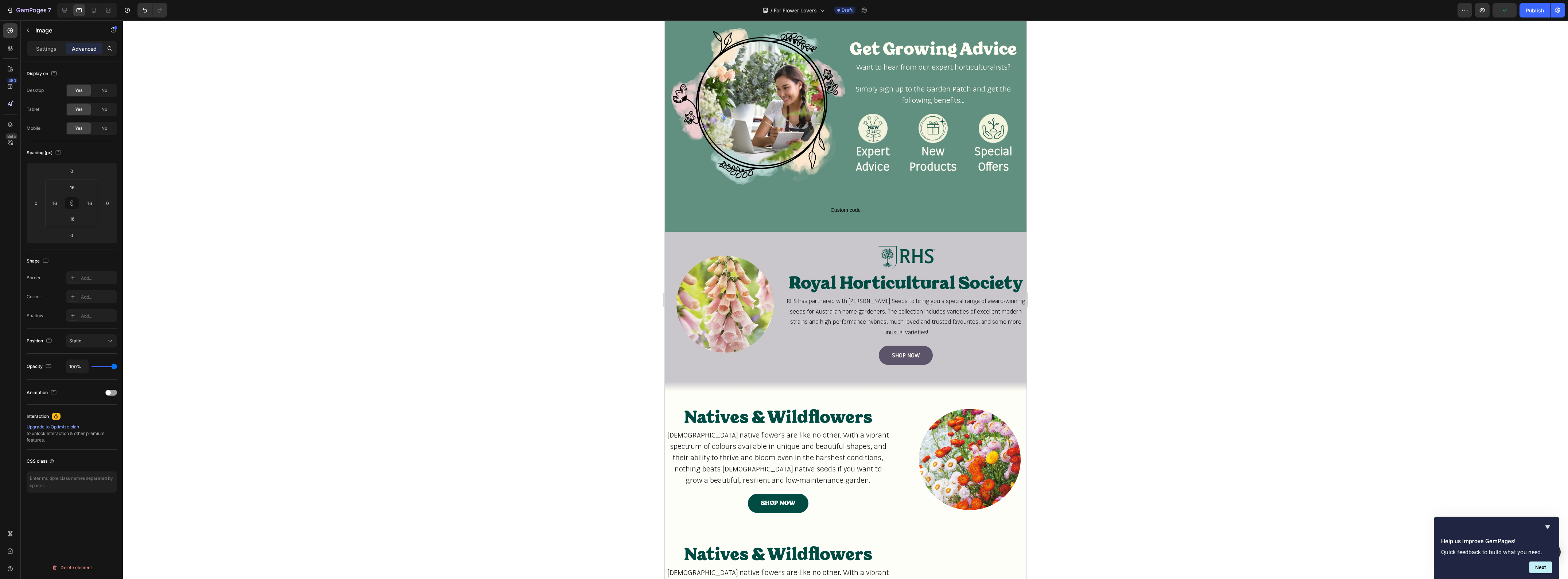
scroll to position [766, 0]
click at [947, 242] on div at bounding box center [906, 256] width 241 height 28
click at [722, 242] on div "Image" at bounding box center [725, 303] width 121 height 122
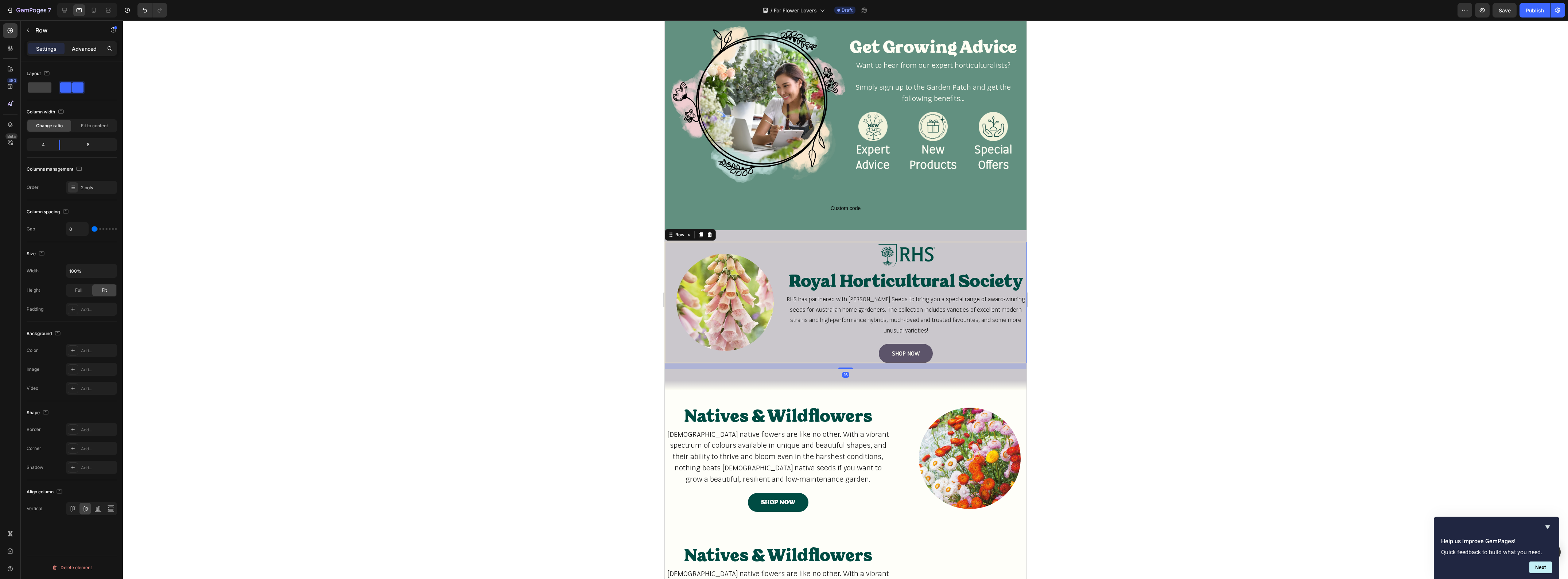
click at [84, 52] on p "Advanced" at bounding box center [84, 49] width 24 height 8
click at [73, 202] on icon at bounding box center [72, 203] width 6 height 6
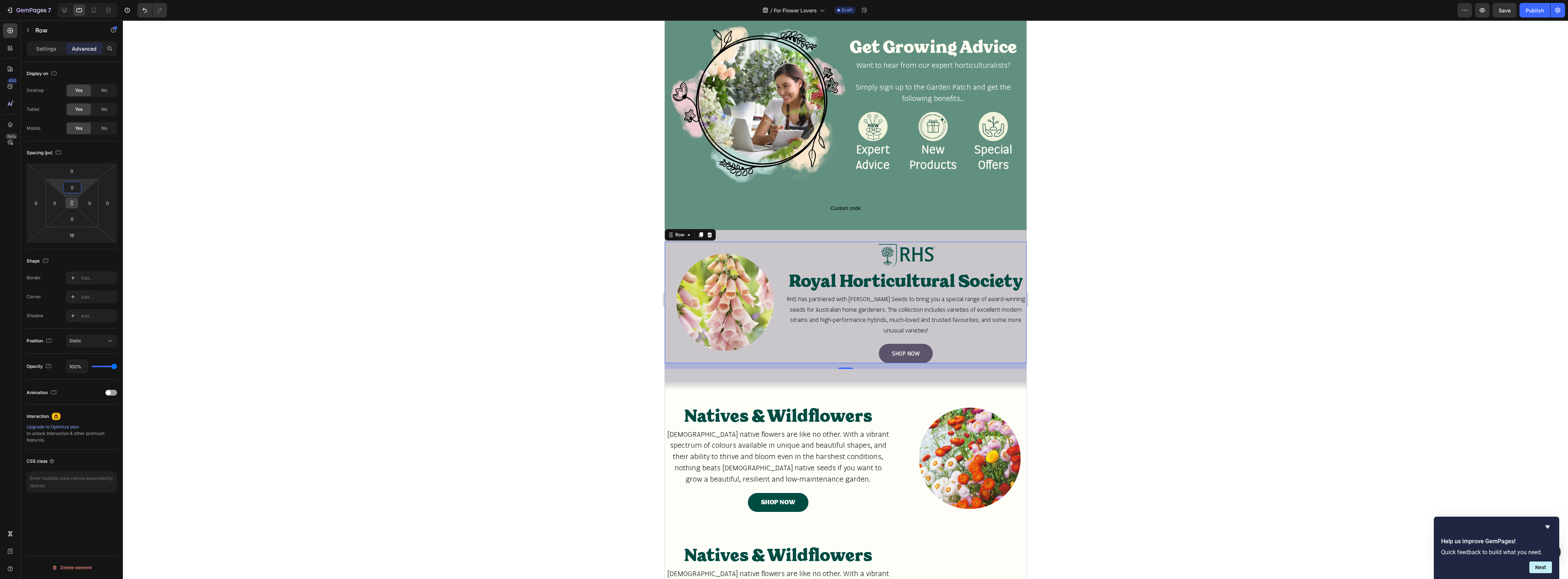
click at [74, 190] on input "0" at bounding box center [72, 187] width 15 height 11
click at [101, 260] on span "16px" at bounding box center [102, 258] width 10 height 5
type input "16"
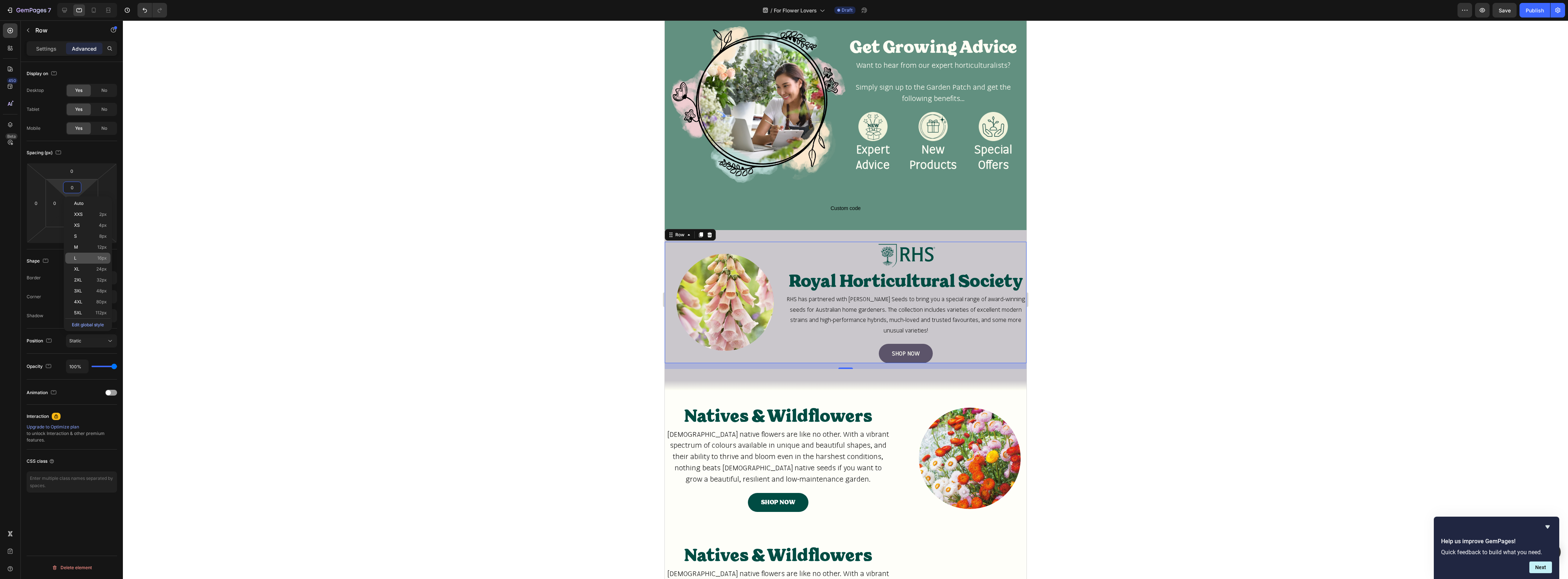
type input "16"
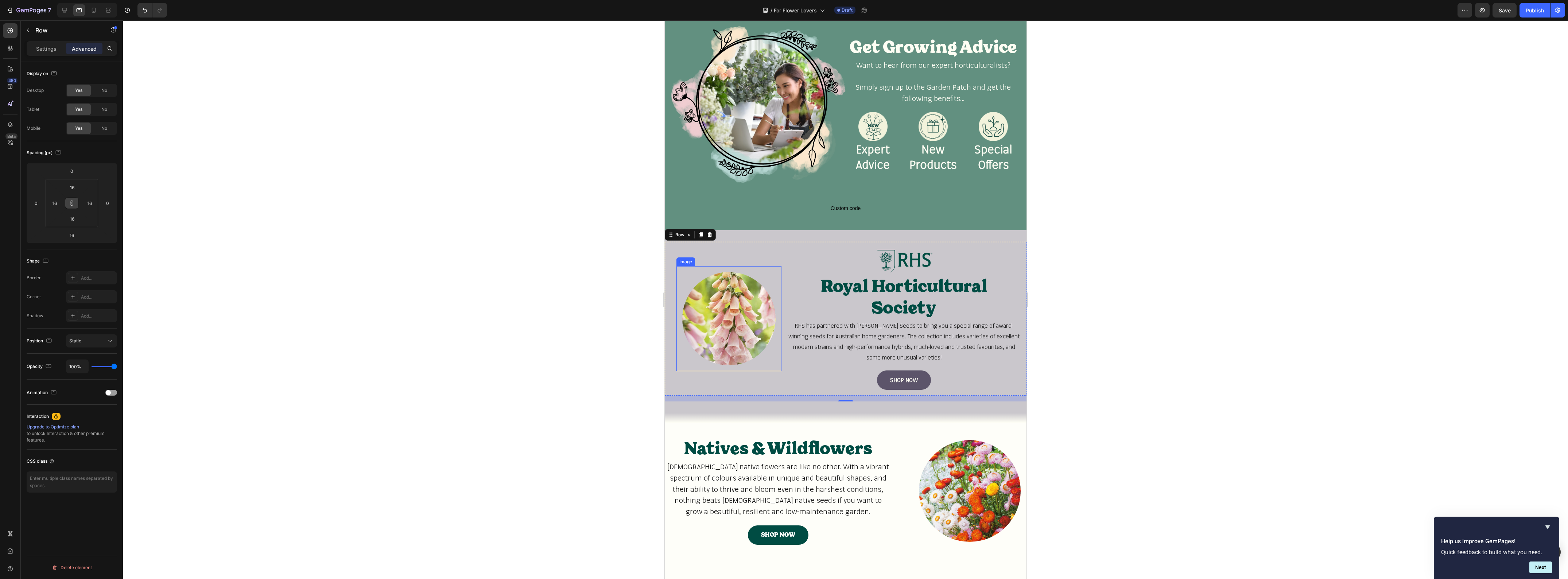
click at [761, 342] on img at bounding box center [729, 319] width 93 height 93
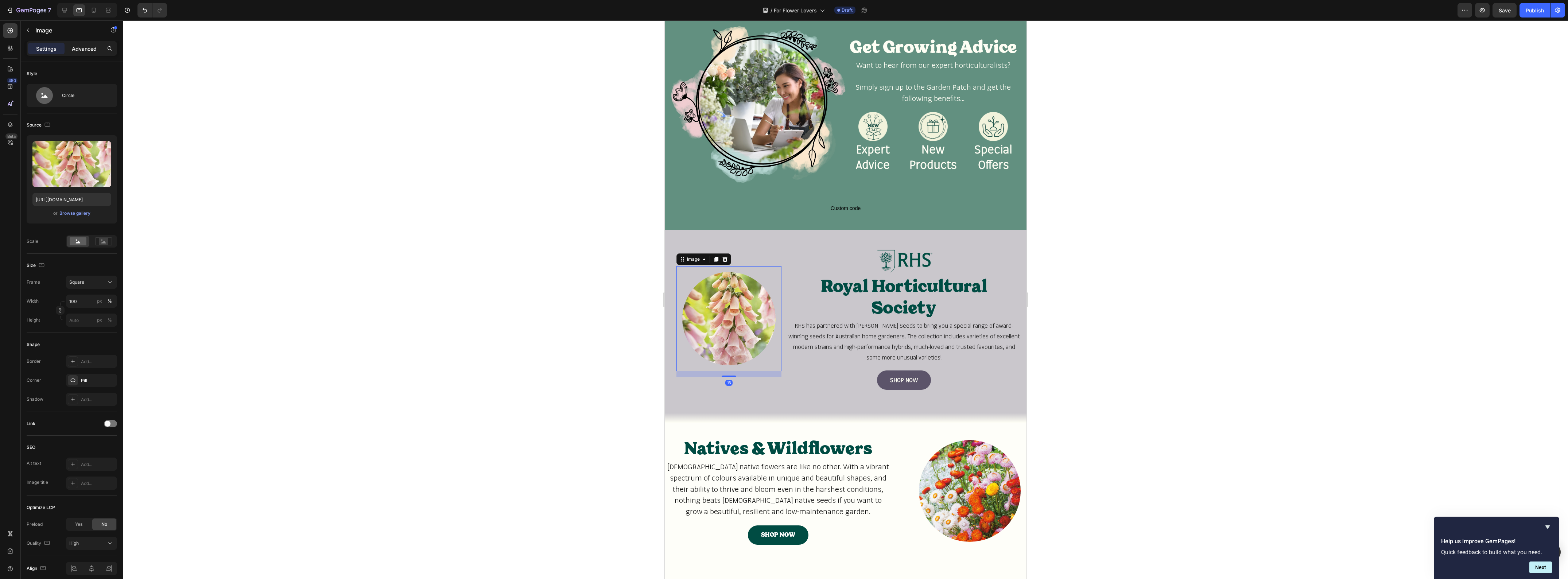
click at [85, 53] on div "Advanced" at bounding box center [84, 49] width 36 height 12
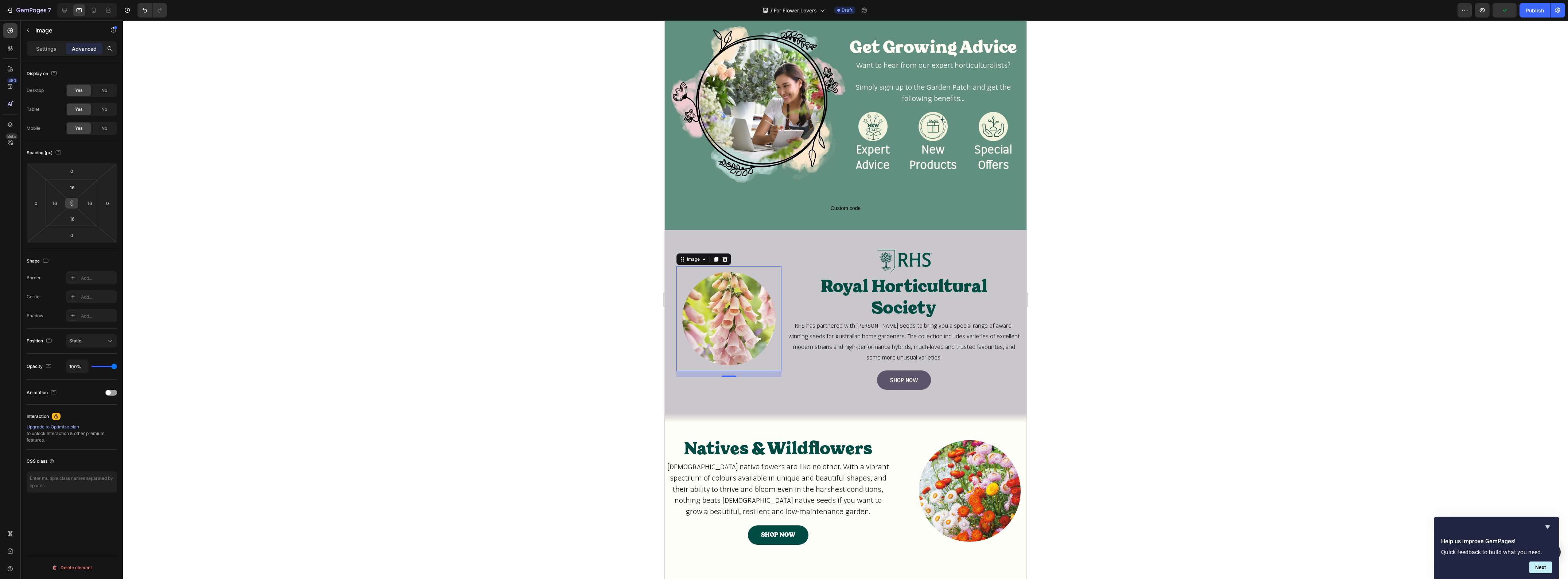
click at [72, 202] on icon at bounding box center [72, 203] width 6 height 6
click at [72, 207] on button at bounding box center [72, 203] width 14 height 12
click at [76, 187] on input "16" at bounding box center [72, 187] width 15 height 11
type input "0"
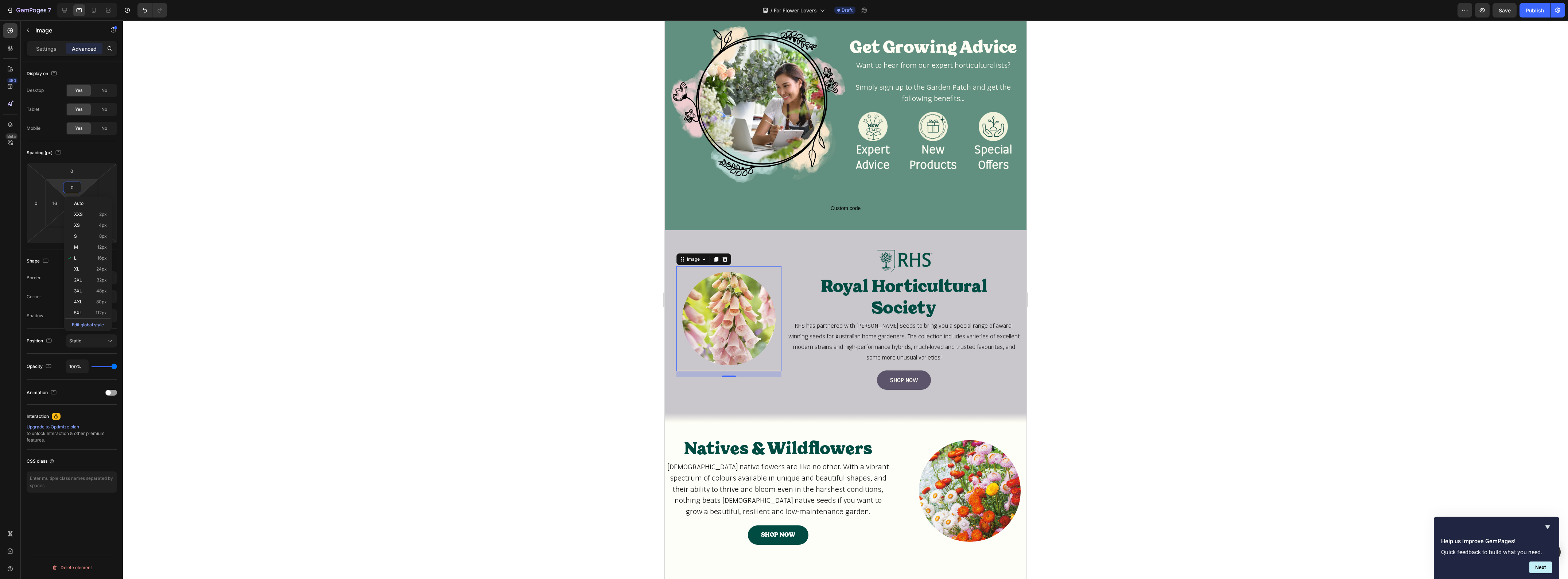
type input "0"
click at [103, 150] on div "Spacing (px)" at bounding box center [71, 153] width 90 height 12
click at [766, 339] on img at bounding box center [729, 319] width 105 height 105
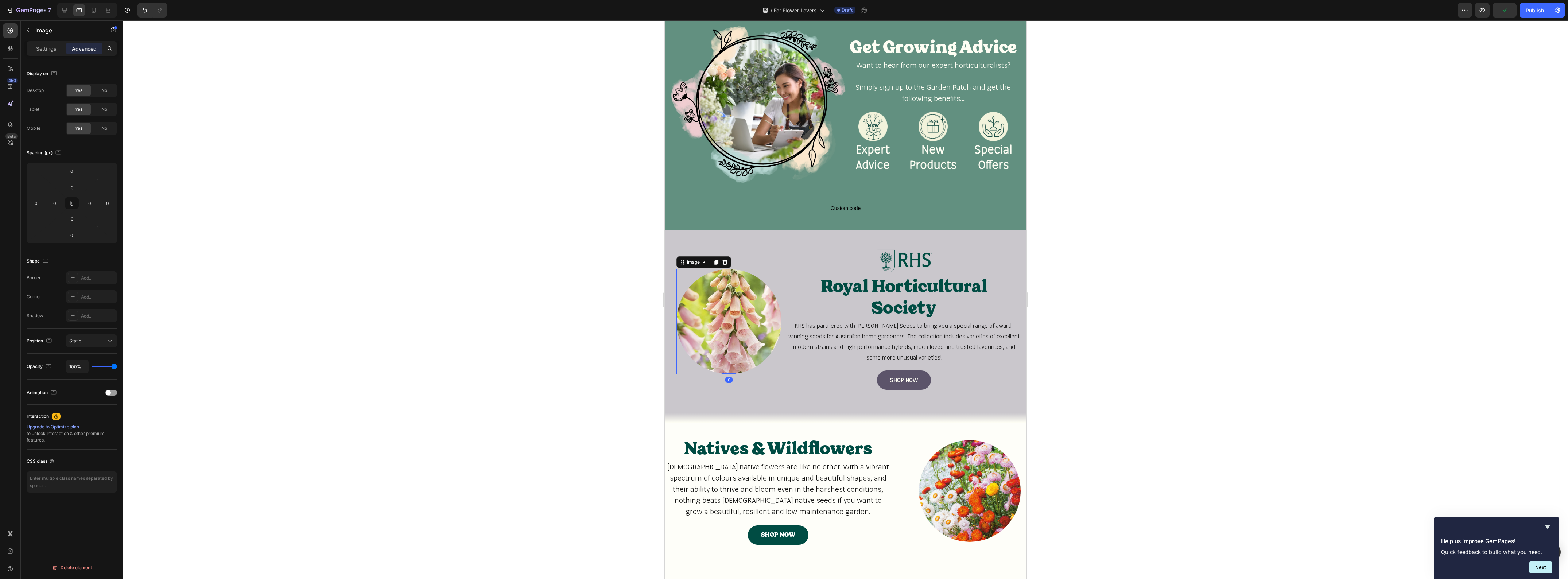
drag, startPoint x: 726, startPoint y: 371, endPoint x: 726, endPoint y: 360, distance: 11.0
click at [726, 360] on div "Image 0" at bounding box center [729, 322] width 105 height 105
click at [775, 253] on div "Image 0" at bounding box center [729, 319] width 117 height 143
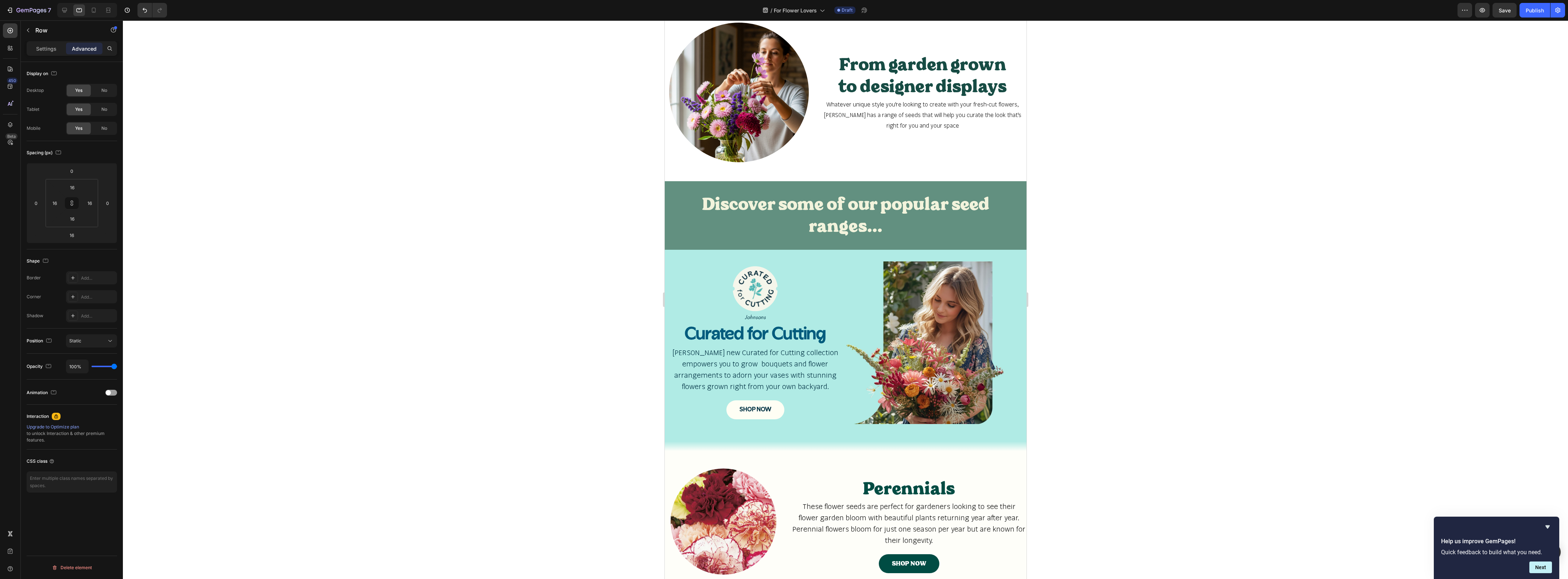
scroll to position [0, 0]
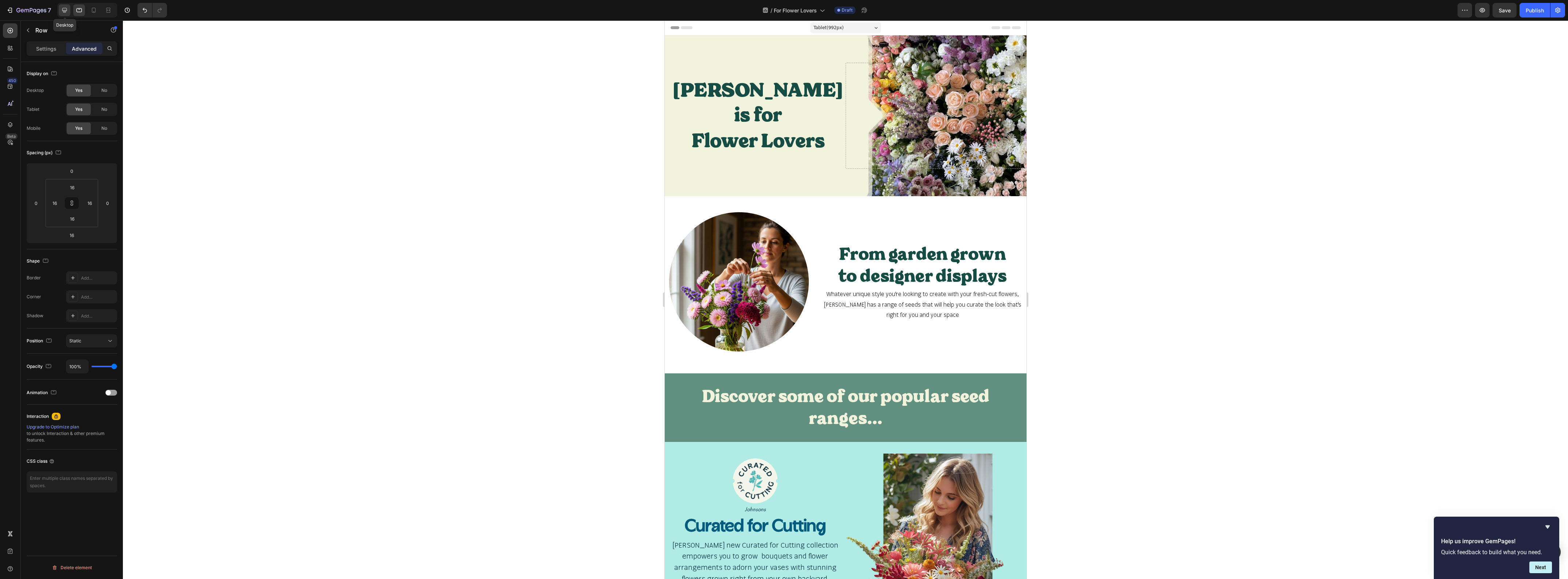
click at [67, 9] on icon at bounding box center [64, 10] width 5 height 5
type input "0"
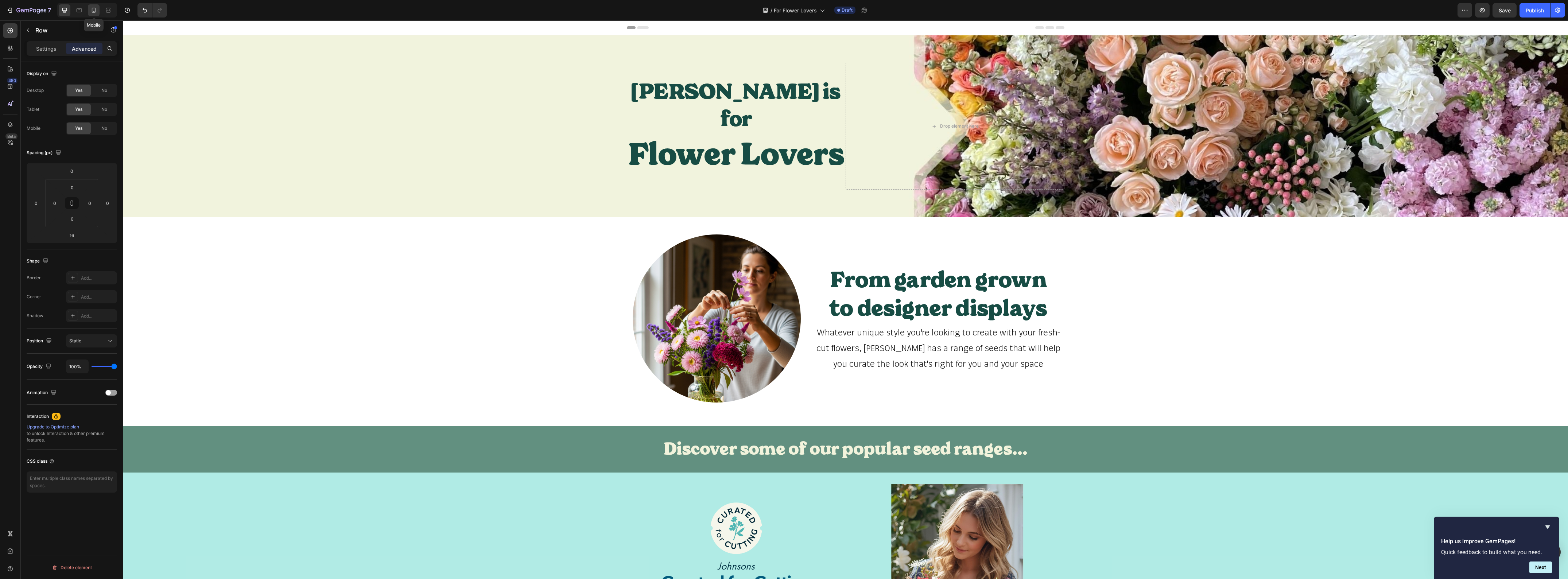
click at [94, 9] on icon at bounding box center [93, 10] width 7 height 7
type input "16"
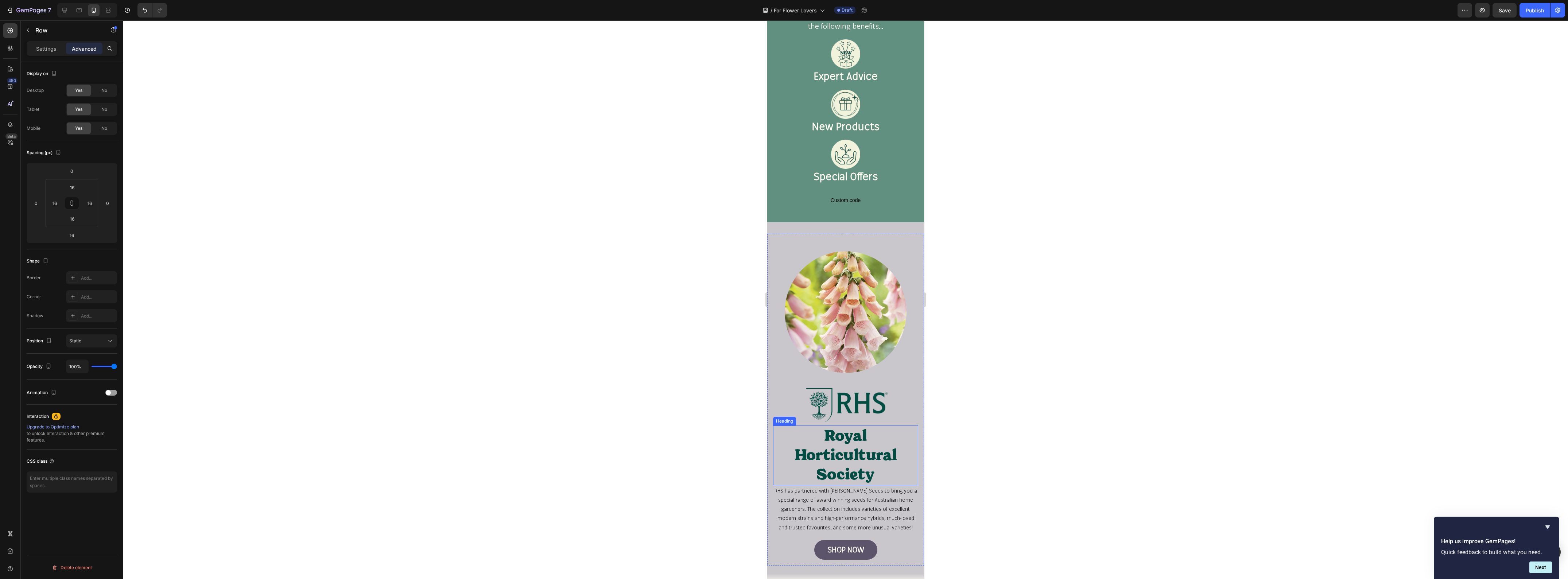
scroll to position [1414, 0]
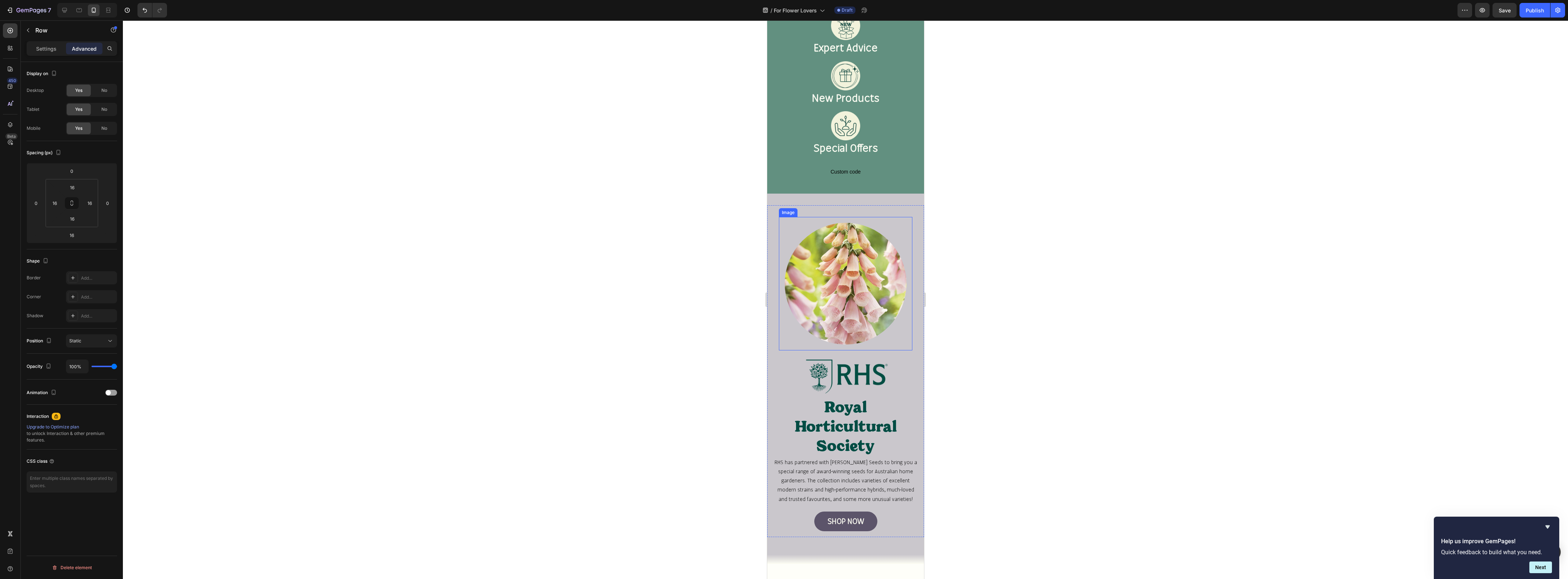
click at [859, 336] on div "Image" at bounding box center [844, 283] width 133 height 133
click at [72, 185] on input "16" at bounding box center [72, 187] width 15 height 11
type input "0"
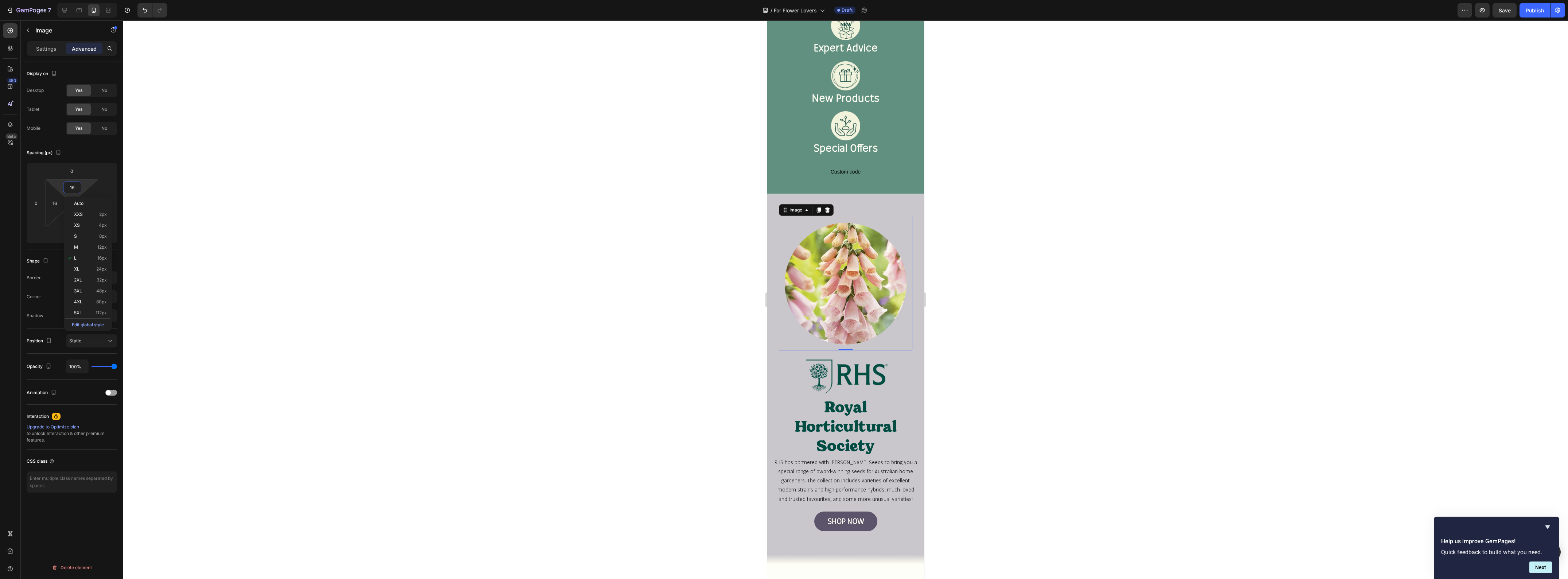
type input "0"
click at [525, 310] on div at bounding box center [845, 300] width 1445 height 559
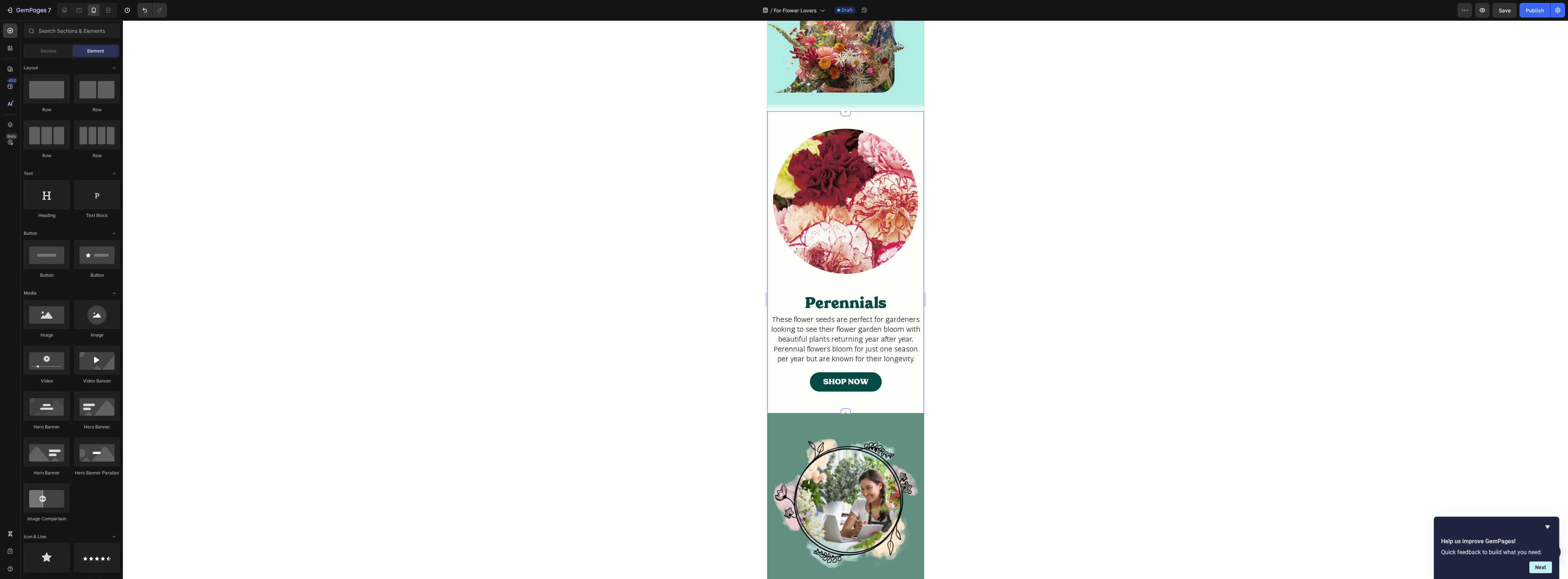
scroll to position [730, 0]
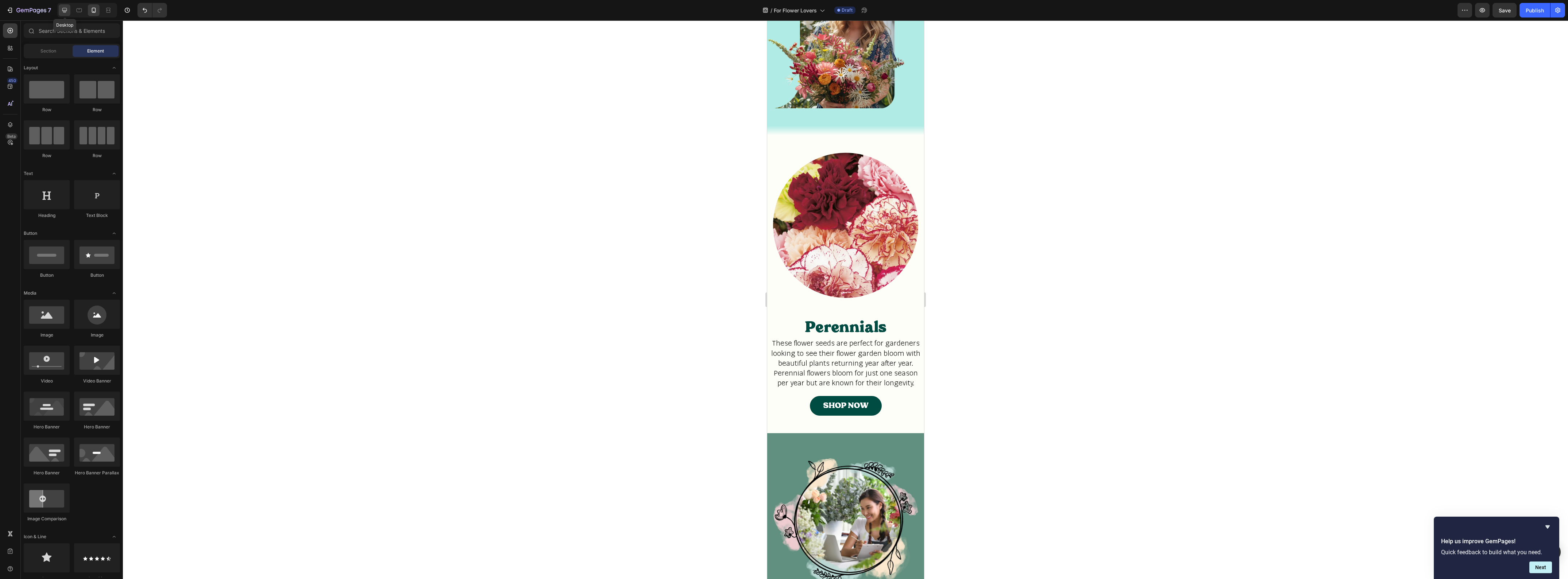
click at [67, 9] on icon at bounding box center [64, 10] width 7 height 7
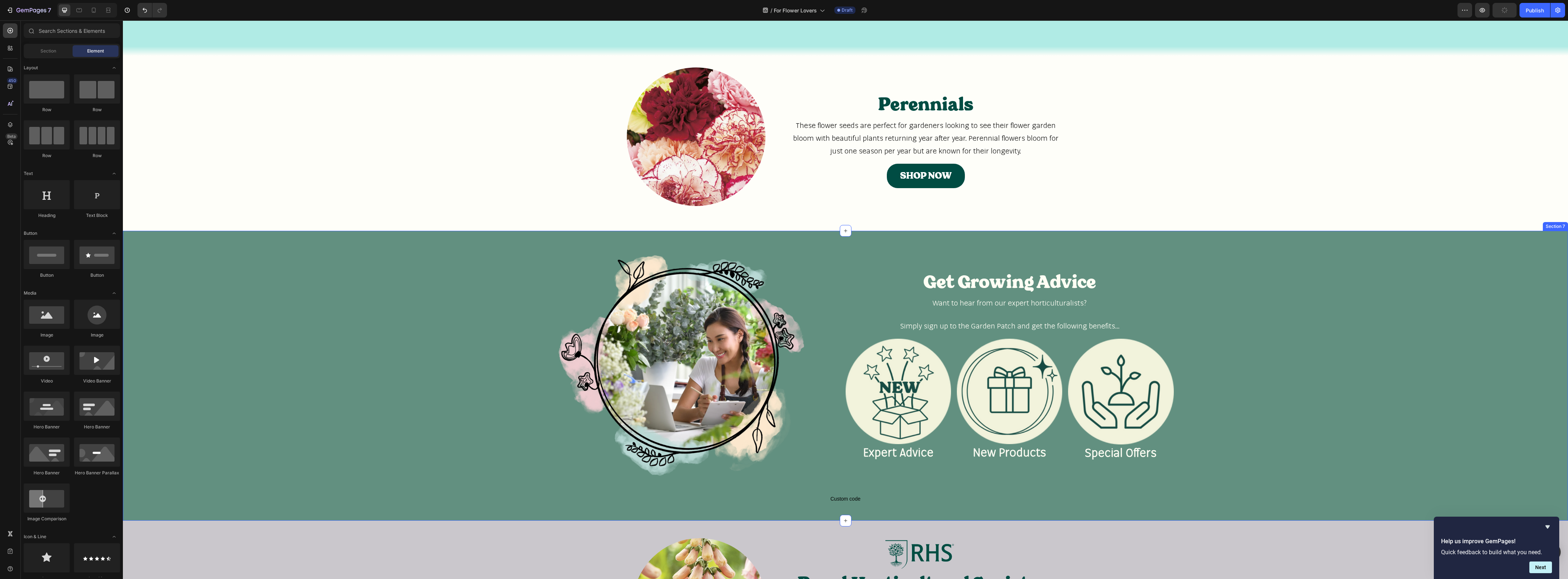
scroll to position [564, 0]
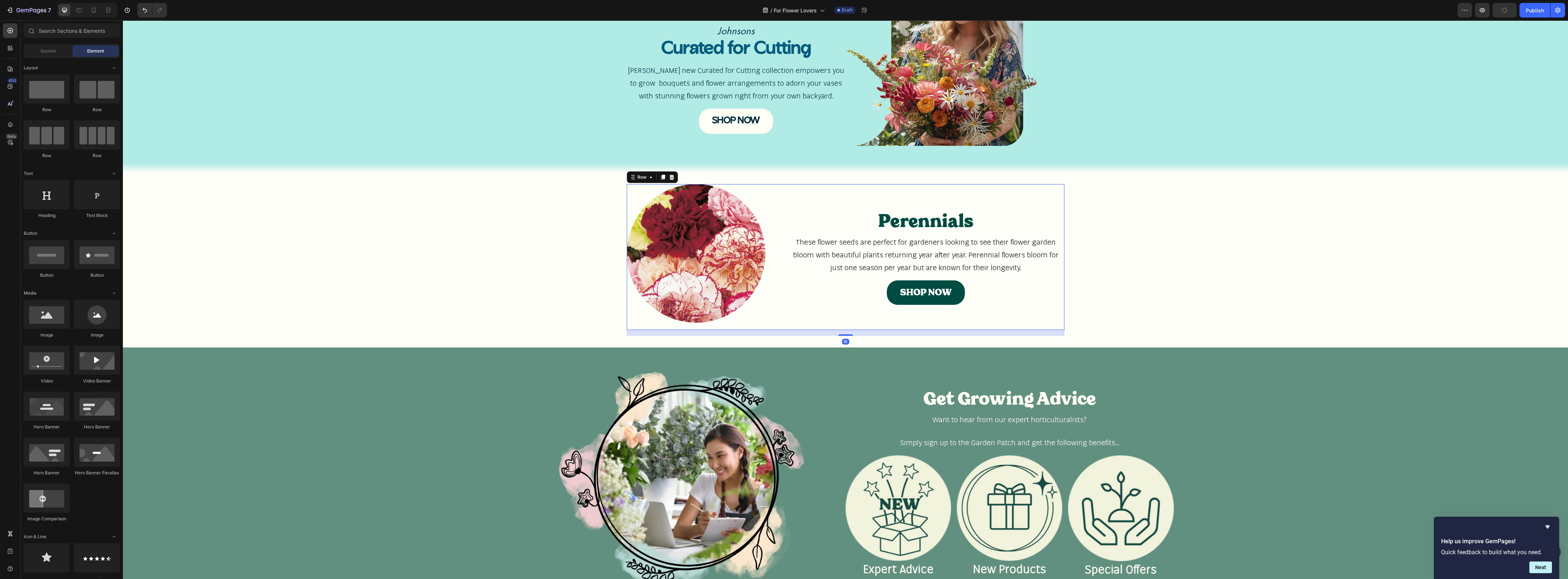
click at [765, 185] on div "Image Row Perennials Heading These flower seeds are perfect for gardeners looki…" at bounding box center [845, 257] width 438 height 146
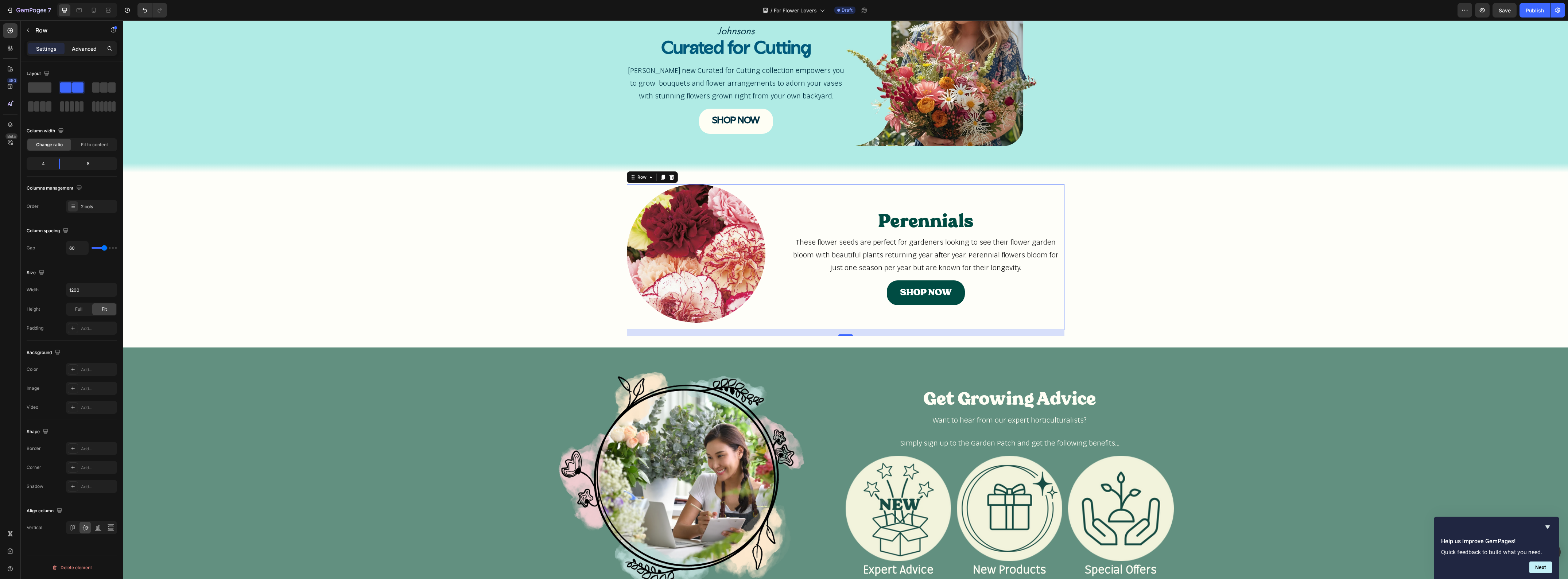
click at [94, 52] on p "Advanced" at bounding box center [84, 49] width 24 height 8
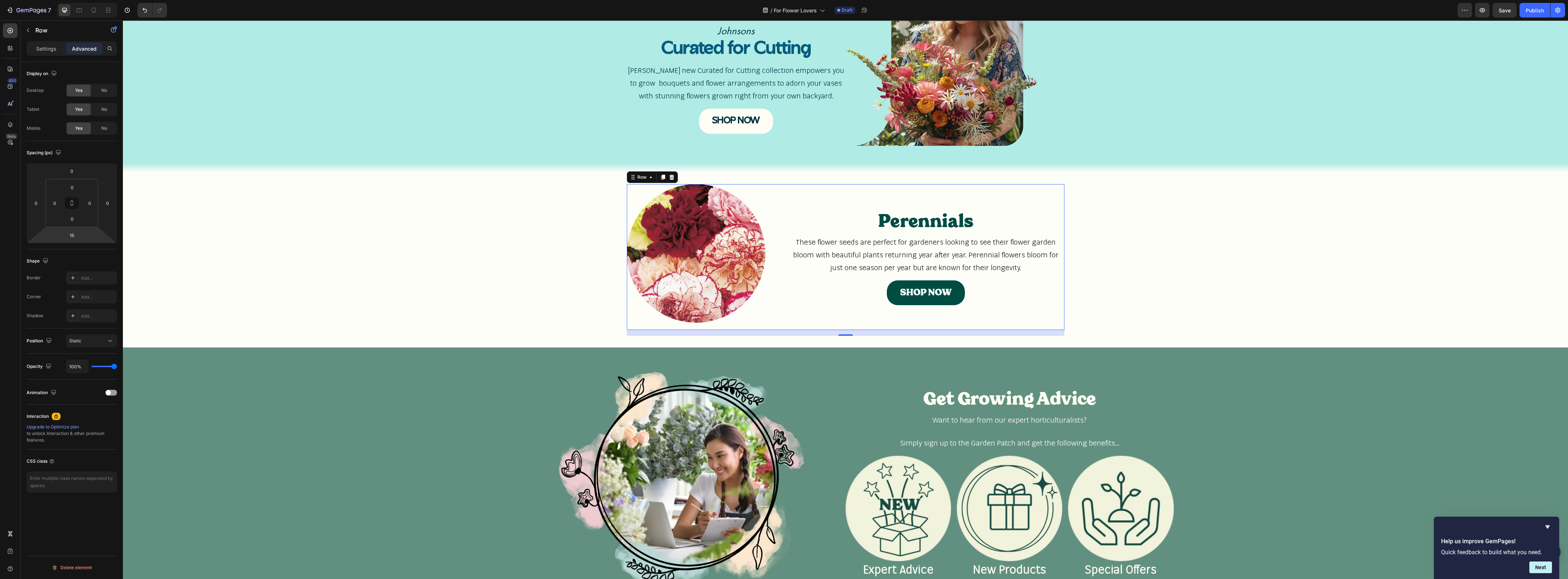
drag, startPoint x: 74, startPoint y: 237, endPoint x: 79, endPoint y: 251, distance: 14.9
click at [74, 237] on input "16" at bounding box center [71, 235] width 15 height 11
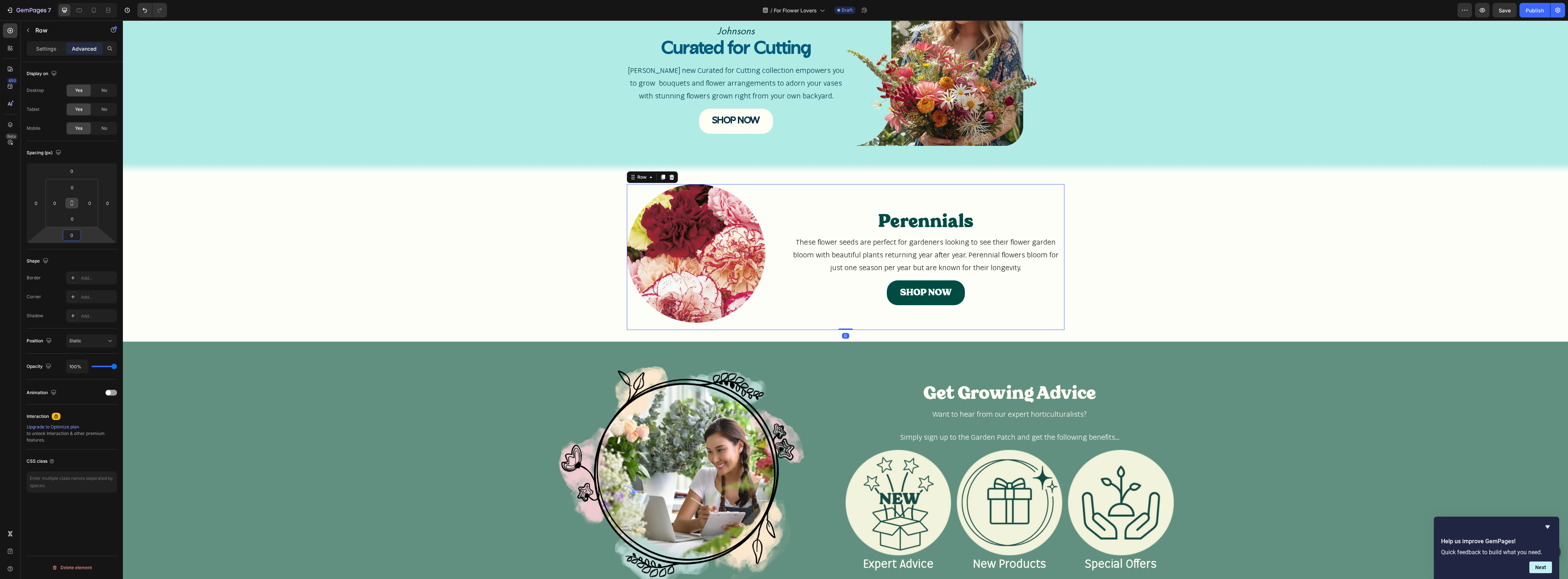
type input "0"
click at [71, 203] on icon at bounding box center [72, 204] width 3 height 2
click at [70, 187] on input "0" at bounding box center [72, 187] width 15 height 11
click at [72, 170] on input "0" at bounding box center [71, 170] width 15 height 11
click at [86, 241] on p "L 16px" at bounding box center [90, 241] width 33 height 5
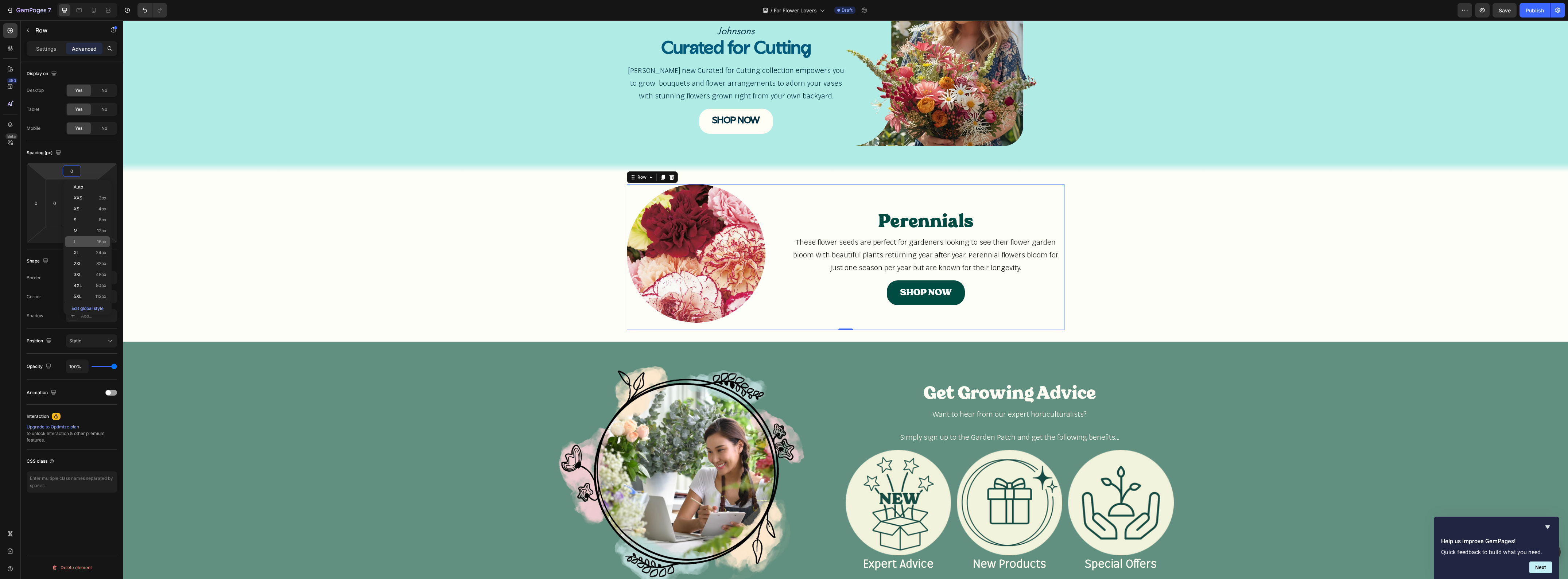
type input "16"
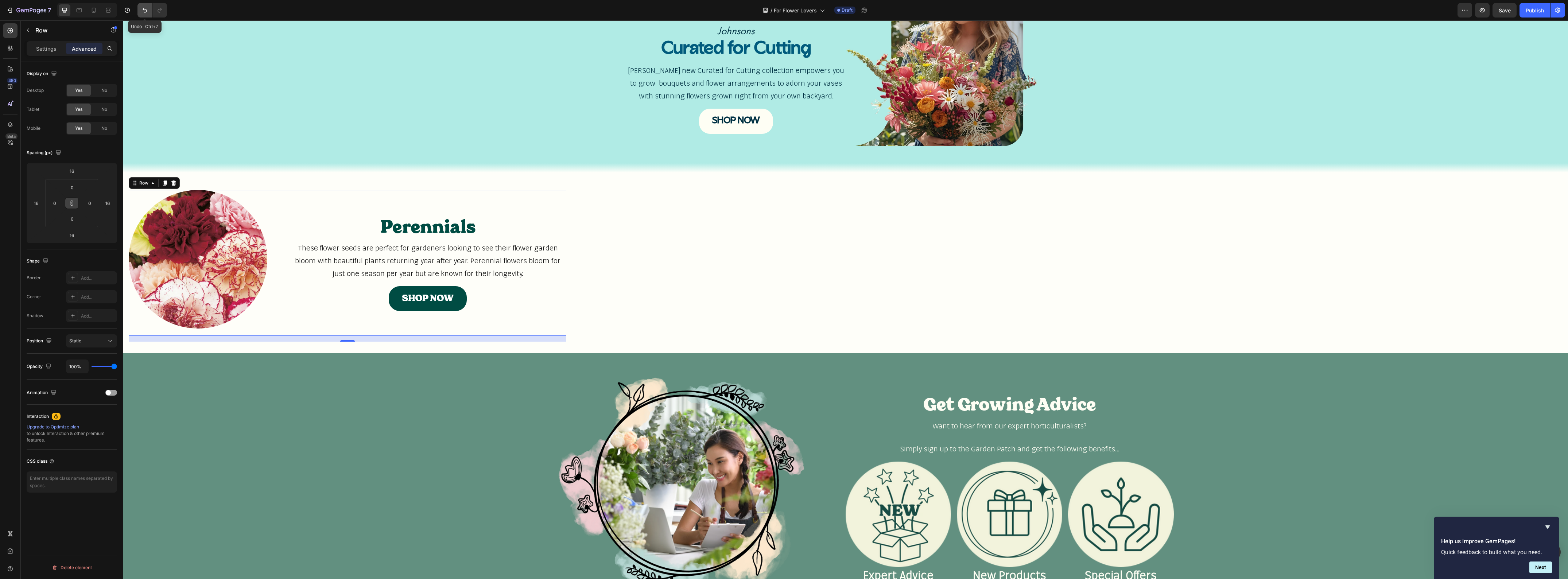
click at [144, 14] on icon "Undo/Redo" at bounding box center [144, 10] width 7 height 7
type input "0"
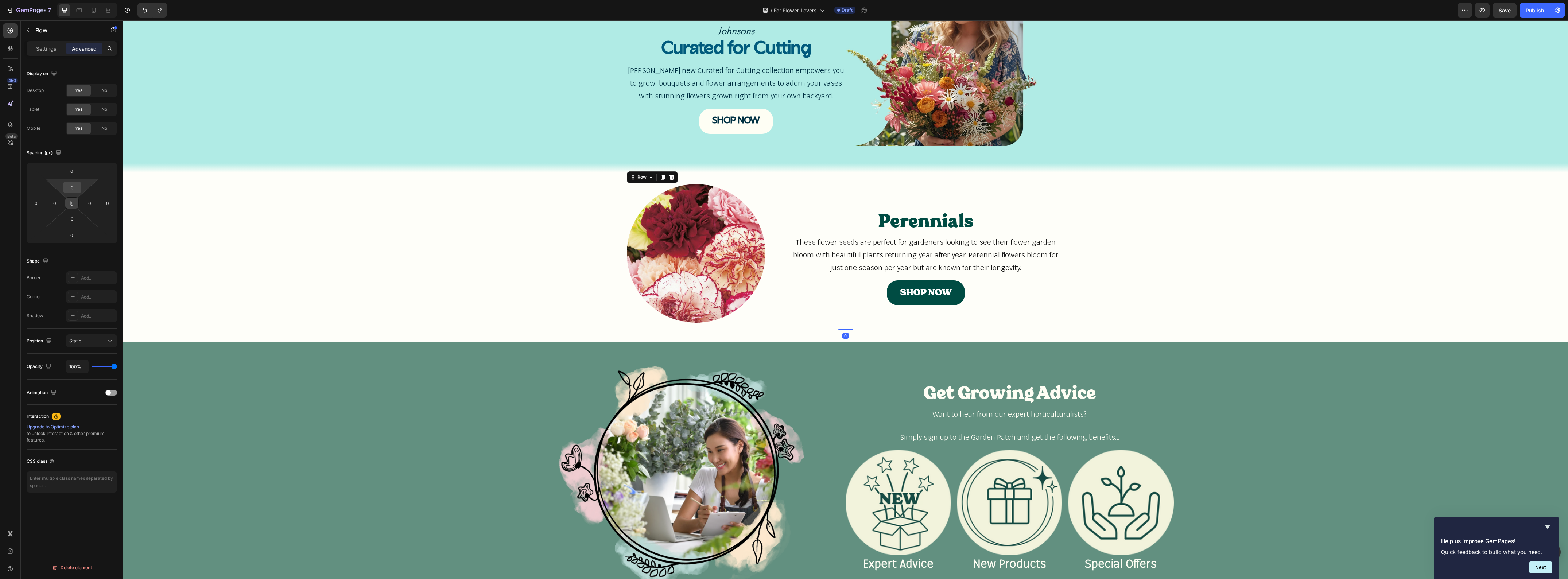
click at [70, 190] on input "0" at bounding box center [72, 187] width 15 height 11
click at [75, 256] on span "L" at bounding box center [75, 258] width 3 height 5
type input "16"
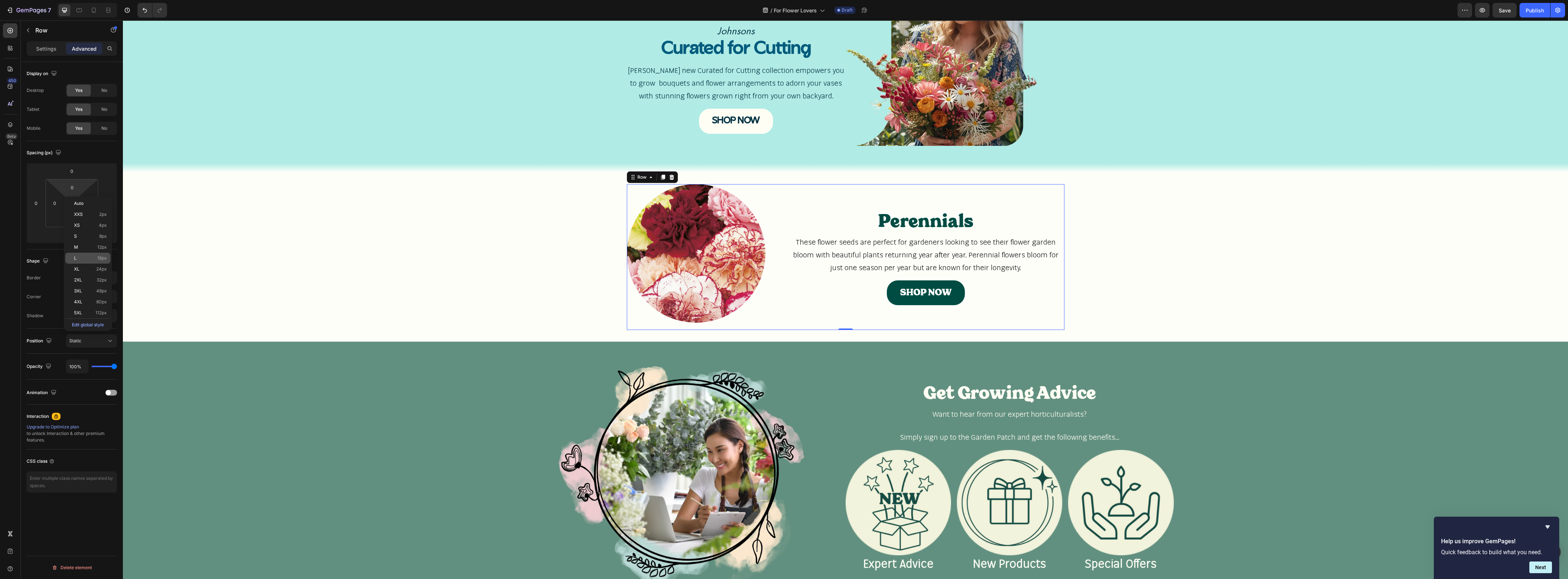
type input "16"
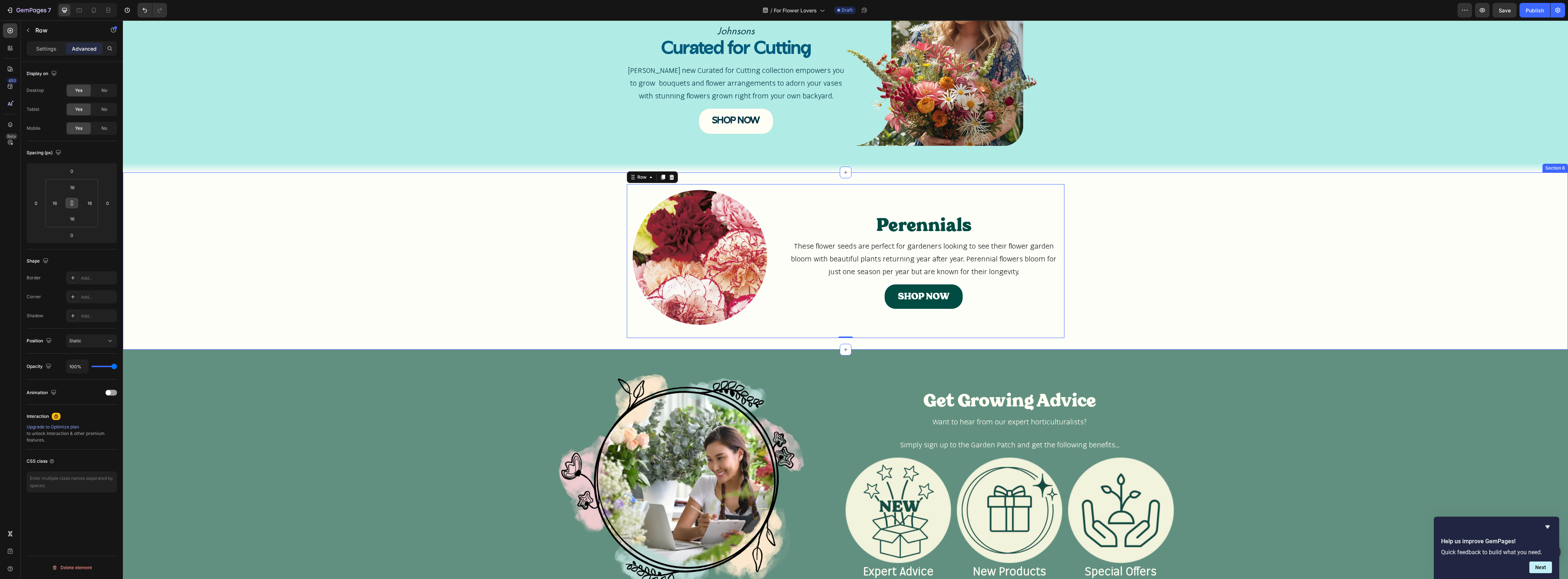
click at [365, 291] on div "Image Row Perennials Heading These flower seeds are perfect for gardeners looki…" at bounding box center [845, 261] width 1445 height 154
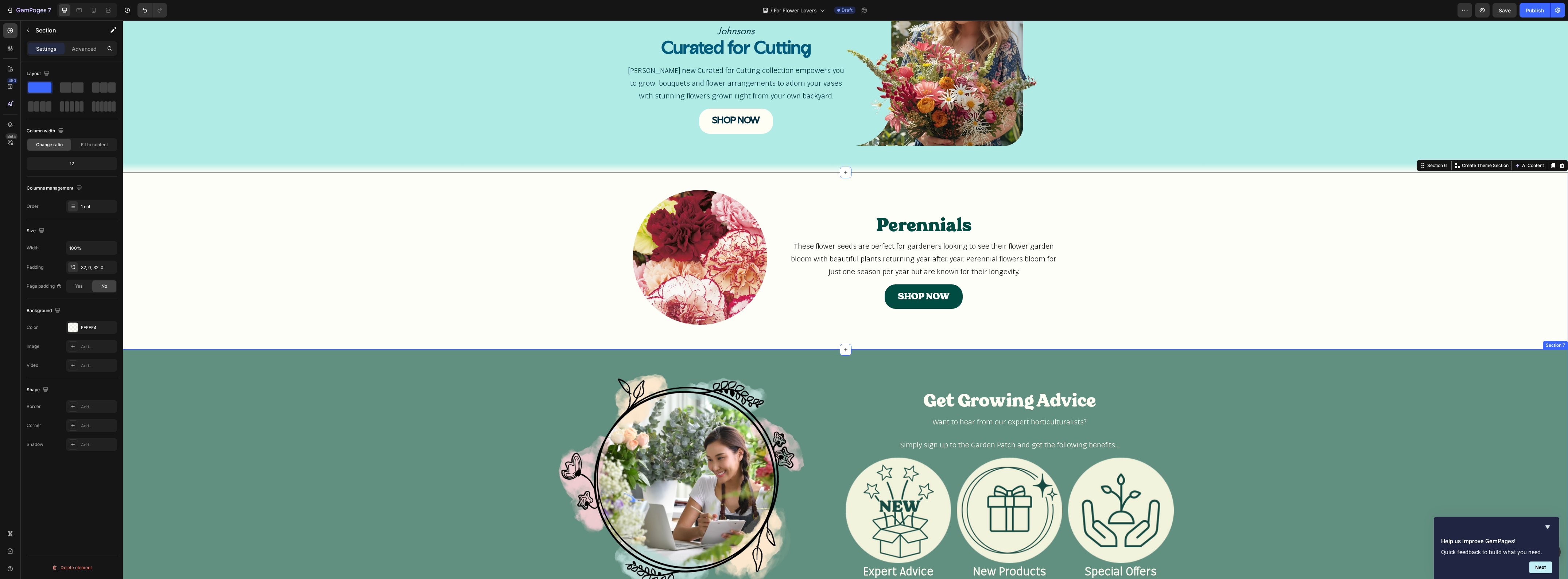
click at [591, 360] on div "Image Get Growing Advice Heading Want to hear from our expert horticulturalists…" at bounding box center [845, 495] width 1445 height 290
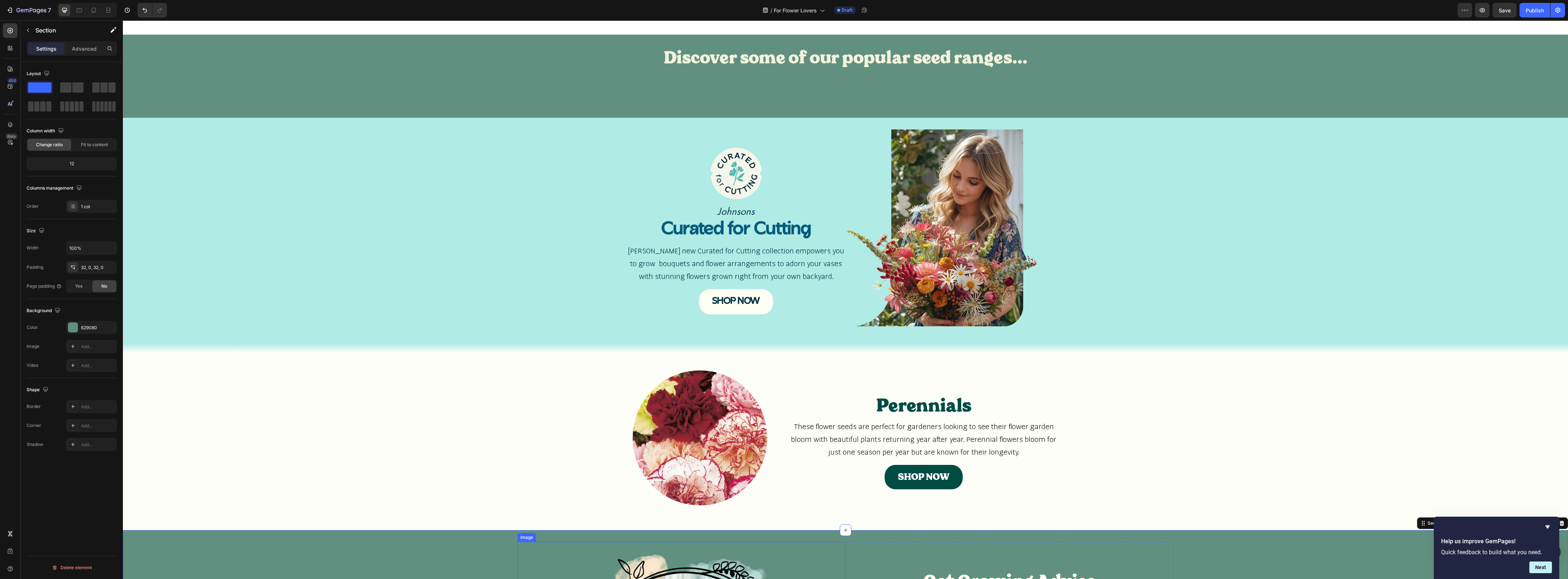
scroll to position [382, 0]
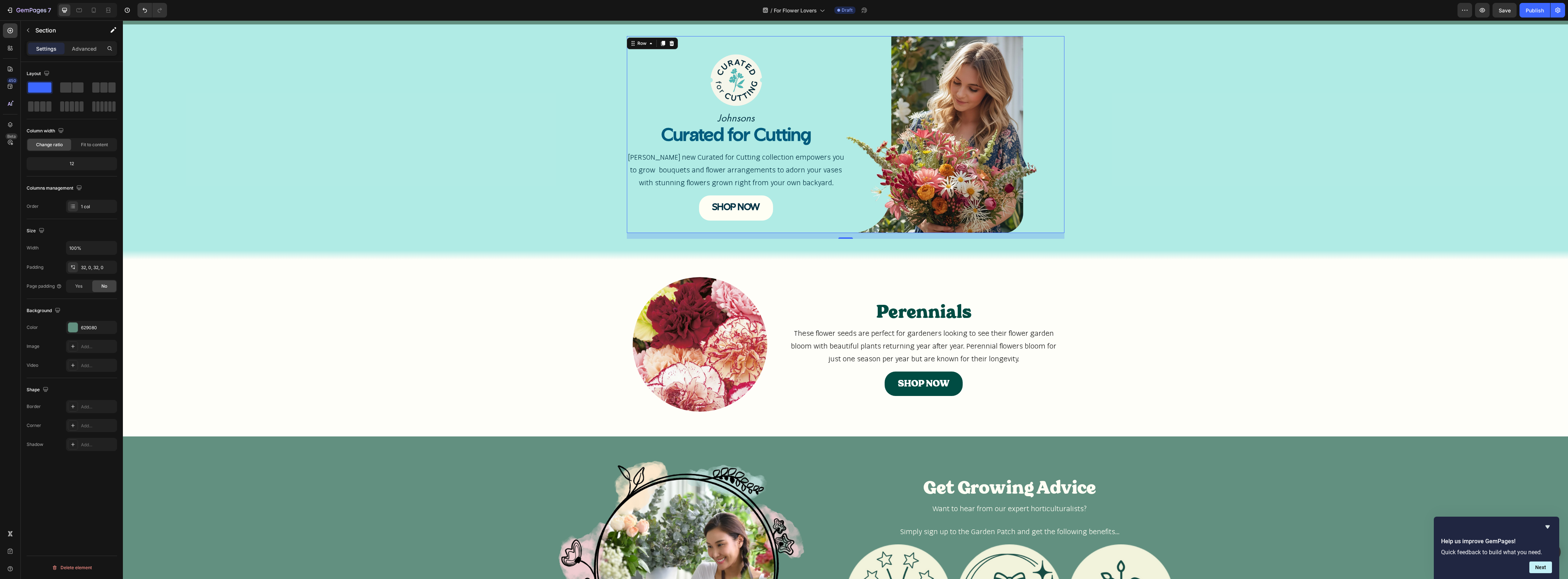
click at [654, 38] on div "Image Johnsons Text Block Curated for Cutting Heading Johnsons new Curated for …" at bounding box center [845, 134] width 438 height 197
click at [97, 53] on div "Advanced" at bounding box center [84, 49] width 36 height 12
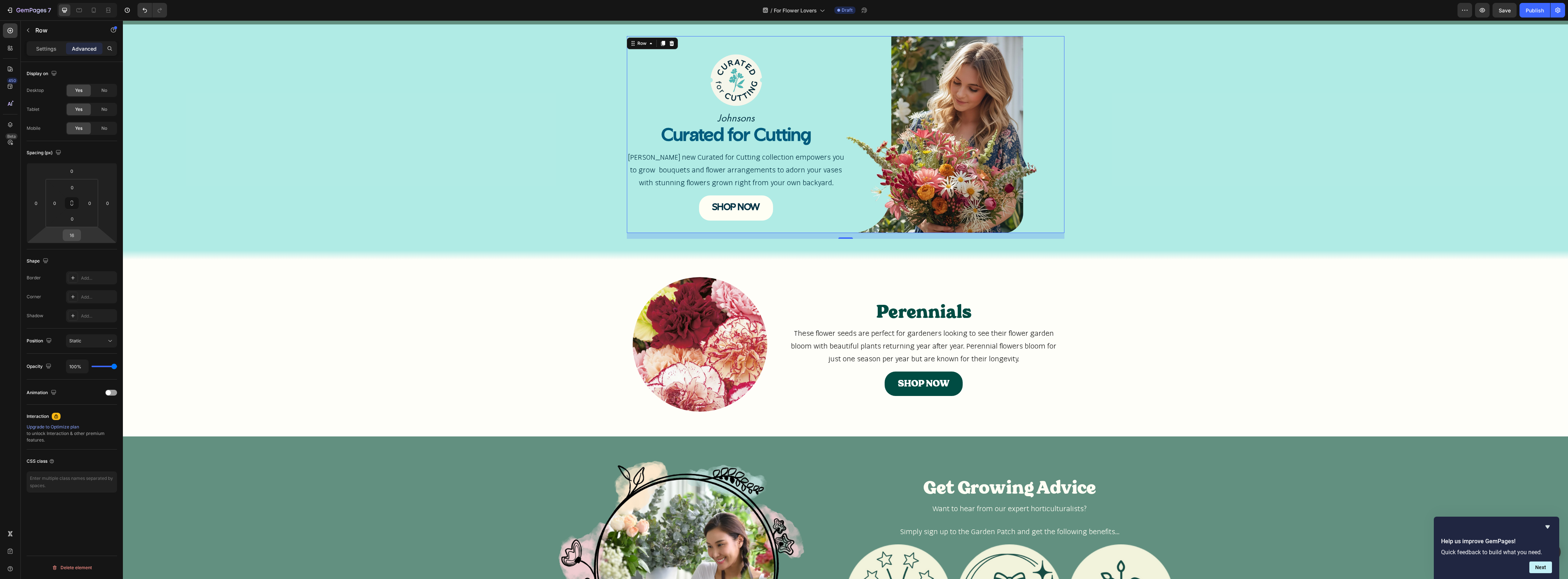
click at [78, 237] on input "16" at bounding box center [71, 235] width 15 height 11
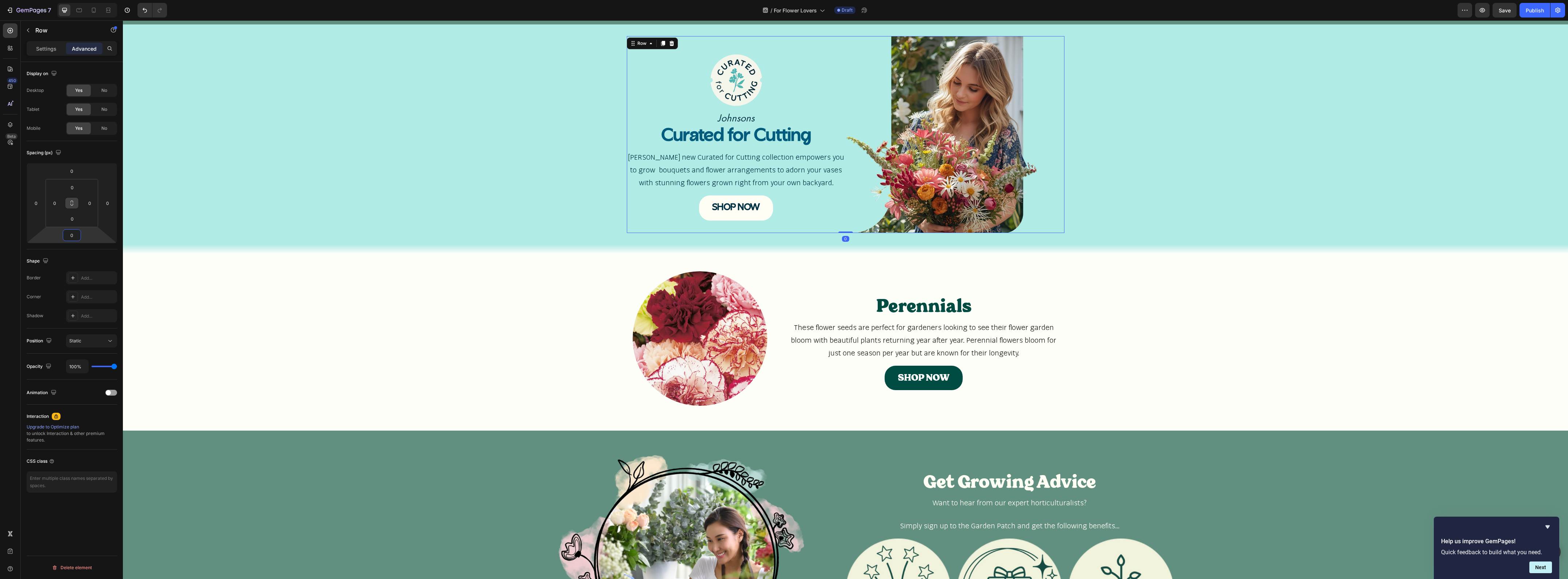
type input "0"
click at [73, 206] on button at bounding box center [72, 203] width 14 height 12
click at [70, 188] on input "0" at bounding box center [72, 187] width 15 height 11
type input "1"
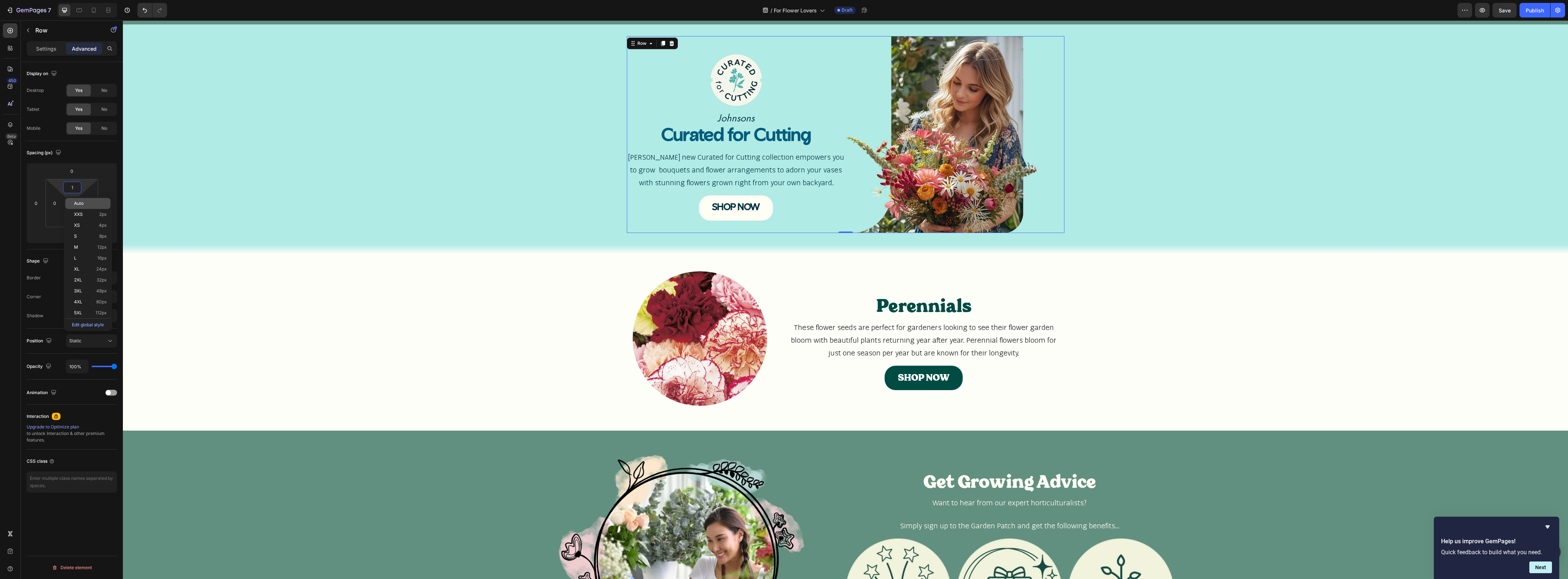
type input "1"
type input "16"
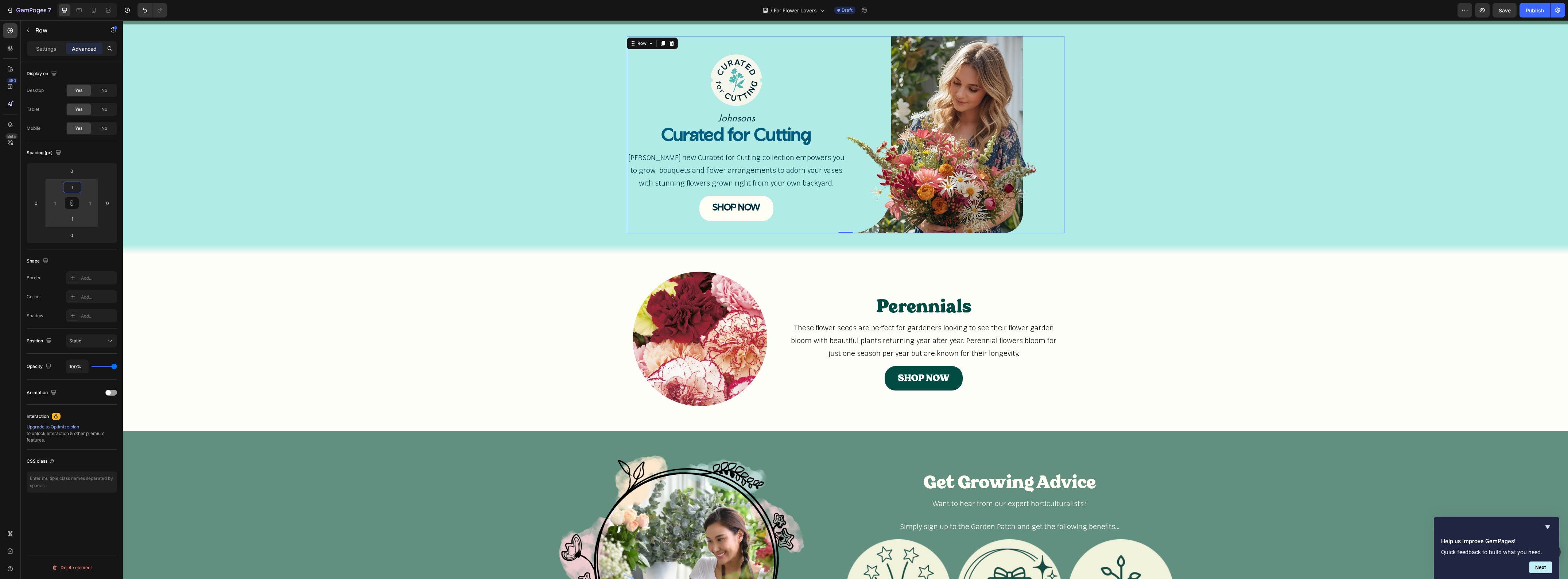
type input "16"
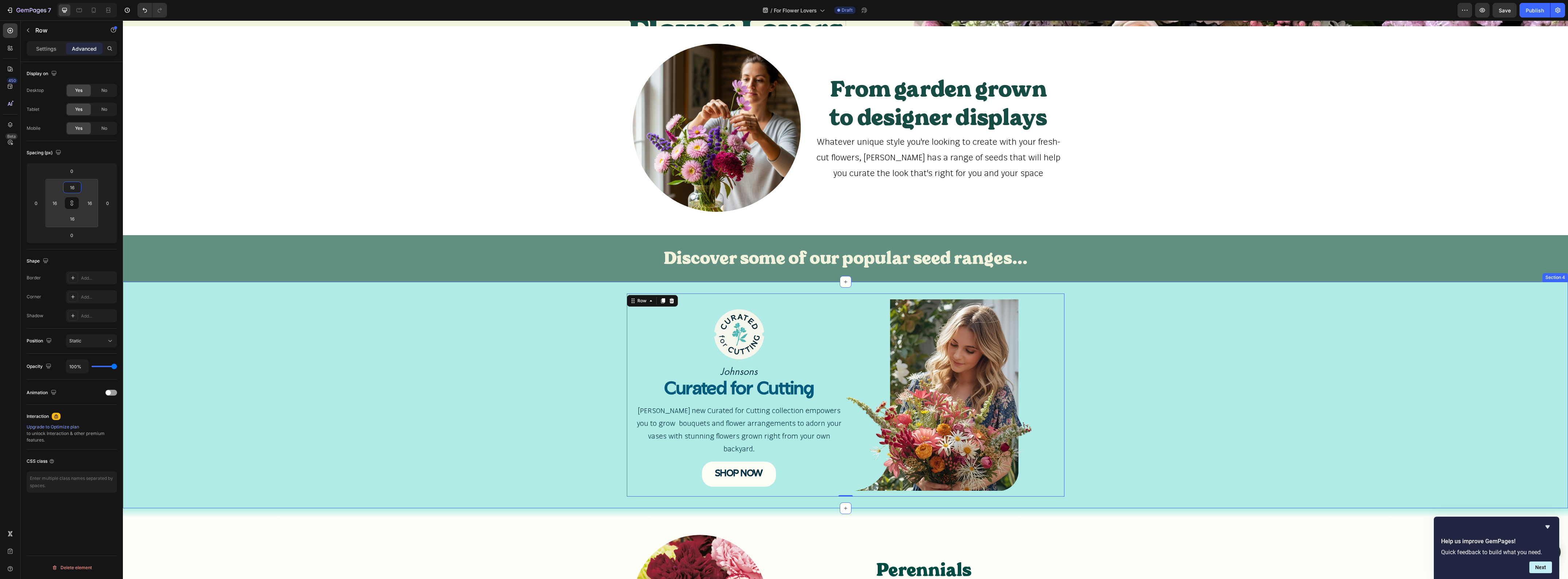
scroll to position [108, 0]
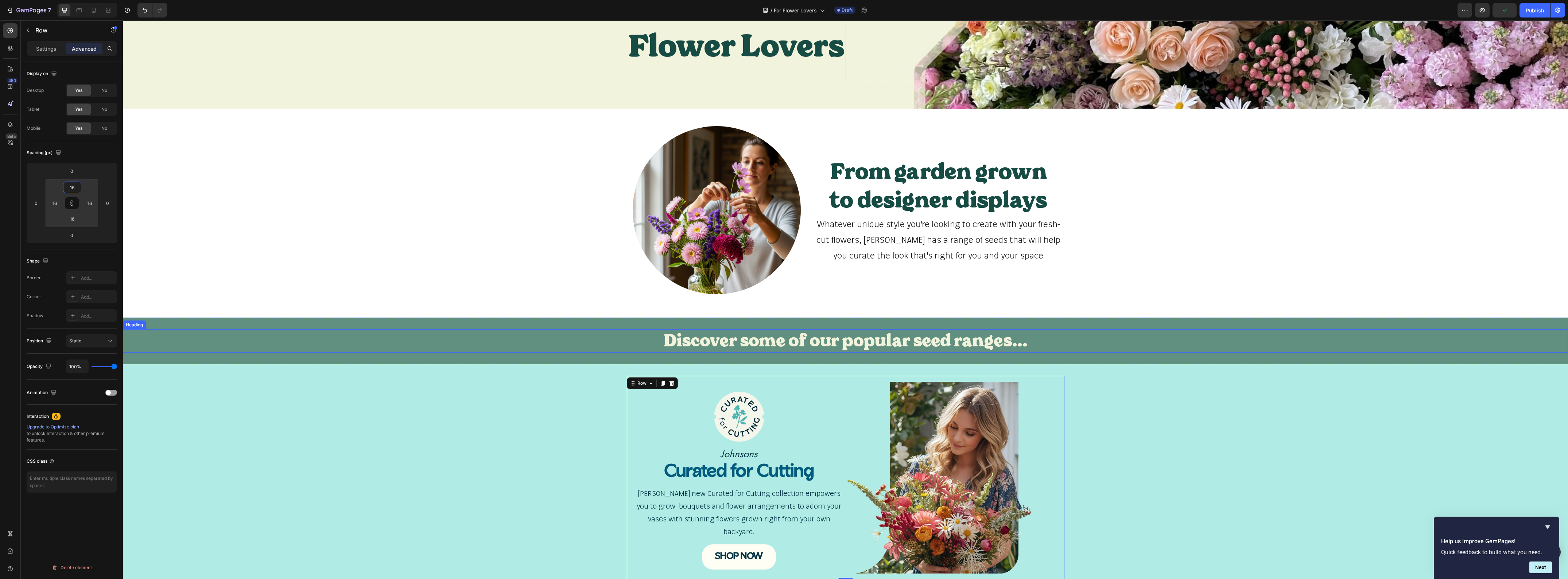
click at [661, 330] on h2 "Discover some of our popular seed ranges..." at bounding box center [845, 342] width 438 height 23
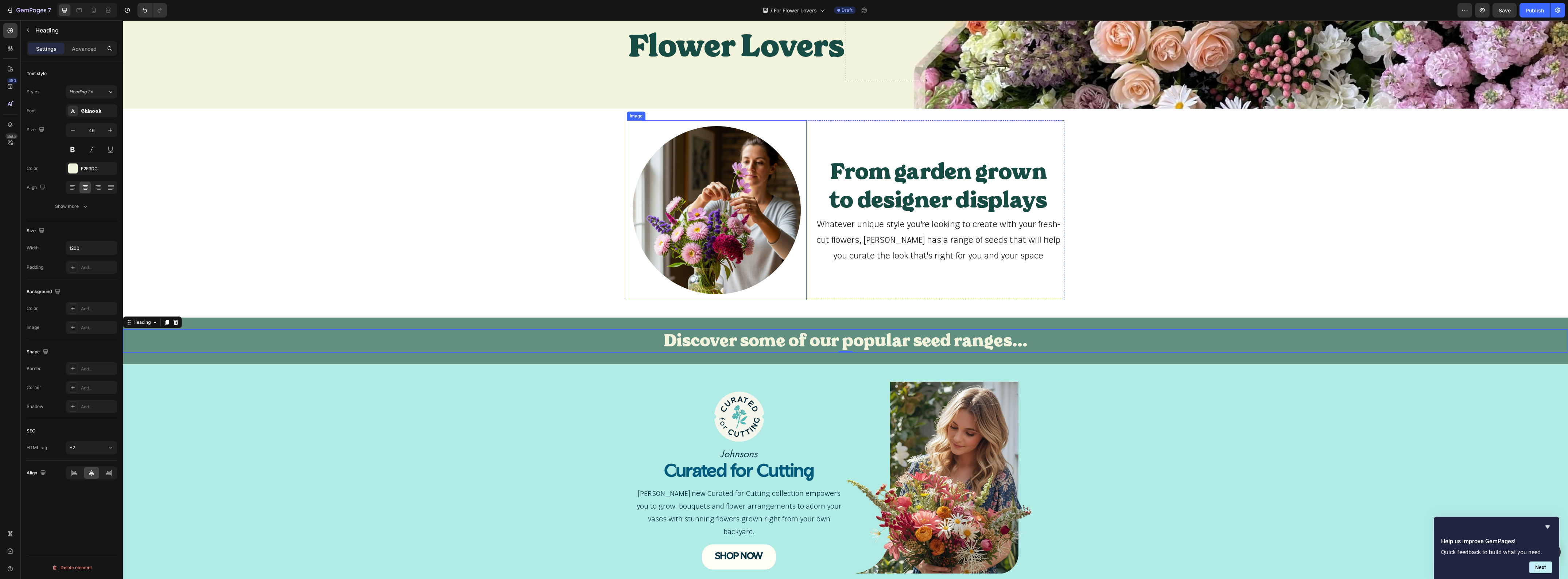
click at [637, 127] on div at bounding box center [716, 210] width 168 height 168
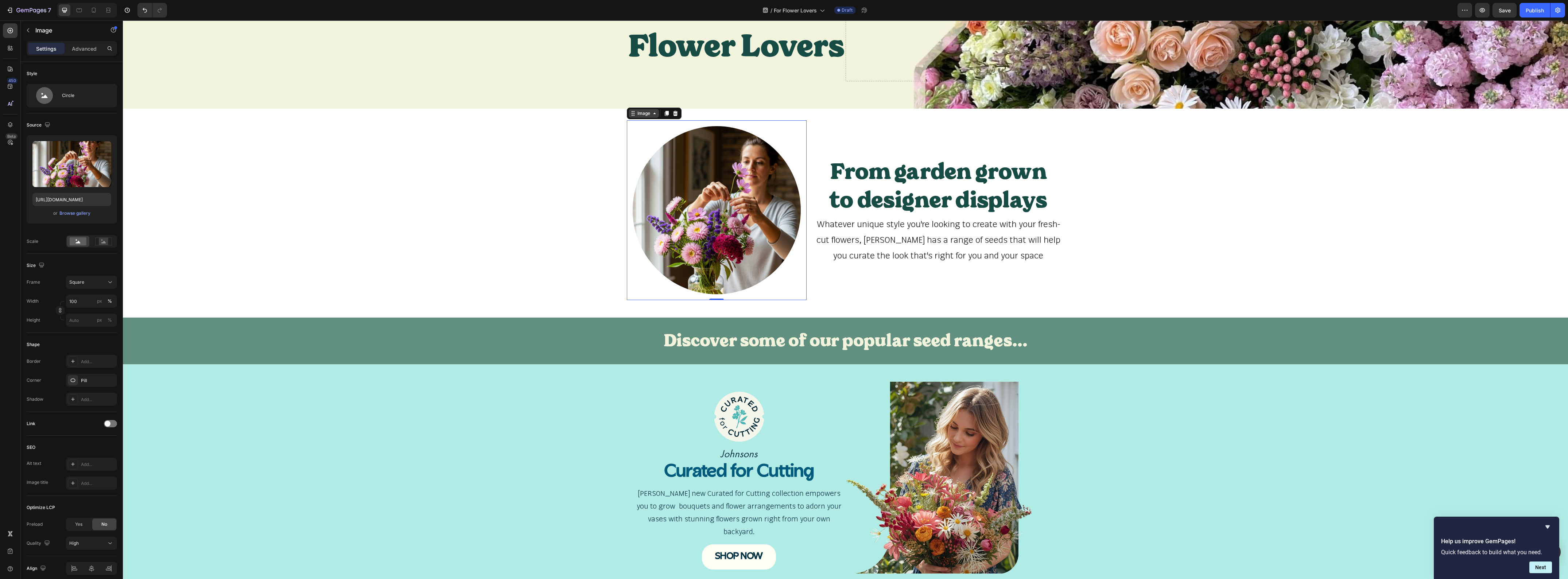
click at [640, 110] on div "Image" at bounding box center [644, 113] width 16 height 7
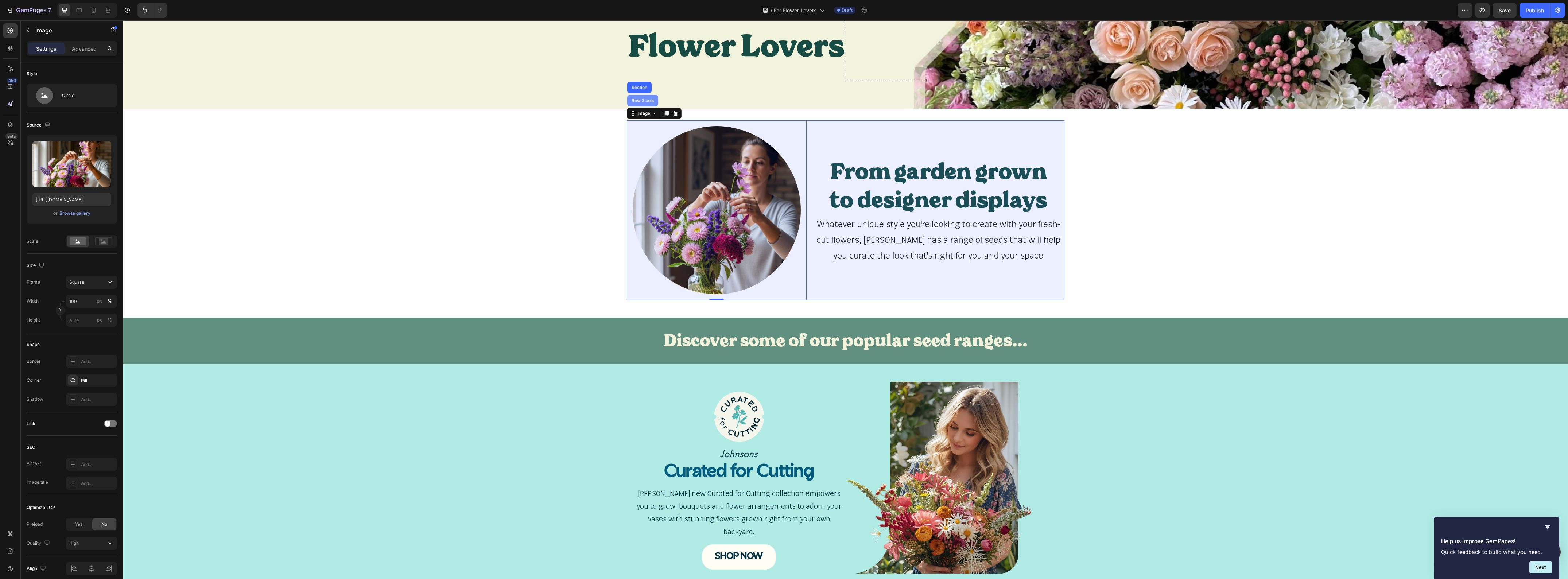
click at [640, 98] on div "Row 2 cols" at bounding box center [643, 100] width 25 height 4
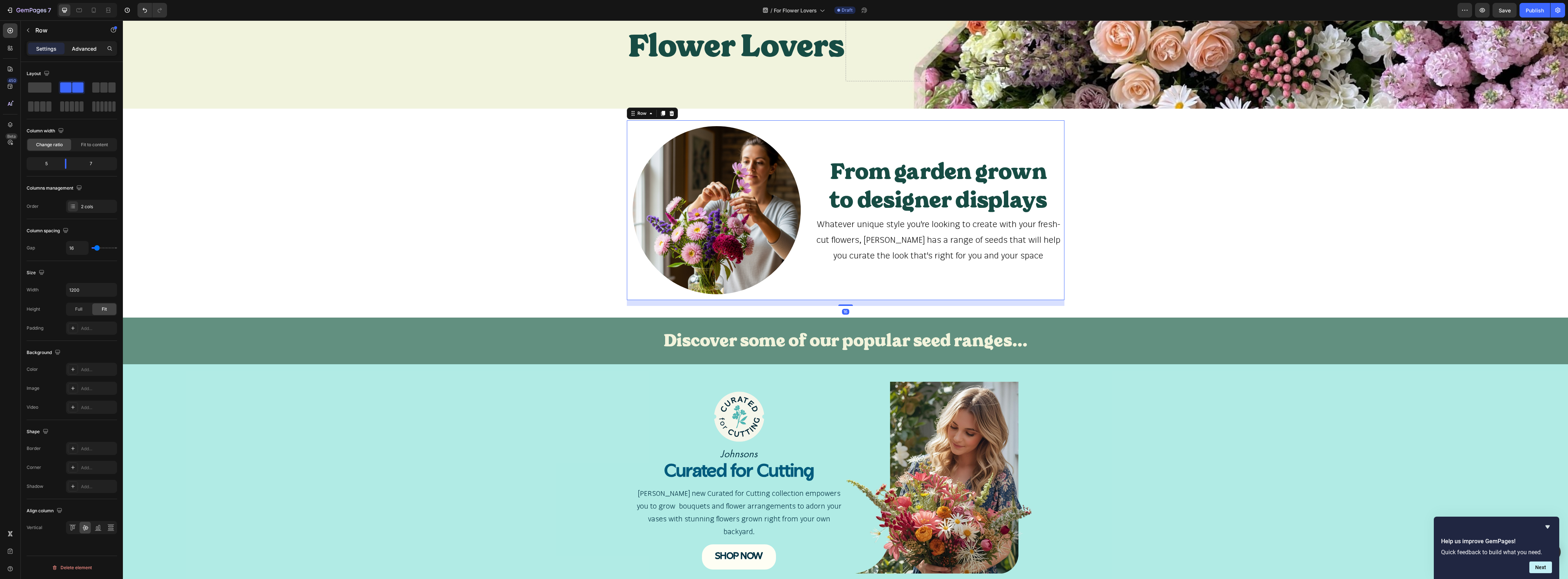
click at [88, 52] on p "Advanced" at bounding box center [84, 49] width 24 height 8
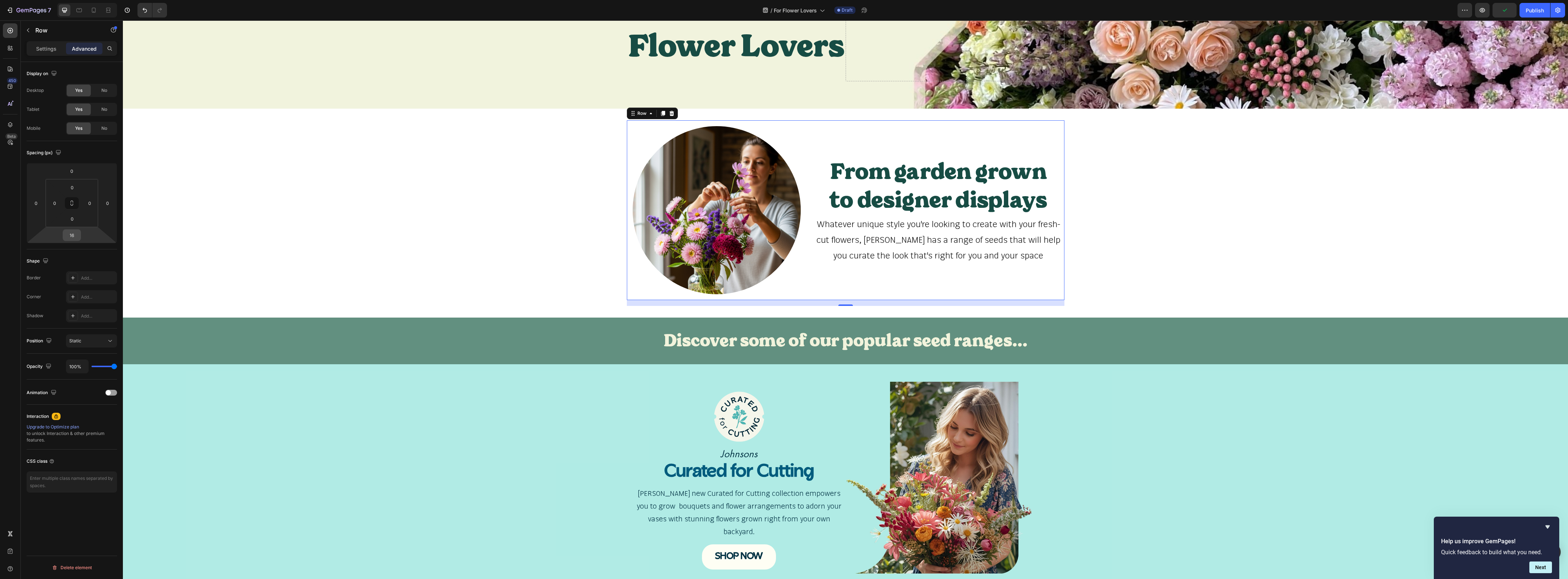
click at [73, 236] on input "16" at bounding box center [71, 235] width 15 height 11
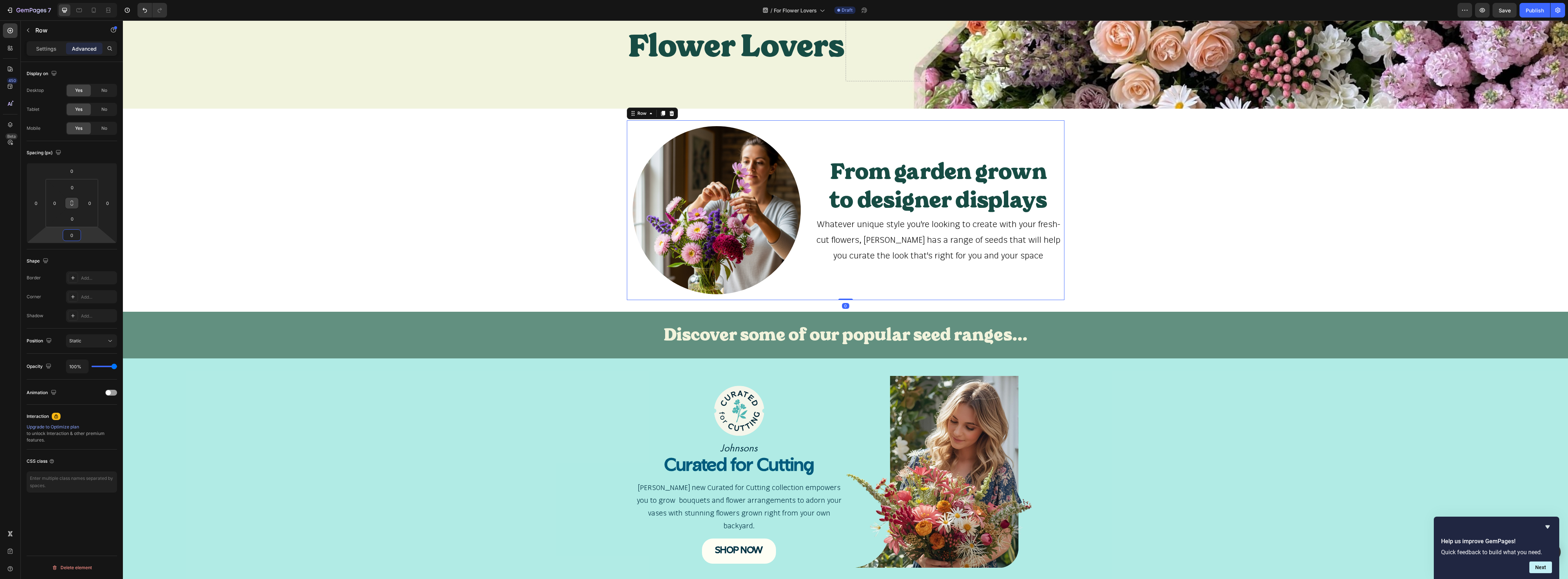
type input "0"
click at [72, 203] on icon at bounding box center [72, 203] width 6 height 6
click at [74, 188] on input "0" at bounding box center [72, 187] width 15 height 11
type input "1"
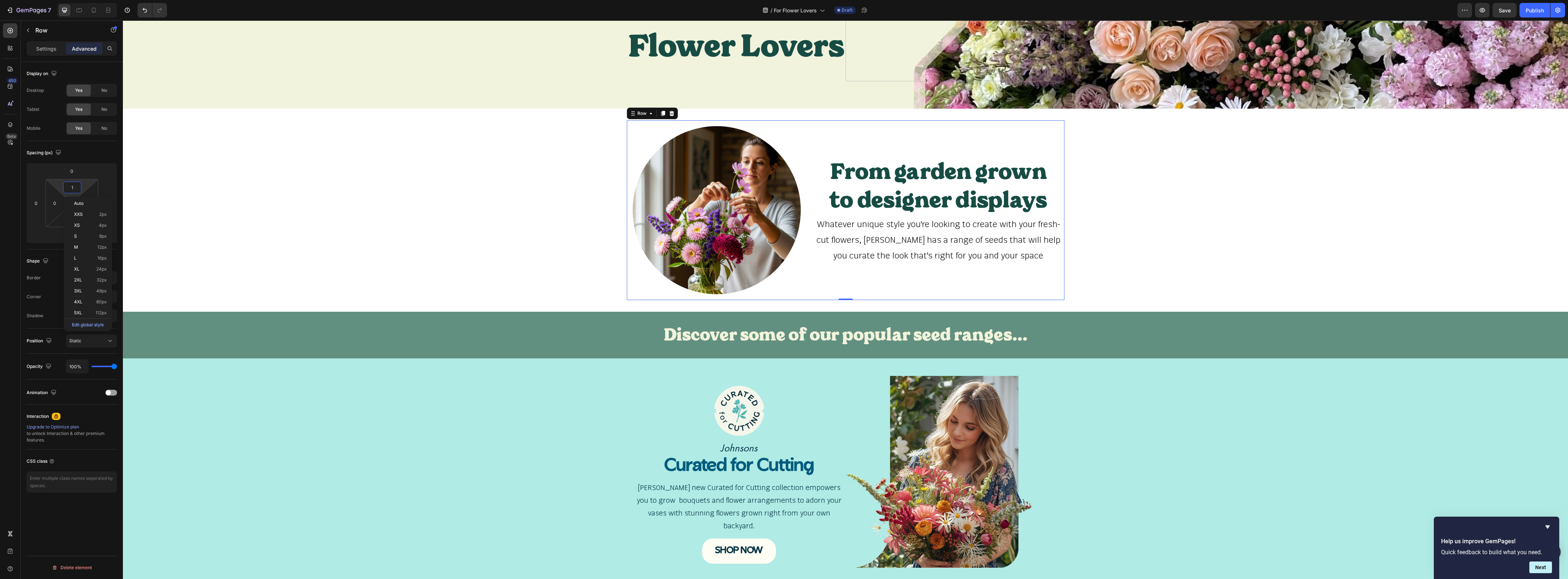
type input "1"
type input "16"
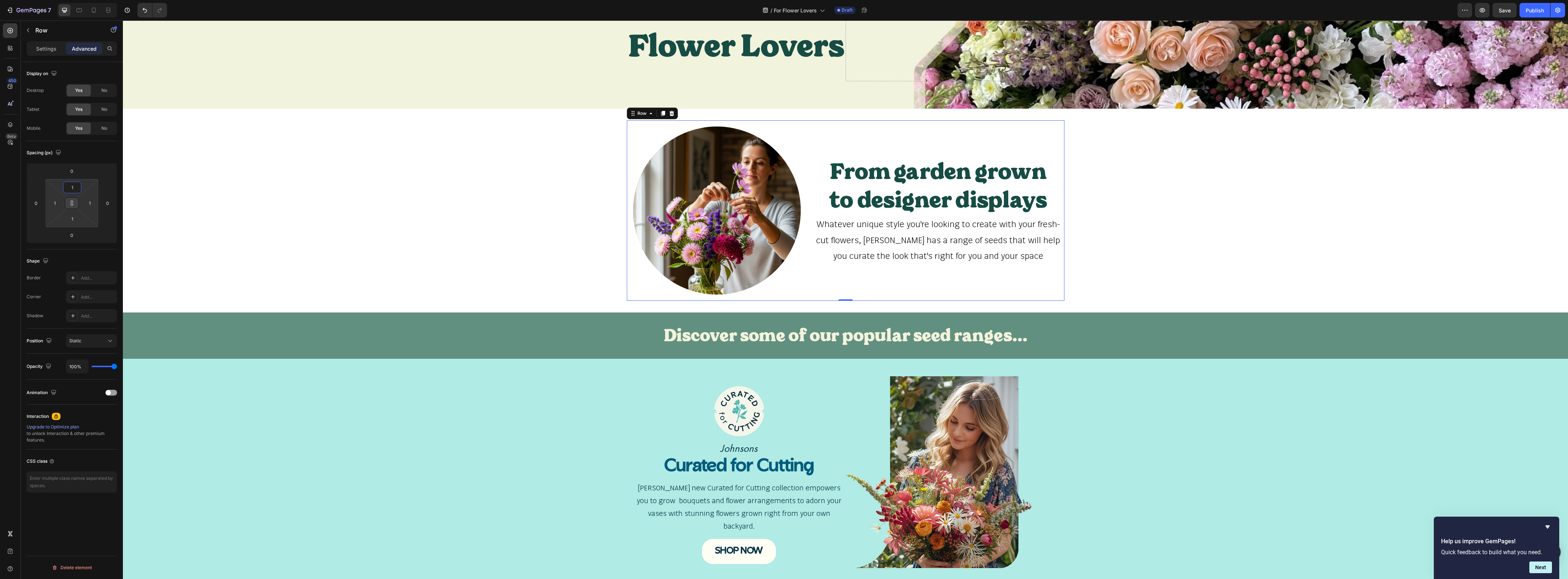
type input "16"
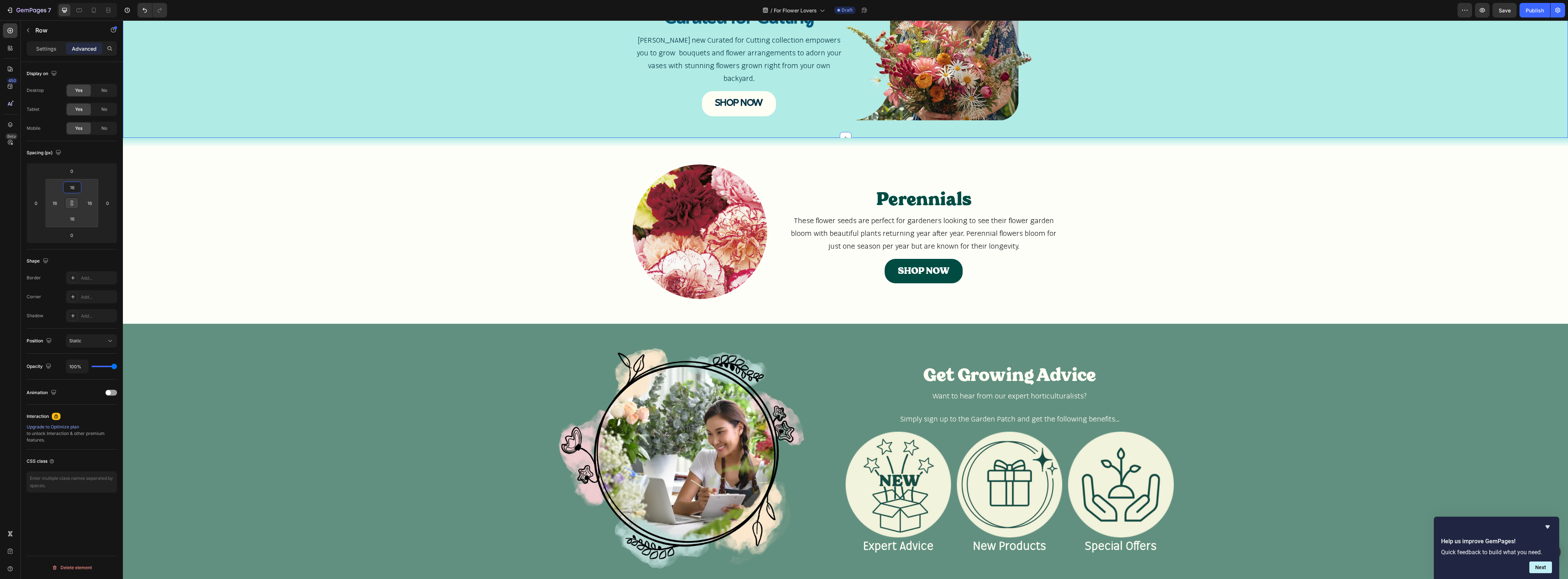
scroll to position [684, 0]
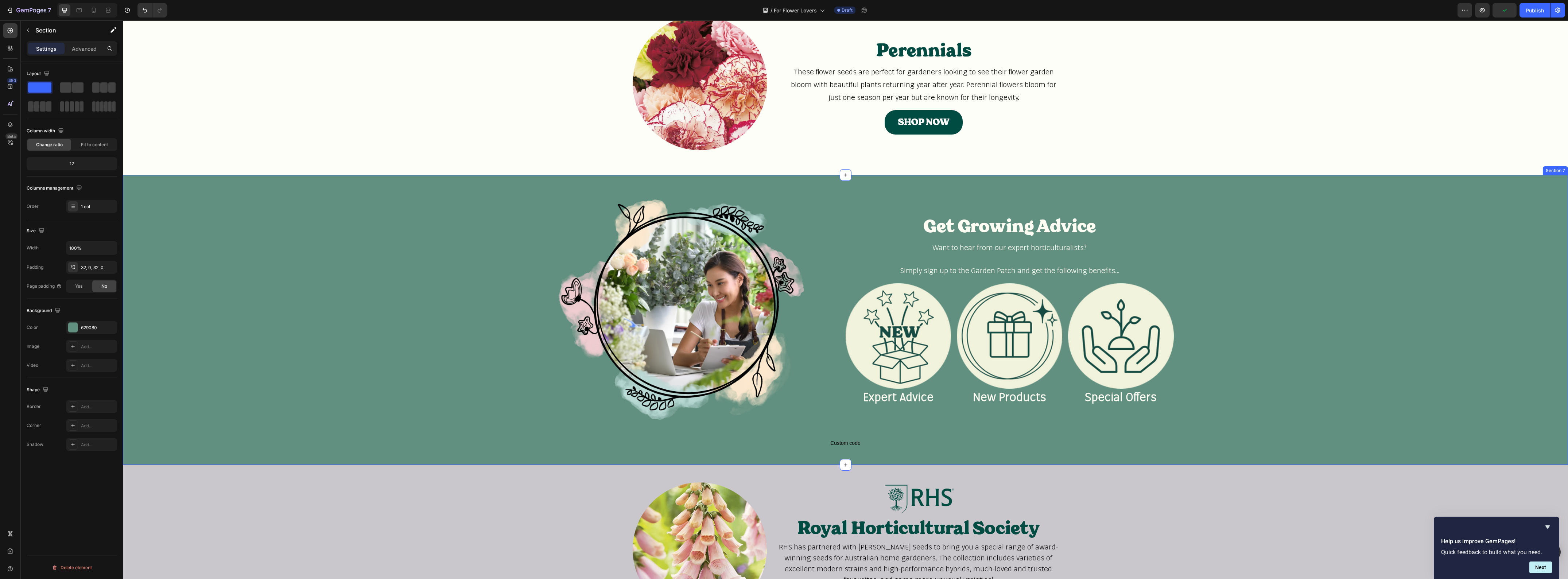
click at [570, 186] on div "Image Get Growing Advice Heading Want to hear from our expert horticulturalists…" at bounding box center [845, 320] width 1445 height 290
click at [579, 205] on img at bounding box center [681, 309] width 328 height 246
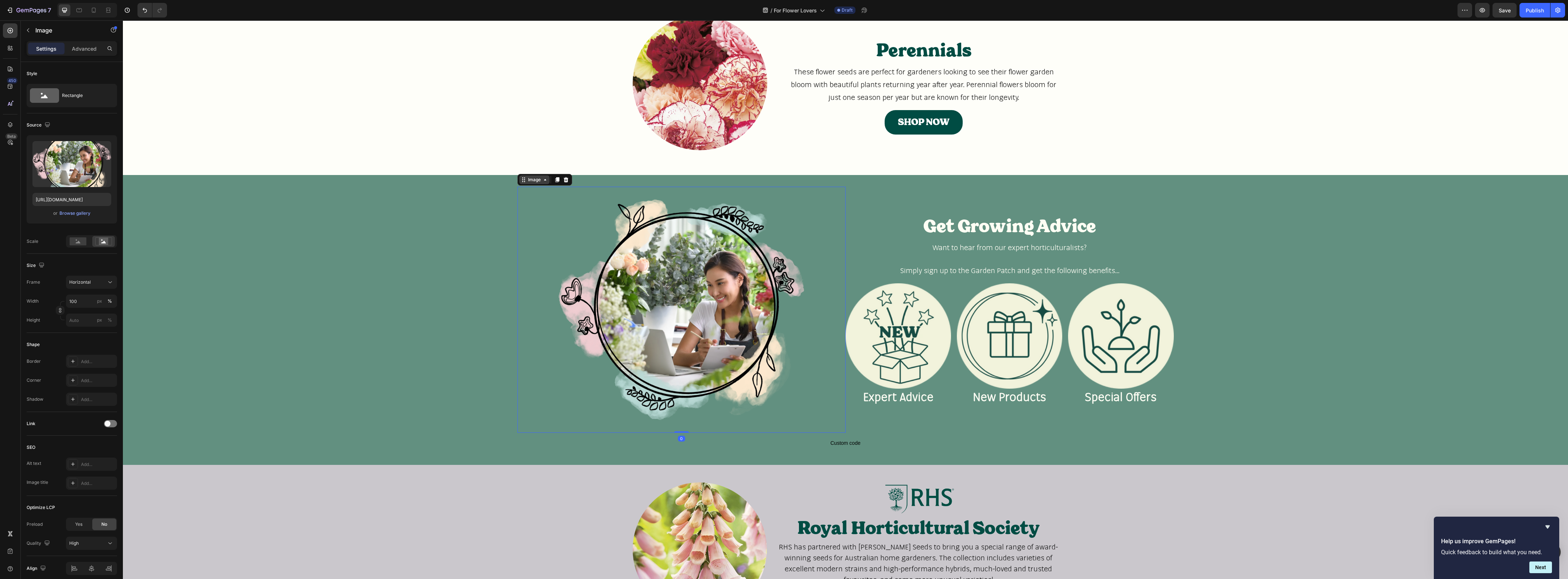
click at [542, 181] on icon at bounding box center [545, 180] width 6 height 6
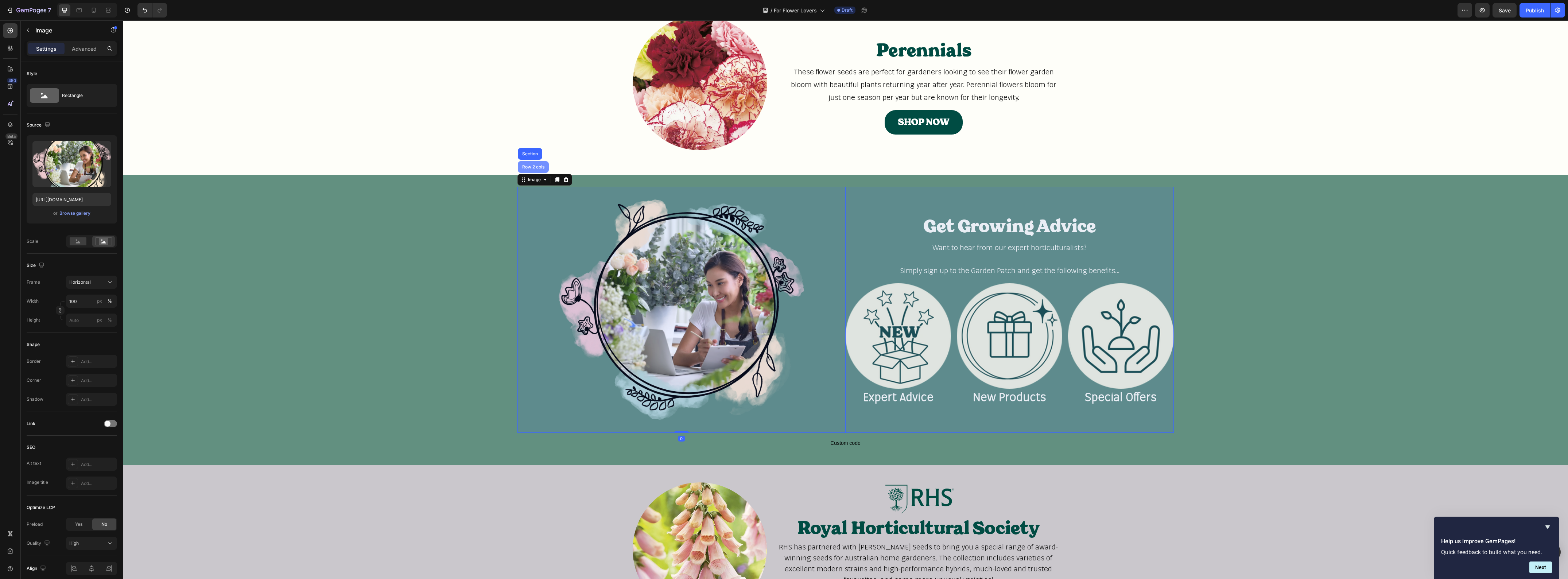
click at [533, 168] on div "Row 2 cols" at bounding box center [533, 166] width 25 height 4
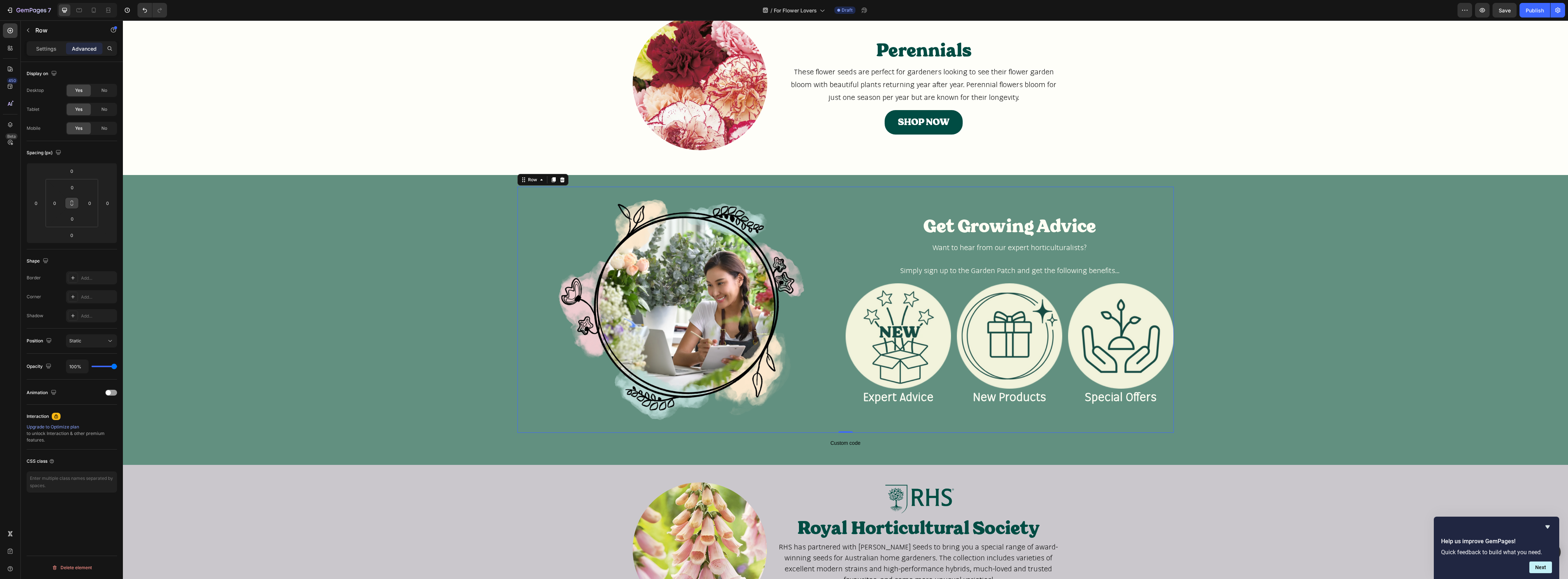
click at [74, 203] on icon at bounding box center [72, 203] width 6 height 6
click at [73, 190] on input "0" at bounding box center [72, 187] width 15 height 11
click at [83, 263] on div "L 16px" at bounding box center [88, 258] width 45 height 11
type input "16"
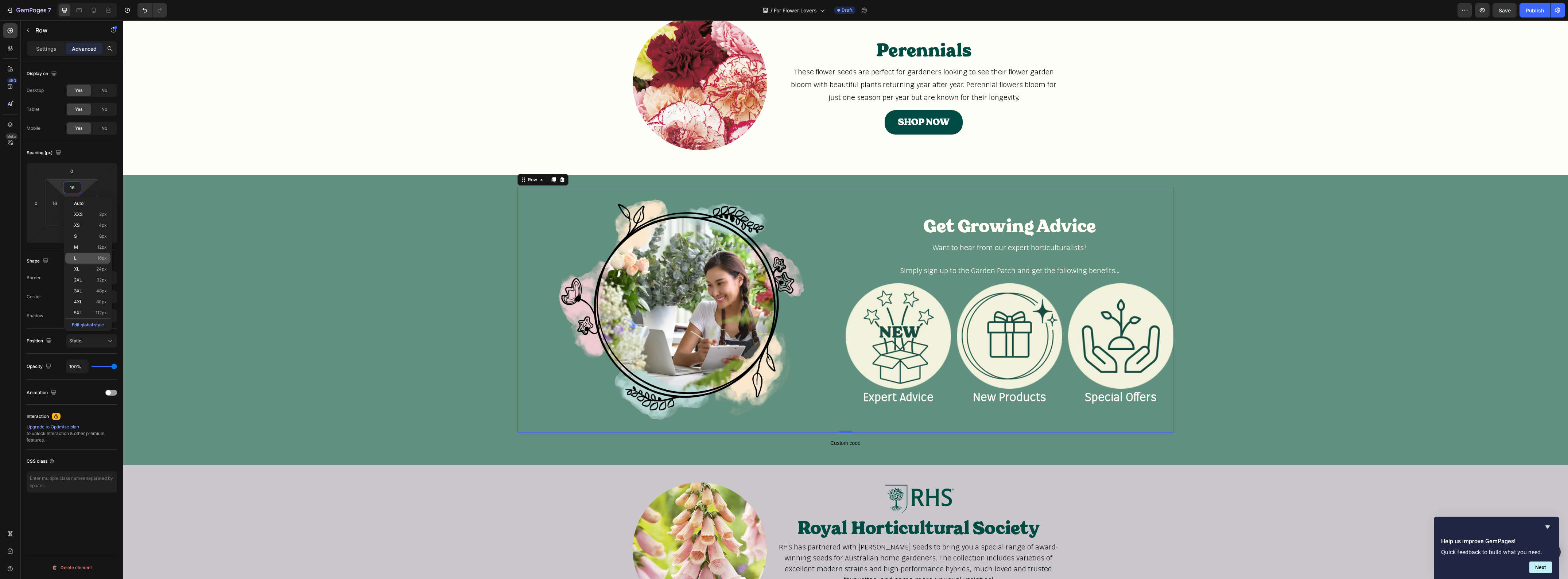
type input "16"
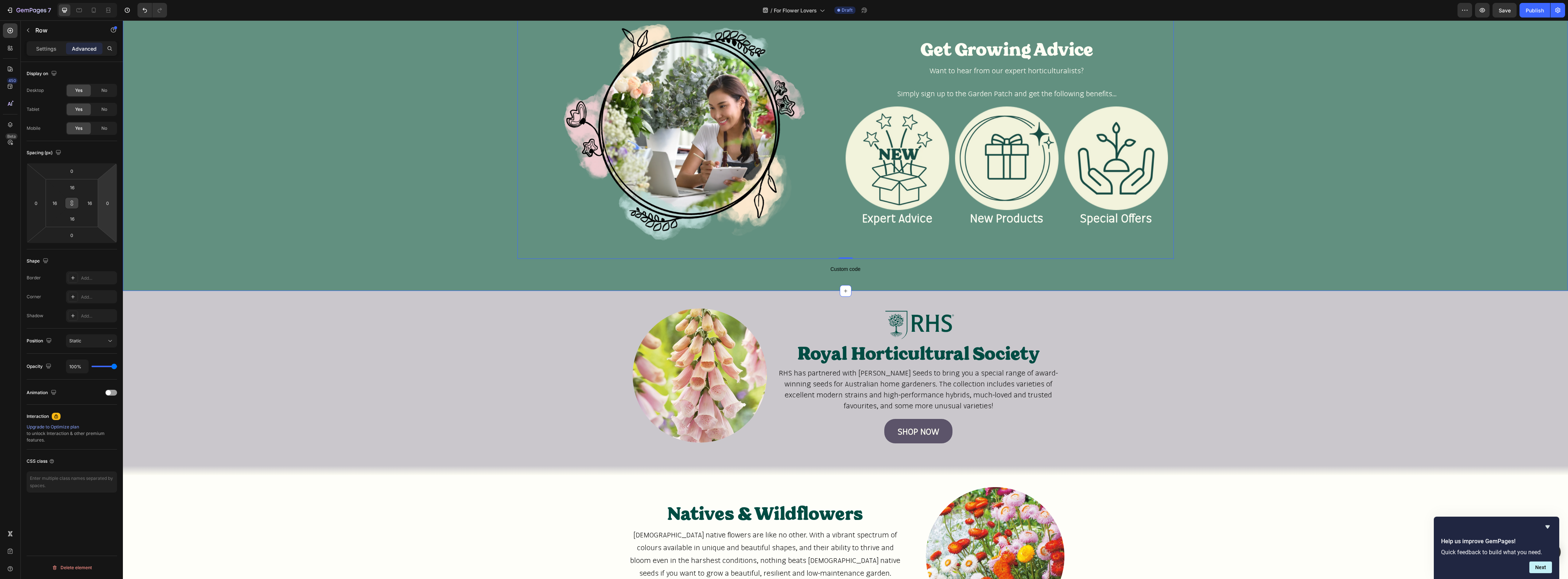
scroll to position [866, 0]
click at [628, 325] on div "Image" at bounding box center [699, 375] width 146 height 146
click at [71, 204] on icon at bounding box center [72, 203] width 6 height 6
click at [74, 189] on input "0" at bounding box center [72, 187] width 15 height 11
type input "1"
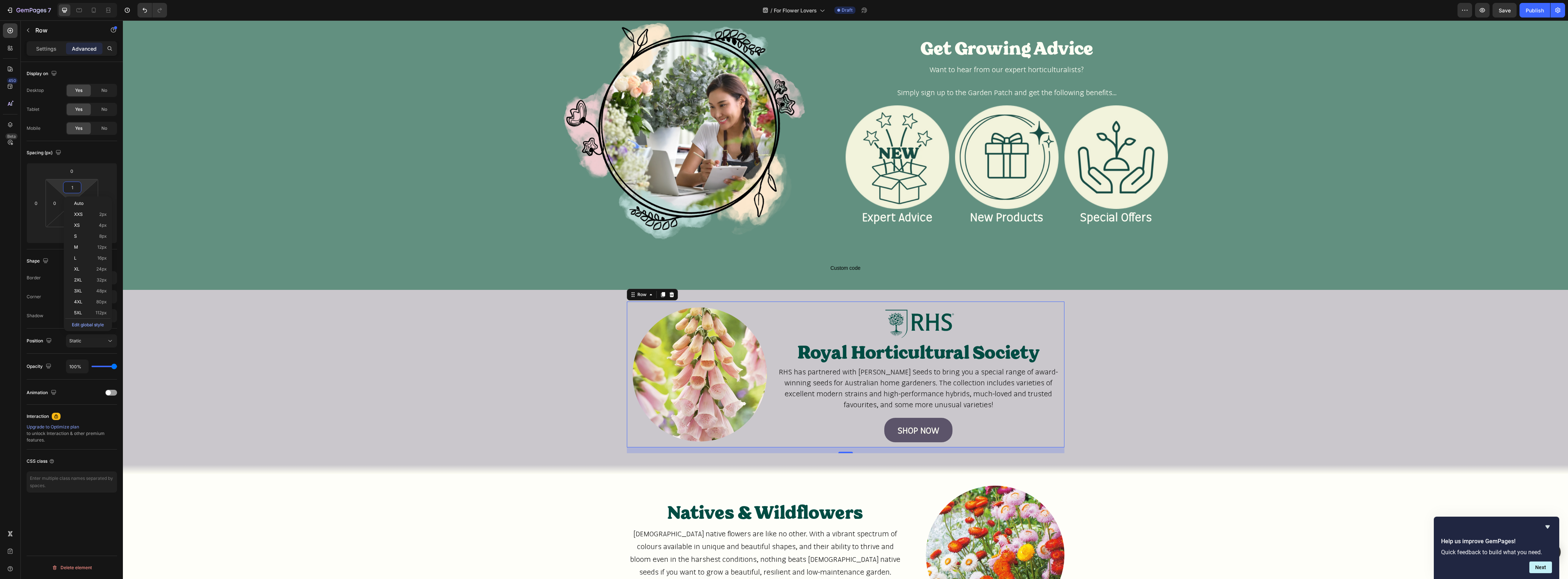
type input "1"
type input "16"
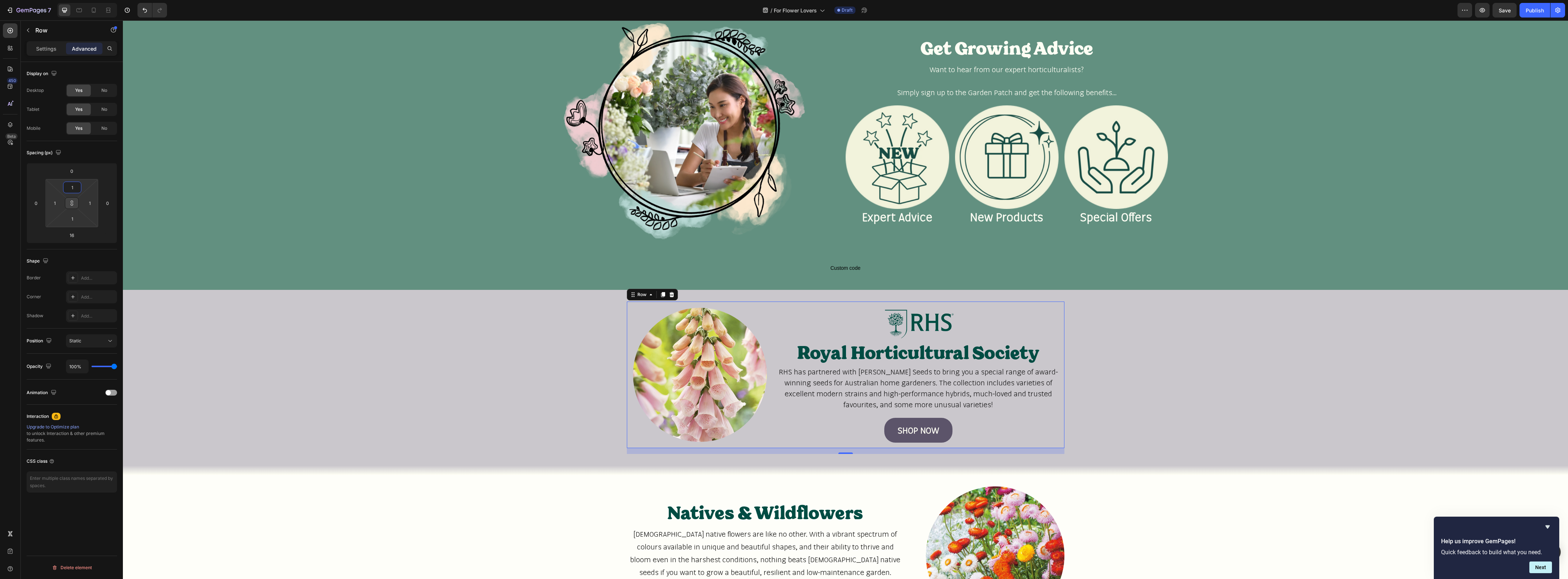
type input "16"
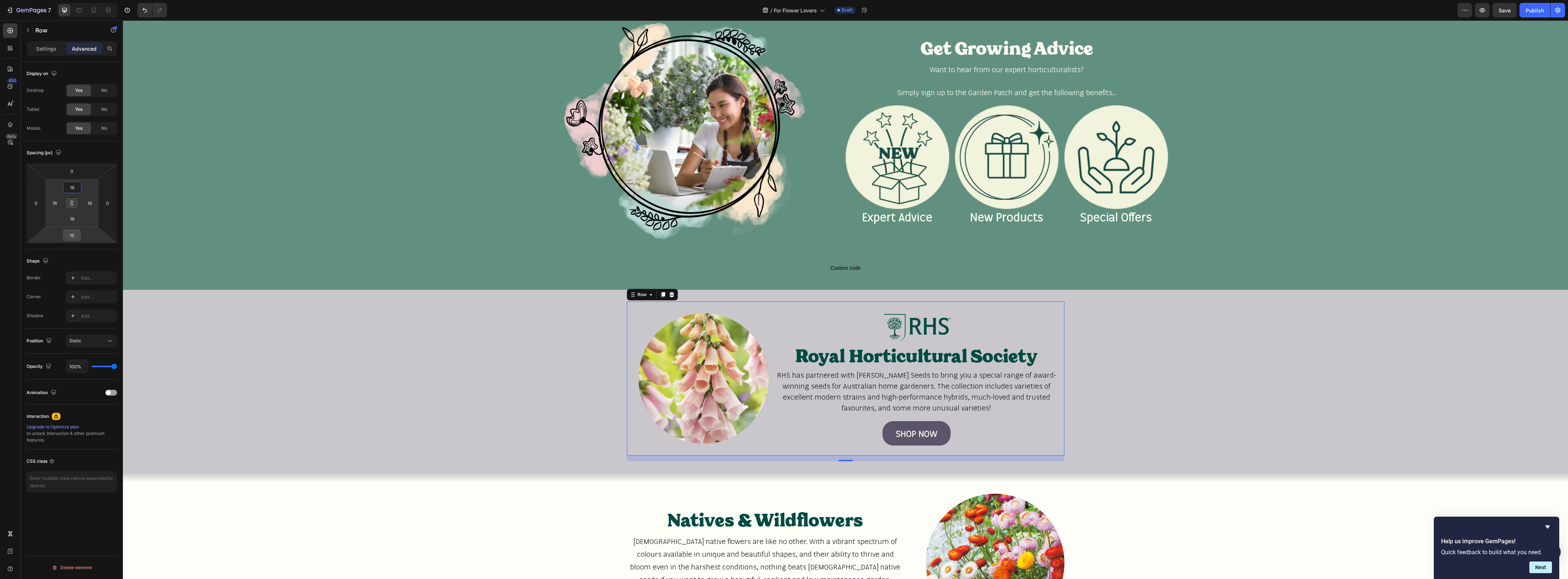
type input "16"
click at [72, 235] on input "16" at bounding box center [71, 235] width 15 height 11
type input "0"
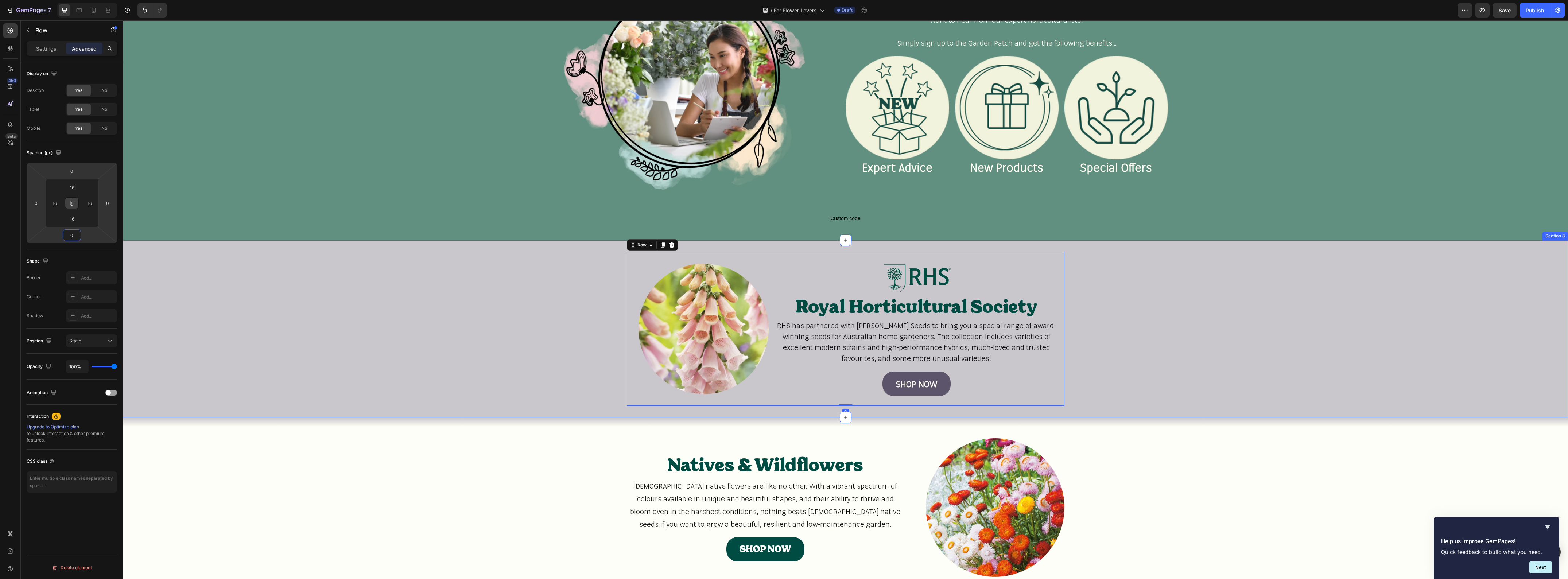
scroll to position [1003, 0]
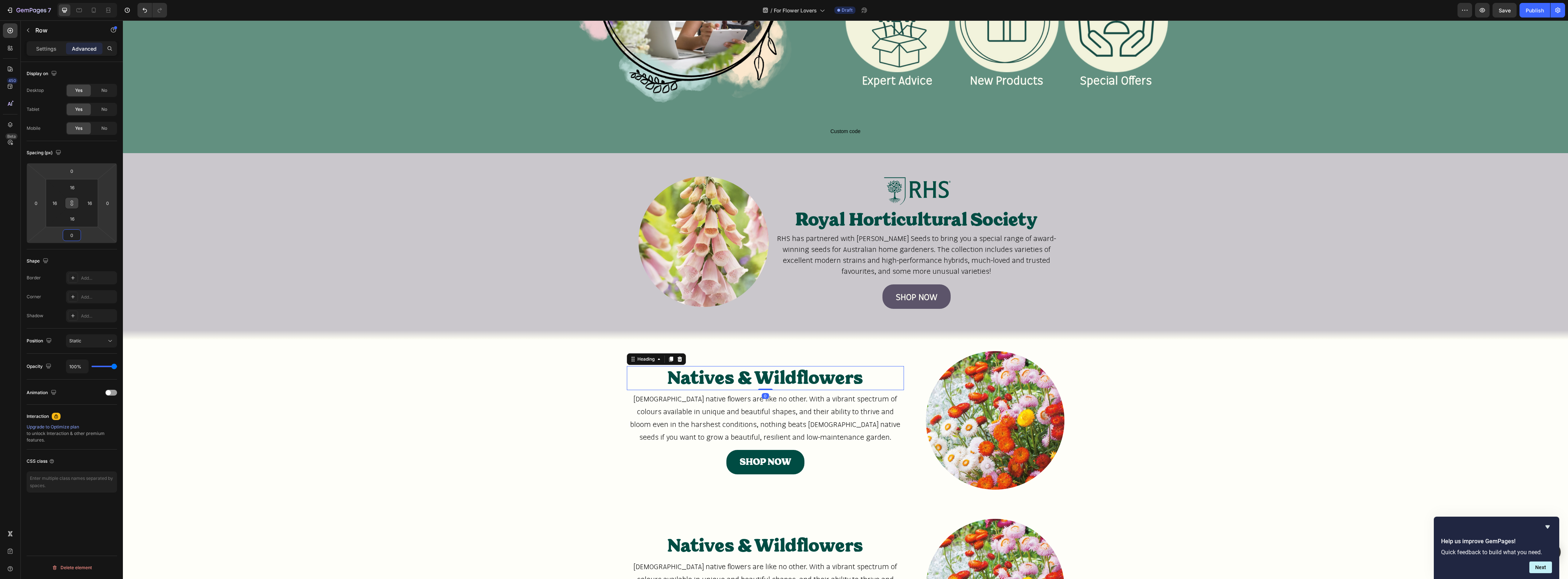
click at [638, 377] on h2 "Natives & Wildflowers" at bounding box center [765, 378] width 277 height 24
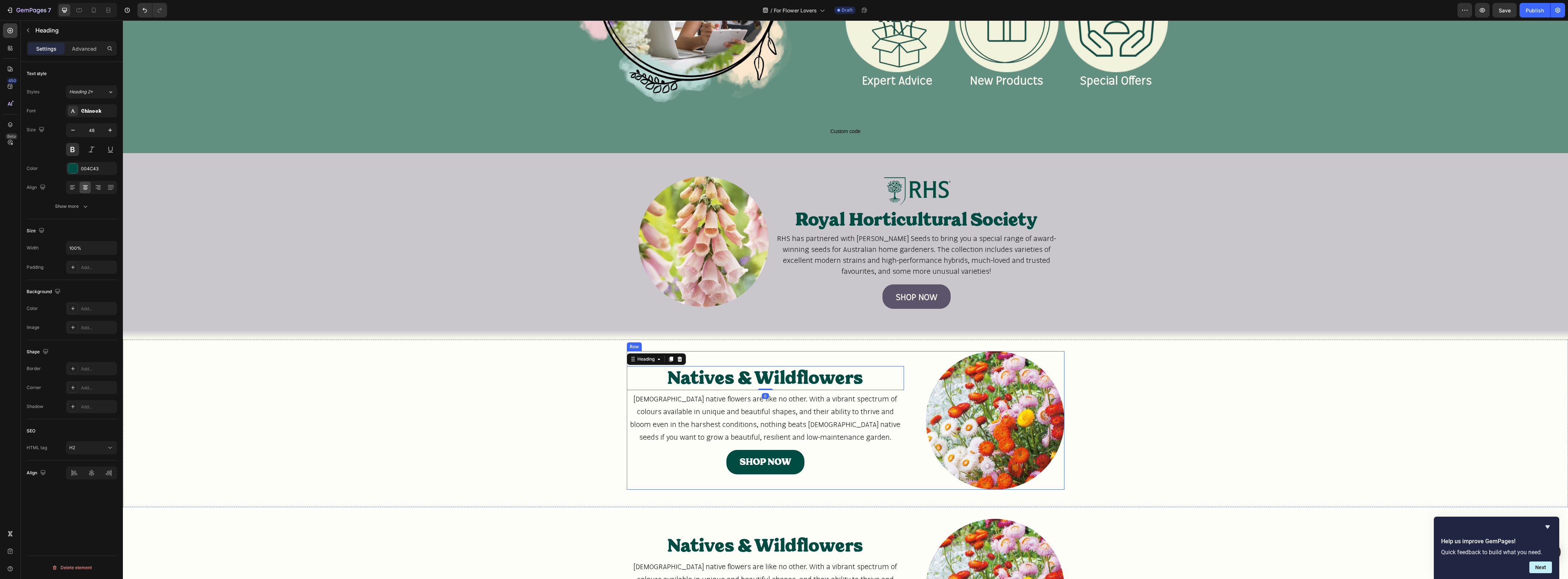
click at [714, 353] on div "Natives & Wildflowers Heading 0 Australian native flowers are like no other. Wi…" at bounding box center [765, 420] width 277 height 138
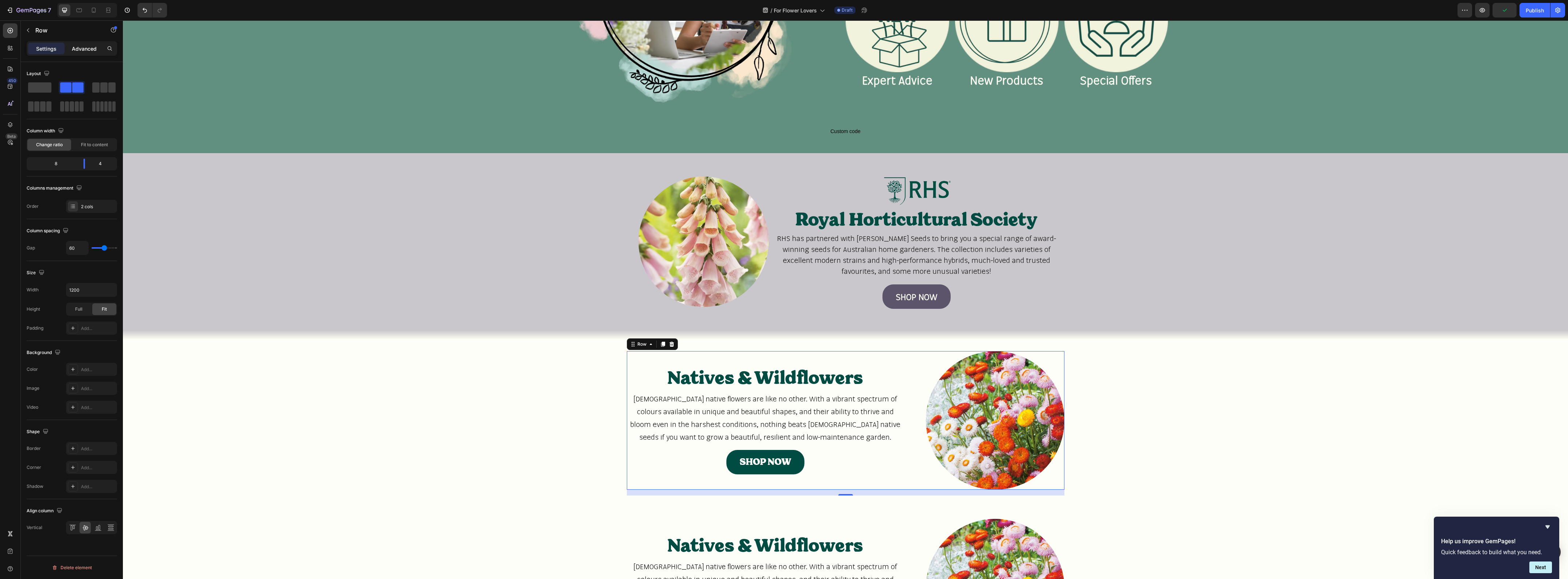
click at [91, 53] on div "Advanced" at bounding box center [84, 49] width 36 height 12
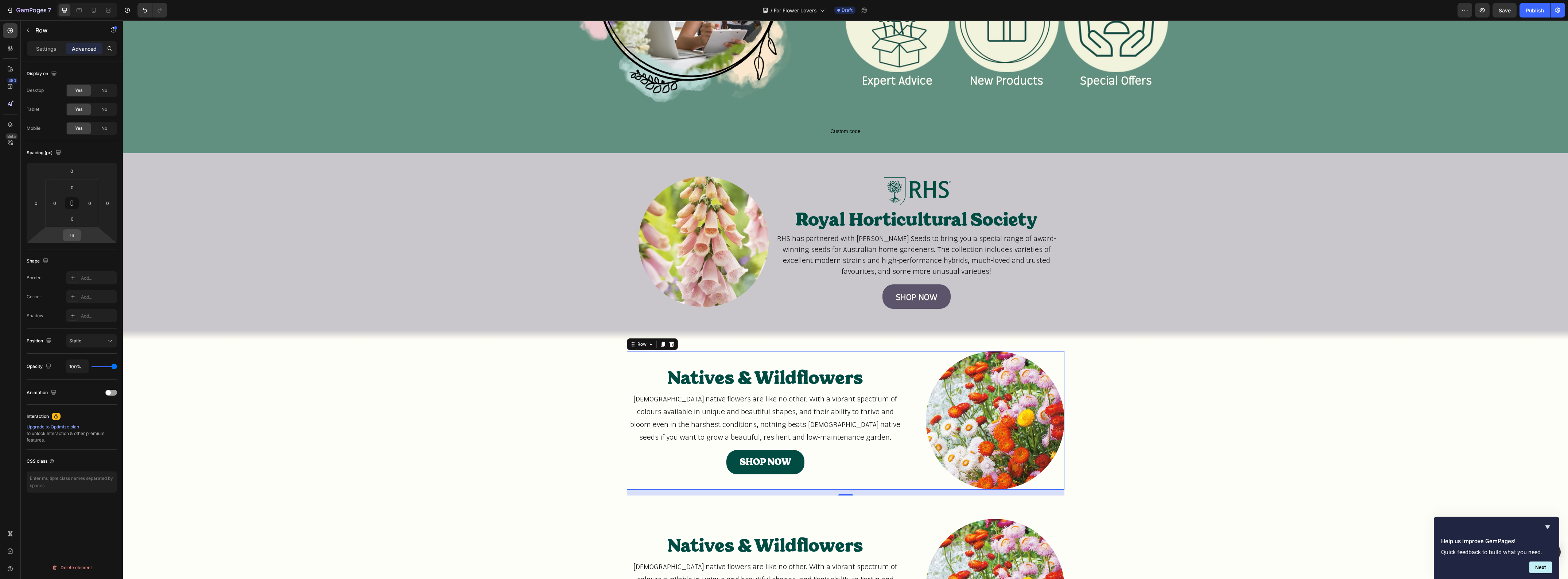
click at [75, 235] on input "16" at bounding box center [71, 235] width 15 height 11
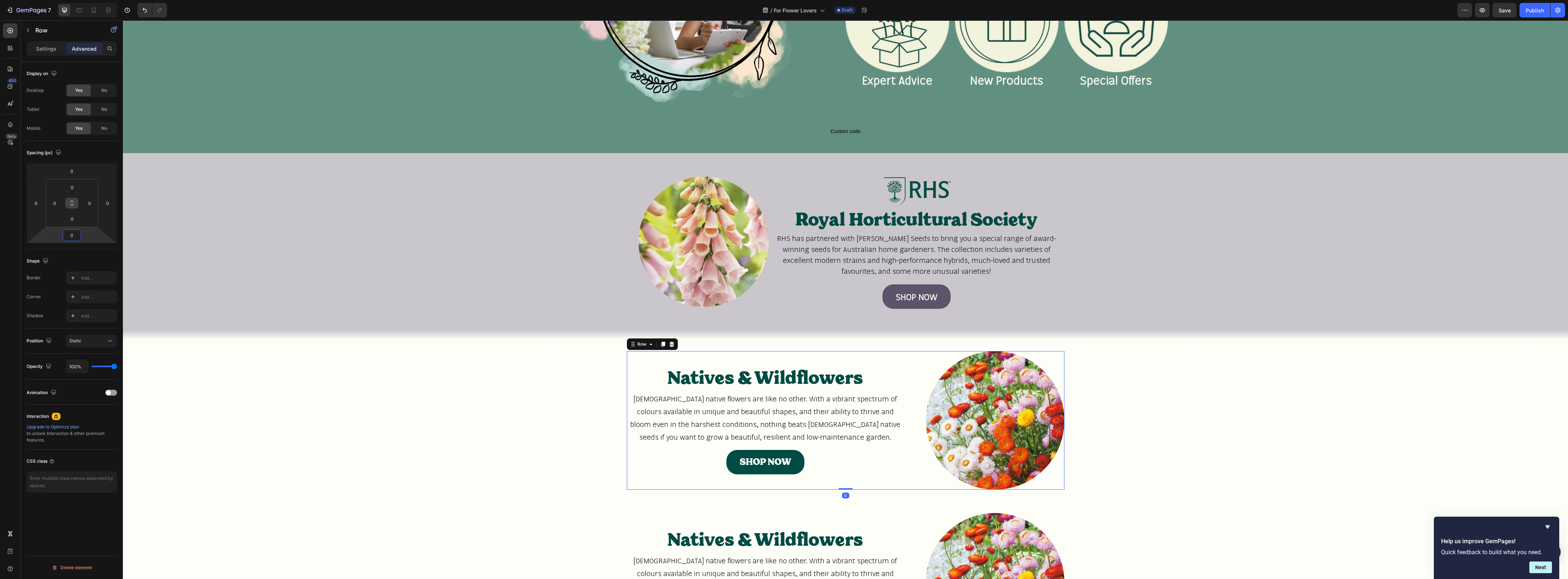
type input "0"
click at [74, 204] on icon at bounding box center [72, 203] width 6 height 6
click at [73, 189] on input "0" at bounding box center [72, 187] width 15 height 11
type input "1"
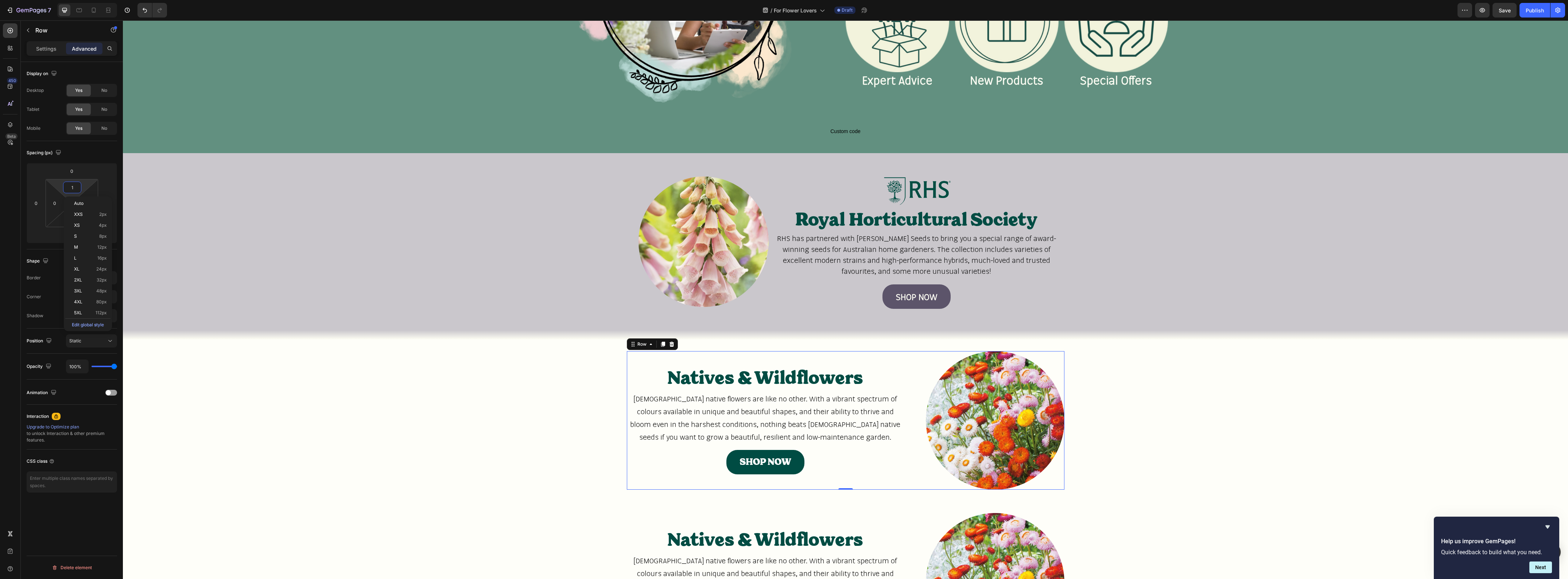
type input "1"
type input "16"
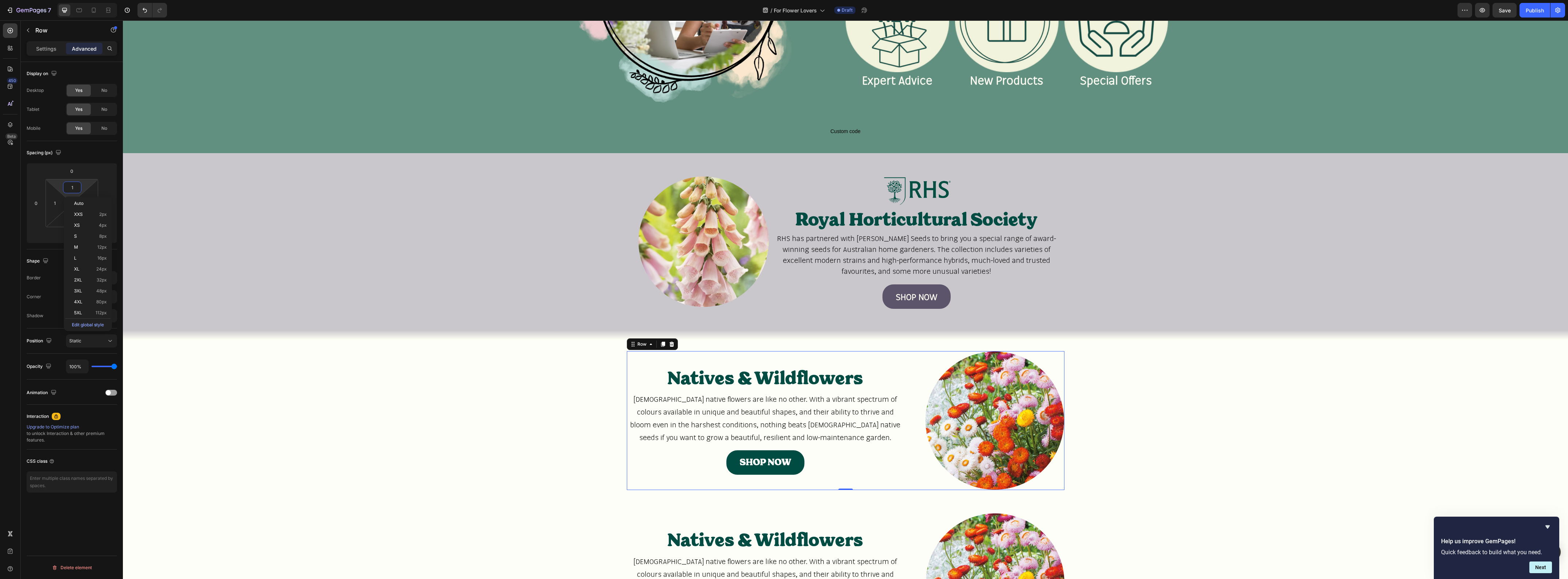
type input "16"
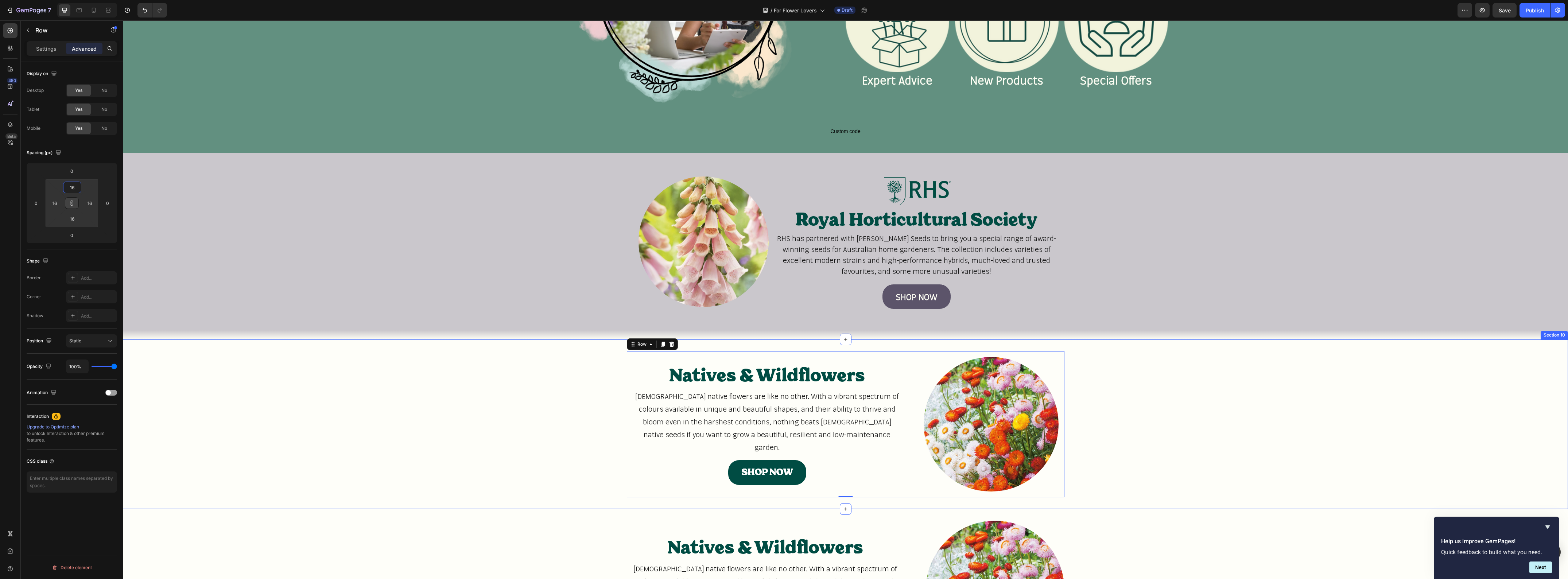
click at [1100, 391] on div "Natives & Wildflowers Heading Australian native flowers are like no other. With…" at bounding box center [845, 424] width 1445 height 146
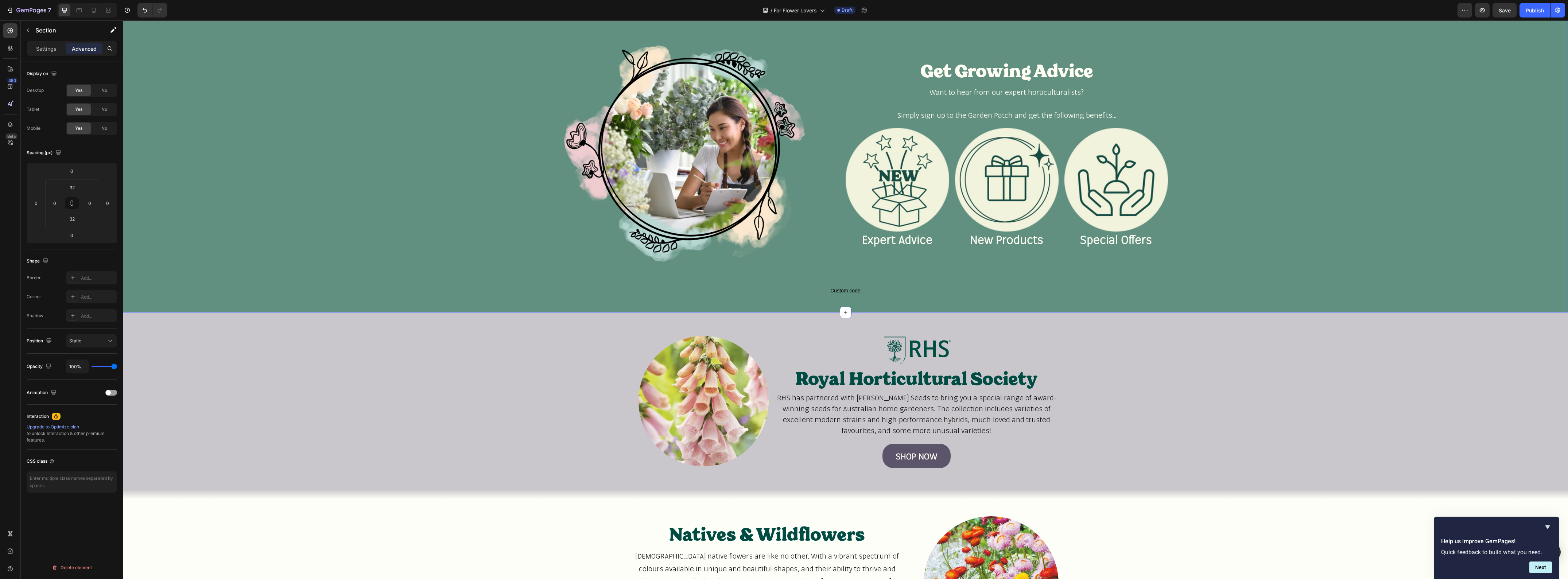
scroll to position [866, 0]
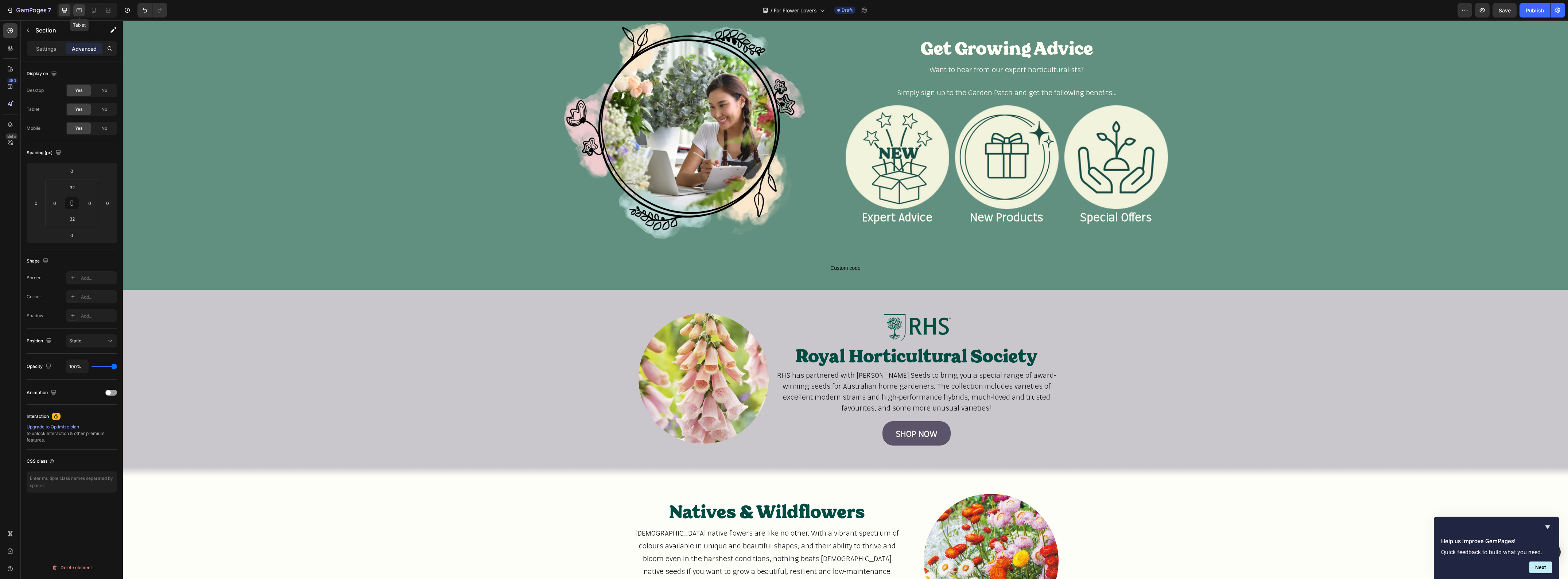
click at [83, 10] on icon at bounding box center [79, 10] width 7 height 7
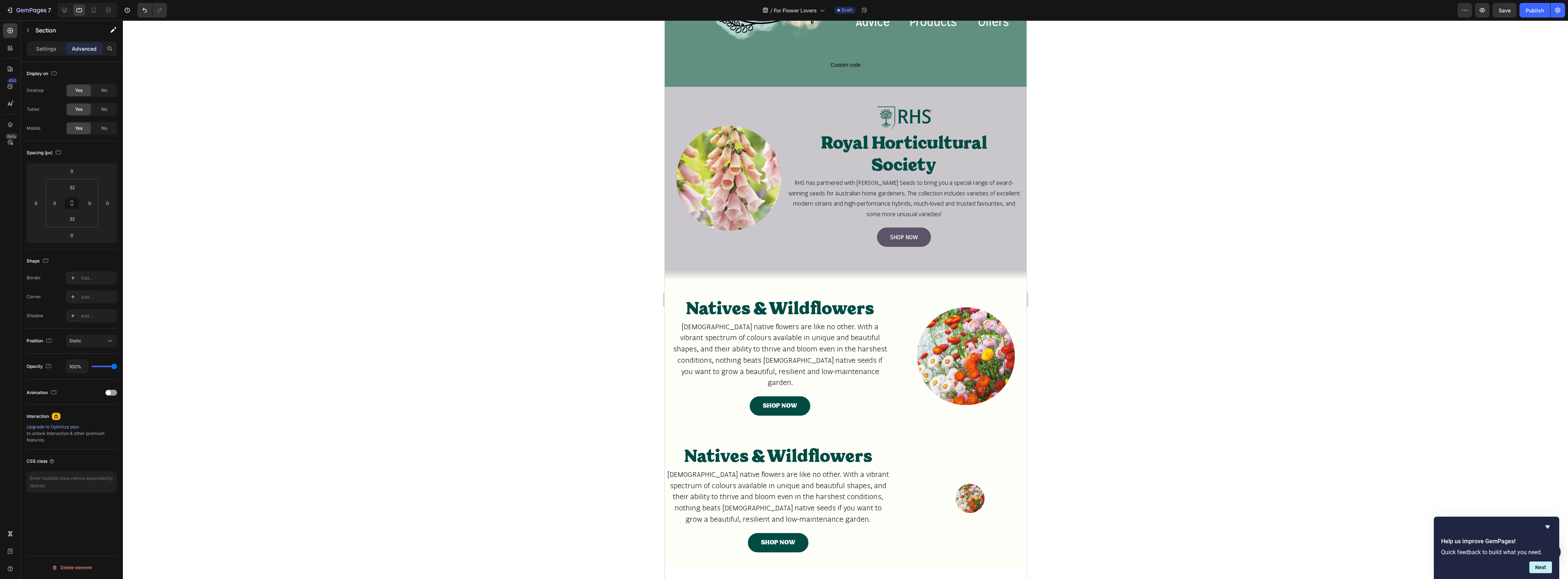
scroll to position [991, 0]
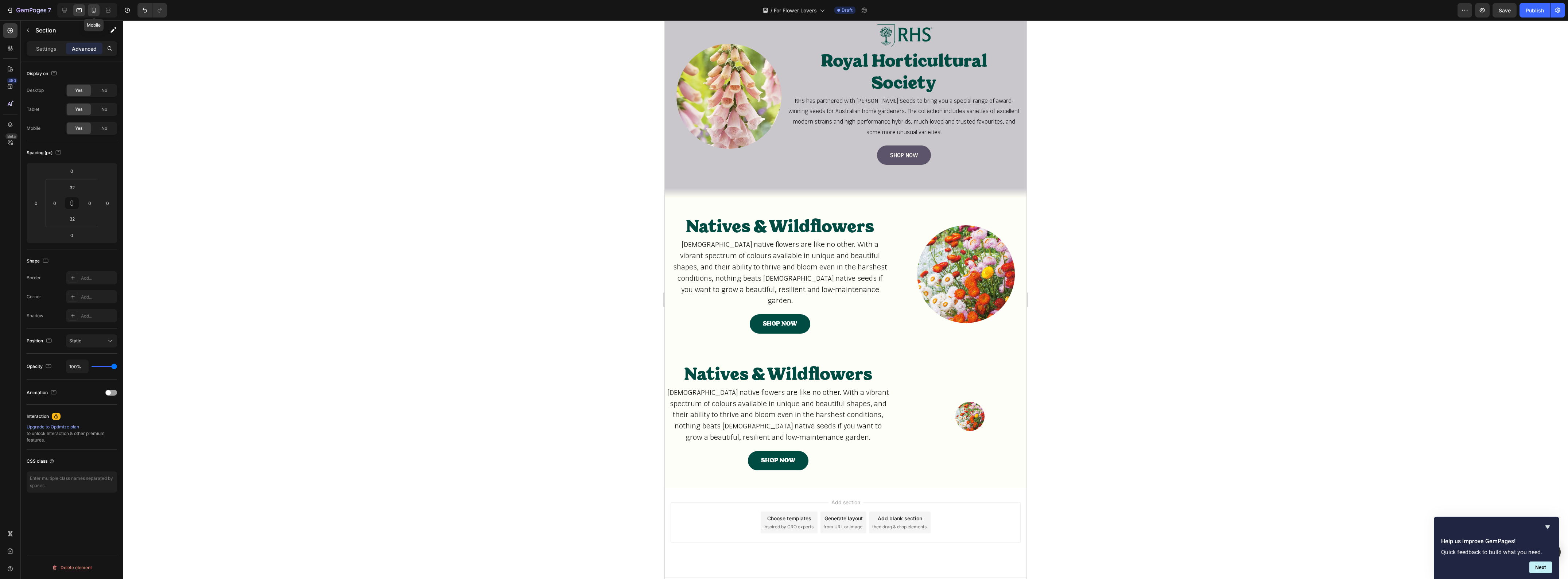
click at [93, 12] on icon at bounding box center [93, 10] width 7 height 7
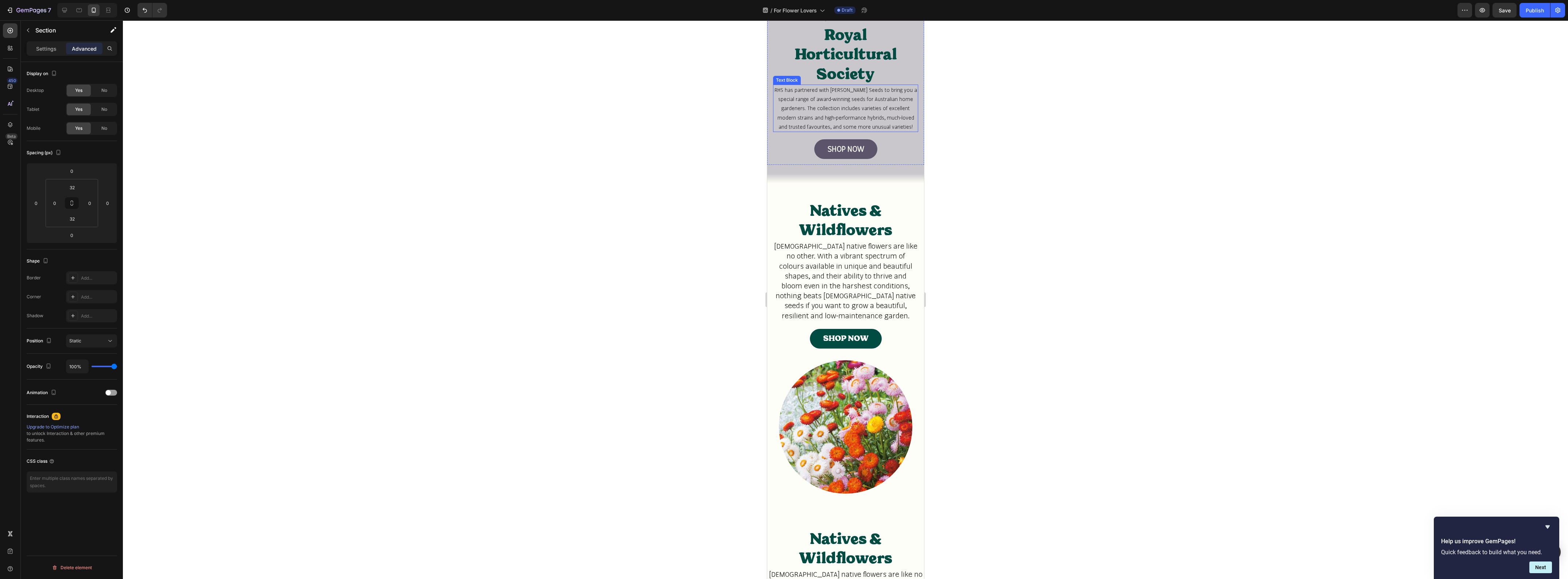
scroll to position [1779, 0]
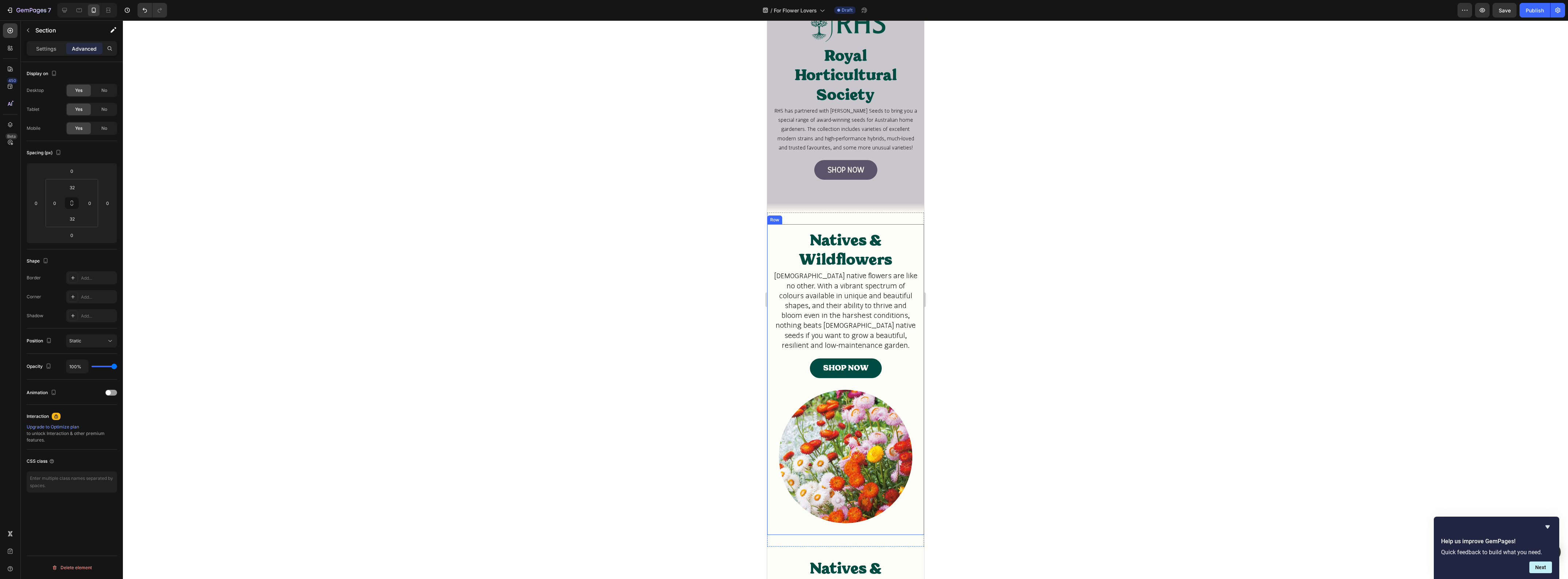
click at [769, 225] on div "Natives & Wildflowers Heading Australian native flowers are like no other. With…" at bounding box center [844, 380] width 157 height 310
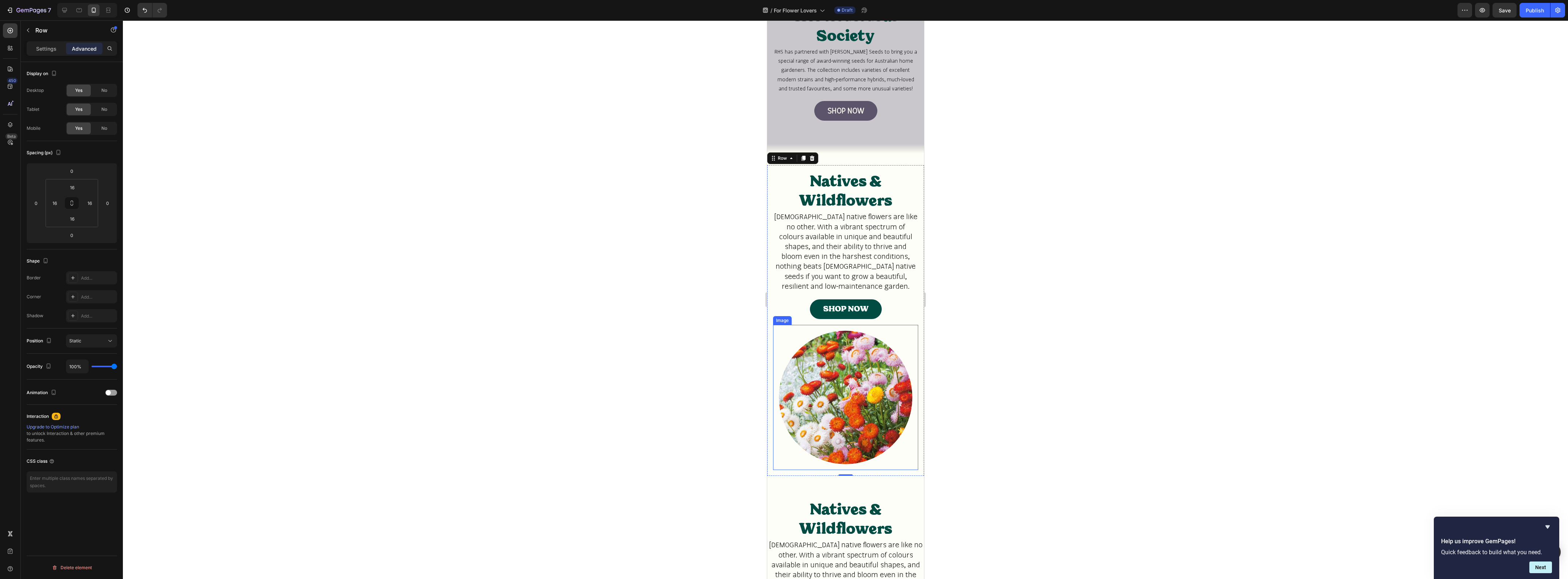
scroll to position [1961, 0]
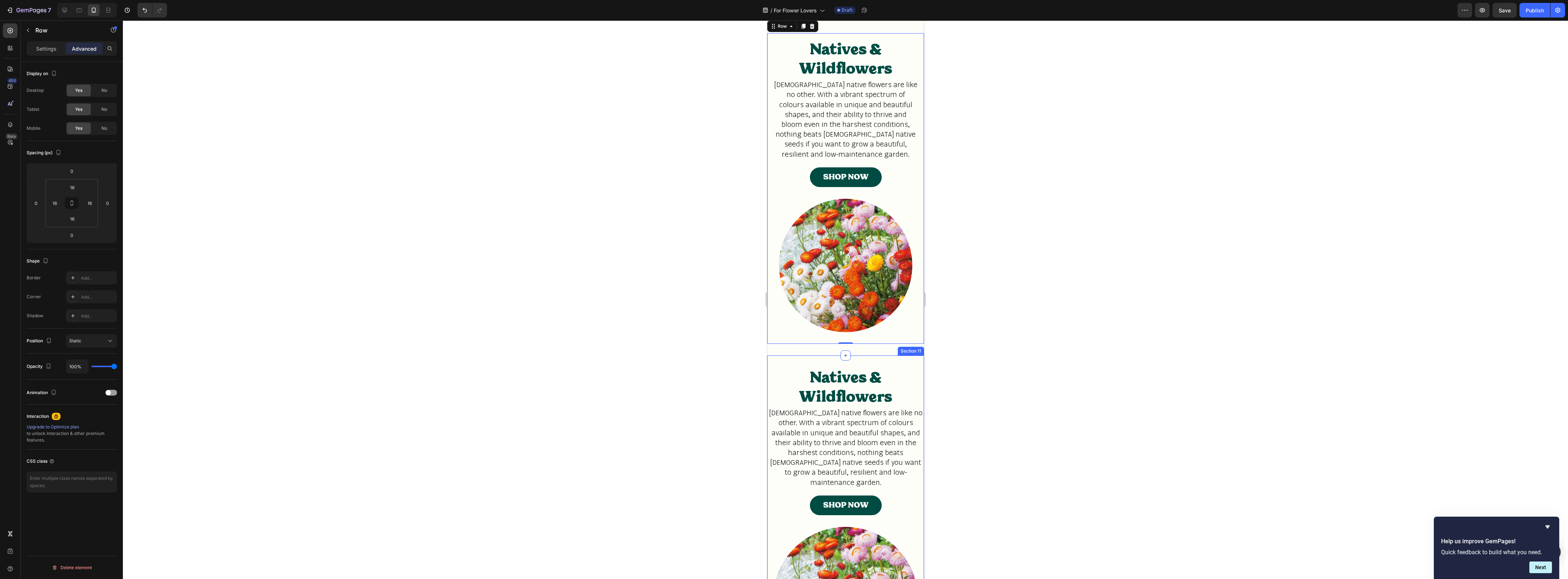
click at [796, 356] on div "Natives & Wildflowers Heading Australian native flowers are like no other. With…" at bounding box center [844, 525] width 157 height 340
click at [914, 345] on icon at bounding box center [917, 348] width 6 height 6
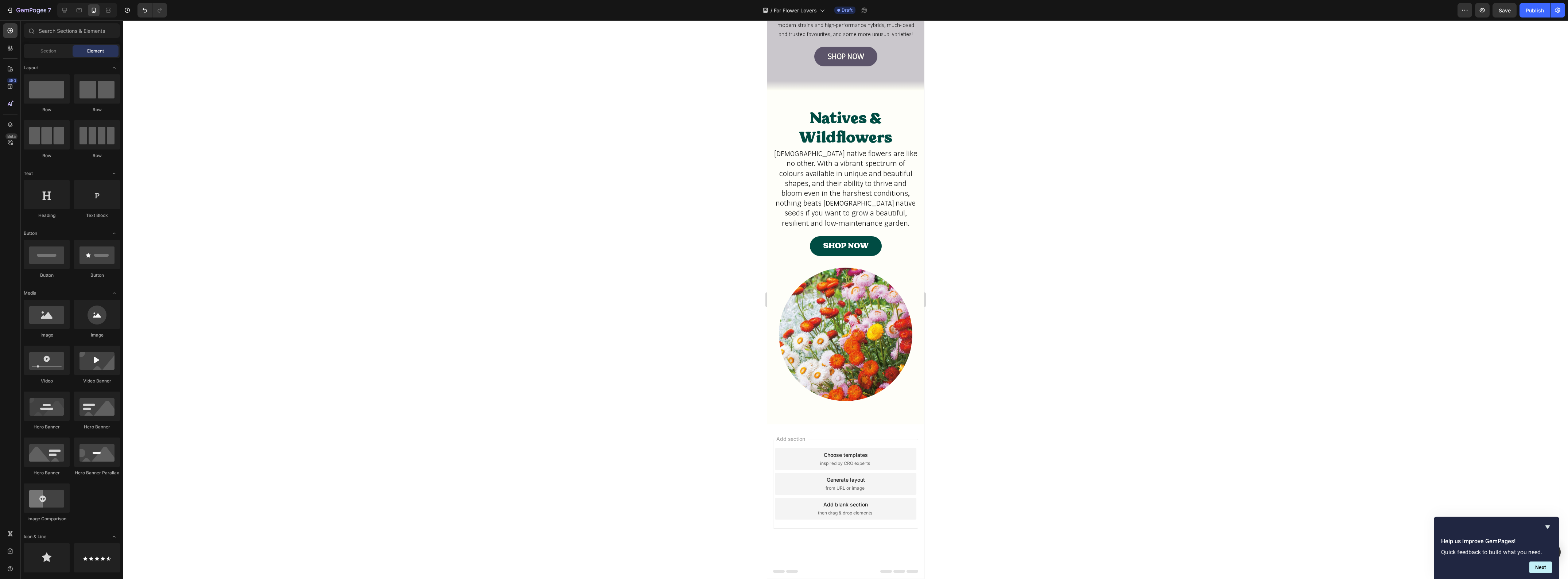
scroll to position [1887, 0]
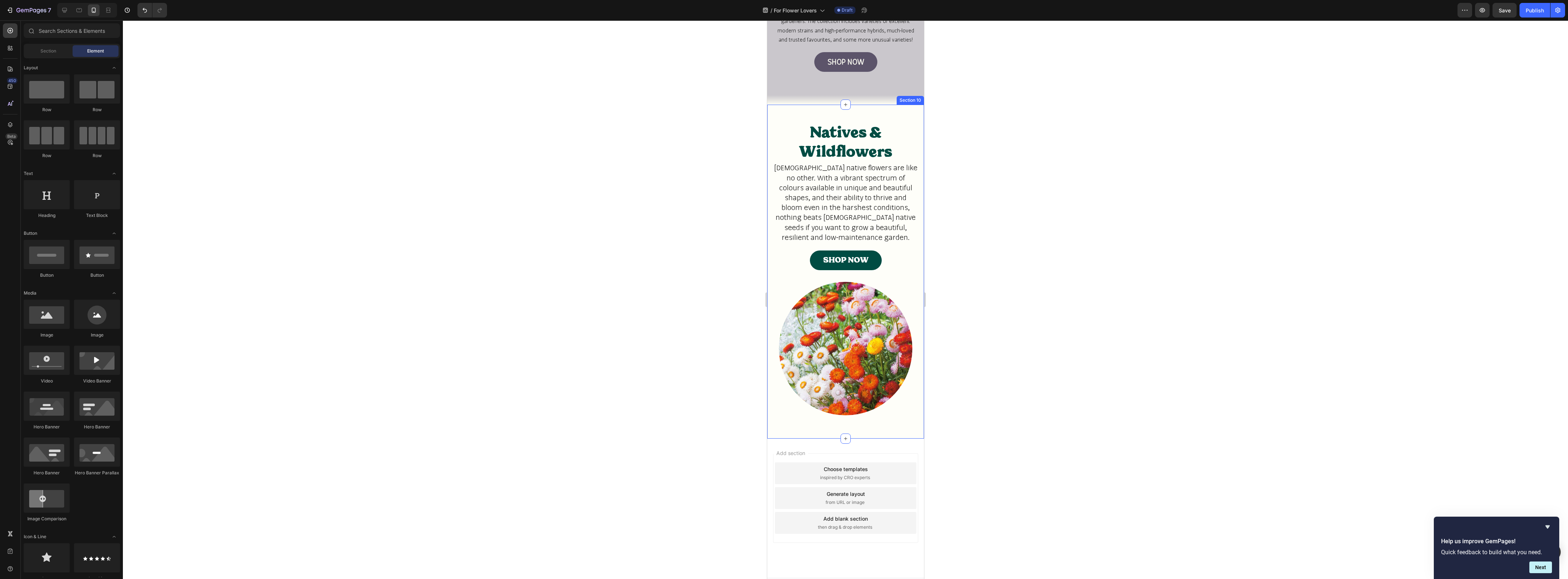
click at [802, 105] on div "Natives & Wildflowers Heading Australian native flowers are like no other. With…" at bounding box center [844, 271] width 157 height 334
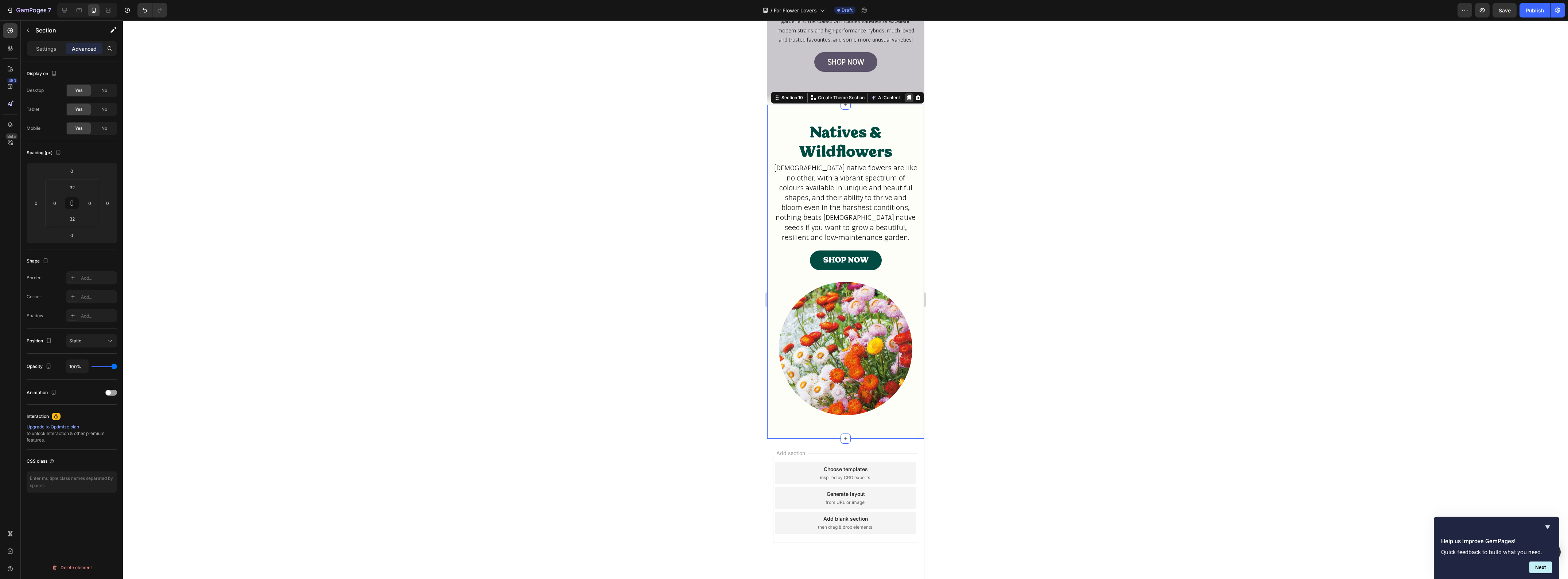
click at [907, 95] on icon at bounding box center [909, 97] width 4 height 5
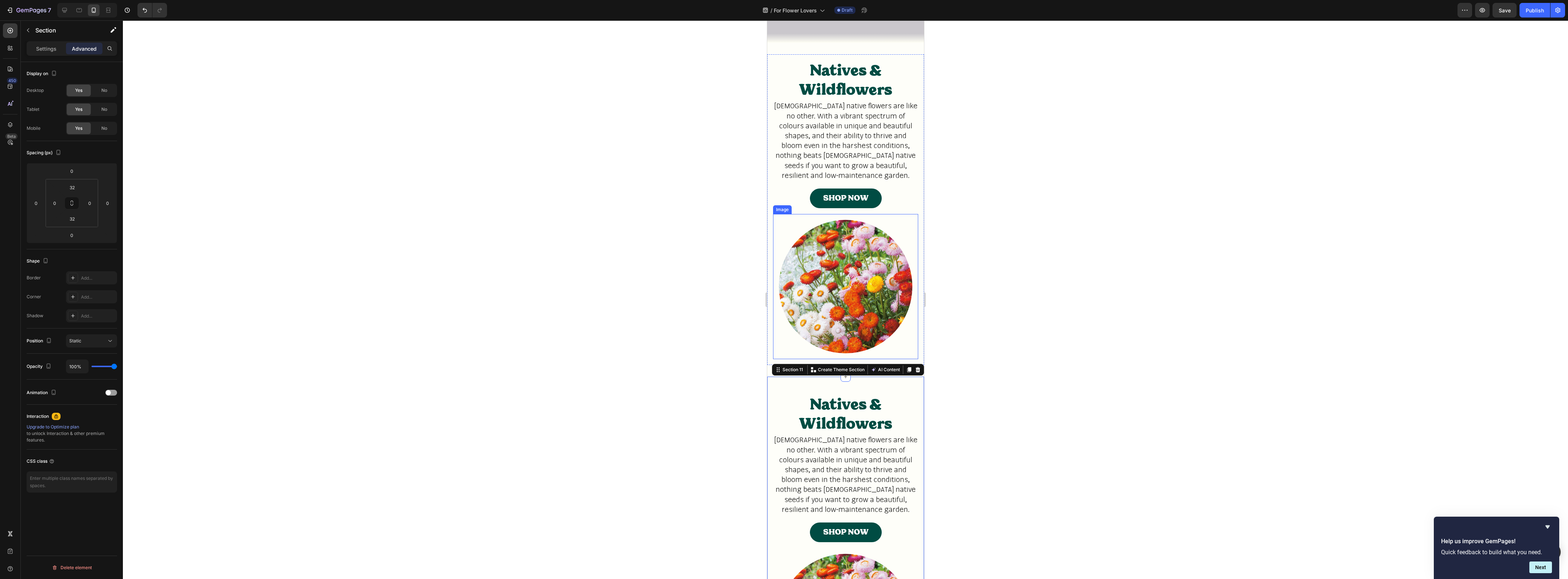
scroll to position [1804, 0]
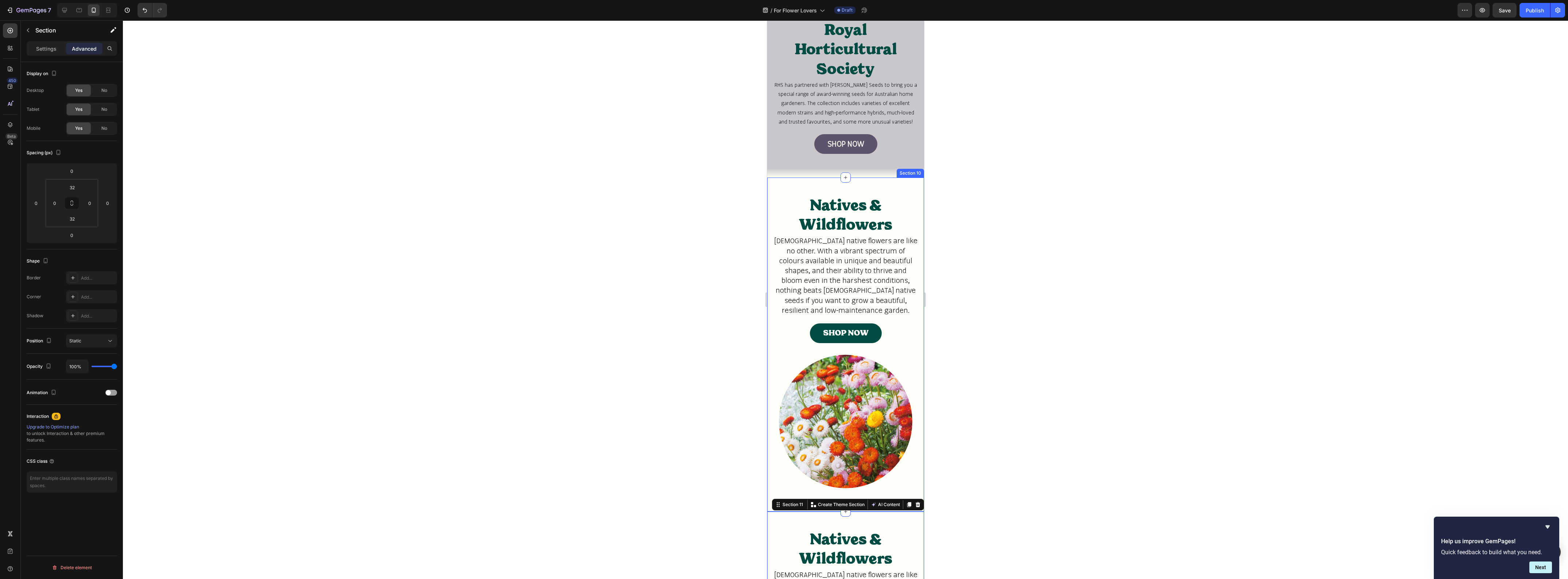
click at [800, 181] on div "Natives & Wildflowers Heading Australian native flowers are like no other. With…" at bounding box center [844, 344] width 157 height 334
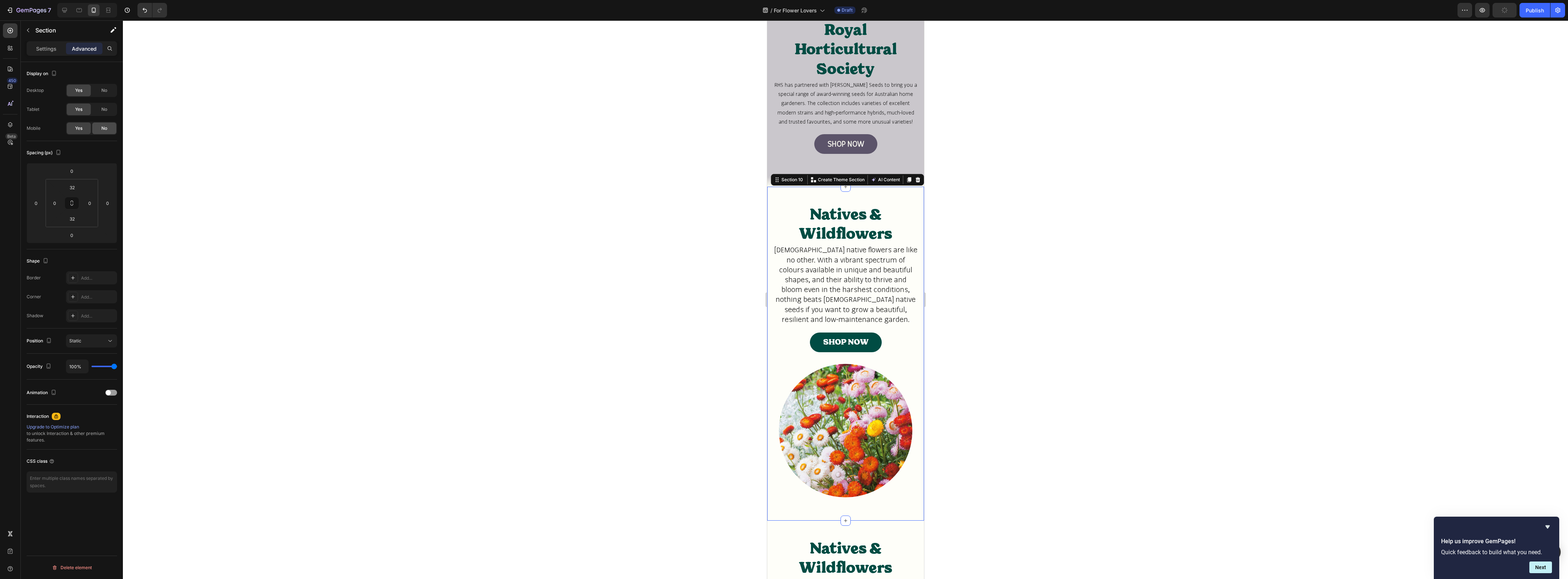
click at [102, 128] on span "No" at bounding box center [104, 128] width 6 height 7
click at [804, 187] on div "Natives & Wildflowers Heading Australian native flowers are like no other. With…" at bounding box center [844, 353] width 157 height 334
click at [104, 88] on span "No" at bounding box center [104, 90] width 6 height 7
click at [103, 106] on span "No" at bounding box center [104, 109] width 6 height 7
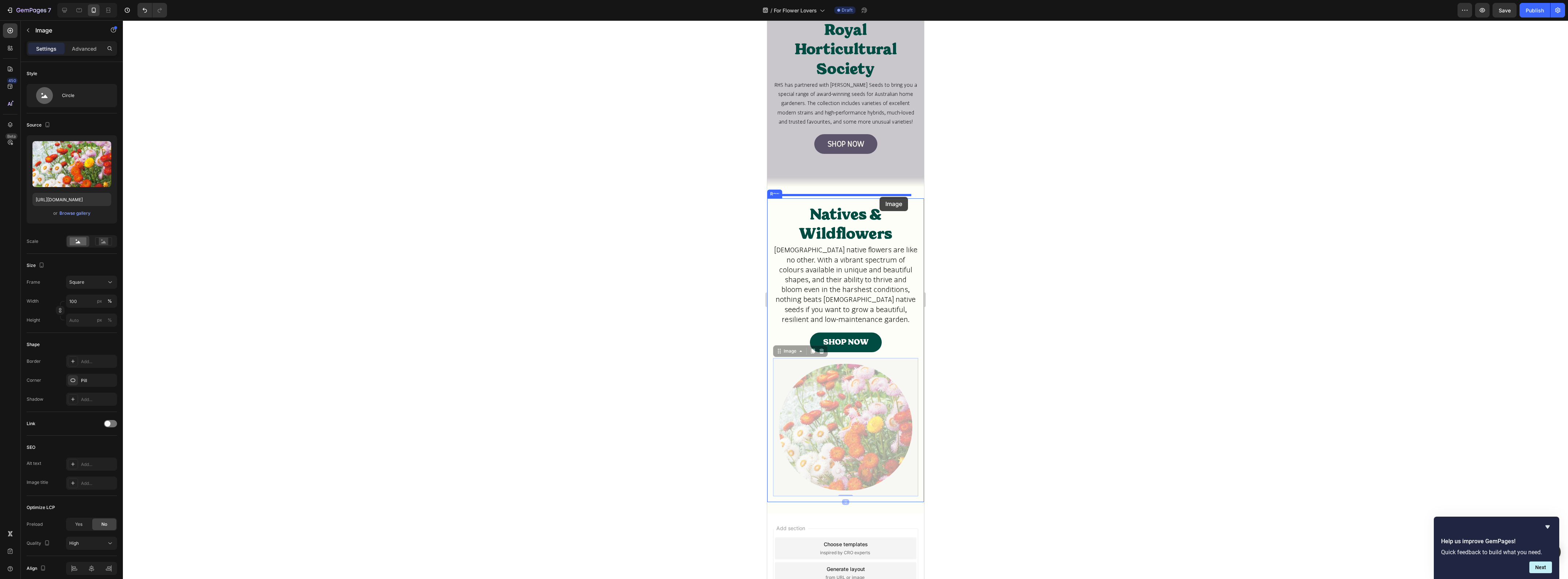
drag, startPoint x: 904, startPoint y: 356, endPoint x: 879, endPoint y: 197, distance: 161.0
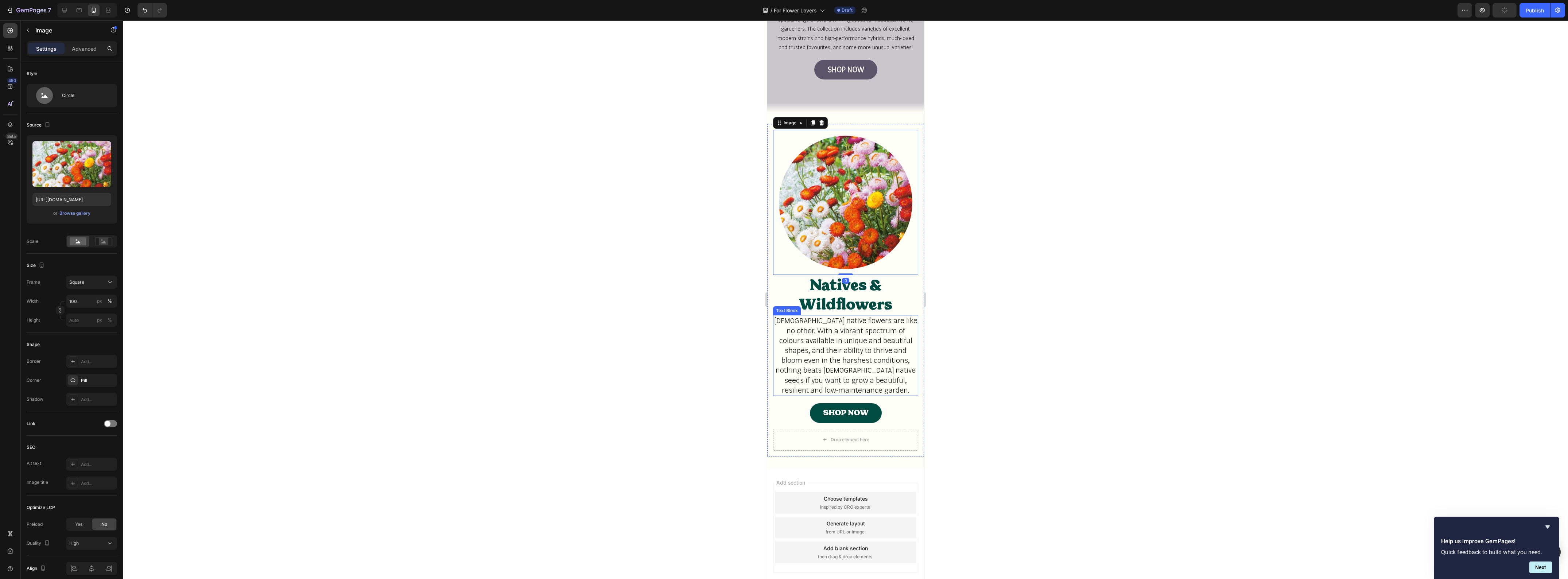
scroll to position [1896, 0]
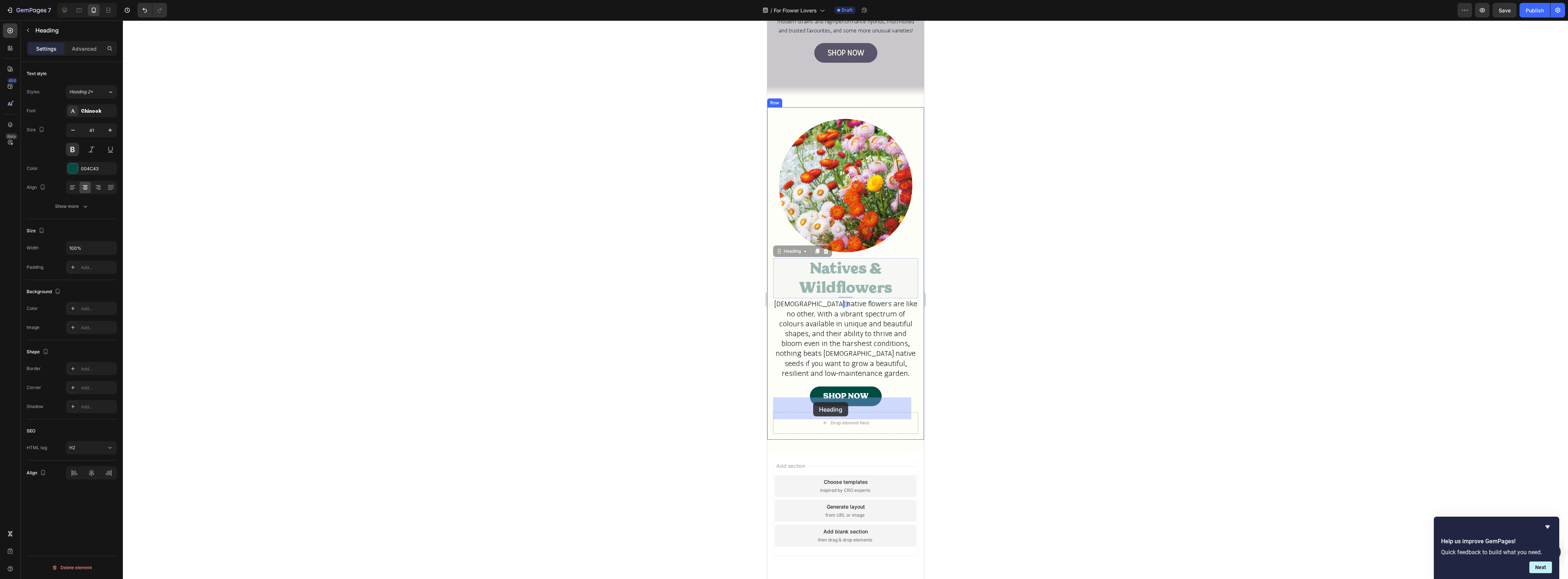
drag, startPoint x: 792, startPoint y: 248, endPoint x: 813, endPoint y: 402, distance: 155.4
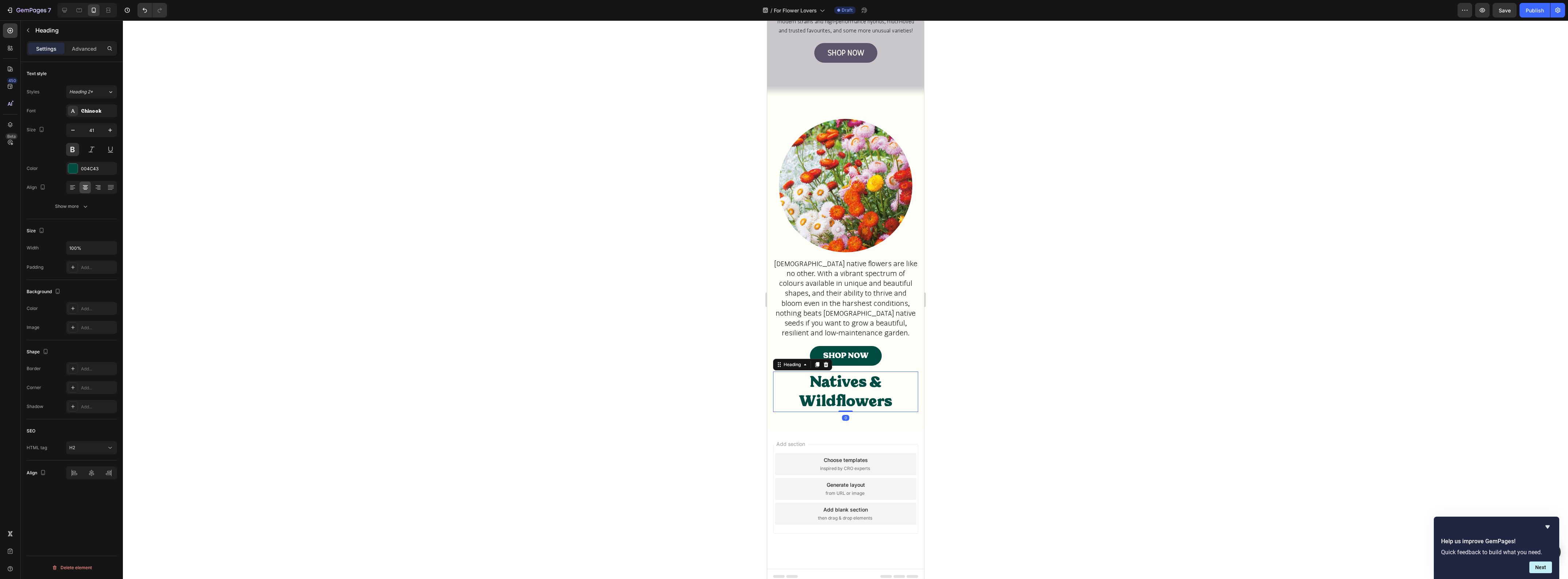
scroll to position [1887, 0]
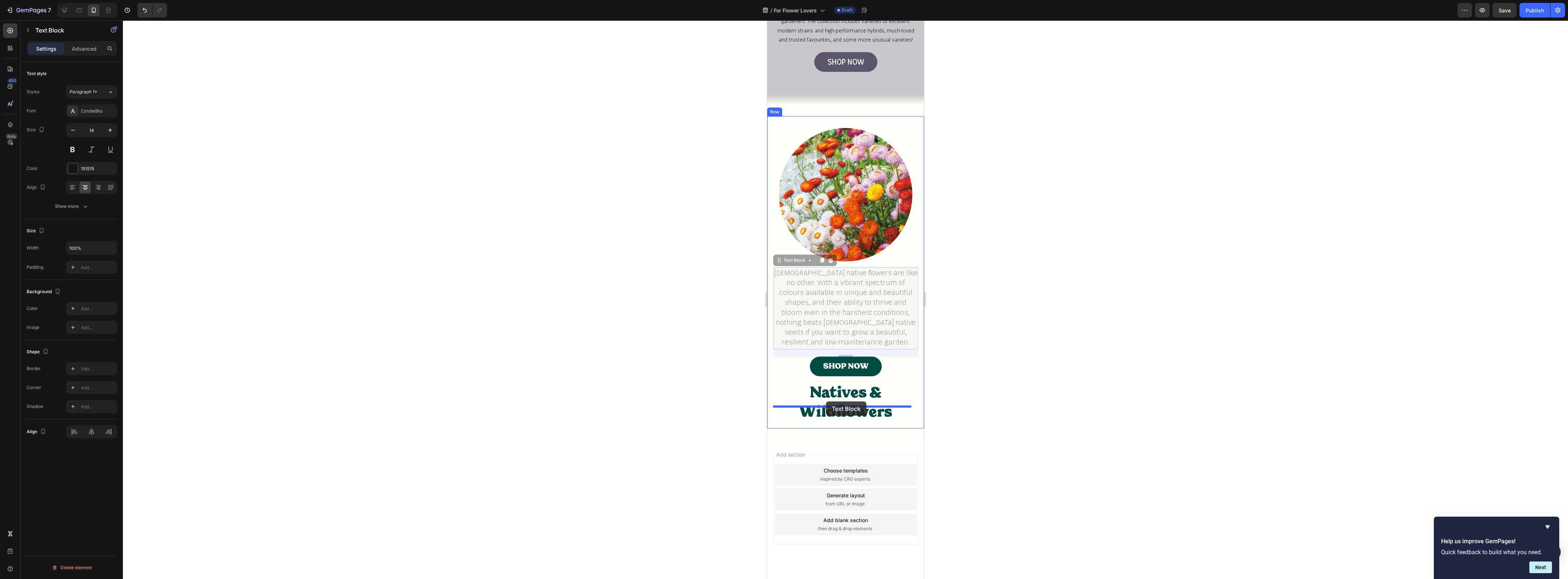
drag, startPoint x: 820, startPoint y: 252, endPoint x: 826, endPoint y: 402, distance: 150.1
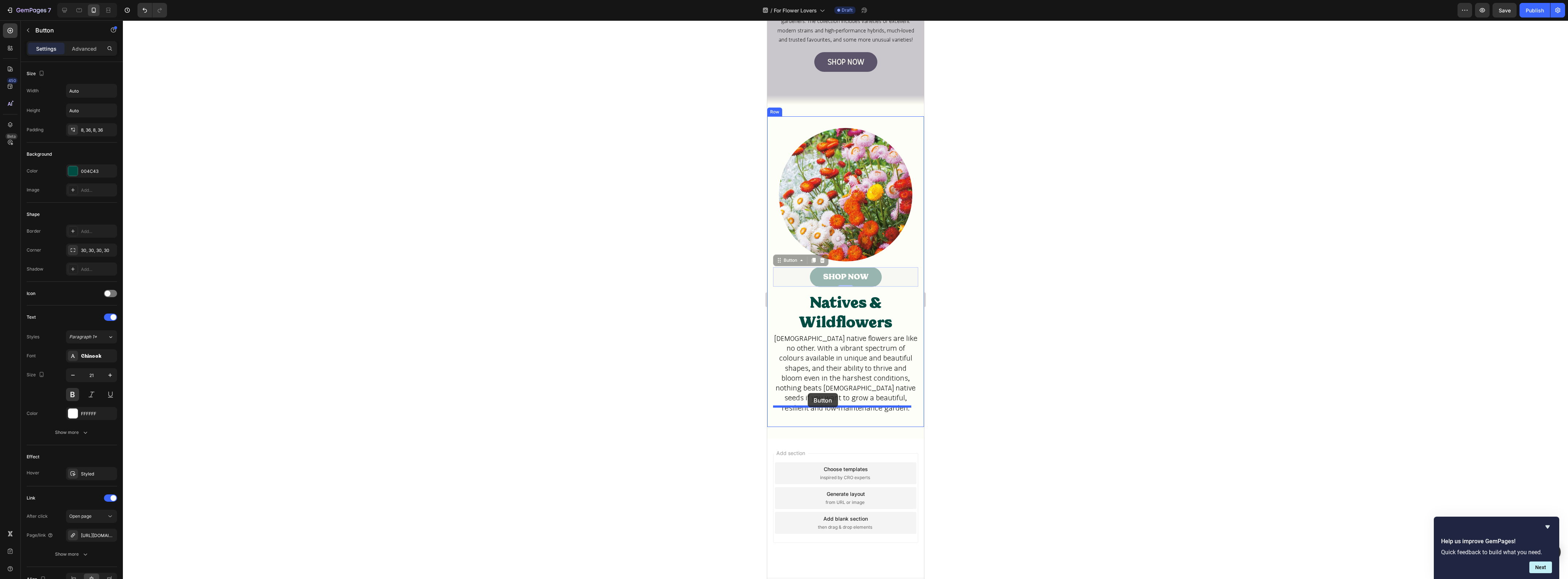
drag, startPoint x: 798, startPoint y: 258, endPoint x: 807, endPoint y: 393, distance: 135.3
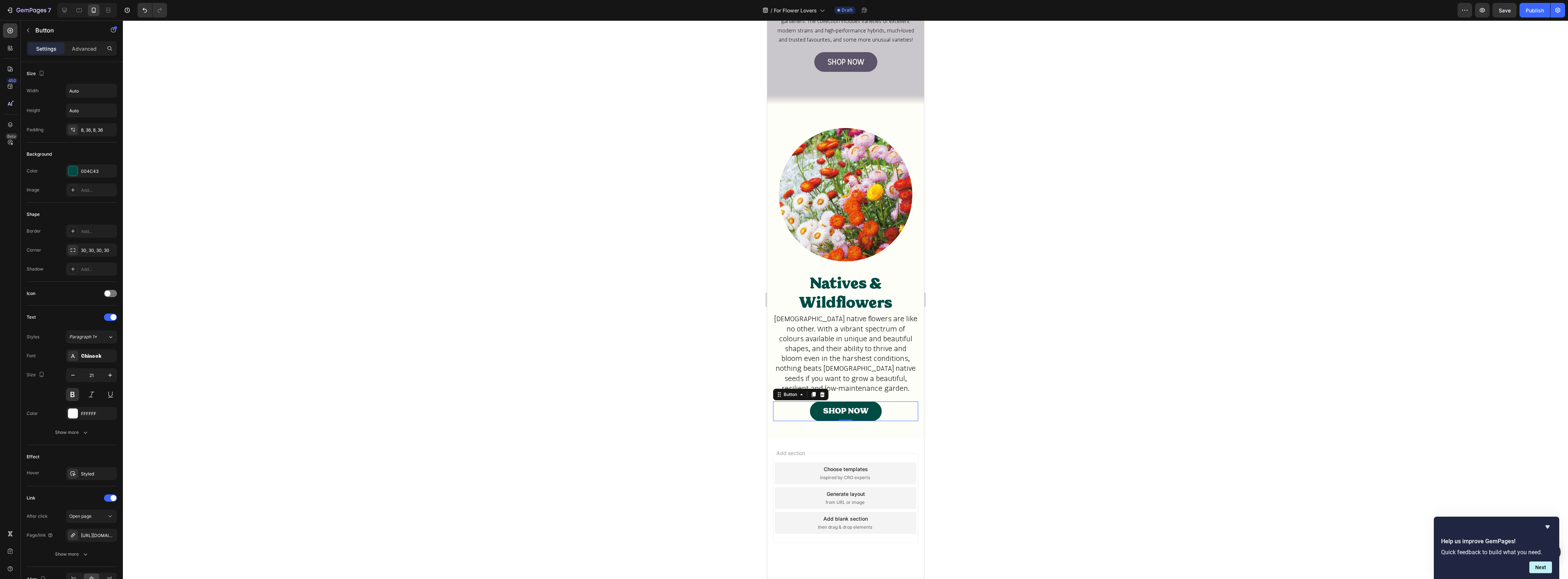
click at [992, 306] on div at bounding box center [845, 300] width 1445 height 559
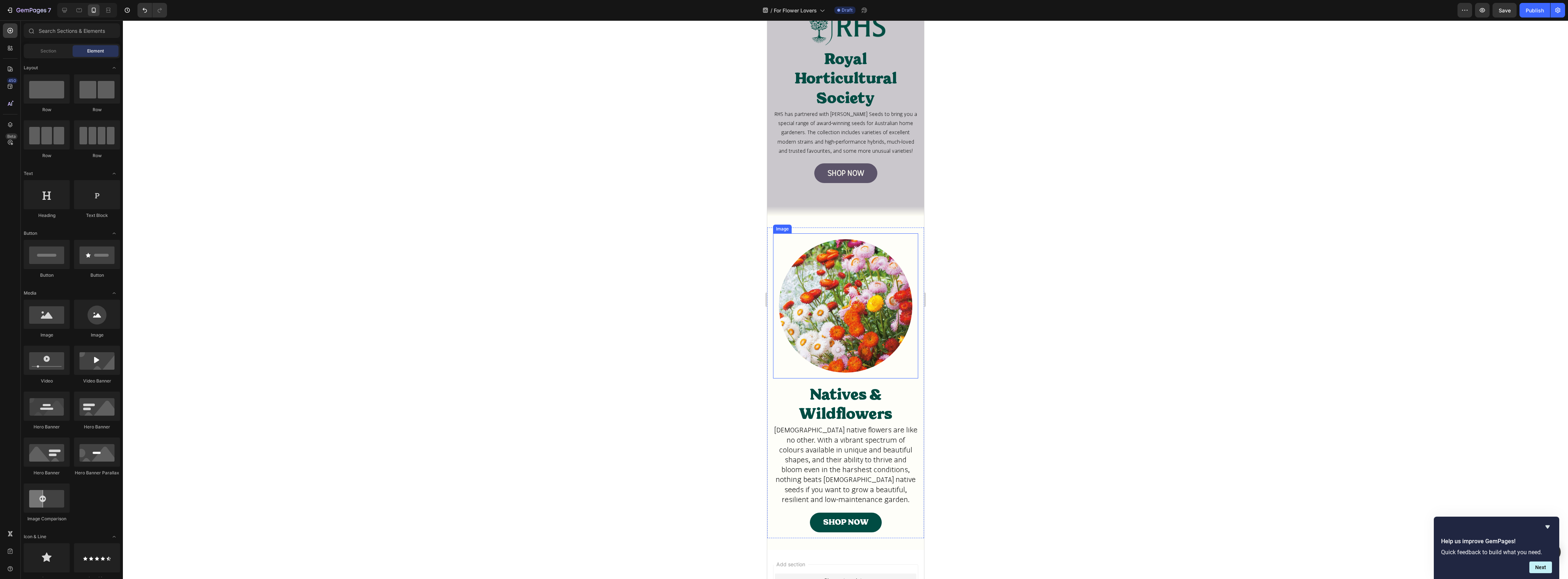
scroll to position [1795, 0]
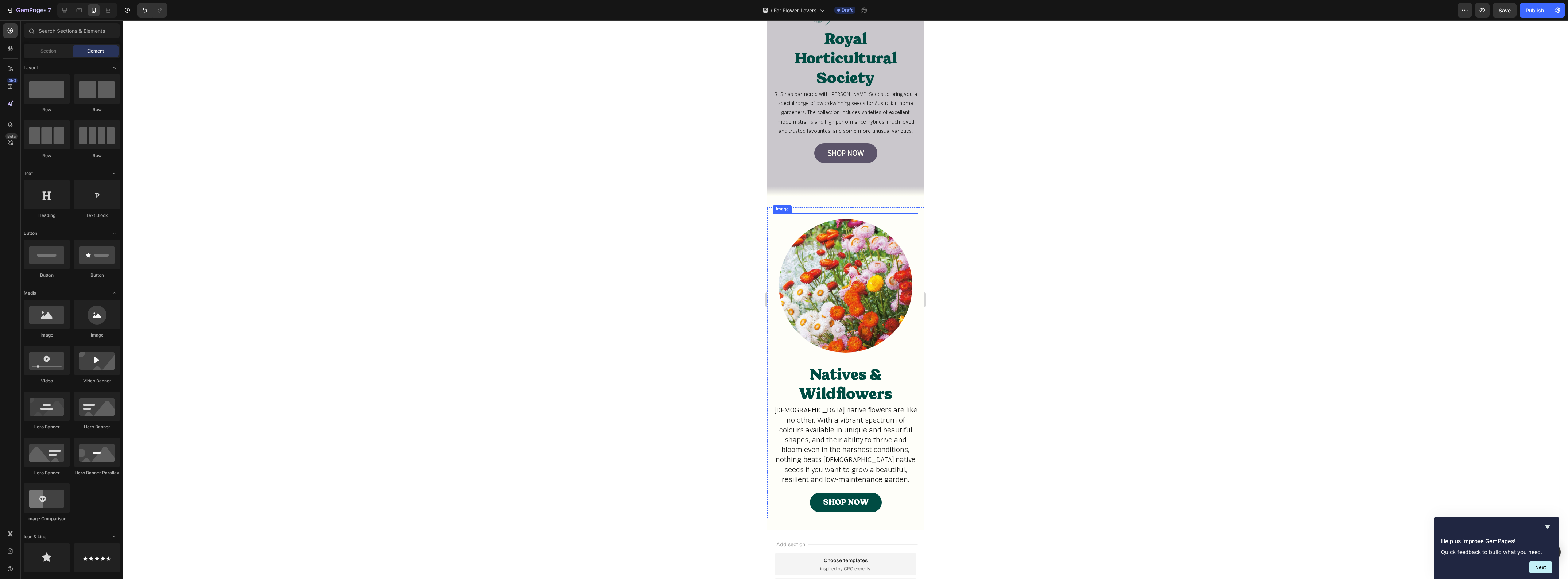
click at [890, 331] on div at bounding box center [844, 285] width 133 height 133
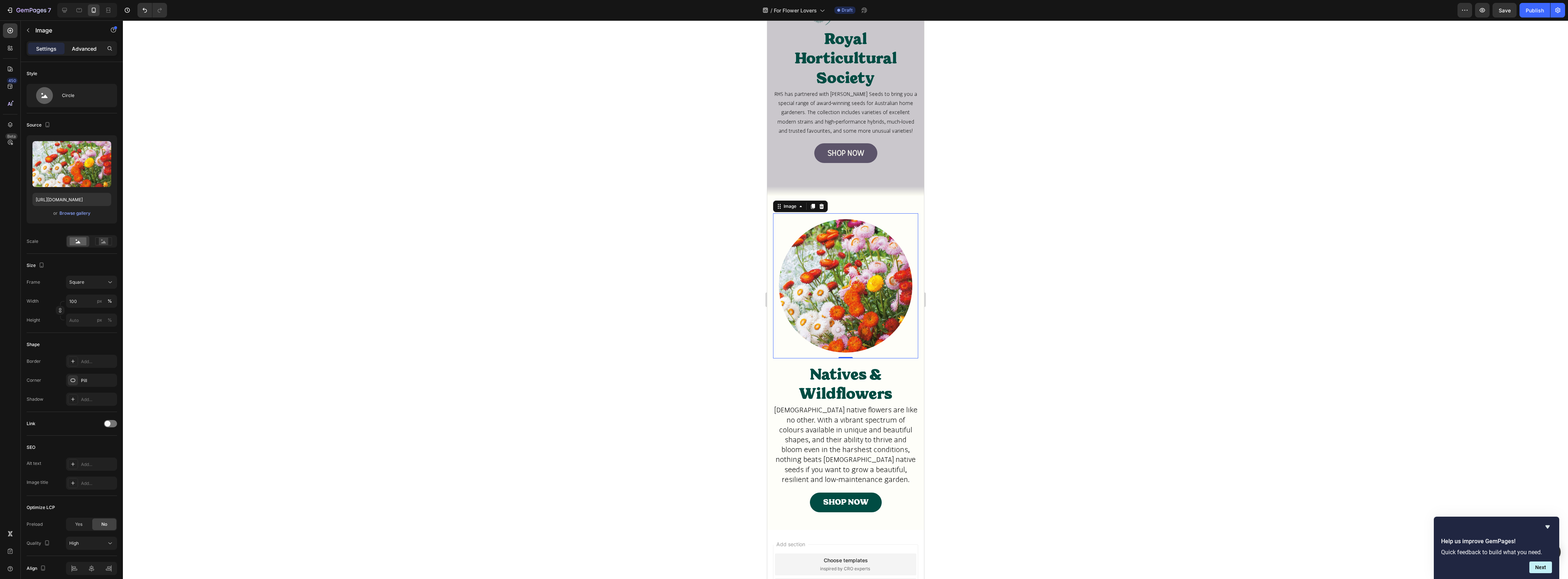
click at [92, 48] on p "Advanced" at bounding box center [84, 49] width 24 height 8
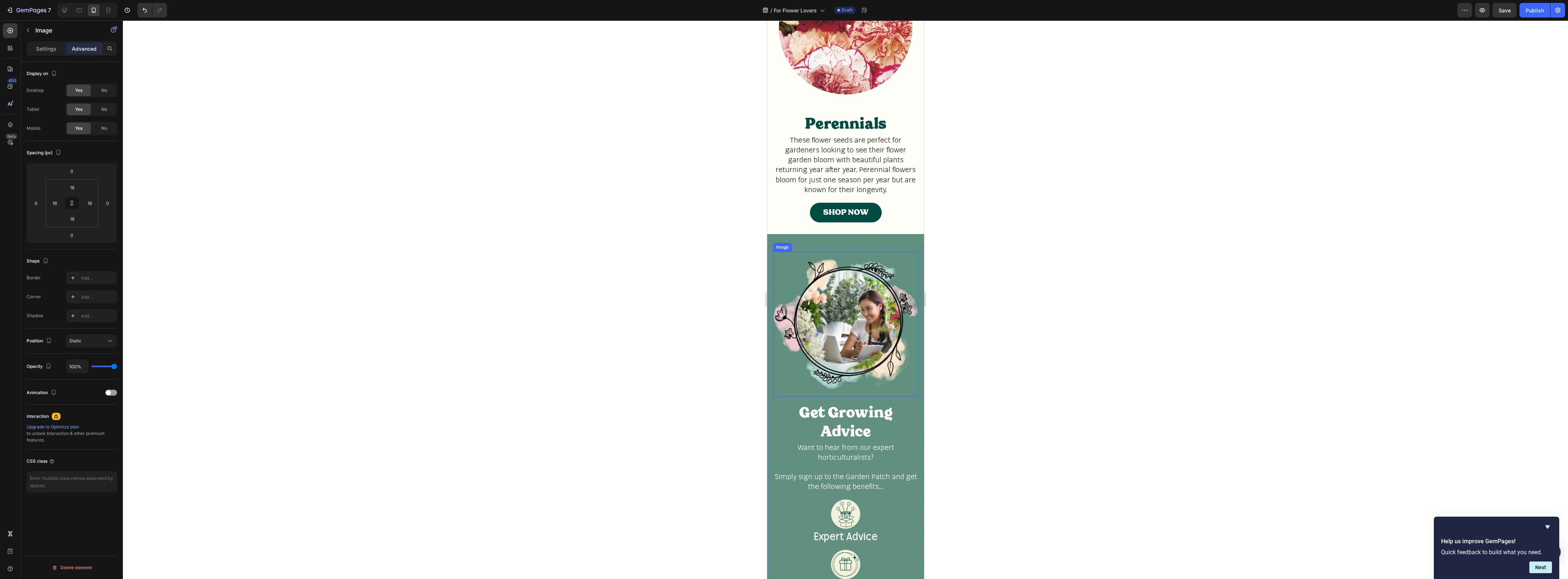
scroll to position [838, 0]
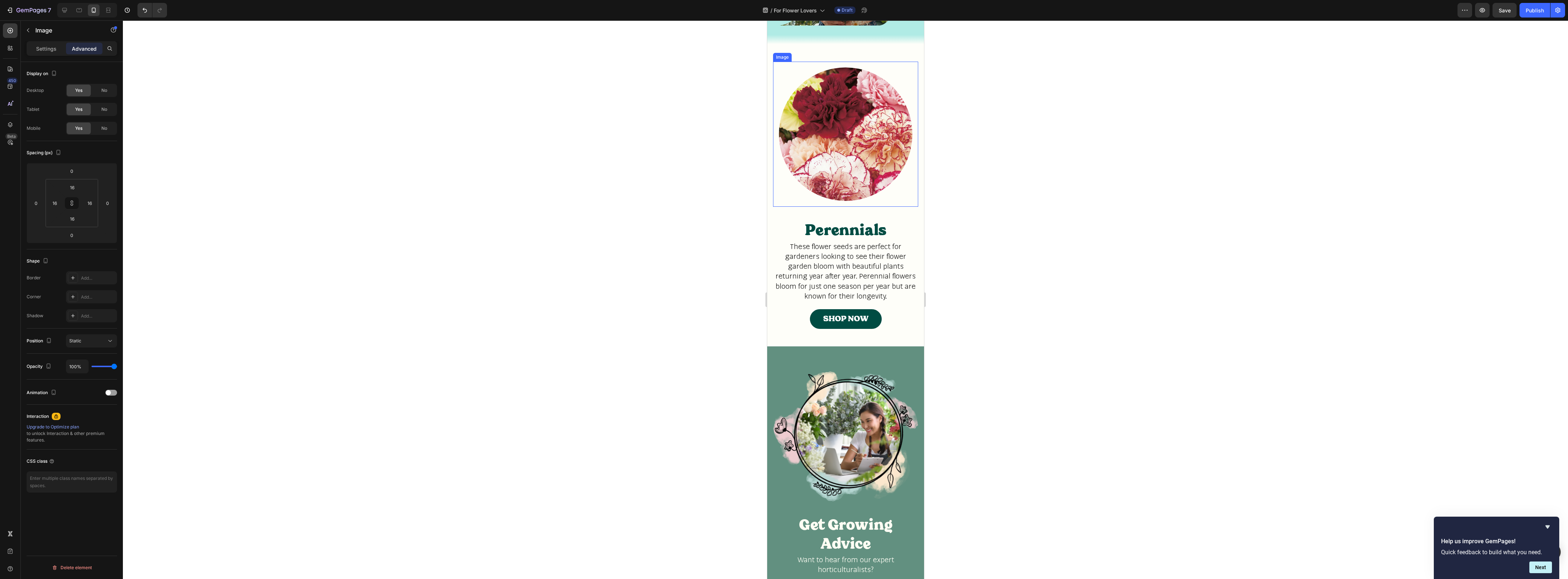
click at [777, 173] on div "Image" at bounding box center [844, 133] width 145 height 145
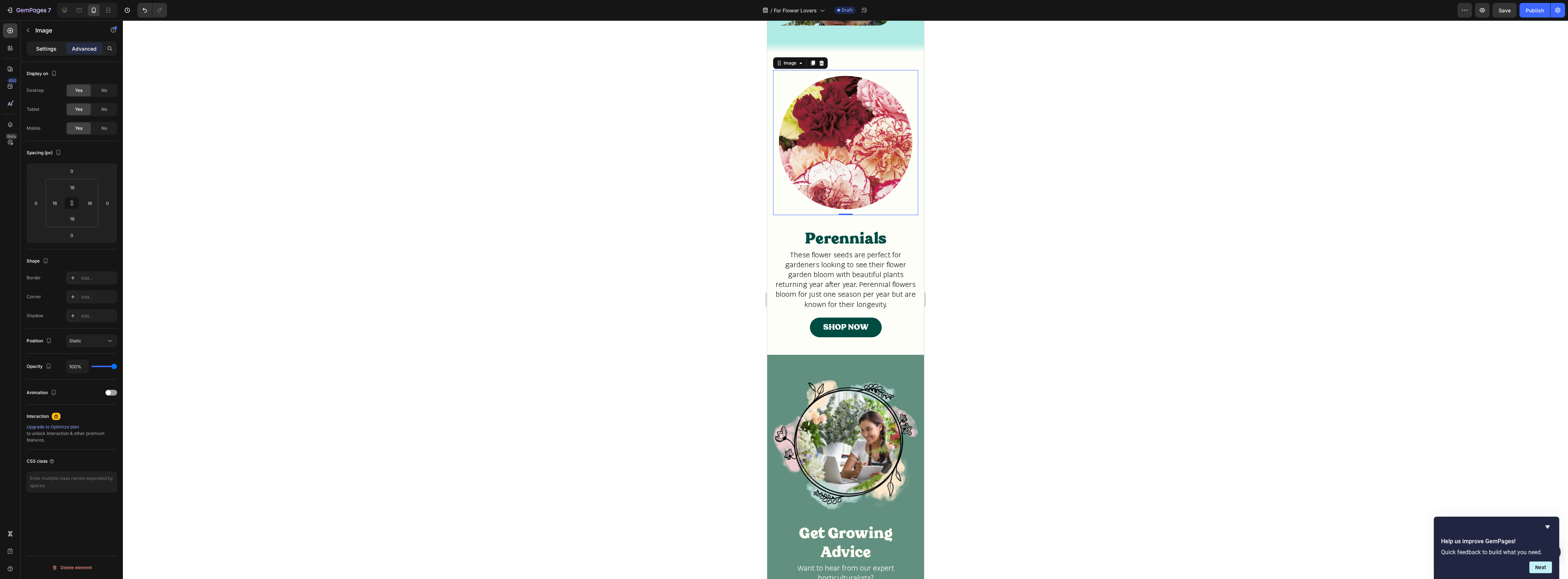
click at [48, 48] on p "Settings" at bounding box center [46, 49] width 20 height 8
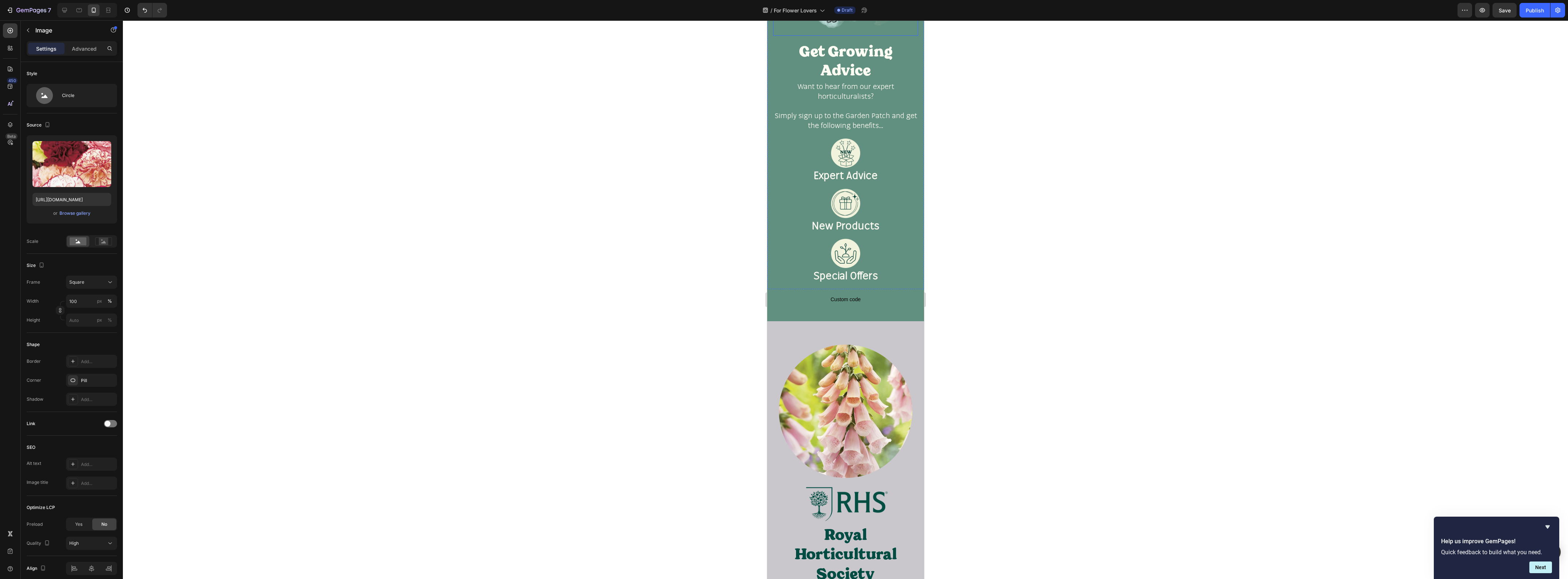
scroll to position [1430, 0]
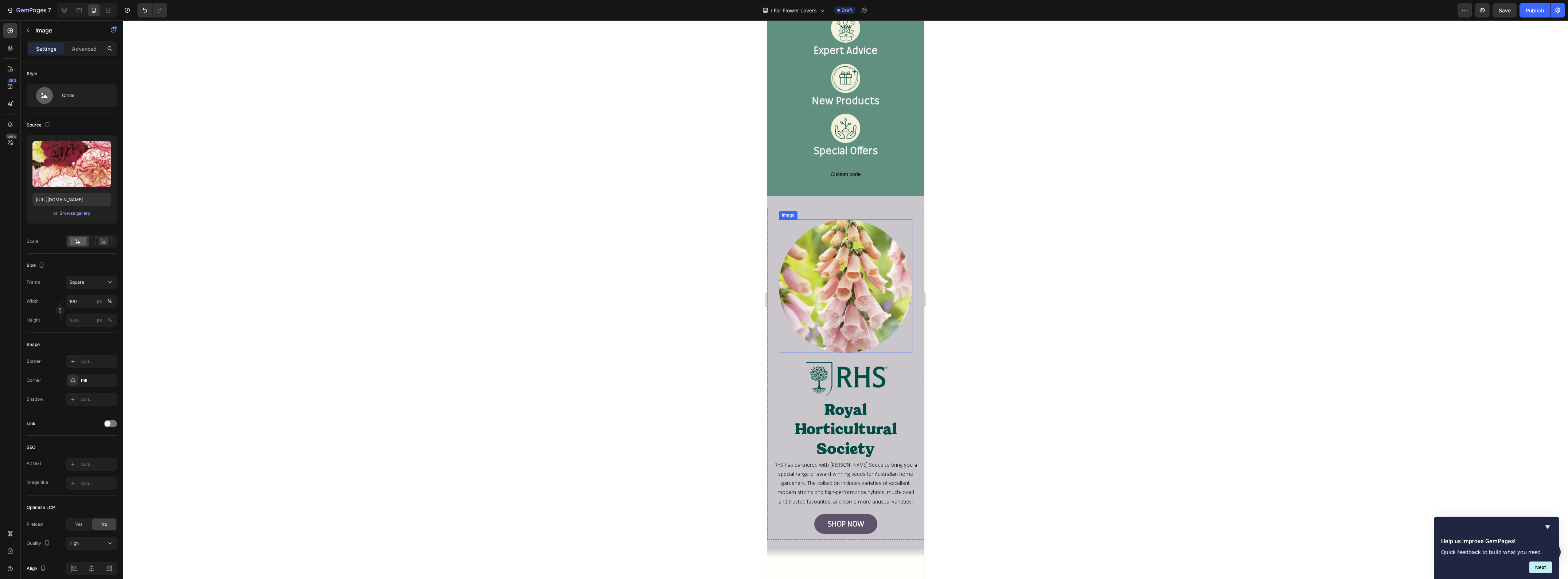
click at [787, 221] on div at bounding box center [844, 286] width 133 height 133
click at [79, 51] on p "Advanced" at bounding box center [84, 49] width 24 height 8
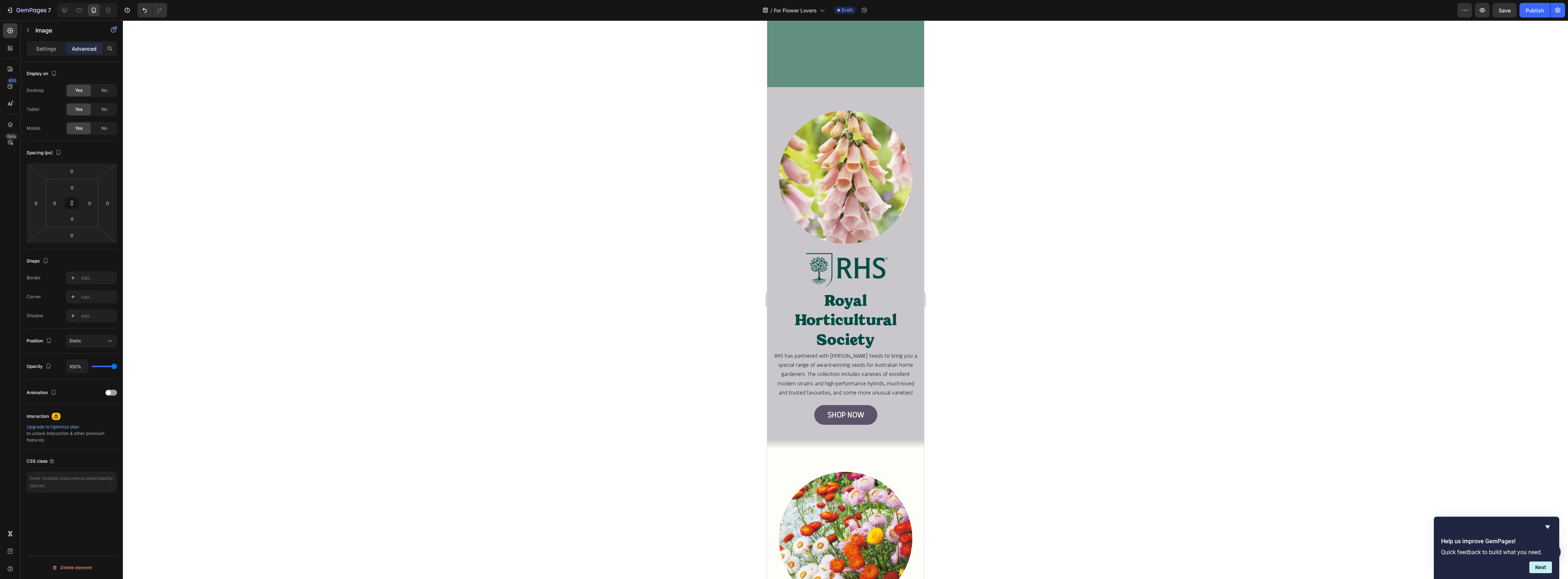
scroll to position [1612, 0]
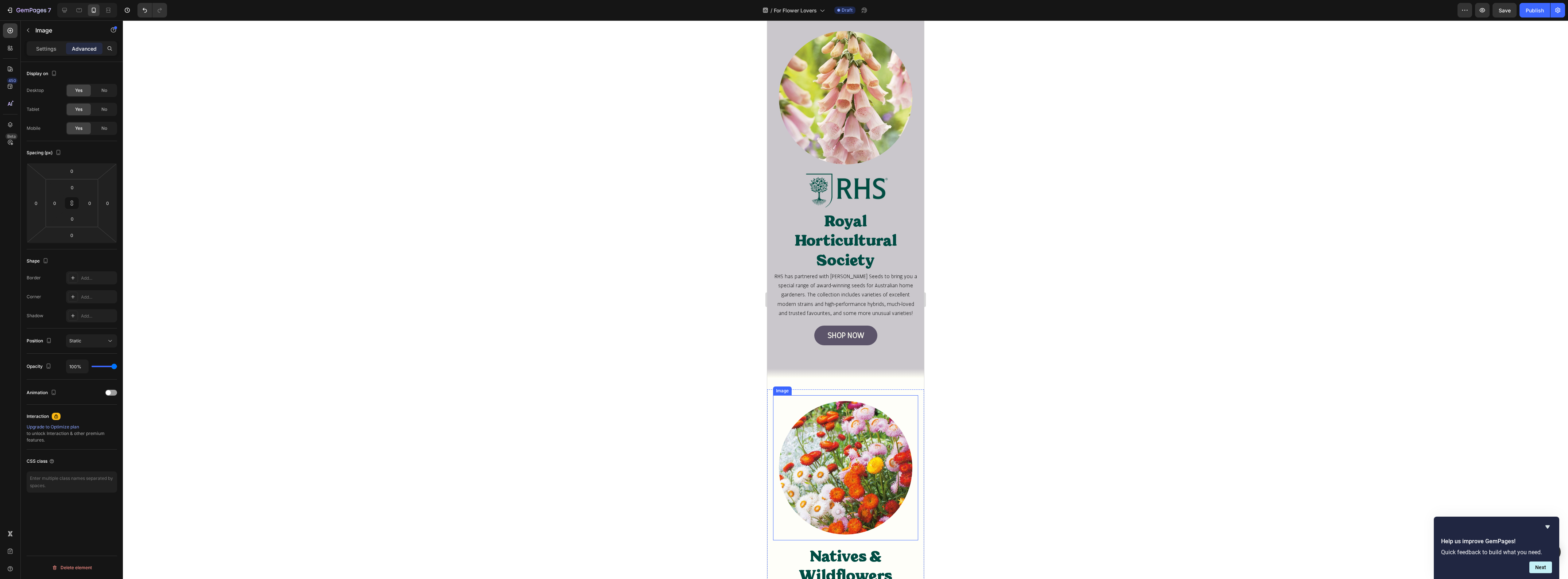
click at [794, 401] on div at bounding box center [844, 467] width 133 height 133
click at [784, 43] on div "Image" at bounding box center [844, 97] width 133 height 133
click at [73, 199] on button at bounding box center [72, 203] width 14 height 12
click at [71, 187] on input "0" at bounding box center [72, 187] width 15 height 11
click at [99, 260] on span "16px" at bounding box center [102, 258] width 10 height 5
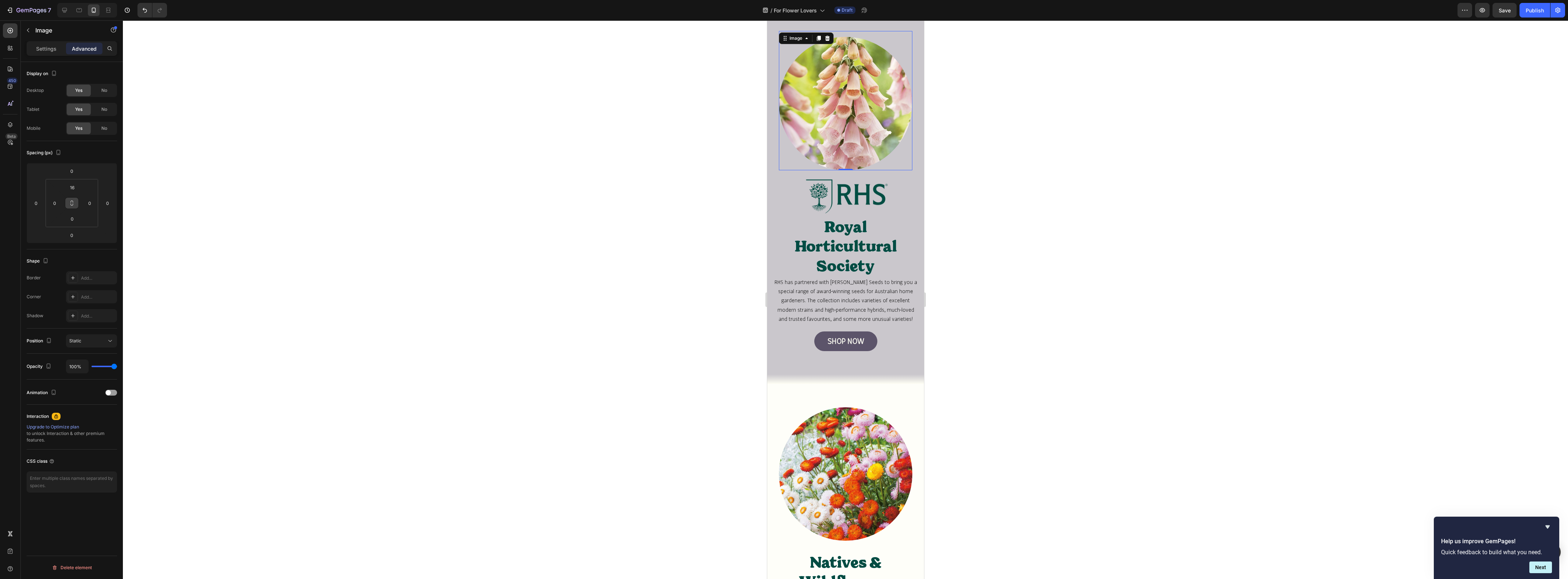
click at [75, 204] on button at bounding box center [72, 203] width 14 height 12
click at [72, 188] on input "16" at bounding box center [72, 187] width 15 height 11
type input "1"
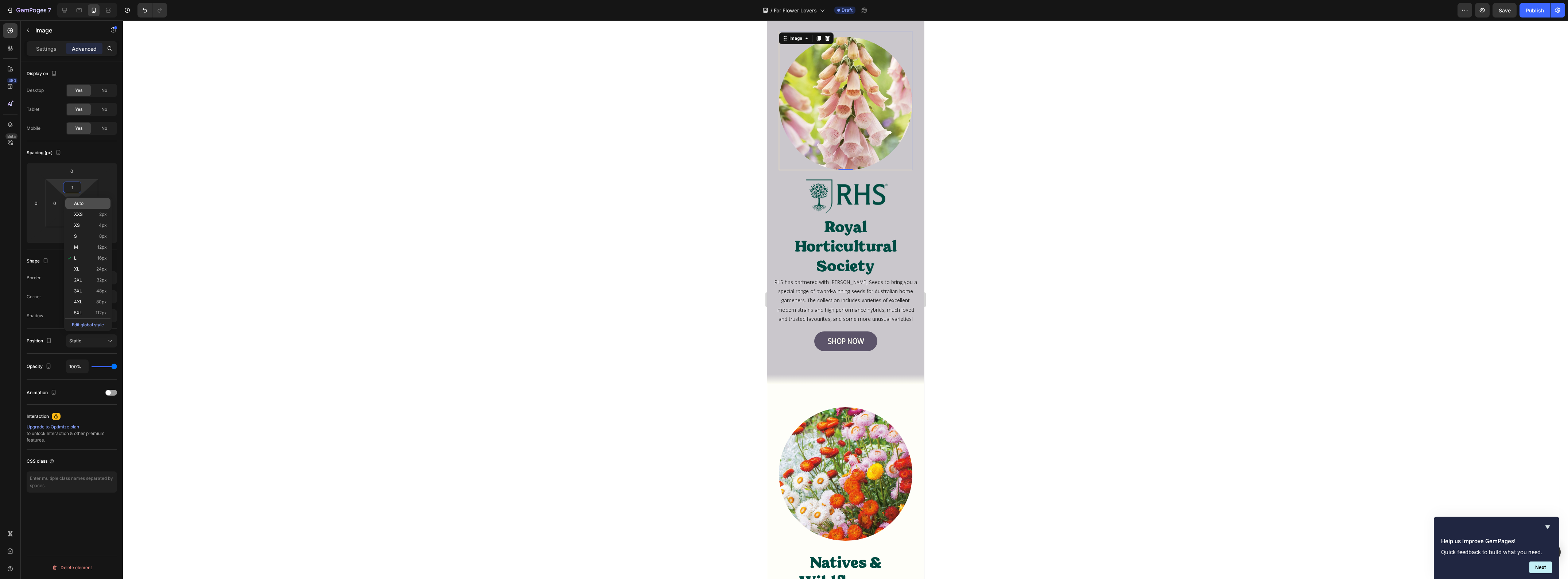
type input "1"
type input "16"
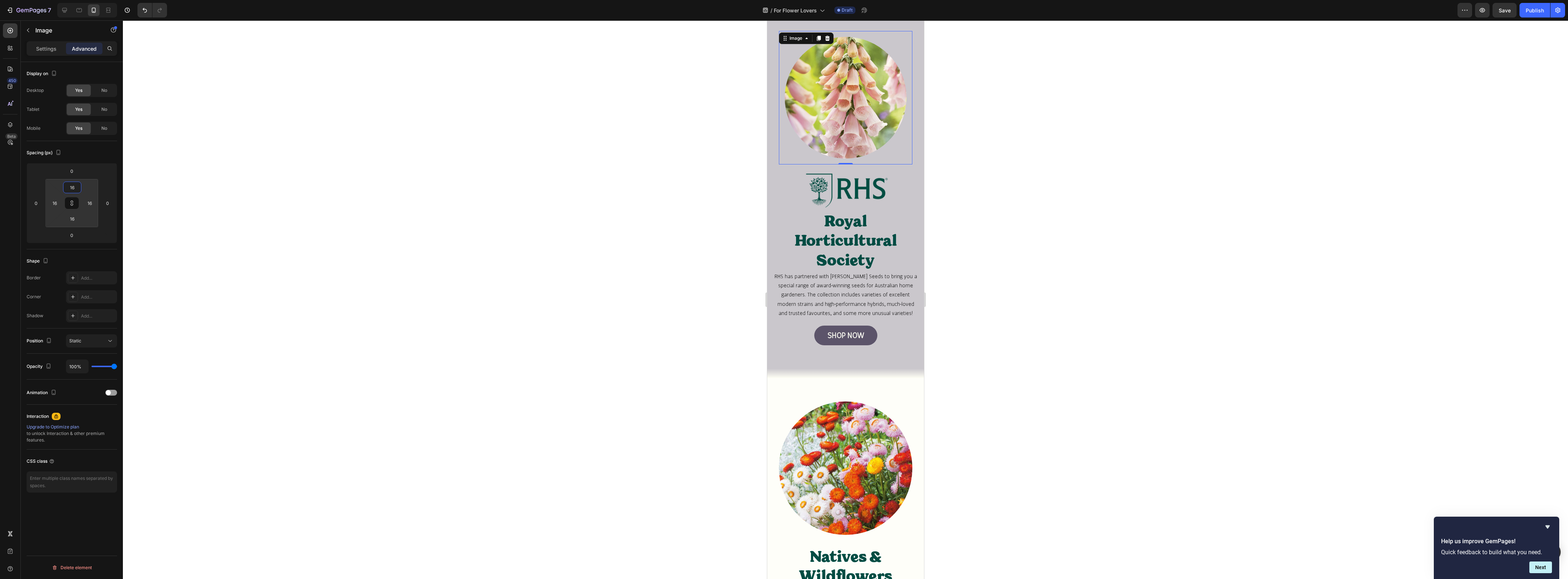
click at [432, 220] on div at bounding box center [845, 300] width 1445 height 559
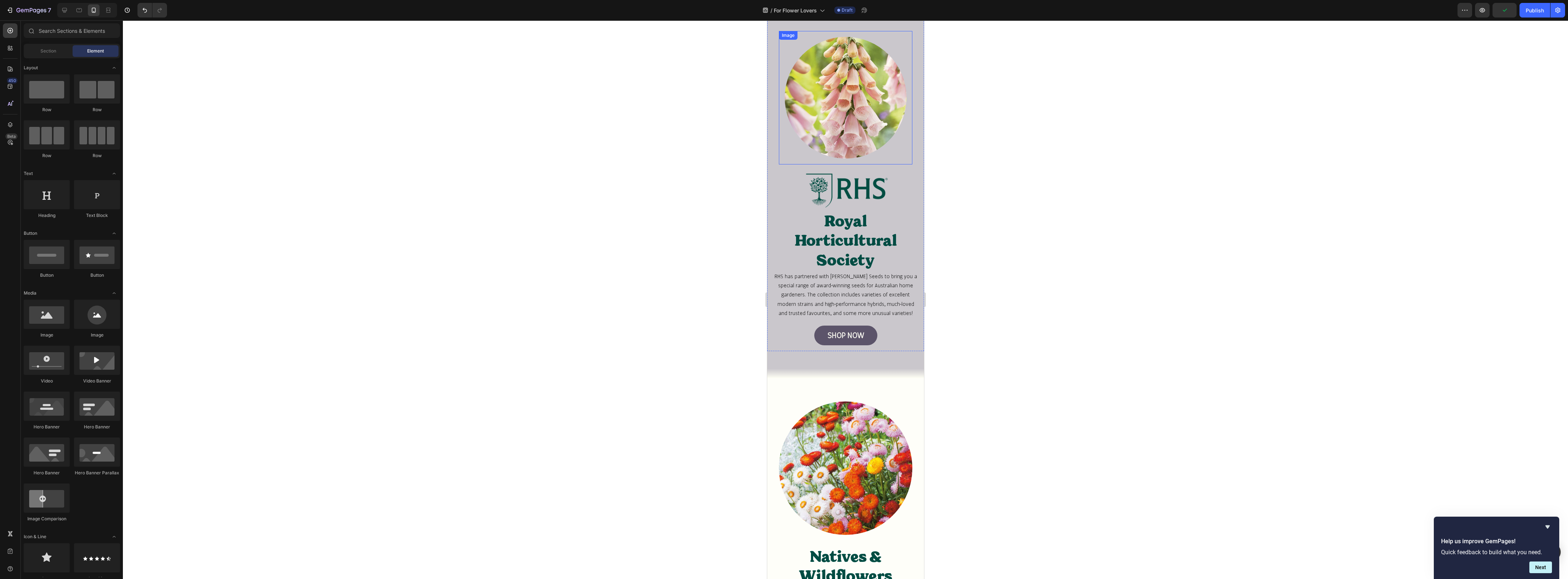
click at [802, 90] on img at bounding box center [844, 97] width 122 height 122
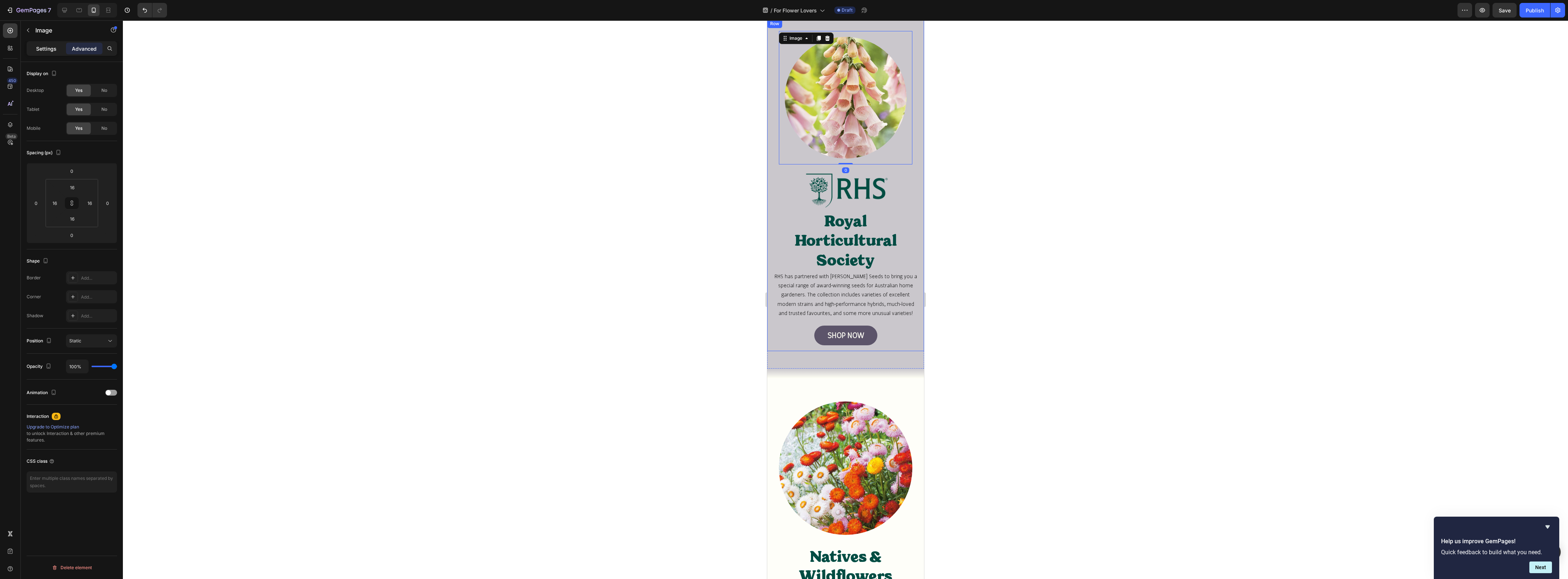
click at [33, 49] on div "Settings" at bounding box center [46, 49] width 36 height 12
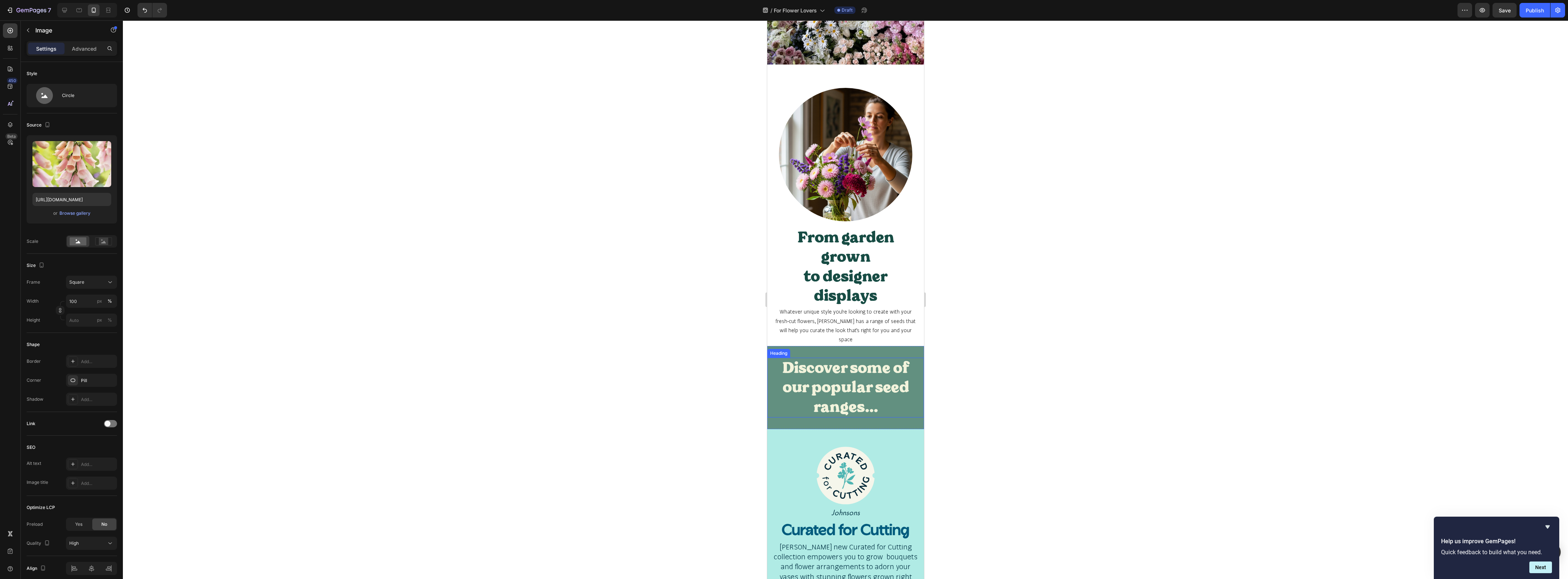
scroll to position [0, 0]
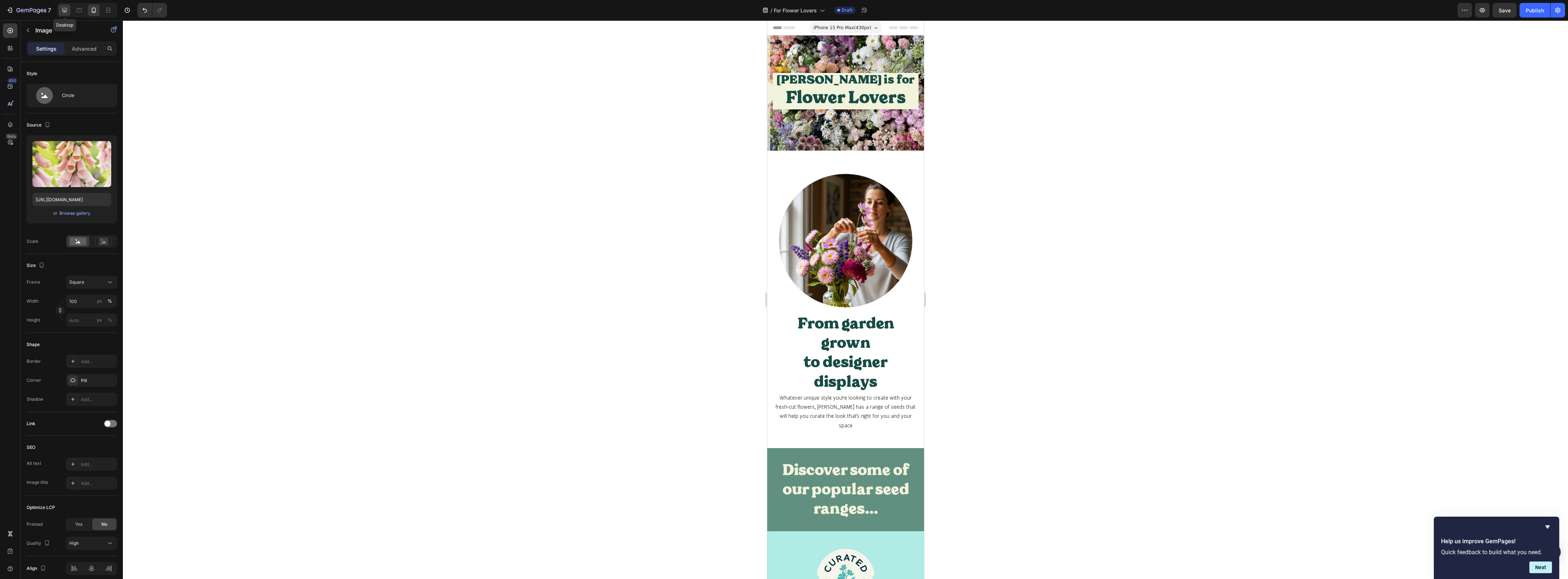
click at [62, 9] on icon at bounding box center [64, 10] width 5 height 5
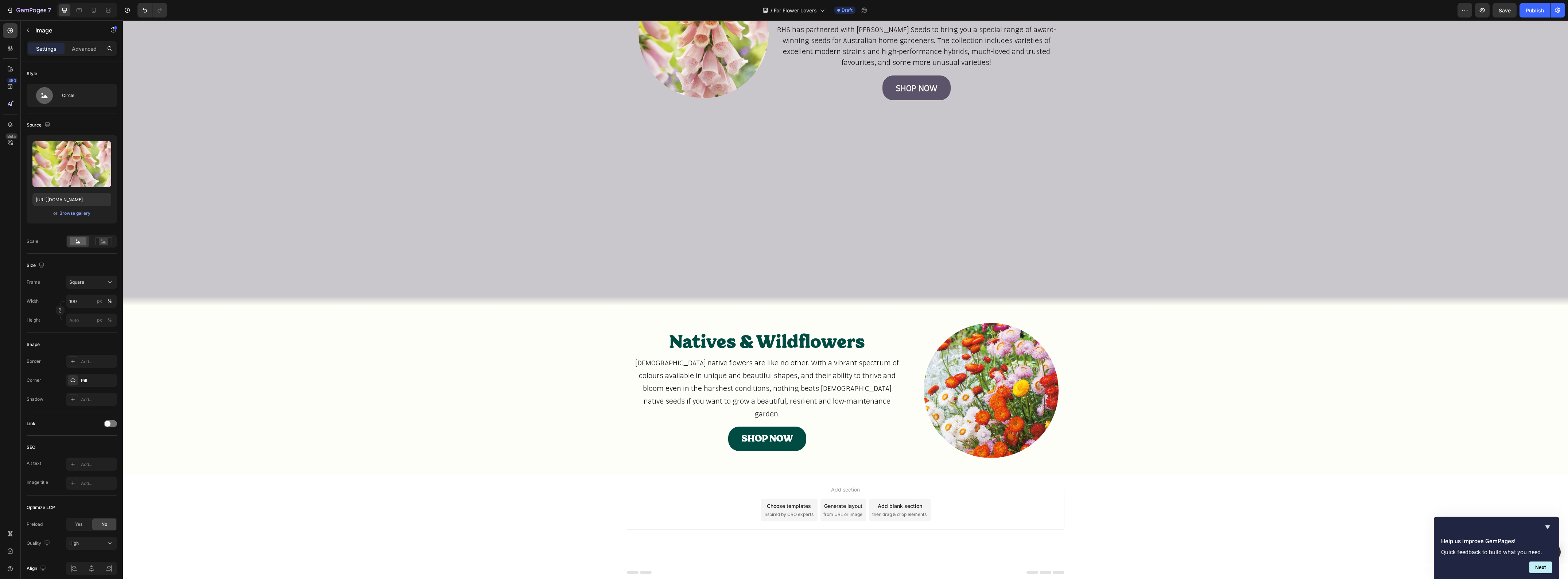
scroll to position [1158, 0]
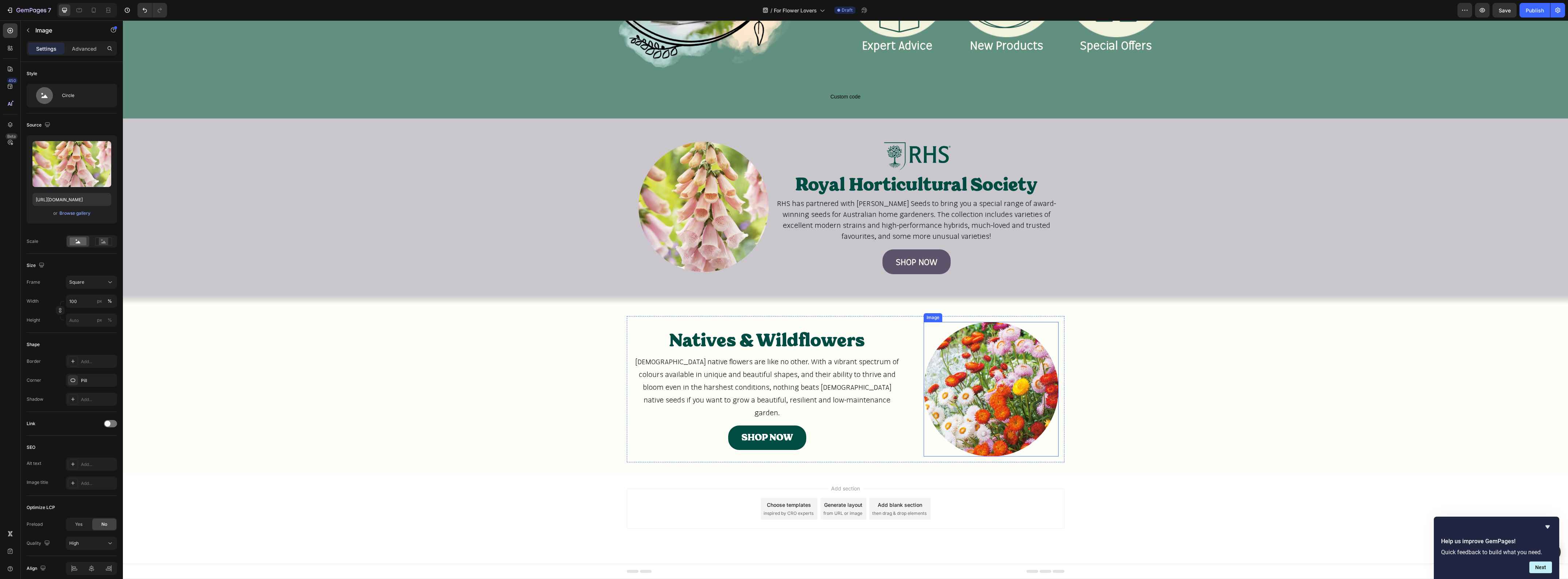
click at [942, 333] on div at bounding box center [991, 389] width 134 height 134
click at [89, 45] on p "Advanced" at bounding box center [84, 49] width 24 height 8
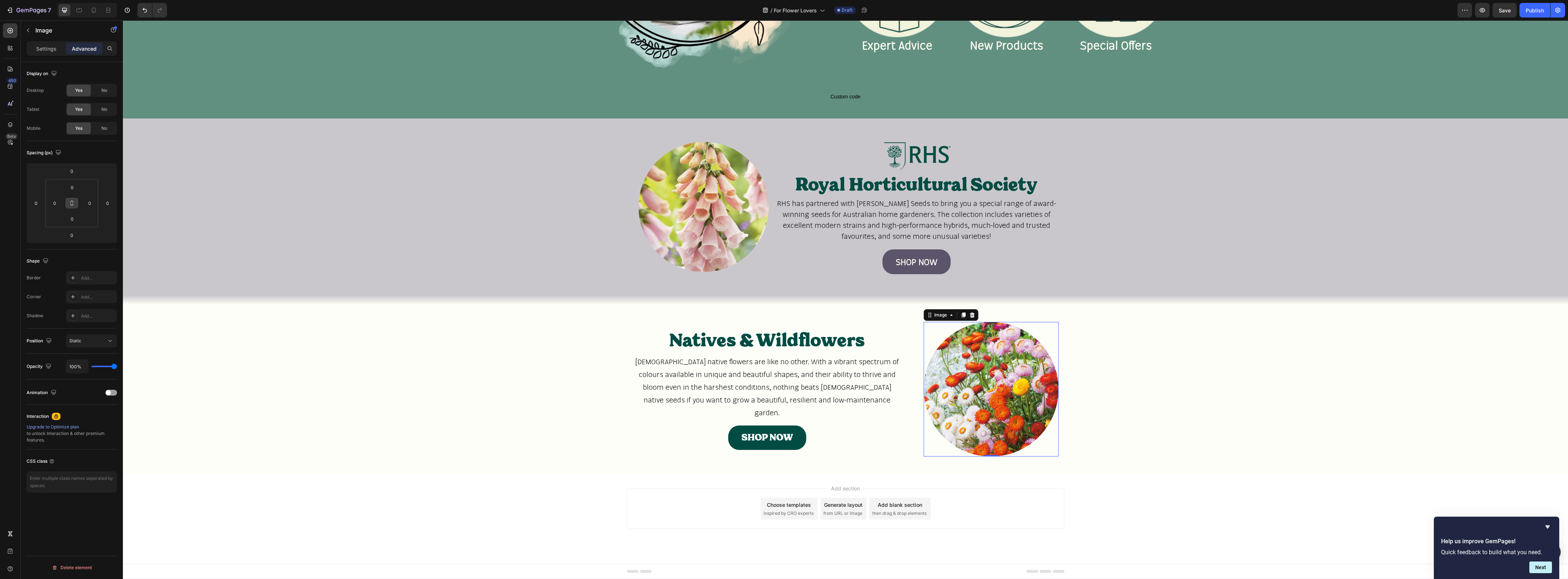
click at [76, 202] on button at bounding box center [72, 203] width 14 height 12
click at [73, 186] on input "0" at bounding box center [72, 187] width 15 height 11
type input "1"
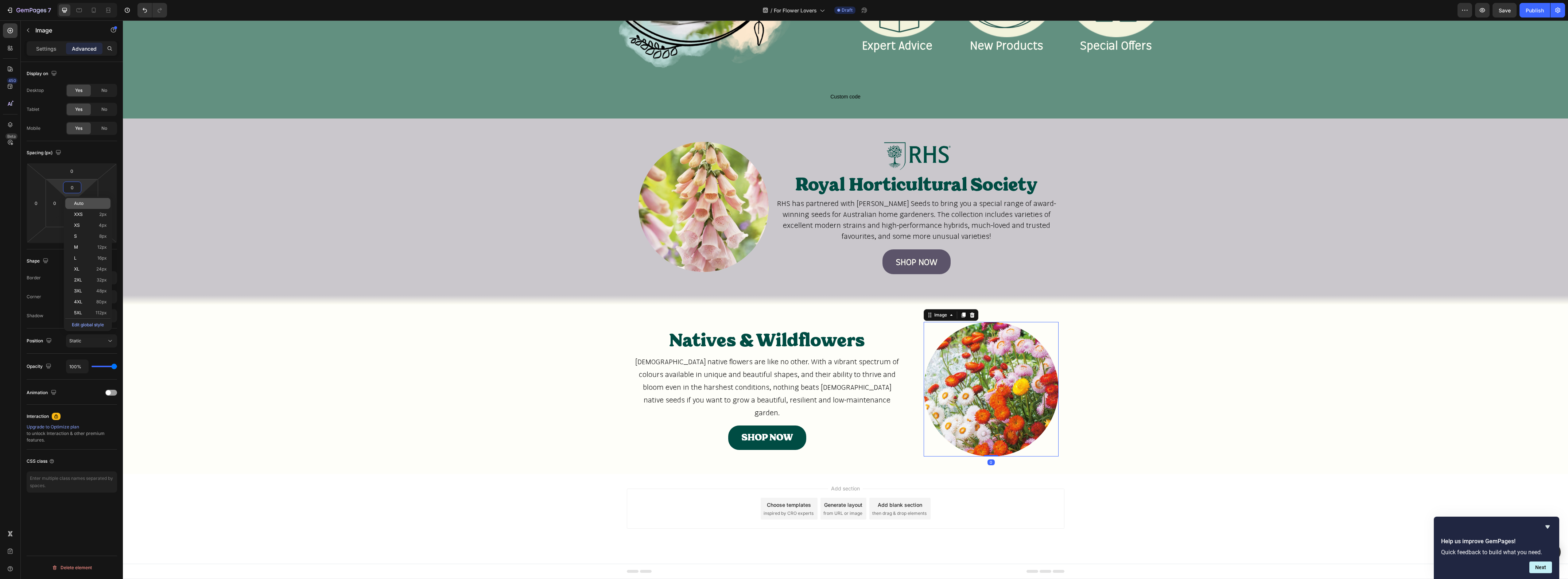
type input "1"
type input "16"
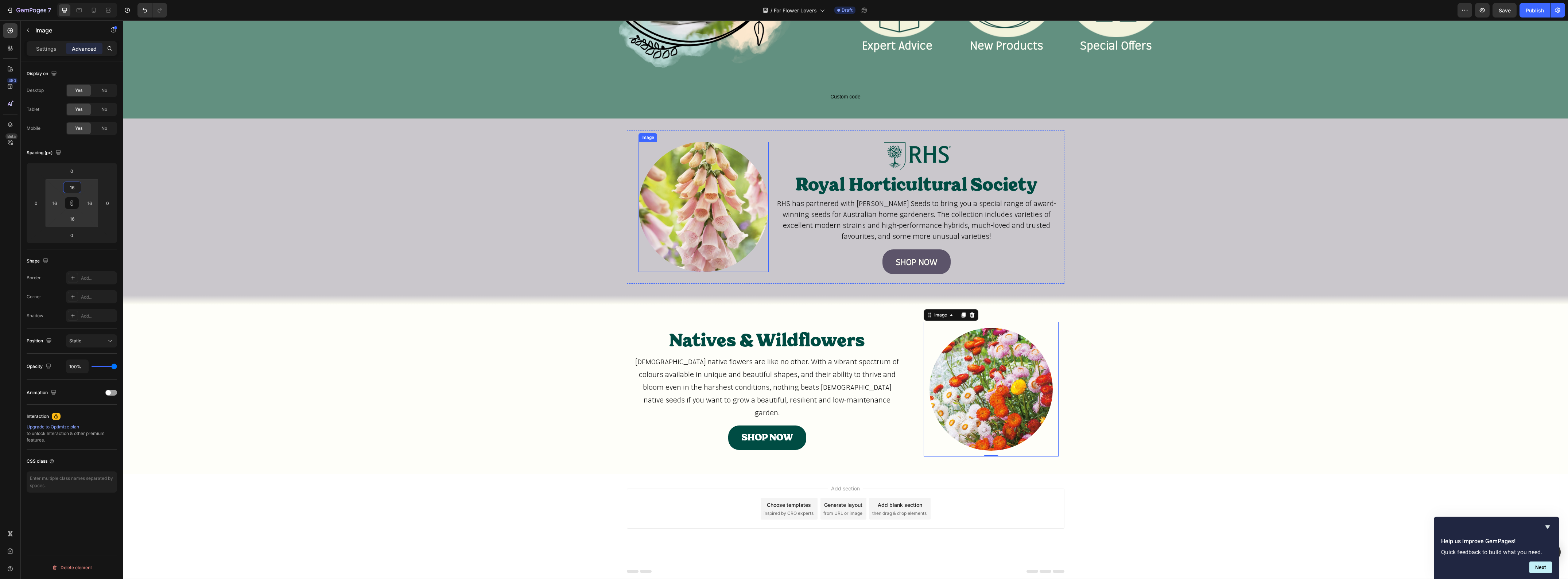
click at [761, 155] on div at bounding box center [703, 207] width 130 height 130
click at [72, 175] on input "16" at bounding box center [71, 170] width 15 height 11
type input "0"
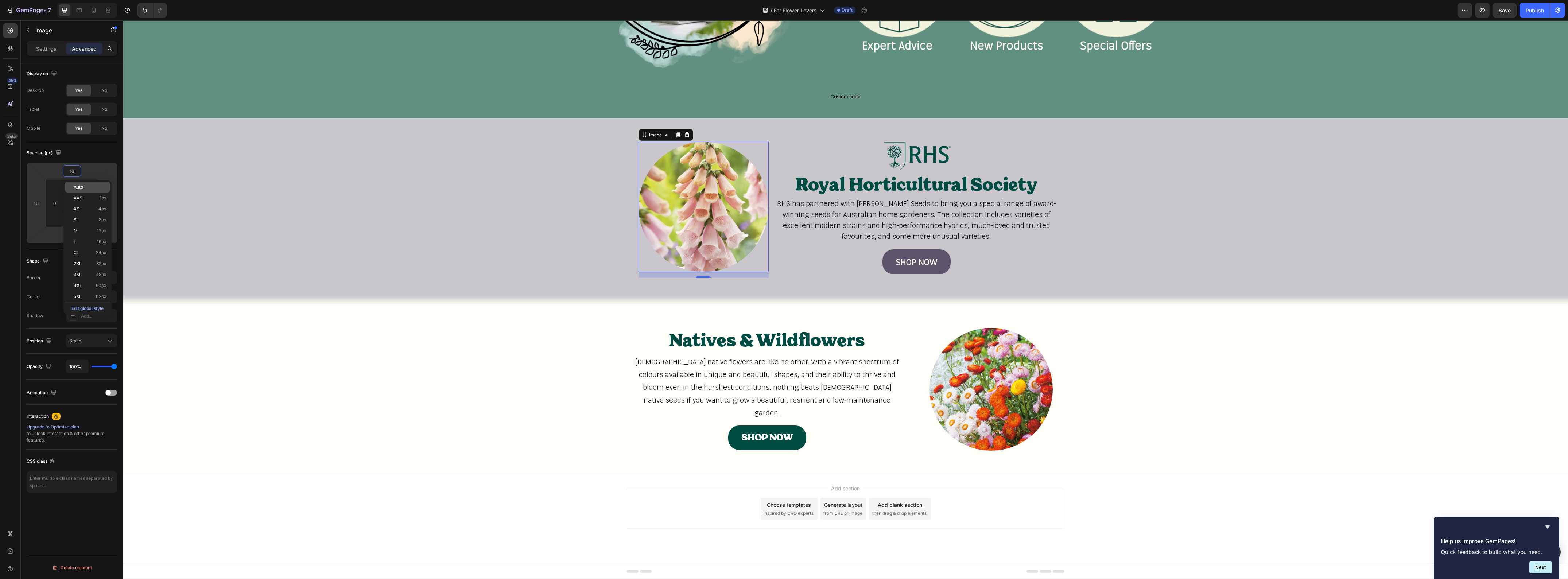
type input "0"
click at [80, 184] on div "0" at bounding box center [72, 188] width 18 height 12
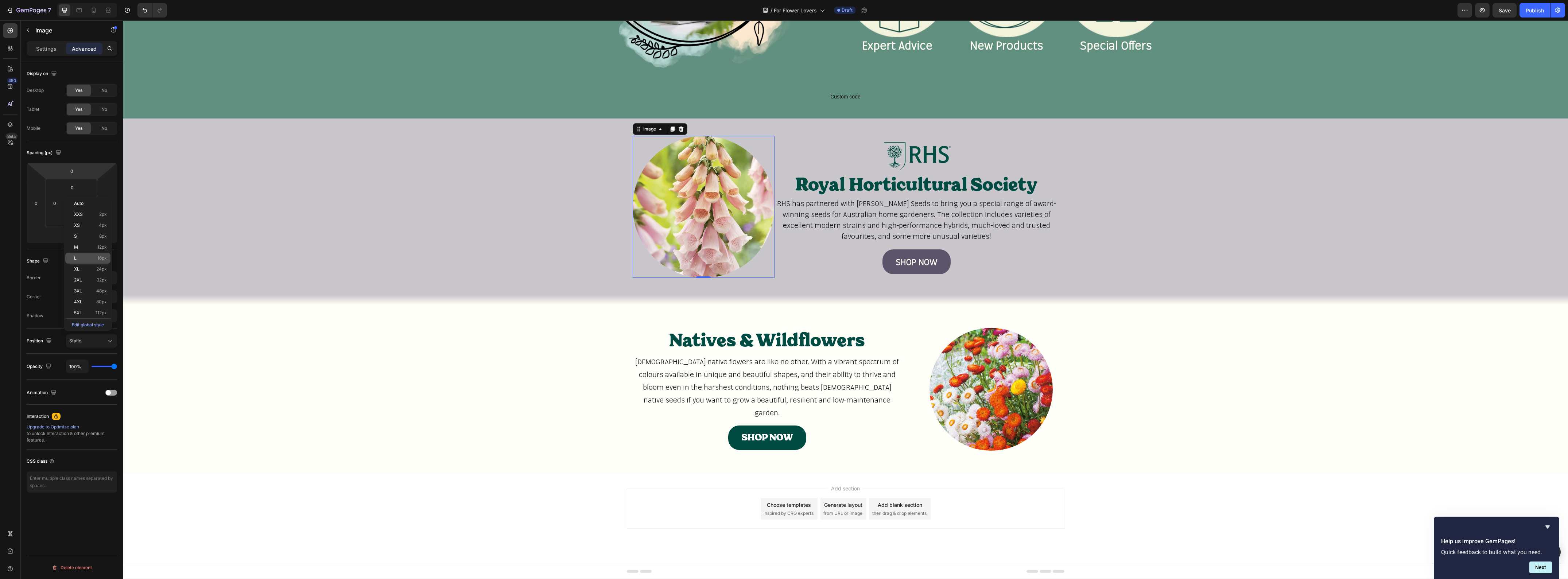
click at [103, 256] on span "16px" at bounding box center [102, 258] width 10 height 5
type input "16"
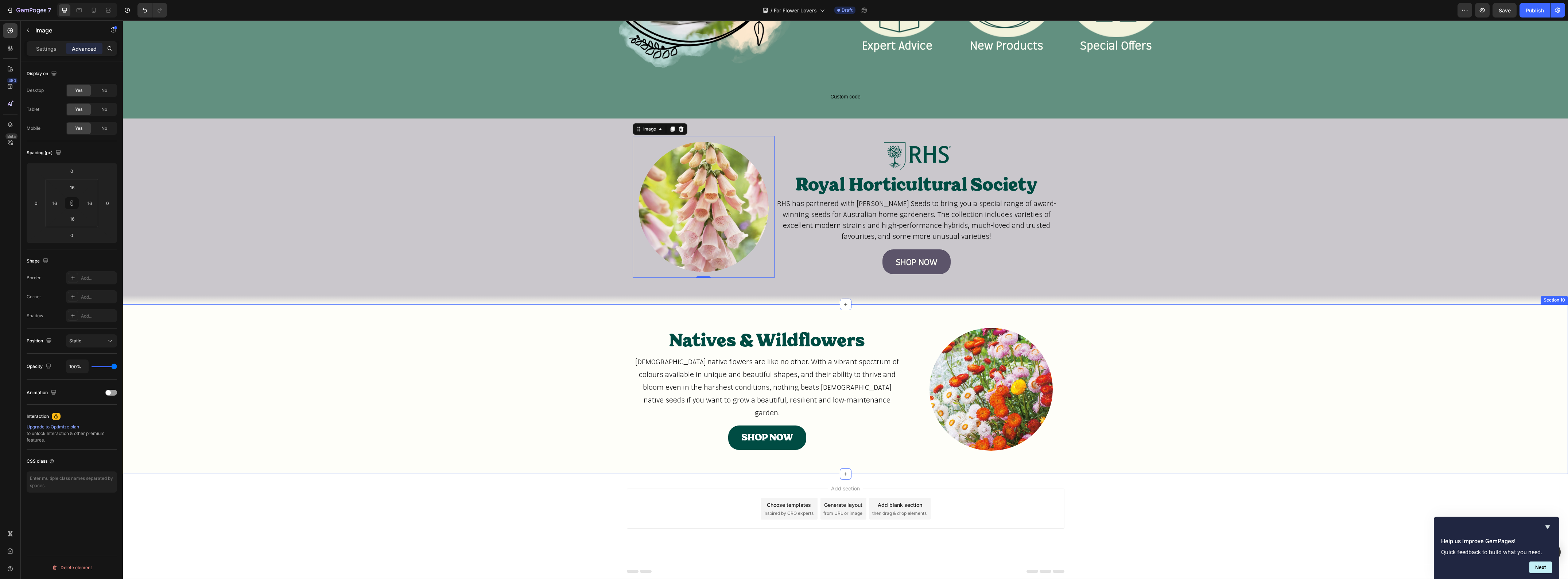
click at [468, 382] on div "Natives & Wildflowers Heading Australian native flowers are like no other. With…" at bounding box center [845, 389] width 1445 height 146
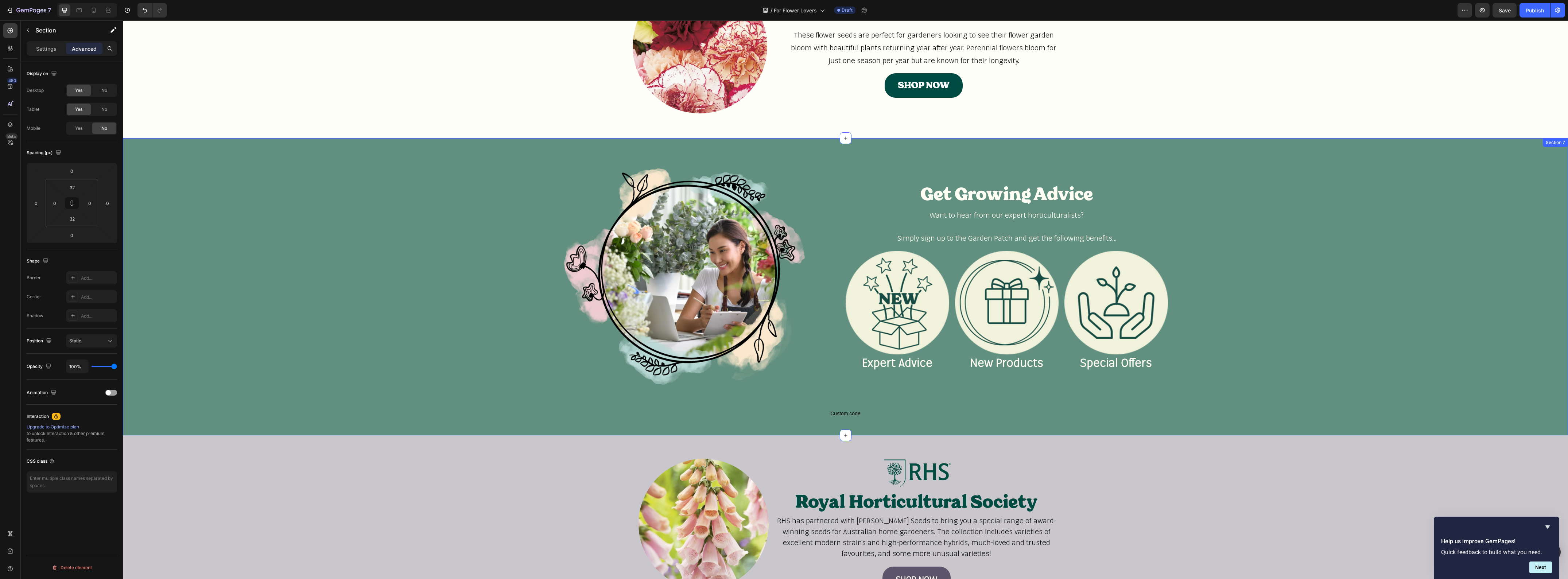
scroll to position [719, 0]
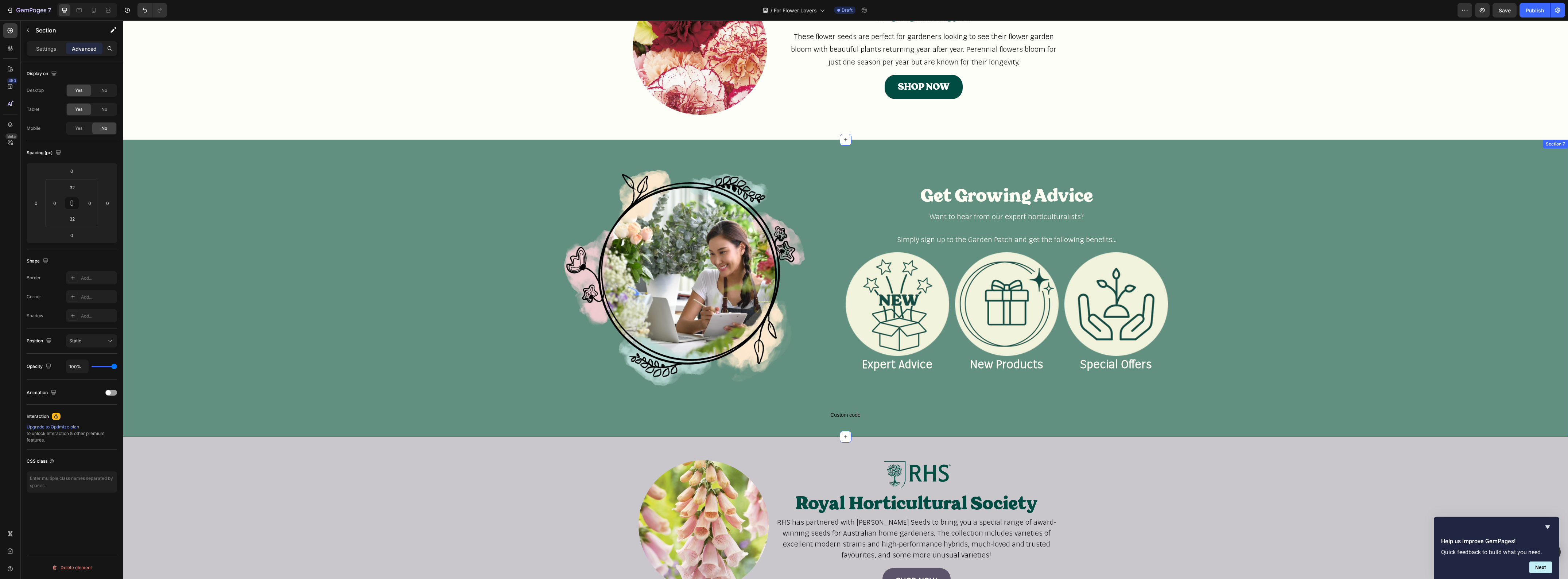
click at [1402, 169] on div "Image Get Growing Advice Heading Want to hear from our expert horticulturalists…" at bounding box center [845, 289] width 1445 height 274
click at [1557, 132] on div at bounding box center [1561, 132] width 9 height 9
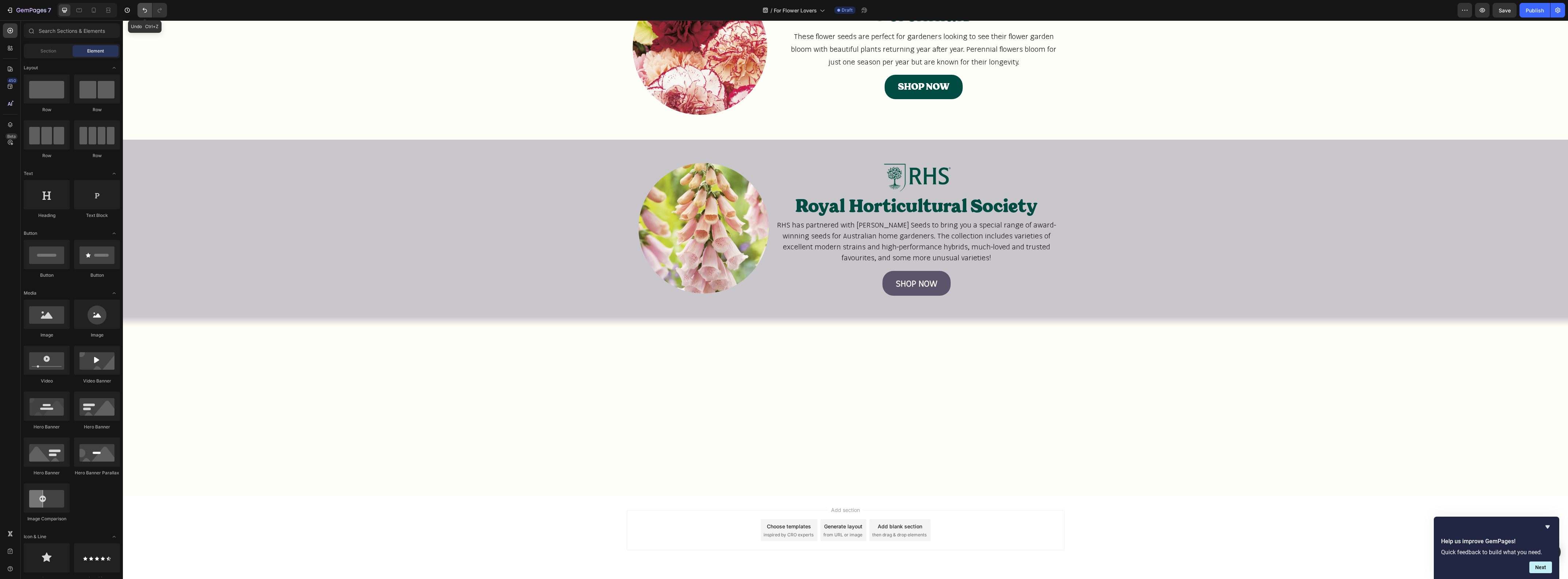
click at [144, 10] on icon "Undo/Redo" at bounding box center [144, 10] width 7 height 7
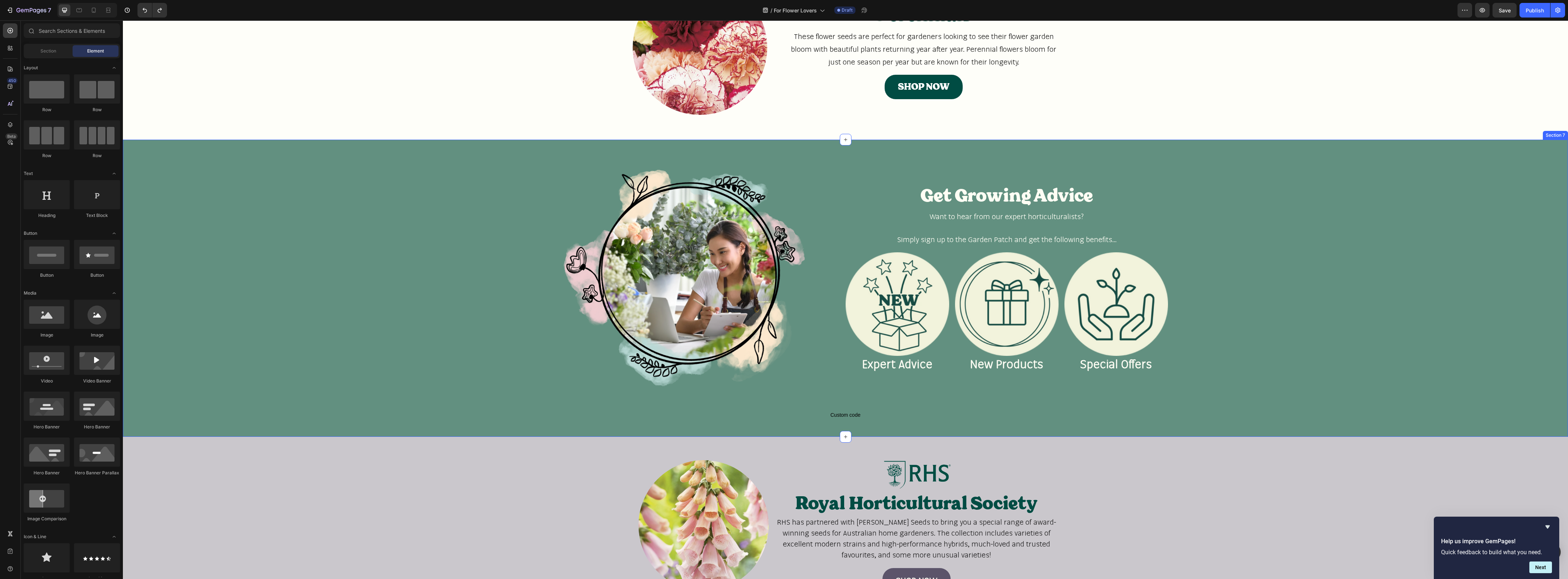
click at [1488, 147] on div "Image Get Growing Advice Heading Want to hear from our expert horticulturalists…" at bounding box center [845, 289] width 1445 height 298
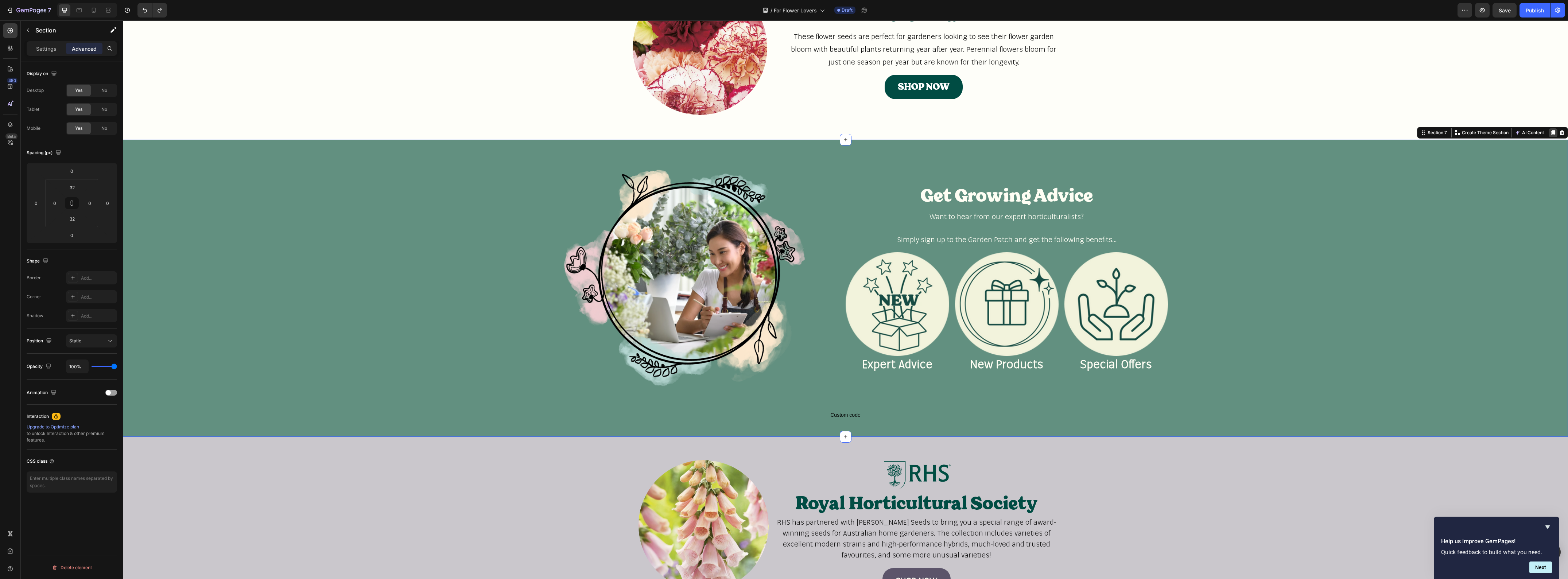
click at [1551, 132] on icon at bounding box center [1553, 132] width 4 height 5
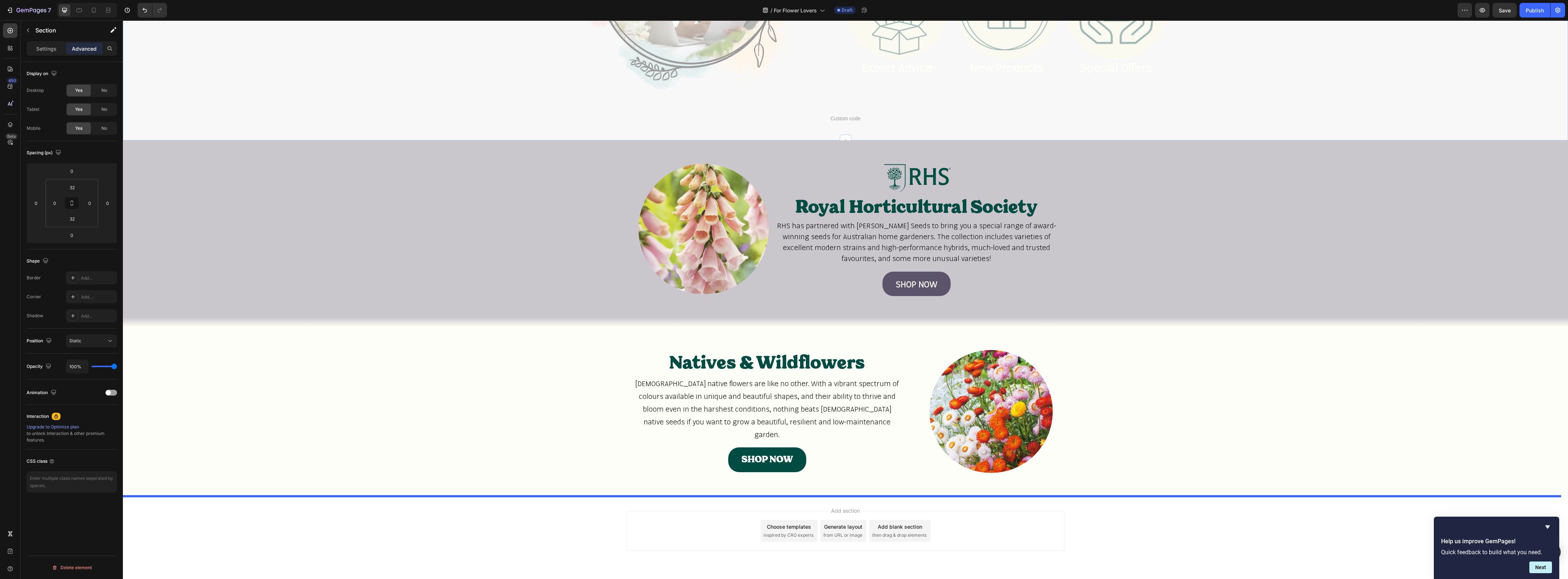
scroll to position [1336, 0]
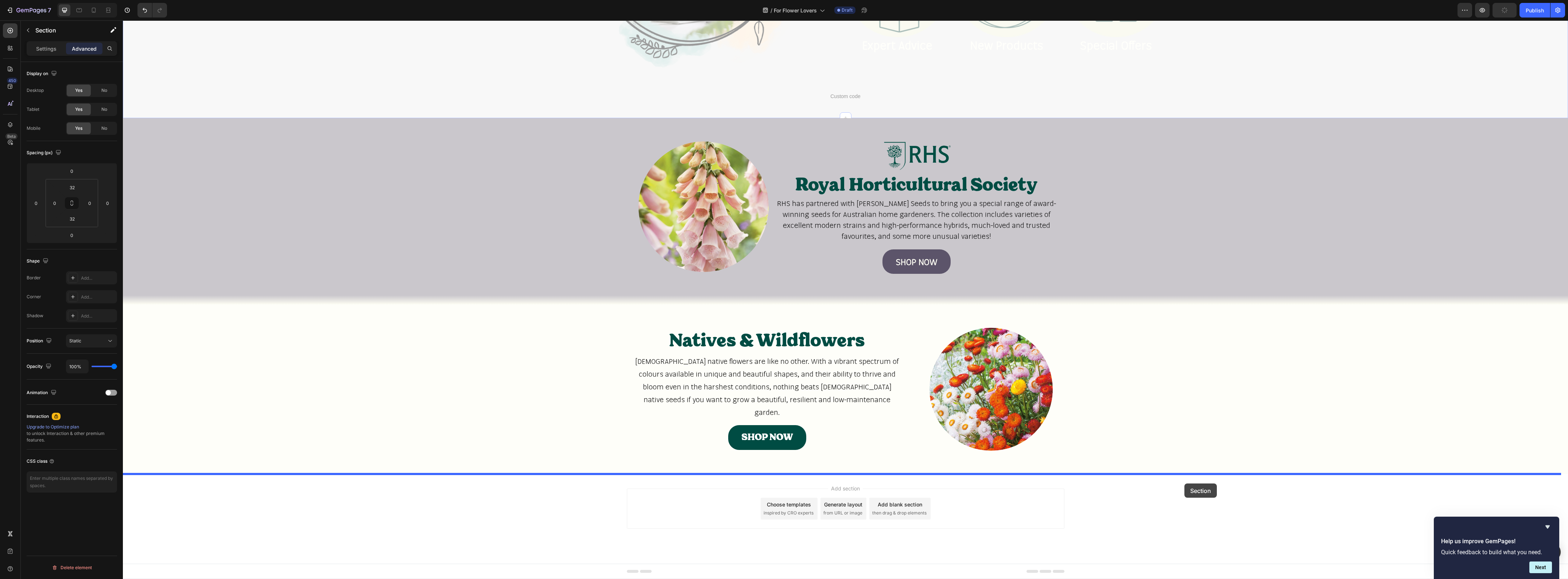
drag, startPoint x: 1280, startPoint y: 73, endPoint x: 1184, endPoint y: 483, distance: 421.1
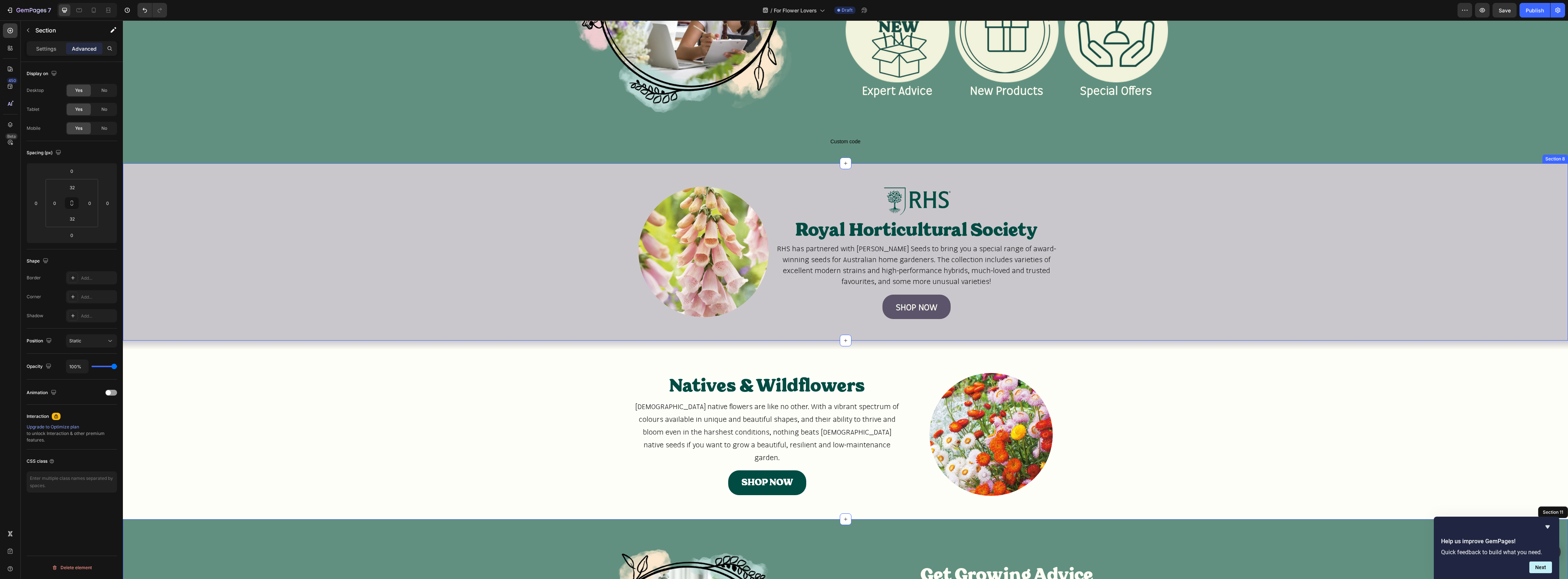
scroll to position [811, 0]
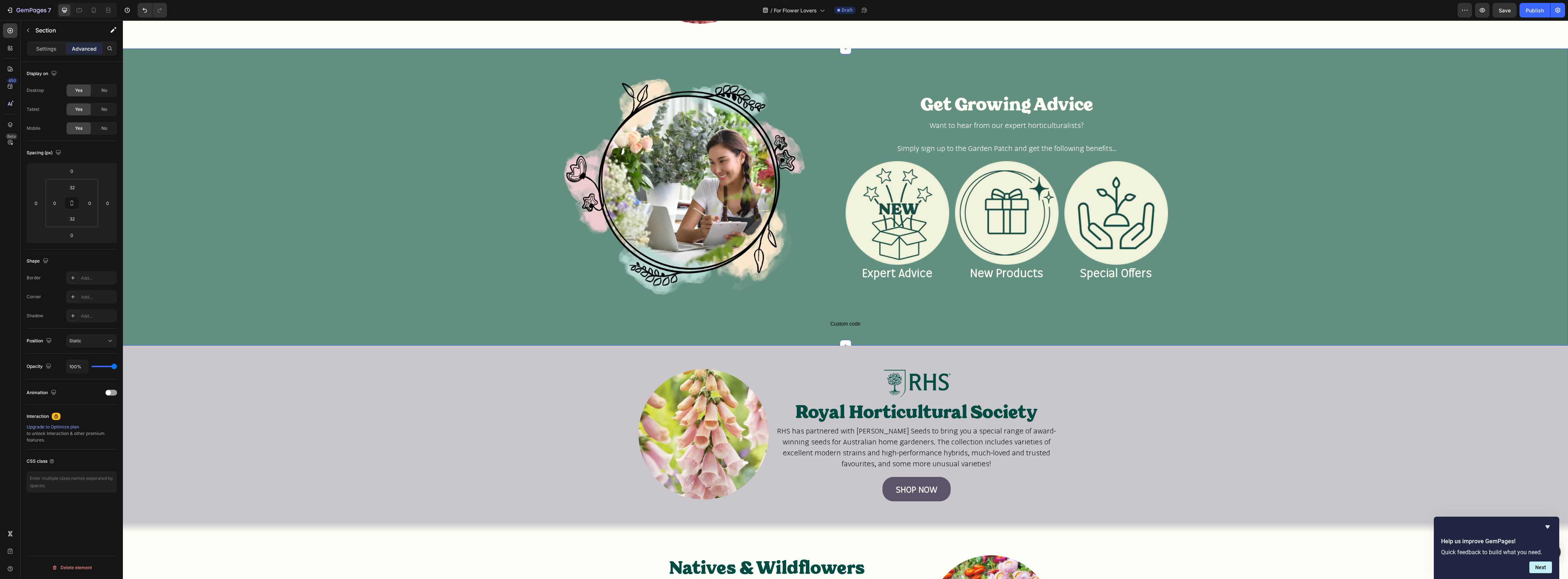
click at [374, 203] on div "Image Get Growing Advice Heading Want to hear from our expert horticulturalists…" at bounding box center [845, 198] width 1445 height 274
click at [79, 191] on input "32" at bounding box center [72, 187] width 15 height 11
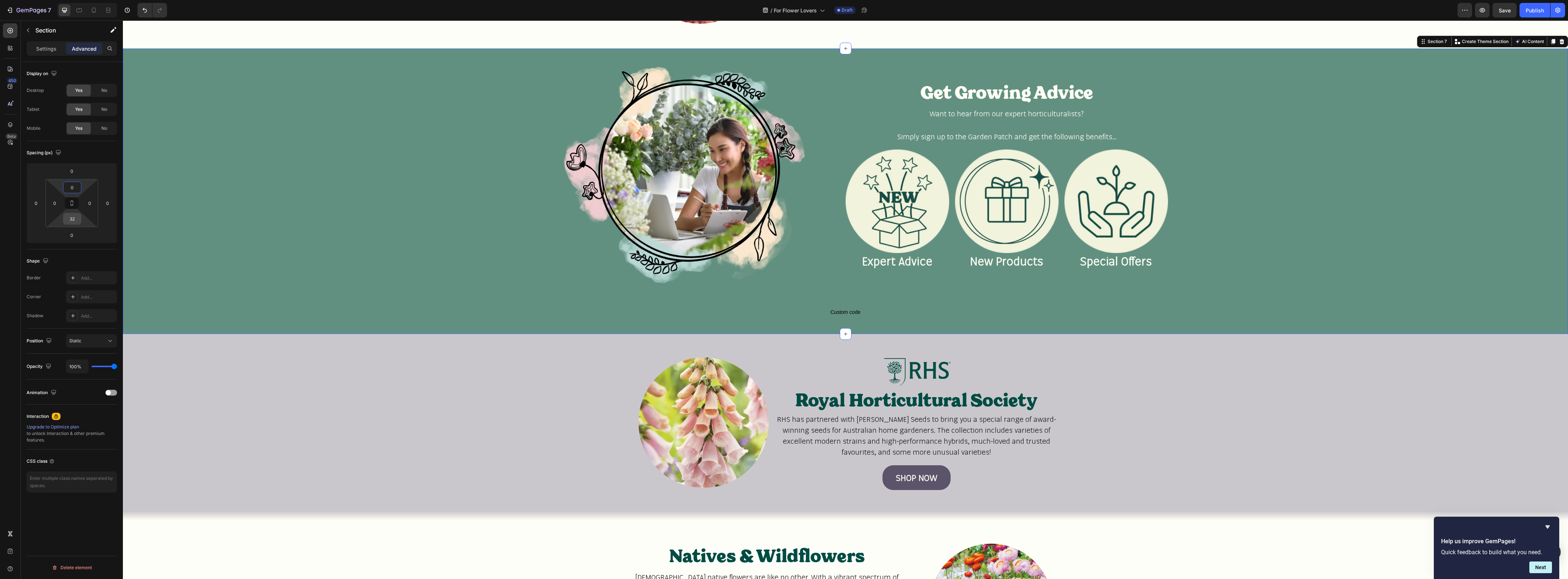
type input "0"
click at [70, 219] on input "32" at bounding box center [72, 218] width 15 height 11
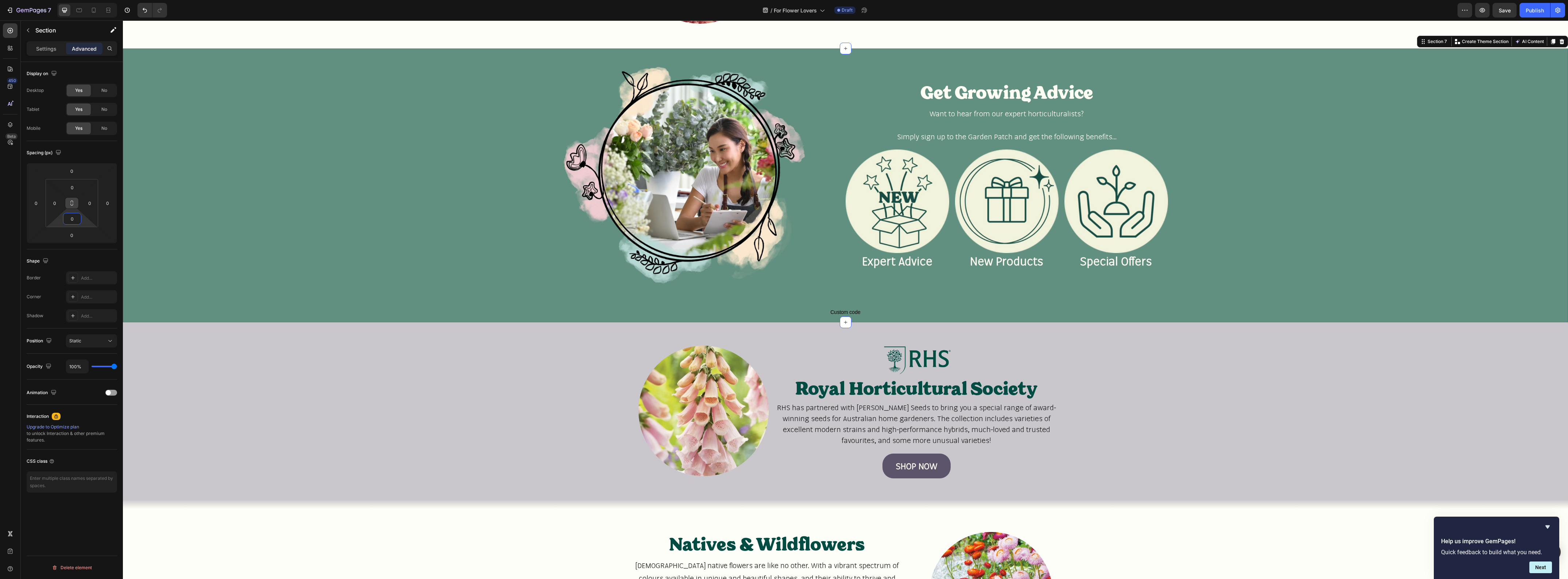
type input "0"
click at [71, 203] on icon at bounding box center [72, 203] width 6 height 6
click at [70, 189] on input "0" at bounding box center [72, 187] width 15 height 11
type input "1"
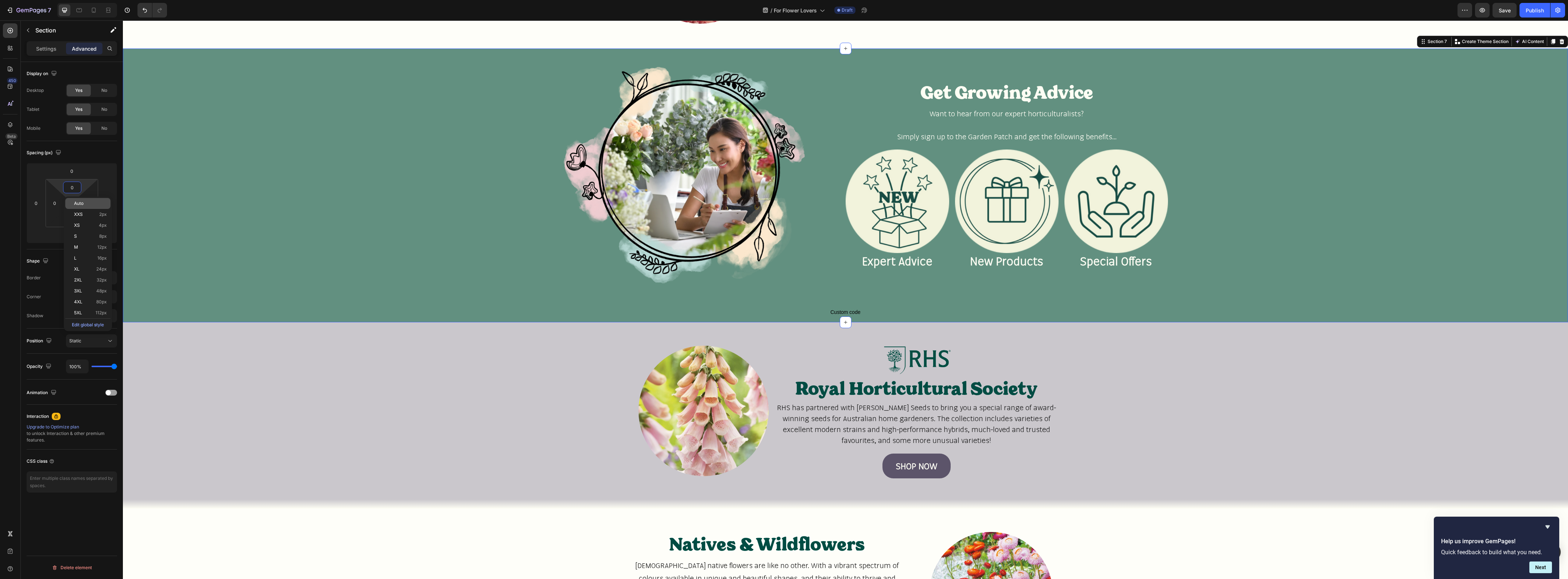
type input "1"
type input "16"
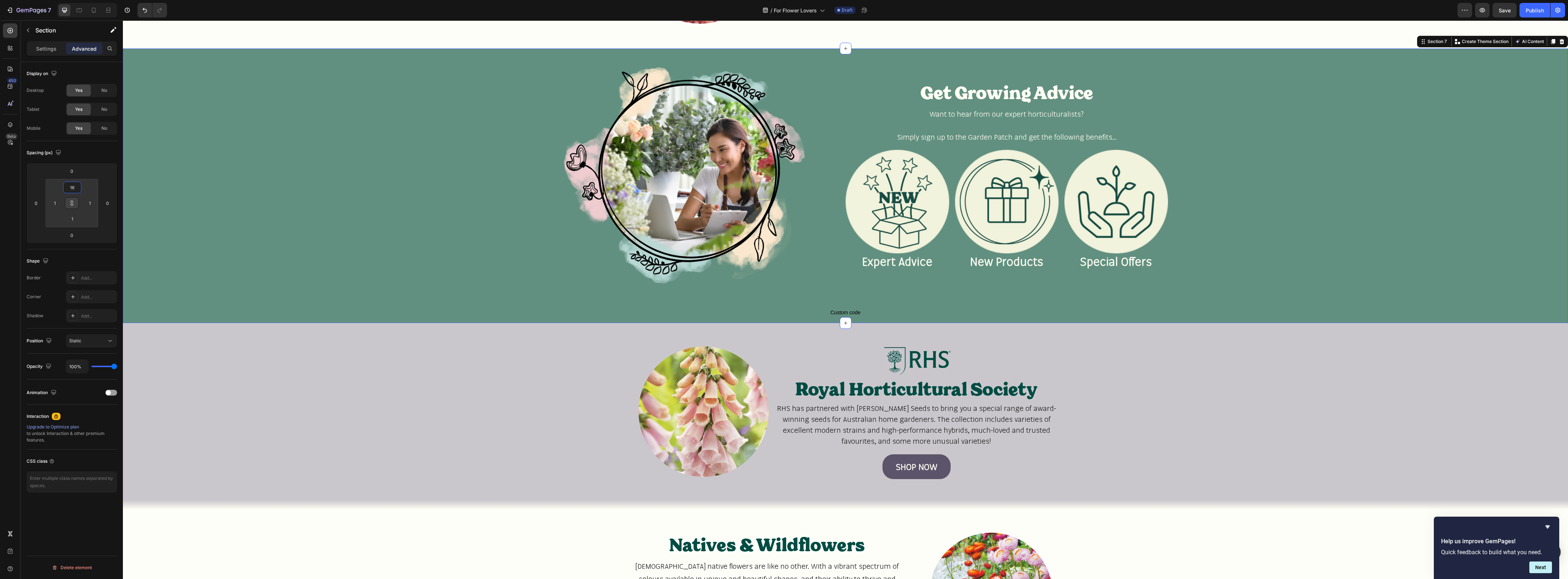
type input "16"
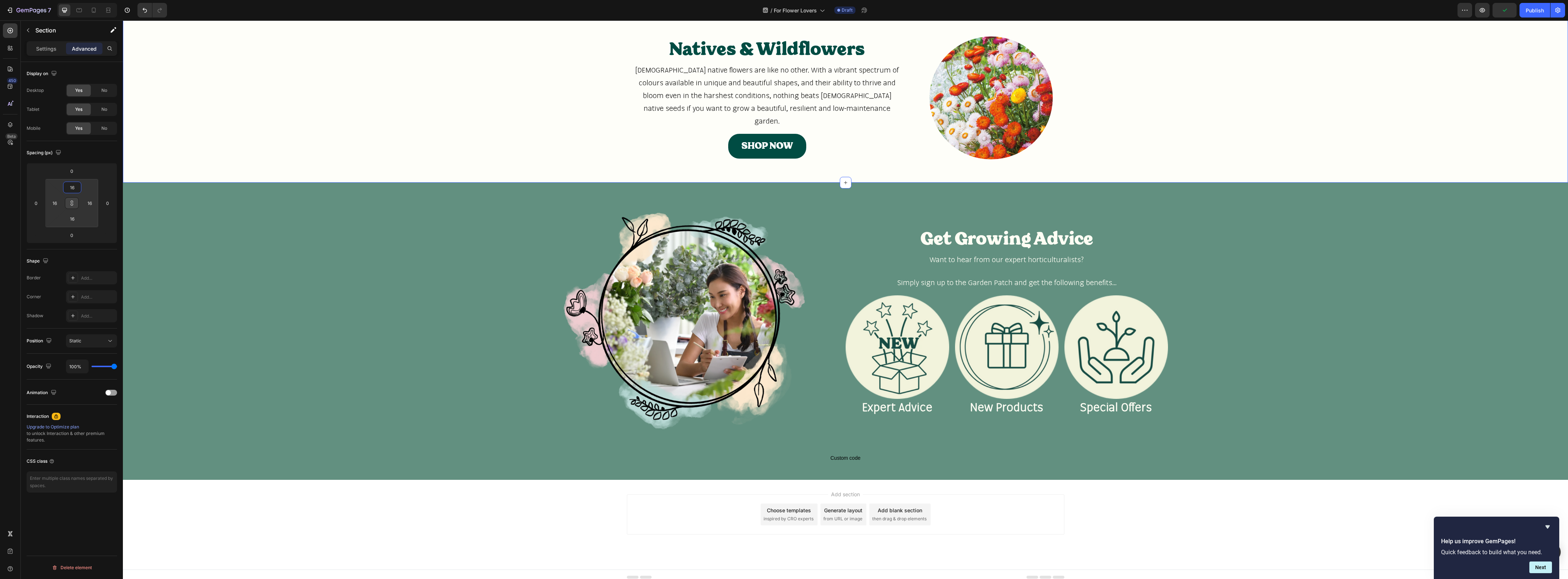
scroll to position [1324, 0]
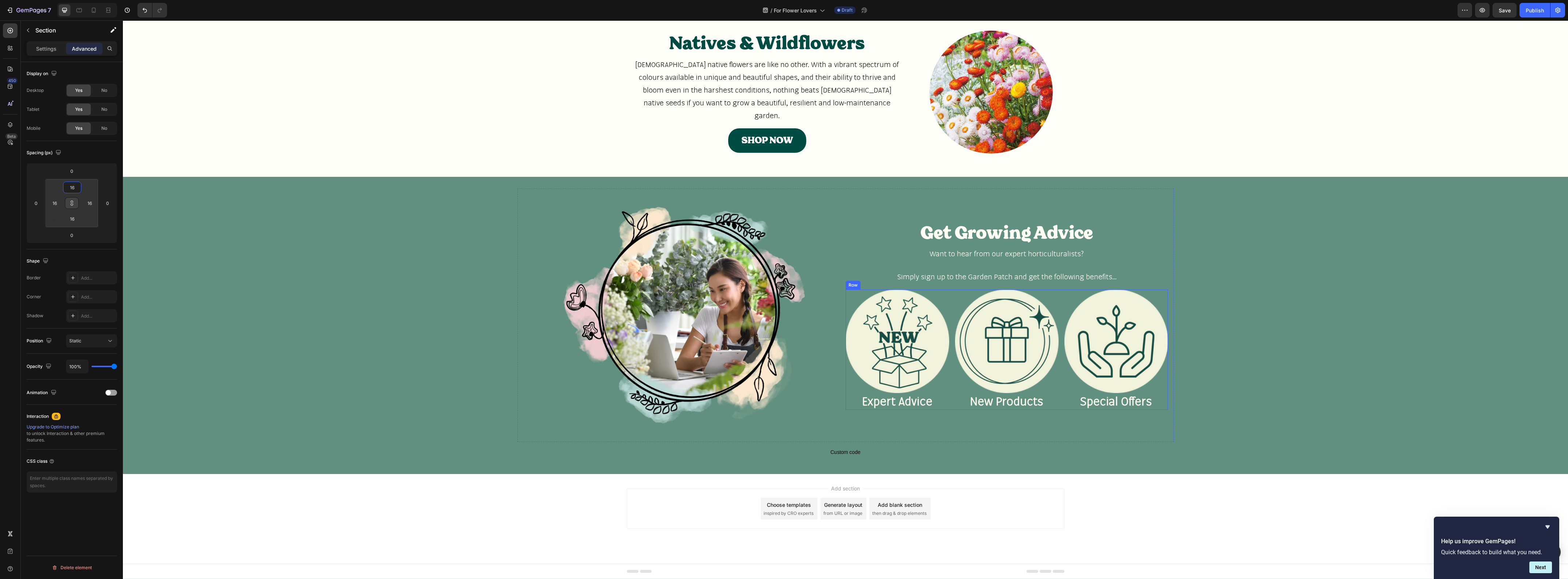
click at [949, 291] on div "Image Expert Advice Heading Image New Products Heading Image Special Offers Hea…" at bounding box center [1006, 350] width 322 height 121
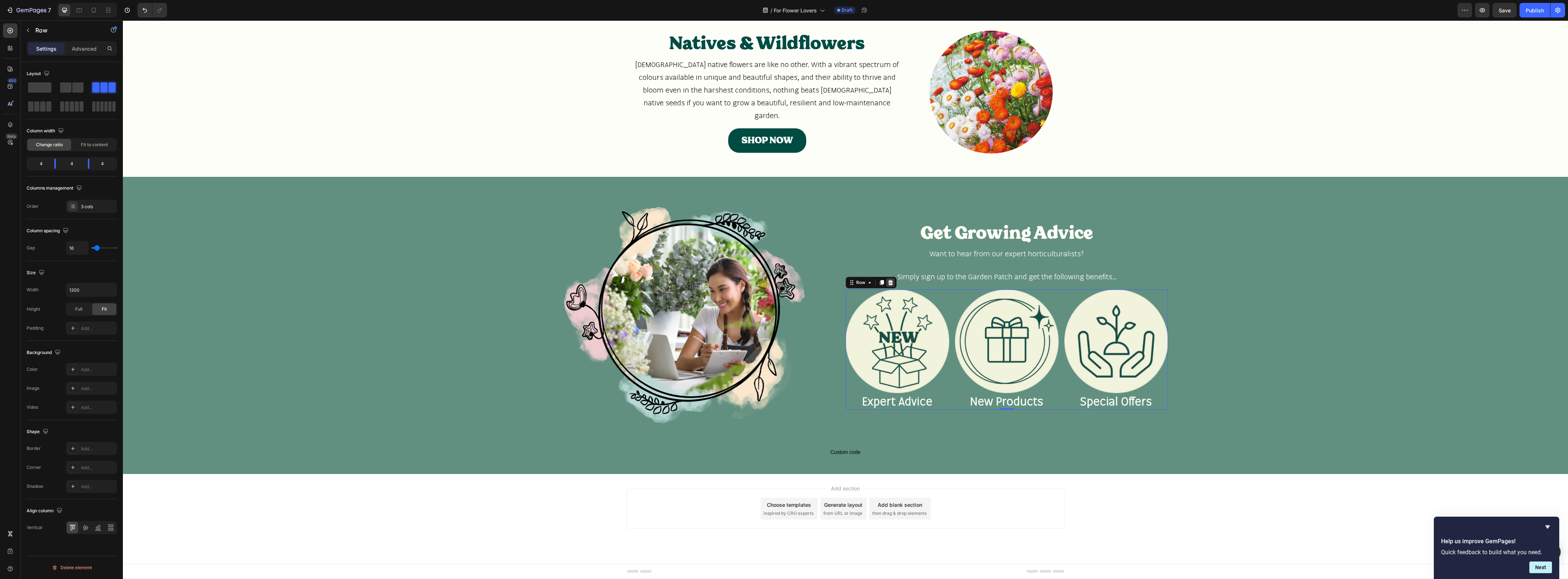
click at [888, 283] on icon at bounding box center [890, 282] width 5 height 5
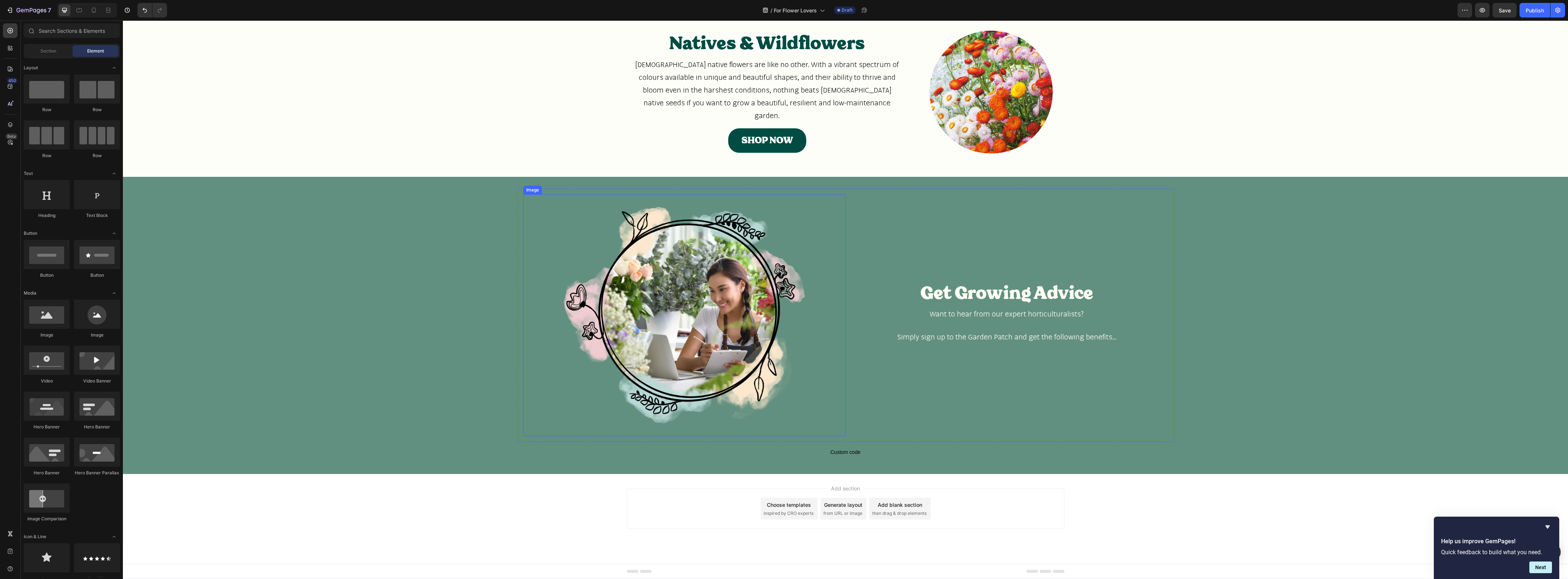
click at [582, 195] on img at bounding box center [684, 315] width 322 height 242
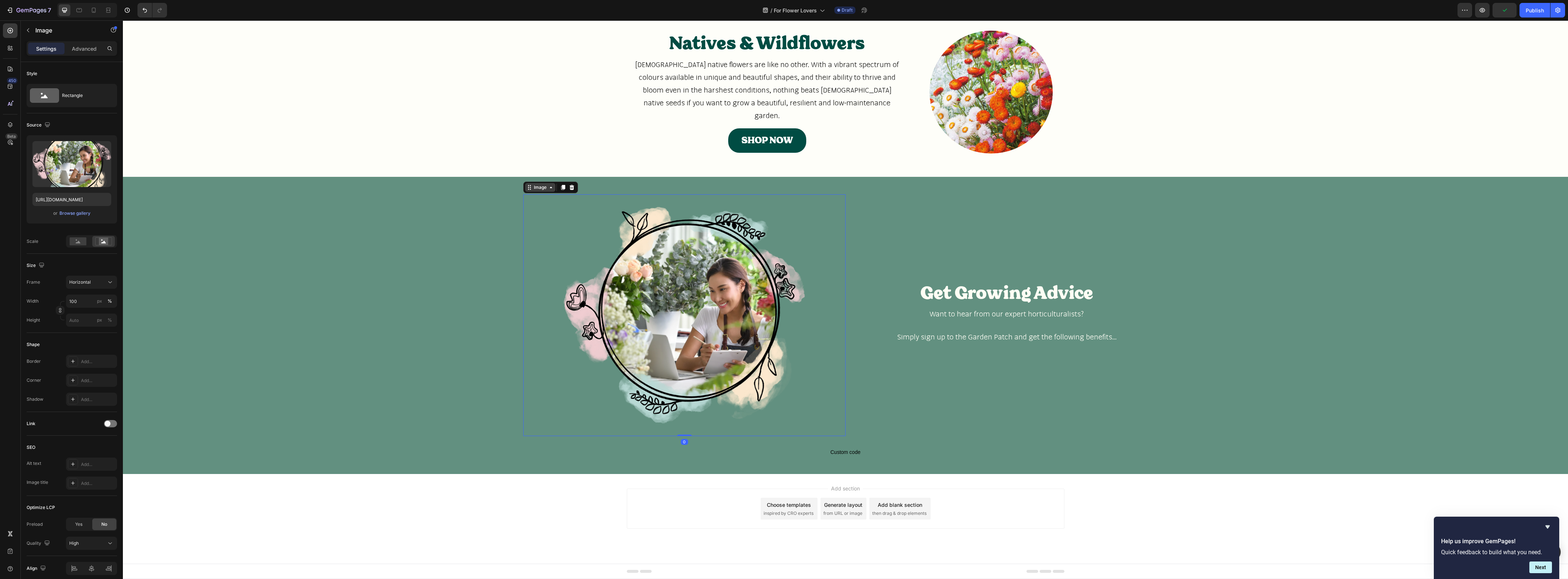
click at [548, 185] on icon at bounding box center [551, 188] width 6 height 6
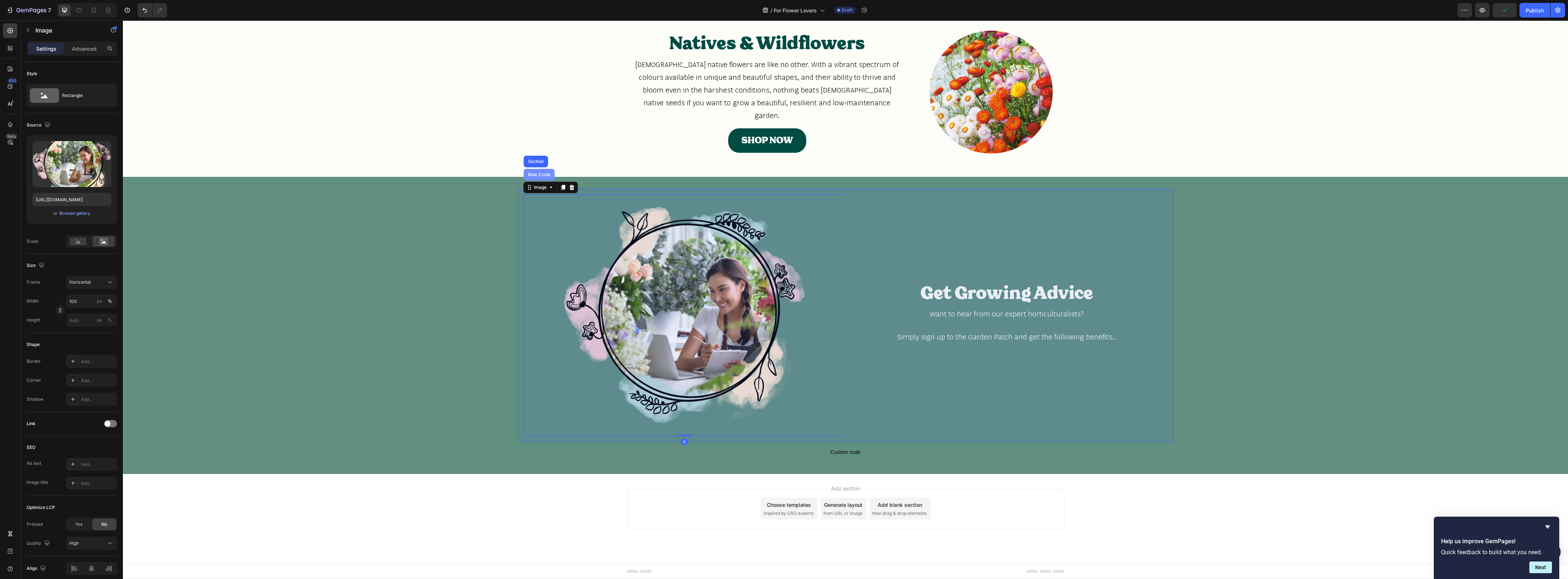
click at [541, 176] on div "Row 2 cols" at bounding box center [539, 174] width 25 height 4
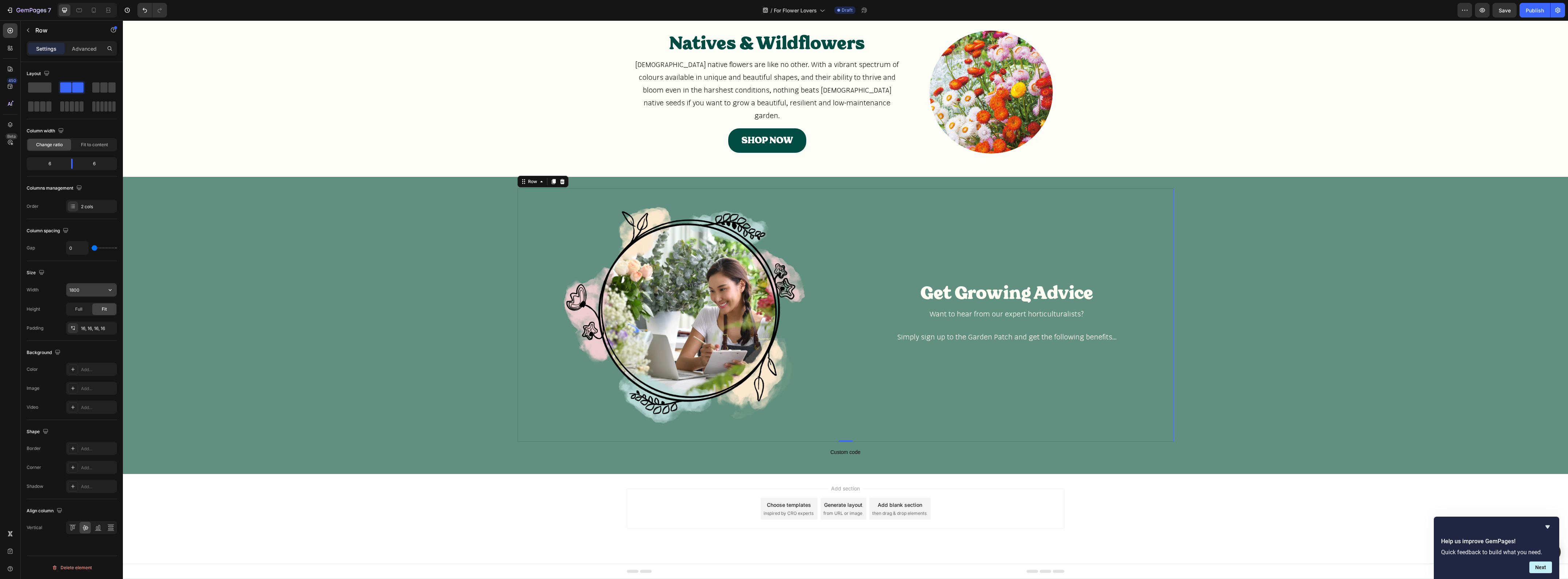
click at [76, 295] on input "1800" at bounding box center [91, 289] width 51 height 13
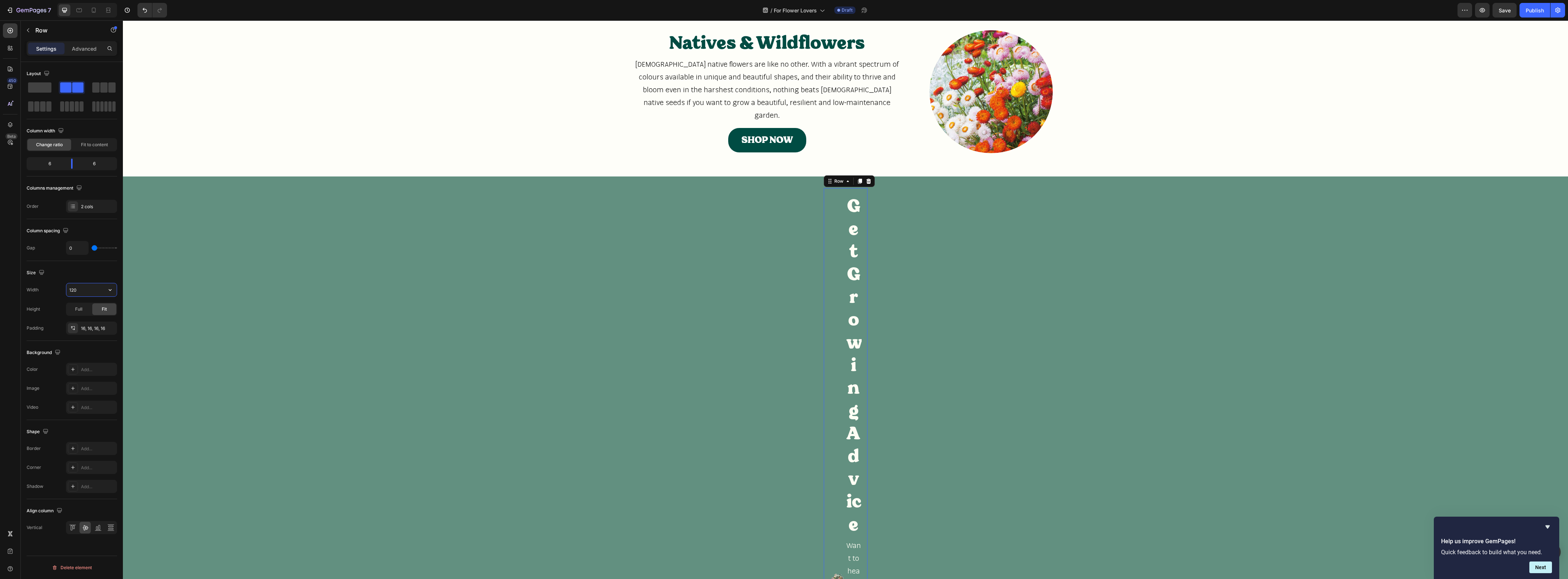
type input "1200"
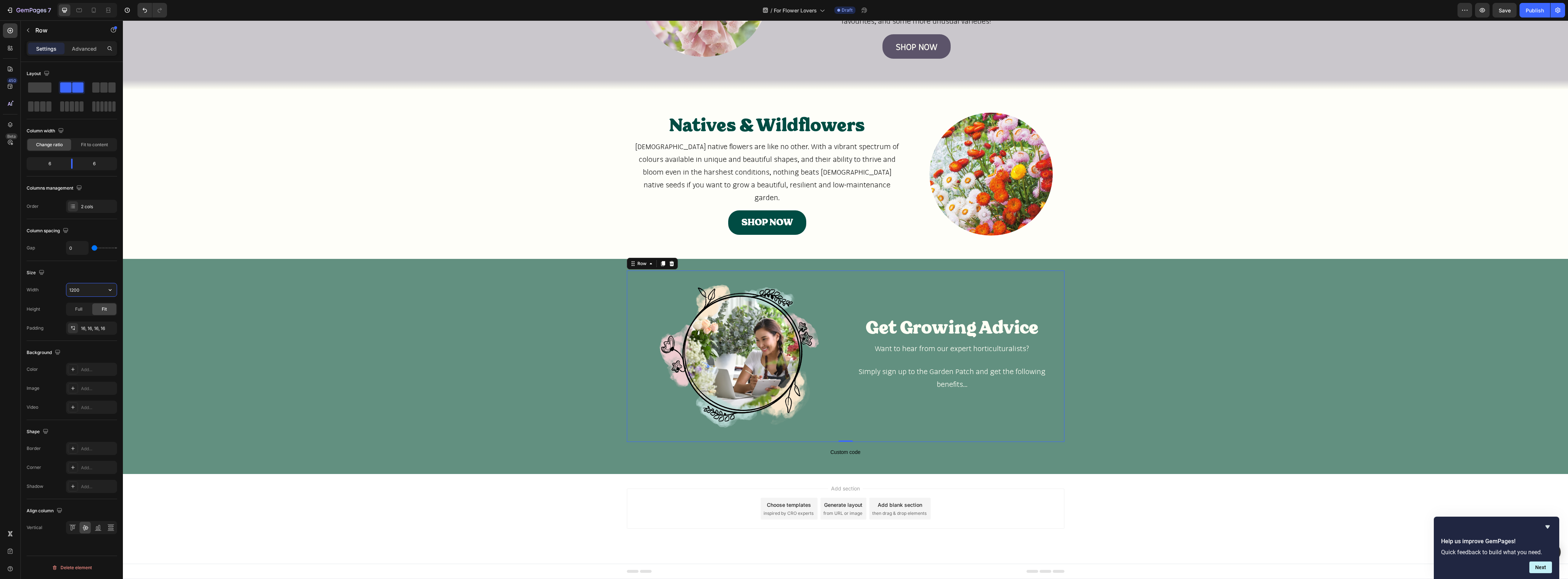
scroll to position [1242, 0]
click at [725, 451] on span "Custom code" at bounding box center [845, 452] width 1445 height 9
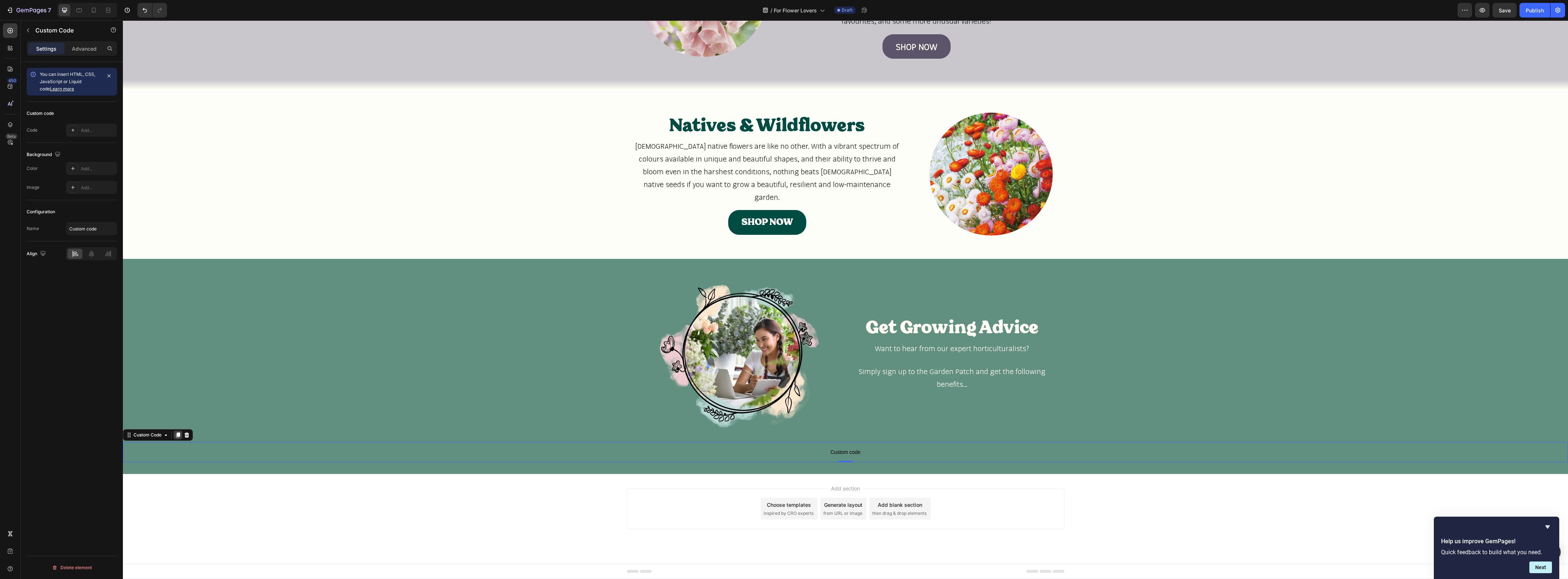
click at [177, 436] on icon at bounding box center [178, 435] width 6 height 6
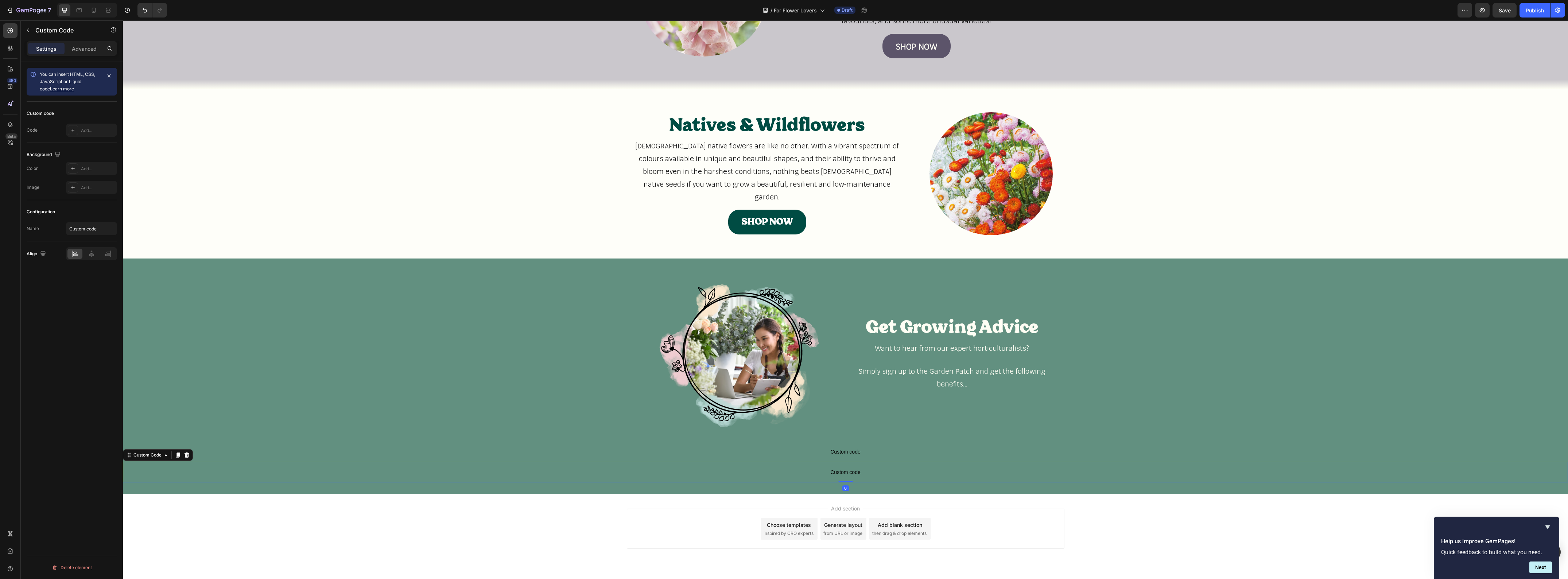
scroll to position [1262, 0]
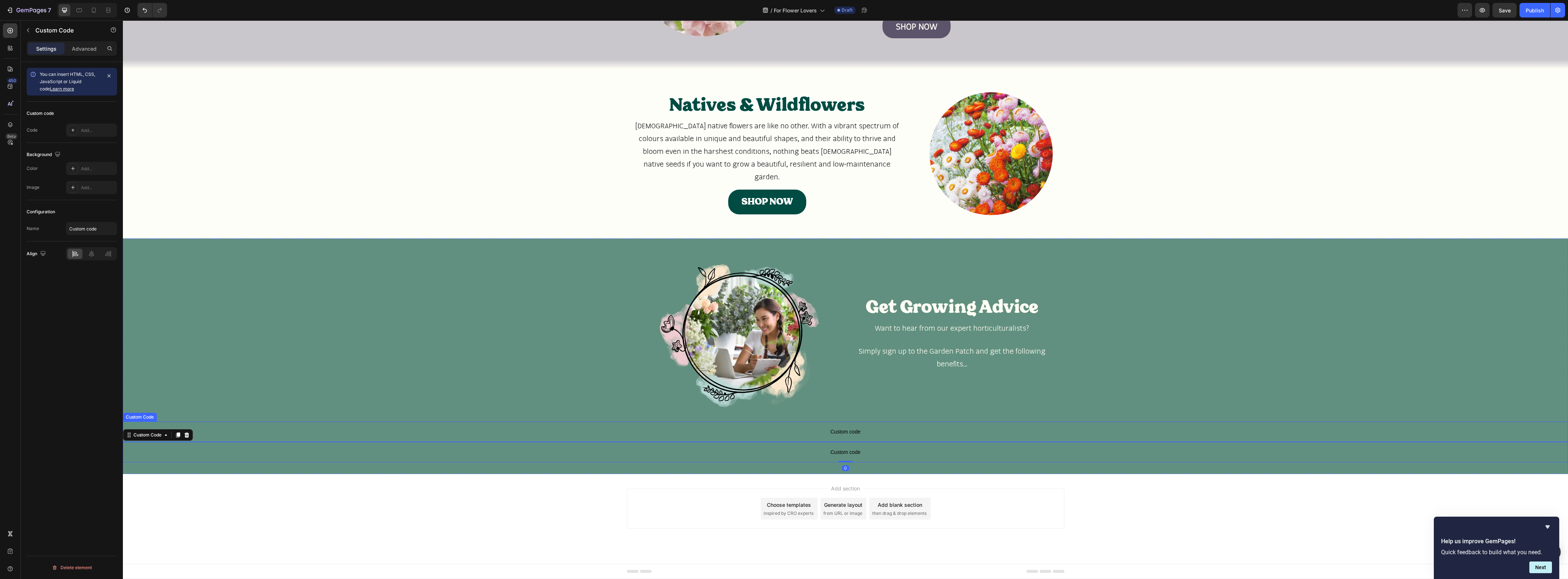
click at [821, 429] on span "Custom code" at bounding box center [845, 431] width 1445 height 9
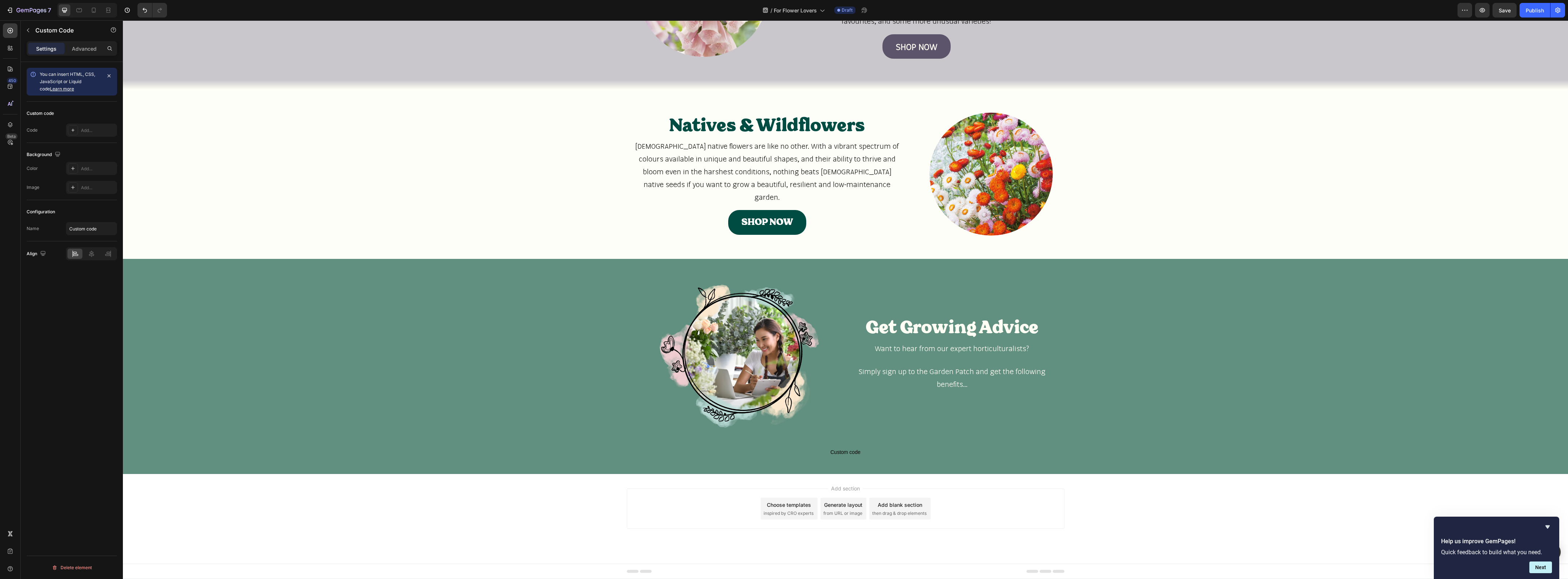
scroll to position [1242, 0]
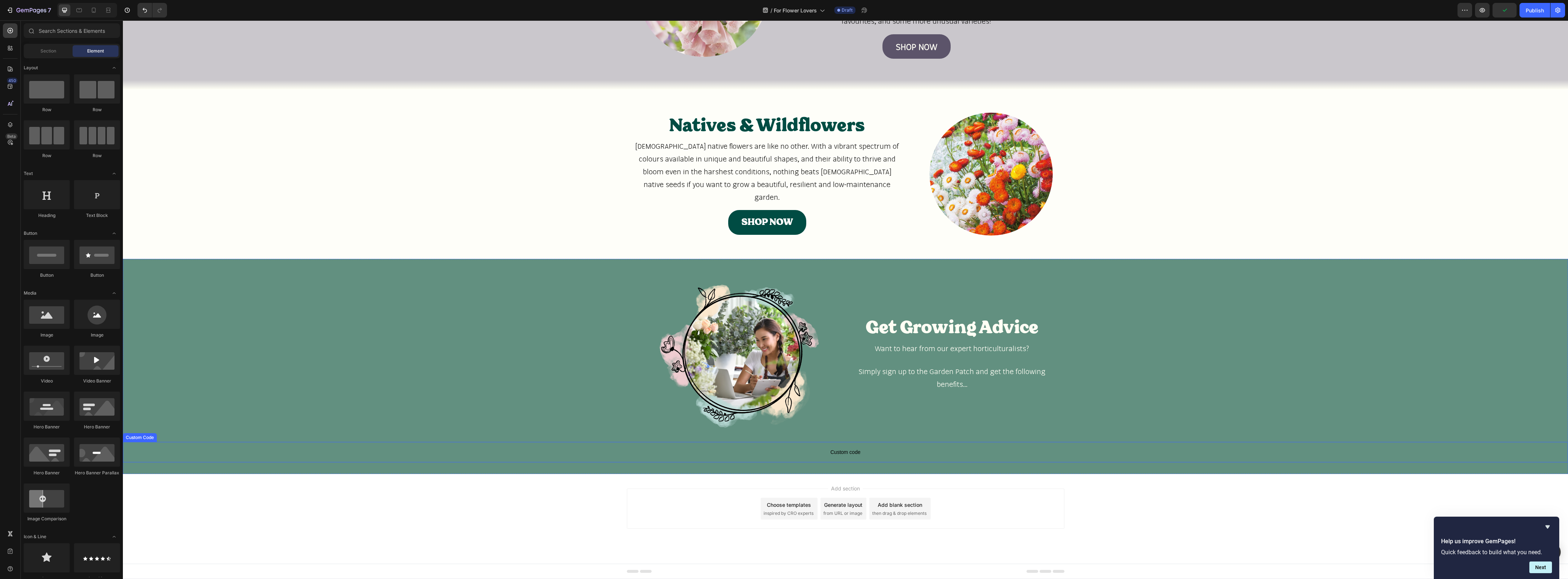
click at [817, 459] on p "Custom code" at bounding box center [845, 452] width 1445 height 20
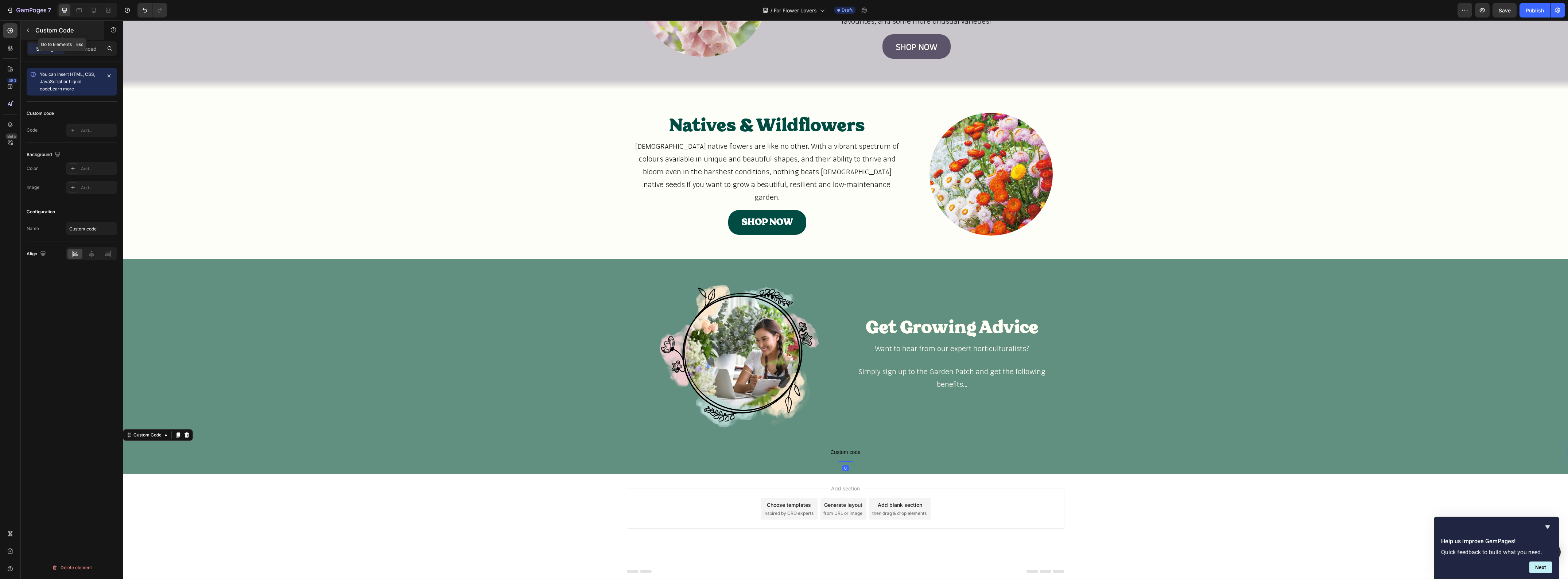
click at [25, 29] on icon "button" at bounding box center [28, 30] width 6 height 6
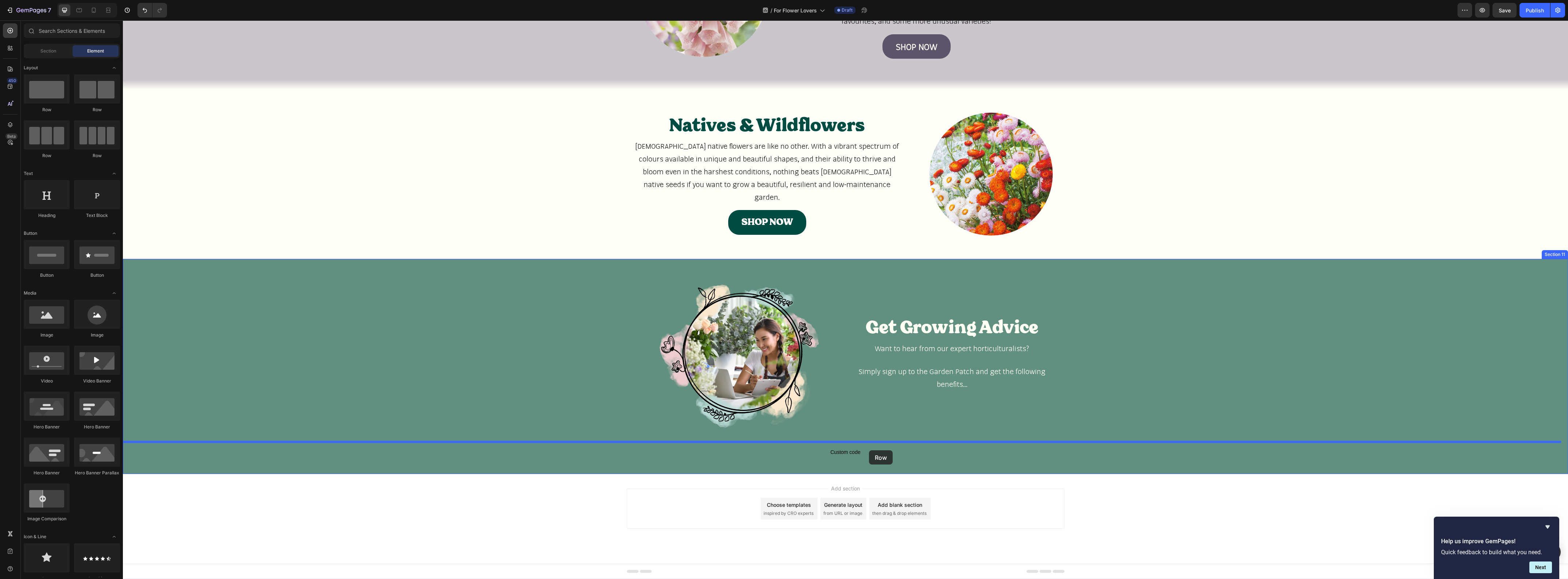
drag, startPoint x: 173, startPoint y: 112, endPoint x: 869, endPoint y: 451, distance: 774.2
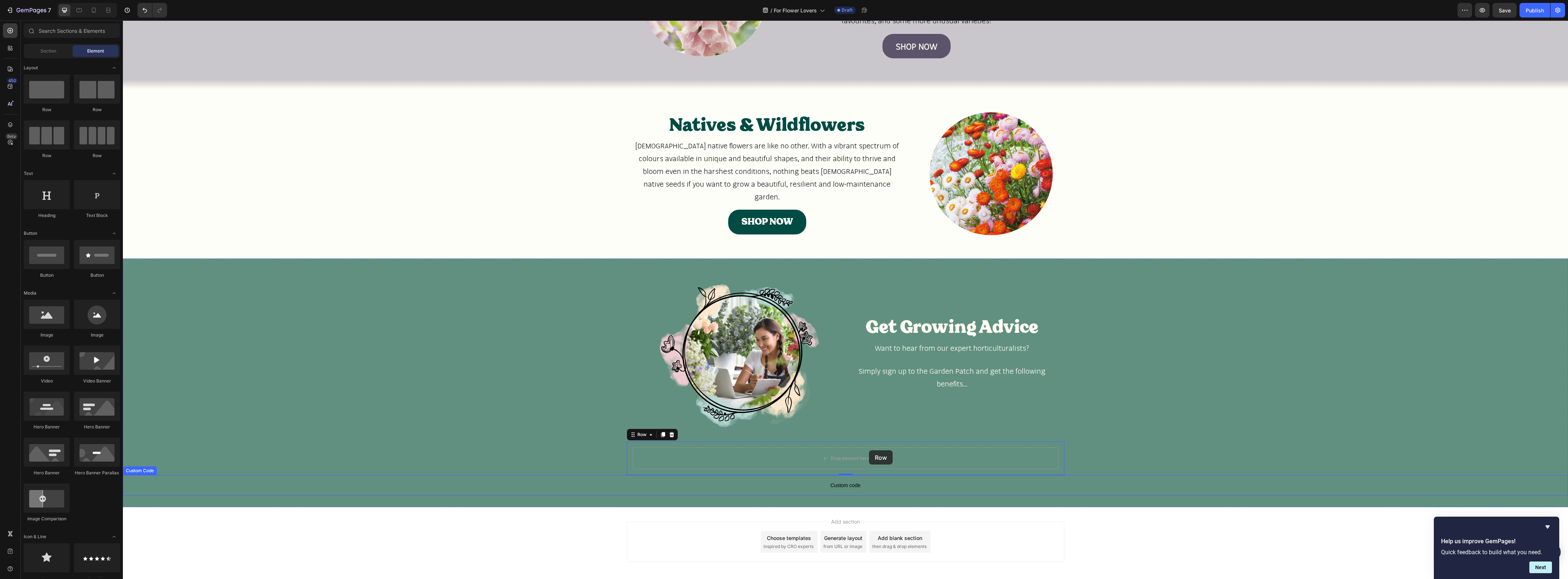
scroll to position [1276, 0]
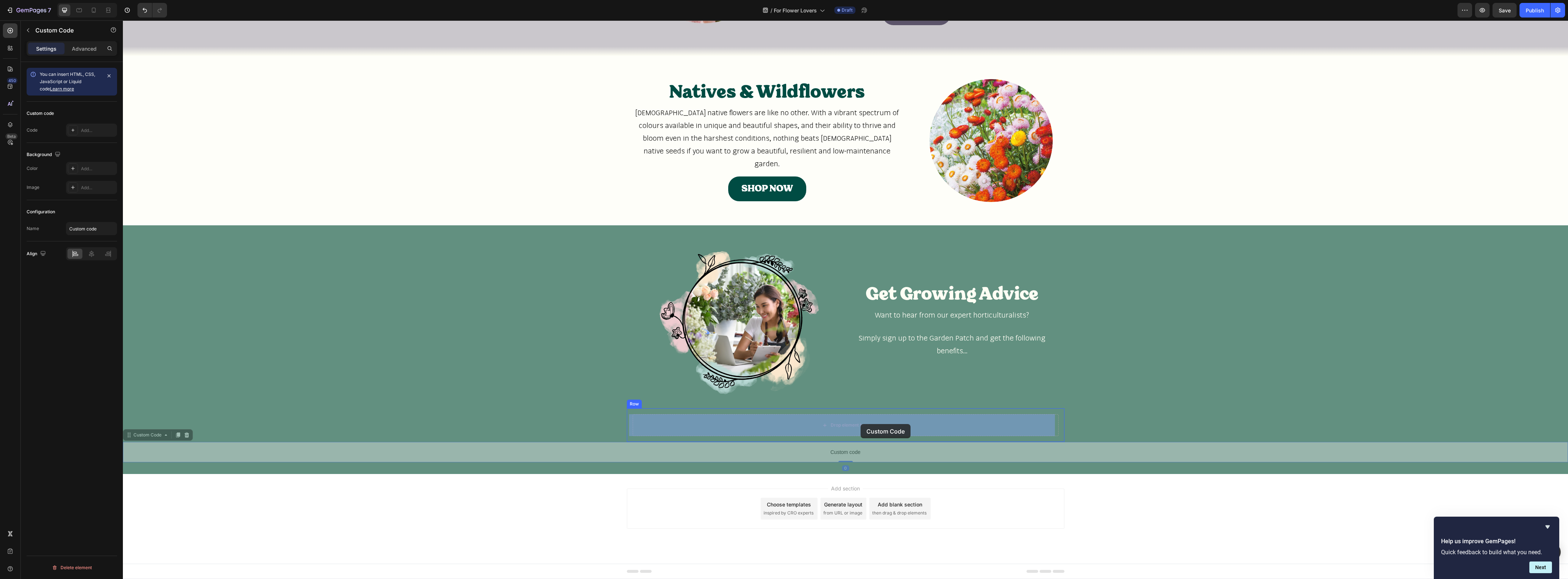
drag, startPoint x: 861, startPoint y: 450, endPoint x: 861, endPoint y: 424, distance: 26.0
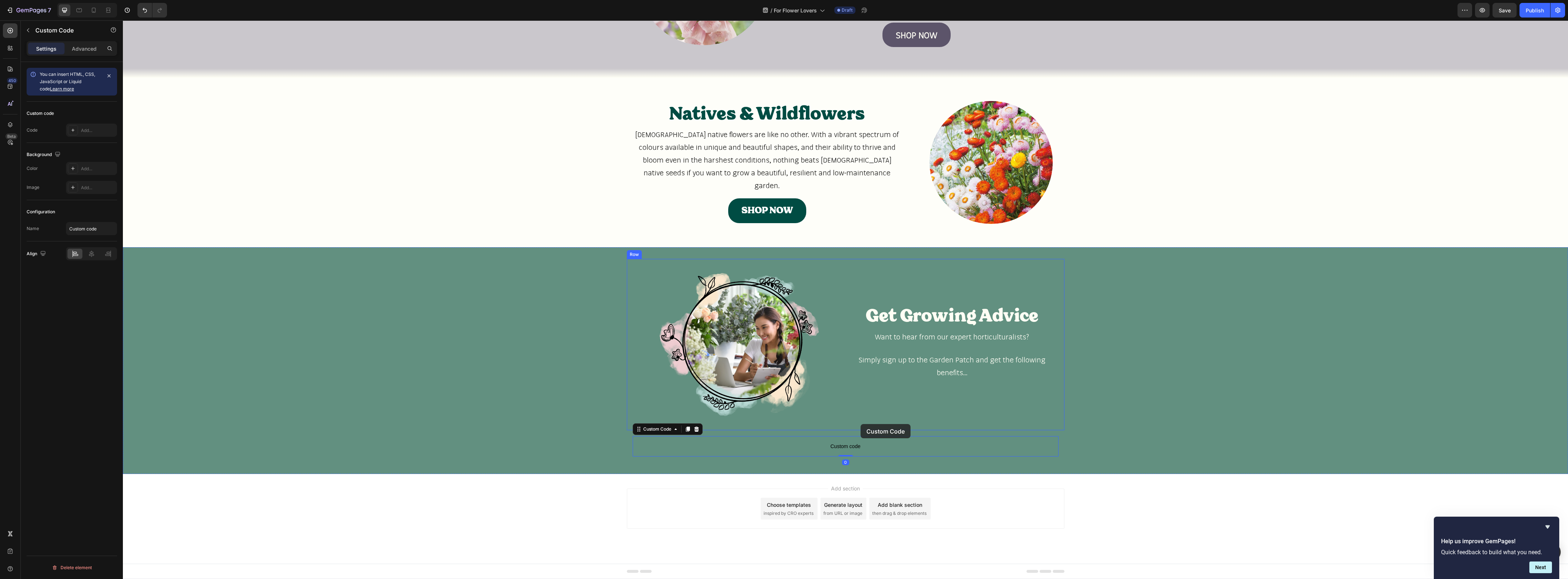
scroll to position [1253, 0]
click at [678, 463] on div "Image Get Growing Advice Heading Want to hear from our expert horticulturalists…" at bounding box center [845, 360] width 1445 height 227
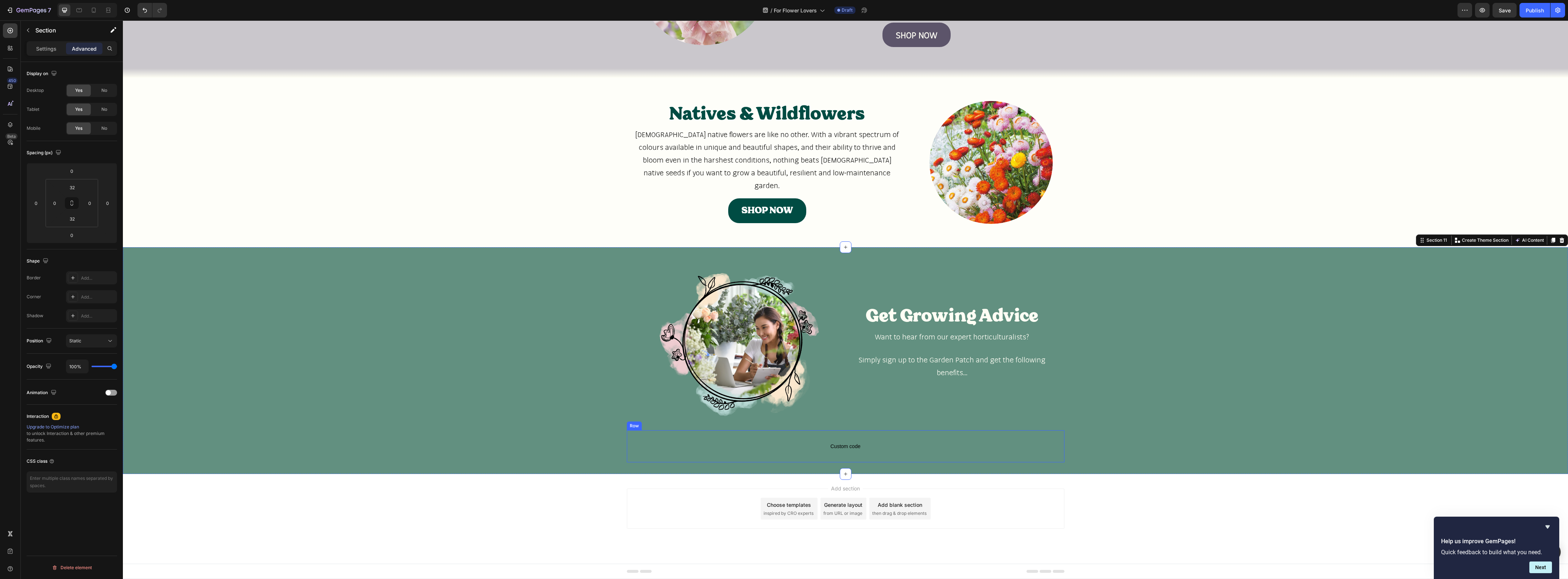
click at [626, 444] on div "Custom code Custom Code Row" at bounding box center [845, 446] width 438 height 32
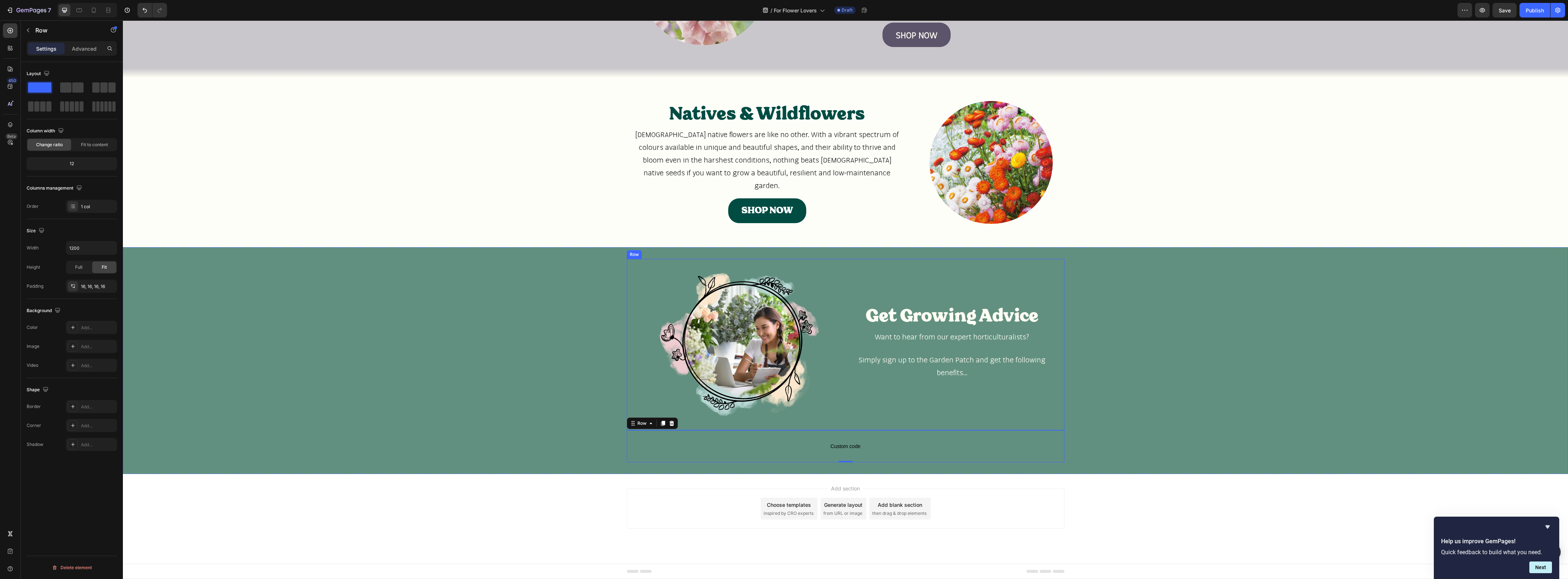
click at [674, 260] on div "Image Get Growing Advice Heading Want to hear from our expert horticulturalists…" at bounding box center [845, 344] width 438 height 171
click at [82, 54] on div "Advanced" at bounding box center [84, 49] width 36 height 12
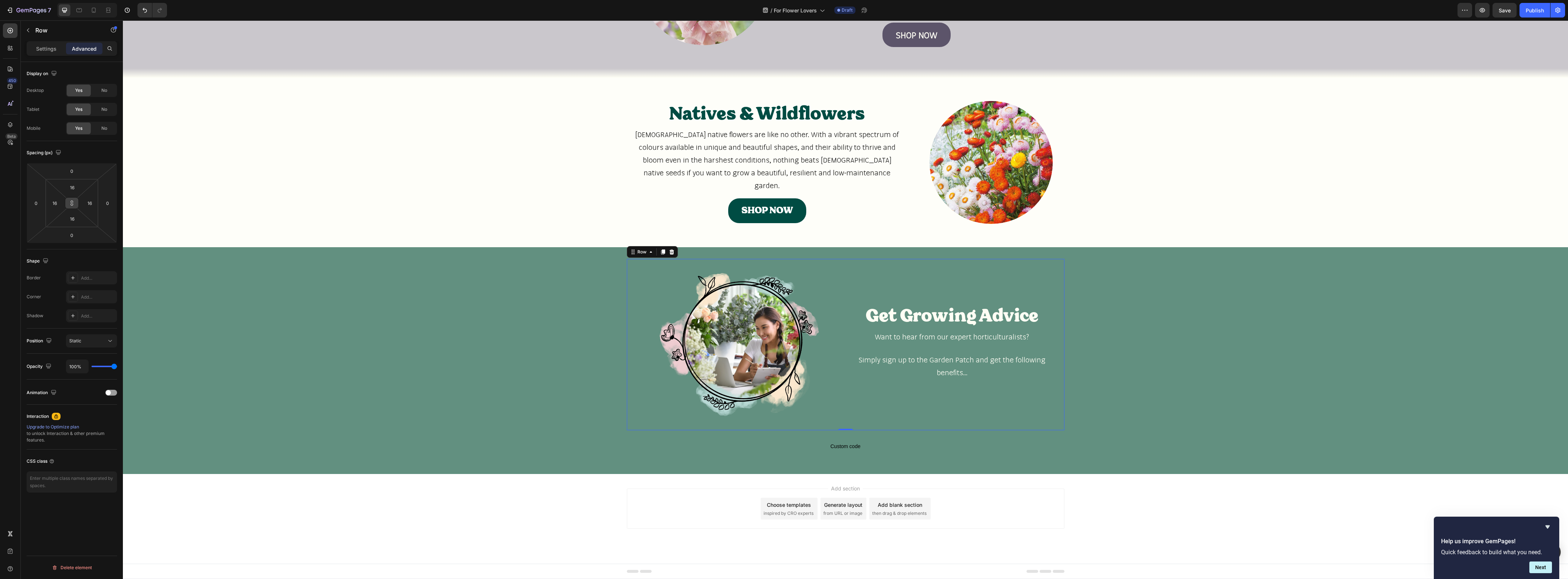
click at [70, 205] on icon at bounding box center [72, 203] width 6 height 6
click at [71, 222] on input "16" at bounding box center [72, 218] width 15 height 11
type input "0"
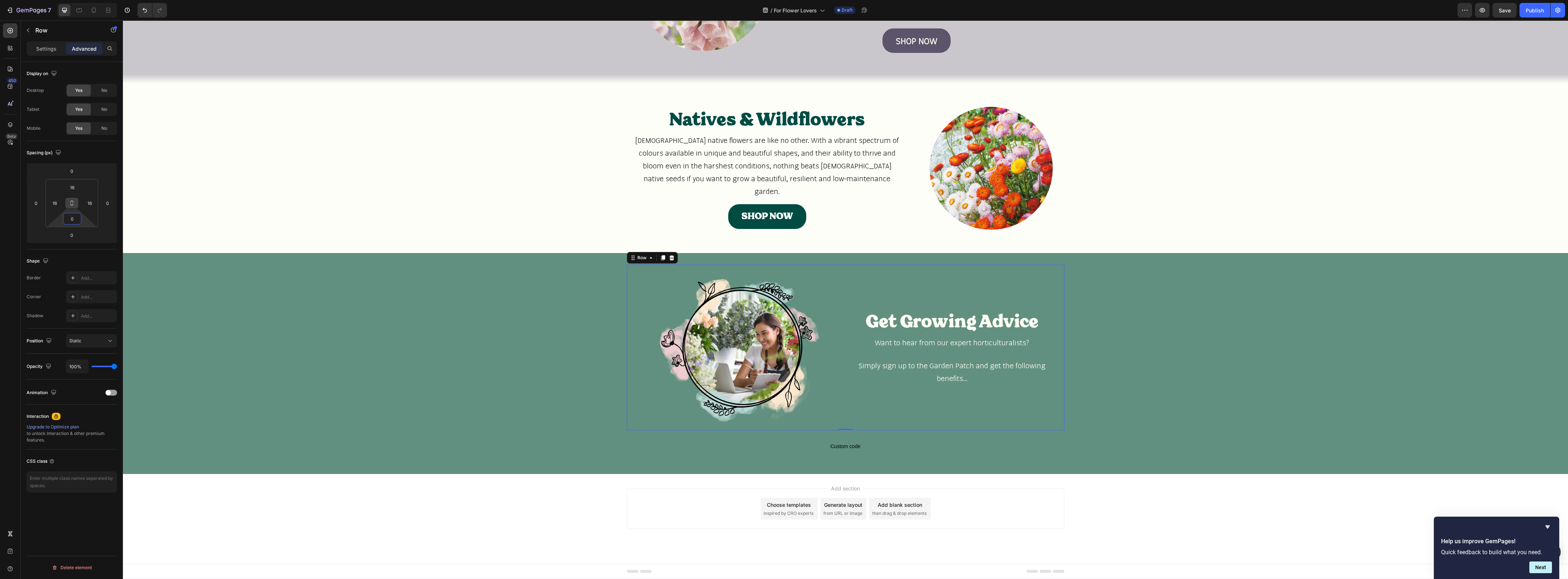
scroll to position [1248, 0]
click at [704, 433] on div "Custom code Custom Code Row" at bounding box center [845, 446] width 438 height 32
click at [71, 207] on button at bounding box center [72, 203] width 14 height 12
click at [72, 201] on icon at bounding box center [72, 203] width 6 height 6
click at [74, 186] on input "16" at bounding box center [72, 187] width 15 height 11
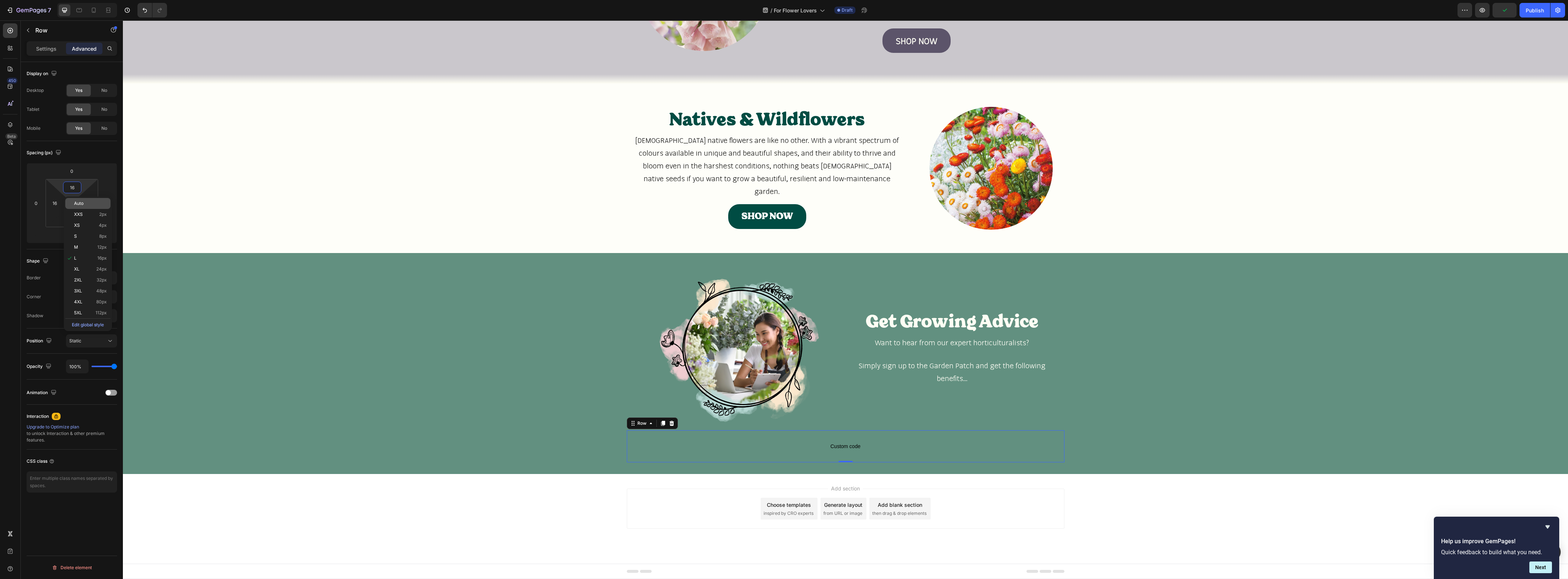
type input "0"
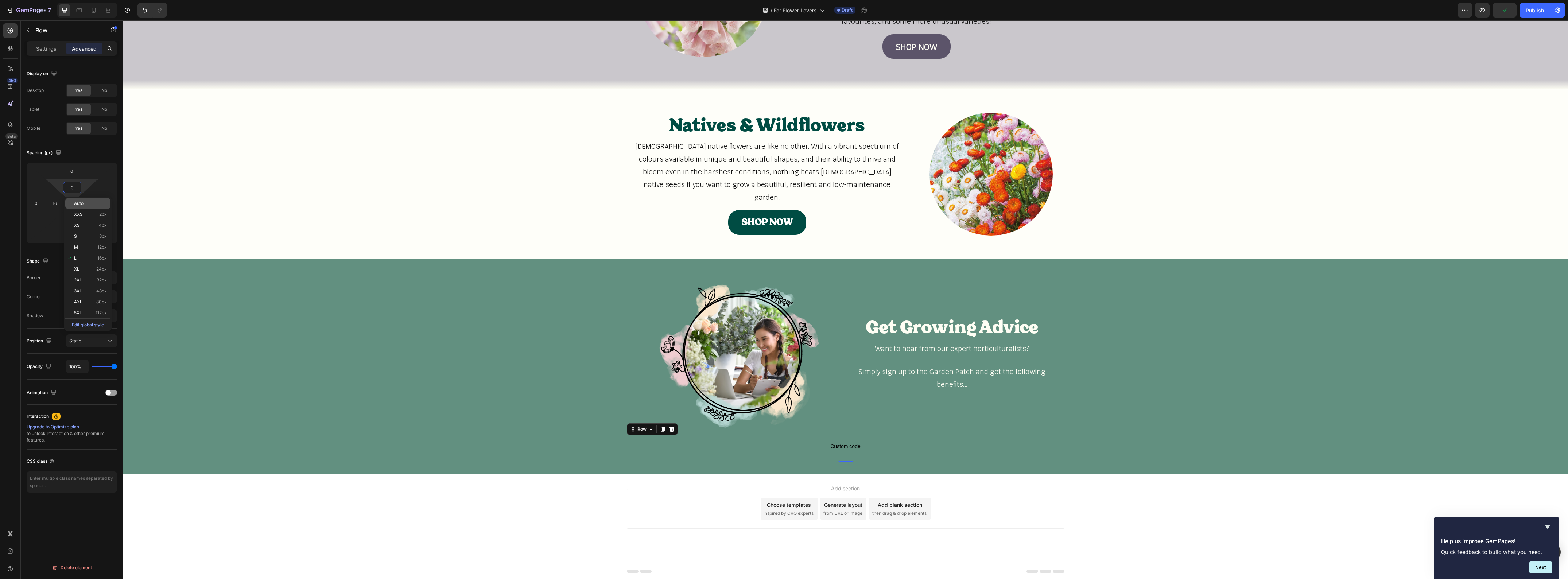
scroll to position [1242, 0]
click at [308, 314] on div "Image Get Growing Advice Heading Want to hear from our expert horticulturalists…" at bounding box center [845, 366] width 1445 height 192
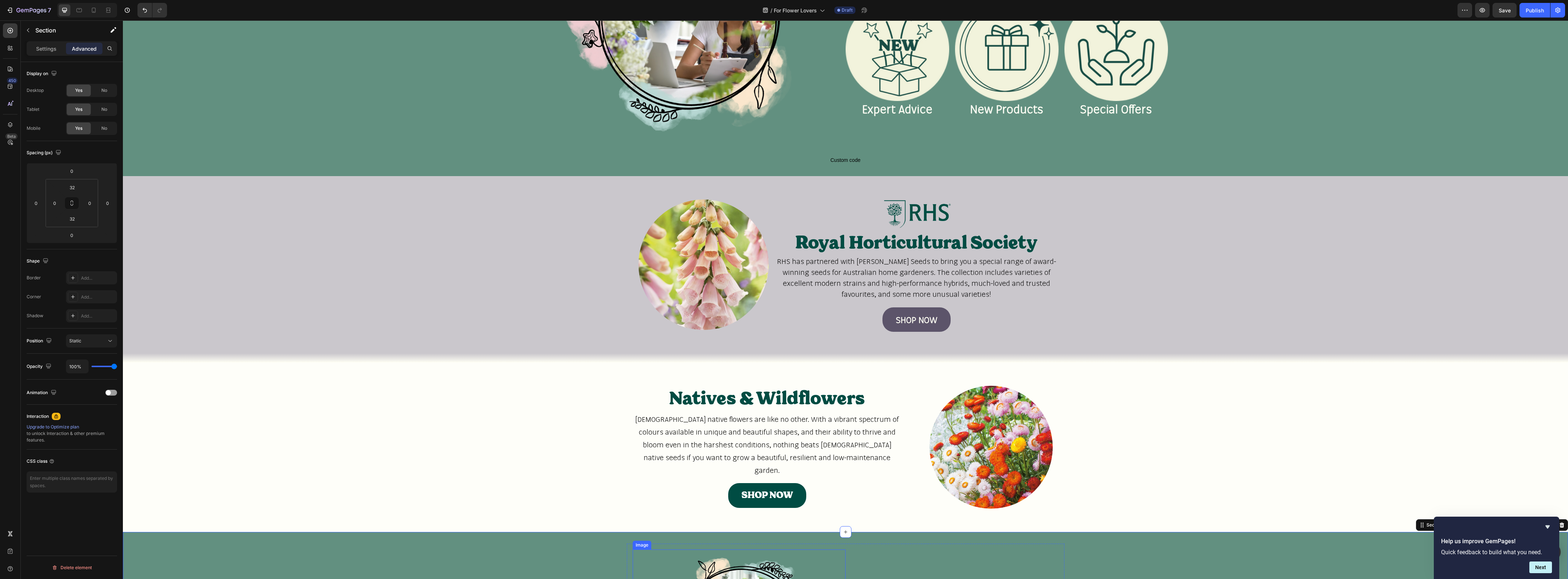
scroll to position [741, 0]
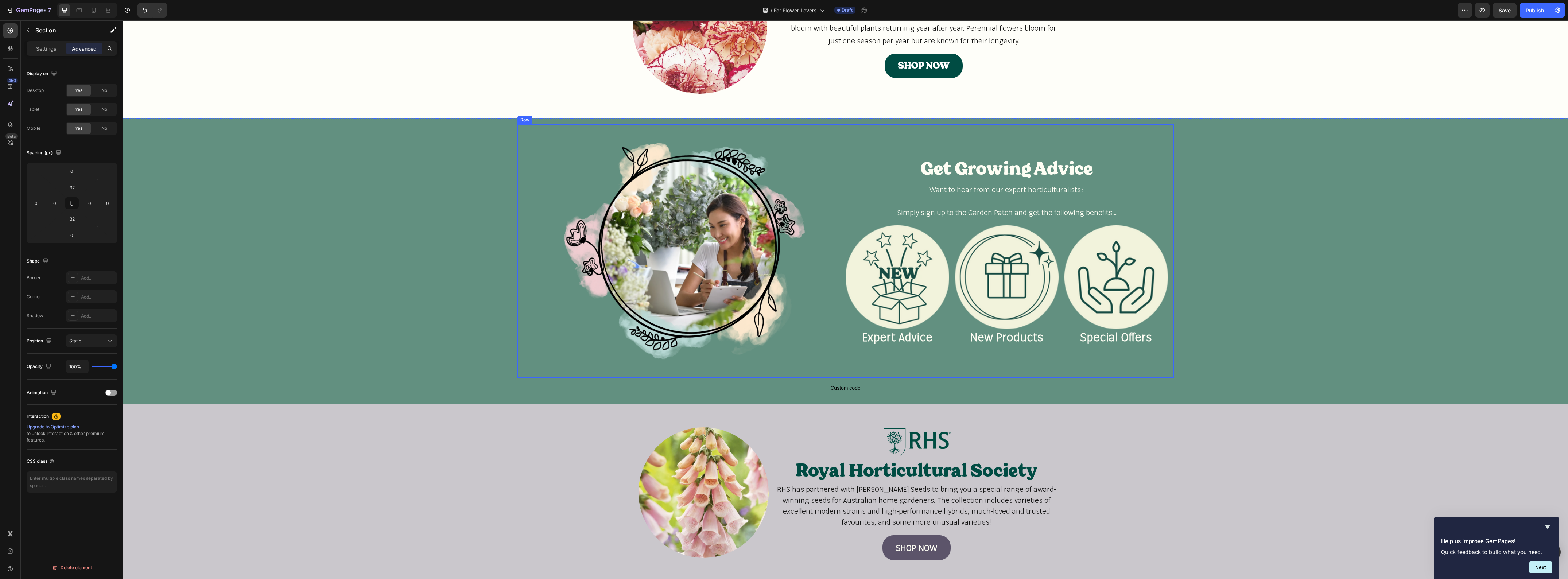
click at [894, 134] on div "Get Growing Advice Heading Want to hear from our expert horticulturalists? Simp…" at bounding box center [1006, 251] width 322 height 242
click at [72, 203] on icon at bounding box center [72, 203] width 6 height 6
click at [75, 217] on input "16" at bounding box center [72, 218] width 15 height 11
type input "0"
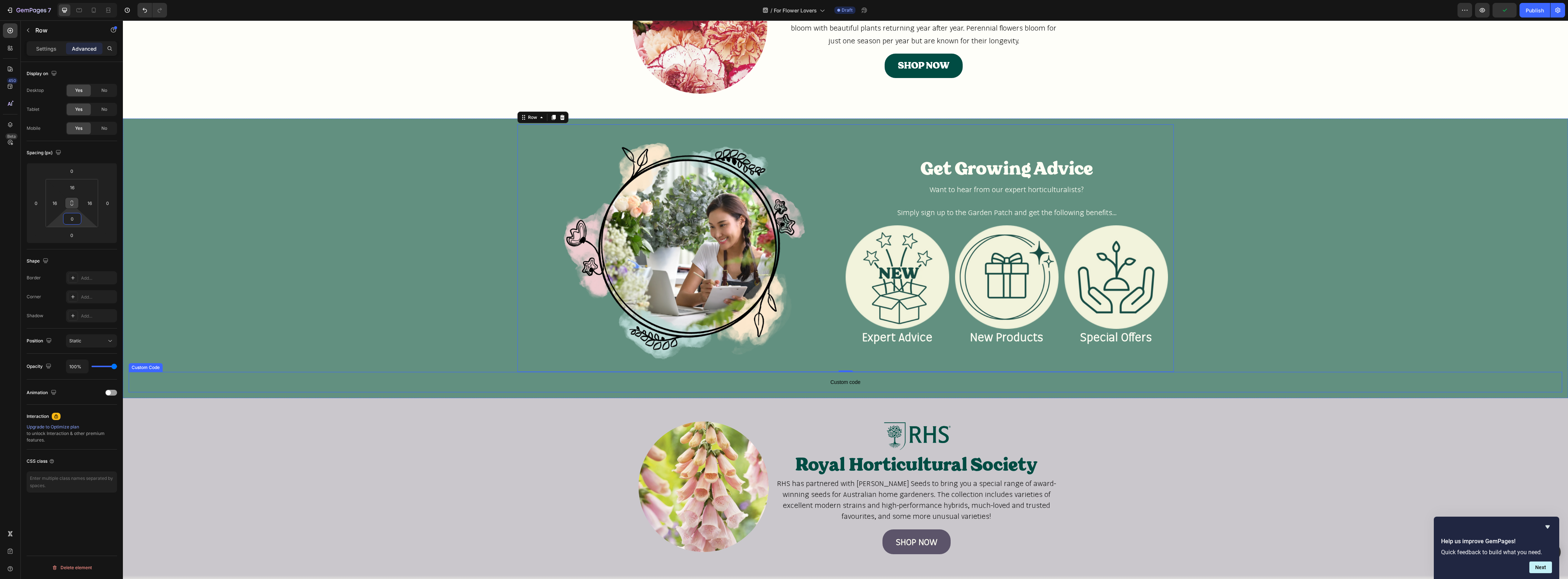
click at [579, 377] on p "Custom code" at bounding box center [845, 381] width 1434 height 20
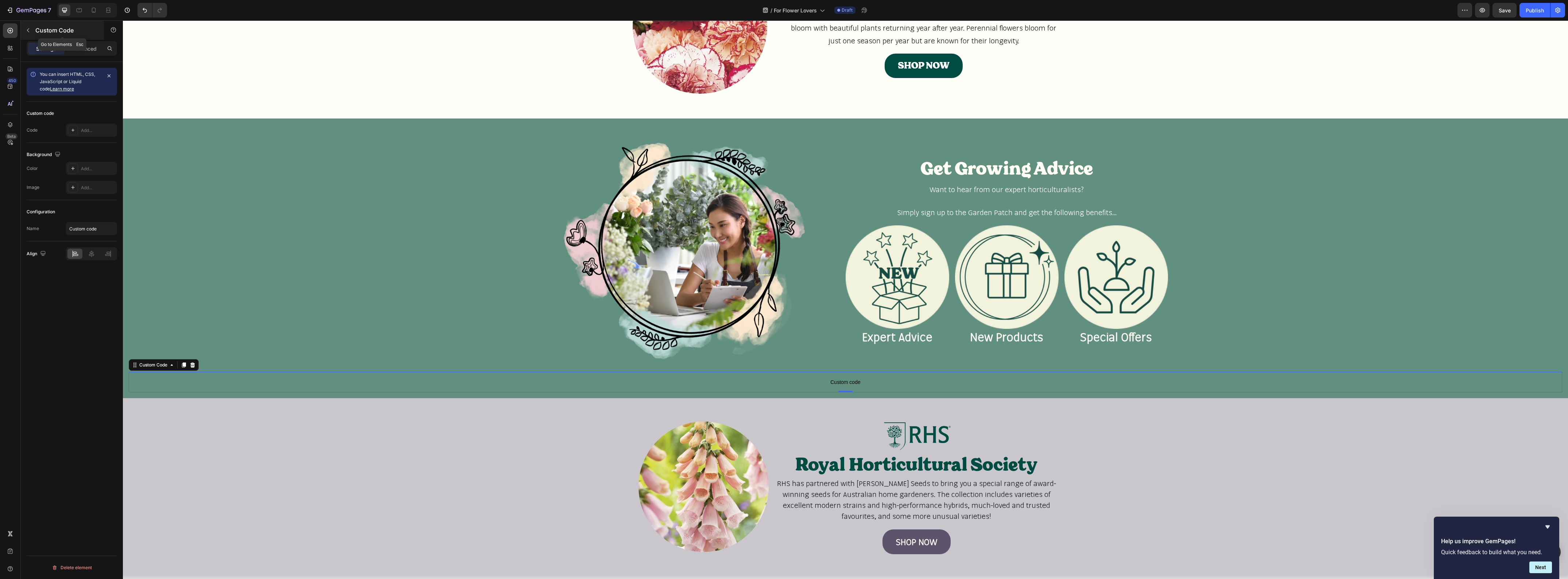
click at [30, 30] on icon "button" at bounding box center [28, 30] width 6 height 6
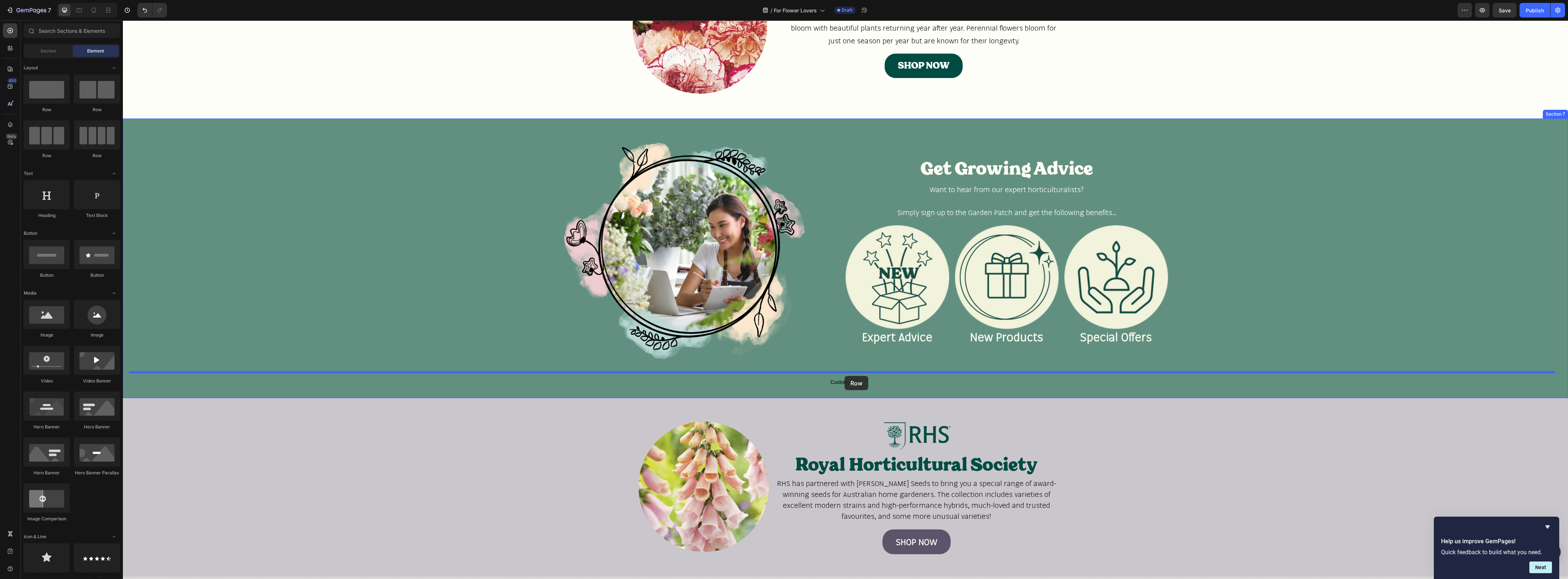
drag, startPoint x: 166, startPoint y: 115, endPoint x: 844, endPoint y: 377, distance: 726.9
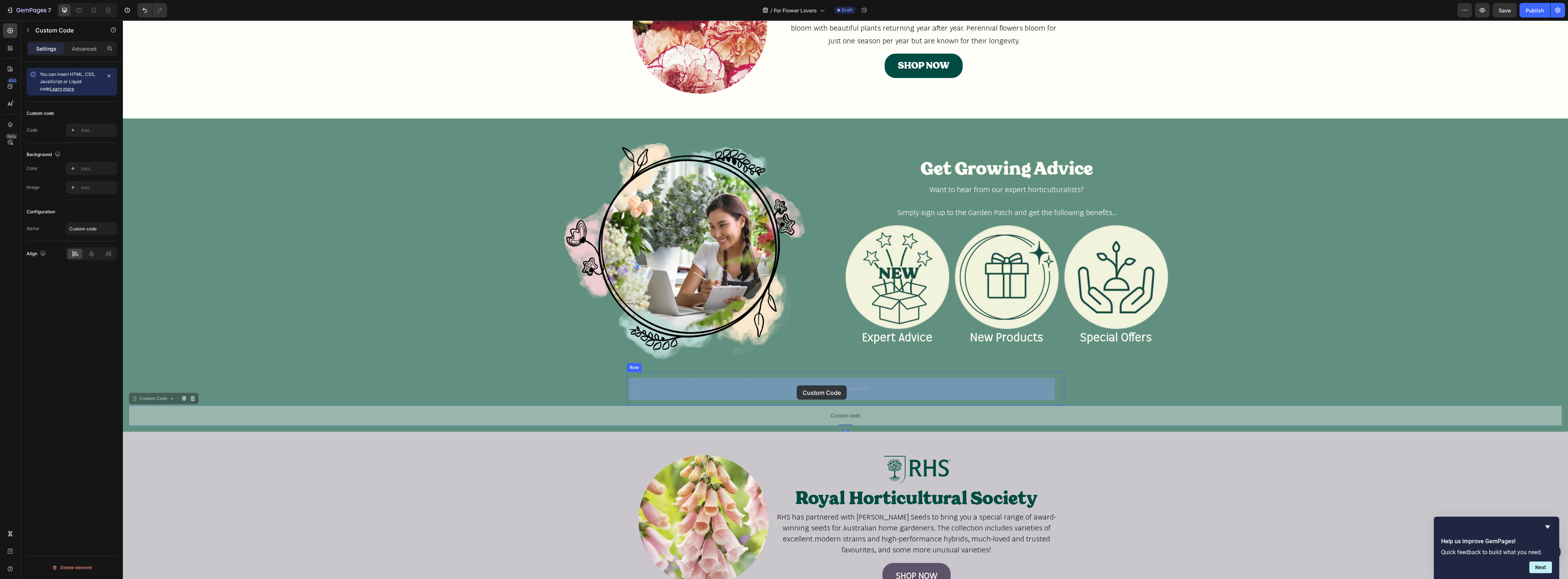
drag, startPoint x: 794, startPoint y: 413, endPoint x: 797, endPoint y: 385, distance: 28.2
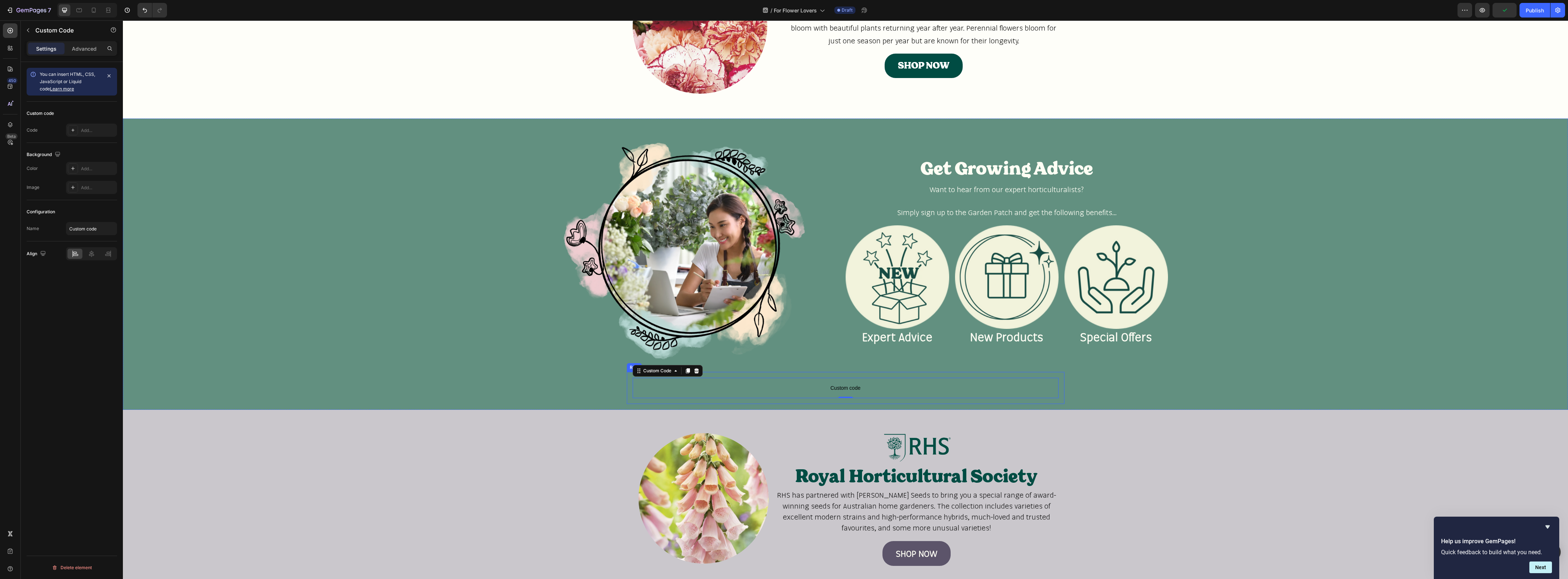
click at [763, 374] on div "Custom code Custom Code 0 Row" at bounding box center [845, 387] width 438 height 32
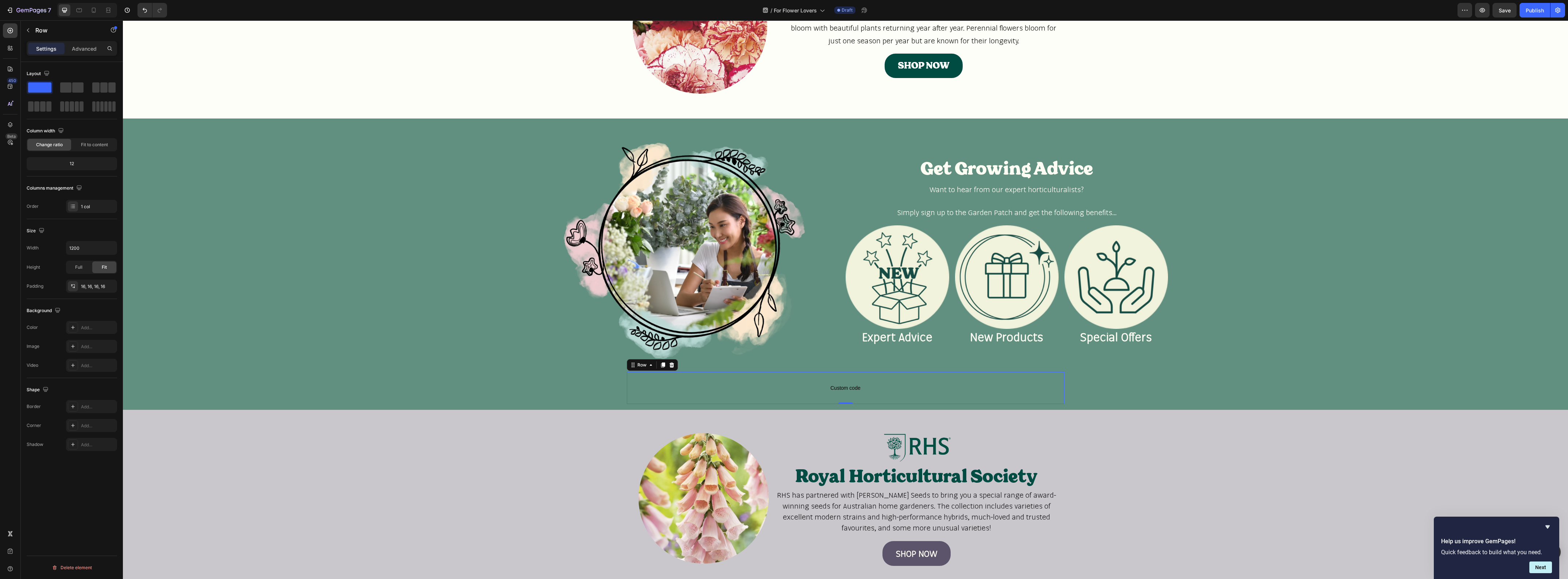
click at [87, 55] on div "Settings Advanced" at bounding box center [71, 48] width 90 height 15
click at [89, 50] on p "Advanced" at bounding box center [84, 49] width 24 height 8
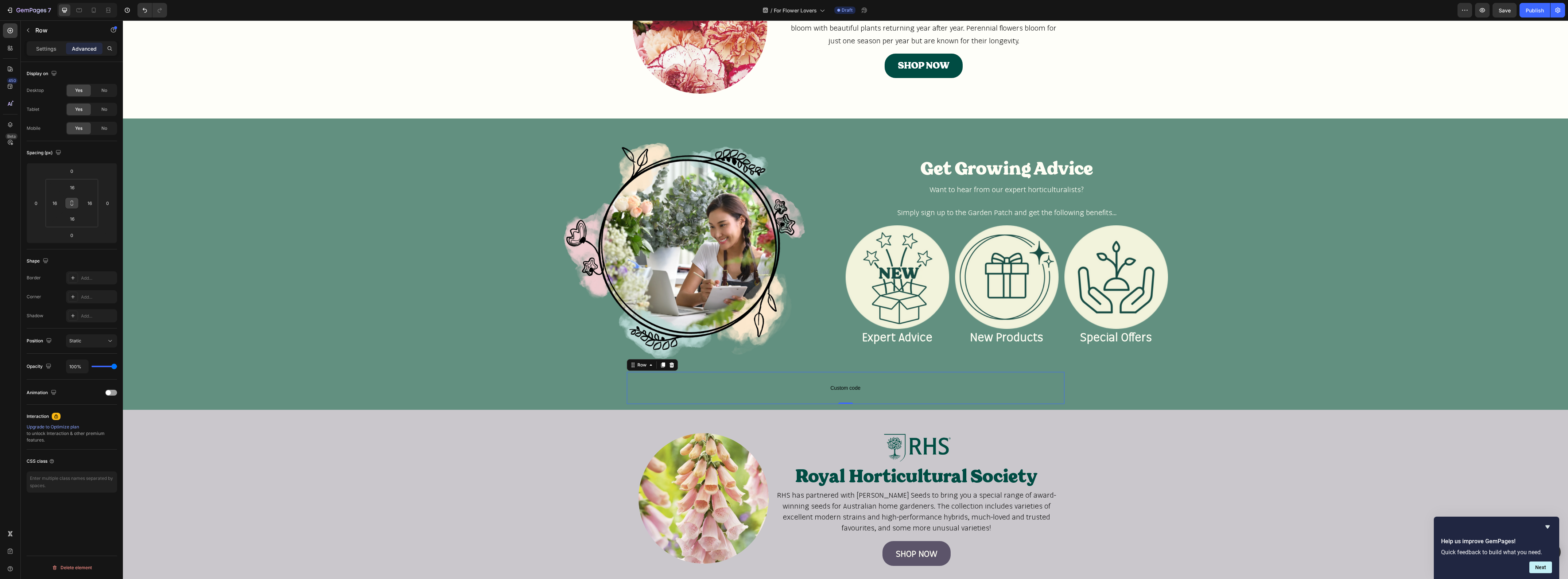
click at [75, 201] on button at bounding box center [72, 203] width 14 height 12
click at [76, 199] on button at bounding box center [72, 203] width 14 height 12
click at [77, 185] on input "16" at bounding box center [72, 187] width 15 height 11
type input "0"
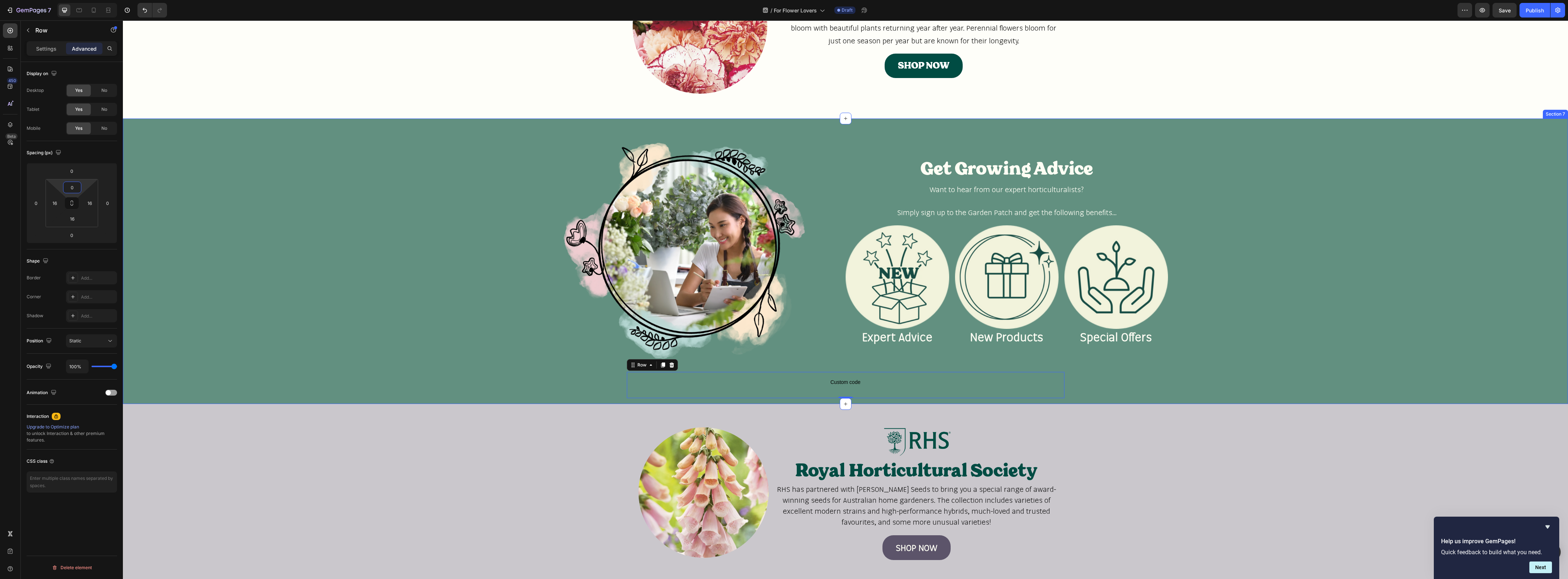
click at [475, 358] on div "Image Get Growing Advice Heading Want to hear from our expert horticulturalists…" at bounding box center [845, 262] width 1434 height 274
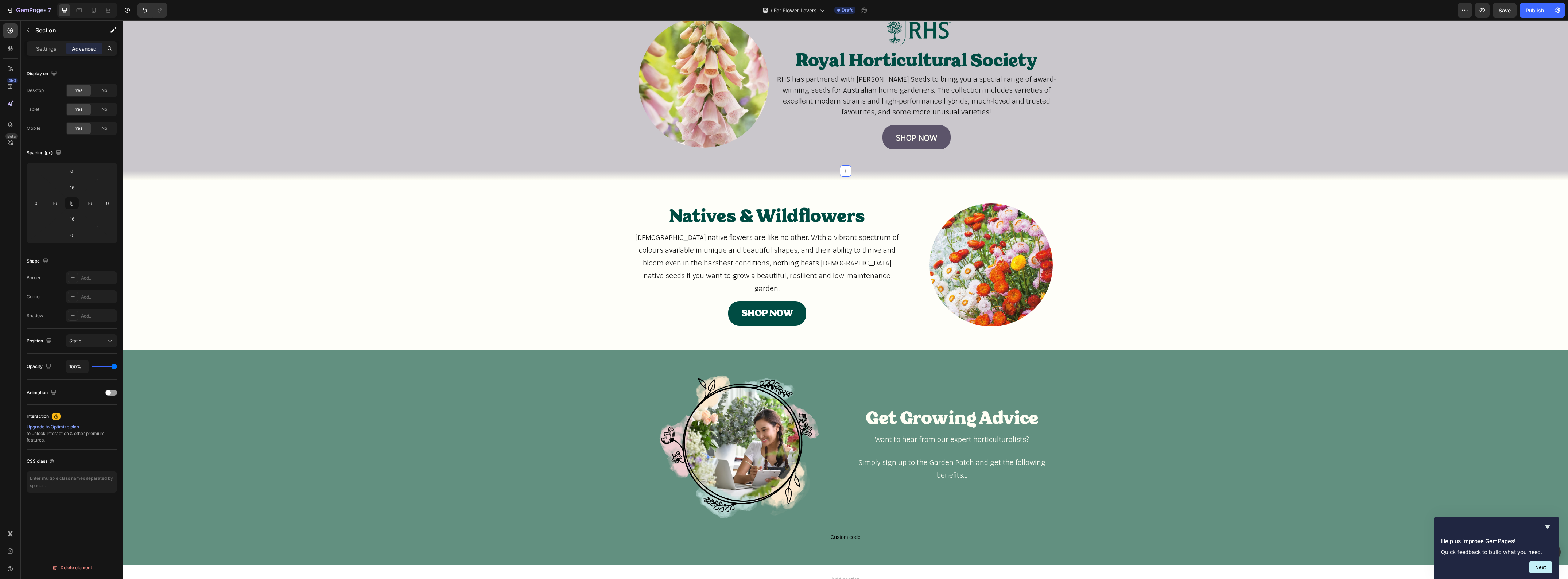
scroll to position [1242, 0]
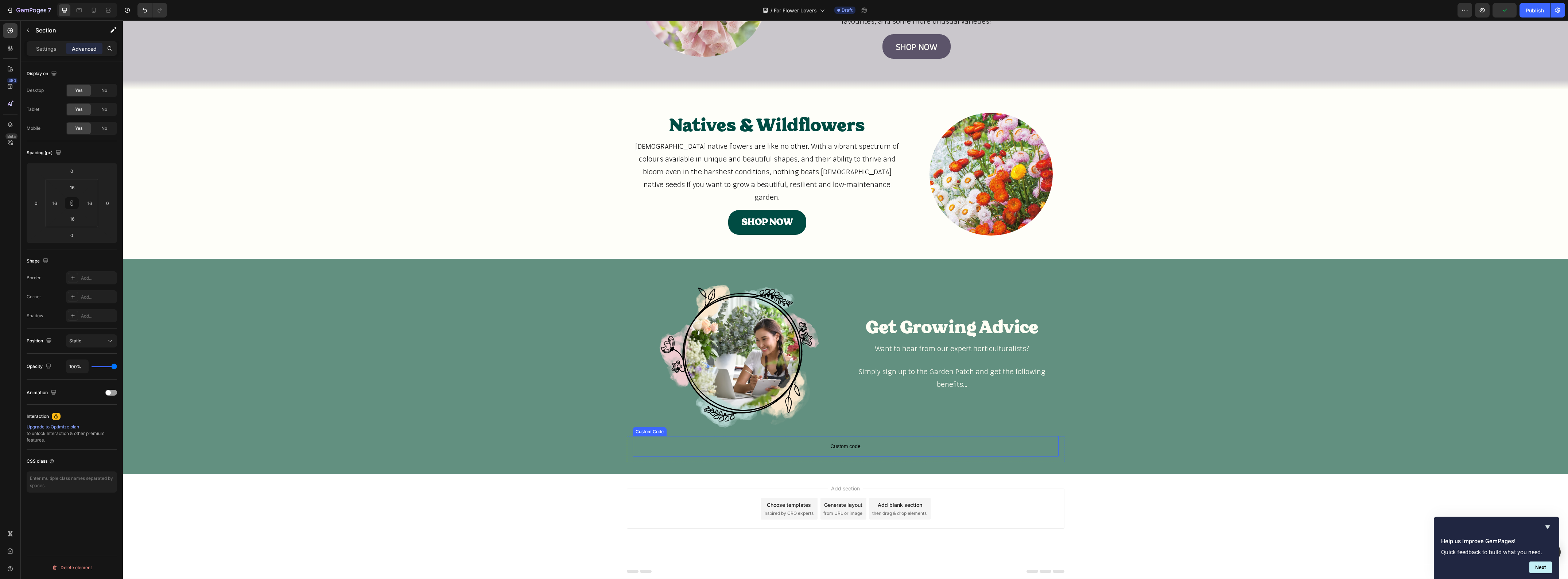
click at [899, 442] on span "Custom code" at bounding box center [845, 446] width 426 height 9
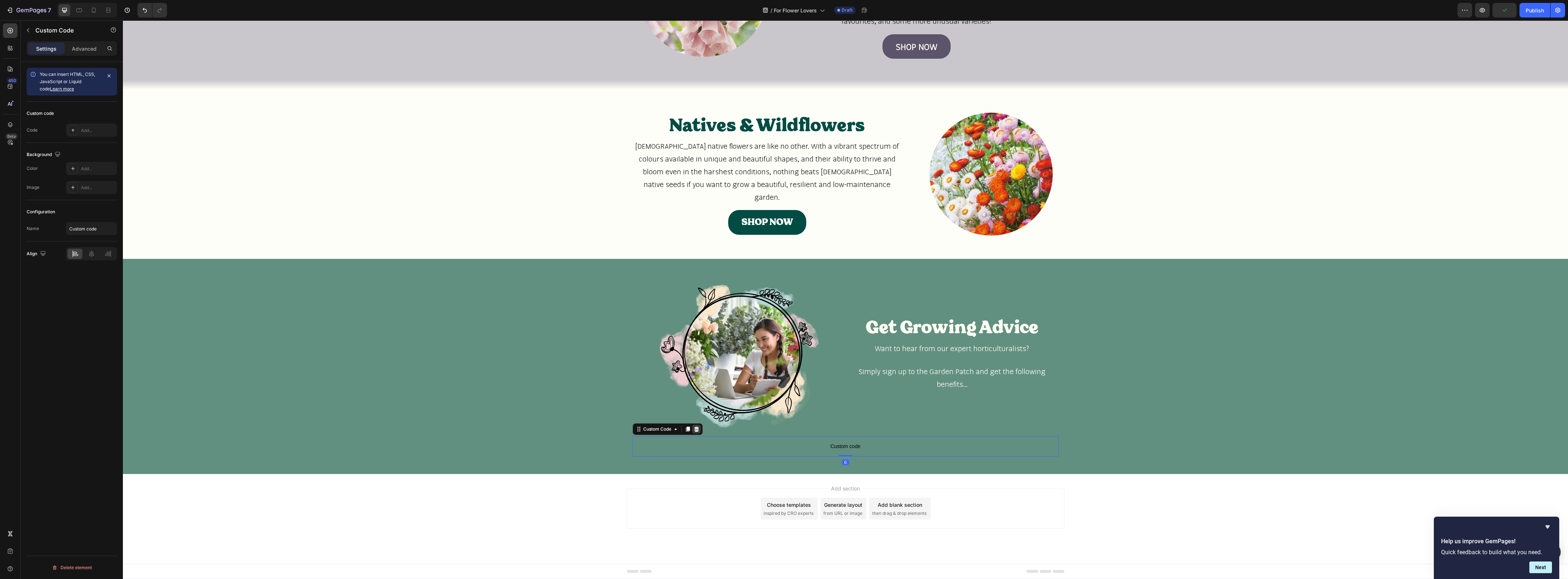
click at [695, 427] on icon at bounding box center [696, 429] width 6 height 6
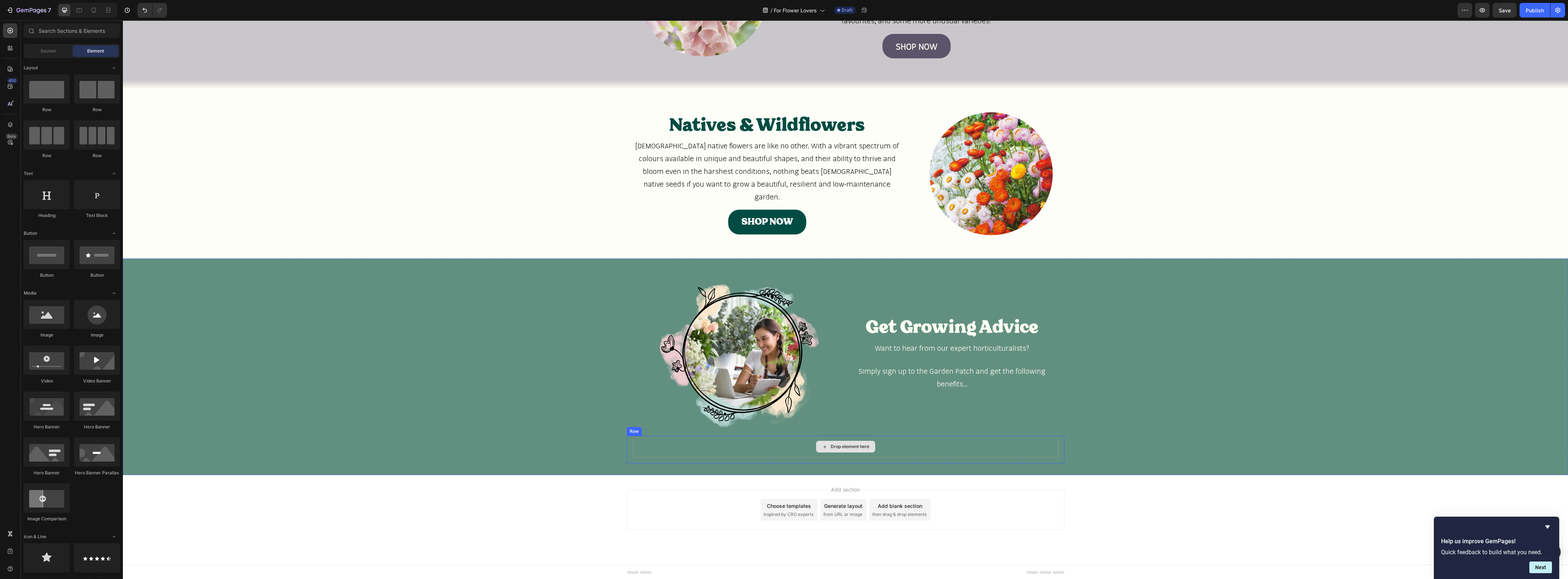
click at [693, 444] on div "Drop element here" at bounding box center [845, 447] width 426 height 21
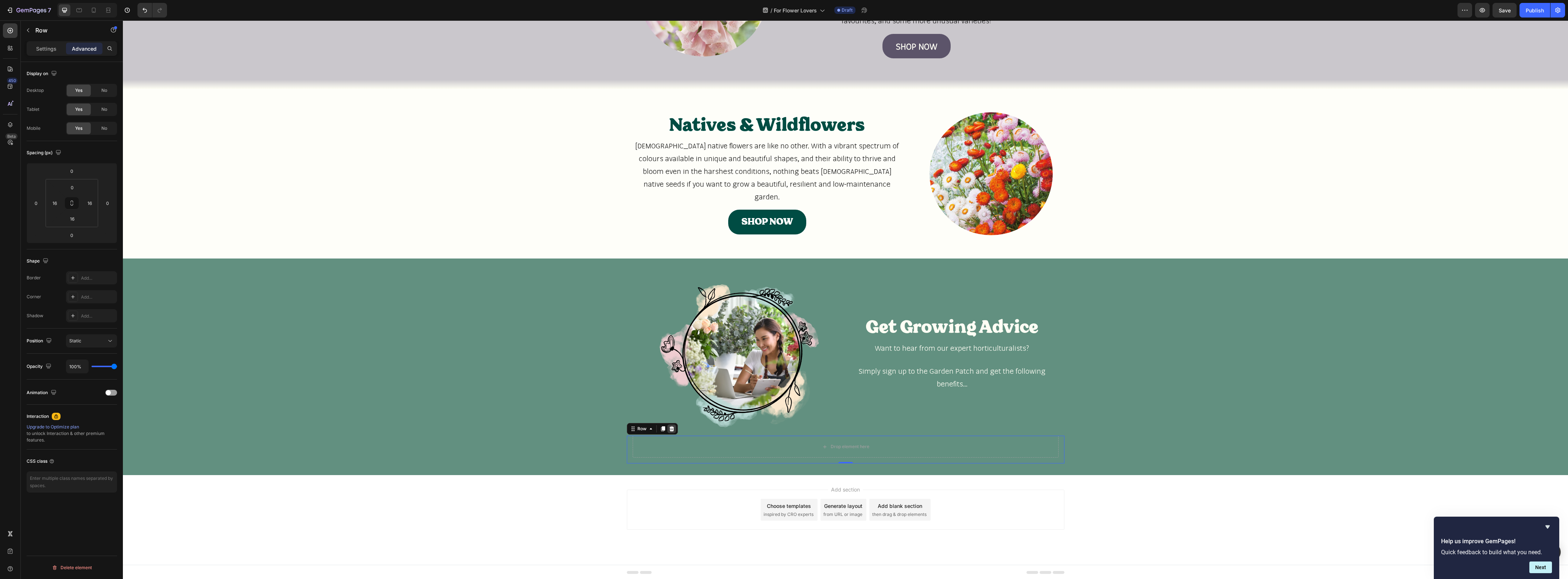
click at [669, 430] on icon at bounding box center [671, 428] width 5 height 5
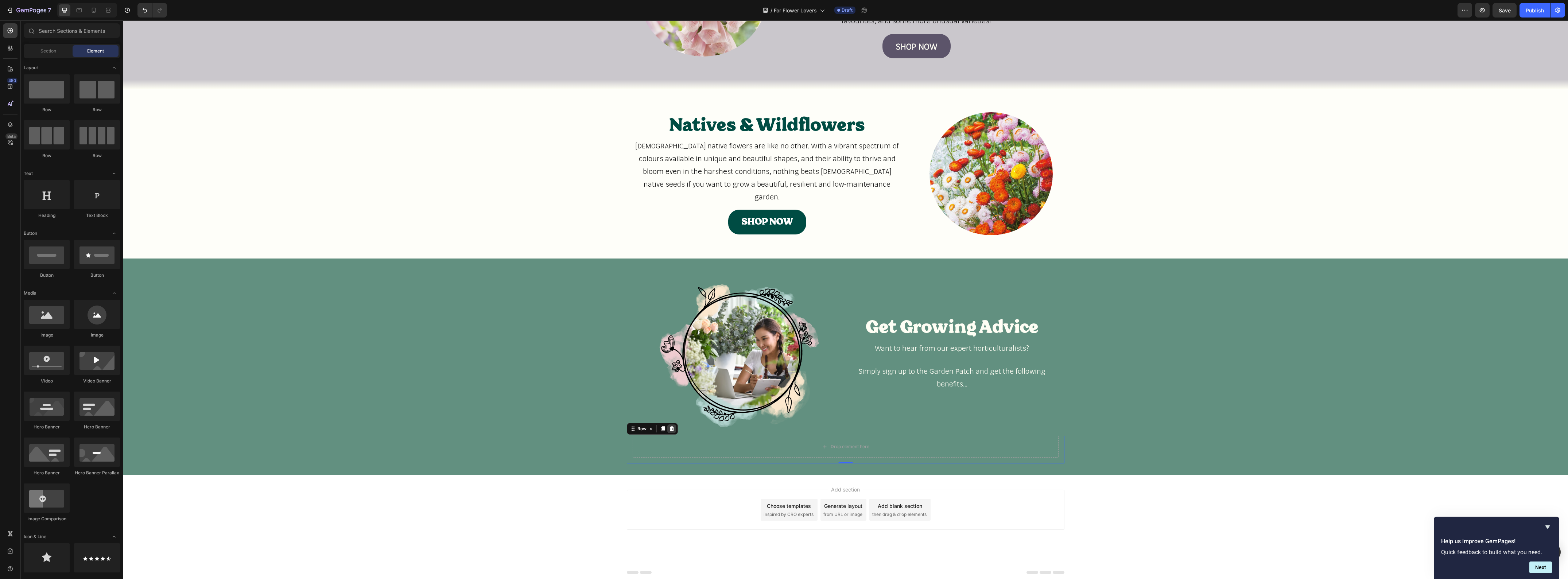
scroll to position [1215, 0]
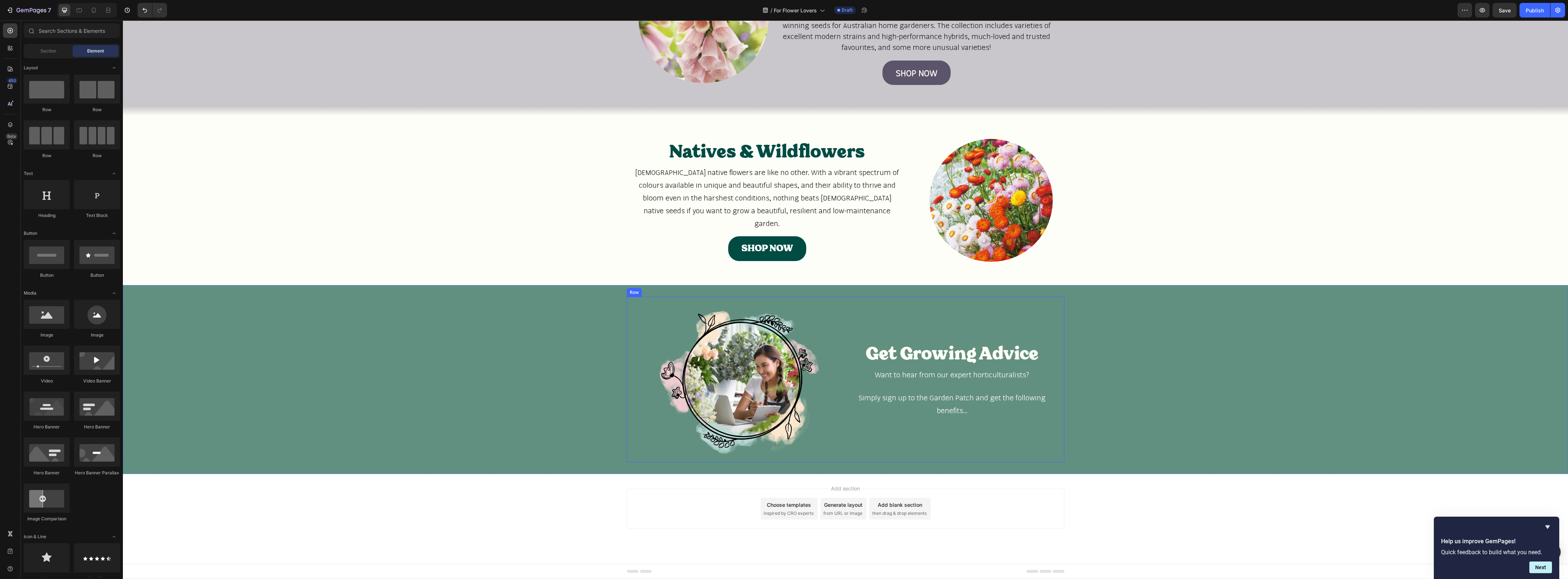
click at [661, 298] on div "Image Get Growing Advice Heading Want to hear from our expert horticulturalists…" at bounding box center [845, 380] width 438 height 165
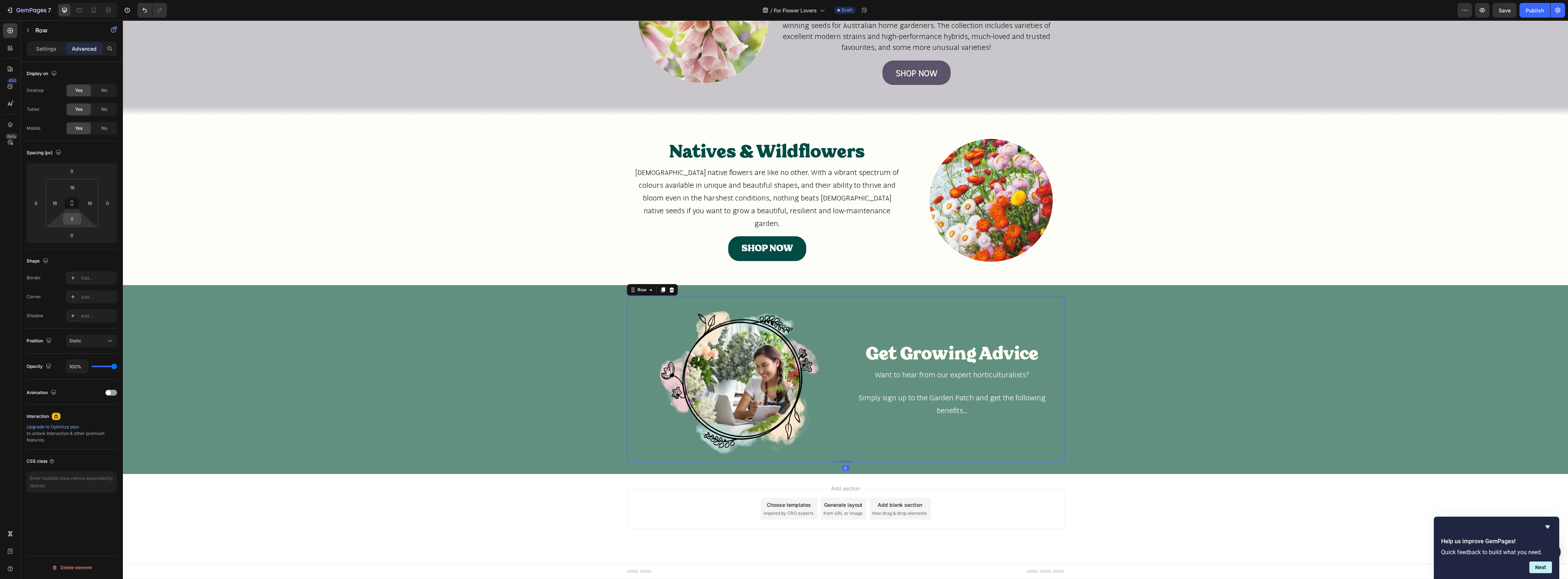
click at [71, 218] on input "0" at bounding box center [72, 218] width 15 height 11
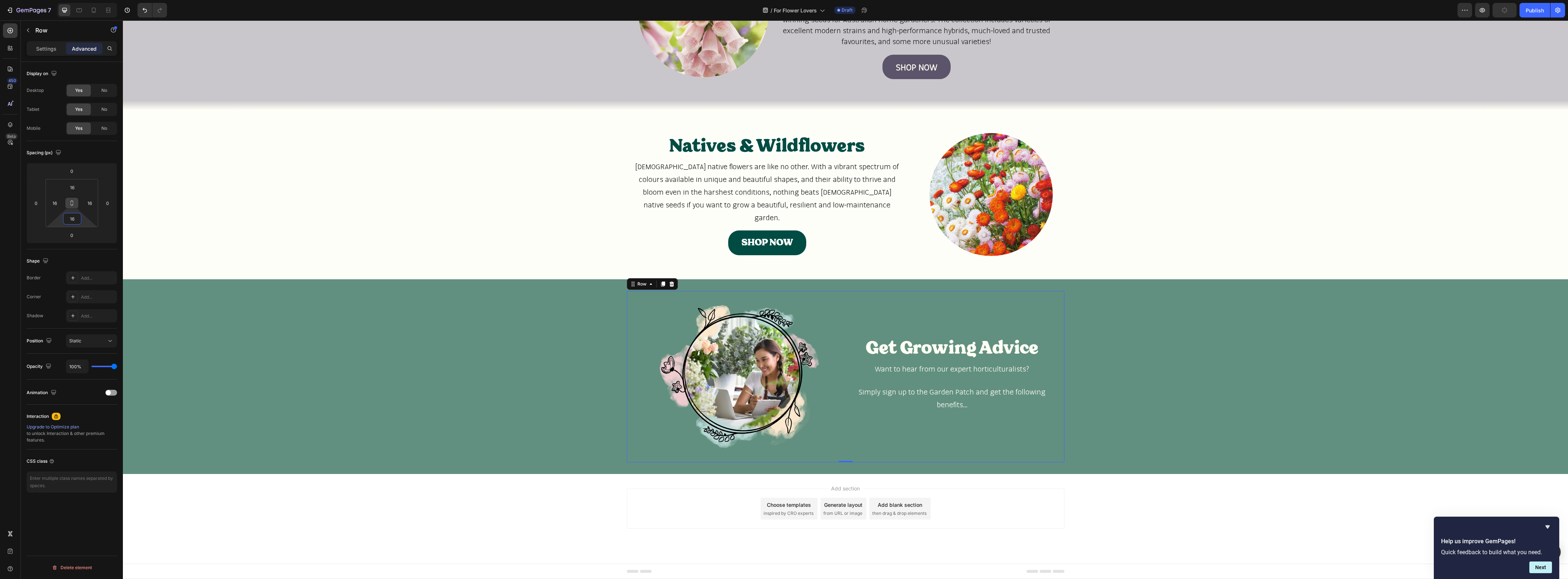
type input "16"
click at [75, 203] on button at bounding box center [72, 203] width 14 height 12
click at [28, 28] on icon "button" at bounding box center [28, 30] width 6 height 6
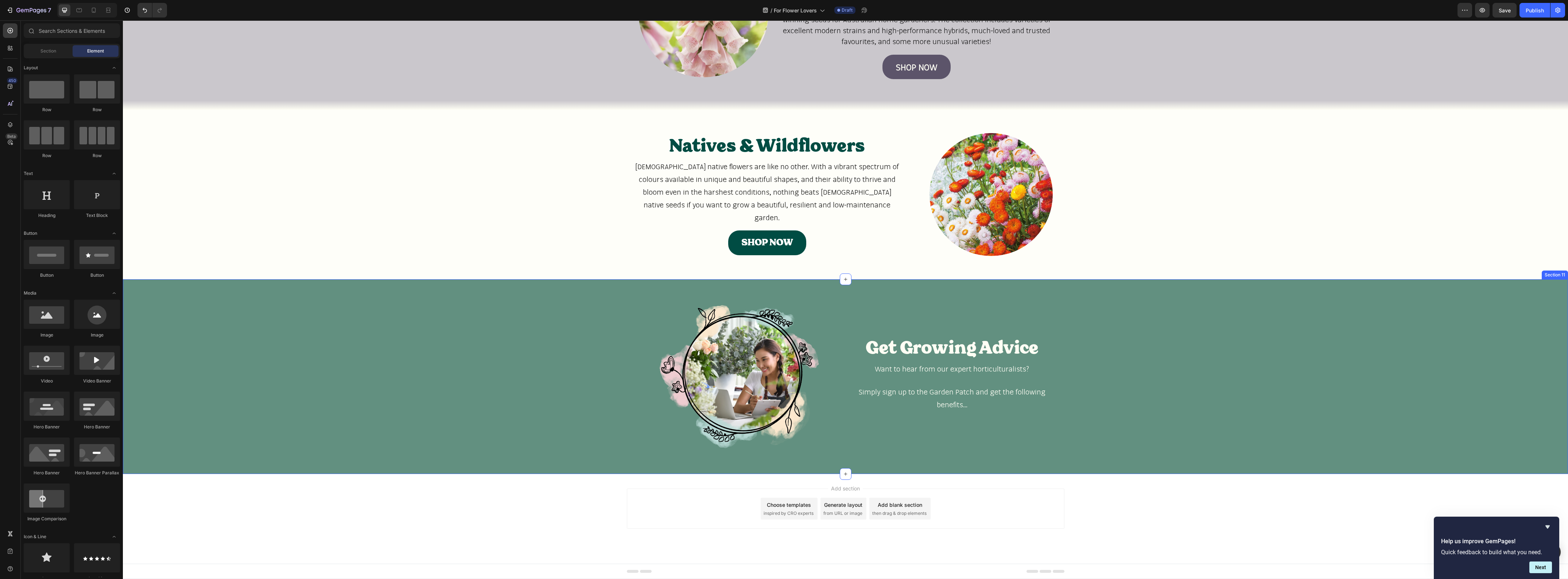
click at [752, 290] on div "Image Get Growing Advice Heading Want to hear from our expert horticulturalists…" at bounding box center [845, 377] width 1445 height 195
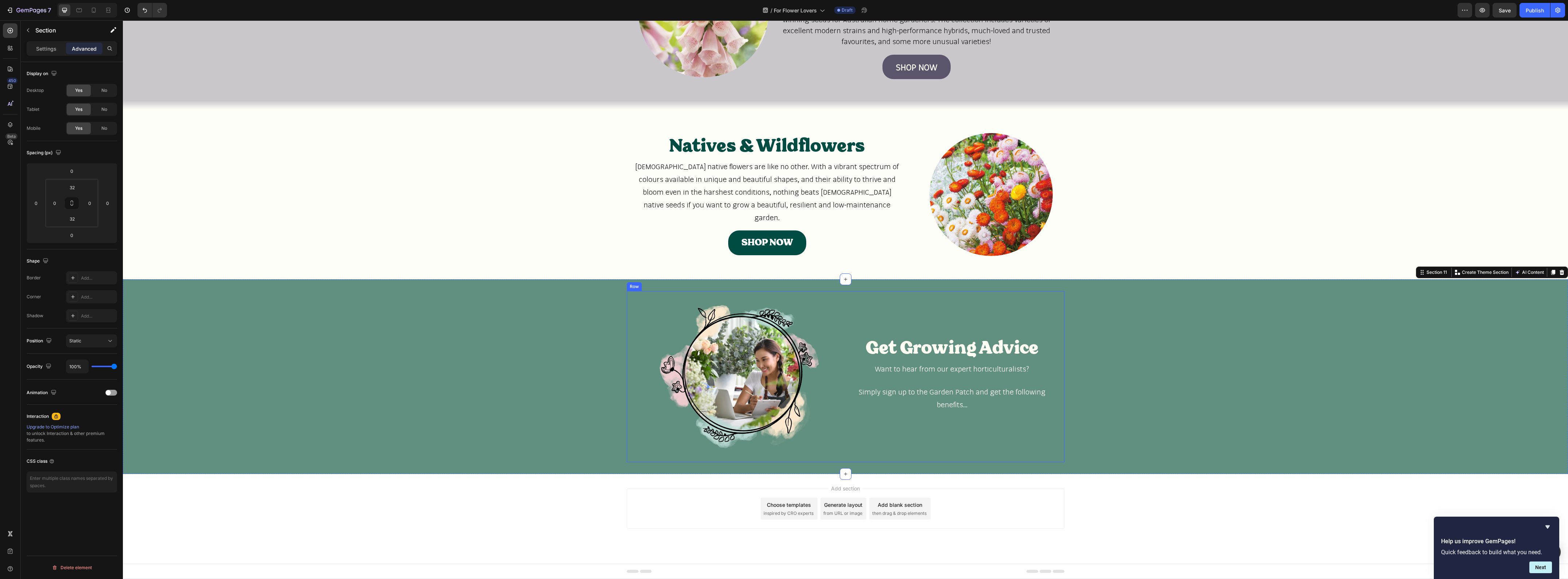
click at [751, 293] on div "Image Get Growing Advice Heading Want to hear from our expert horticulturalists…" at bounding box center [845, 377] width 438 height 171
click at [53, 51] on p "Settings" at bounding box center [46, 49] width 20 height 8
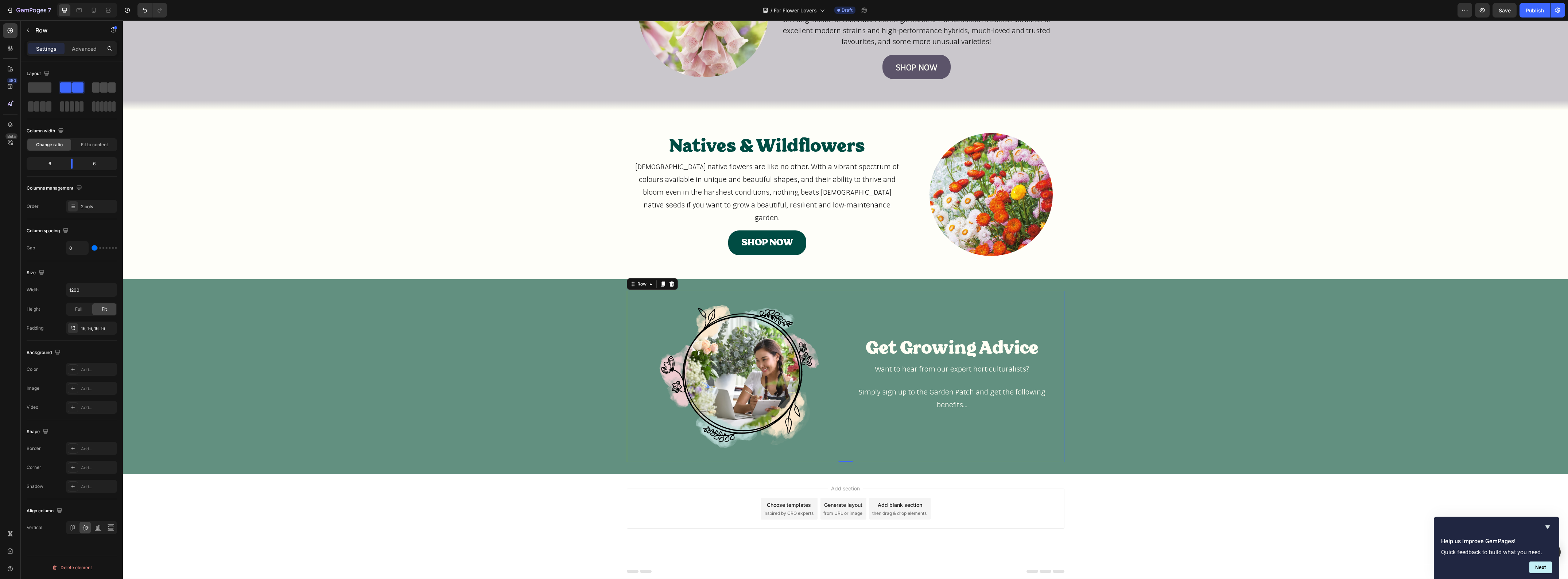
click at [104, 88] on span at bounding box center [103, 88] width 7 height 10
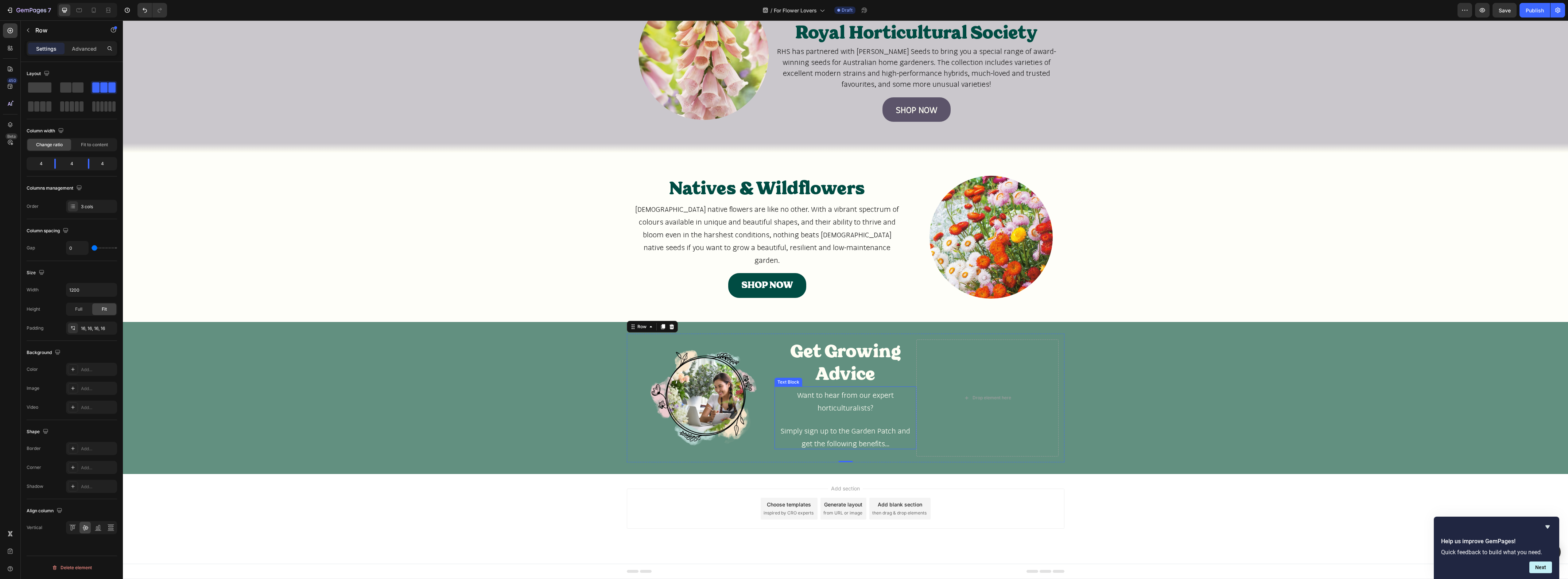
click at [857, 393] on span "Want to hear from our expert horticulturalists?" at bounding box center [845, 402] width 96 height 21
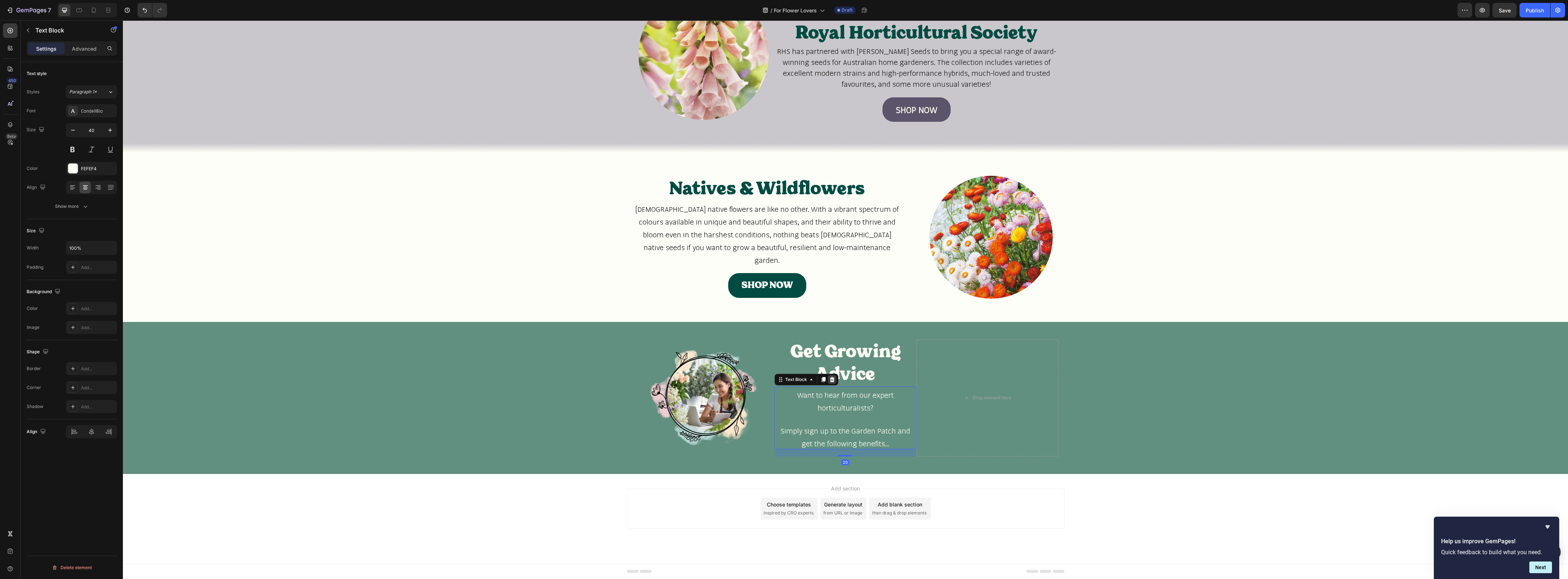
click at [829, 381] on icon at bounding box center [832, 380] width 6 height 6
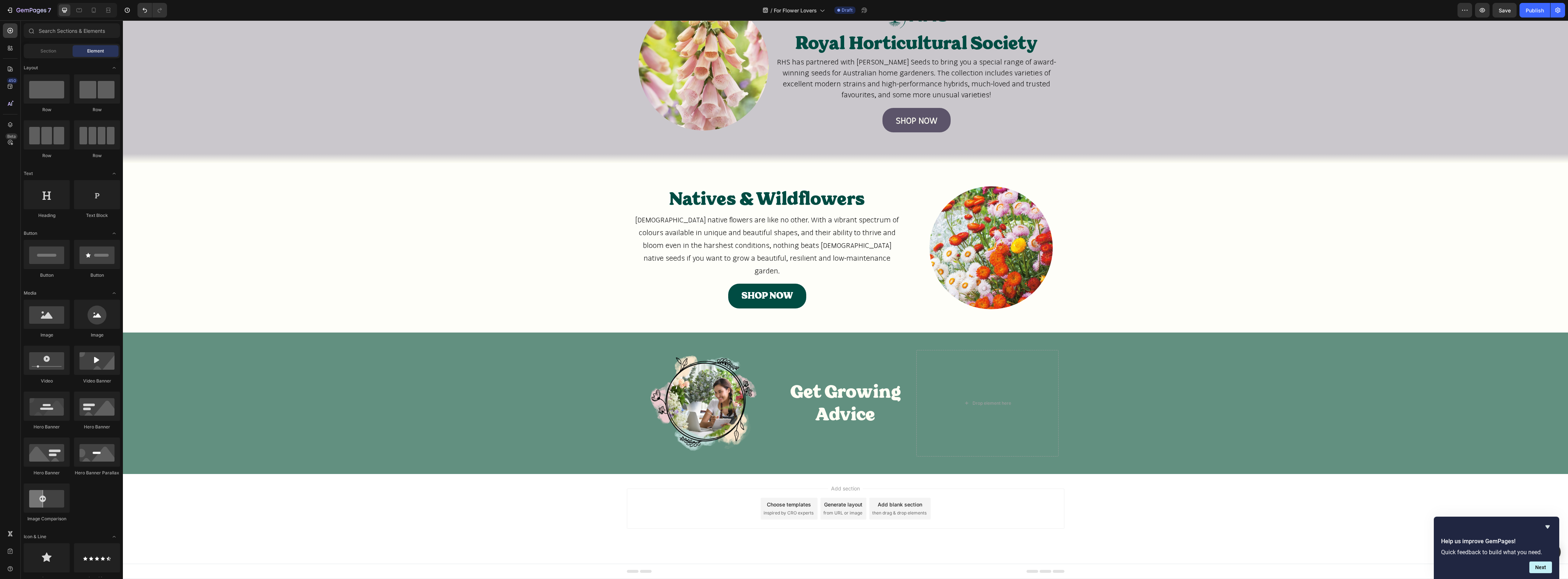
scroll to position [1168, 0]
click at [826, 397] on h2 "Get Growing Advice" at bounding box center [845, 404] width 142 height 47
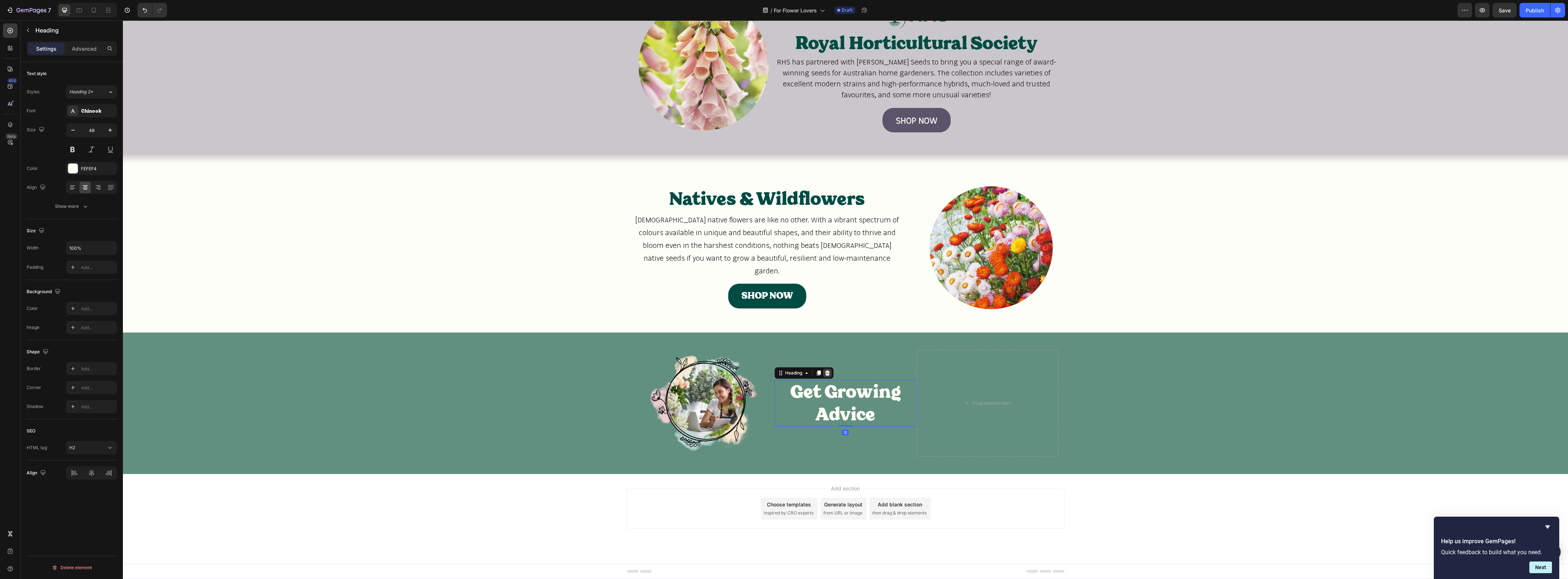
click at [825, 372] on icon at bounding box center [827, 373] width 5 height 5
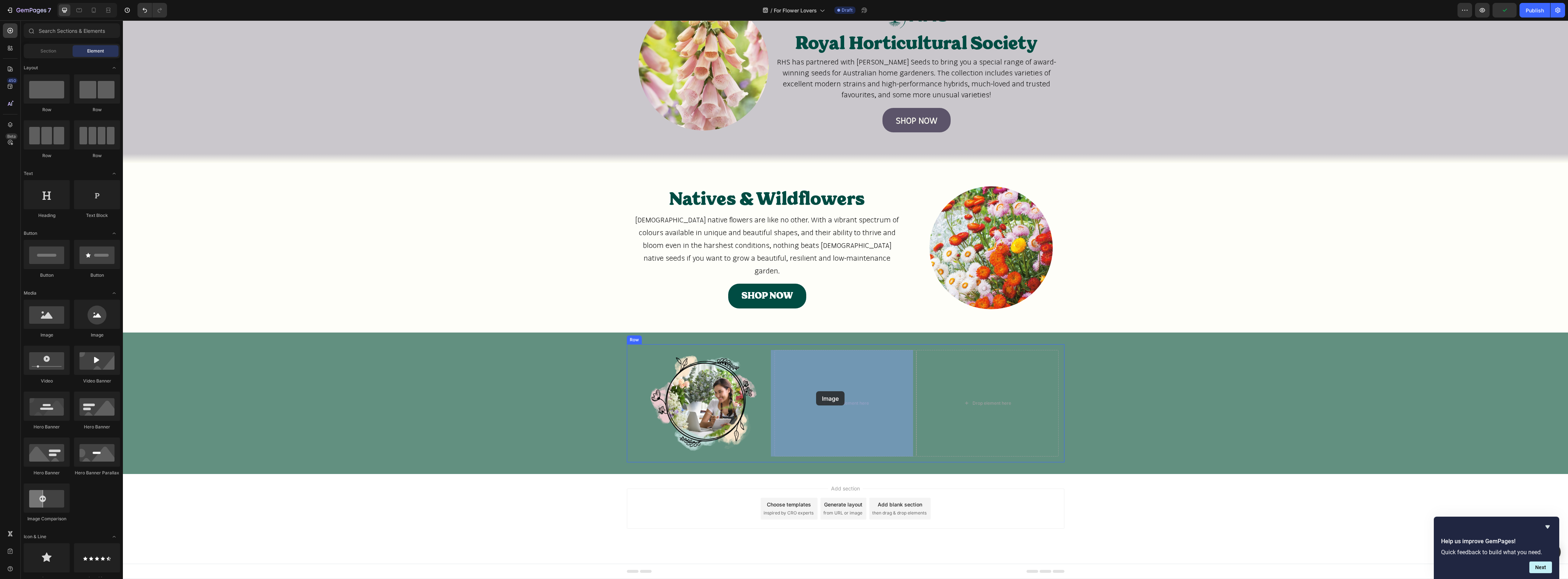
drag, startPoint x: 226, startPoint y: 340, endPoint x: 816, endPoint y: 391, distance: 592.2
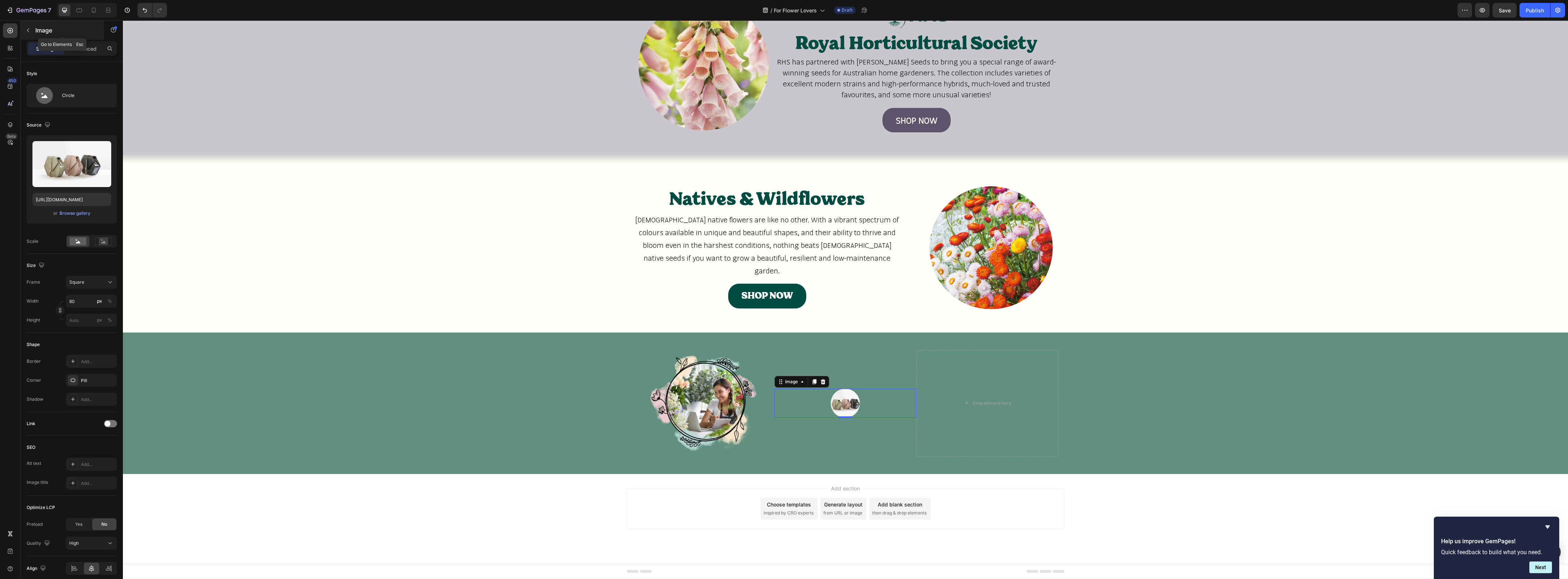
click at [31, 30] on button "button" at bounding box center [28, 30] width 12 height 12
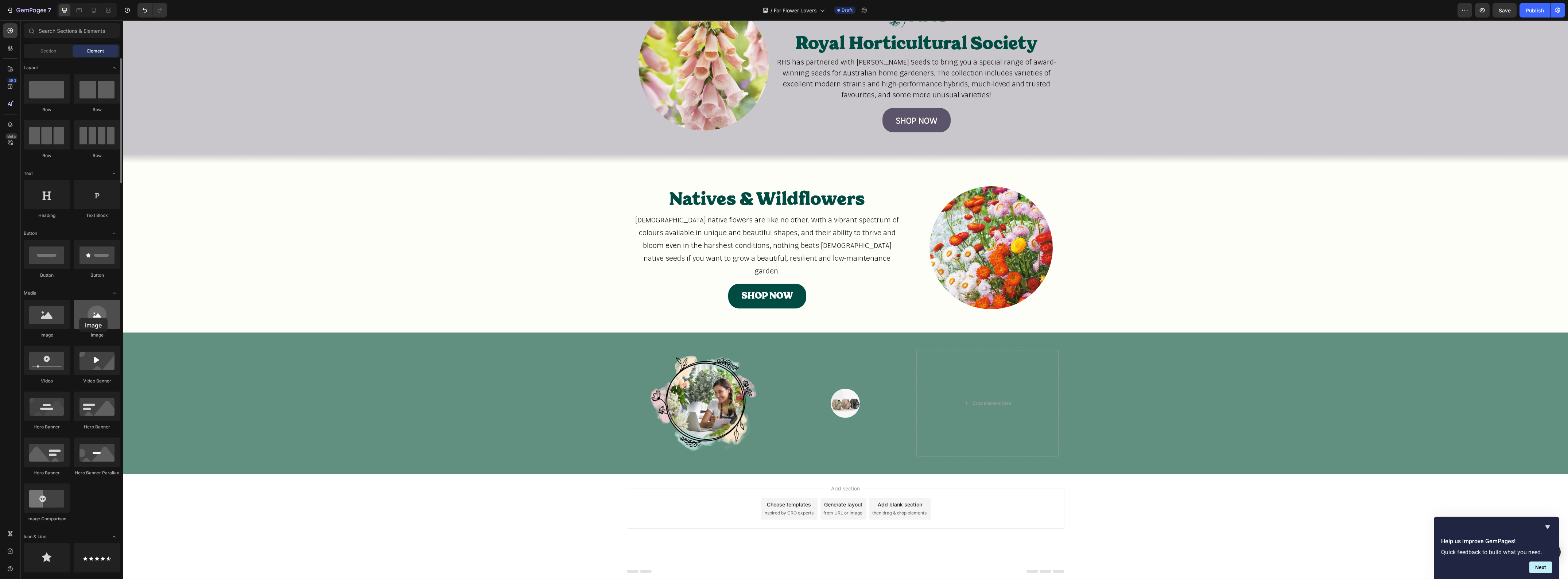
drag, startPoint x: 97, startPoint y: 318, endPoint x: 81, endPoint y: 316, distance: 16.1
click at [81, 316] on div at bounding box center [96, 314] width 46 height 29
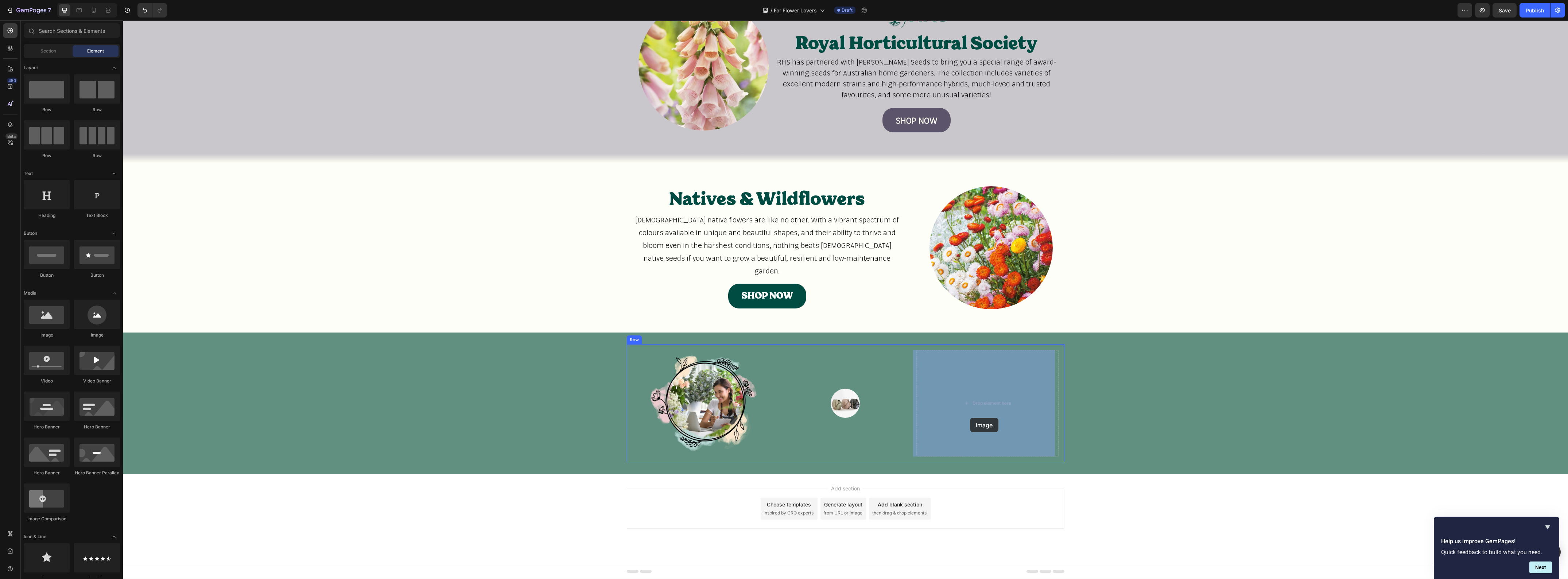
drag, startPoint x: 166, startPoint y: 344, endPoint x: 970, endPoint y: 418, distance: 807.4
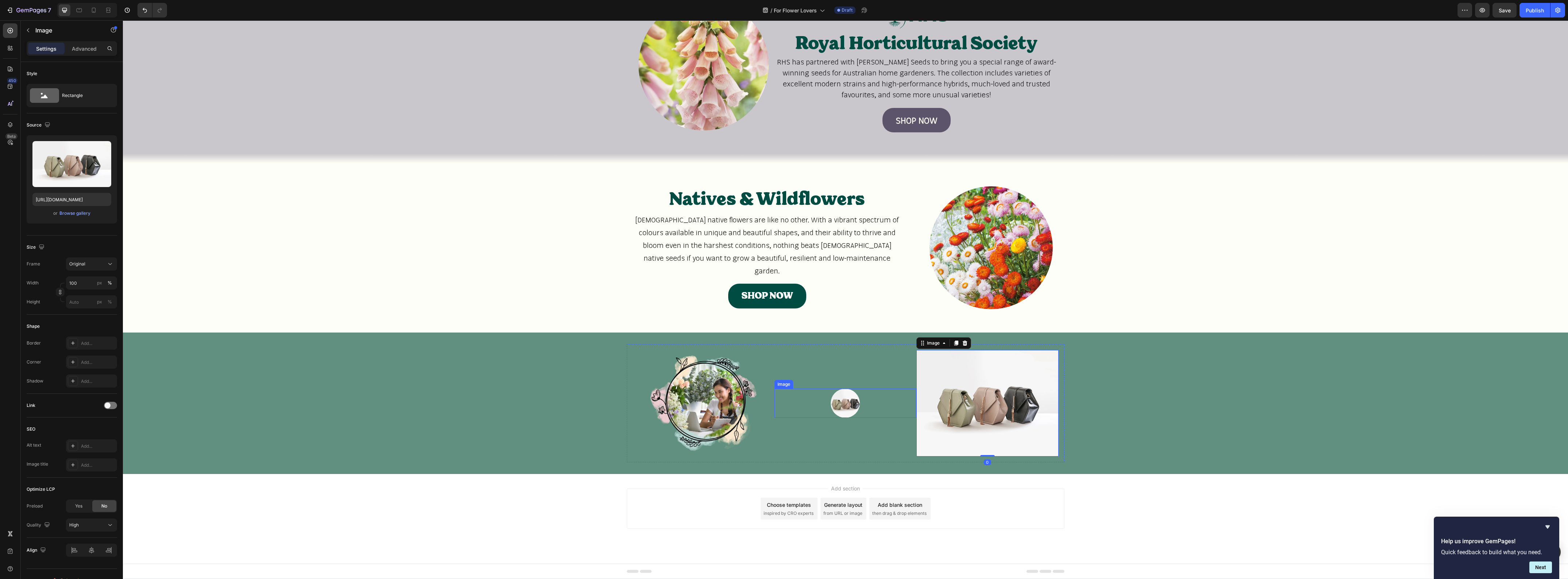
click at [841, 400] on img at bounding box center [845, 404] width 29 height 29
click at [819, 378] on div at bounding box center [823, 381] width 9 height 9
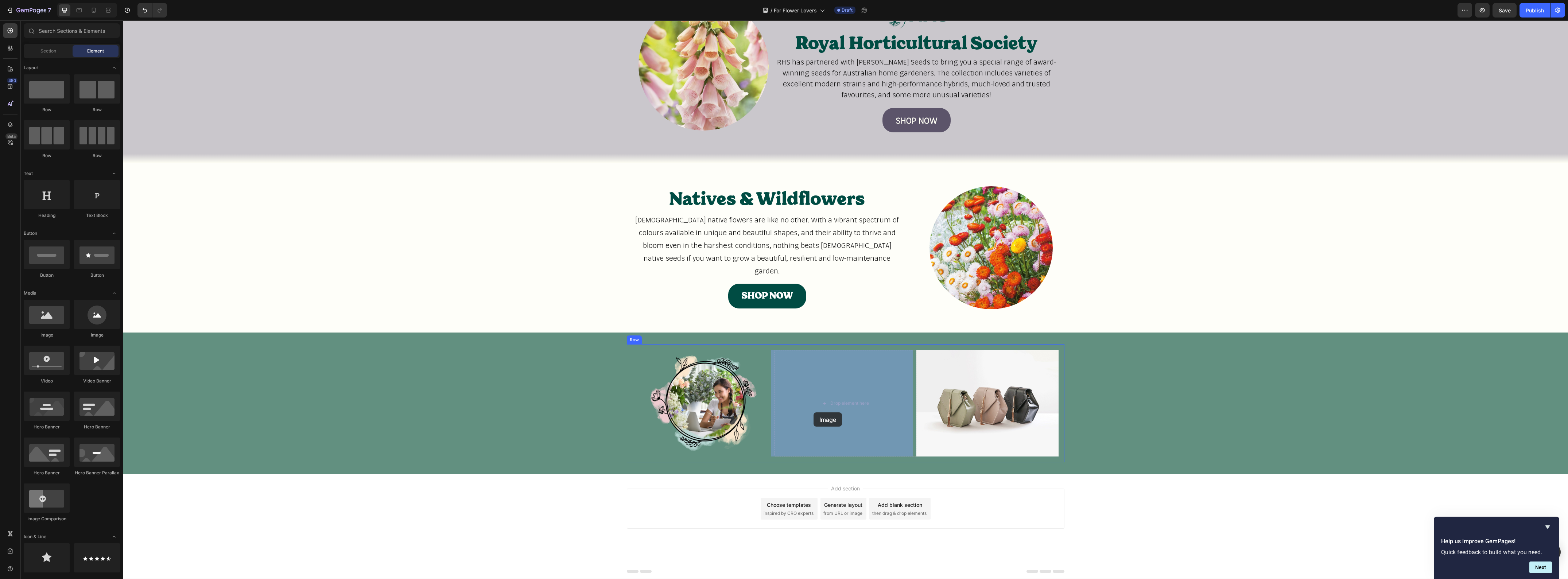
drag, startPoint x: 174, startPoint y: 337, endPoint x: 813, endPoint y: 413, distance: 643.5
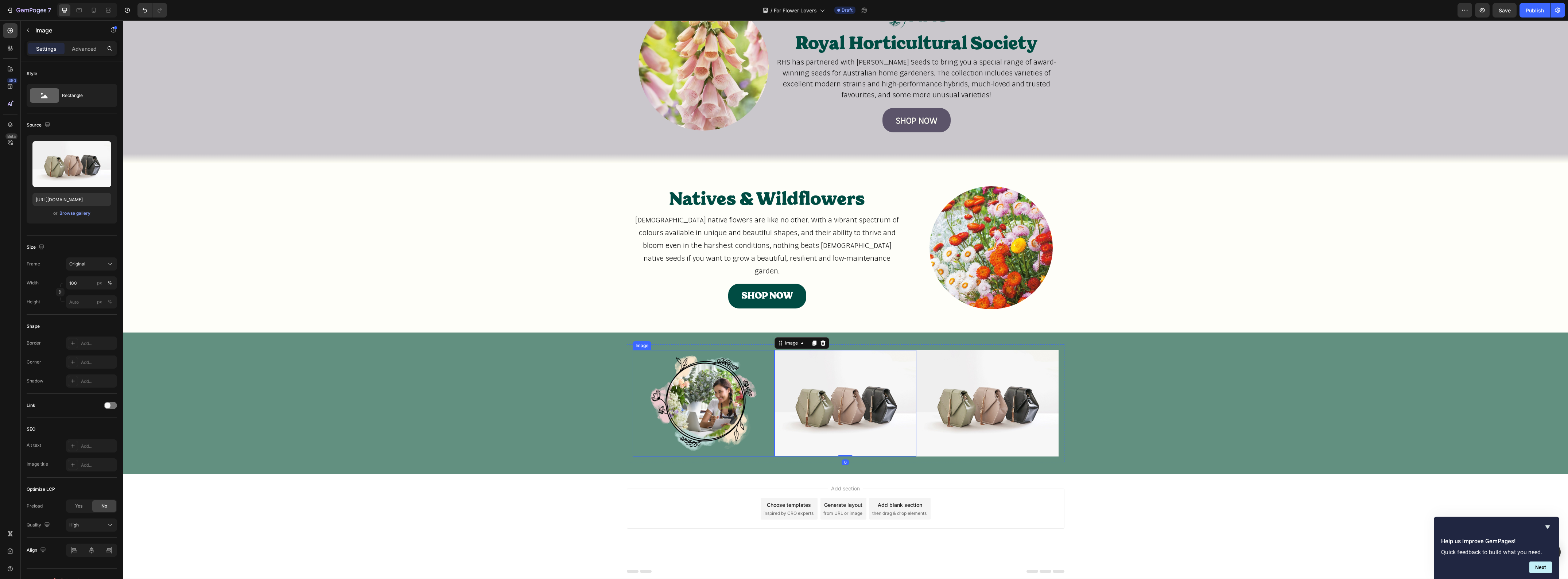
click at [743, 373] on img at bounding box center [703, 403] width 142 height 106
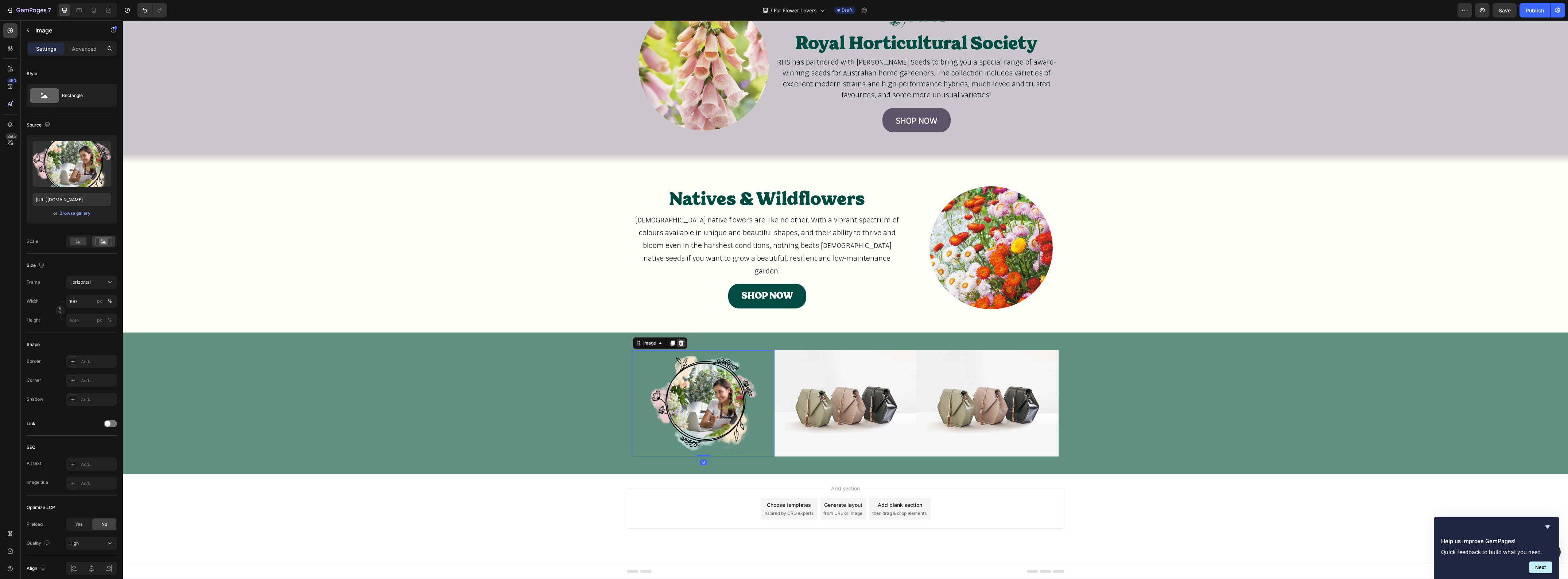
click at [679, 343] on icon at bounding box center [681, 343] width 5 height 5
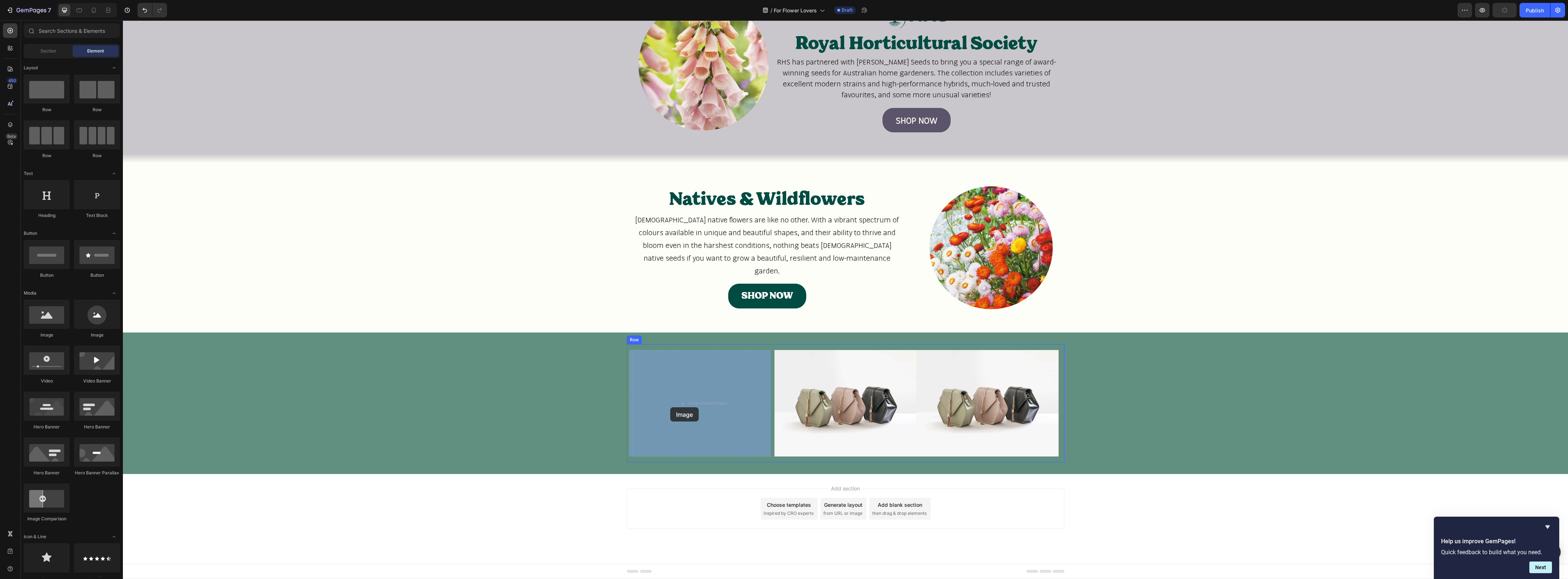
drag, startPoint x: 170, startPoint y: 335, endPoint x: 673, endPoint y: 405, distance: 507.8
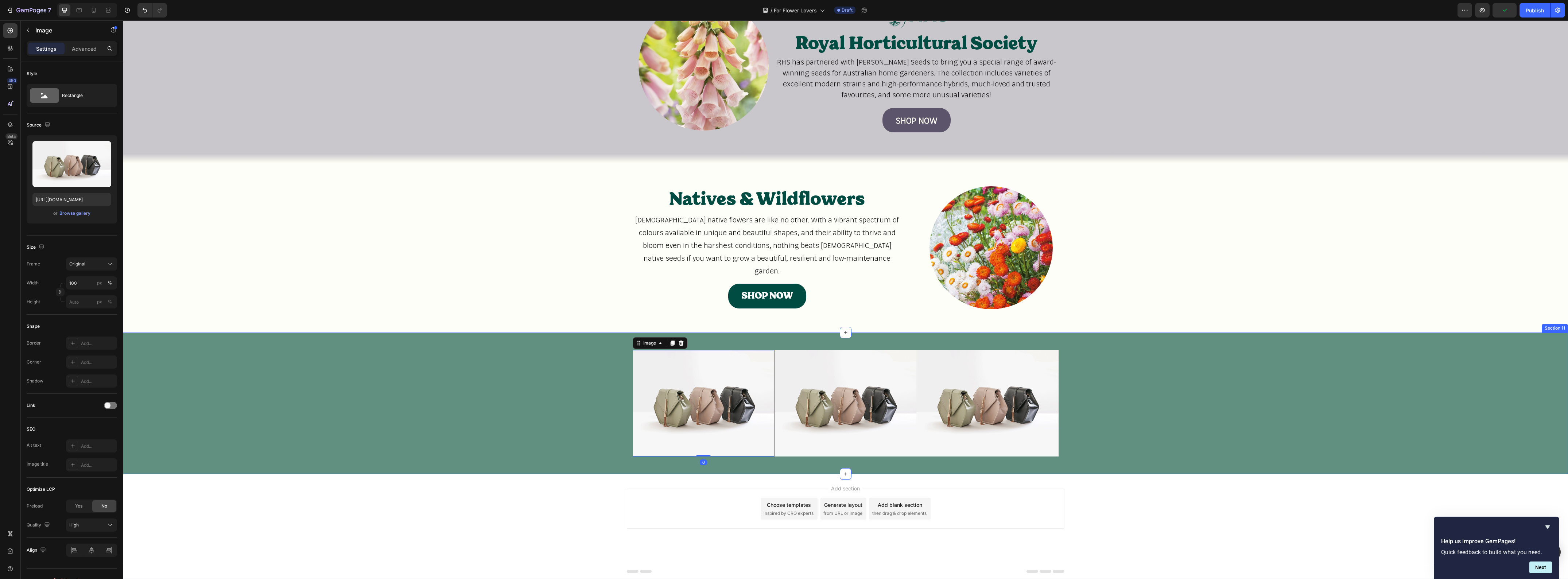
click at [566, 408] on div "Image 0 Image Image Row" at bounding box center [845, 403] width 1445 height 118
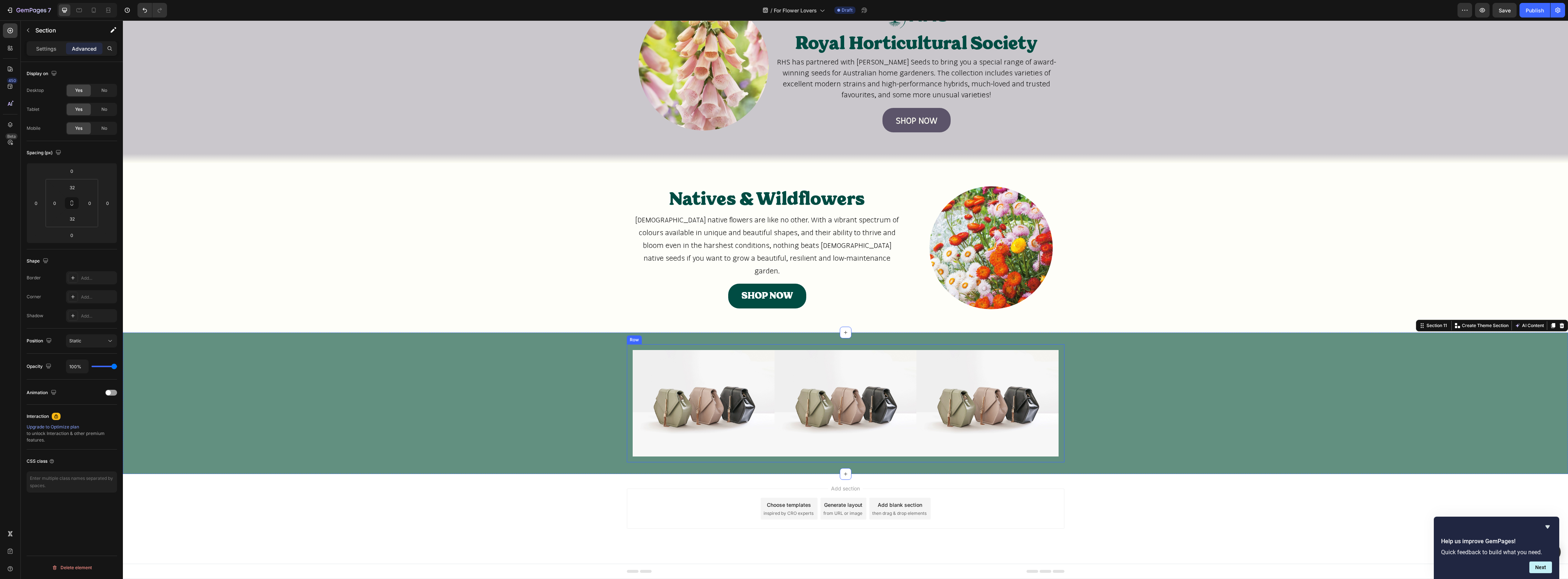
click at [628, 387] on div "Image Image Image Row" at bounding box center [845, 403] width 438 height 118
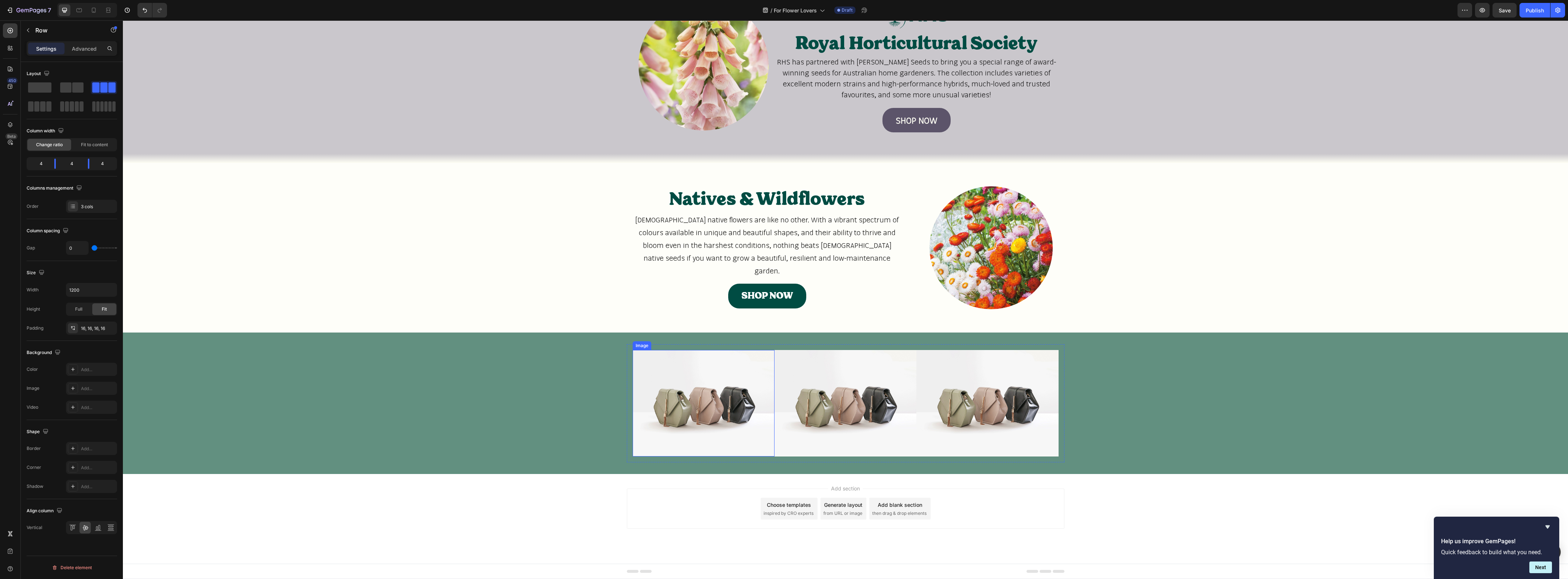
click at [704, 413] on img at bounding box center [703, 403] width 142 height 106
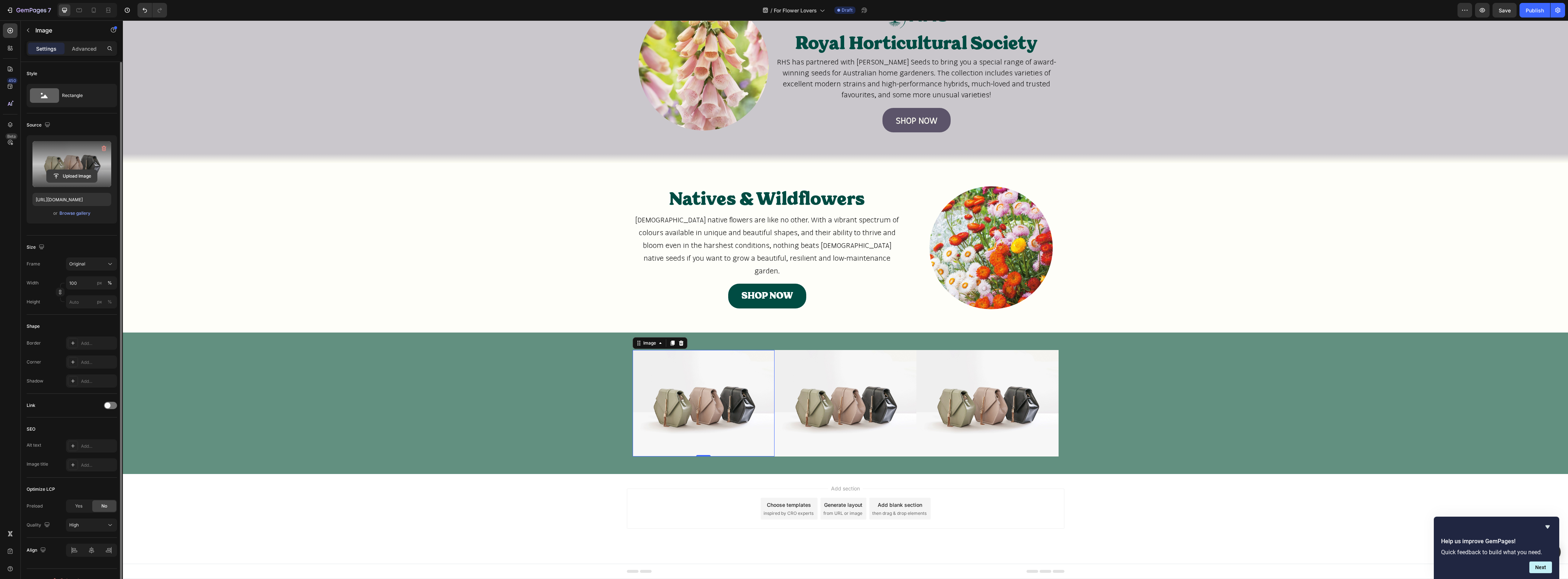
click at [75, 176] on input "file" at bounding box center [72, 176] width 51 height 13
type input "https://cdn.shopify.com/s/files/1/0866/7748/7913/files/gempages_573477055367217…"
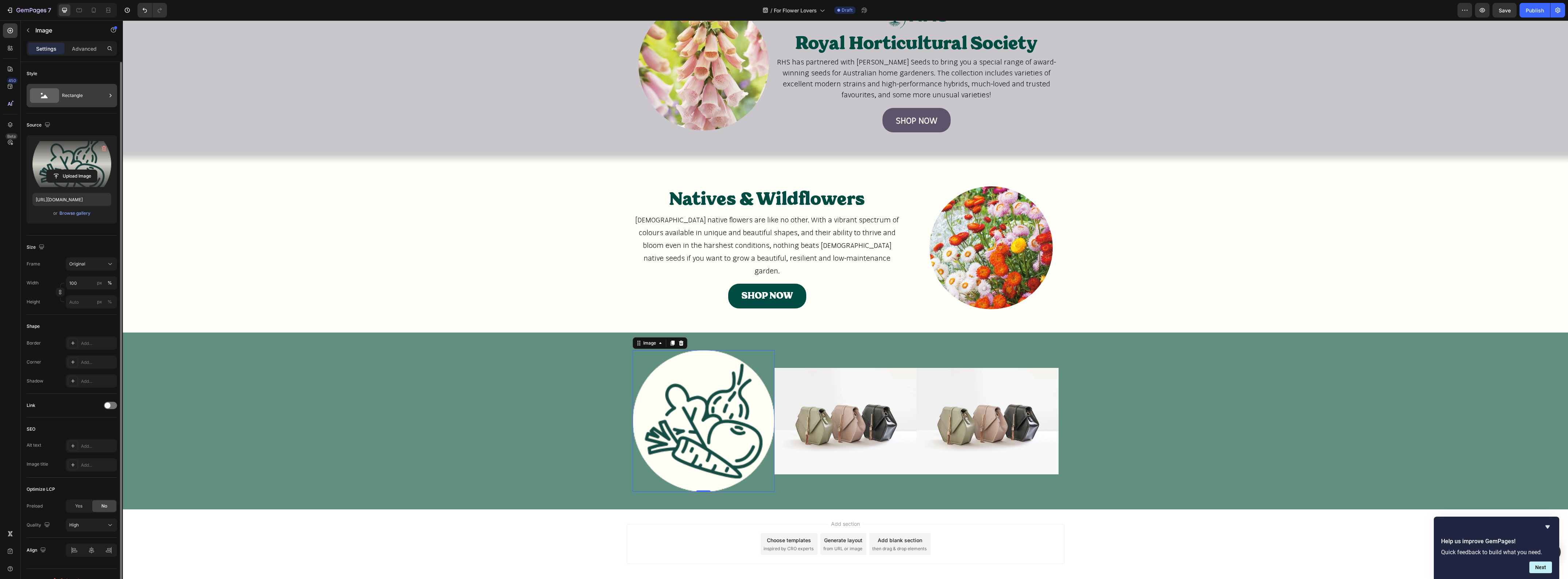
click at [61, 93] on div "Rectangle" at bounding box center [71, 95] width 90 height 23
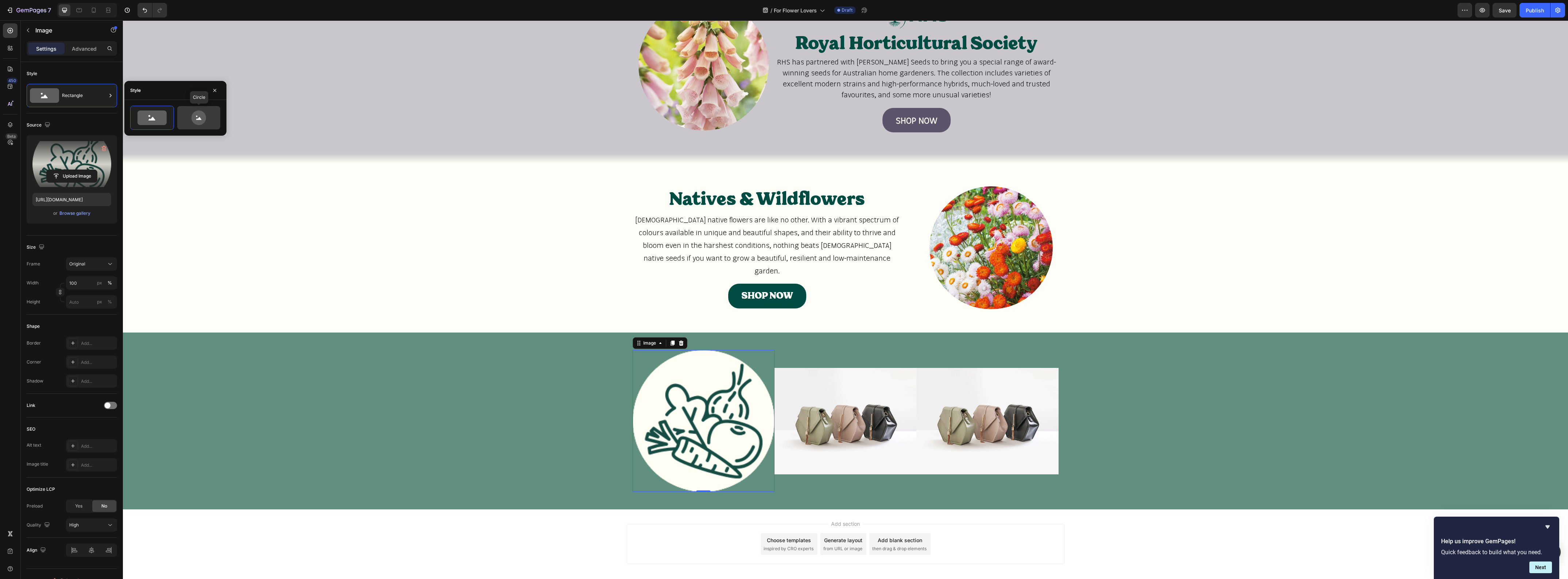
click at [194, 121] on icon at bounding box center [198, 118] width 15 height 15
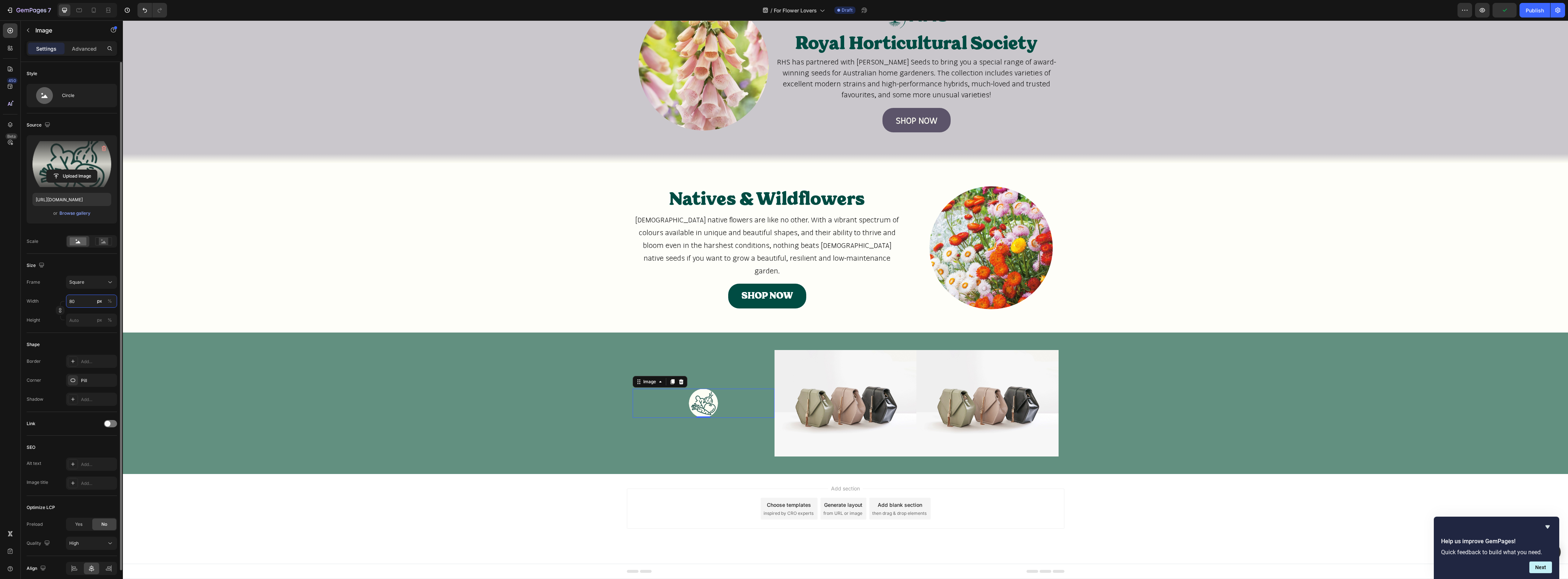
click at [89, 305] on input "80" at bounding box center [91, 301] width 51 height 13
click at [83, 320] on p "Full 100%" at bounding box center [89, 319] width 42 height 7
type input "100"
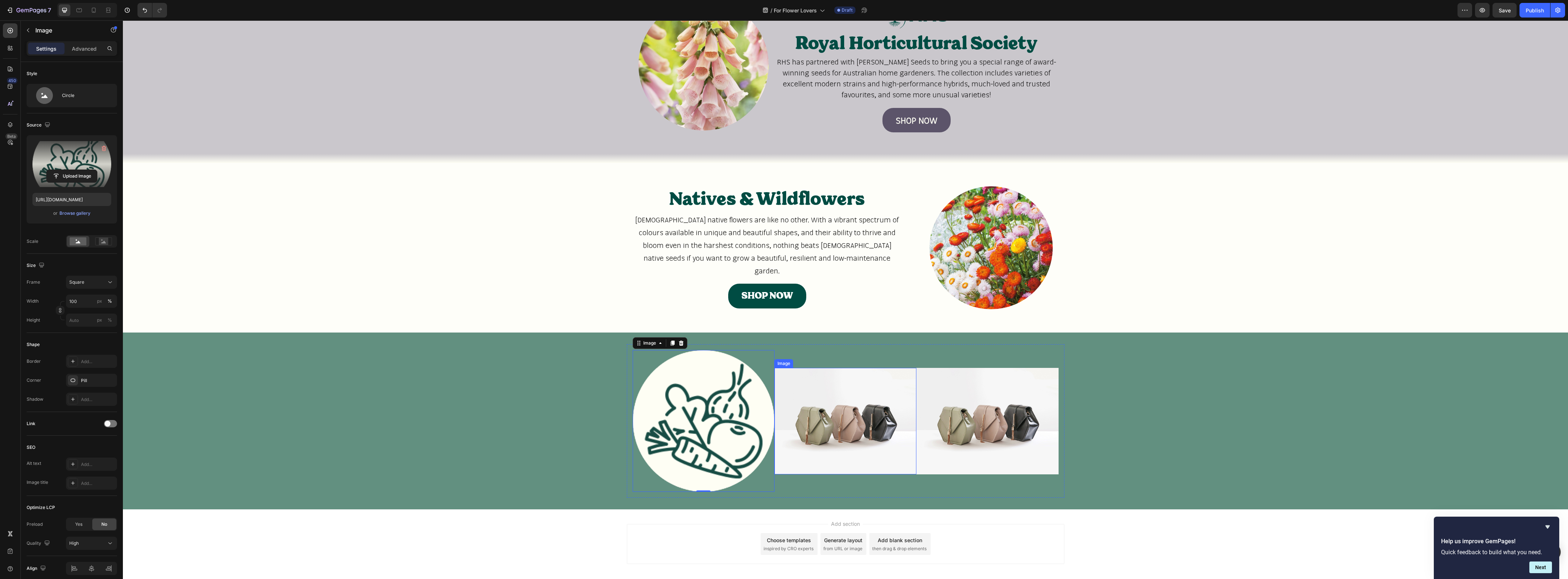
click at [849, 415] on img at bounding box center [845, 420] width 142 height 106
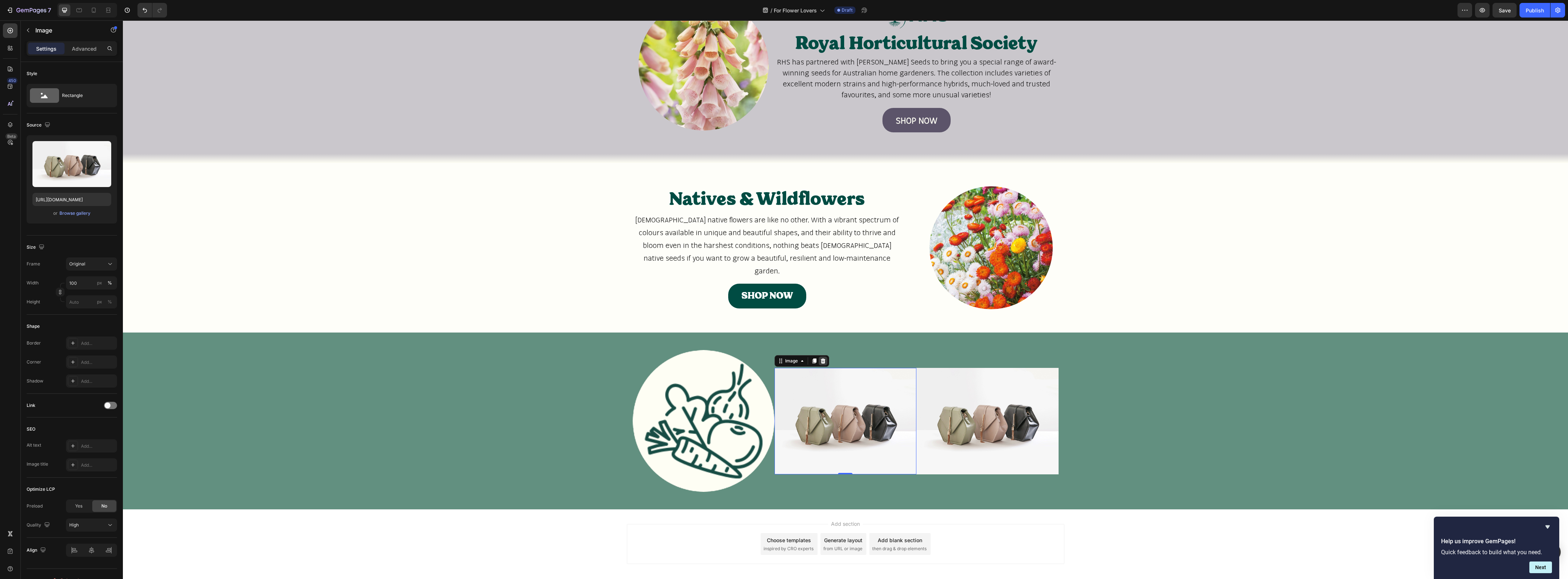
click at [820, 363] on icon at bounding box center [822, 361] width 5 height 5
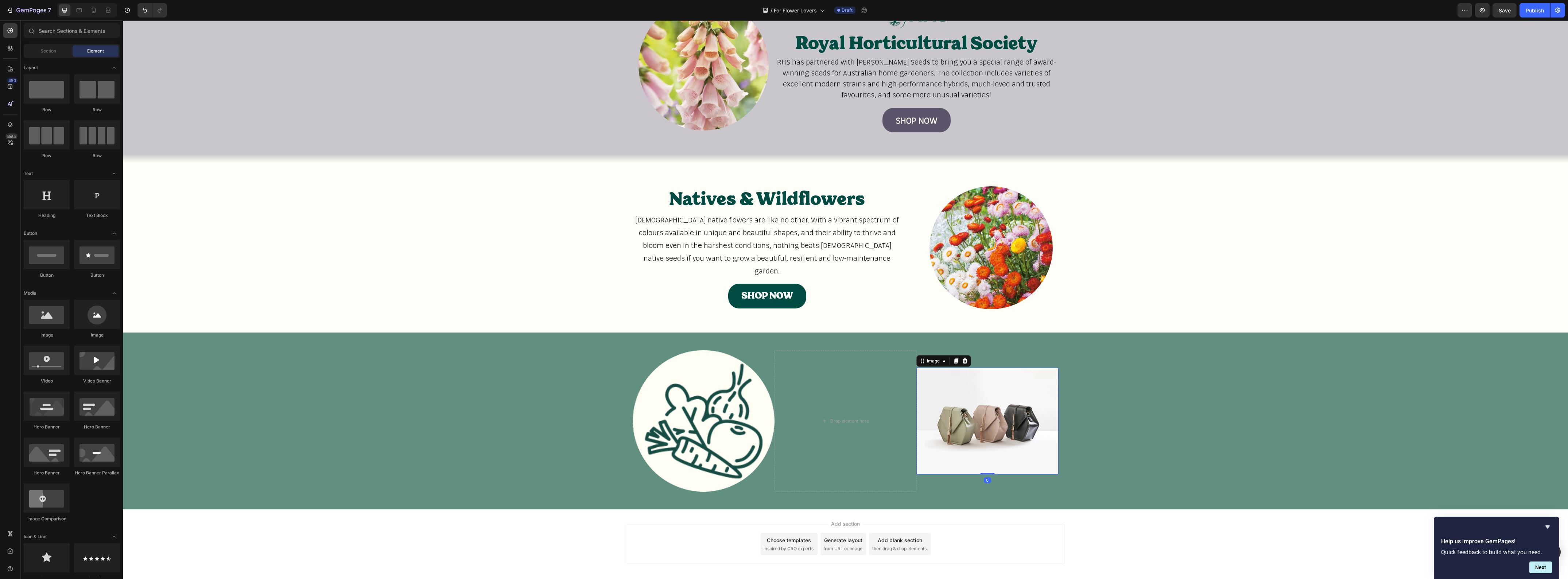
click at [929, 380] on img at bounding box center [987, 420] width 142 height 106
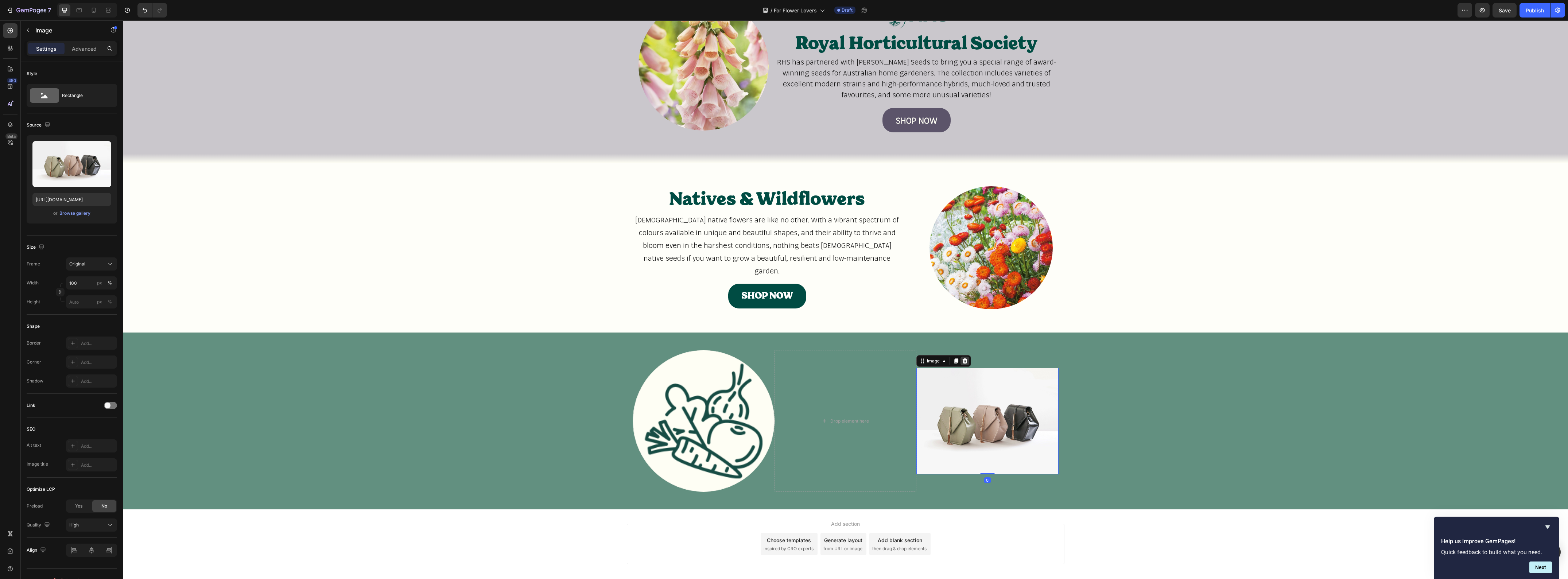
click at [965, 362] on div at bounding box center [964, 361] width 9 height 9
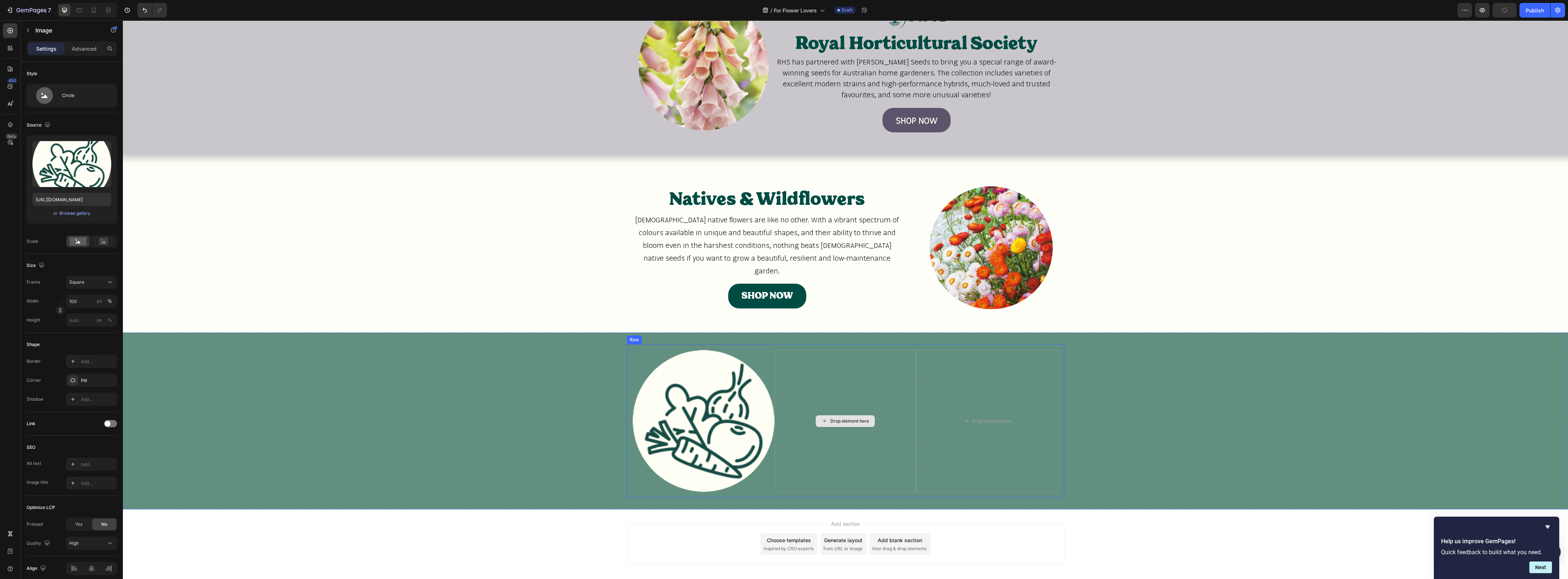
click at [764, 386] on div at bounding box center [703, 421] width 142 height 142
click at [670, 344] on icon at bounding box center [672, 343] width 4 height 5
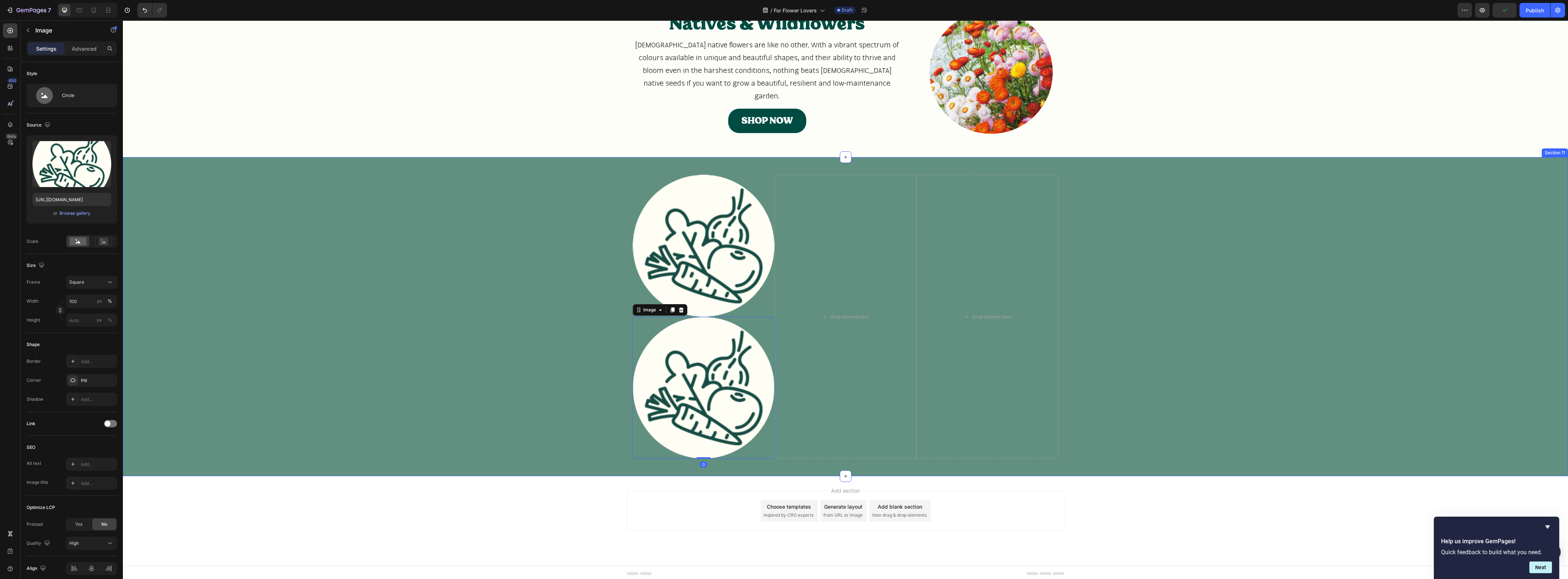
scroll to position [1346, 0]
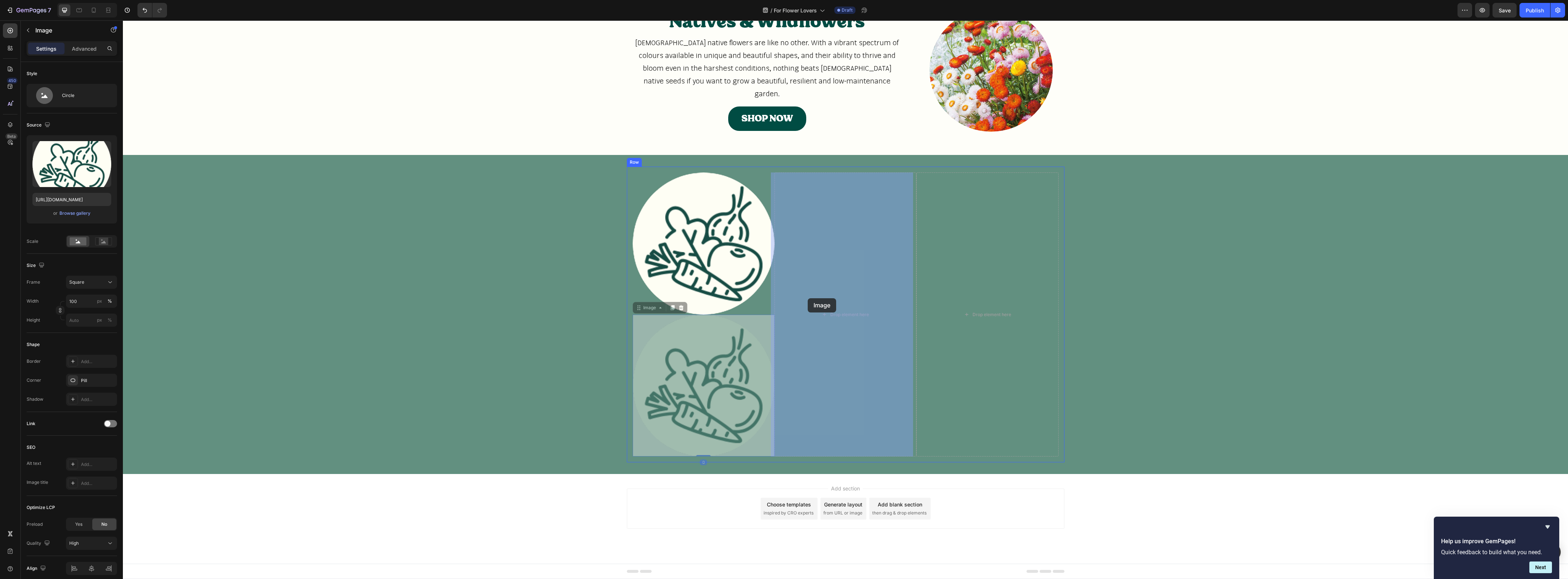
drag, startPoint x: 718, startPoint y: 402, endPoint x: 807, endPoint y: 299, distance: 136.1
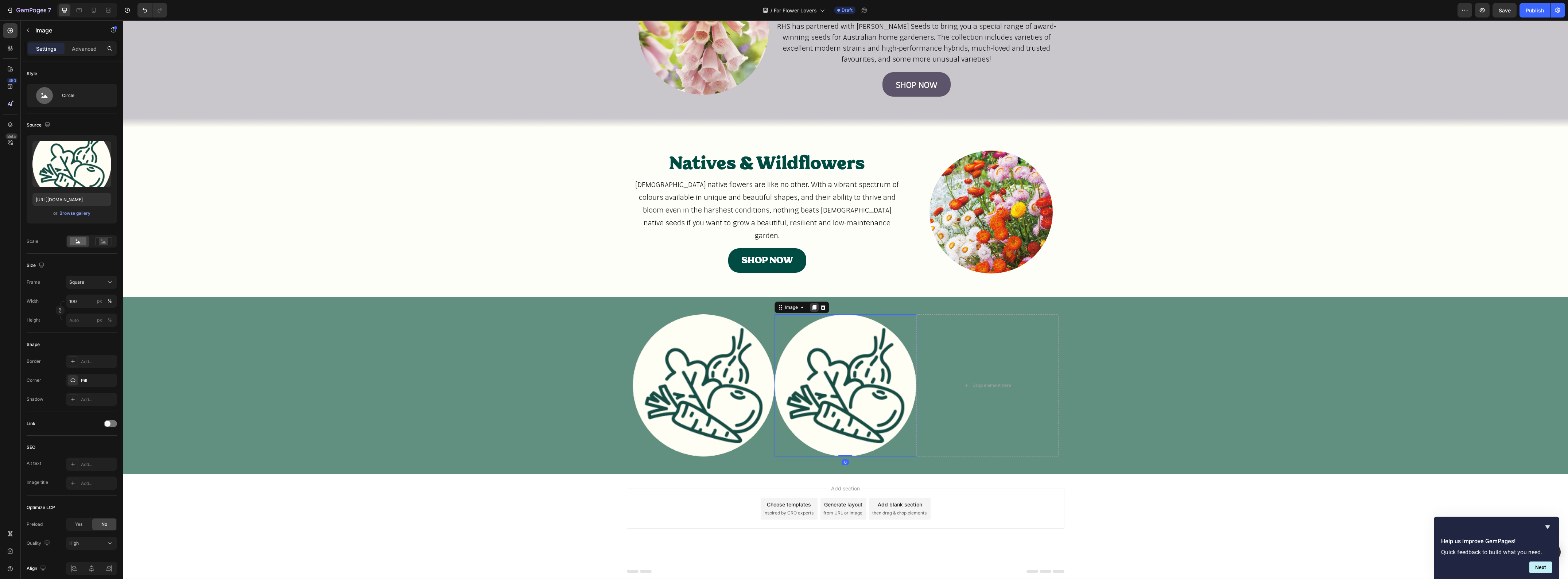
click at [812, 307] on icon at bounding box center [814, 307] width 4 height 5
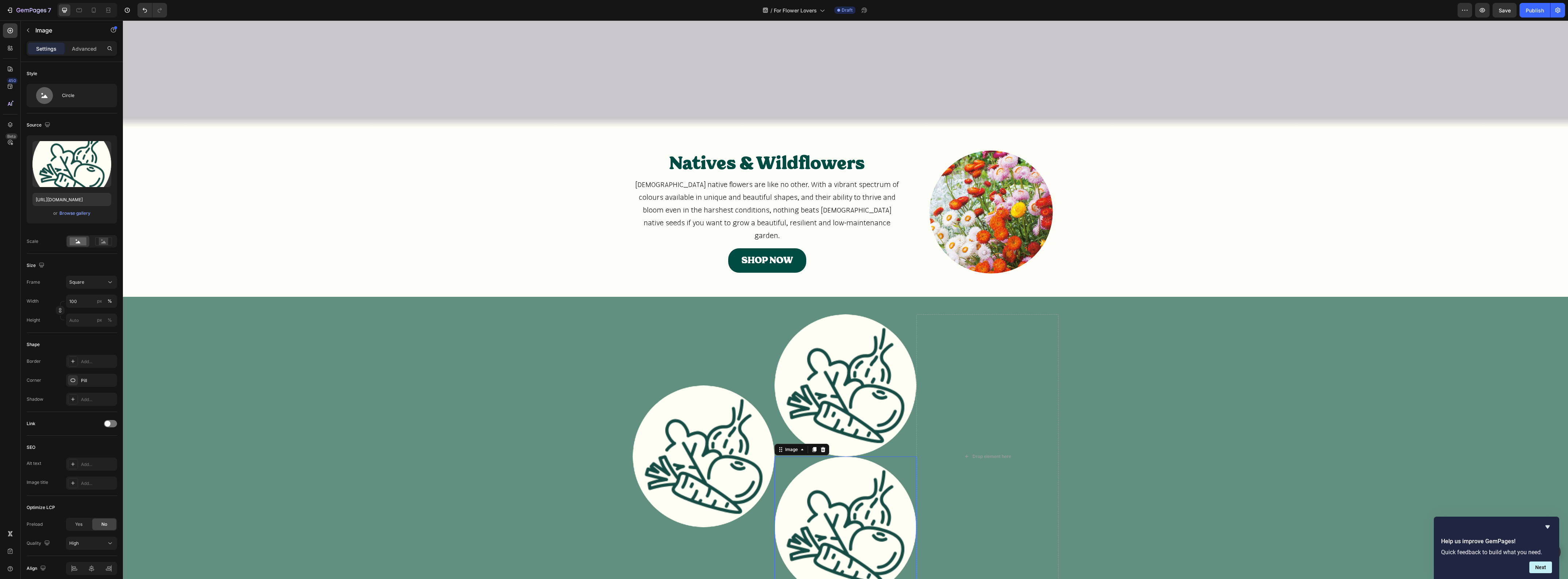
scroll to position [1346, 0]
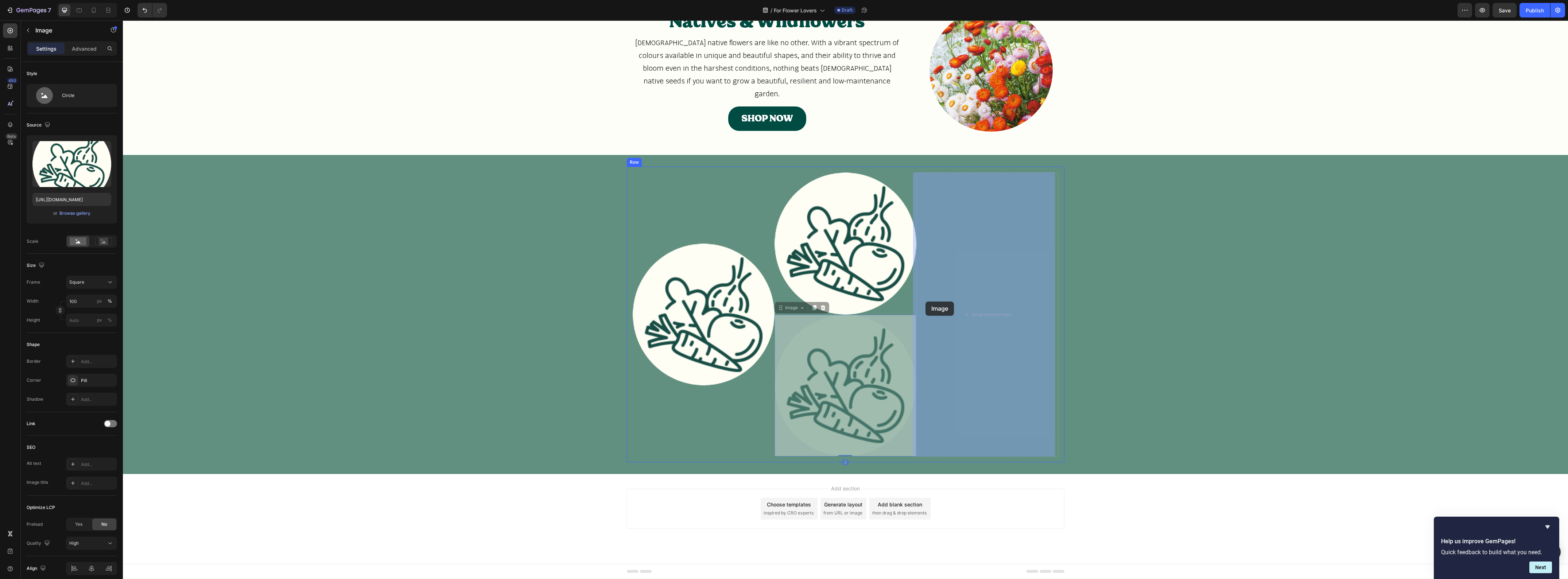
drag, startPoint x: 803, startPoint y: 366, endPoint x: 931, endPoint y: 299, distance: 144.5
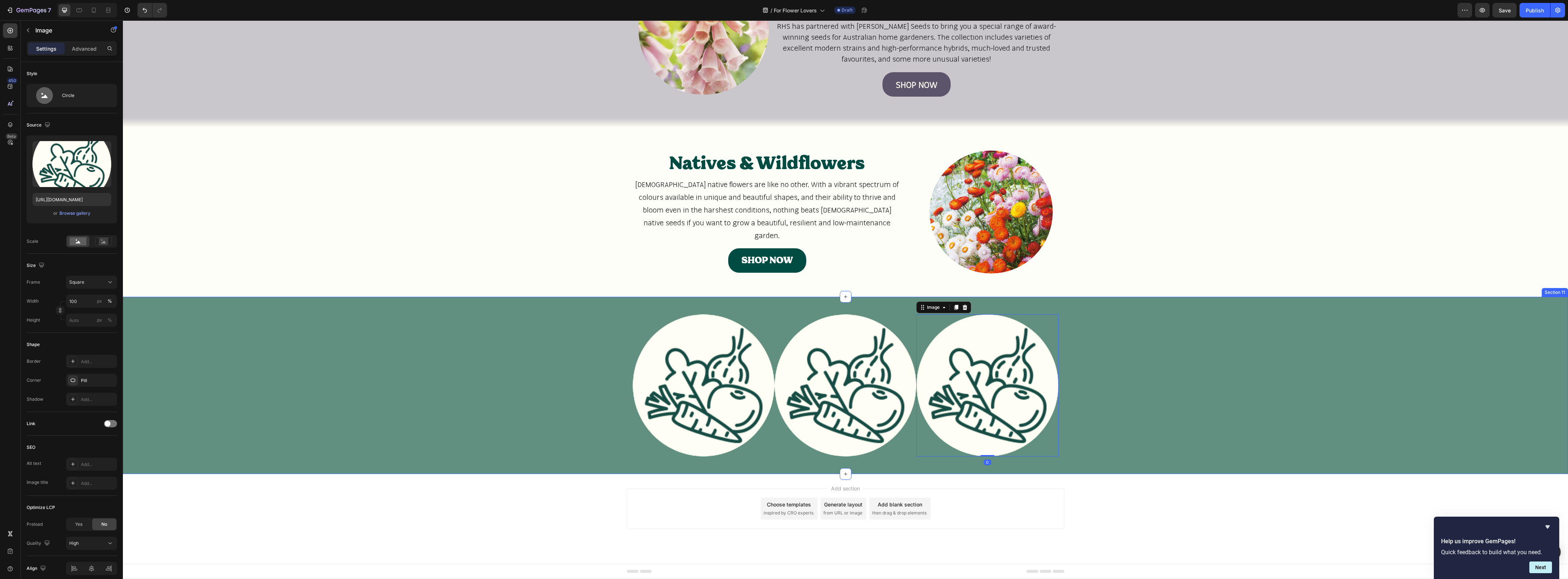
scroll to position [1204, 0]
click at [552, 425] on div "Image Image Image 0 Row" at bounding box center [845, 386] width 1445 height 154
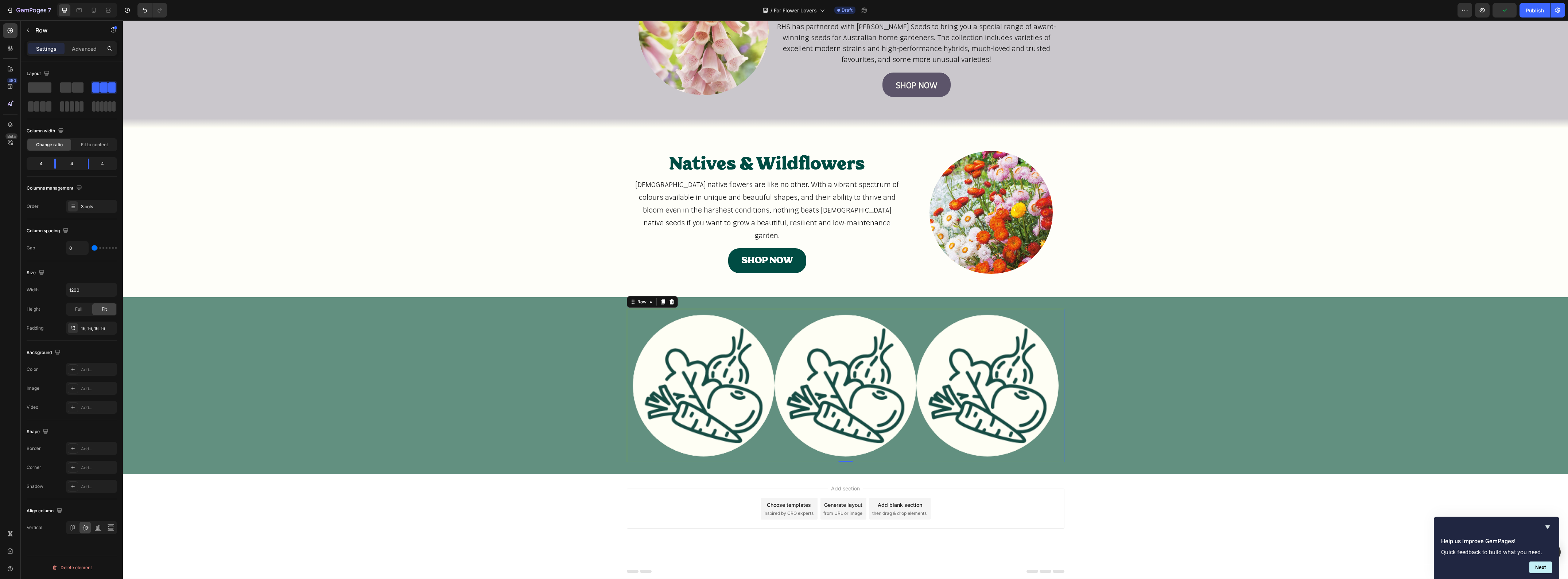
click at [679, 310] on div "Image Image Image Row 0" at bounding box center [845, 386] width 438 height 154
click at [83, 533] on div at bounding box center [86, 527] width 12 height 12
type input "2"
type input "5"
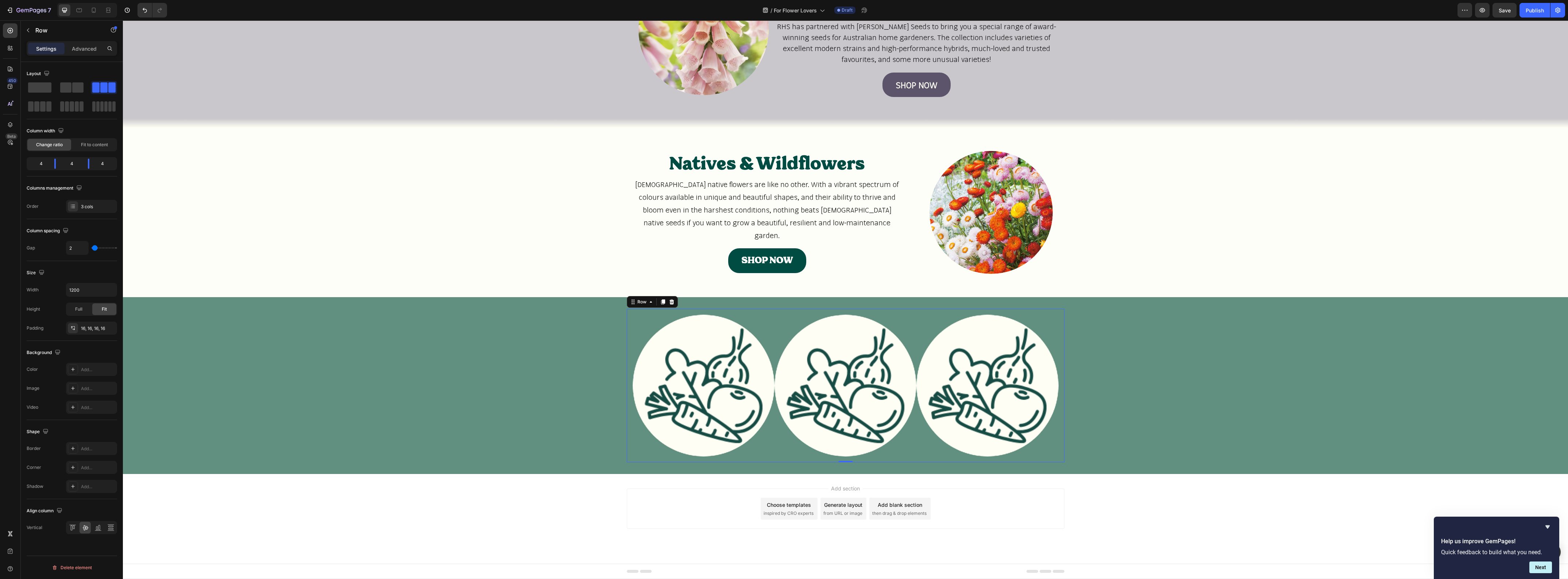
type input "5"
type input "8"
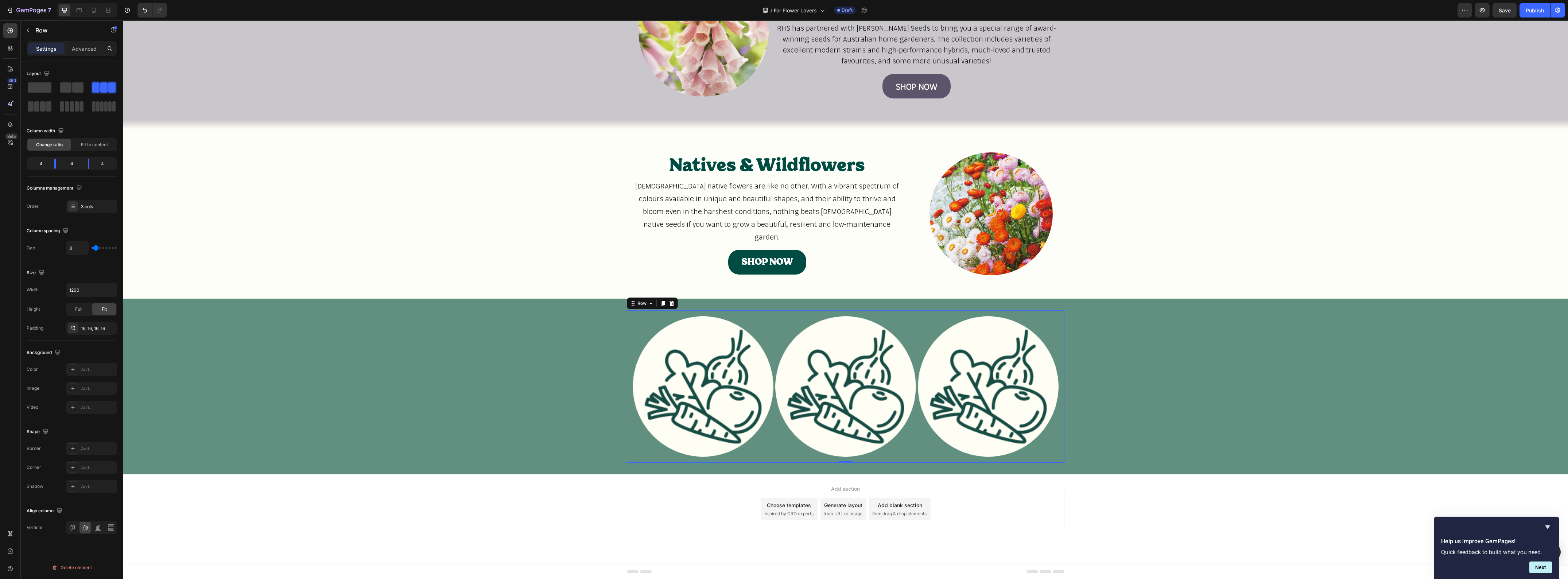
type input "11"
type input "13"
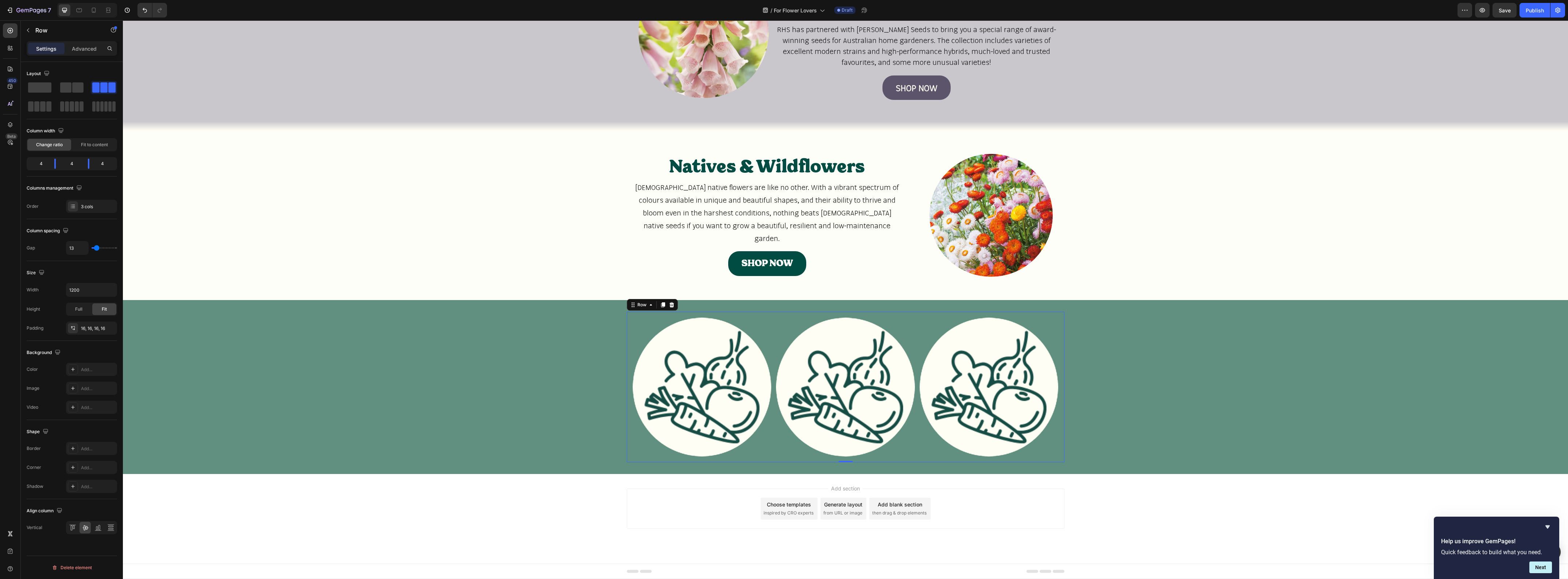
type input "16"
type input "19"
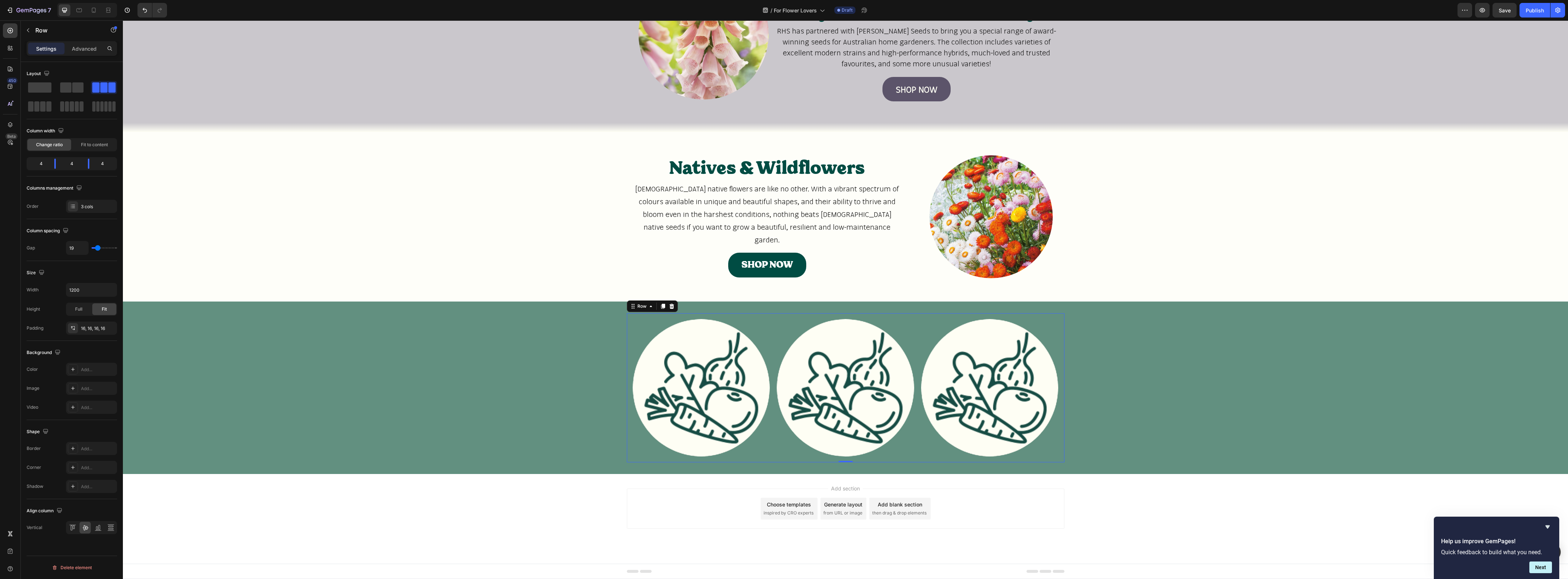
type input "22"
type input "25"
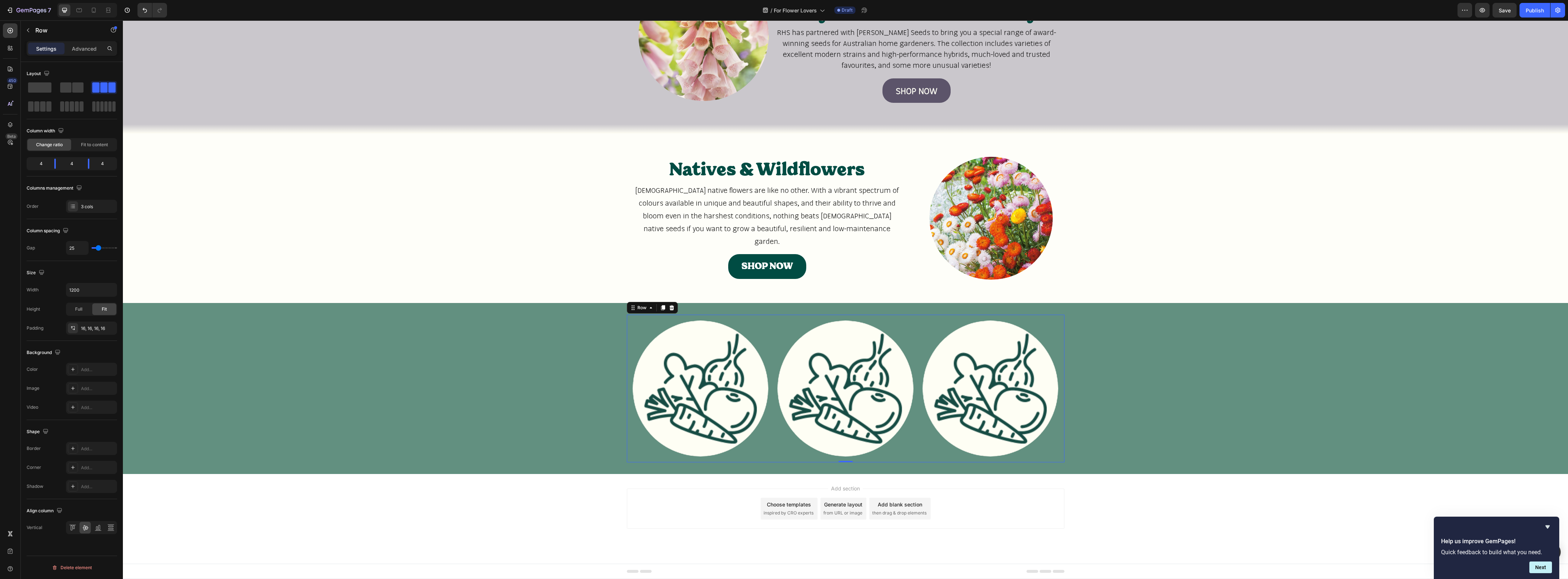
scroll to position [1198, 0]
type input "27"
type input "30"
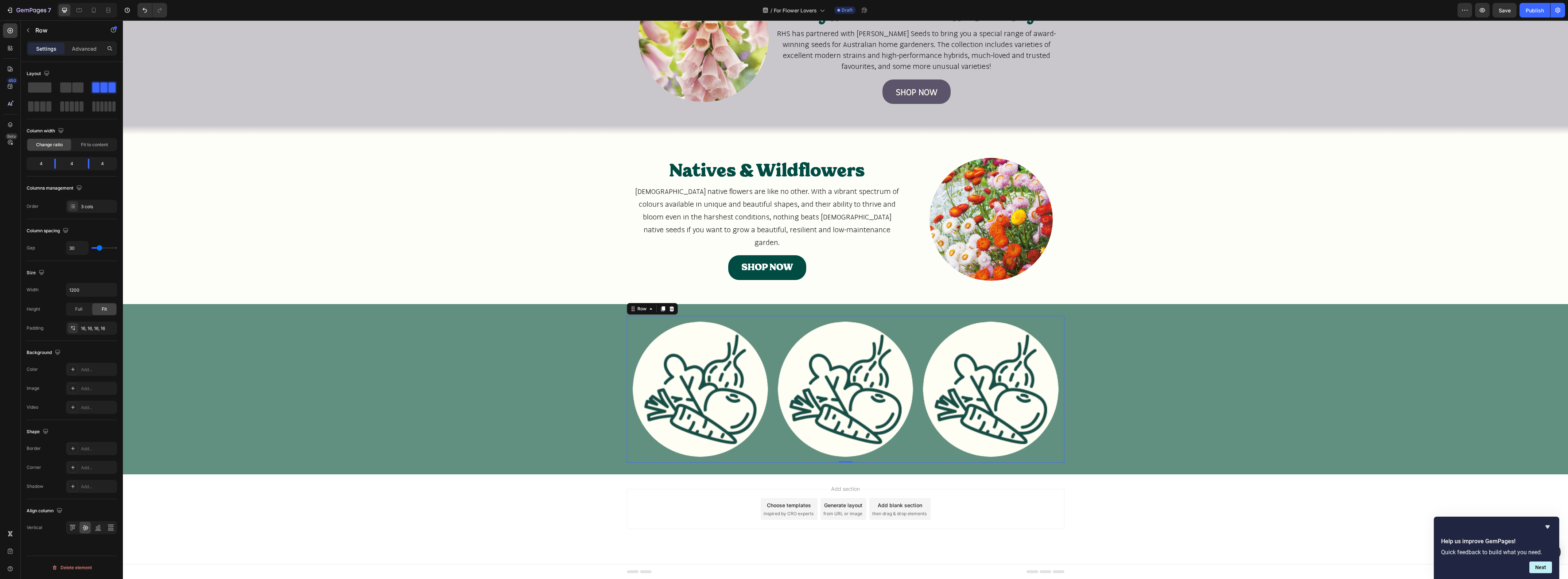
type input "33"
type input "36"
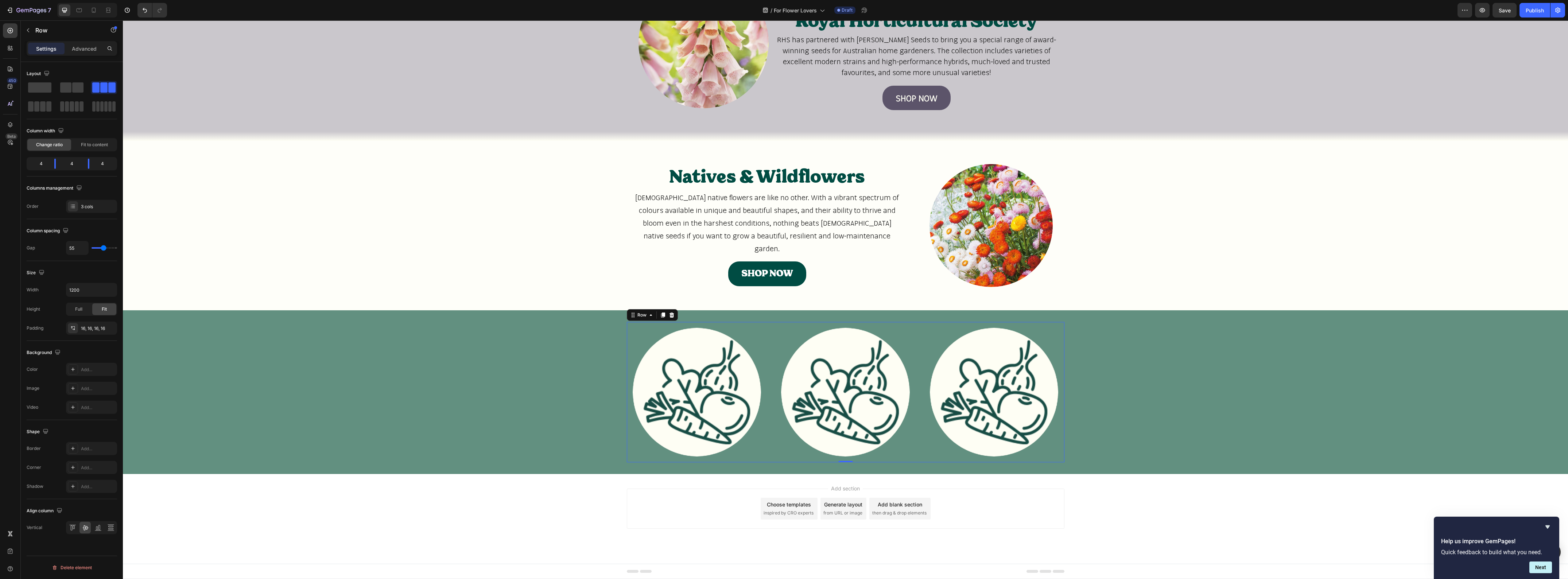
scroll to position [1190, 0]
drag, startPoint x: 94, startPoint y: 248, endPoint x: 103, endPoint y: 247, distance: 9.1
click at [103, 247] on input "range" at bounding box center [104, 247] width 25 height 1
click at [79, 247] on input "55" at bounding box center [77, 247] width 21 height 13
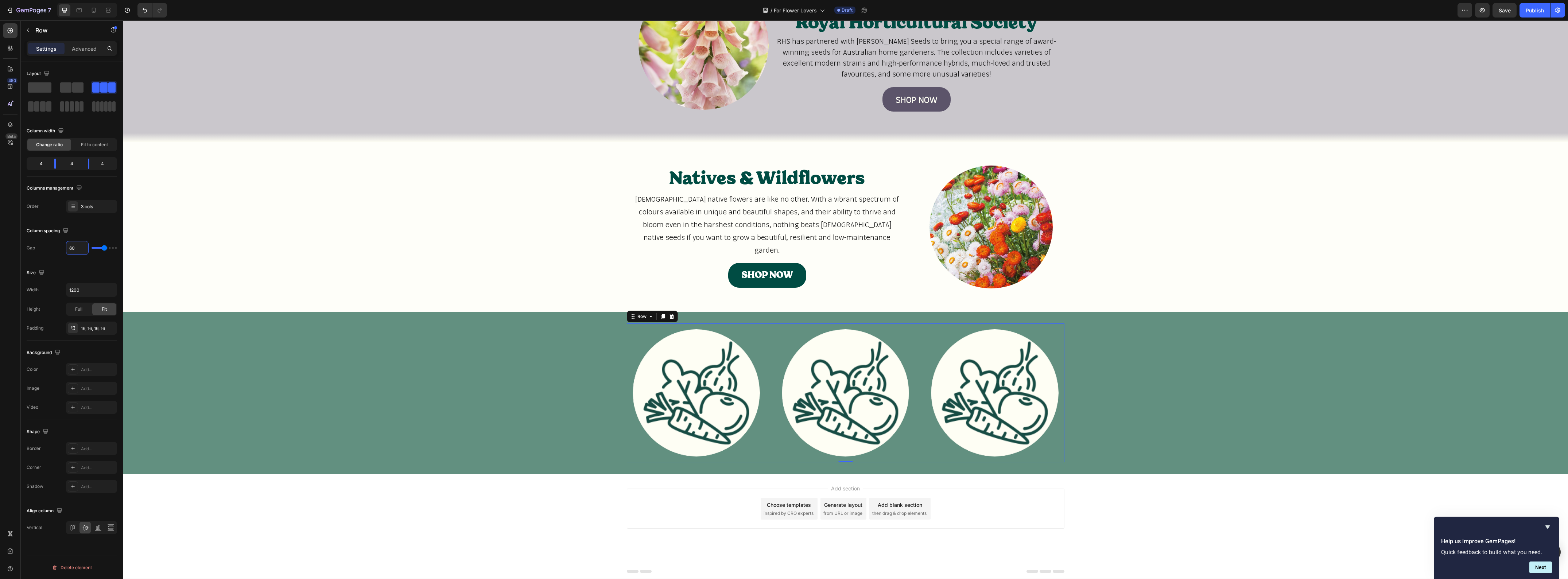
scroll to position [1189, 0]
click at [646, 360] on img at bounding box center [695, 393] width 127 height 127
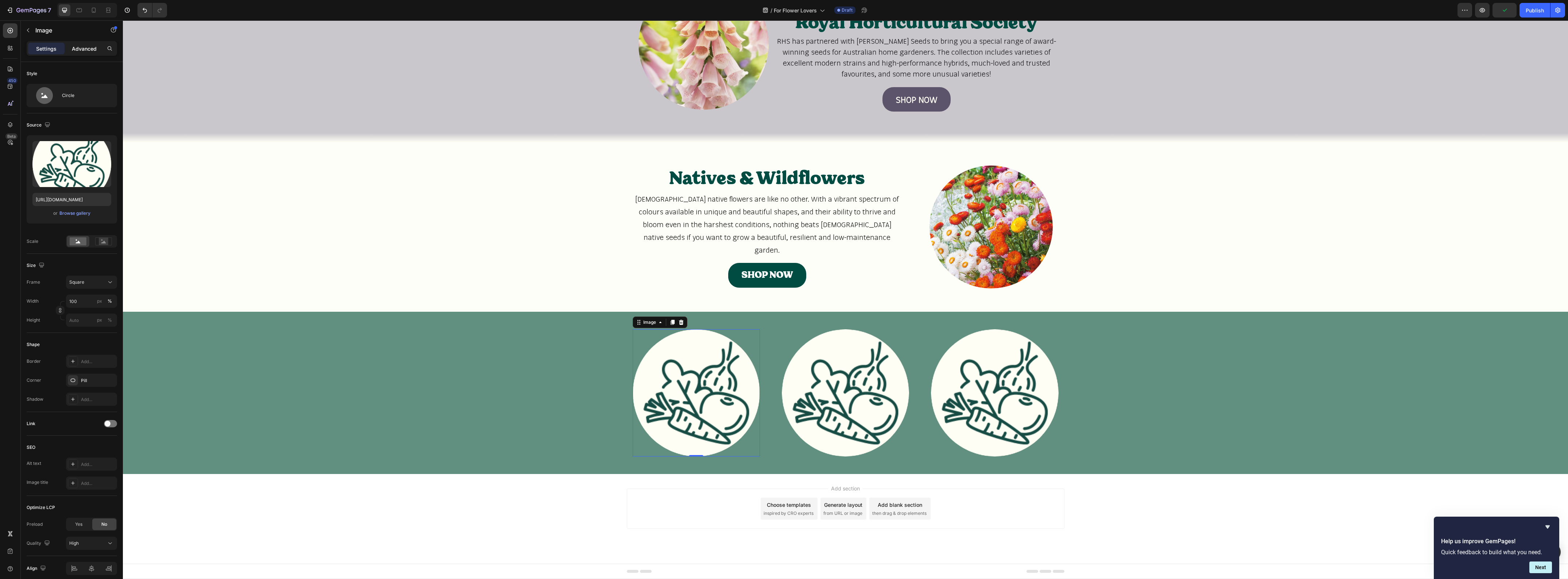
click at [93, 51] on p "Advanced" at bounding box center [84, 49] width 24 height 8
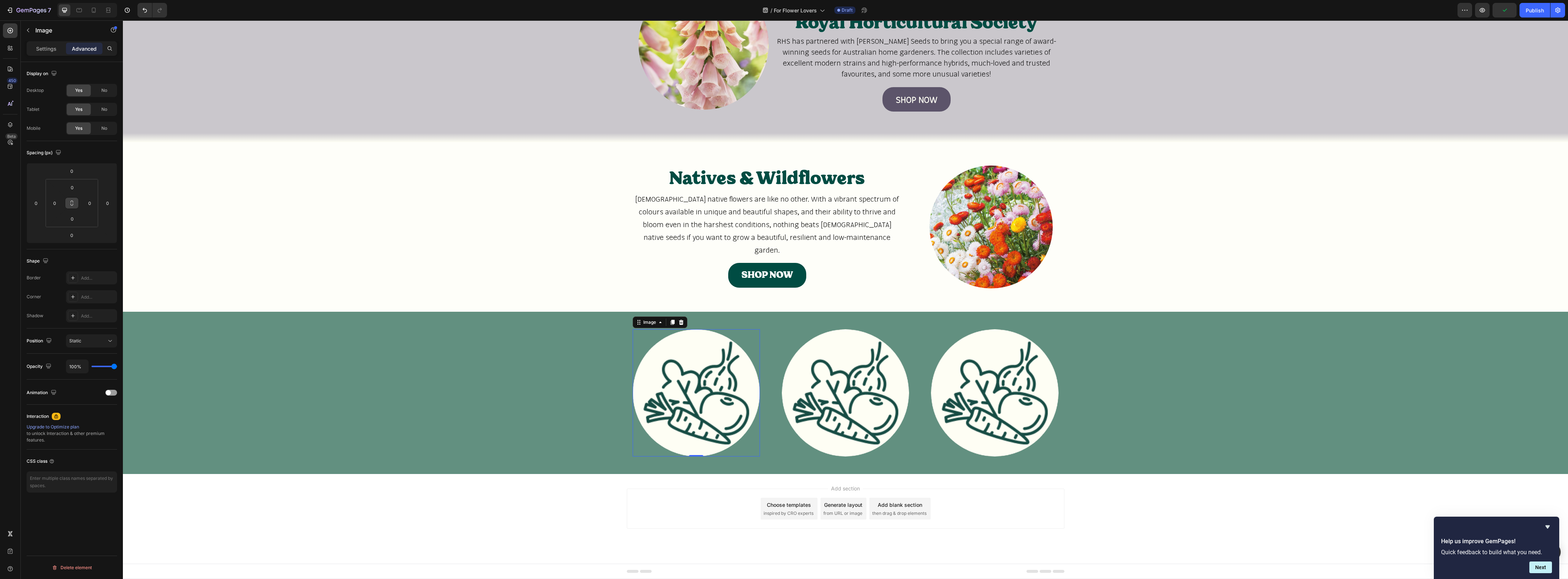
click at [77, 204] on button at bounding box center [72, 203] width 14 height 12
click at [72, 184] on input "0" at bounding box center [72, 187] width 15 height 11
click at [96, 256] on p "L 16px" at bounding box center [90, 258] width 33 height 5
click at [839, 397] on img at bounding box center [845, 393] width 127 height 127
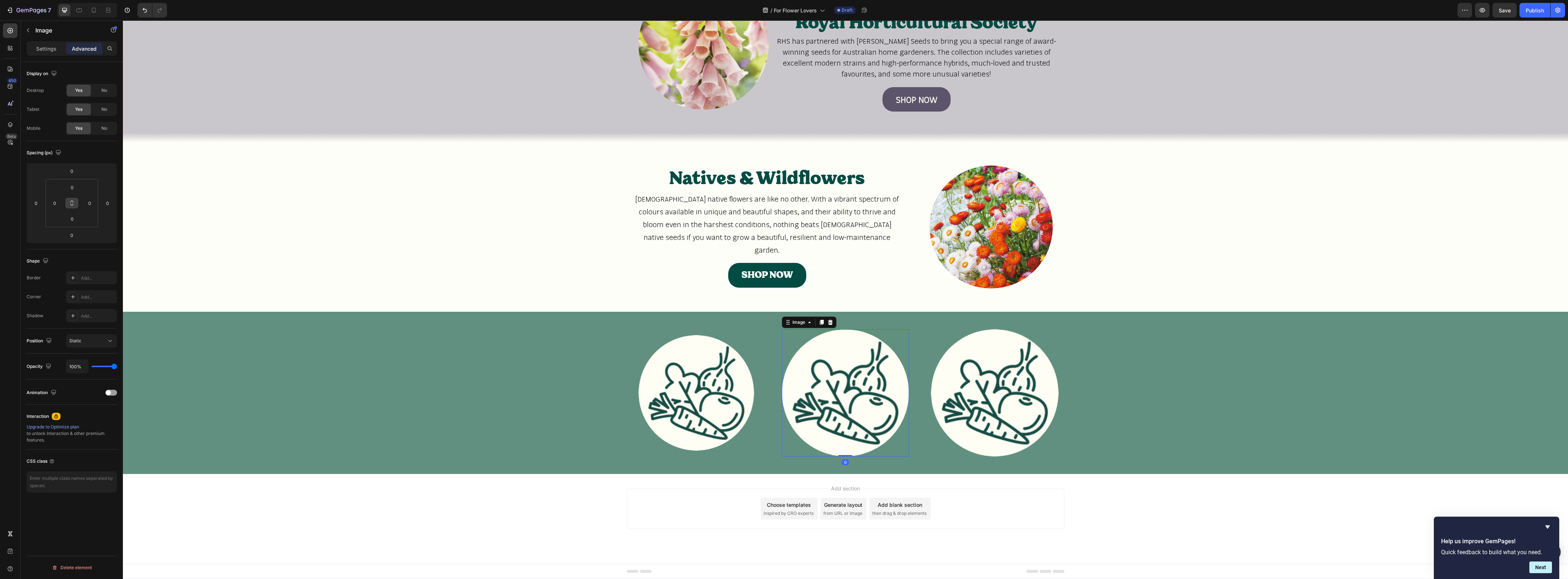
click at [75, 203] on button at bounding box center [72, 203] width 14 height 12
click at [75, 188] on input "0" at bounding box center [72, 187] width 15 height 11
click at [89, 257] on p "L 16px" at bounding box center [90, 258] width 33 height 5
click at [956, 383] on img at bounding box center [994, 393] width 127 height 127
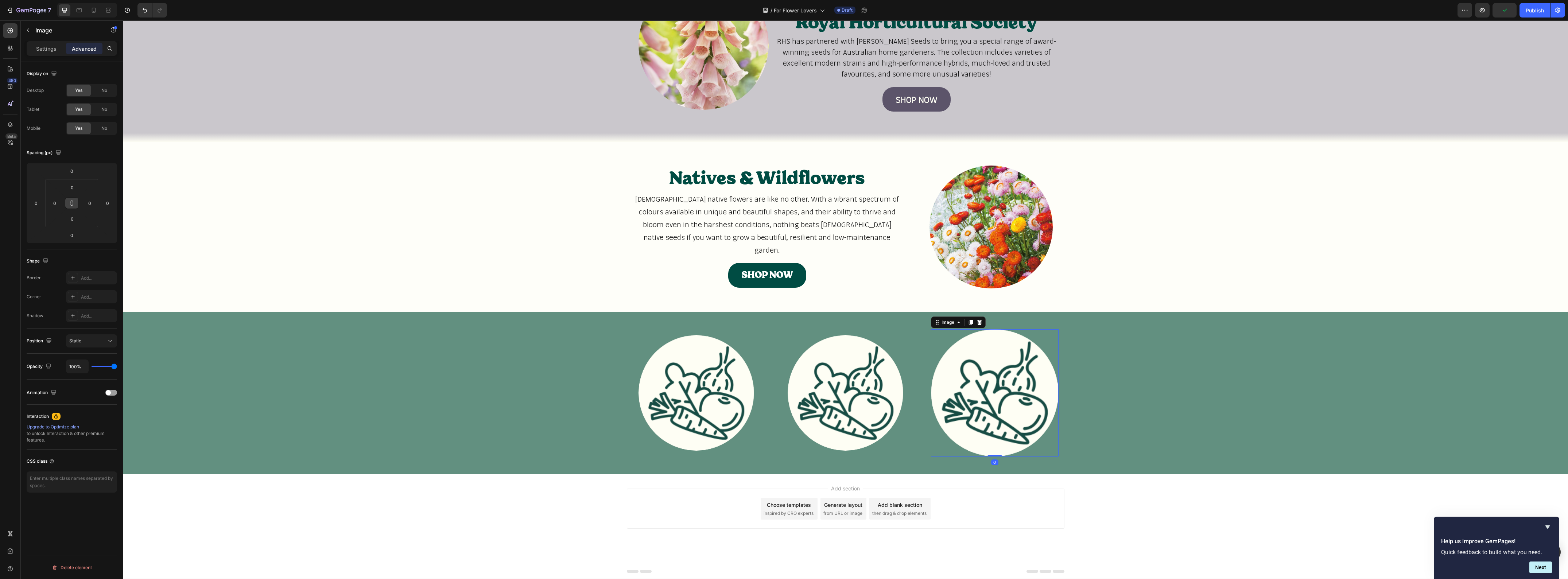
click at [73, 201] on icon at bounding box center [72, 203] width 6 height 6
click at [71, 188] on input "0" at bounding box center [72, 187] width 15 height 11
click at [81, 256] on p "L 16px" at bounding box center [90, 258] width 33 height 5
click at [690, 327] on div "Image Image Image 0 Row" at bounding box center [845, 393] width 438 height 139
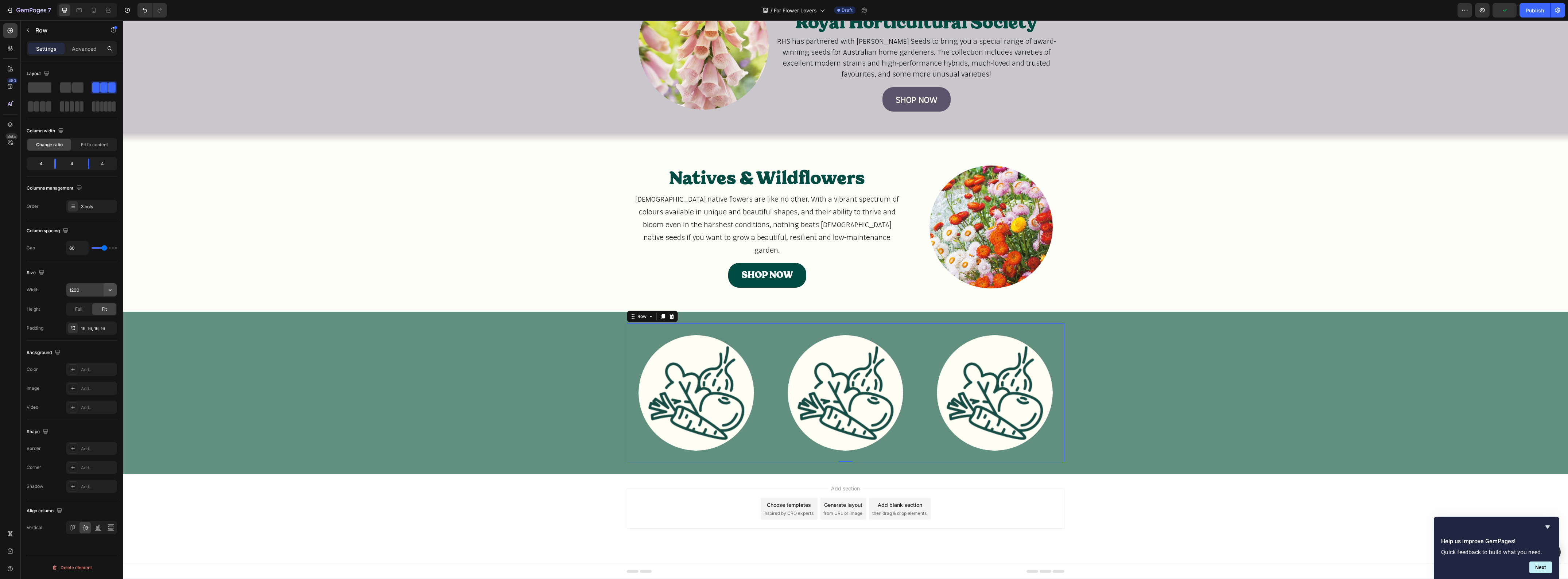
click at [111, 292] on icon "button" at bounding box center [109, 289] width 7 height 7
click at [74, 289] on input "1200" at bounding box center [91, 289] width 51 height 13
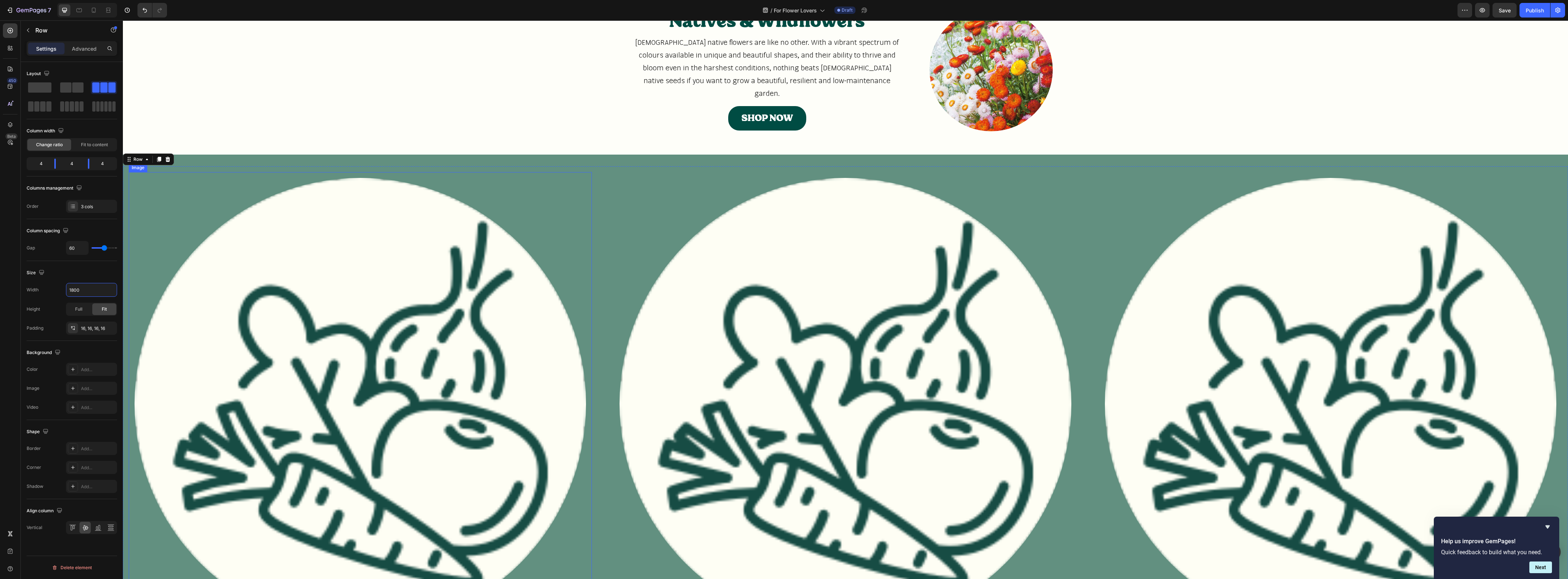
scroll to position [1262, 0]
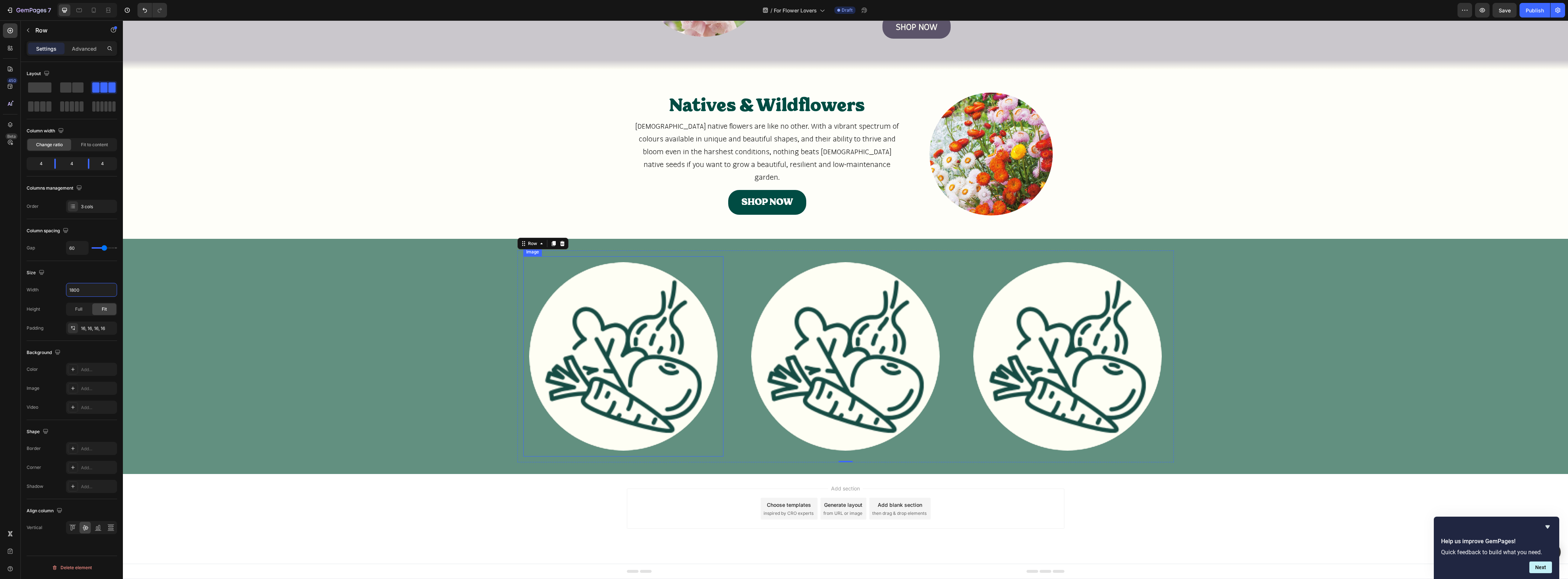
click at [704, 334] on img at bounding box center [624, 357] width 189 height 189
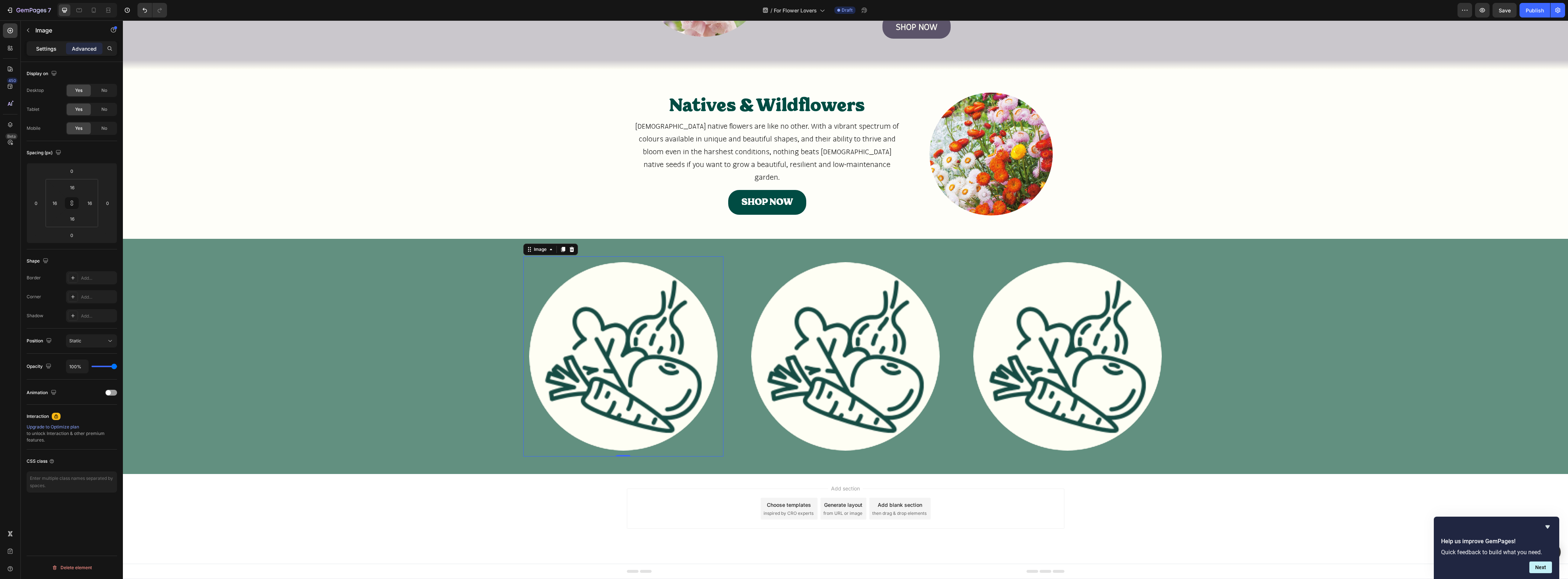
click at [51, 50] on p "Settings" at bounding box center [46, 49] width 20 height 8
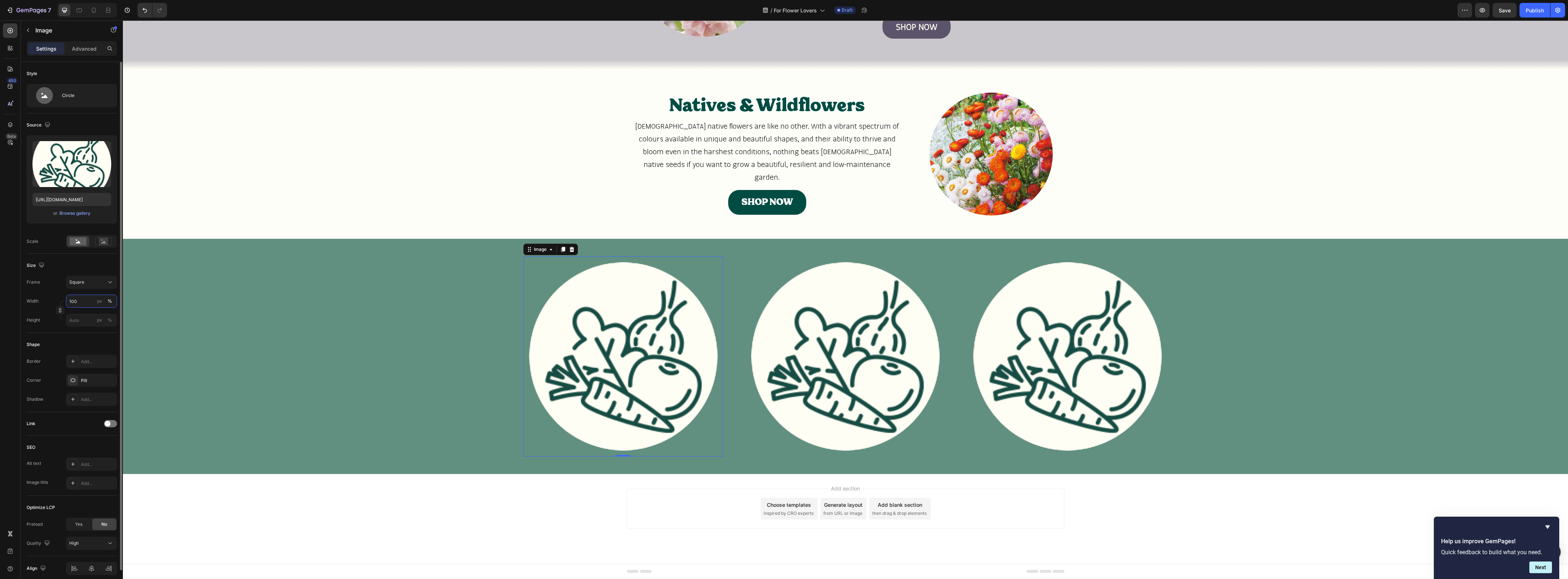
click at [83, 302] on input "100" at bounding box center [91, 301] width 51 height 13
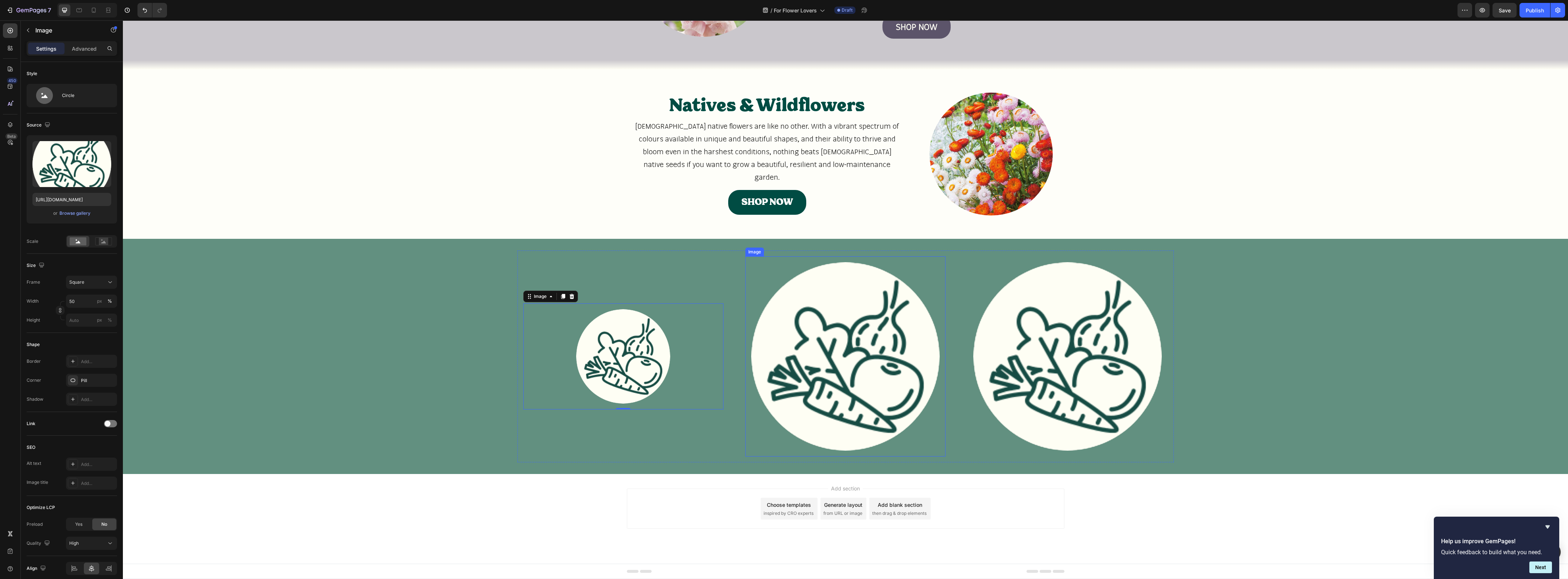
click at [783, 368] on img at bounding box center [845, 357] width 189 height 189
click at [82, 302] on input "100" at bounding box center [91, 301] width 51 height 13
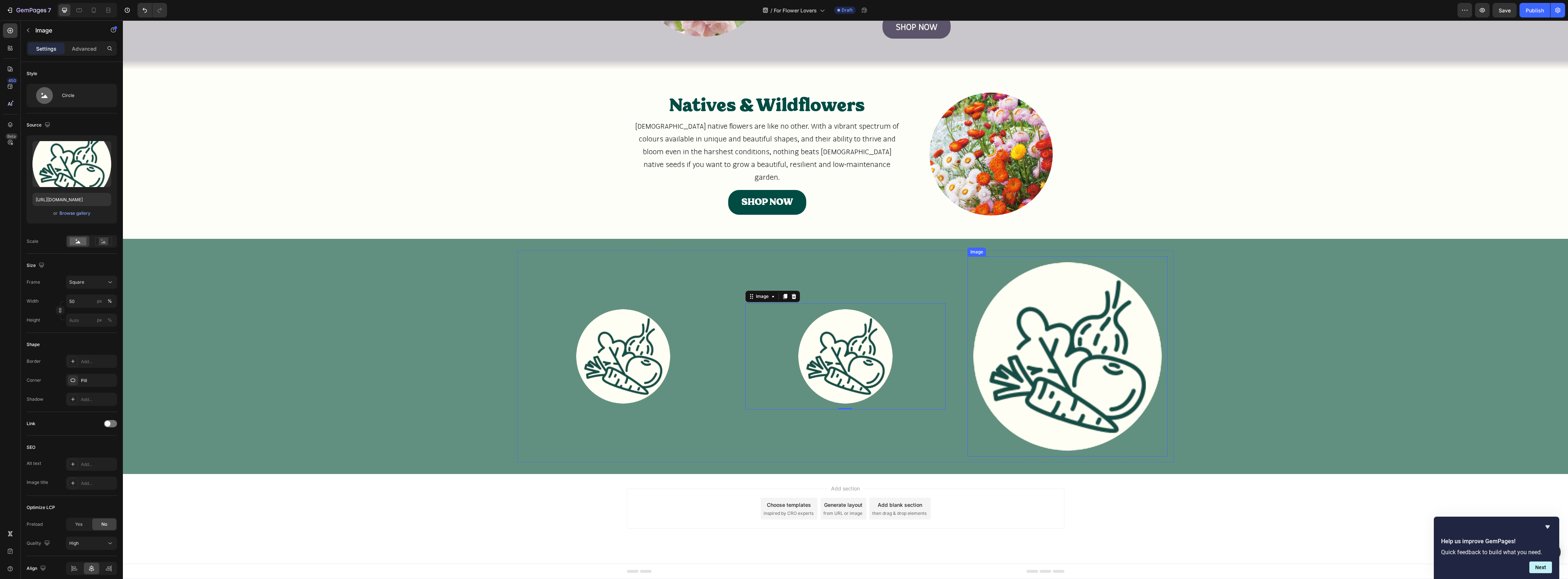
click at [1033, 354] on img at bounding box center [1068, 357] width 189 height 189
click at [74, 300] on input "100" at bounding box center [91, 301] width 51 height 13
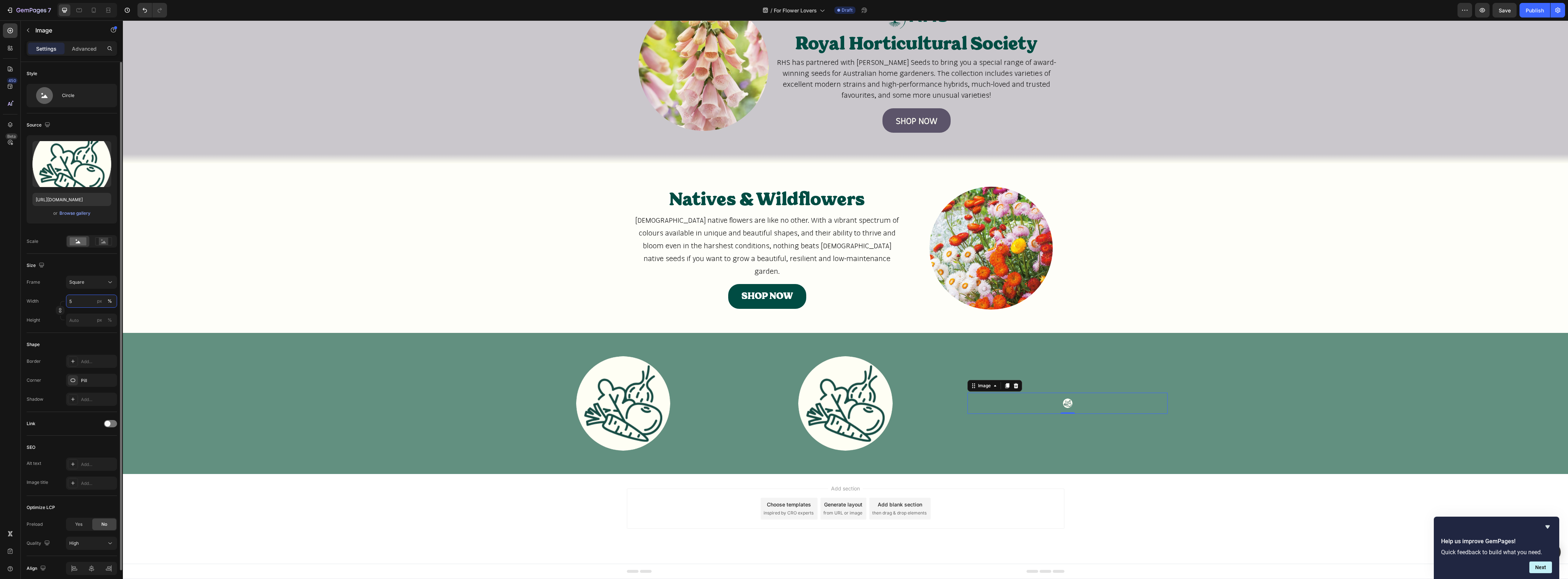
scroll to position [1168, 0]
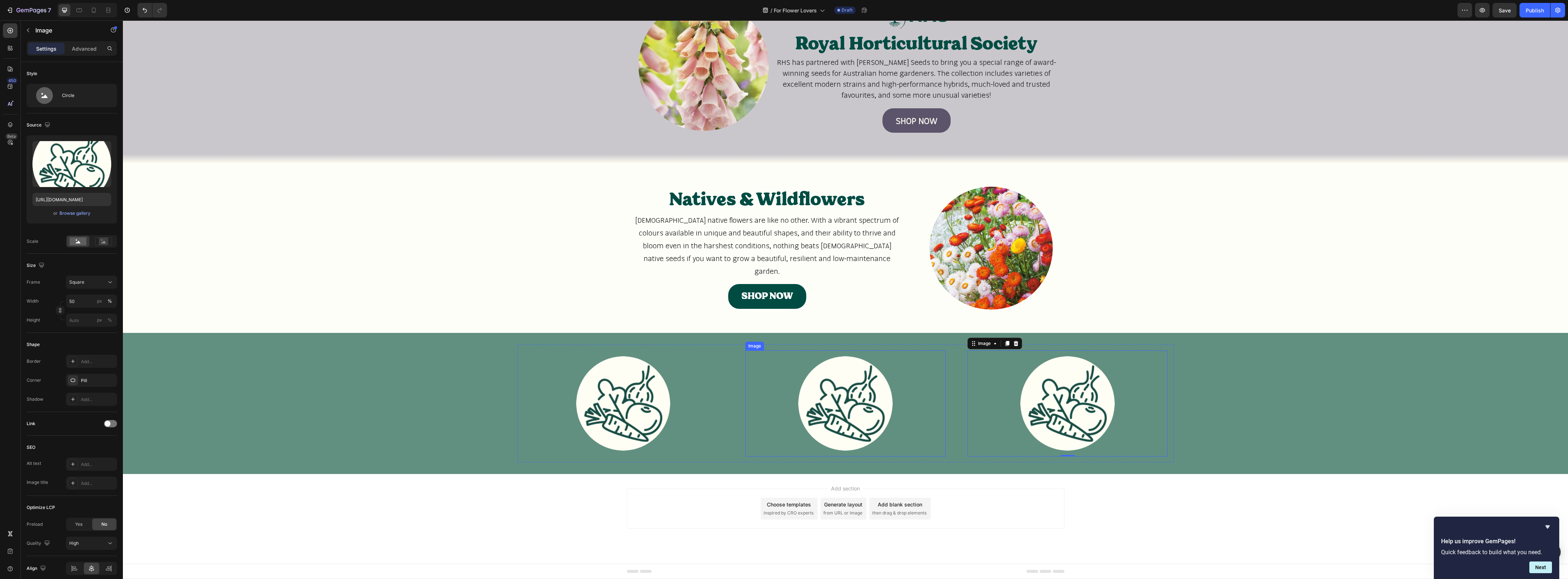
click at [836, 404] on img at bounding box center [845, 403] width 94 height 94
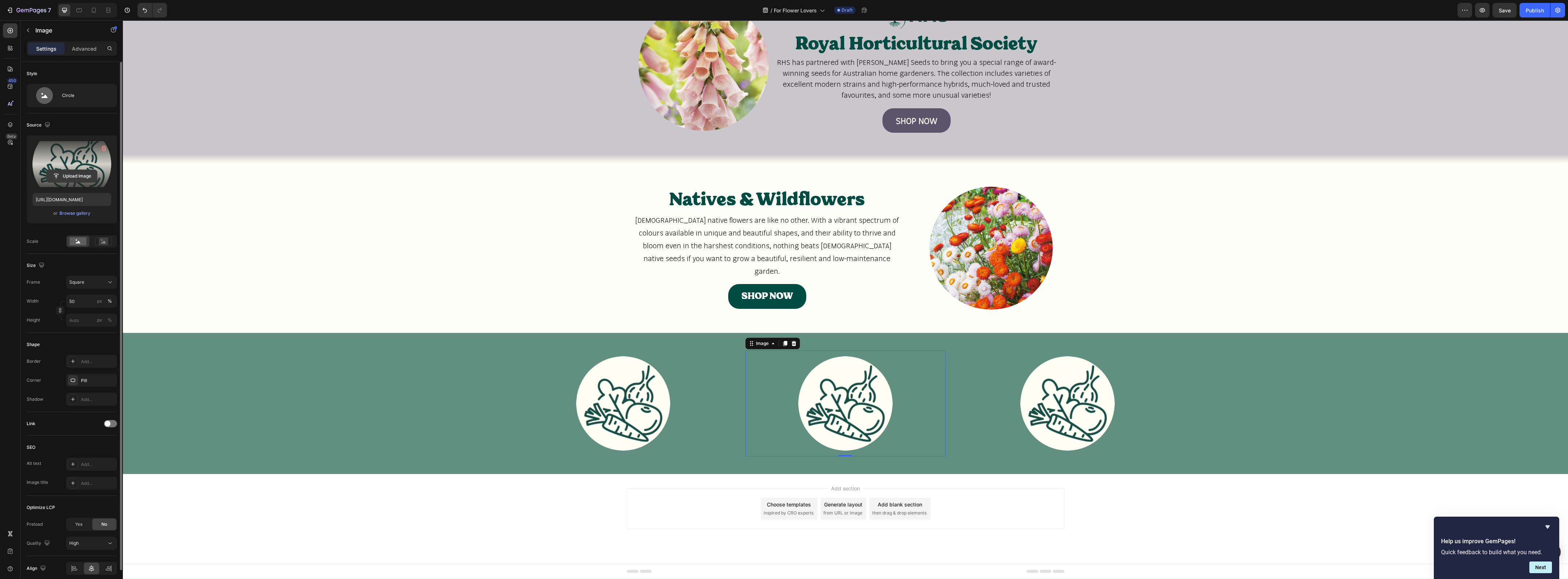
click at [70, 178] on input "file" at bounding box center [72, 176] width 51 height 13
click at [1047, 423] on img at bounding box center [1067, 403] width 94 height 94
click at [79, 176] on input "file" at bounding box center [72, 176] width 51 height 13
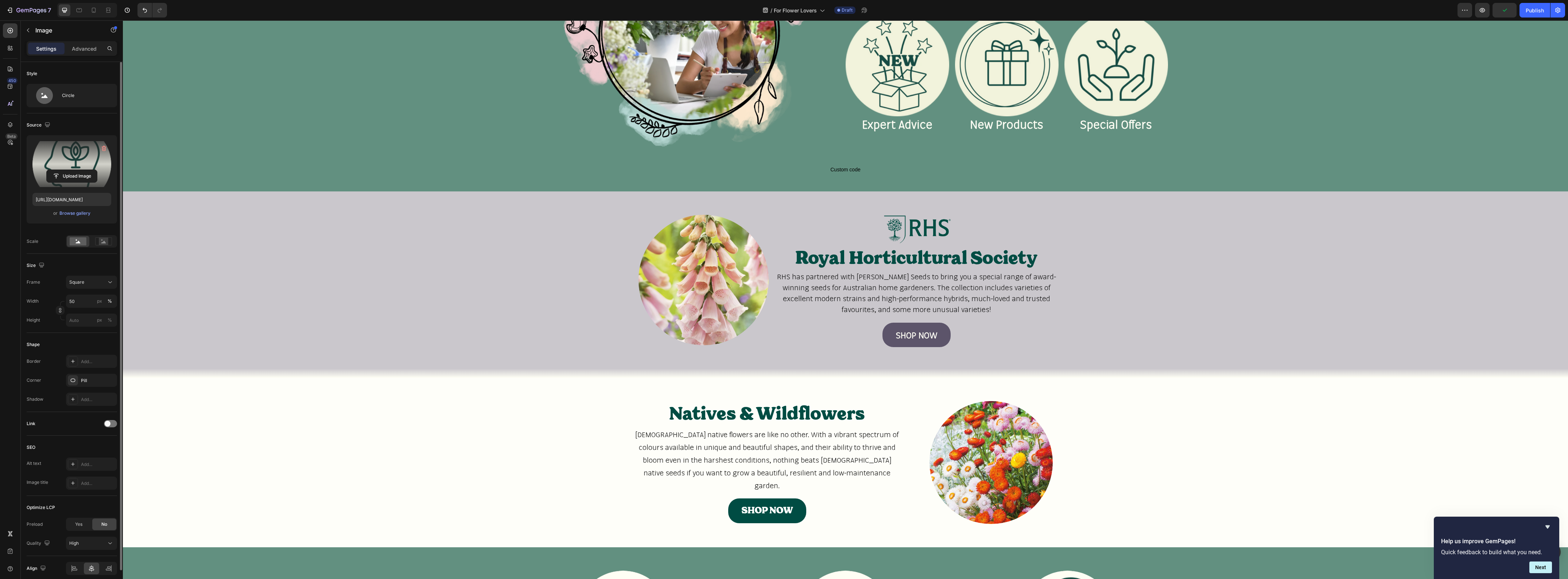
scroll to position [986, 0]
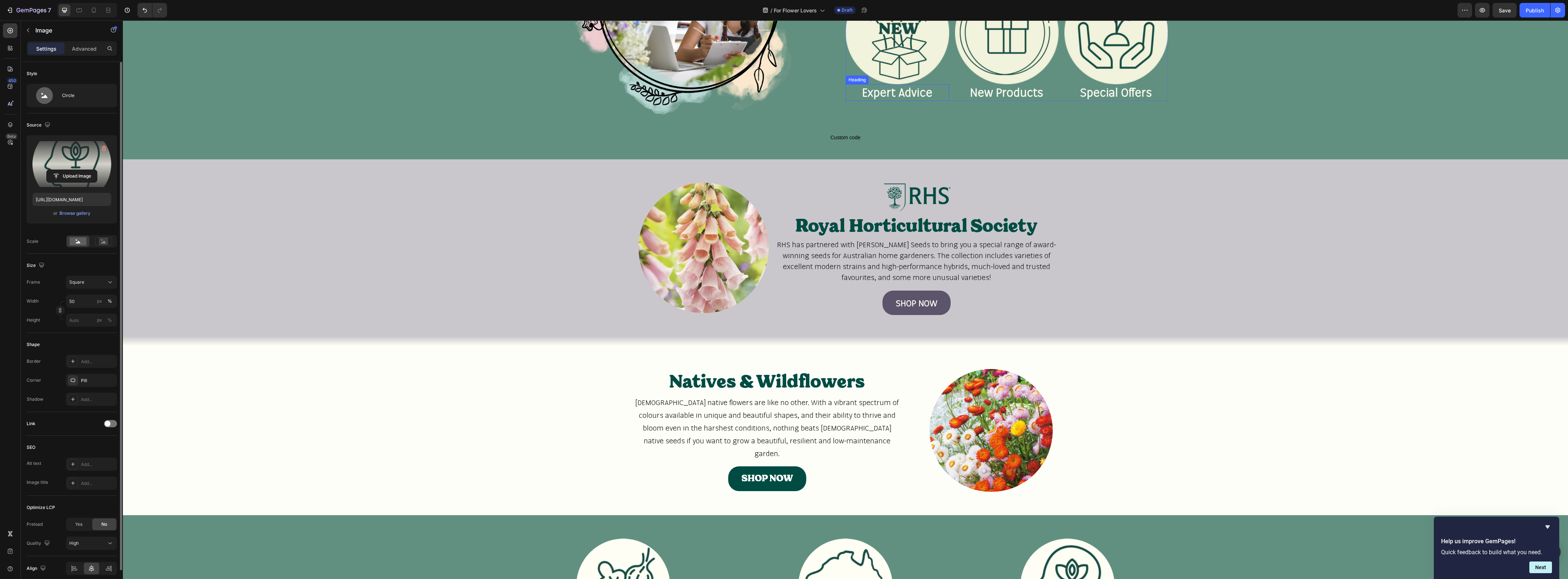
click at [899, 92] on h2 "Expert Advice" at bounding box center [897, 92] width 103 height 17
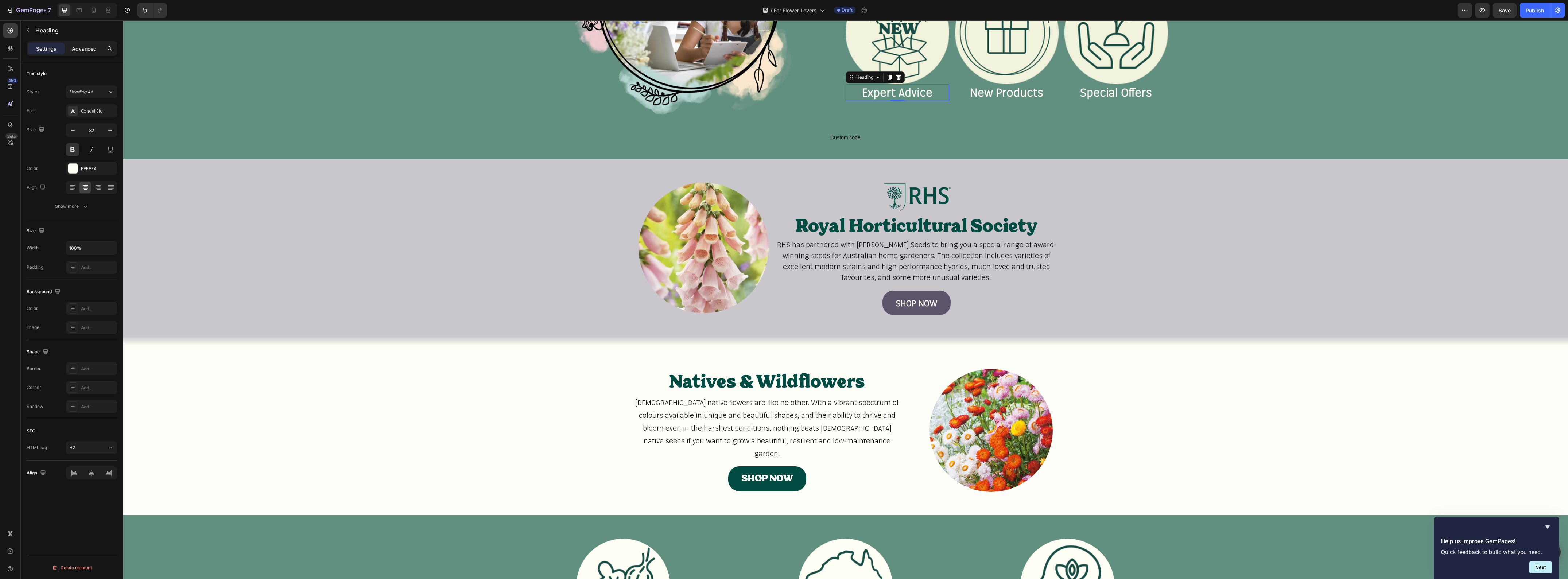
click at [89, 49] on p "Advanced" at bounding box center [84, 49] width 24 height 8
click at [79, 190] on input "0" at bounding box center [72, 187] width 15 height 11
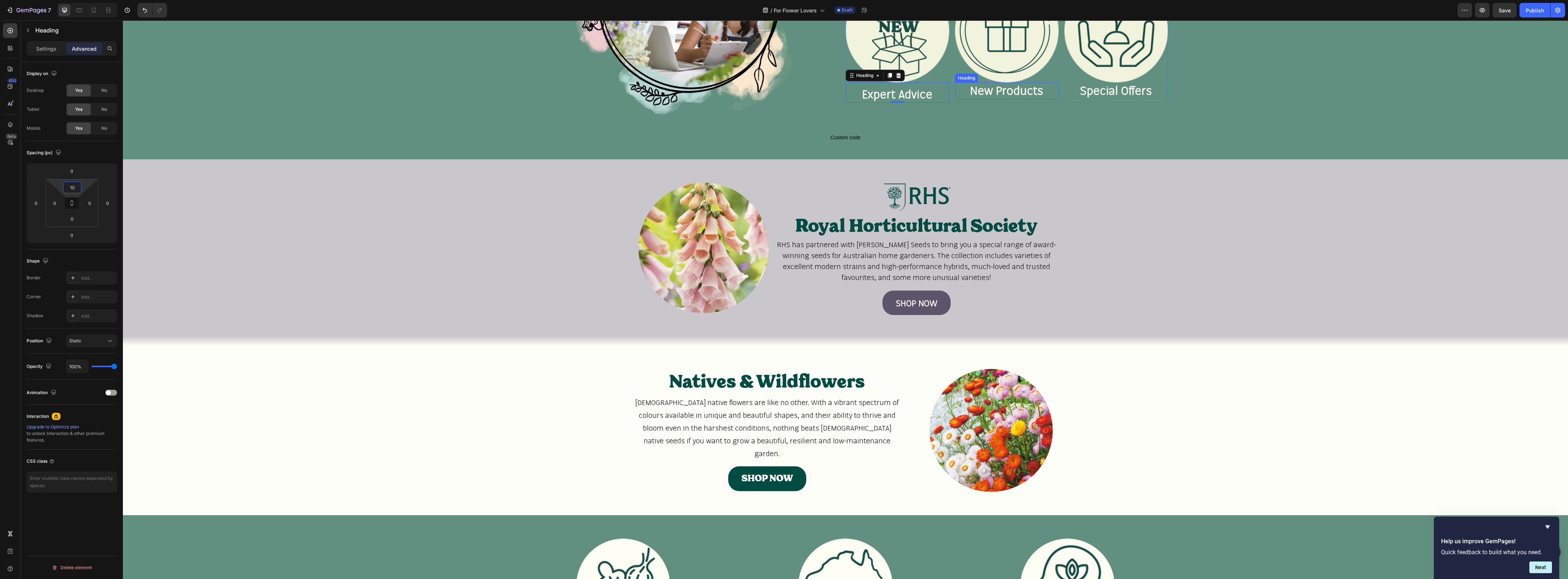
click at [990, 89] on h2 "New Products" at bounding box center [1007, 90] width 103 height 17
click at [75, 189] on input "0" at bounding box center [72, 187] width 15 height 11
click at [1143, 91] on h2 "Special Offers" at bounding box center [1116, 90] width 103 height 17
click at [76, 193] on input "0" at bounding box center [72, 187] width 15 height 11
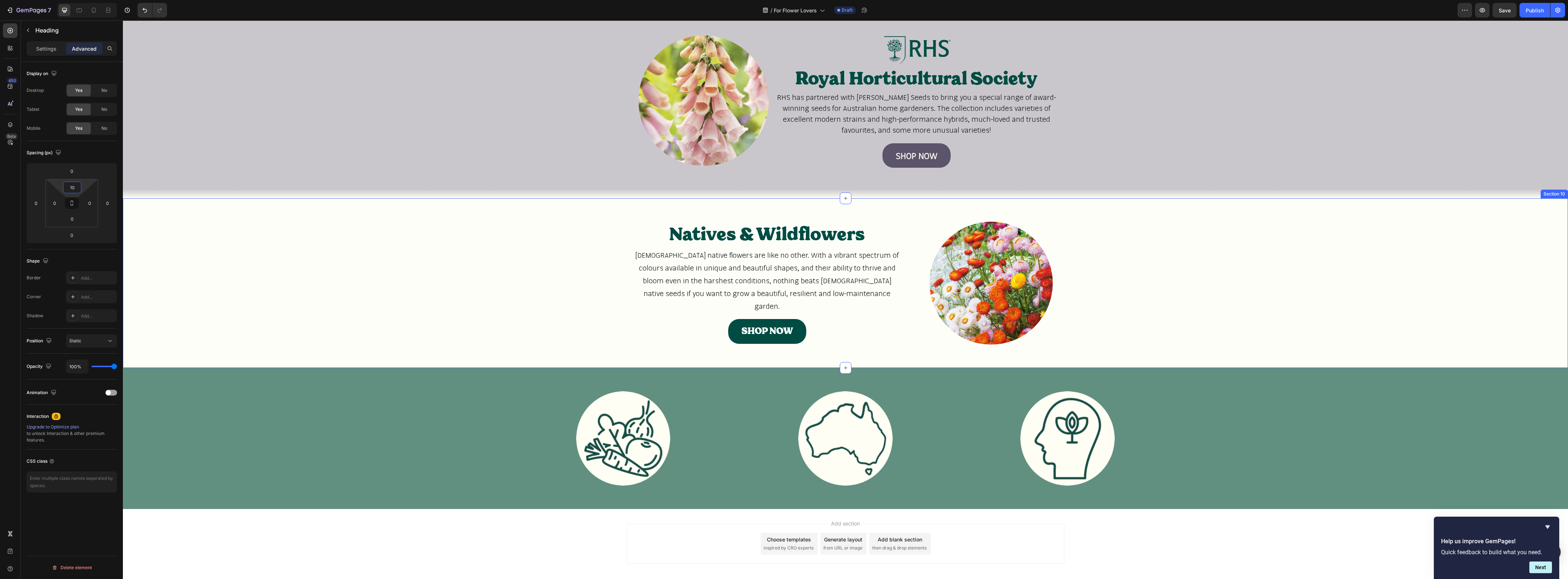
scroll to position [1168, 0]
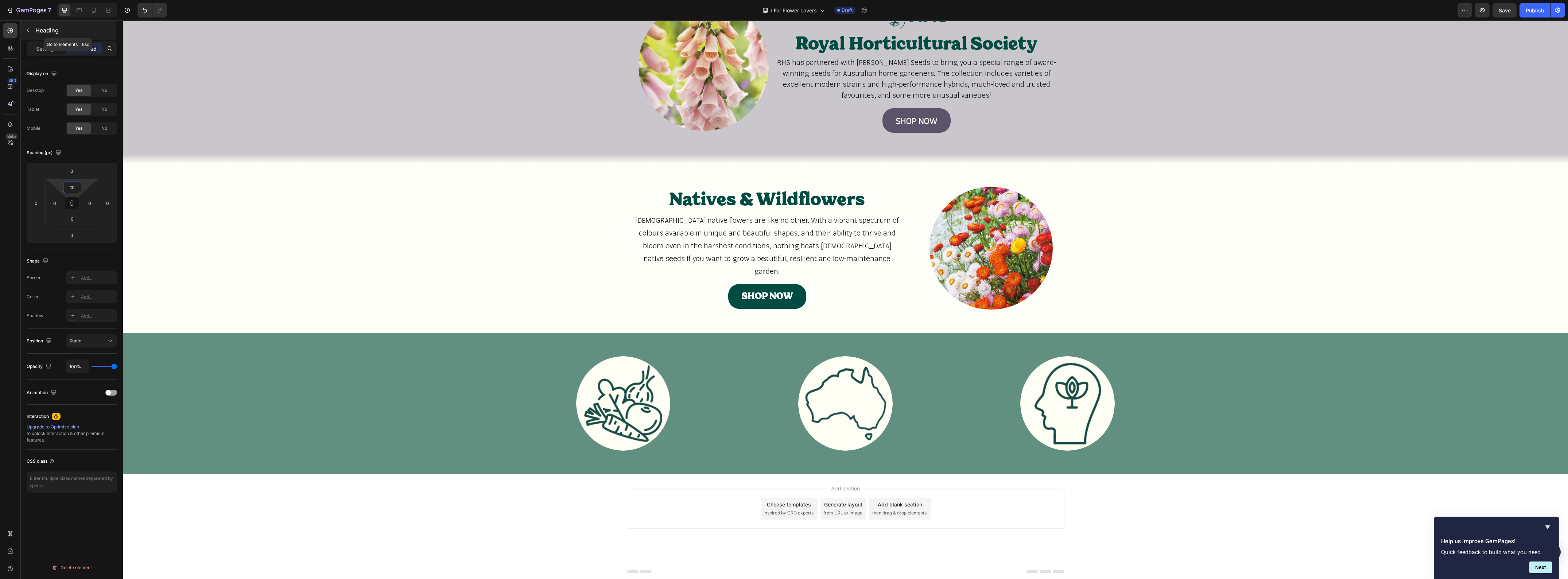
click at [25, 28] on icon "button" at bounding box center [28, 30] width 6 height 6
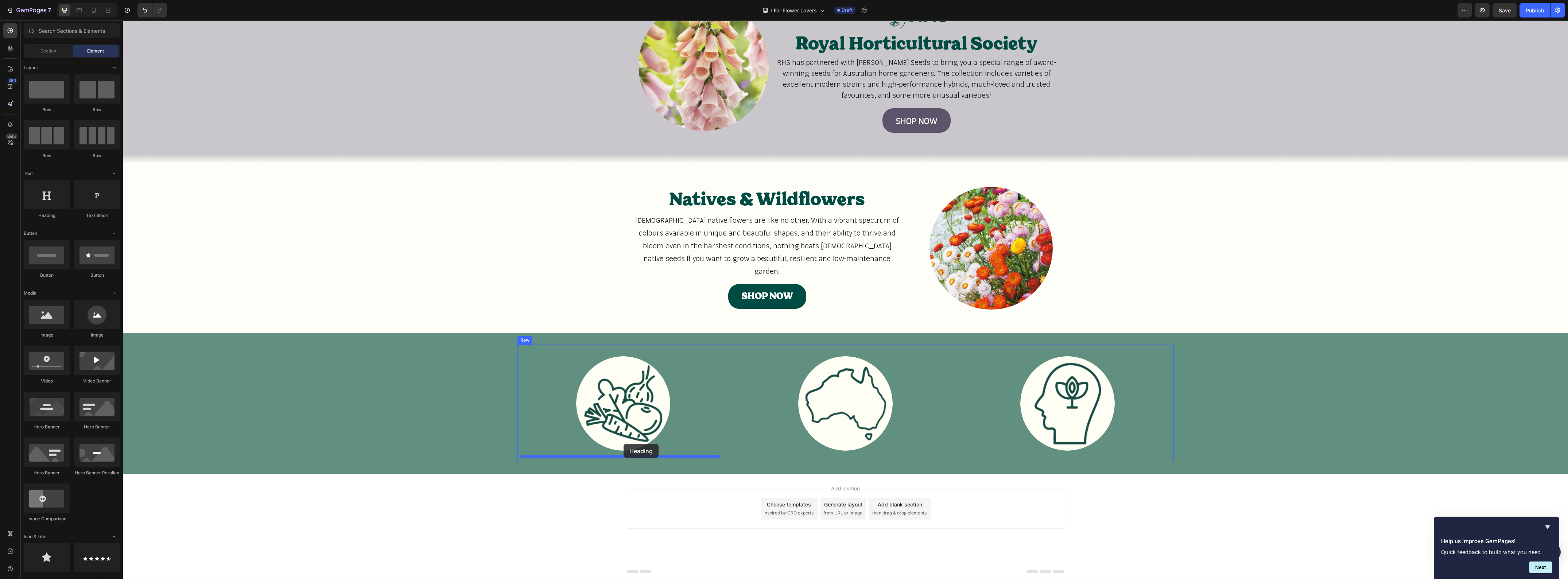
drag, startPoint x: 174, startPoint y: 225, endPoint x: 624, endPoint y: 444, distance: 500.5
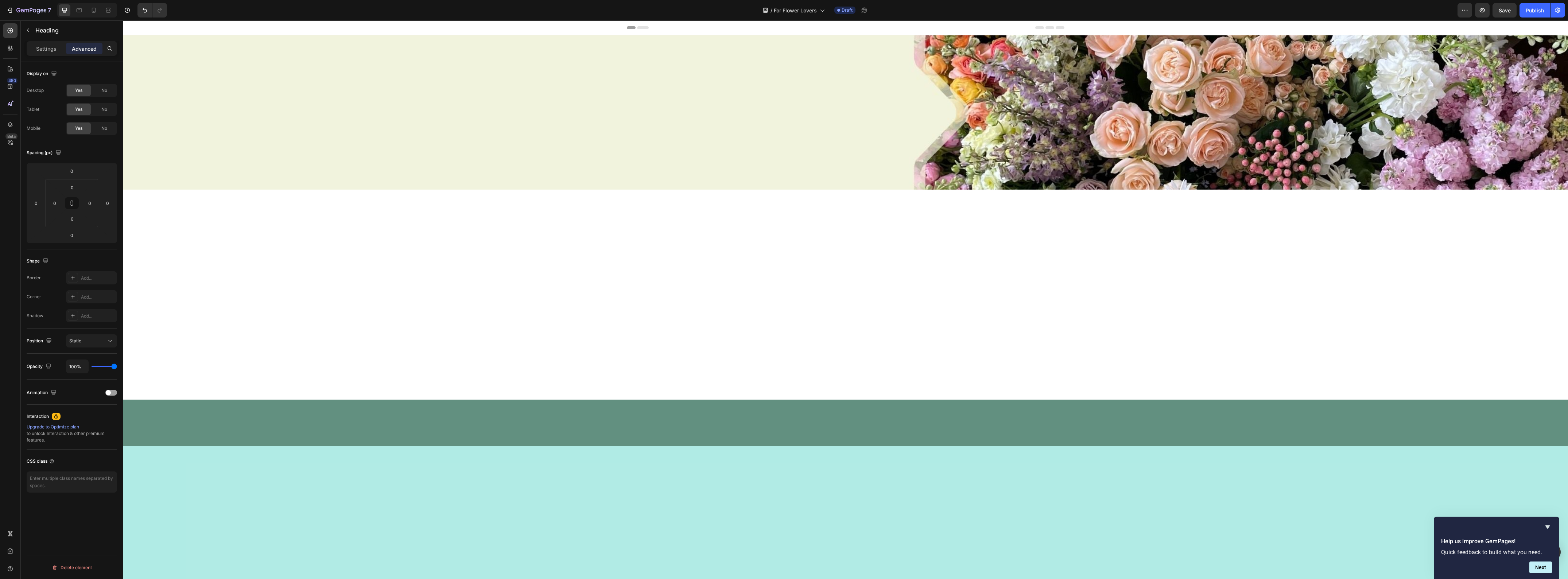
scroll to position [1168, 0]
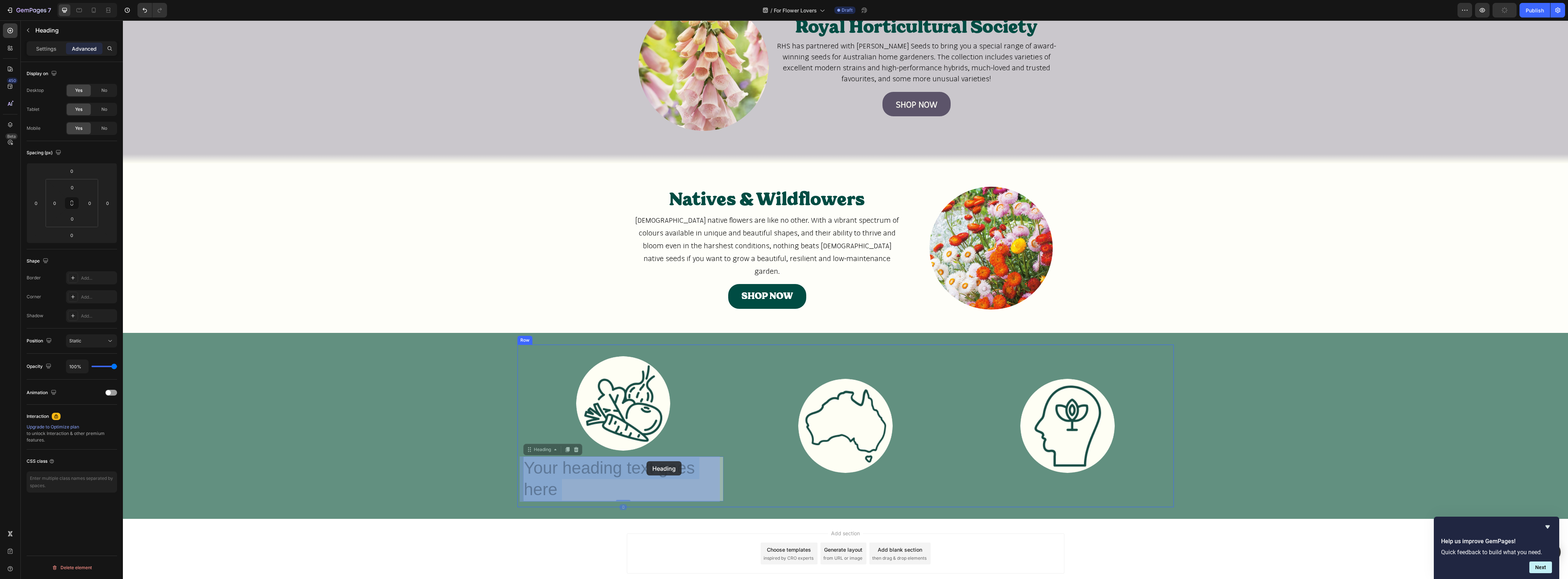
drag, startPoint x: 662, startPoint y: 465, endPoint x: 647, endPoint y: 461, distance: 15.5
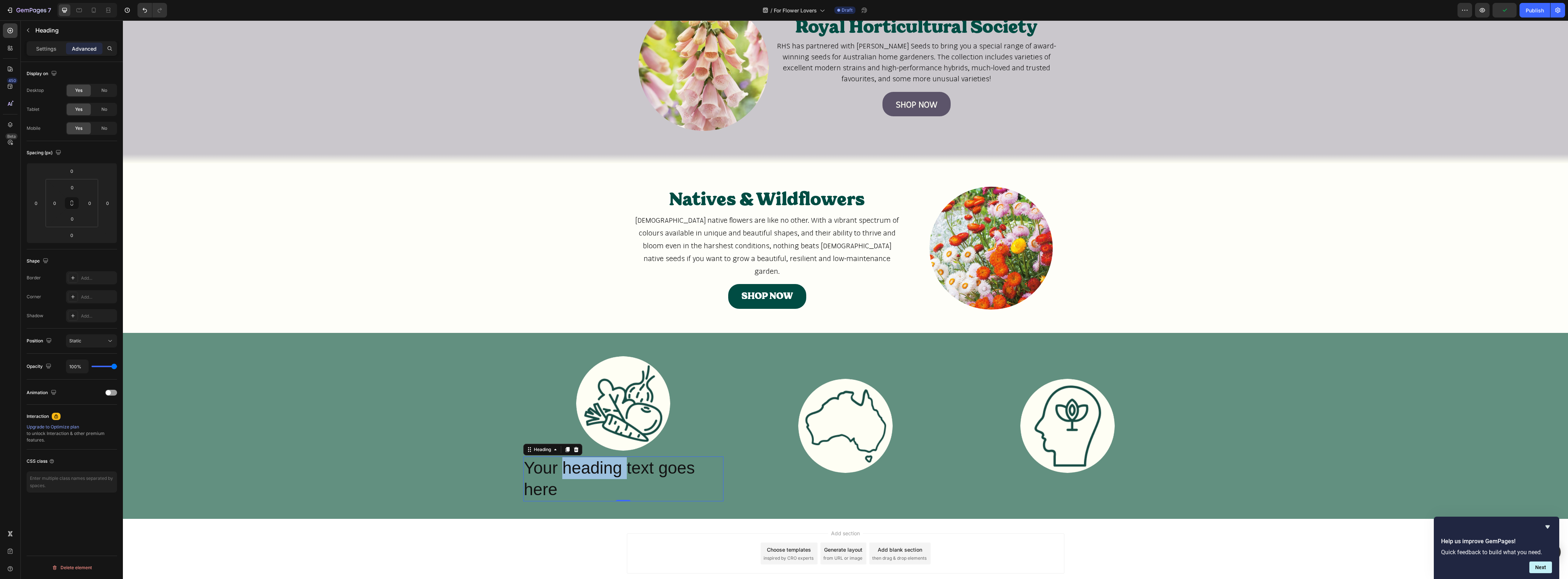
click at [568, 467] on p "Your heading text goes here" at bounding box center [624, 479] width 198 height 44
click at [575, 489] on p "Your heading text goes here" at bounding box center [624, 479] width 198 height 44
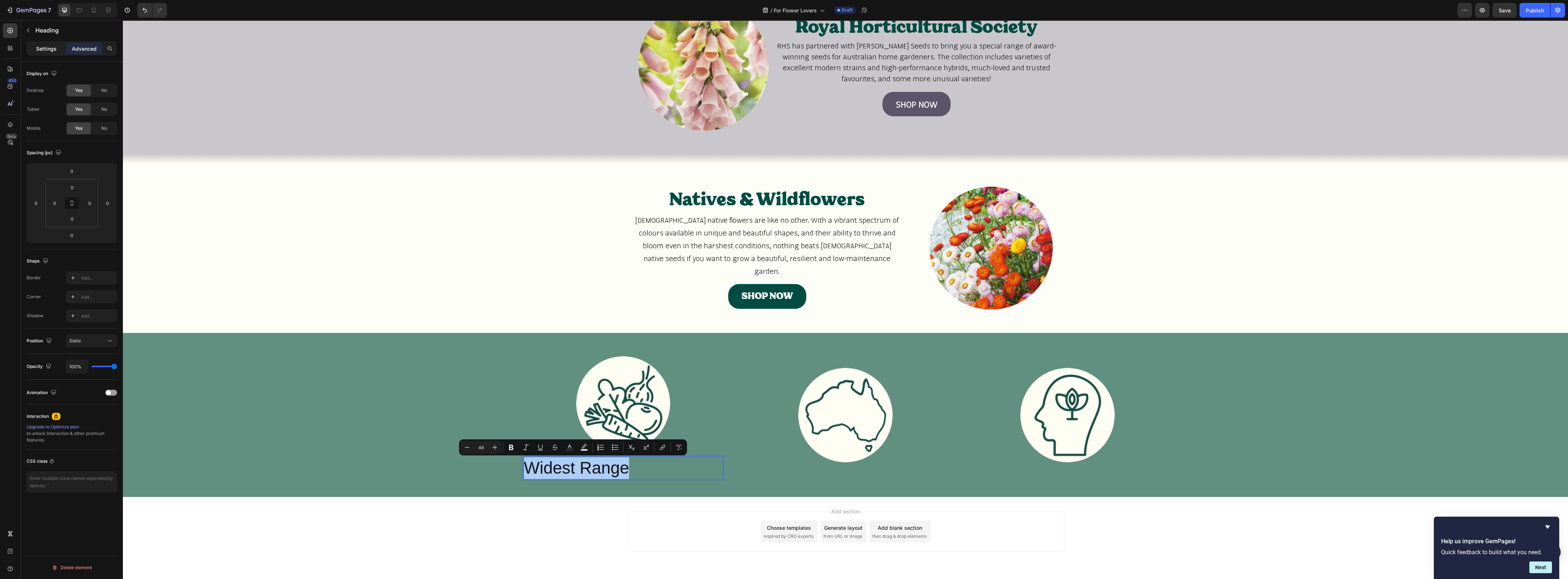
click at [47, 50] on p "Settings" at bounding box center [46, 49] width 20 height 8
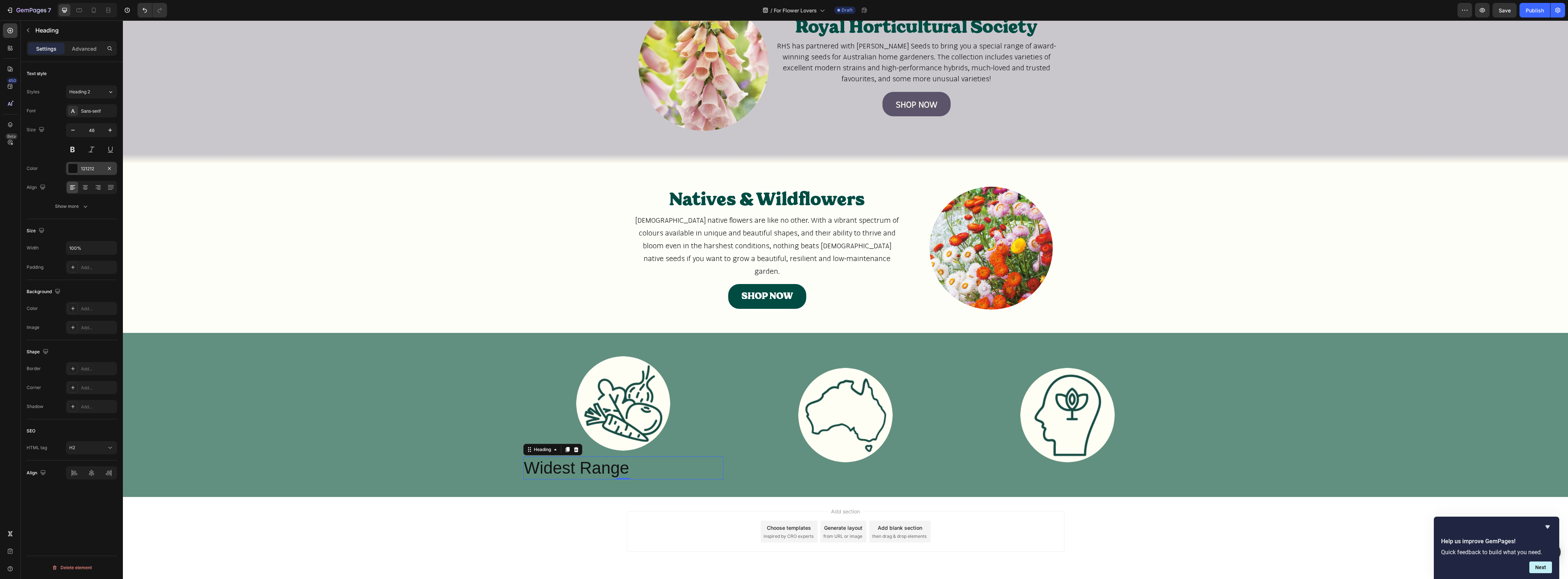
click at [99, 169] on div "121212" at bounding box center [91, 168] width 21 height 7
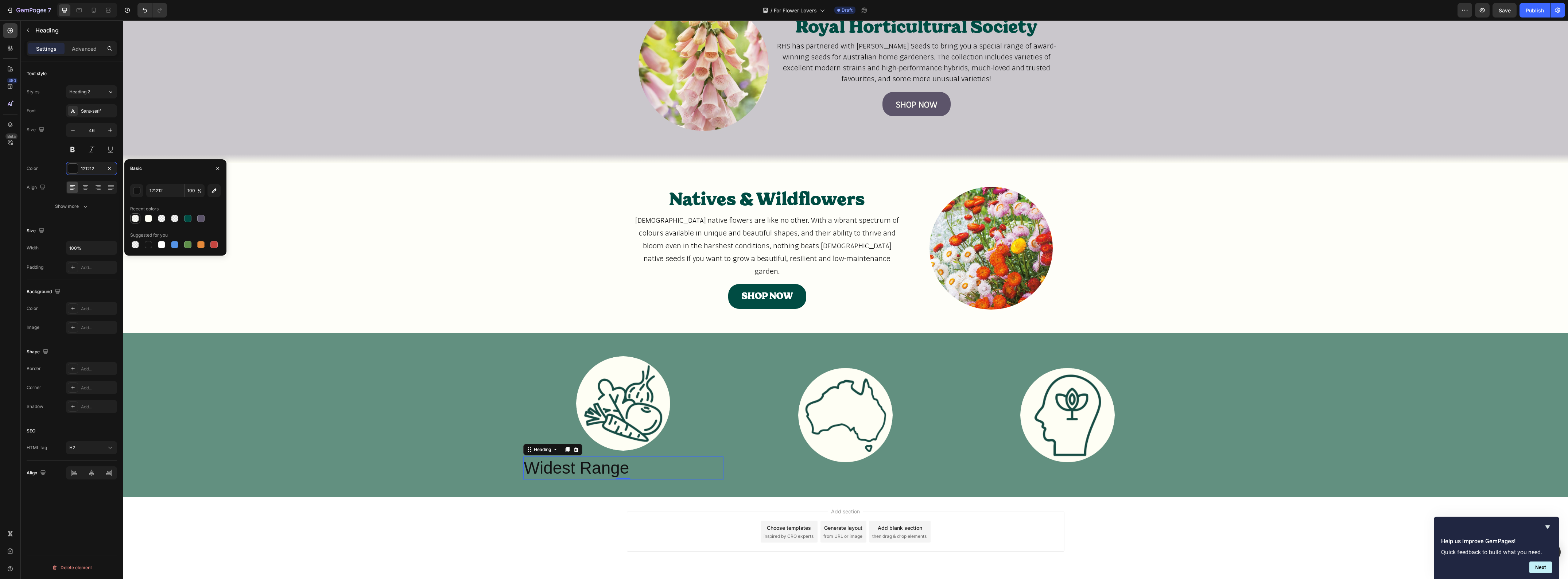
click at [137, 220] on div at bounding box center [134, 218] width 7 height 7
type input "FEFEF4"
click at [196, 195] on input "50" at bounding box center [195, 190] width 20 height 13
type input "100"
click at [85, 187] on icon at bounding box center [85, 187] width 7 height 7
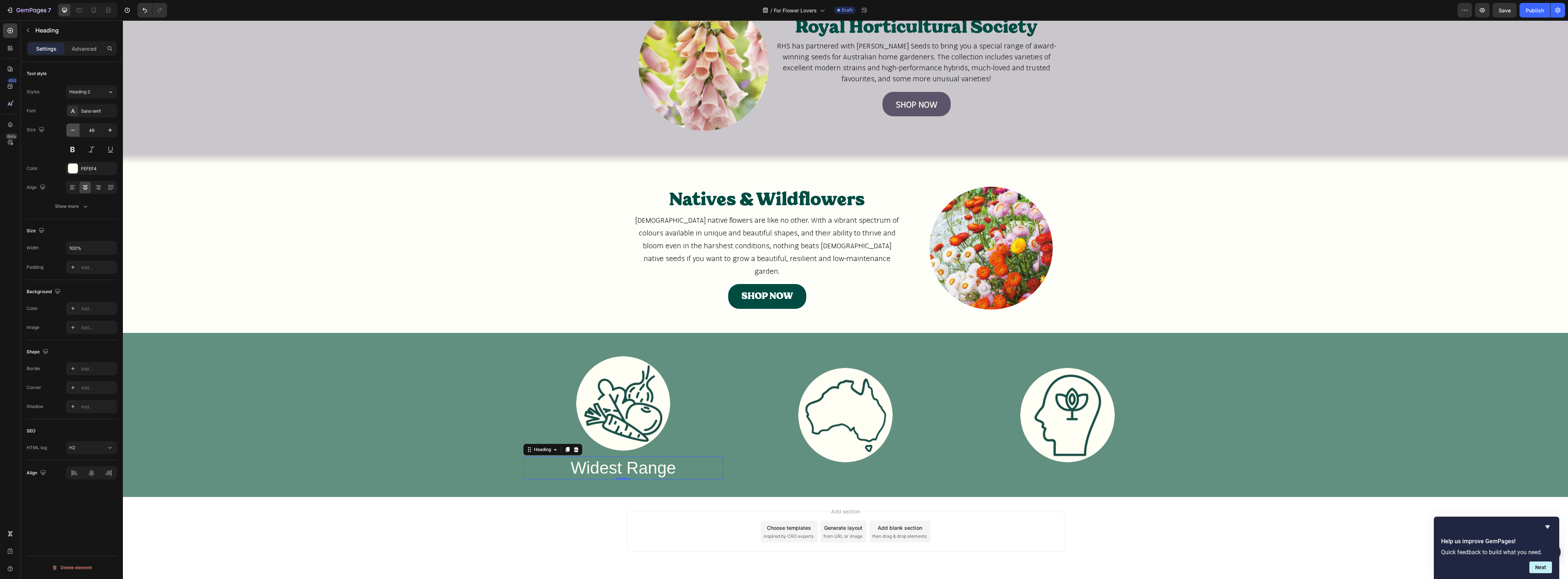
click at [76, 130] on icon "button" at bounding box center [72, 129] width 7 height 7
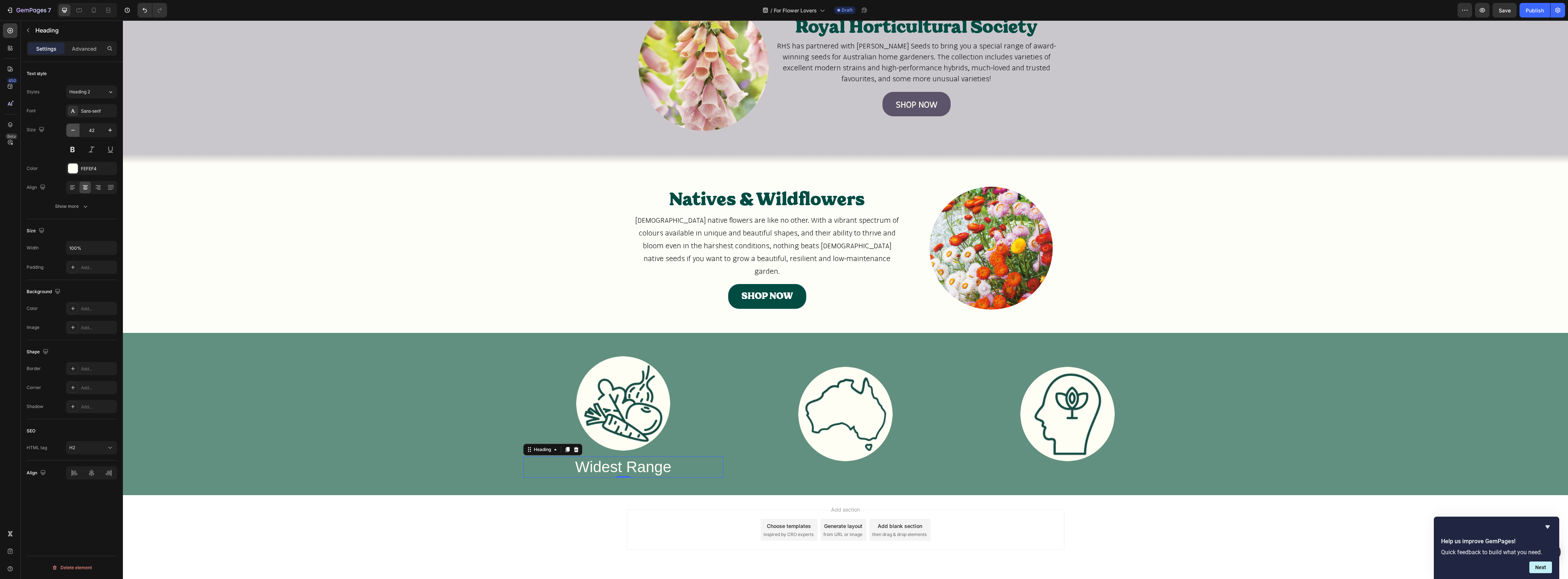
click at [76, 130] on icon "button" at bounding box center [72, 129] width 7 height 7
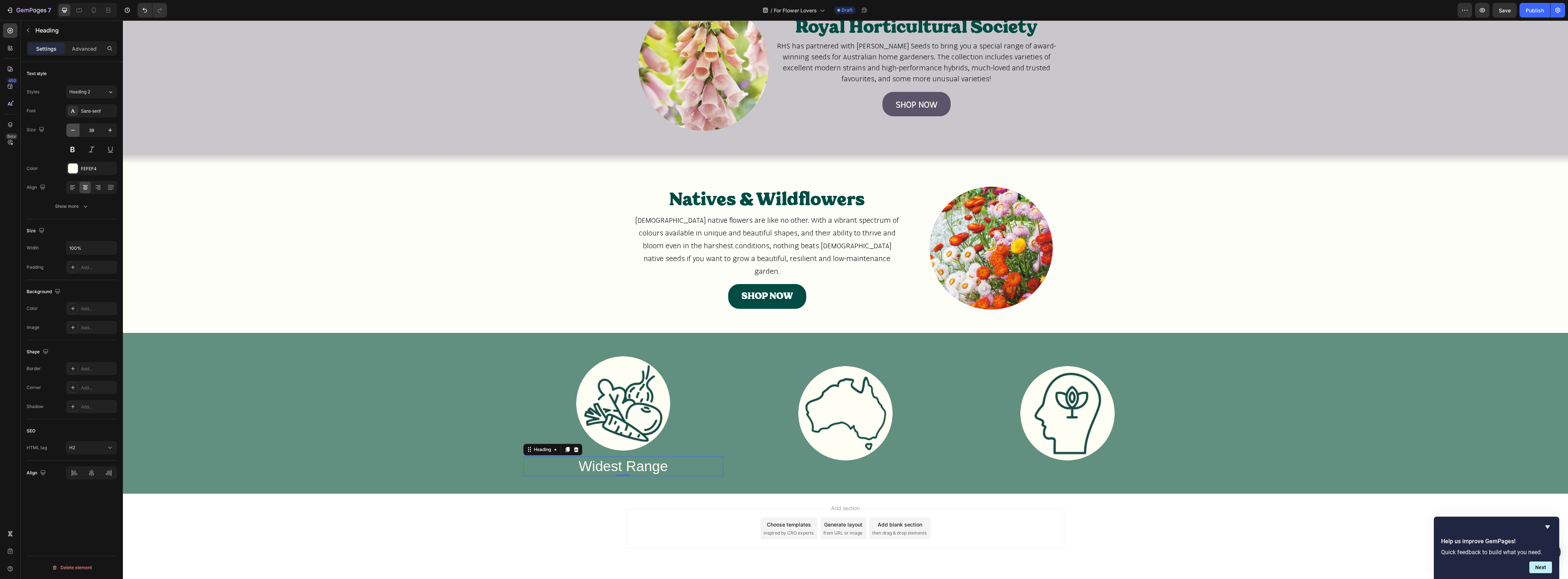
click at [76, 130] on icon "button" at bounding box center [72, 129] width 7 height 7
click at [112, 94] on icon at bounding box center [111, 91] width 6 height 7
click at [103, 134] on span "41px" at bounding box center [106, 135] width 10 height 7
click at [75, 130] on icon "button" at bounding box center [72, 129] width 7 height 7
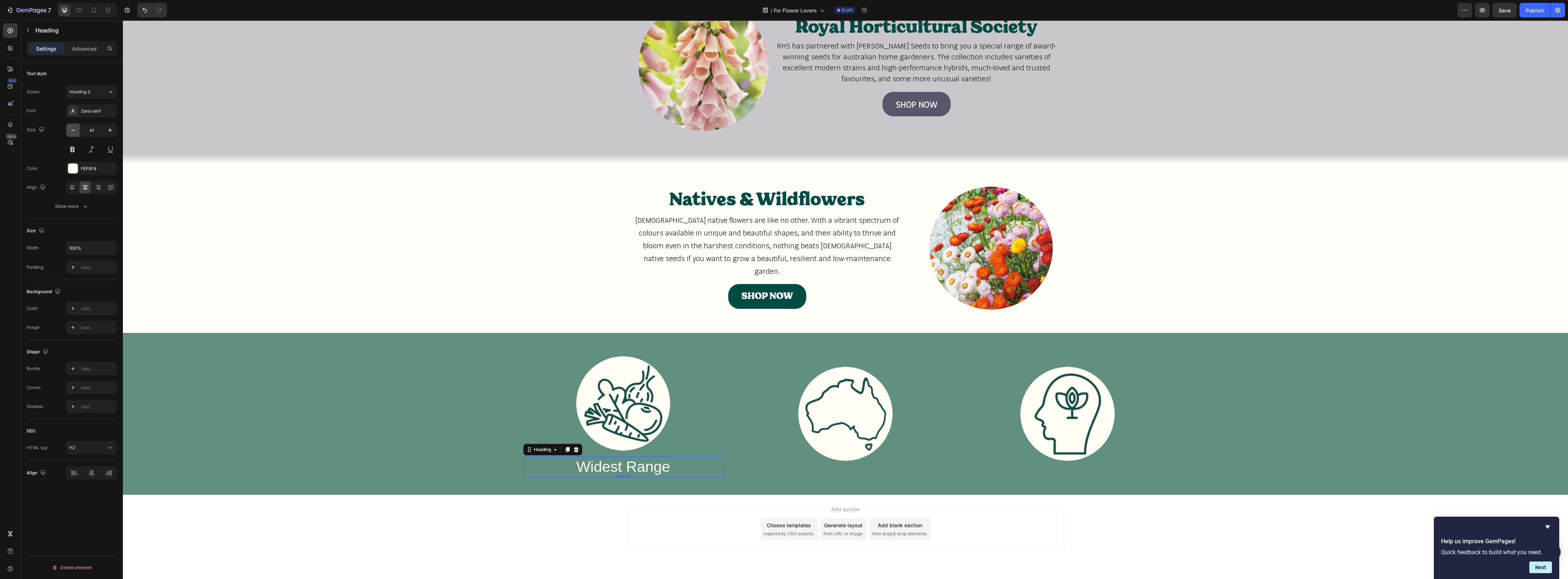
type input "40"
click at [70, 152] on button at bounding box center [72, 149] width 13 height 13
click at [567, 451] on div at bounding box center [567, 450] width 9 height 9
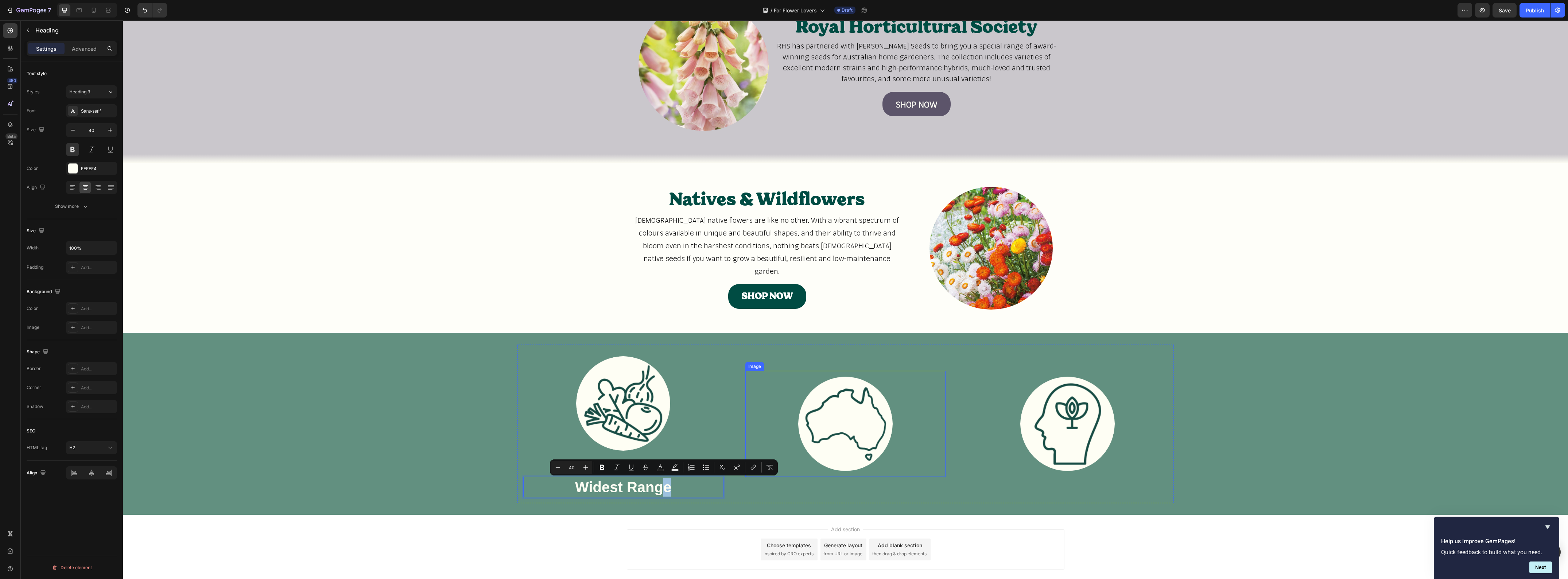
drag, startPoint x: 663, startPoint y: 487, endPoint x: 845, endPoint y: 475, distance: 182.4
click at [845, 475] on div "Image Widest Range Heading Widest Range Heading 0 Image Image Row" at bounding box center [845, 423] width 657 height 159
click at [701, 480] on p "Widest Range" at bounding box center [624, 487] width 198 height 18
drag, startPoint x: 554, startPoint y: 479, endPoint x: 677, endPoint y: 484, distance: 123.1
click at [677, 484] on p "Widest Range" at bounding box center [624, 487] width 198 height 18
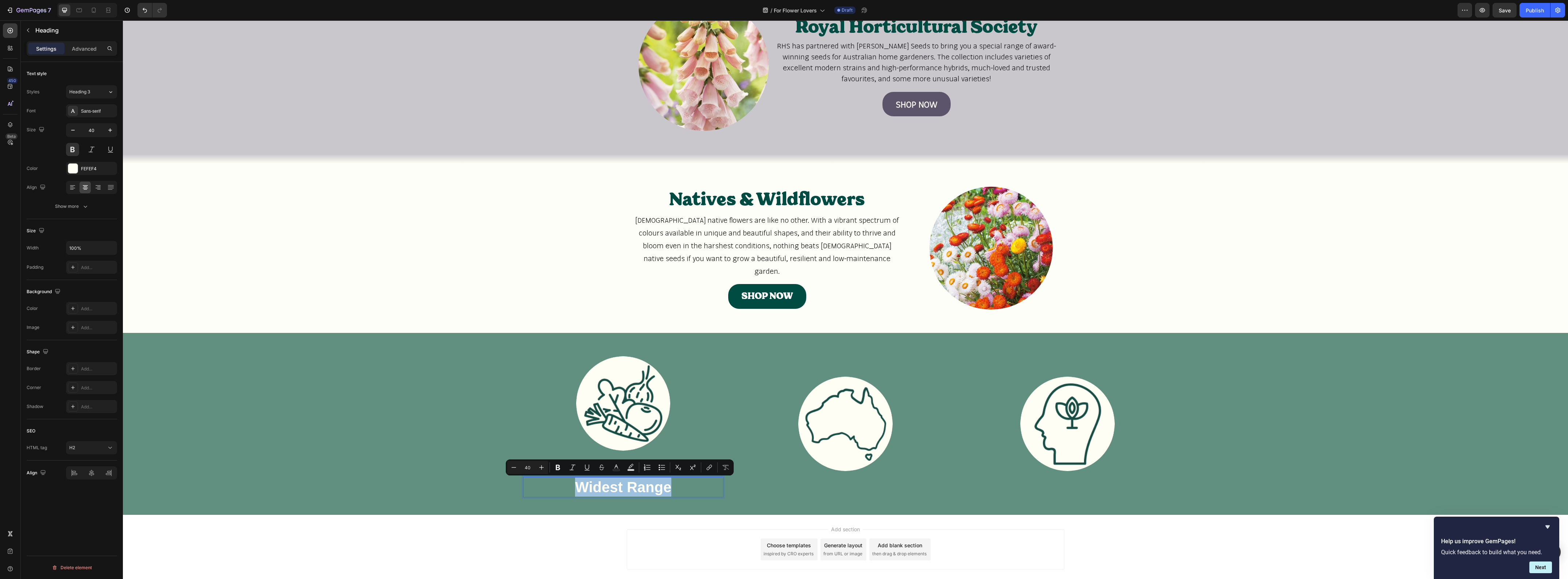
click at [702, 484] on p "Widest Range" at bounding box center [624, 487] width 198 height 18
click at [678, 475] on p "Widest Range" at bounding box center [624, 466] width 198 height 18
click at [566, 483] on p "Widest Range" at bounding box center [624, 487] width 198 height 18
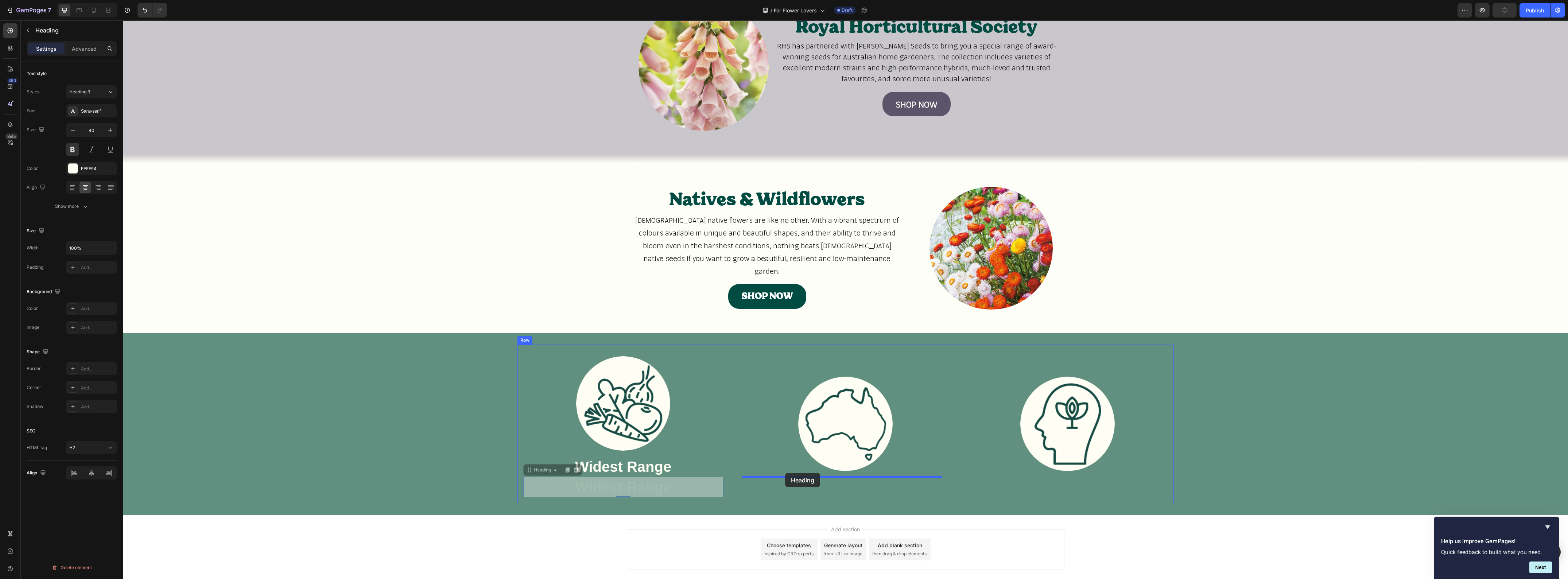
drag, startPoint x: 526, startPoint y: 472, endPoint x: 785, endPoint y: 473, distance: 259.0
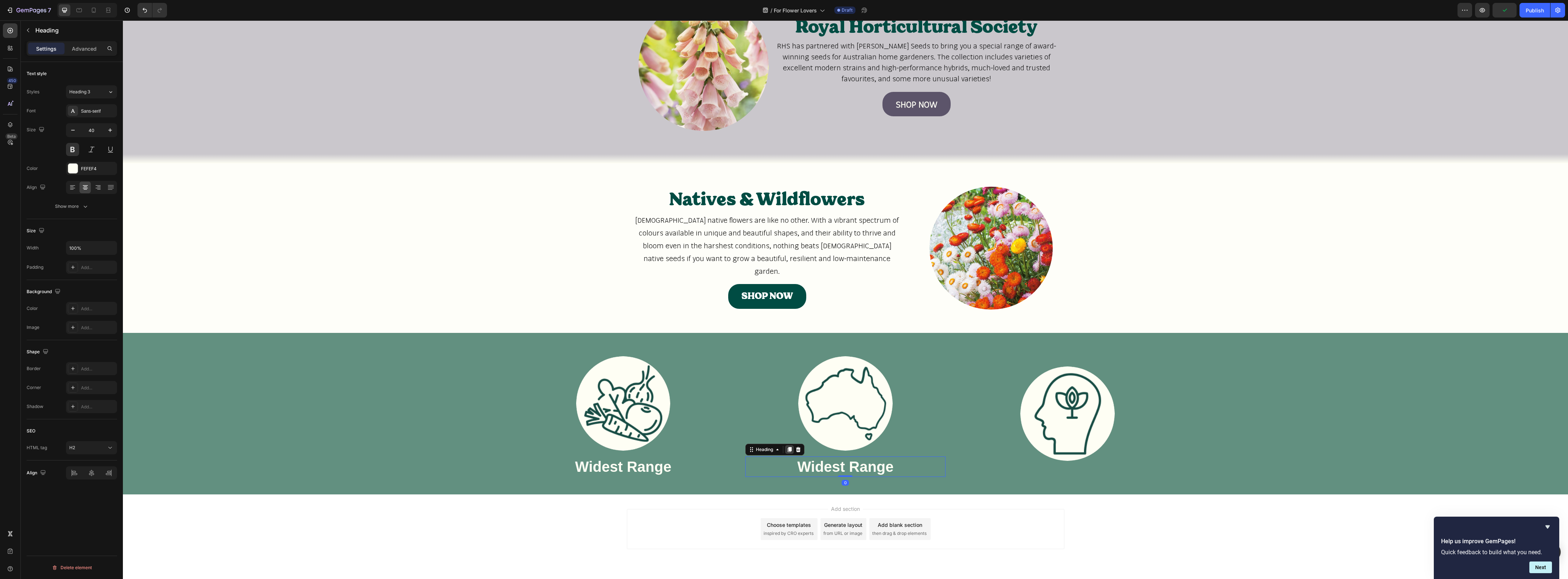
click at [788, 450] on icon at bounding box center [790, 450] width 4 height 5
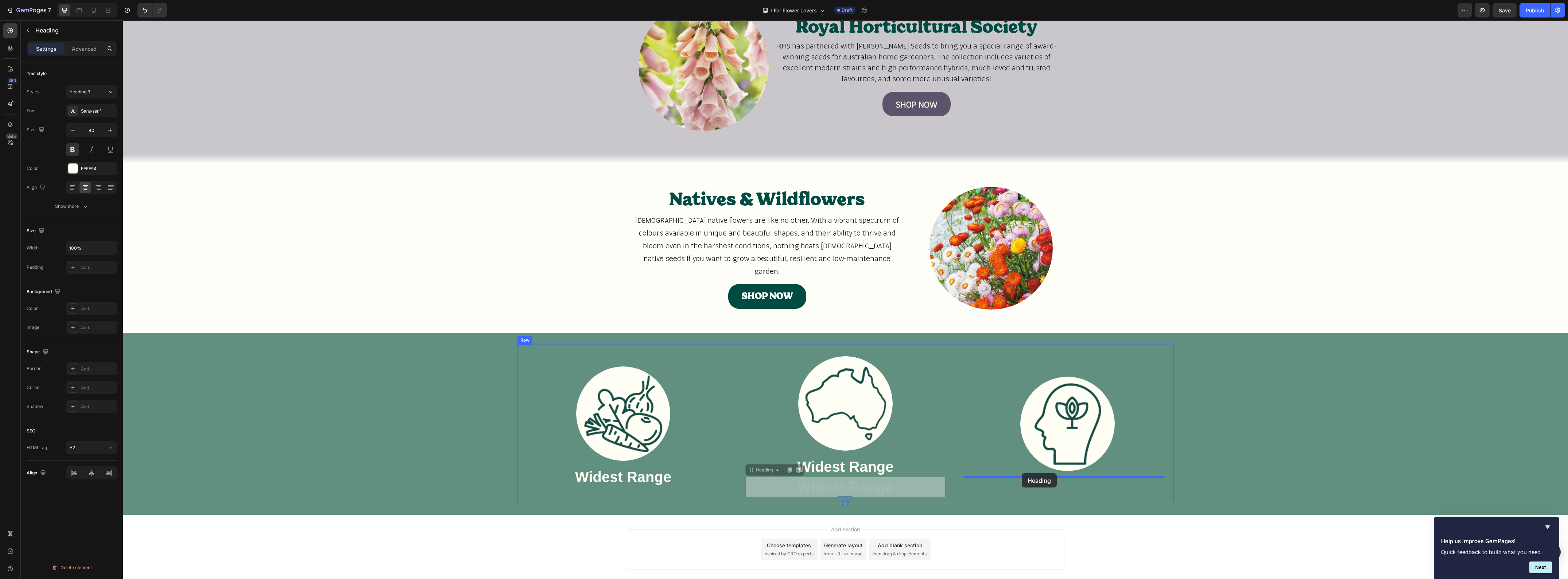
drag, startPoint x: 749, startPoint y: 473, endPoint x: 1021, endPoint y: 474, distance: 272.0
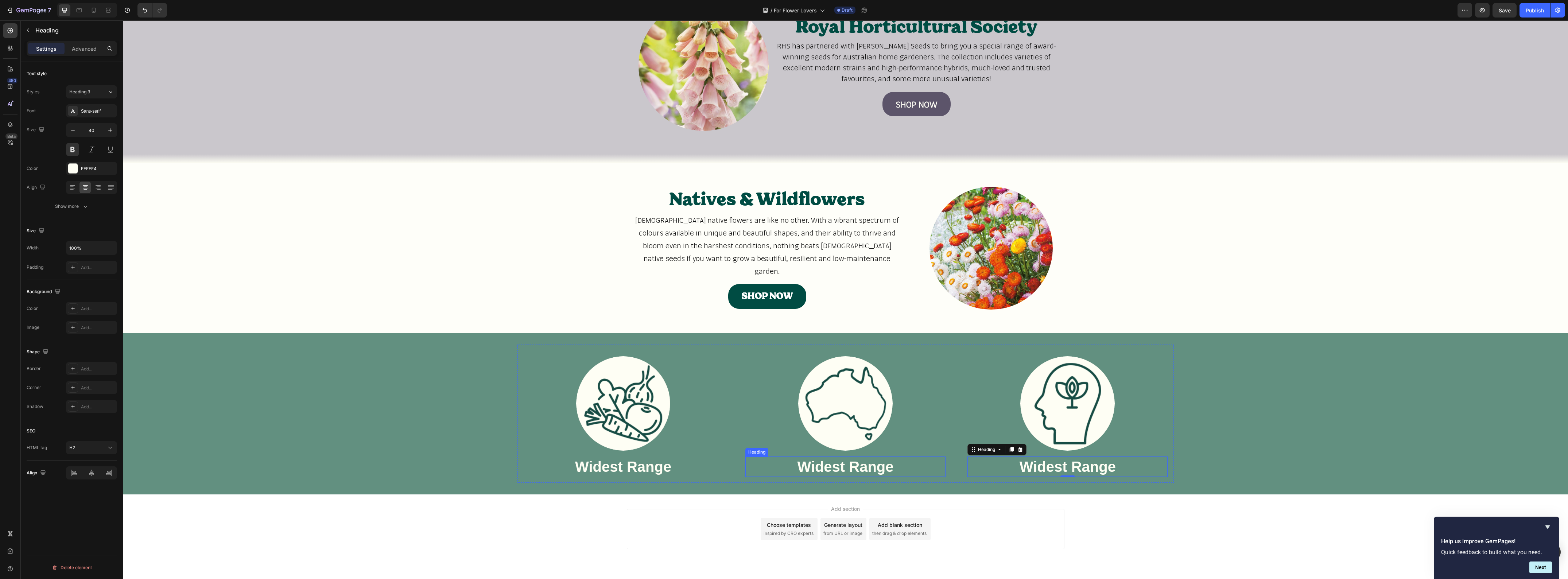
click at [846, 470] on h2 "Widest Range" at bounding box center [845, 466] width 200 height 20
click at [1063, 464] on h2 "Widest Range" at bounding box center [1068, 466] width 200 height 20
click at [27, 31] on icon "button" at bounding box center [28, 30] width 6 height 6
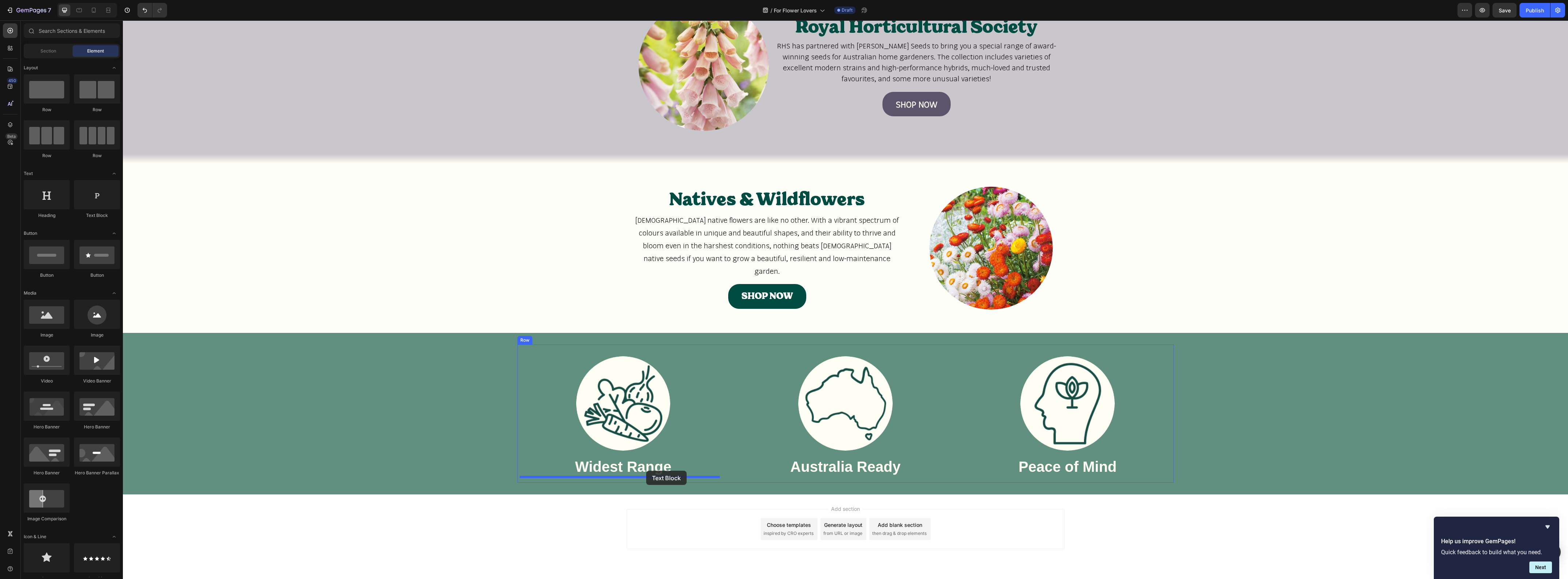
drag, startPoint x: 222, startPoint y: 222, endPoint x: 646, endPoint y: 471, distance: 491.7
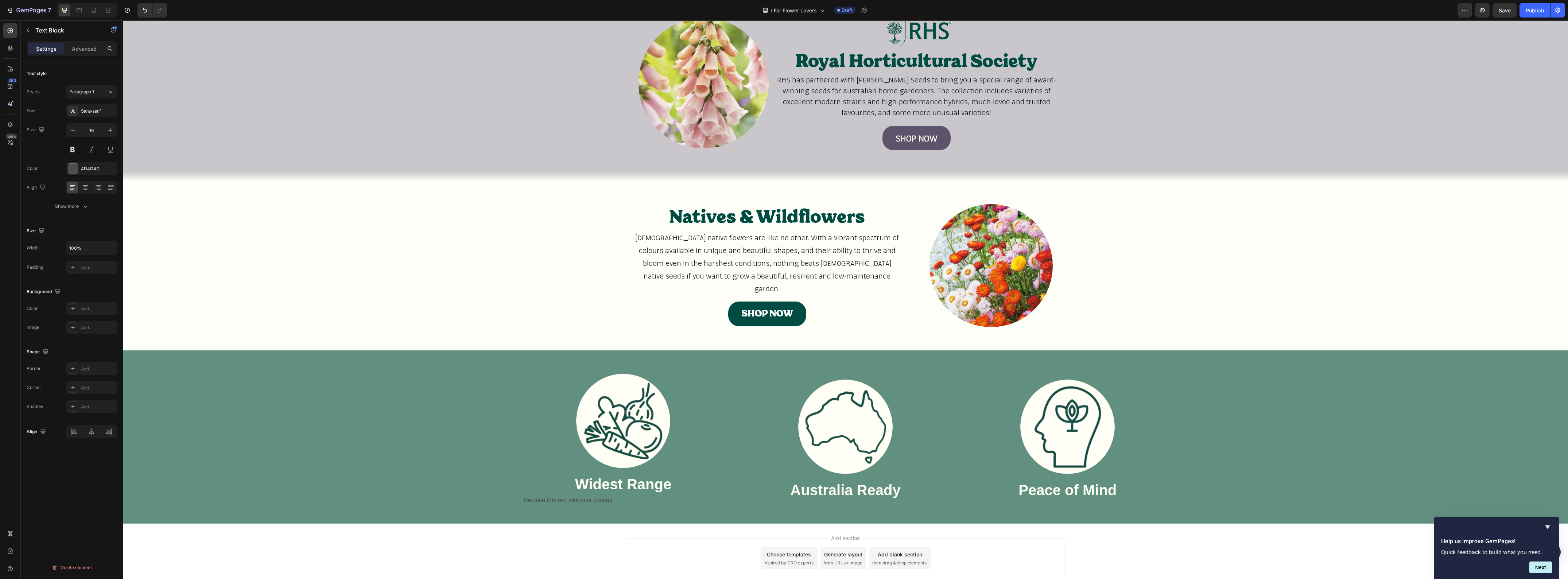
scroll to position [1200, 0]
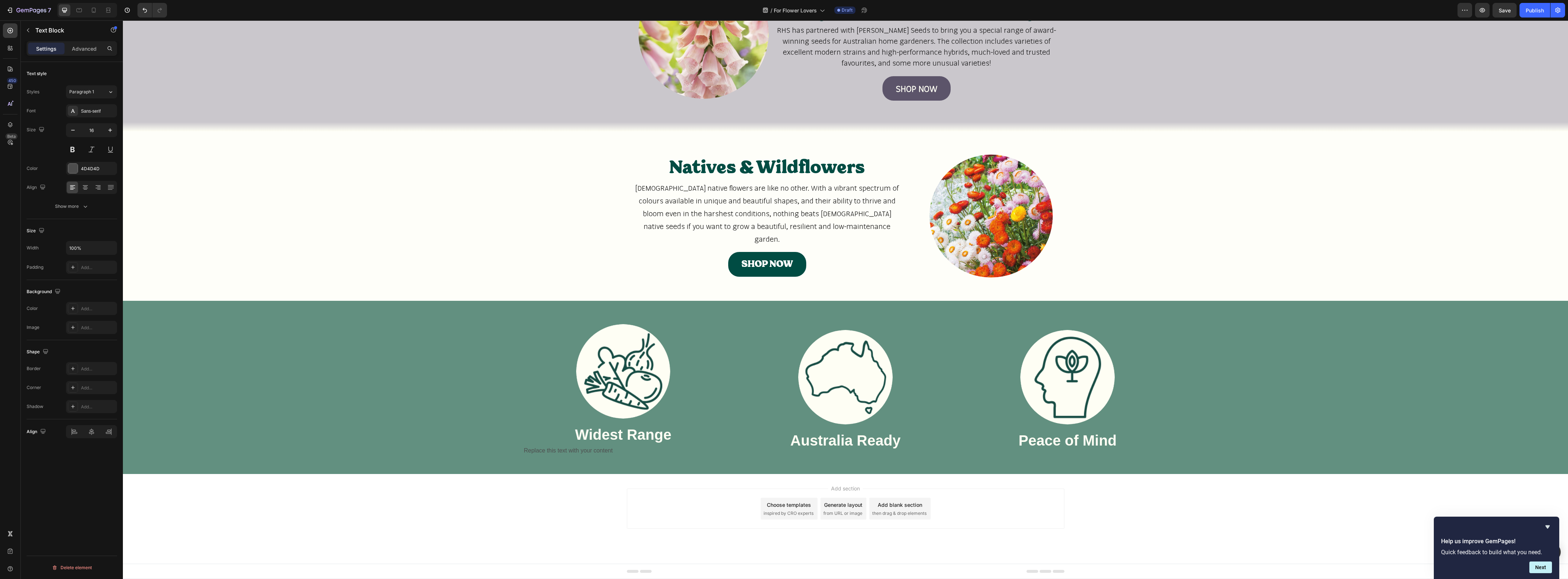
click at [602, 450] on div "Replace this text with your content" at bounding box center [624, 451] width 200 height 12
click at [105, 110] on div "Sans-serif" at bounding box center [97, 111] width 34 height 7
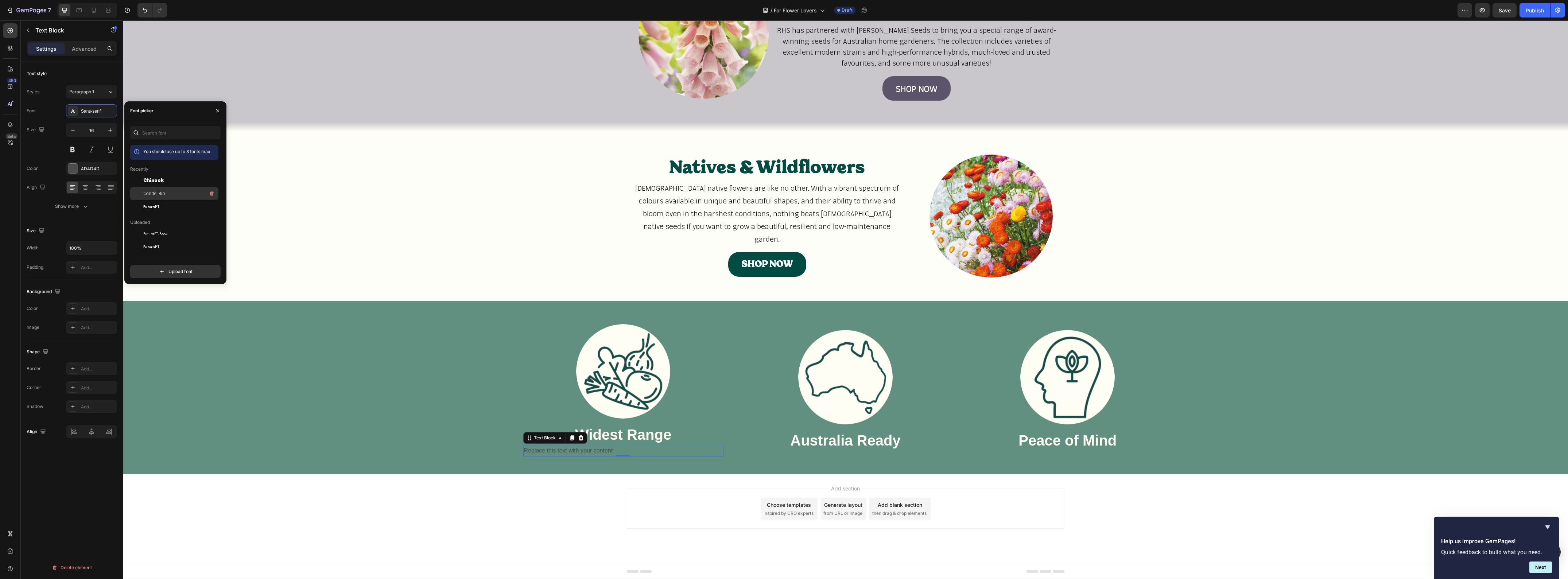
click at [168, 192] on div "CondellBio" at bounding box center [180, 194] width 74 height 9
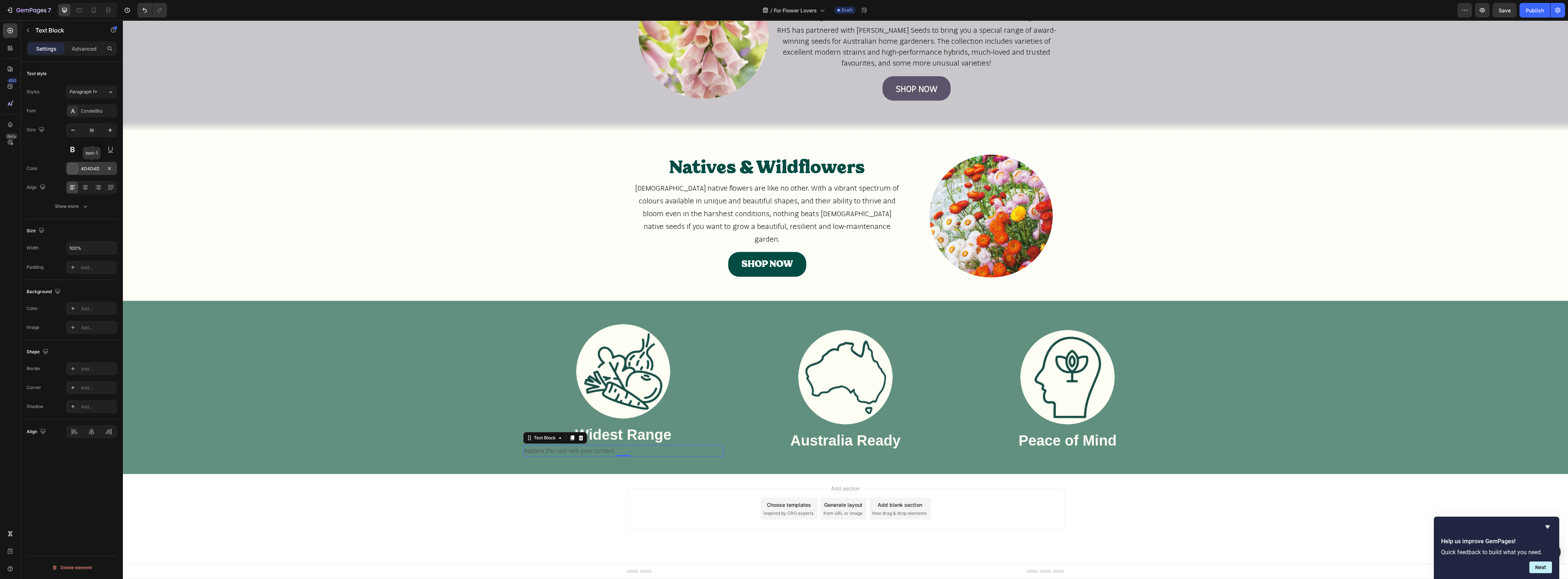
click at [104, 168] on div "4D4D4D" at bounding box center [91, 167] width 51 height 13
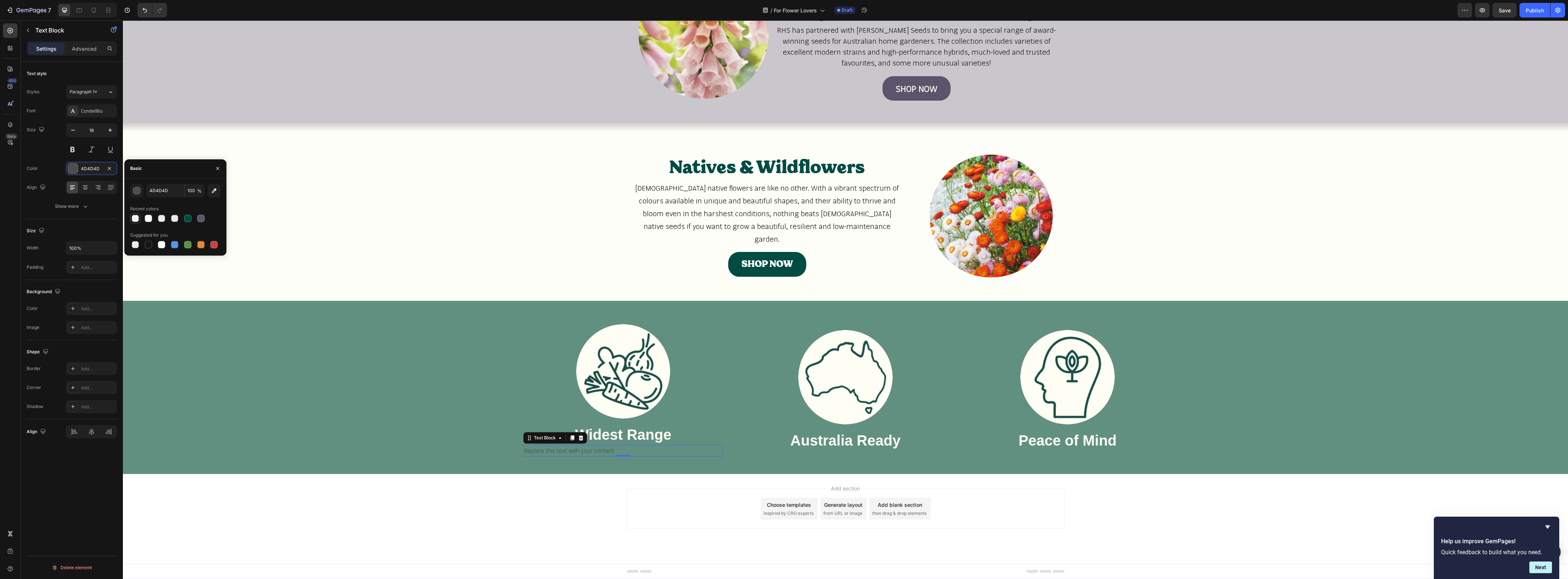
click at [132, 219] on div at bounding box center [134, 218] width 7 height 7
type input "FEFEF4"
click at [196, 192] on input "50" at bounding box center [195, 190] width 20 height 13
type input "100"
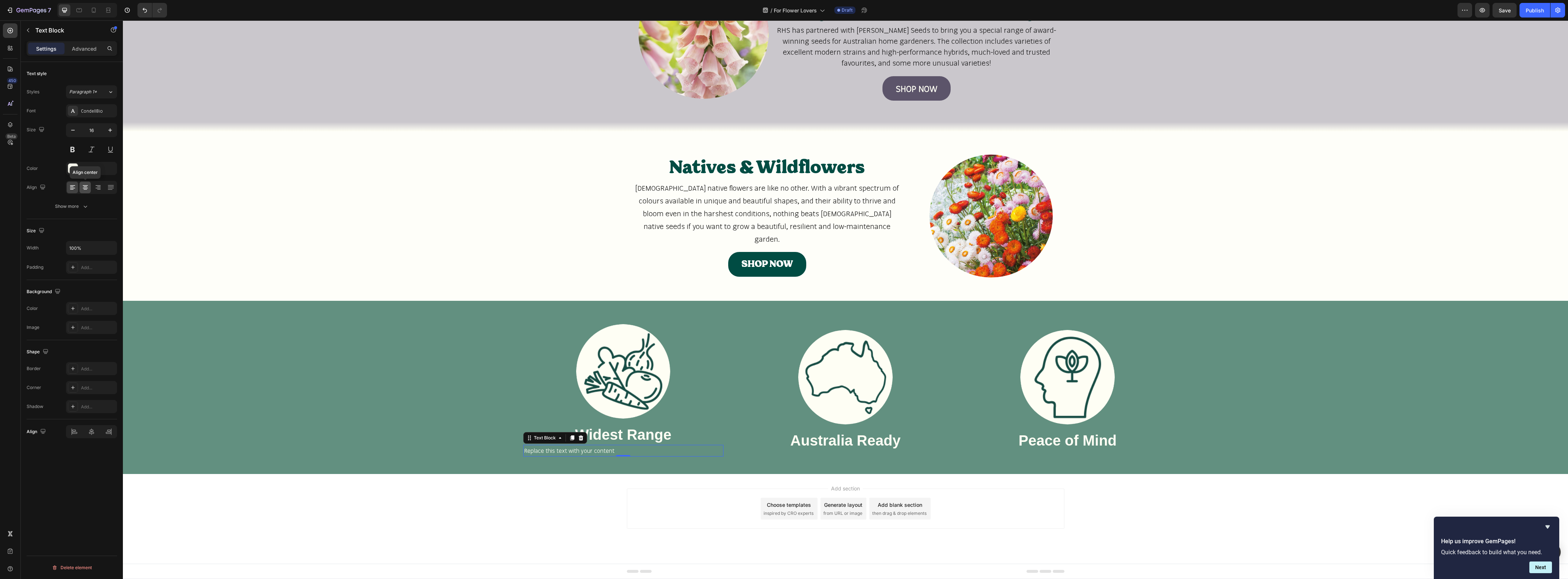
click at [84, 188] on icon at bounding box center [85, 188] width 5 height 1
click at [638, 450] on p "Replace this text with your content" at bounding box center [624, 451] width 198 height 11
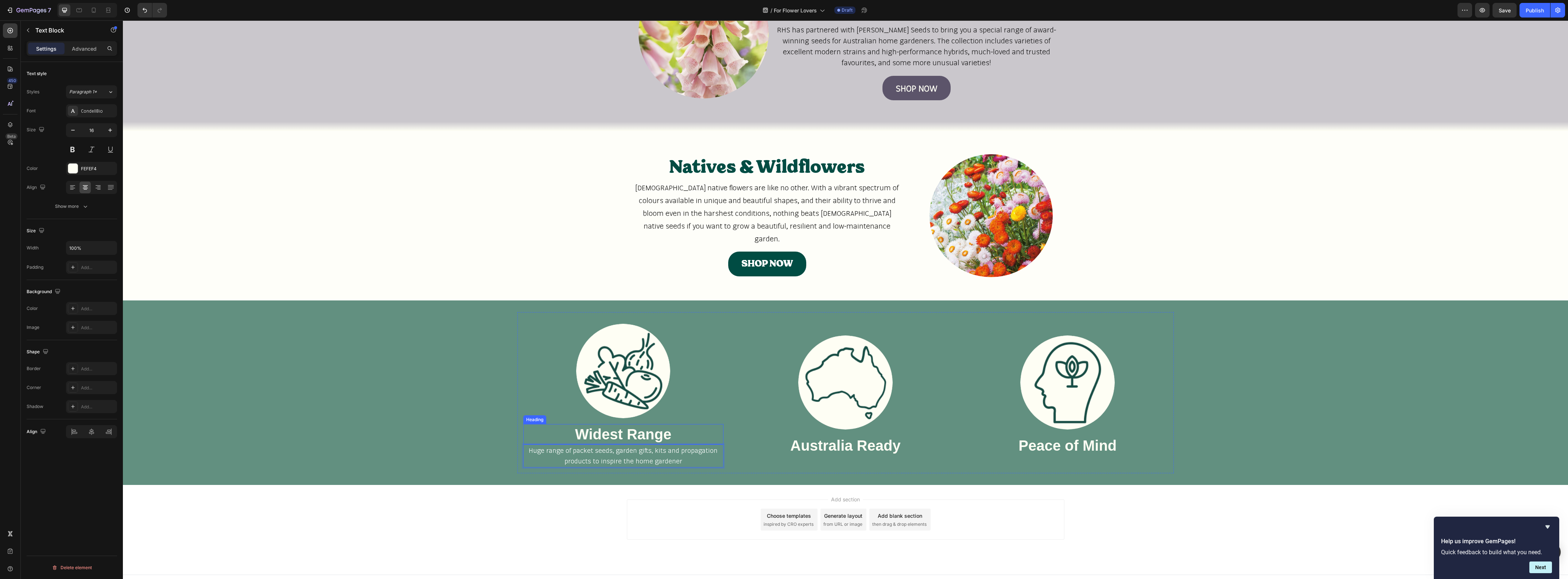
click at [655, 438] on h2 "Widest Range" at bounding box center [624, 434] width 200 height 20
click at [98, 113] on div "Sans-serif" at bounding box center [97, 111] width 34 height 7
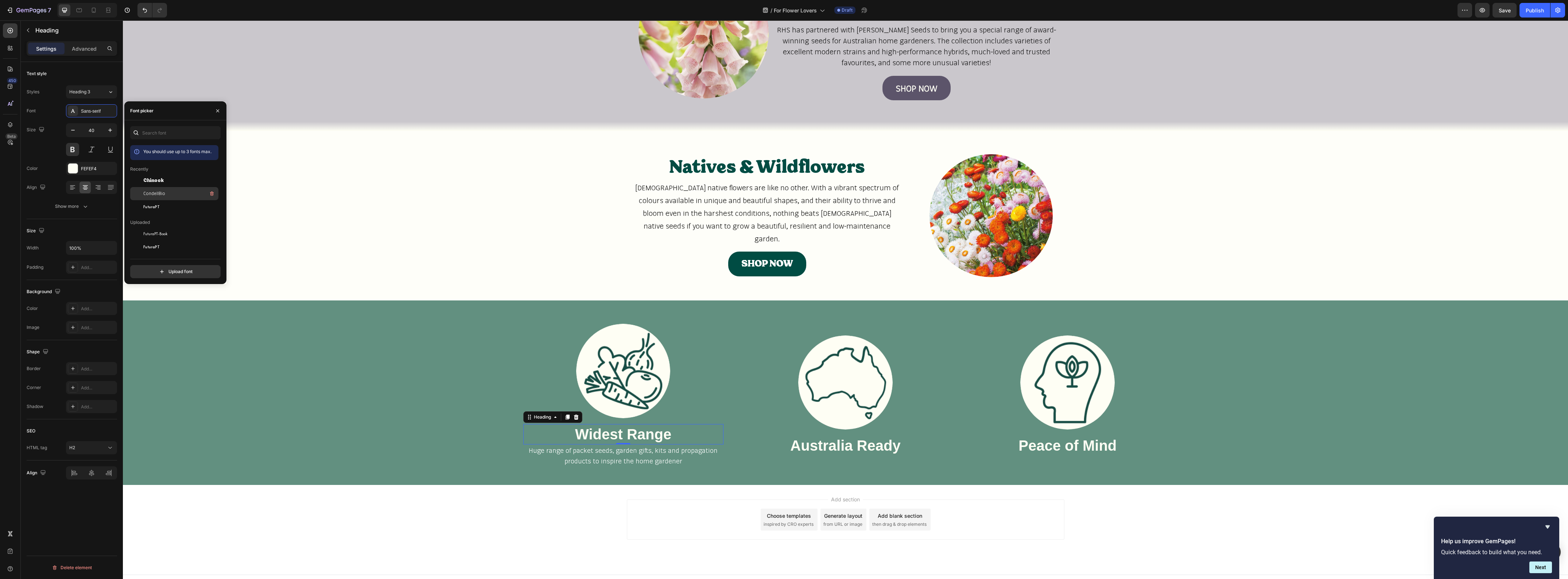
click at [150, 191] on span "CondellBio" at bounding box center [154, 194] width 21 height 7
click at [792, 448] on h2 "Australia Ready" at bounding box center [845, 446] width 200 height 20
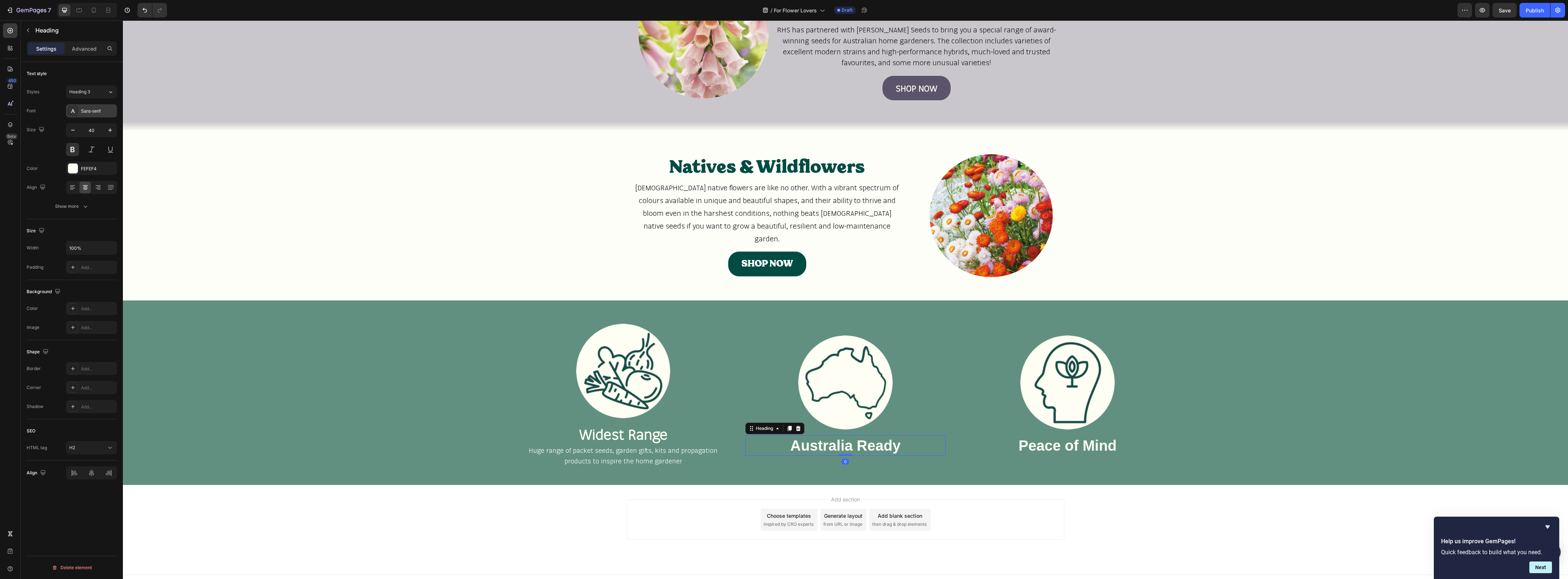
click at [98, 116] on div "Sans-serif" at bounding box center [91, 110] width 51 height 13
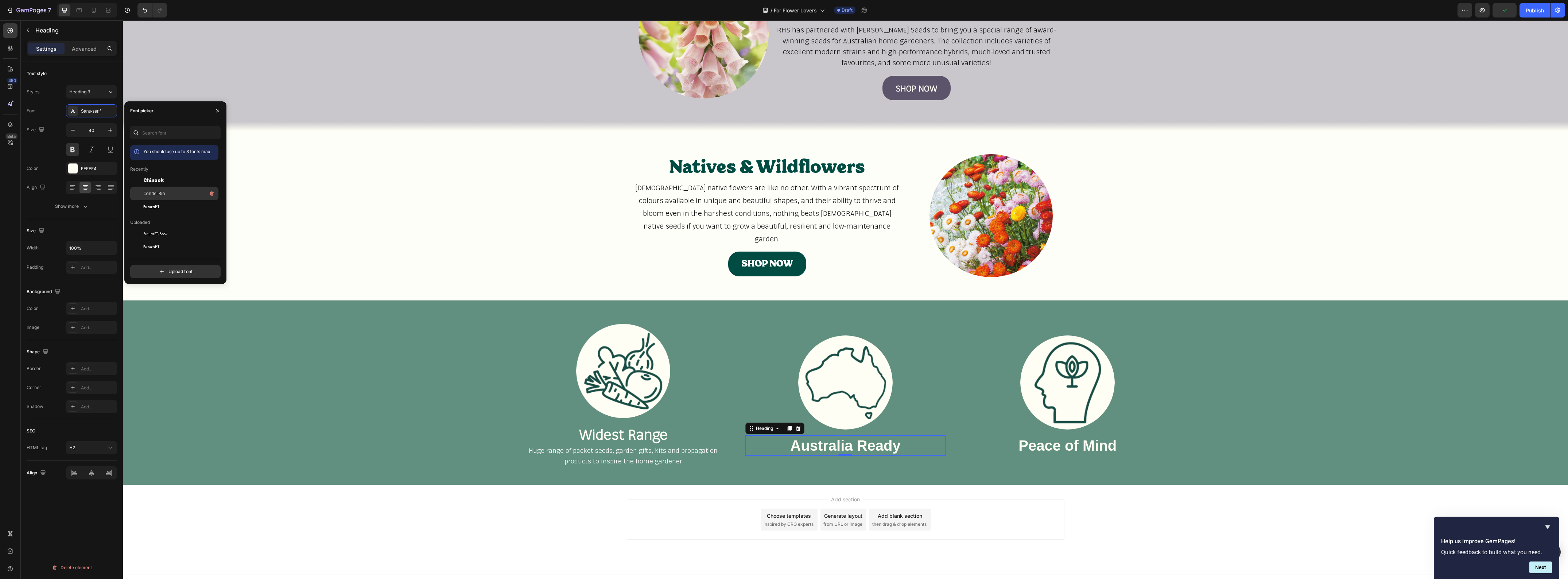
click at [160, 190] on div "CondellBio" at bounding box center [180, 194] width 74 height 9
click at [1036, 449] on h2 "Peace of Mind" at bounding box center [1068, 446] width 200 height 20
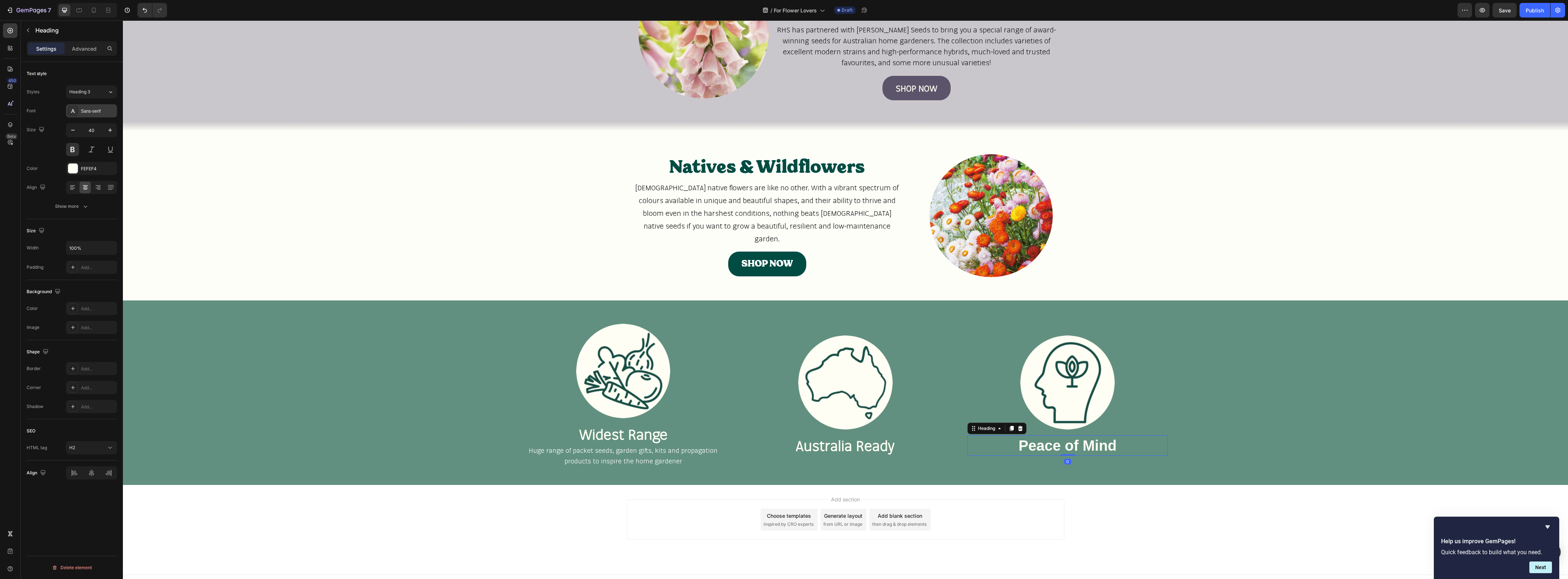
click at [87, 114] on div "Sans-serif" at bounding box center [97, 111] width 34 height 7
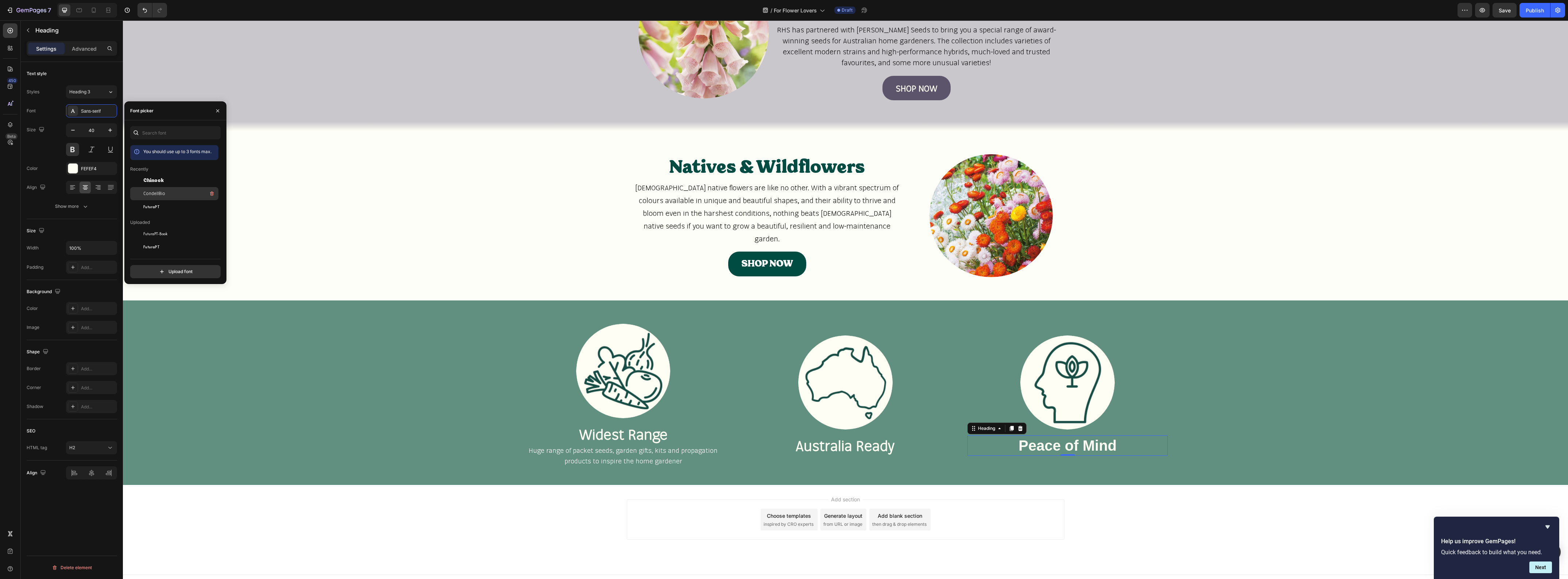
click at [149, 189] on div "CondellBio" at bounding box center [174, 193] width 89 height 13
click at [681, 460] on p "Huge range of packet seeds, garden gifts, kits and propagation products to insp…" at bounding box center [624, 456] width 198 height 21
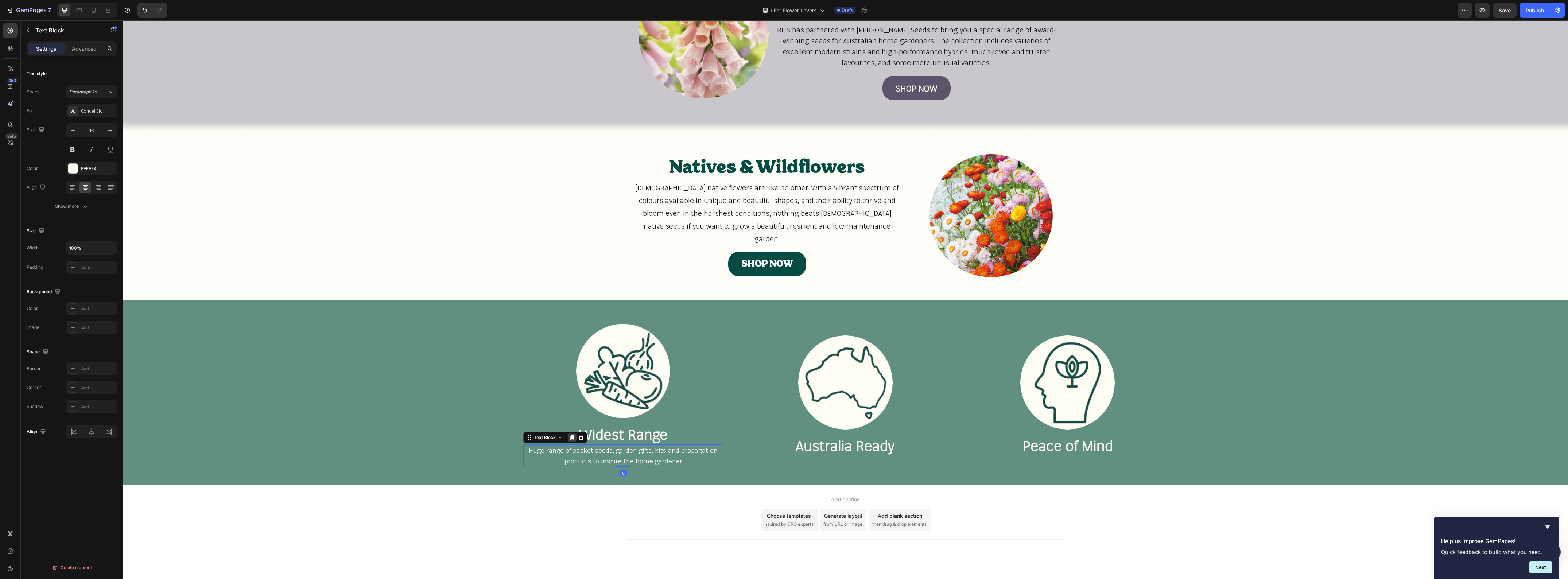
click at [570, 439] on icon at bounding box center [572, 437] width 4 height 5
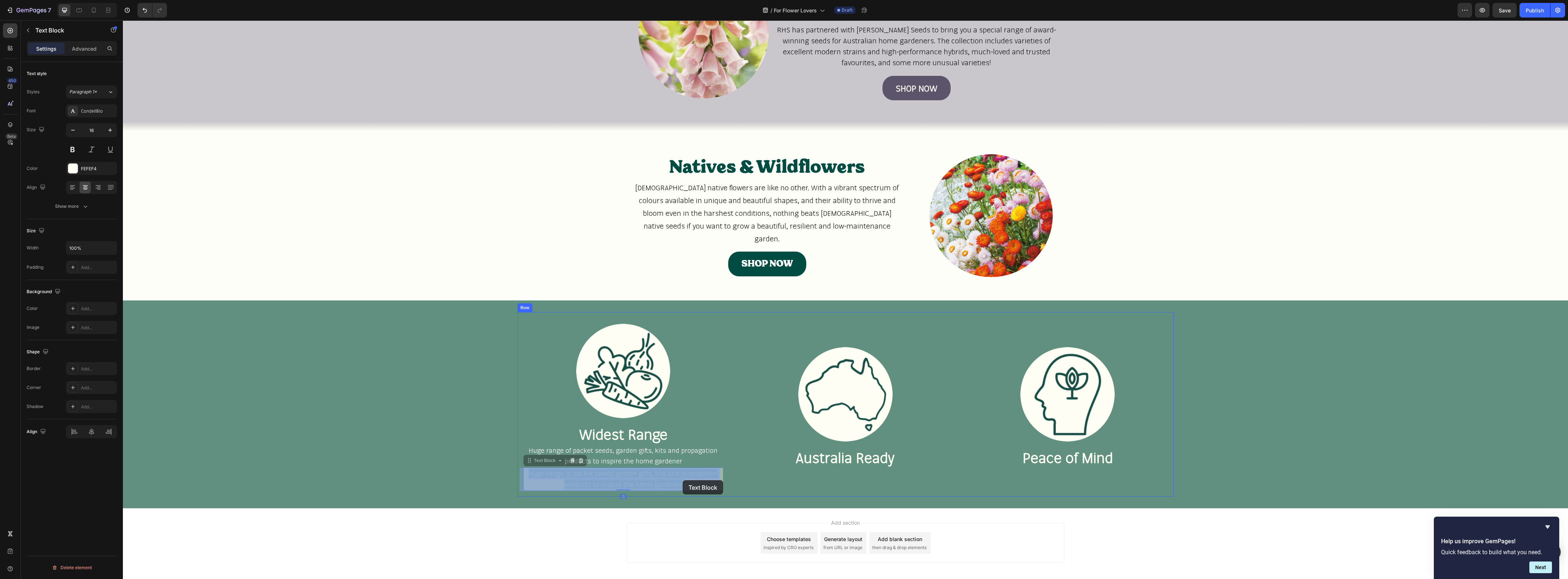
drag, startPoint x: 636, startPoint y: 478, endPoint x: 683, endPoint y: 481, distance: 47.1
click at [580, 461] on icon at bounding box center [581, 460] width 6 height 6
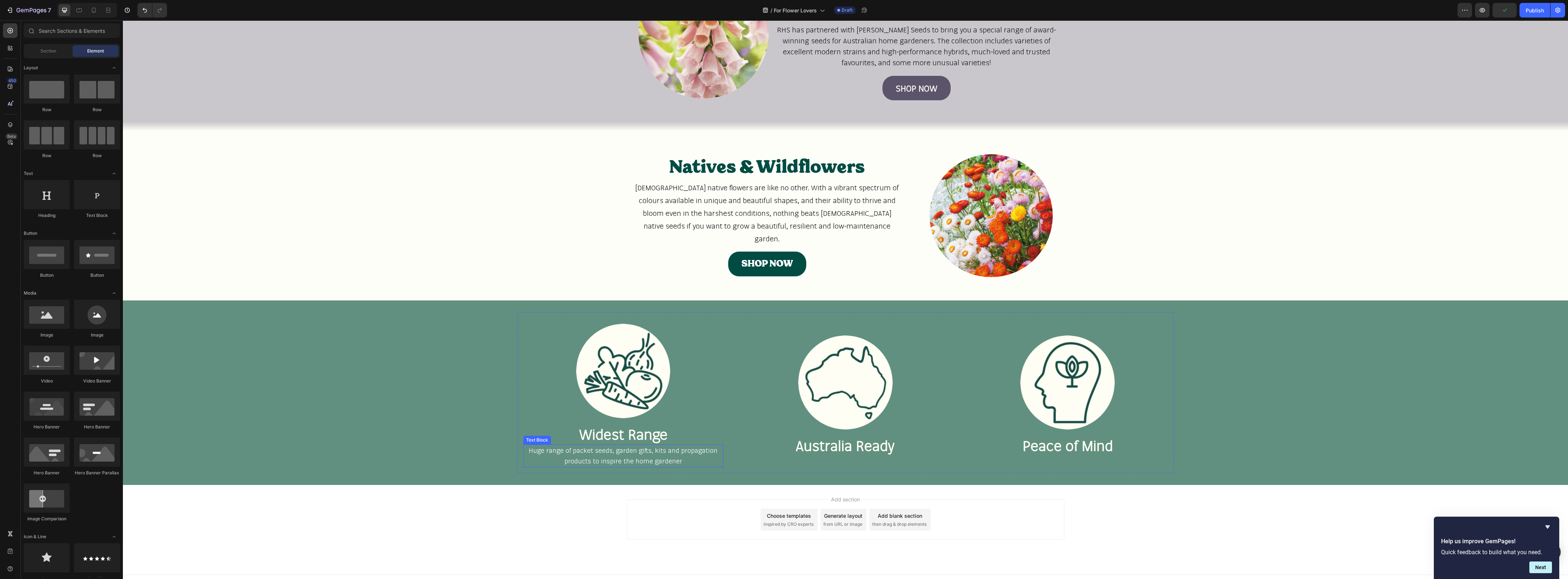
click at [588, 457] on span "Huge range of packet seeds, garden gifts, kits and propagation products to insp…" at bounding box center [624, 455] width 189 height 18
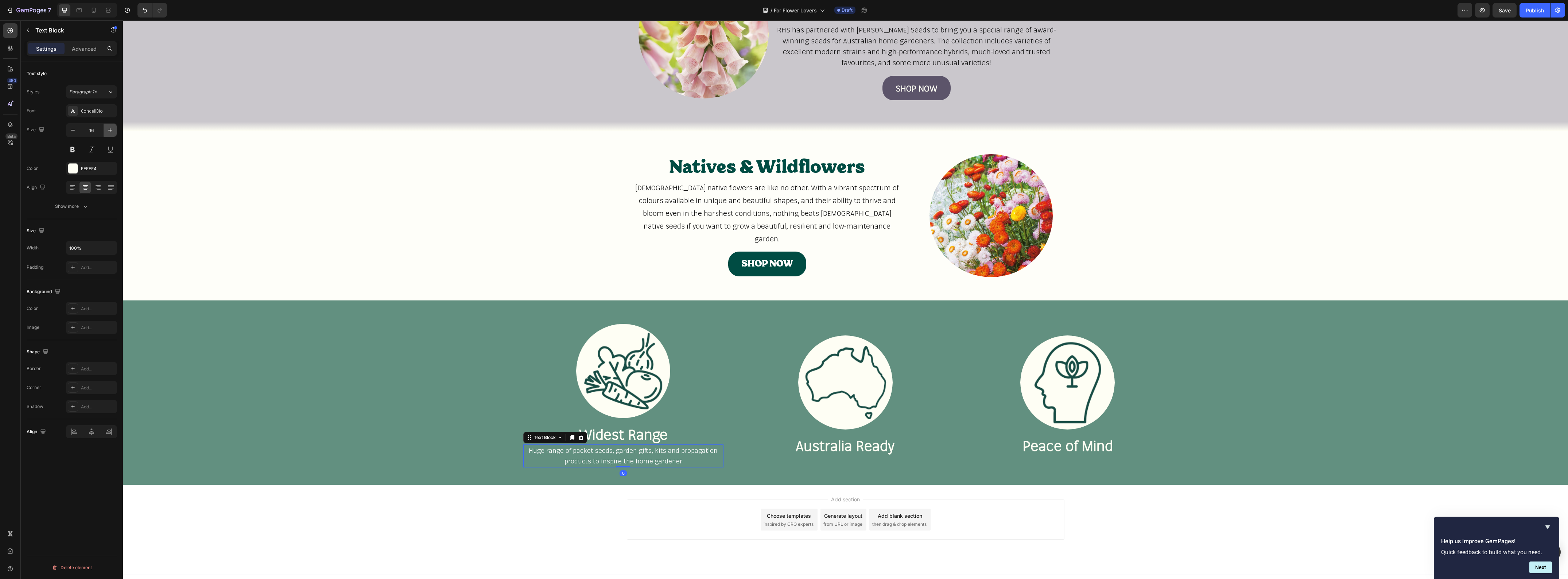
click at [109, 131] on icon "button" at bounding box center [109, 129] width 7 height 7
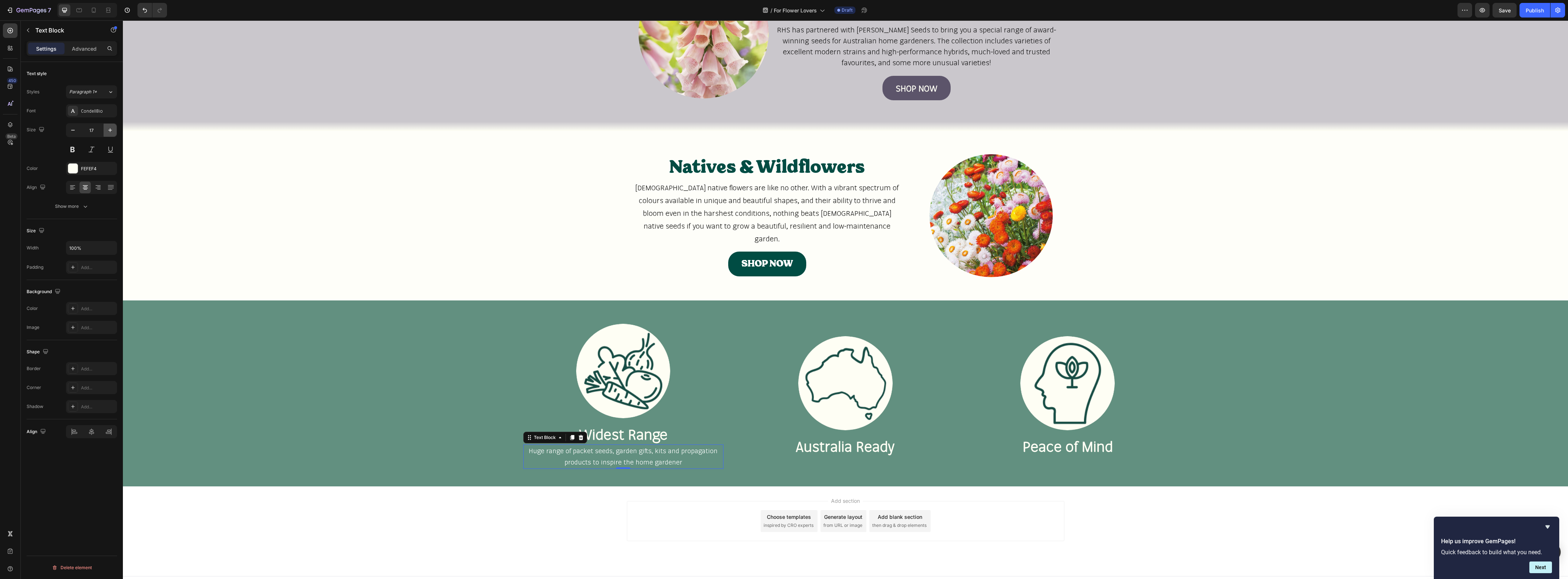
click at [109, 131] on icon "button" at bounding box center [109, 129] width 7 height 7
type input "18"
click at [542, 452] on span "Huge range of packet seeds, garden gifts, kits and propagation products to insp…" at bounding box center [624, 457] width 189 height 19
click at [524, 446] on p "Huge range of packet seeds, garden gifts, kits and propagation products to insp…" at bounding box center [624, 457] width 198 height 23
click at [524, 441] on h2 "Widest Range" at bounding box center [624, 434] width 200 height 20
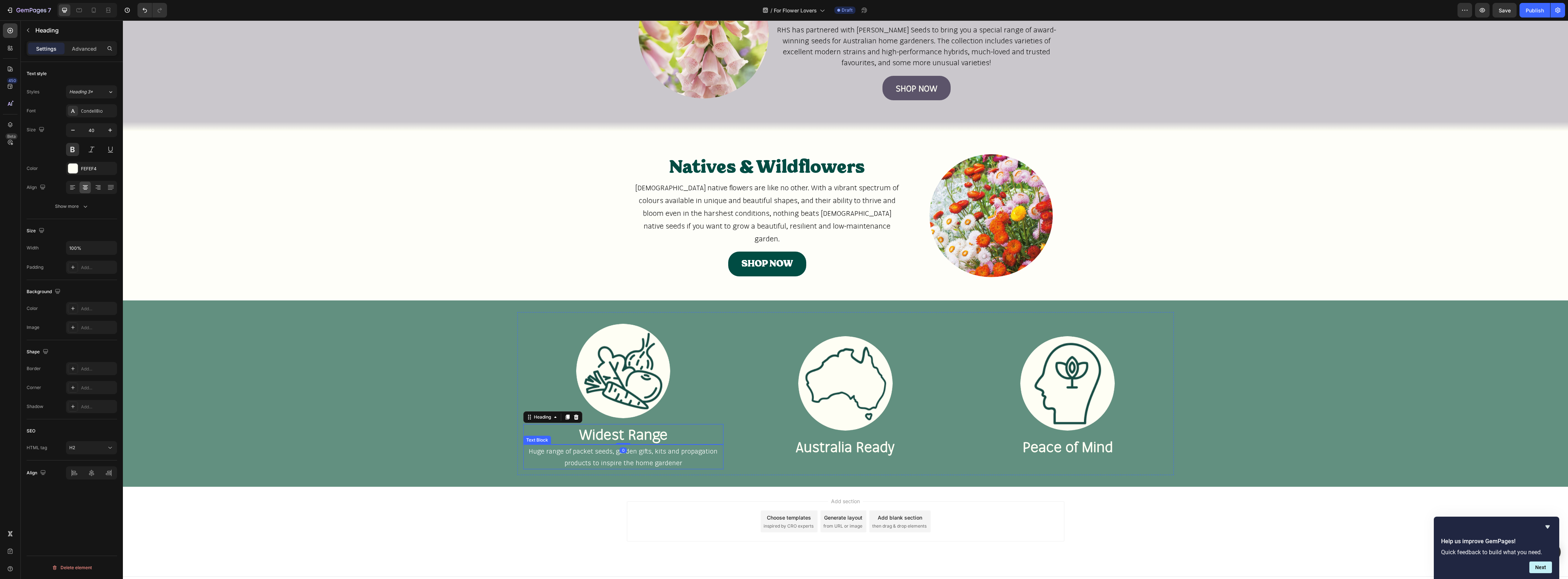
click at [525, 447] on p "Huge range of packet seeds, garden gifts, kits and propagation products to insp…" at bounding box center [624, 457] width 198 height 23
click at [568, 441] on div at bounding box center [572, 437] width 9 height 9
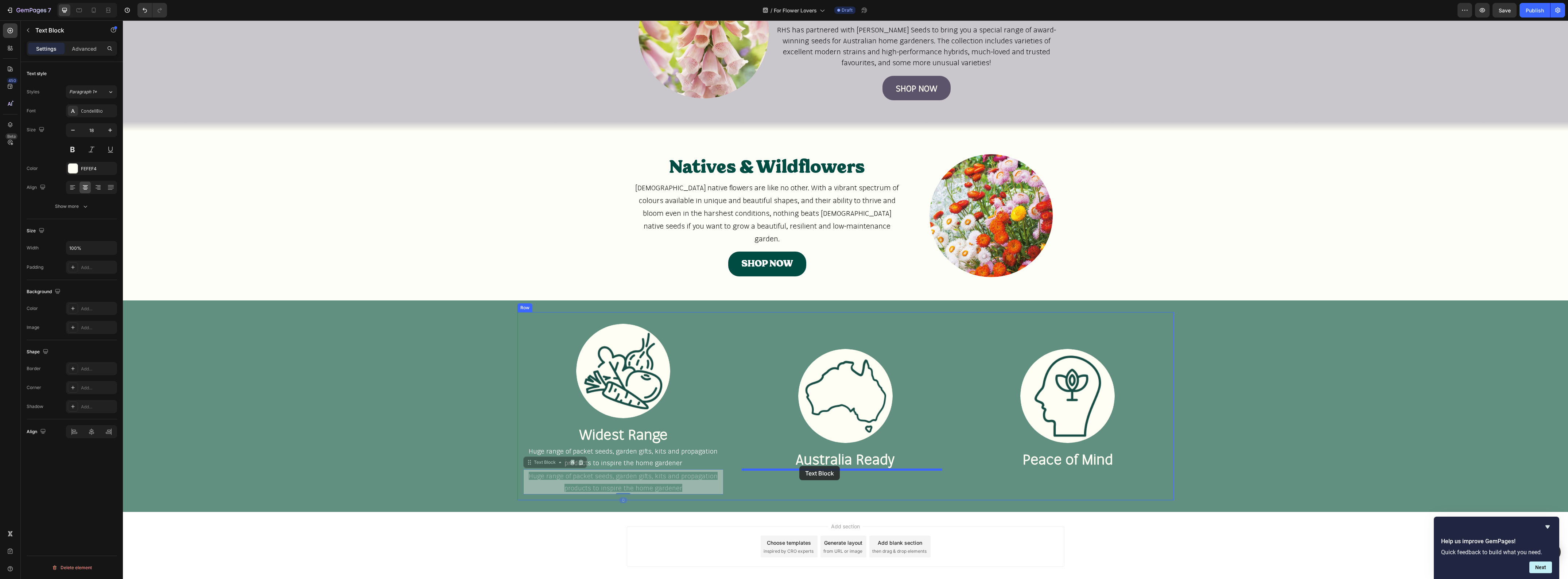
drag, startPoint x: 530, startPoint y: 464, endPoint x: 800, endPoint y: 466, distance: 270.0
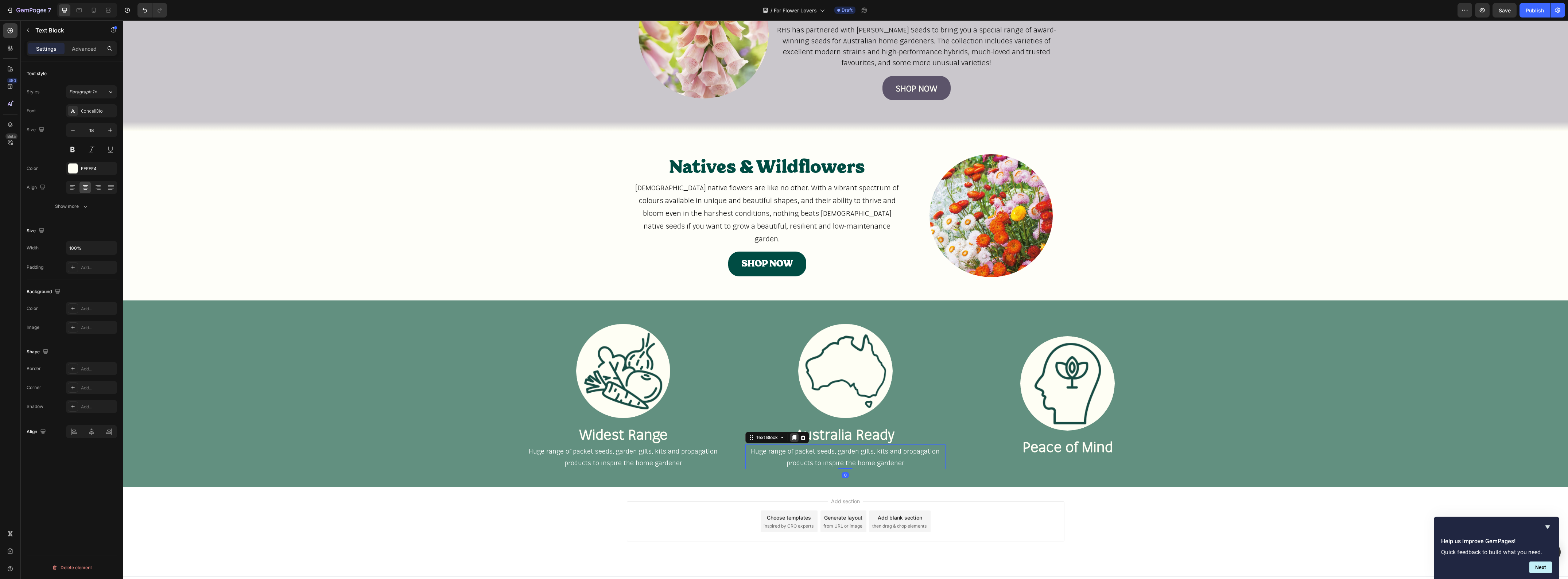
click at [792, 439] on icon at bounding box center [795, 438] width 6 height 6
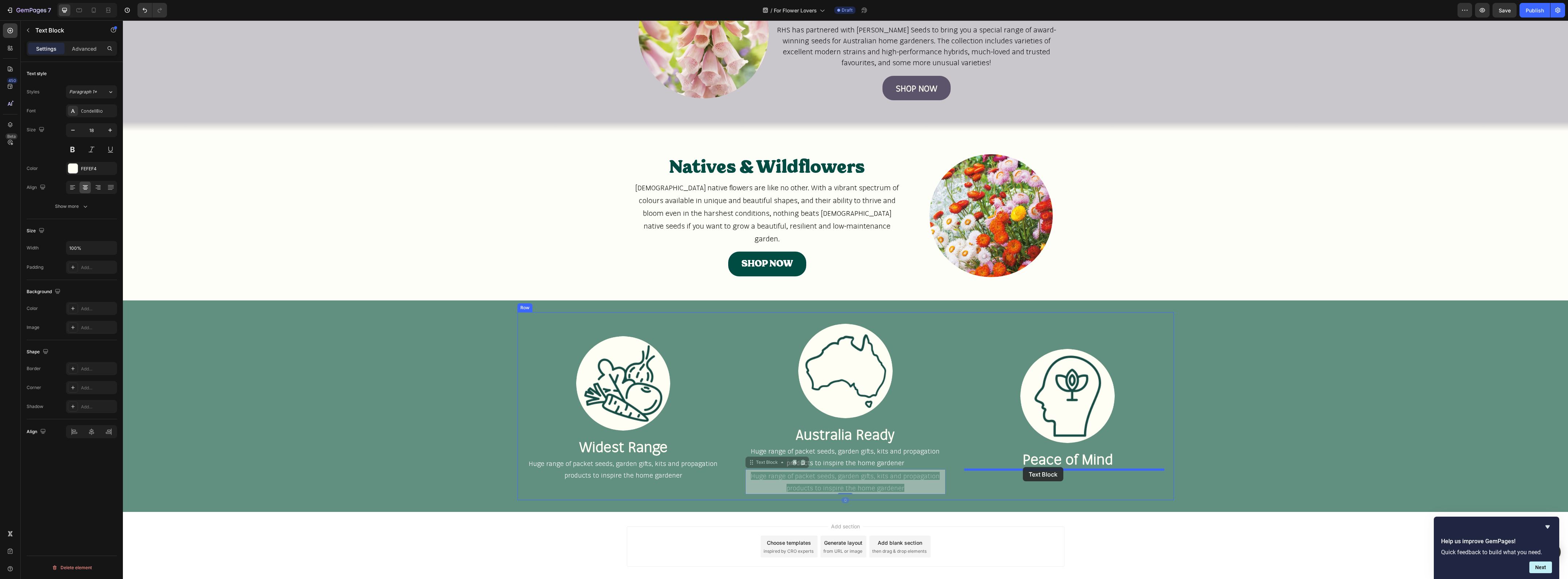
drag, startPoint x: 746, startPoint y: 464, endPoint x: 1023, endPoint y: 467, distance: 277.0
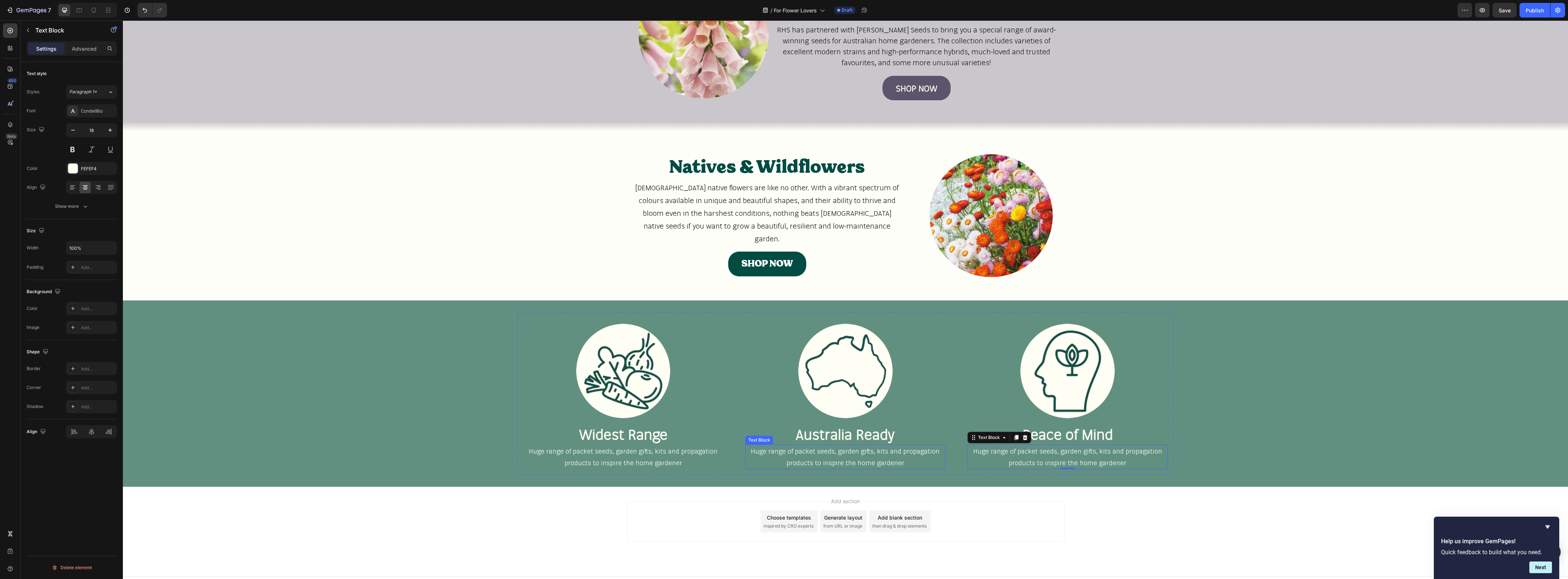
click at [802, 452] on span "Huge range of packet seeds, garden gifts, kits and propagation products to insp…" at bounding box center [845, 457] width 189 height 19
click at [1013, 454] on span "Huge range of packet seeds, garden gifts, kits and propagation products to insp…" at bounding box center [1068, 457] width 189 height 19
click at [1014, 451] on link "100% satisfaction guarantee" at bounding box center [1056, 452] width 86 height 8
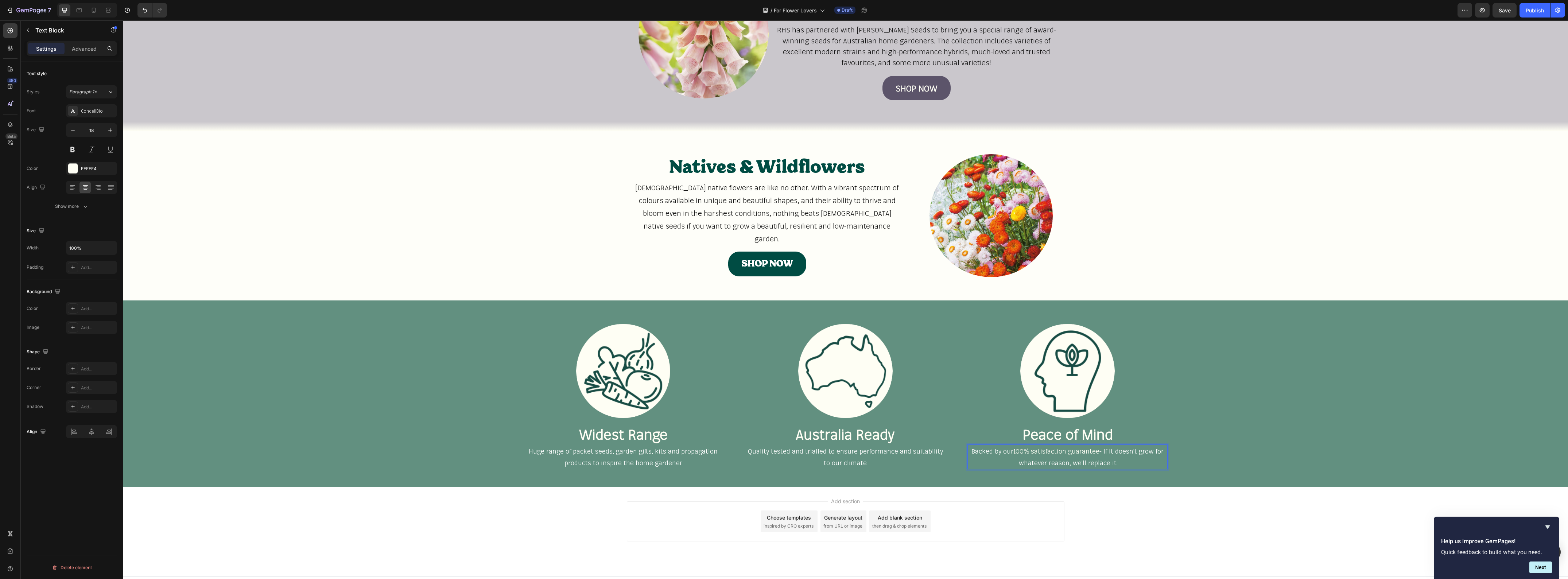
click at [1094, 451] on link "100% satisfaction guarantee" at bounding box center [1056, 452] width 86 height 8
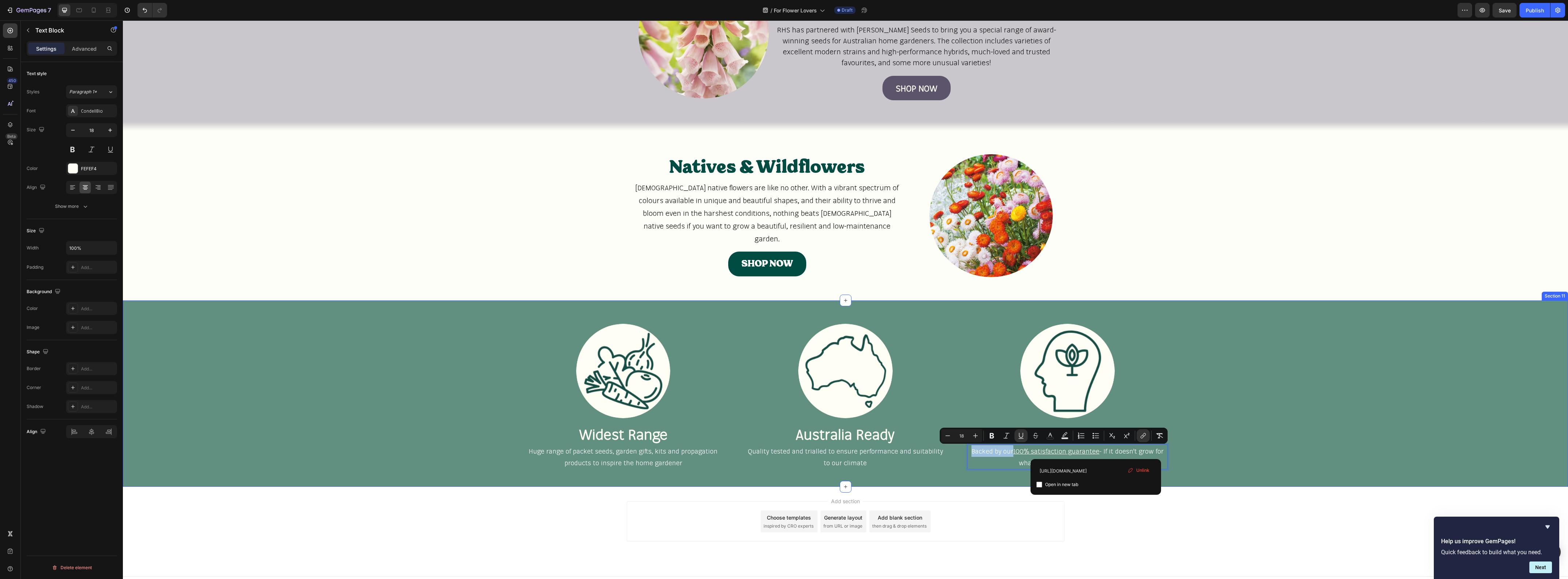
click at [1229, 452] on div "Image Widest Range Heading Huge range of packet seeds, garden gifts, kits and p…" at bounding box center [845, 394] width 1445 height 163
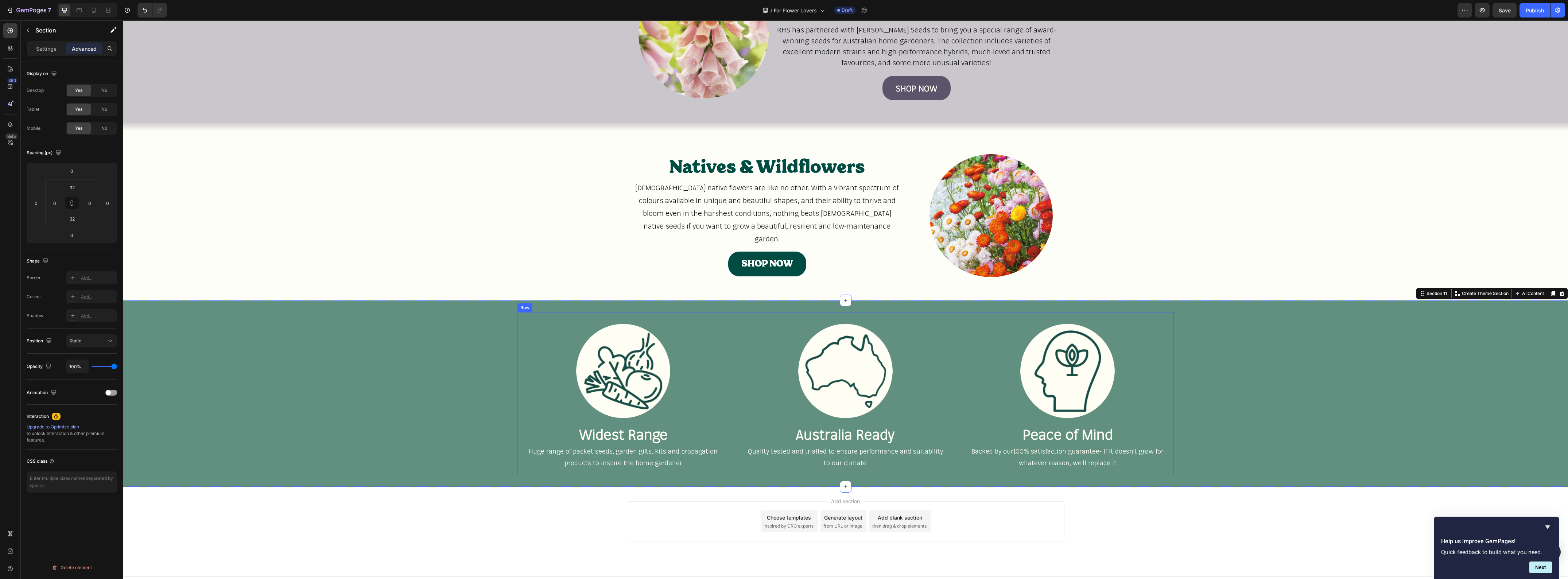
click at [731, 369] on div "Image Widest Range Heading Huge range of packet seeds, garden gifts, kits and p…" at bounding box center [845, 394] width 657 height 163
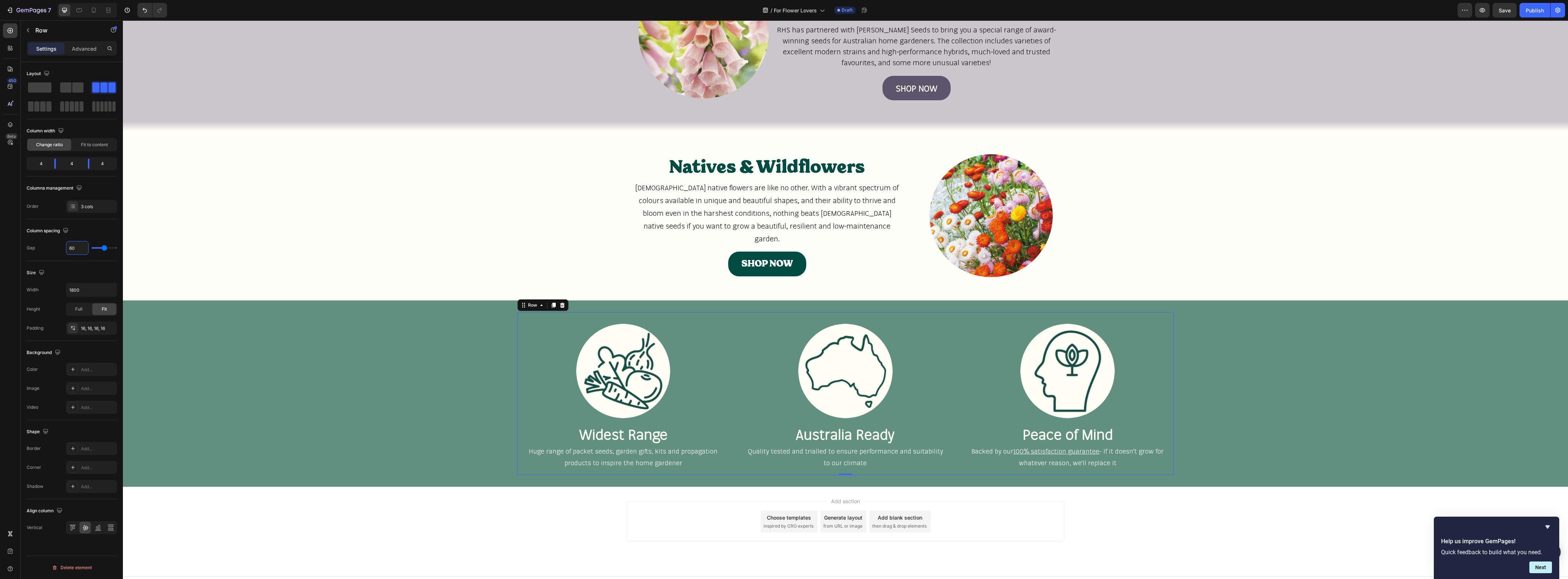
click at [76, 248] on input "60" at bounding box center [77, 247] width 21 height 13
type input "8"
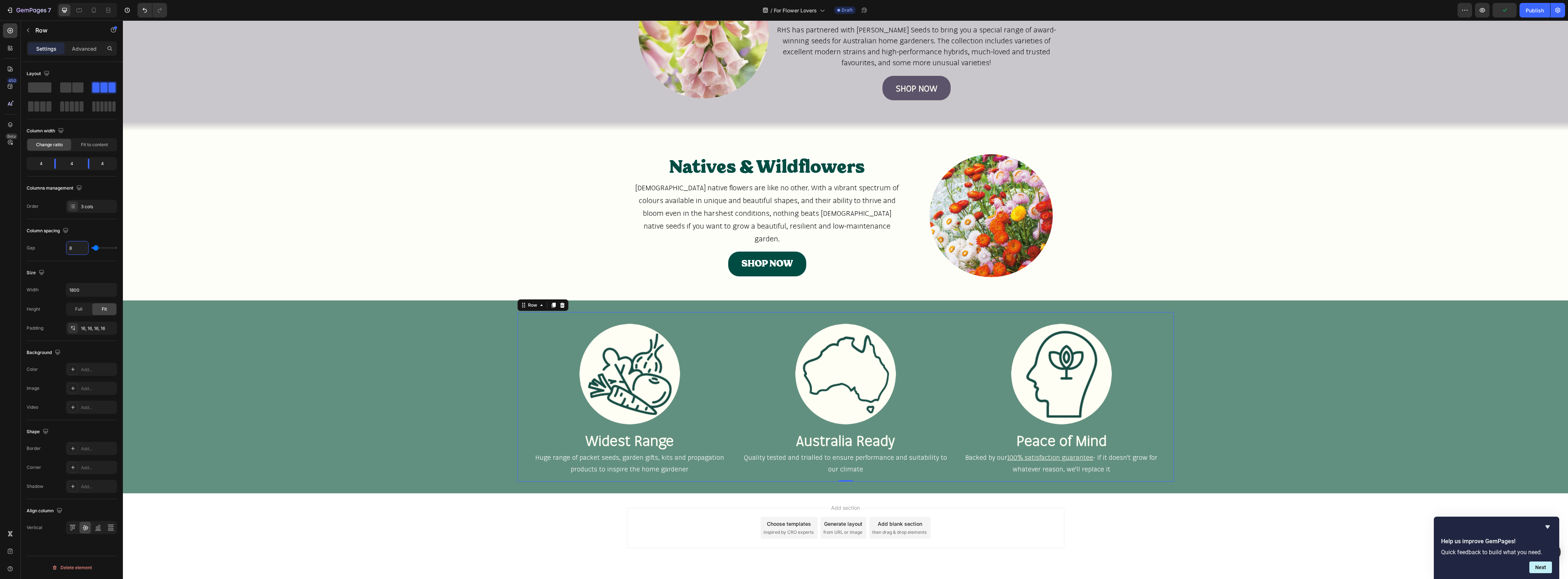
type input "80"
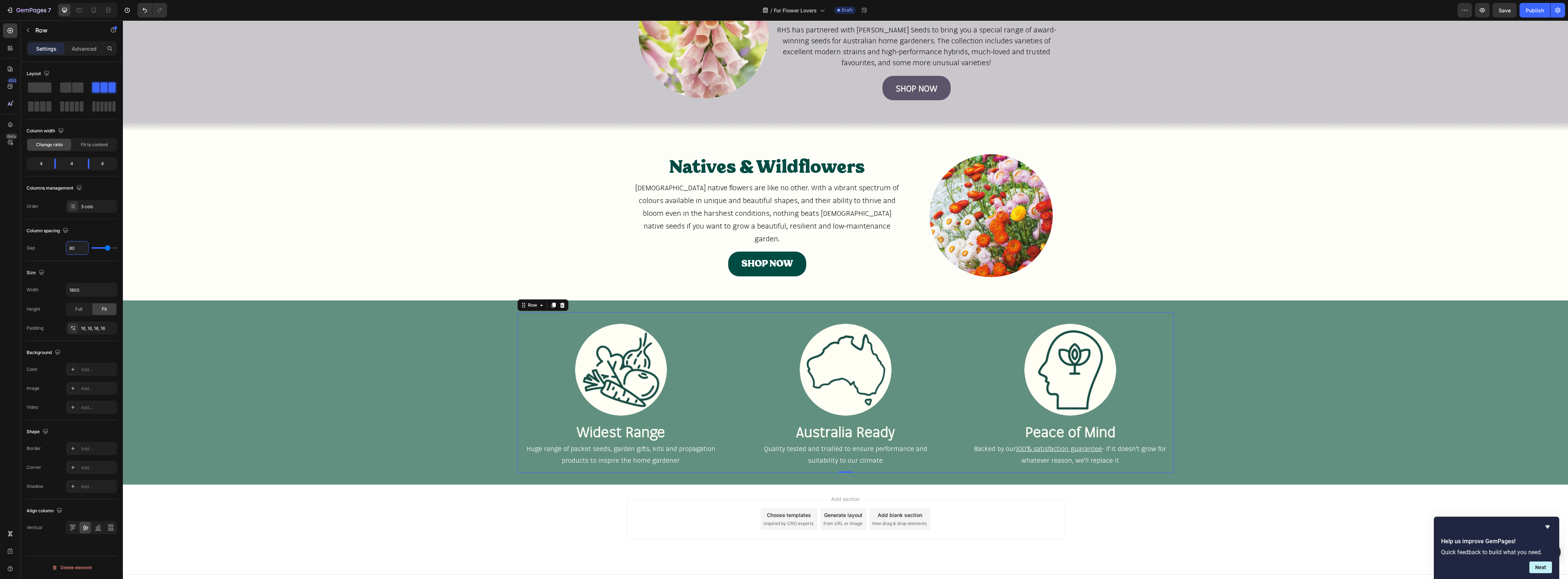
type input "8"
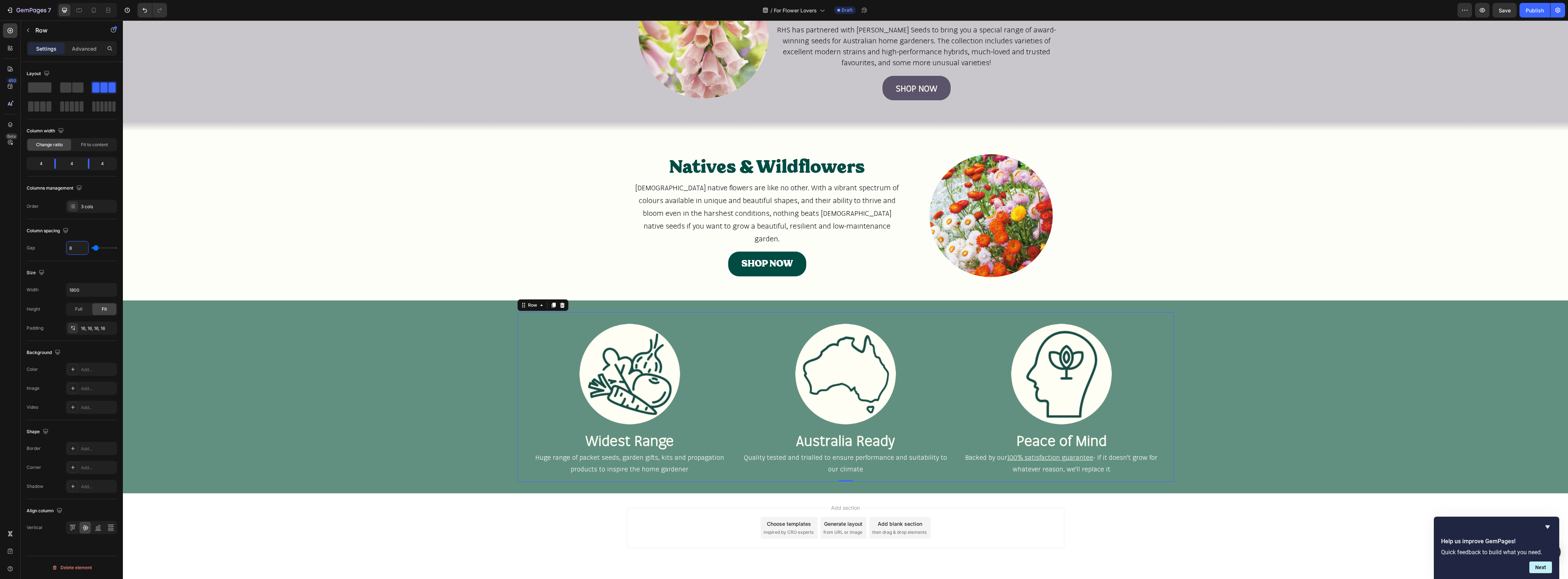
type input "0"
type input "9"
type input "90"
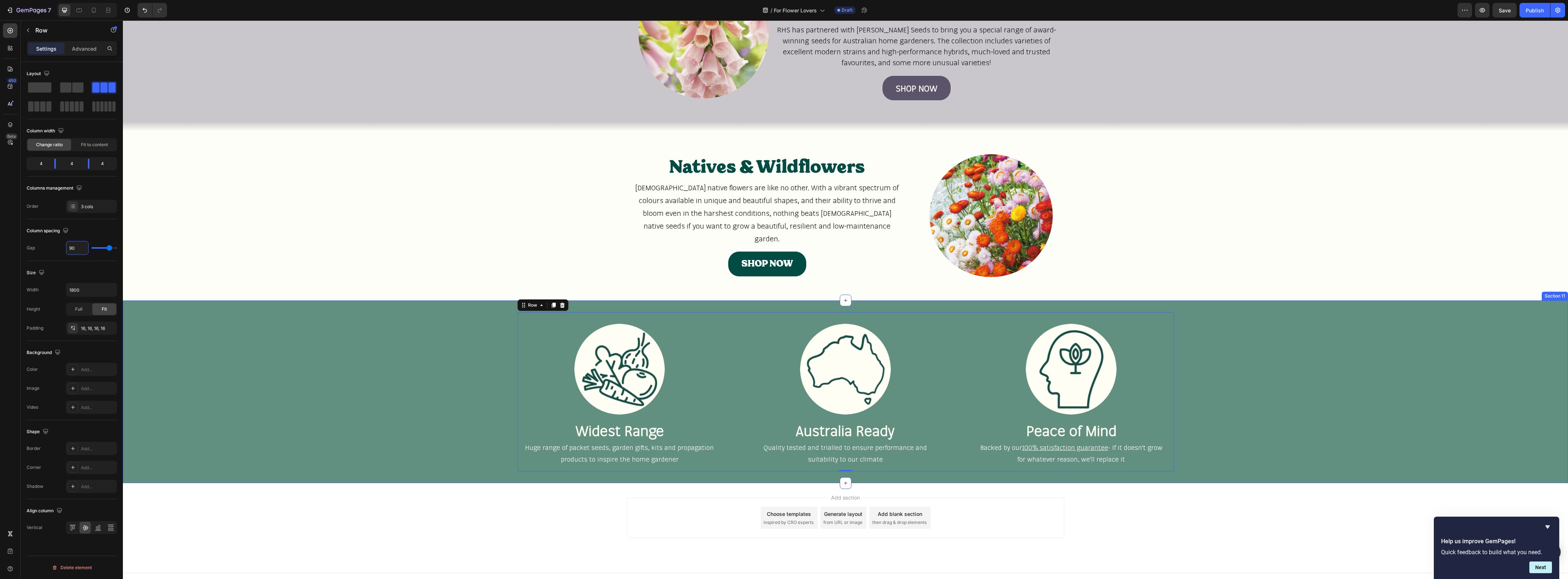
click at [402, 383] on div "Image Widest Range Heading Huge range of packet seeds, garden gifts, kits and p…" at bounding box center [845, 392] width 1445 height 160
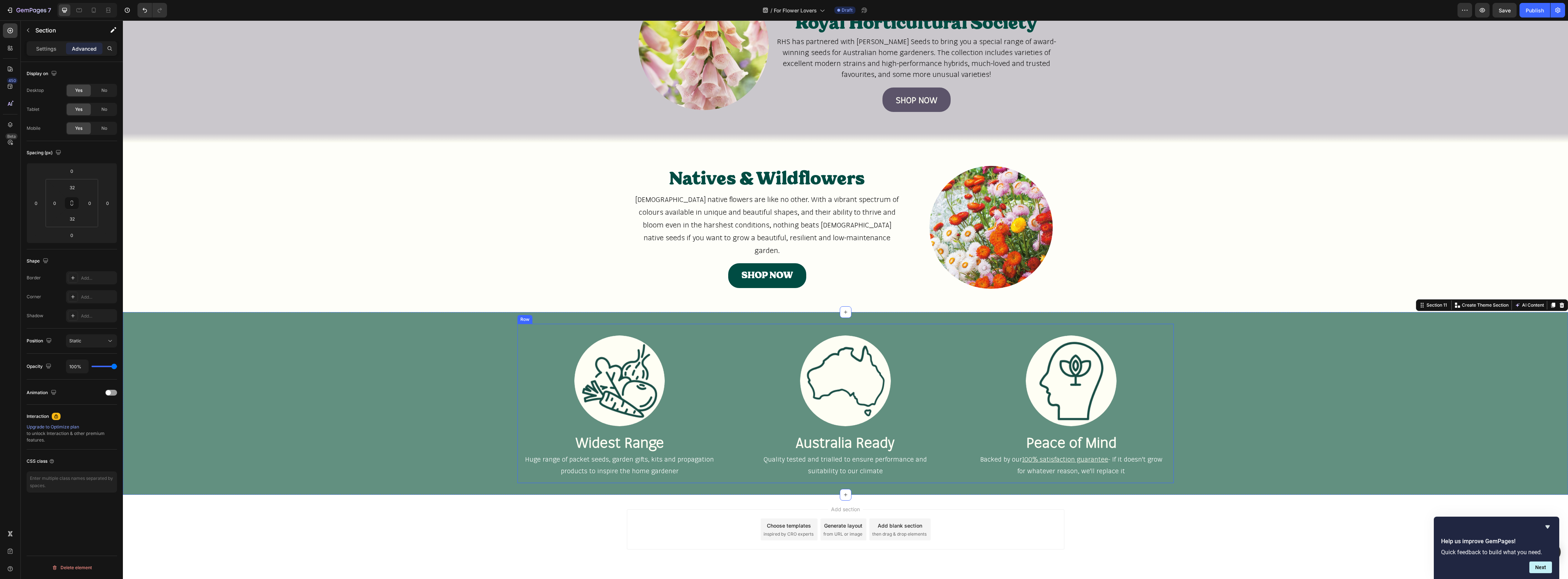
scroll to position [1210, 0]
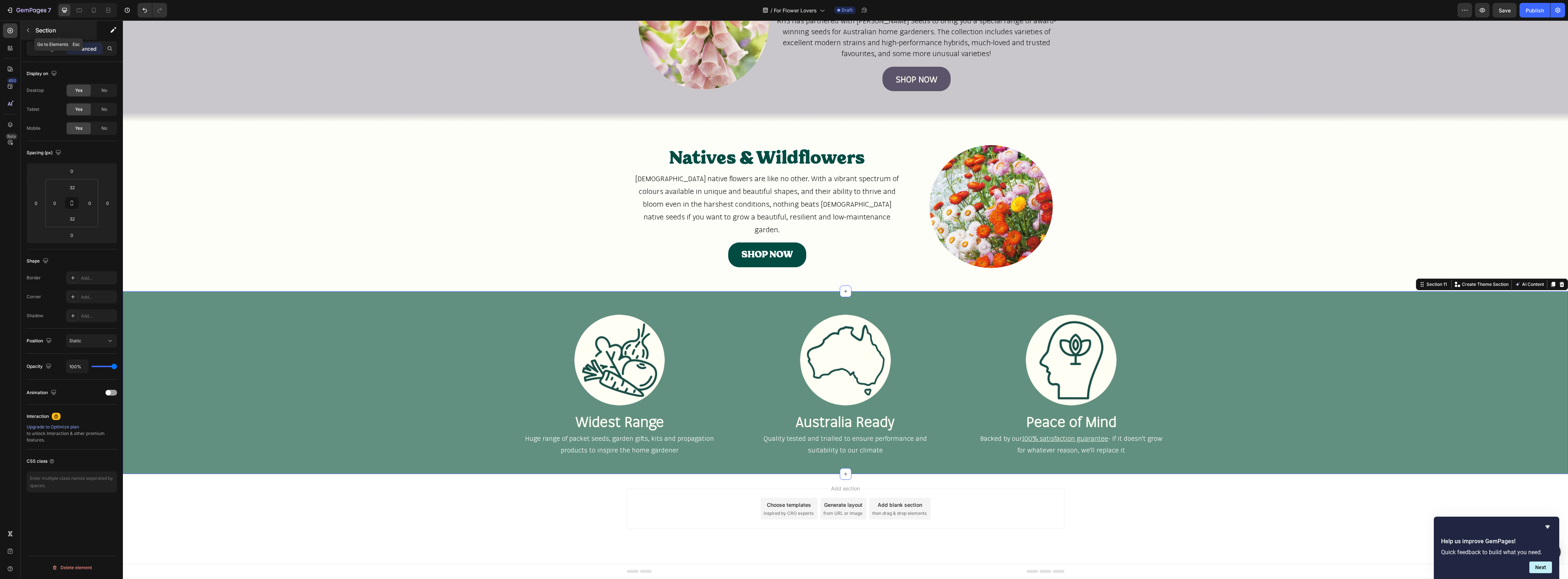
click at [27, 27] on icon "button" at bounding box center [28, 30] width 6 height 6
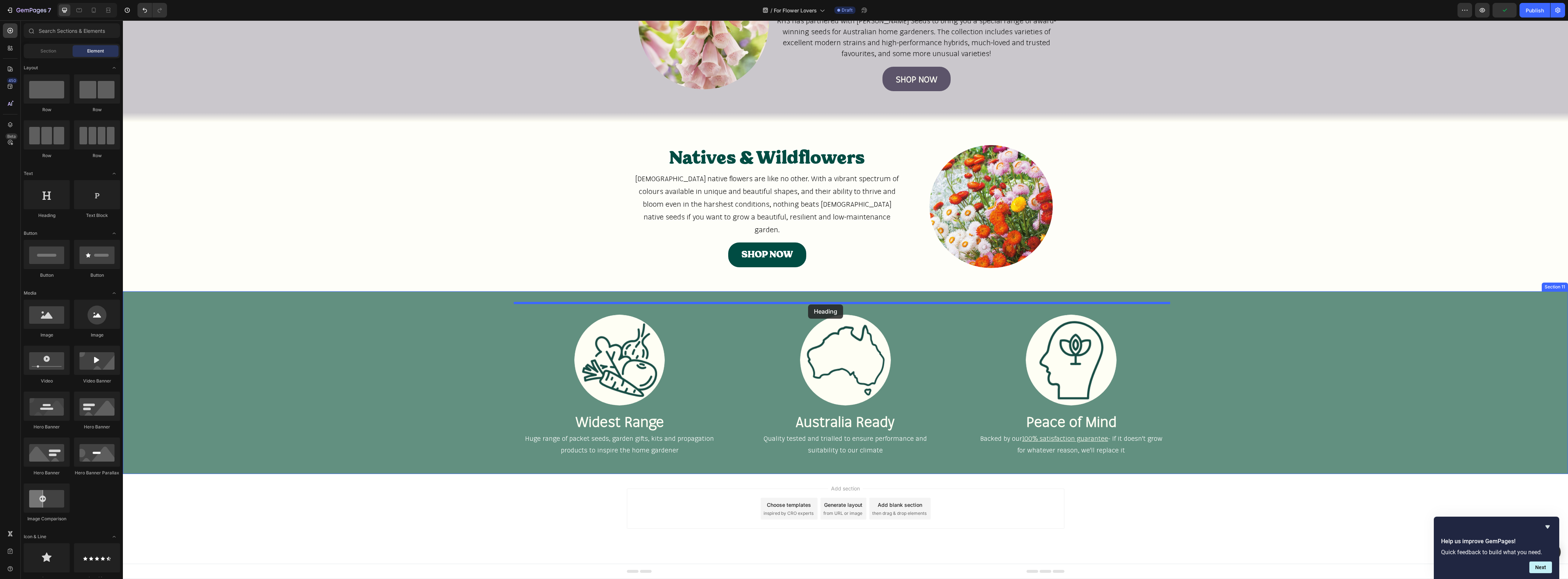
drag, startPoint x: 174, startPoint y: 219, endPoint x: 808, endPoint y: 305, distance: 639.8
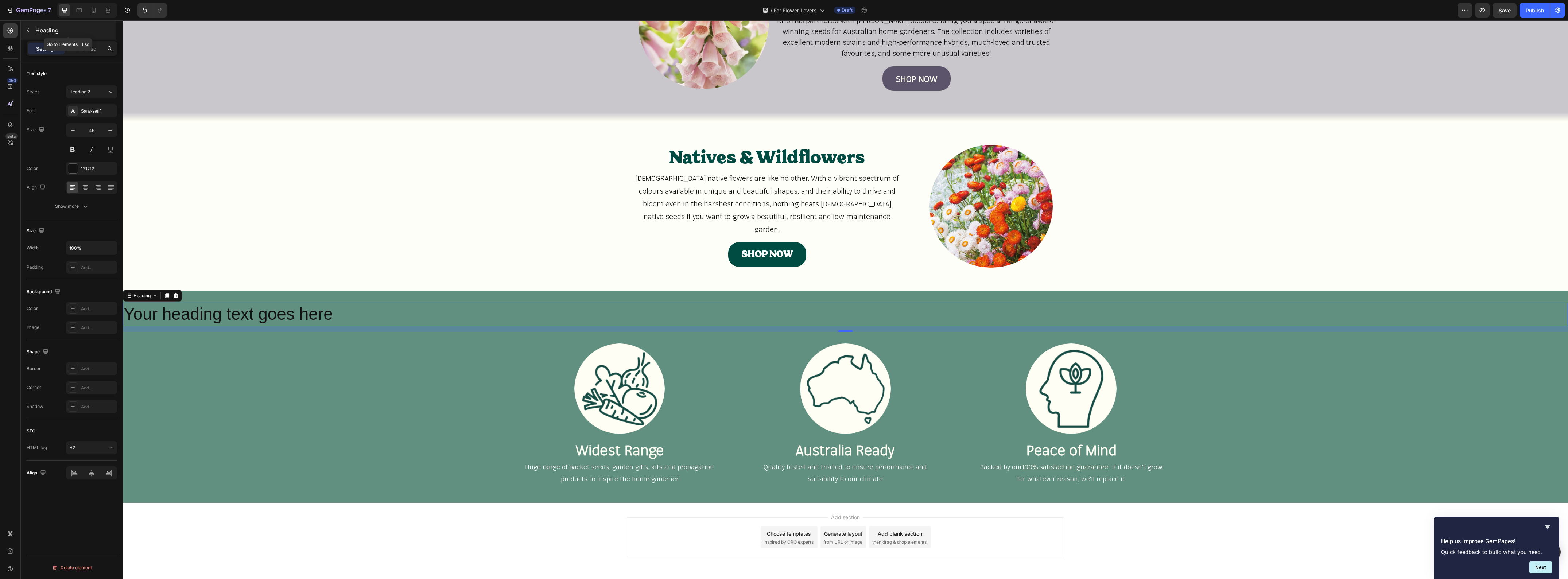
click at [27, 31] on icon "button" at bounding box center [28, 30] width 6 height 6
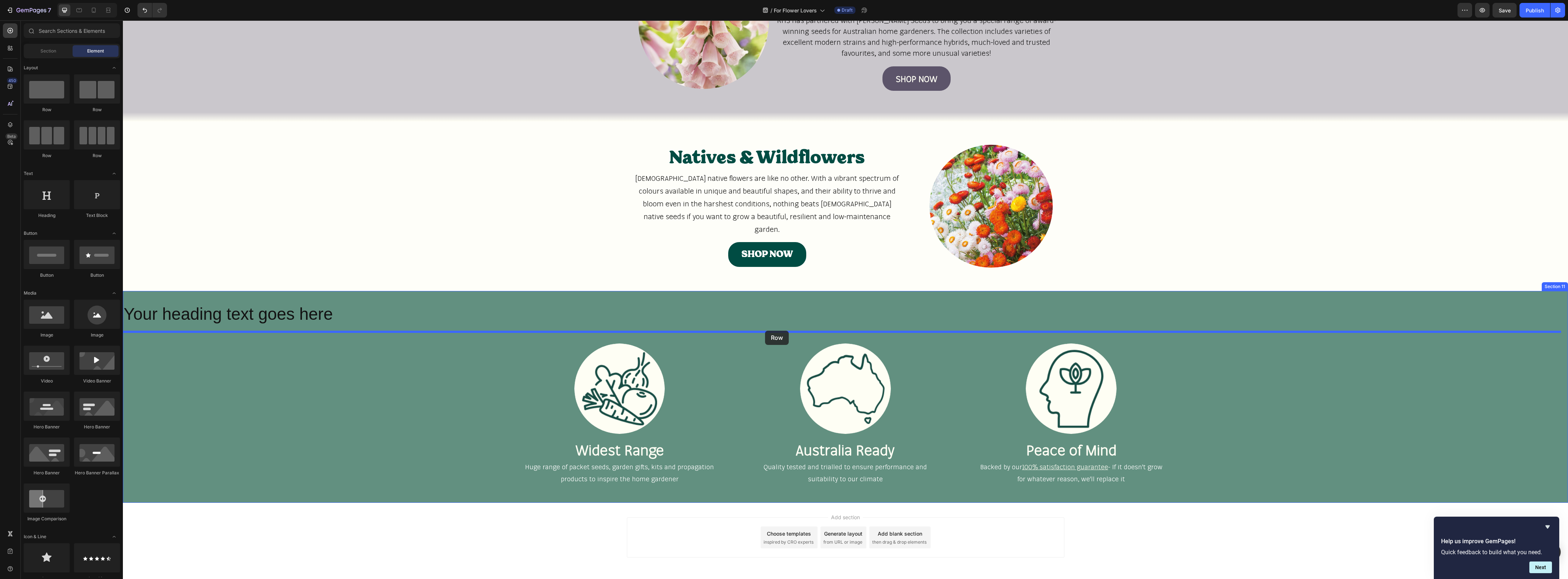
drag, startPoint x: 163, startPoint y: 115, endPoint x: 766, endPoint y: 331, distance: 640.5
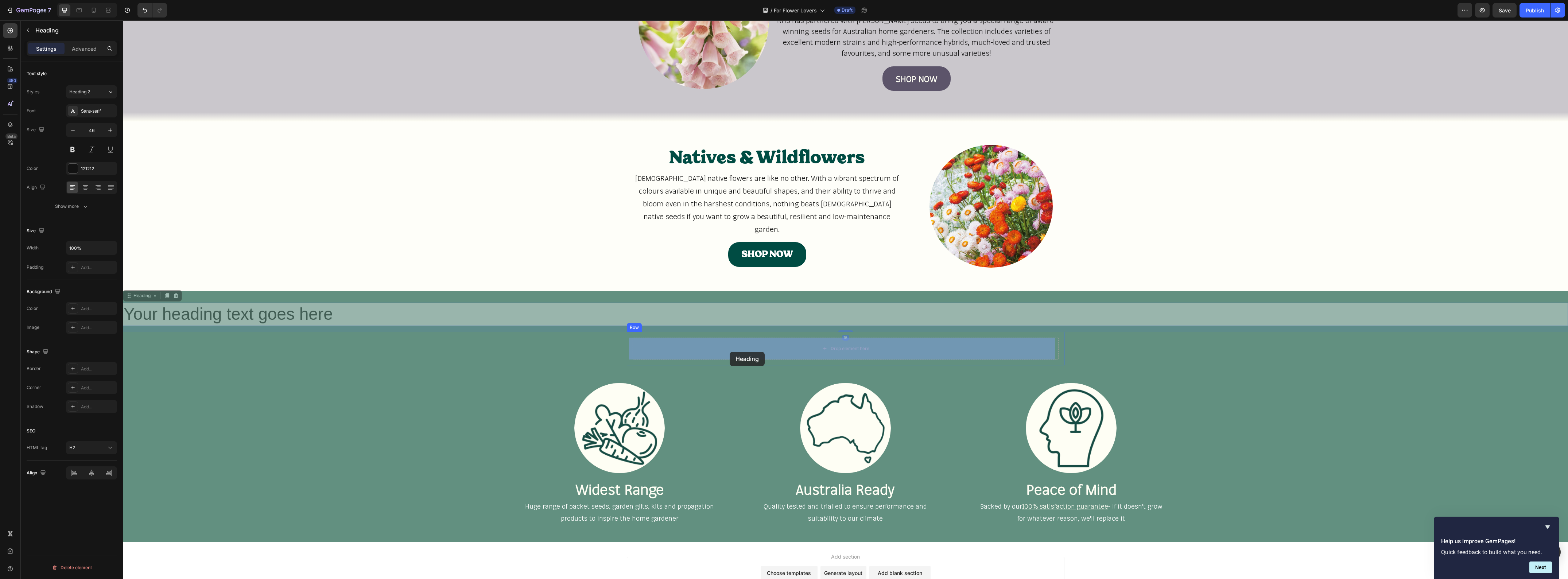
drag, startPoint x: 310, startPoint y: 319, endPoint x: 730, endPoint y: 352, distance: 421.3
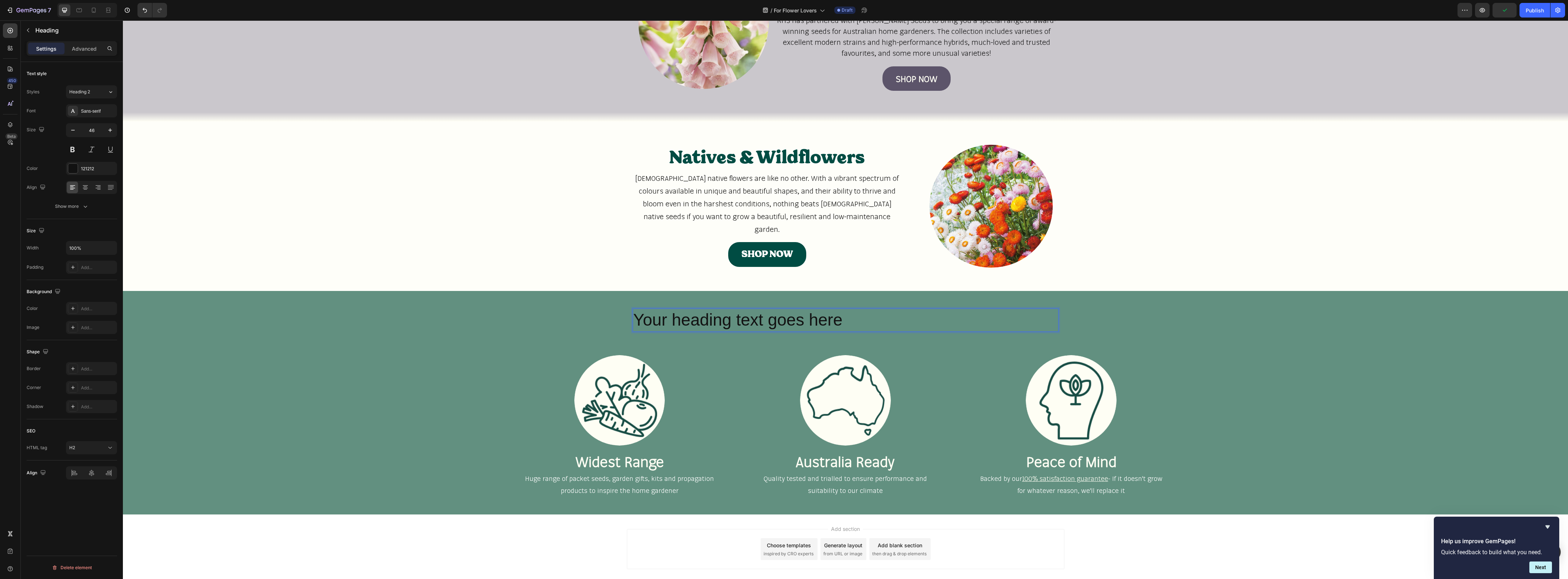
click at [813, 325] on h2 "Your heading text goes here" at bounding box center [845, 320] width 426 height 23
click at [813, 325] on p "Your heading text goes here" at bounding box center [845, 320] width 424 height 21
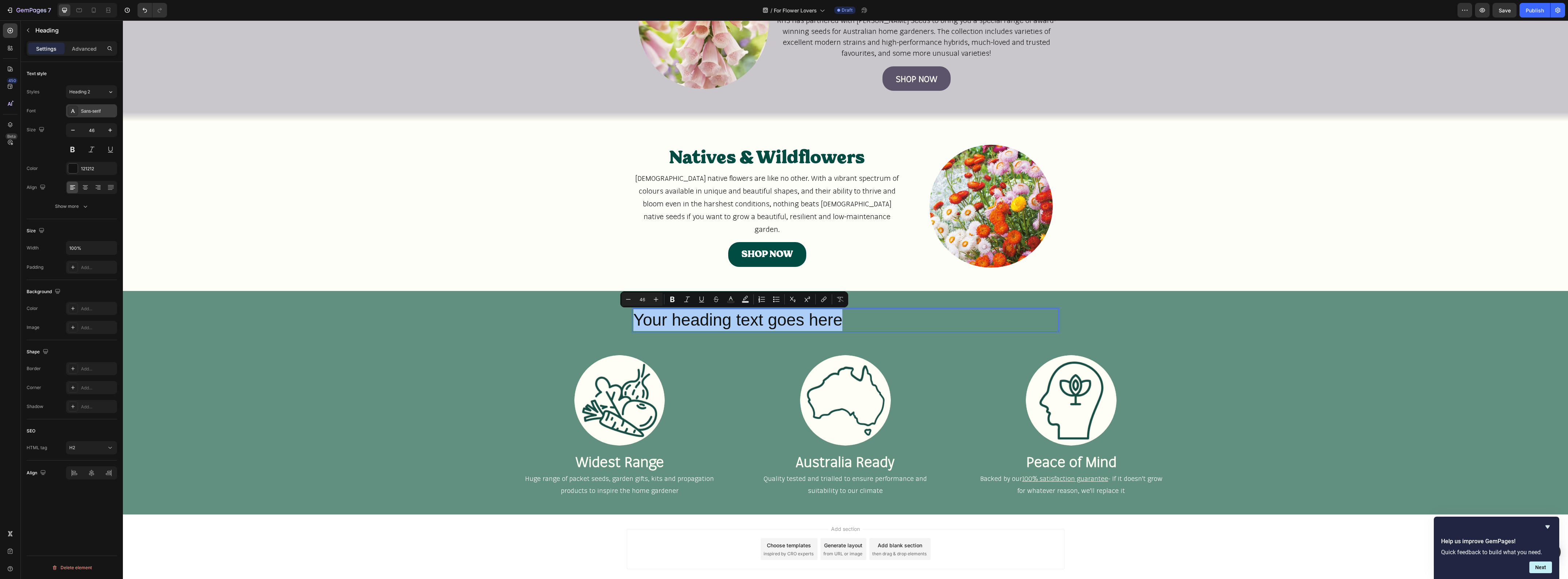
click at [103, 112] on div "Sans-serif" at bounding box center [97, 111] width 34 height 7
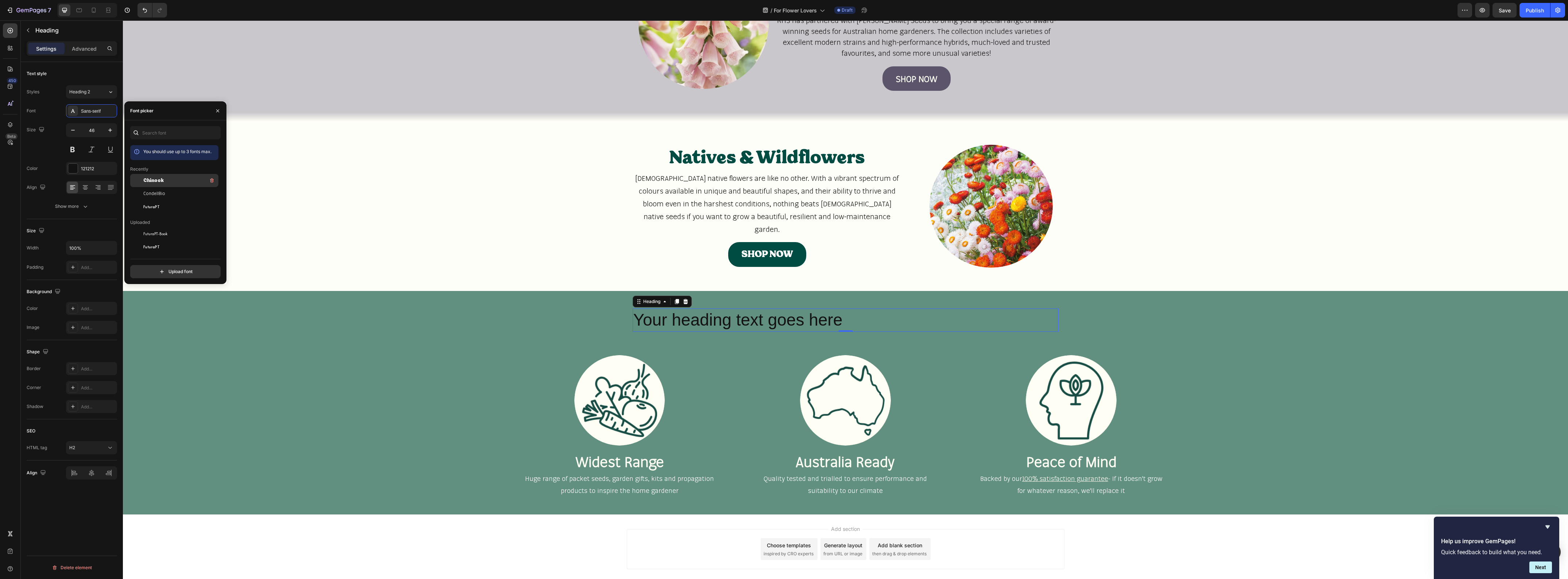
click at [157, 181] on span "Chinook" at bounding box center [153, 180] width 20 height 7
click at [86, 190] on icon at bounding box center [86, 190] width 4 height 1
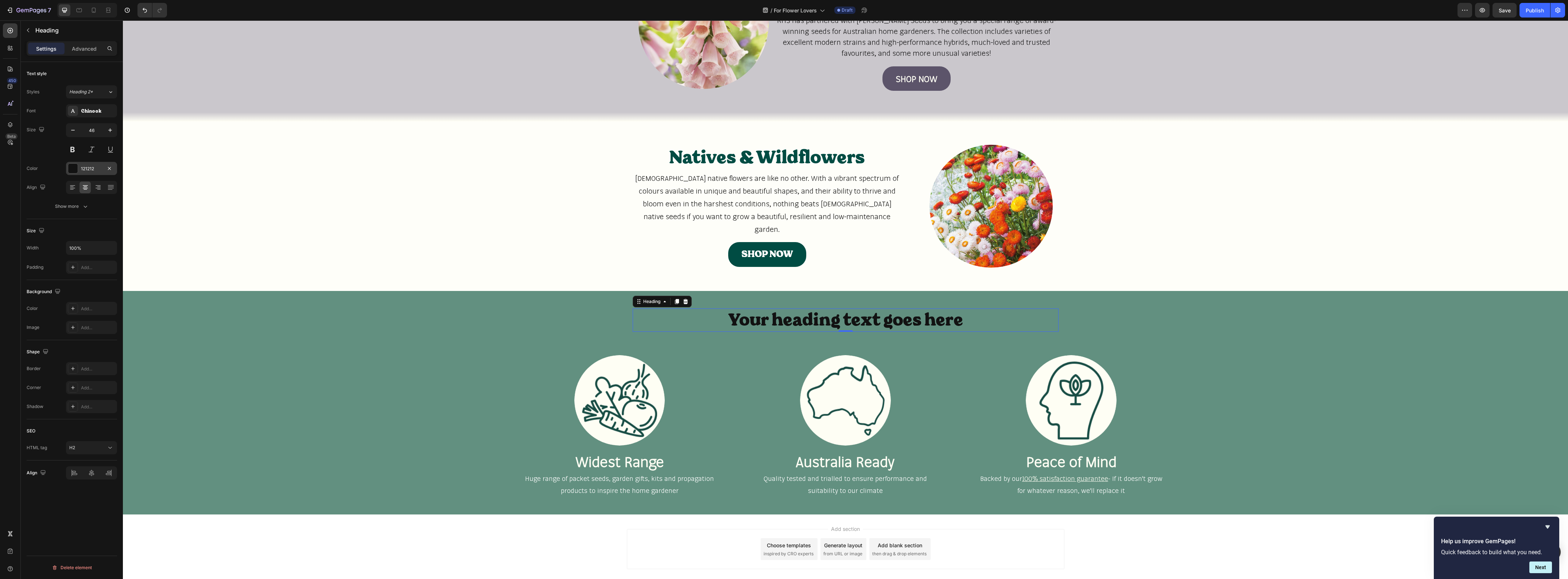
click at [101, 170] on div "121212" at bounding box center [91, 168] width 21 height 7
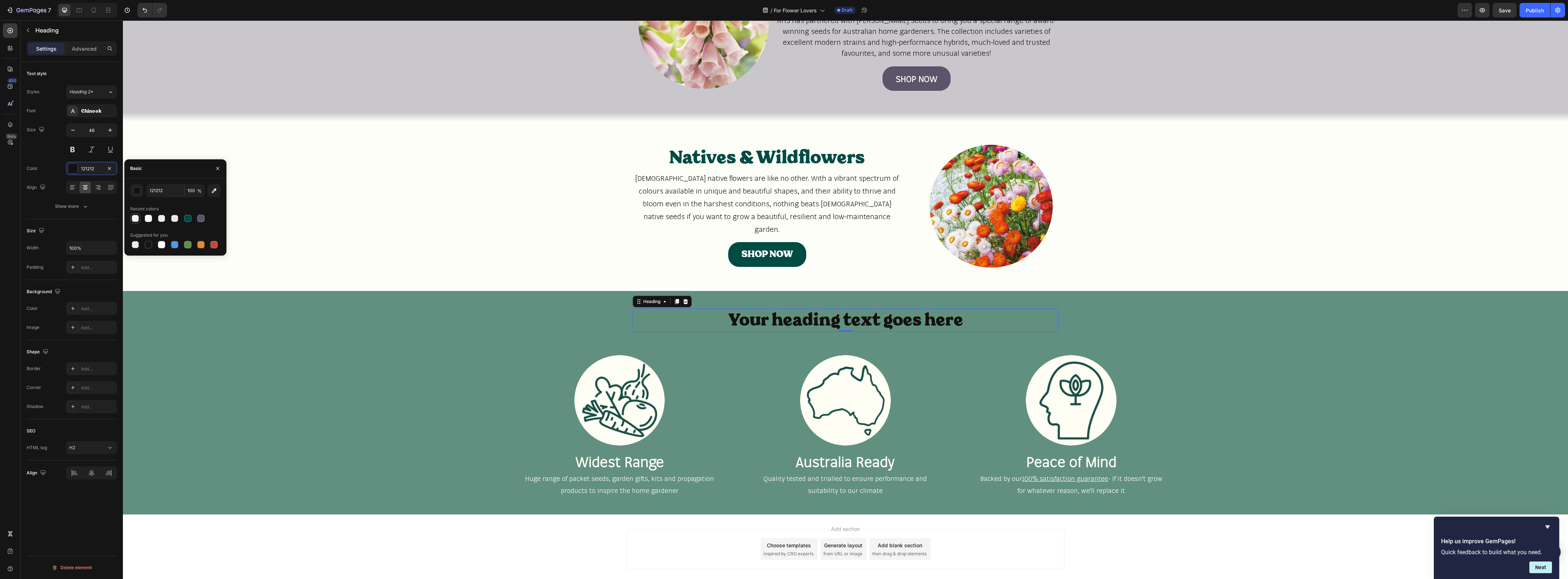
click at [137, 218] on div at bounding box center [134, 218] width 7 height 7
type input "FEFEF4"
click at [193, 196] on input "50" at bounding box center [195, 190] width 20 height 13
type input "100"
click at [110, 131] on icon "button" at bounding box center [110, 130] width 4 height 4
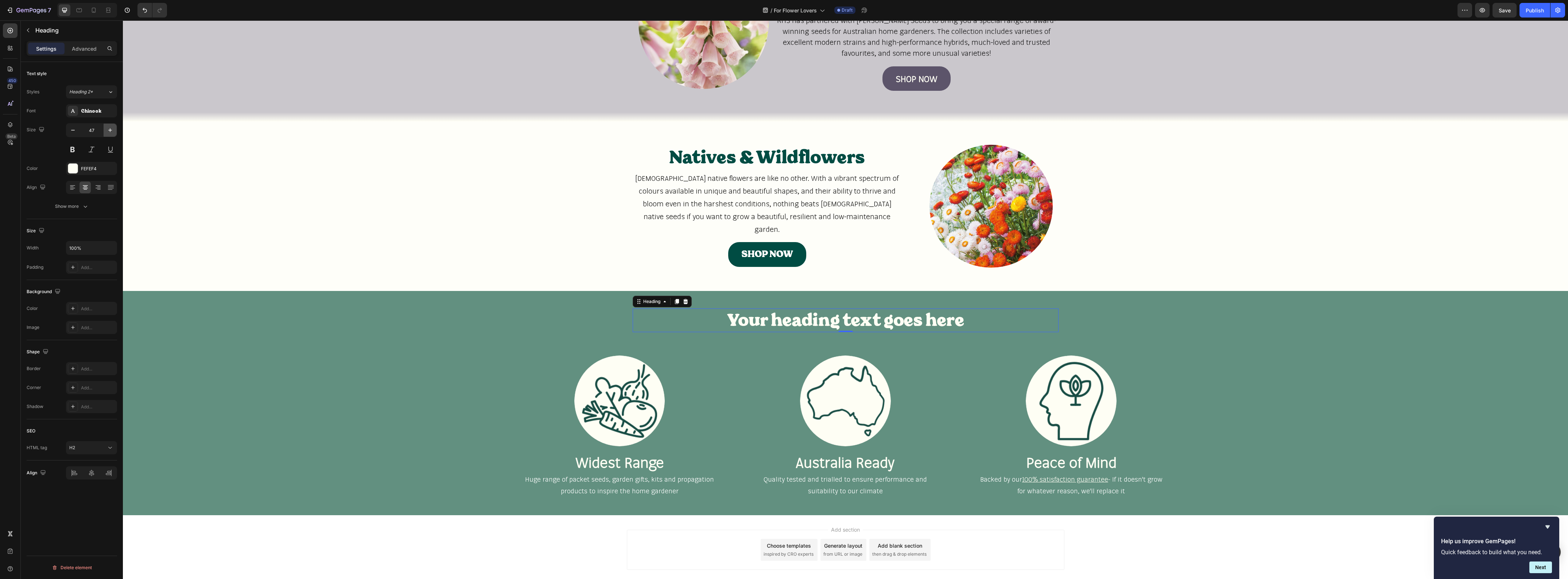
click at [110, 131] on icon "button" at bounding box center [110, 130] width 4 height 4
type input "48"
click at [850, 319] on p "Your heading text goes here" at bounding box center [845, 320] width 424 height 22
click at [819, 339] on div "Why Buy from Fothergill's Heading 0 Row Image Widest Range Heading Huge range o…" at bounding box center [845, 403] width 1445 height 201
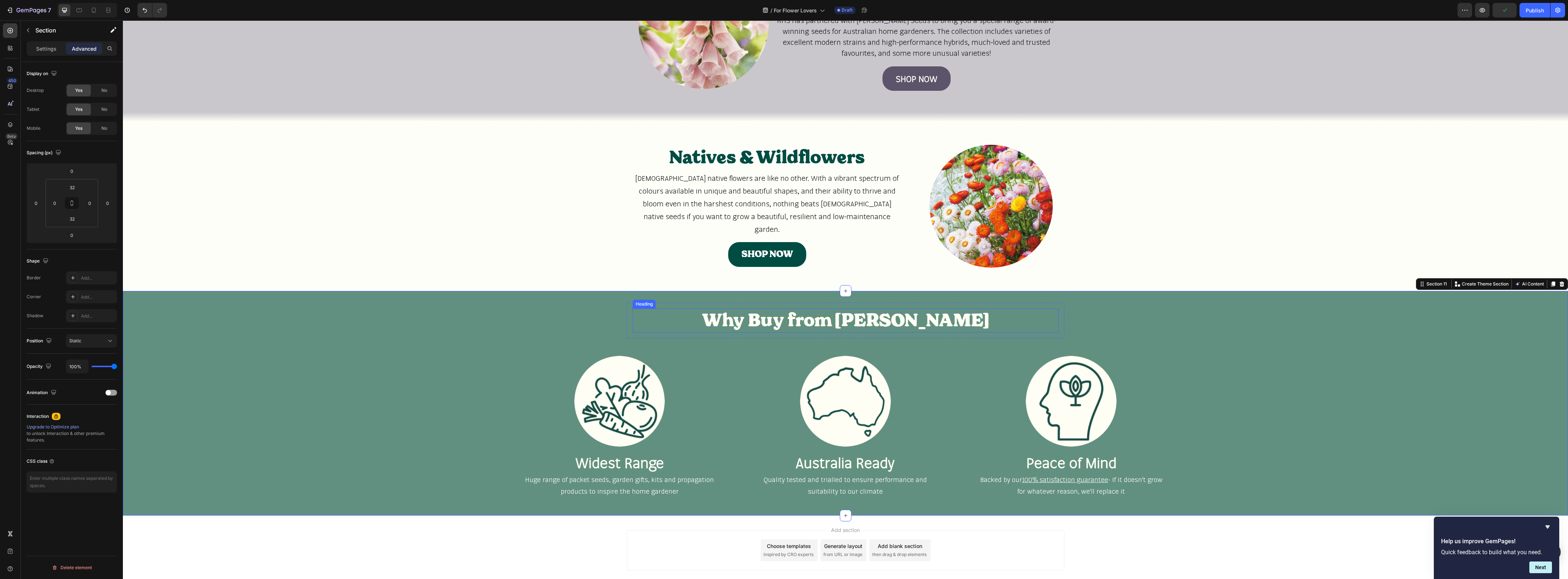
click at [819, 327] on p "Why Buy from Fothergill's" at bounding box center [845, 320] width 424 height 22
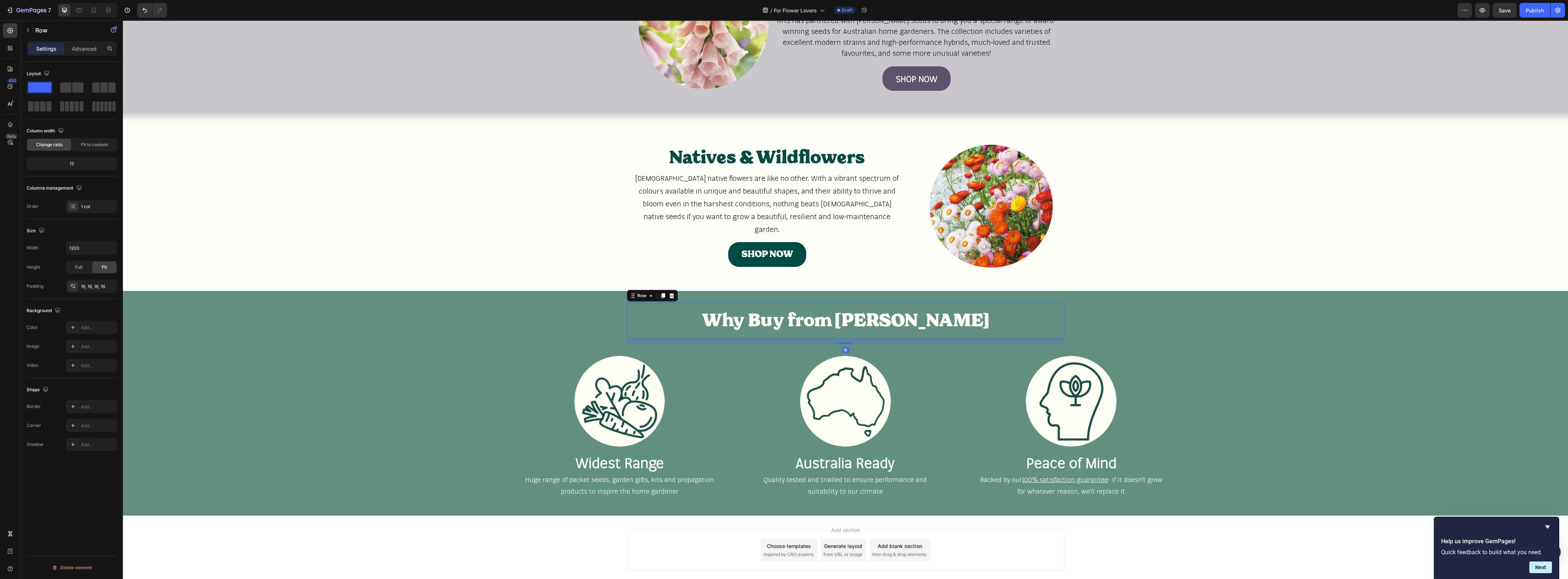
click at [726, 304] on div "Why Buy from Fothergill's Heading Row 16" at bounding box center [845, 320] width 438 height 36
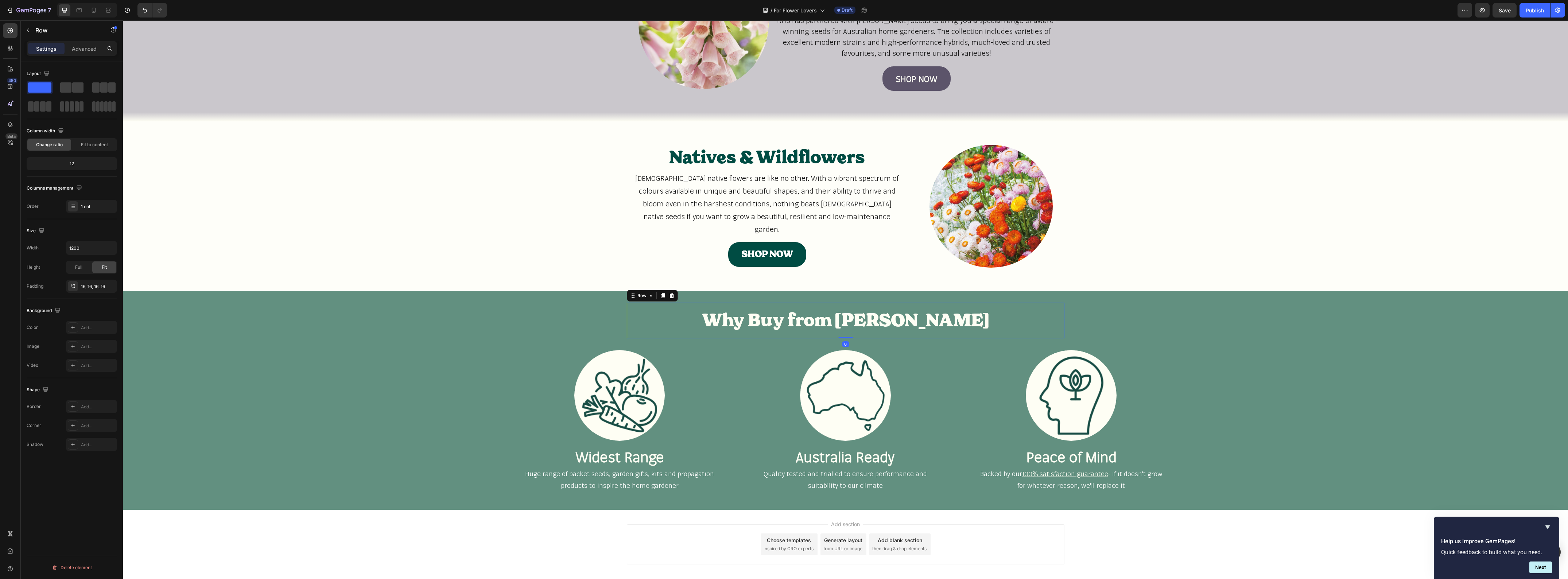
drag, startPoint x: 844, startPoint y: 343, endPoint x: 843, endPoint y: 332, distance: 11.0
click at [843, 332] on div "Why Buy from Fothergill's Heading Row 0" at bounding box center [845, 320] width 438 height 36
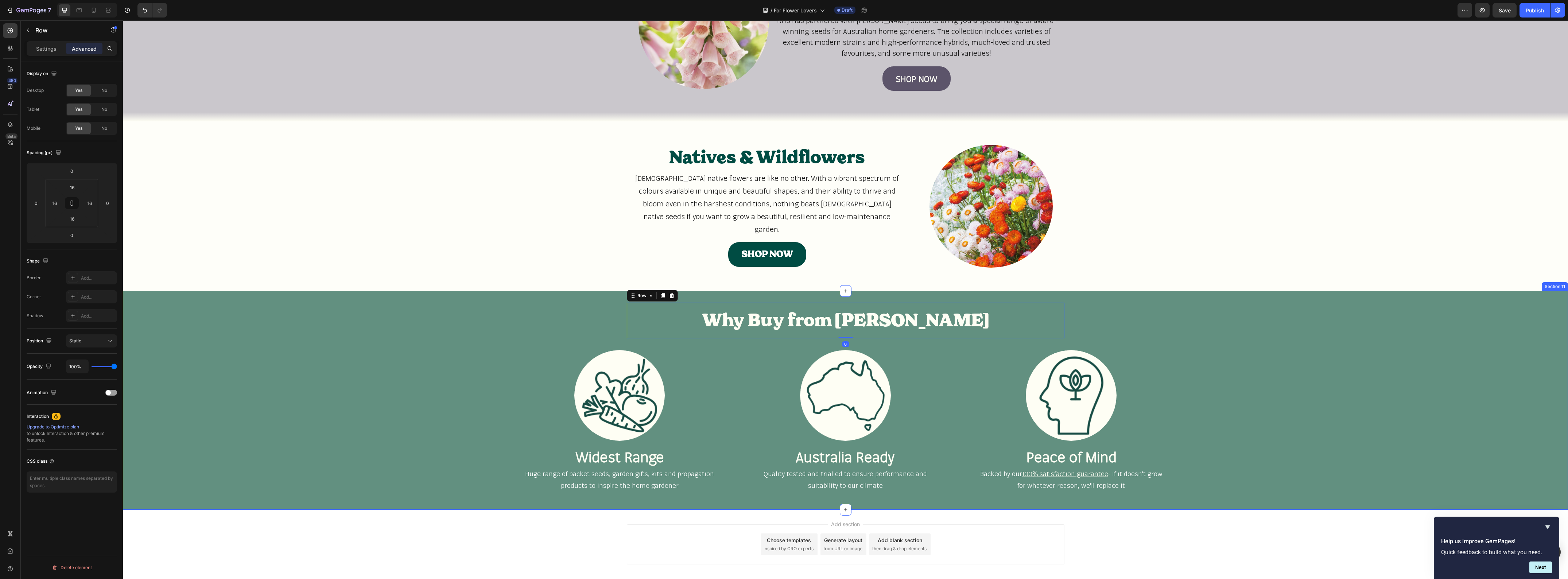
click at [446, 354] on div "Why Buy from Fothergill's Heading Row 0 Image Widest Range Heading Huge range o…" at bounding box center [845, 400] width 1445 height 196
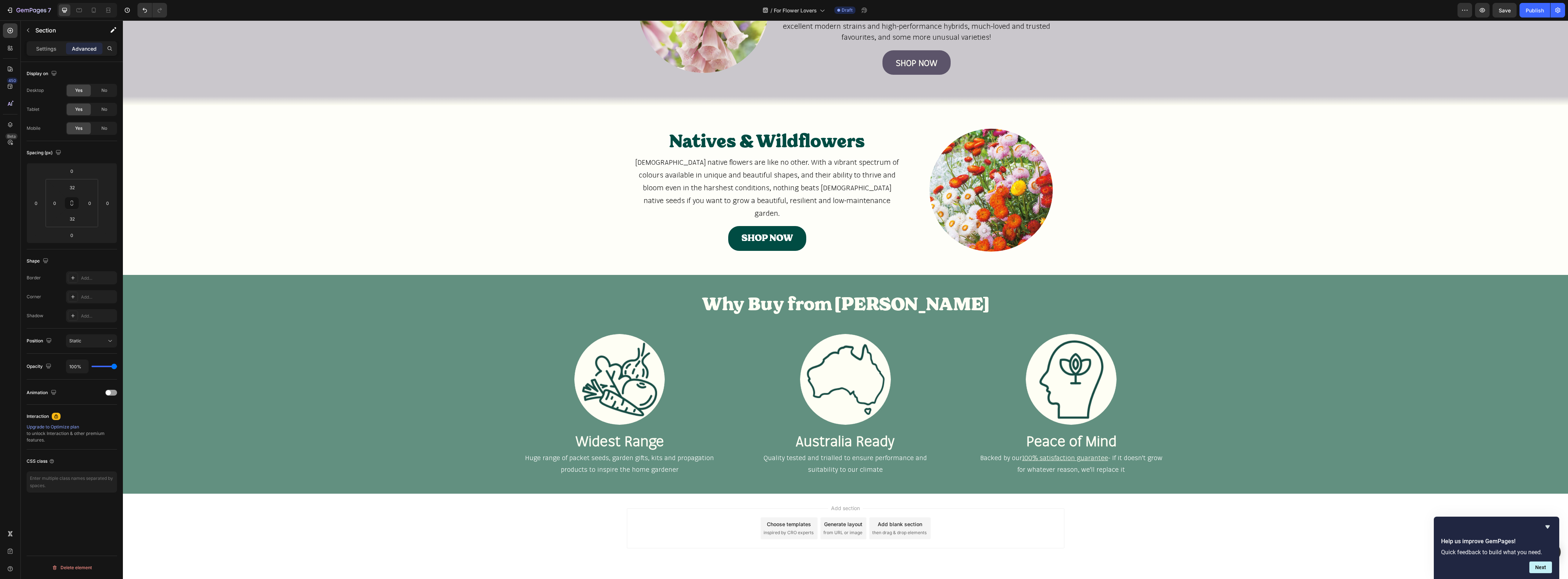
scroll to position [1246, 0]
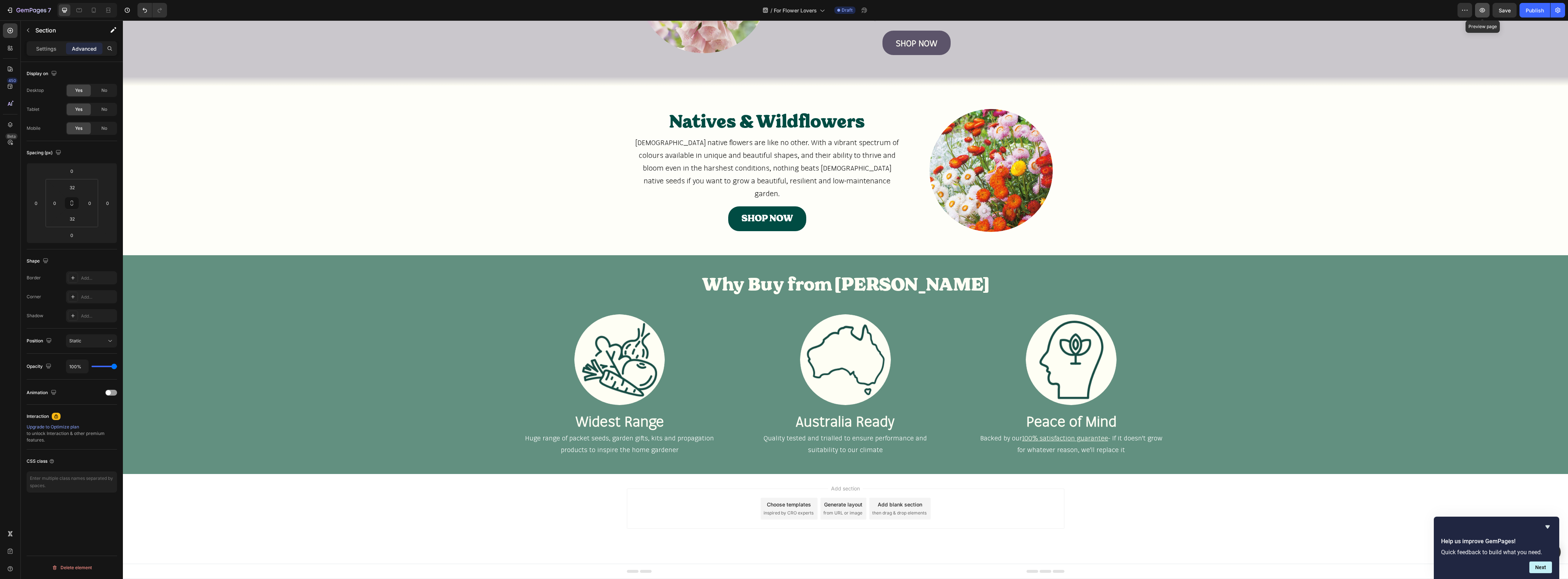
click at [1486, 10] on button "button" at bounding box center [1481, 10] width 15 height 15
click at [304, 339] on div "Why Buy from Fothergill's Heading Row Image Widest Range Heading Huge range of …" at bounding box center [845, 364] width 1445 height 196
click at [348, 506] on div "Add section Choose templates inspired by CRO experts Generate layout from URL o…" at bounding box center [845, 519] width 1445 height 90
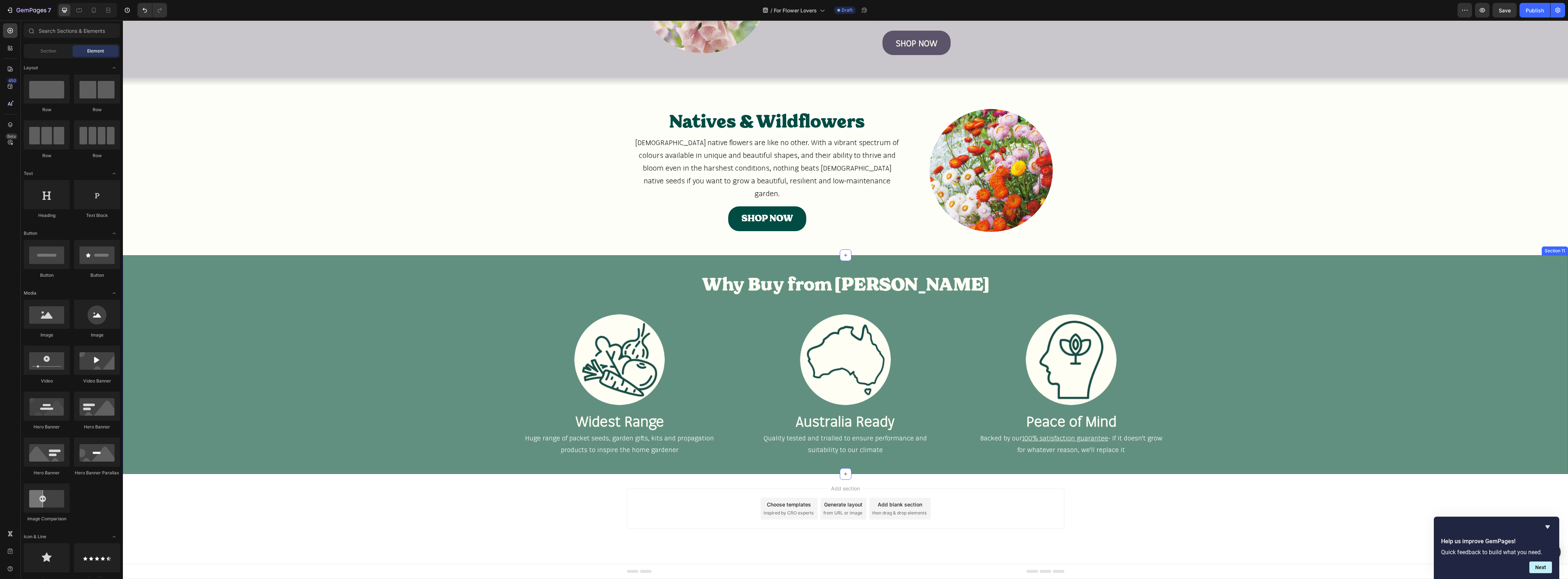
click at [339, 408] on div "Why Buy from Fothergill's Heading Row Image Widest Range Heading Huge range of …" at bounding box center [845, 364] width 1445 height 196
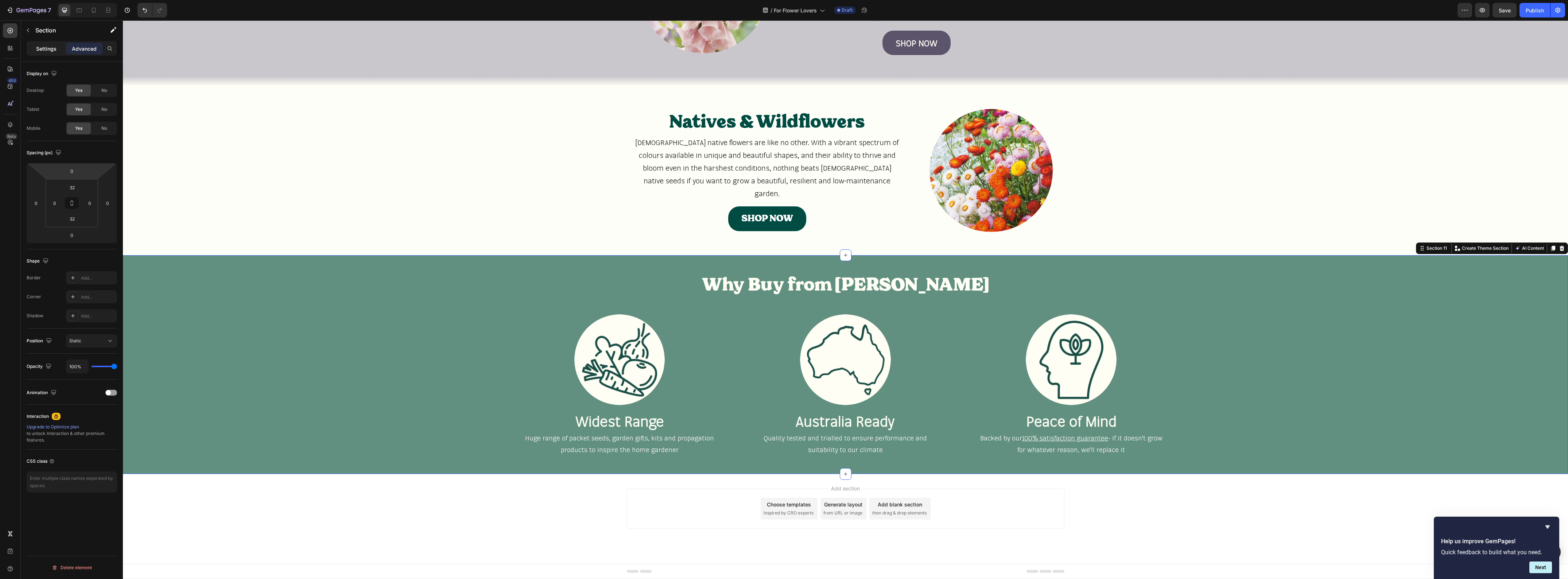
click at [53, 51] on p "Settings" at bounding box center [46, 49] width 20 height 8
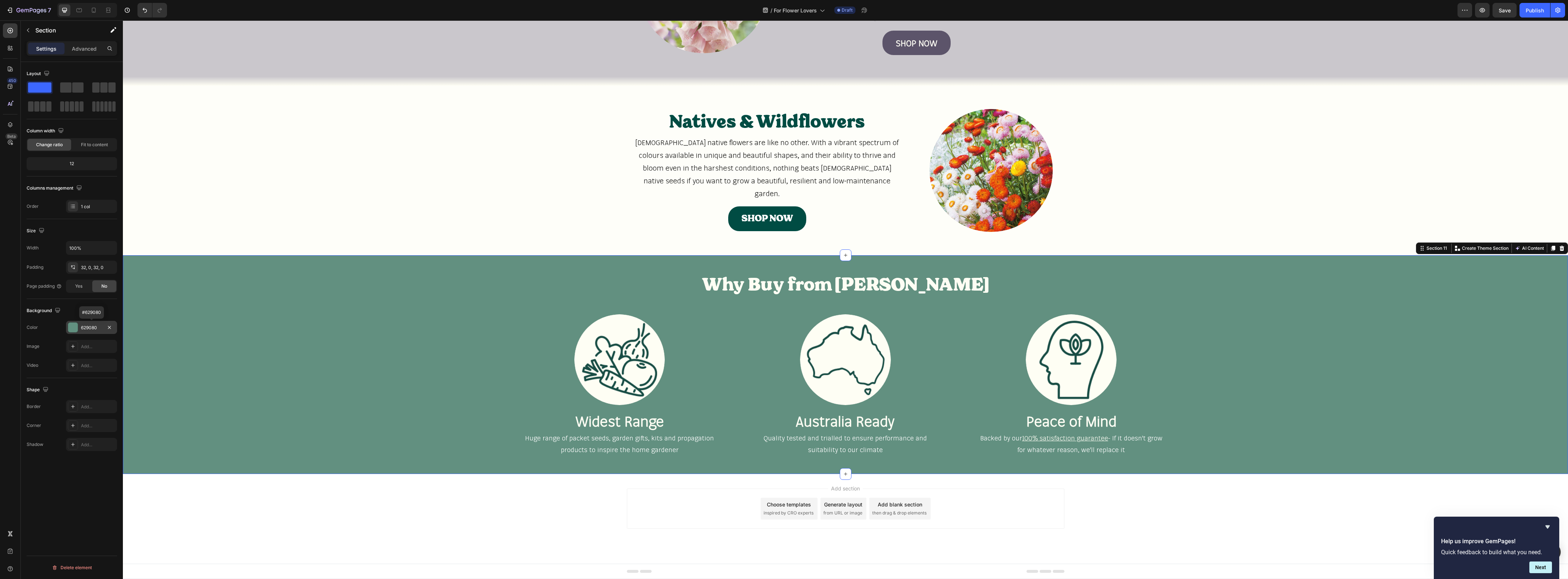
click at [95, 328] on div "629080" at bounding box center [91, 328] width 21 height 7
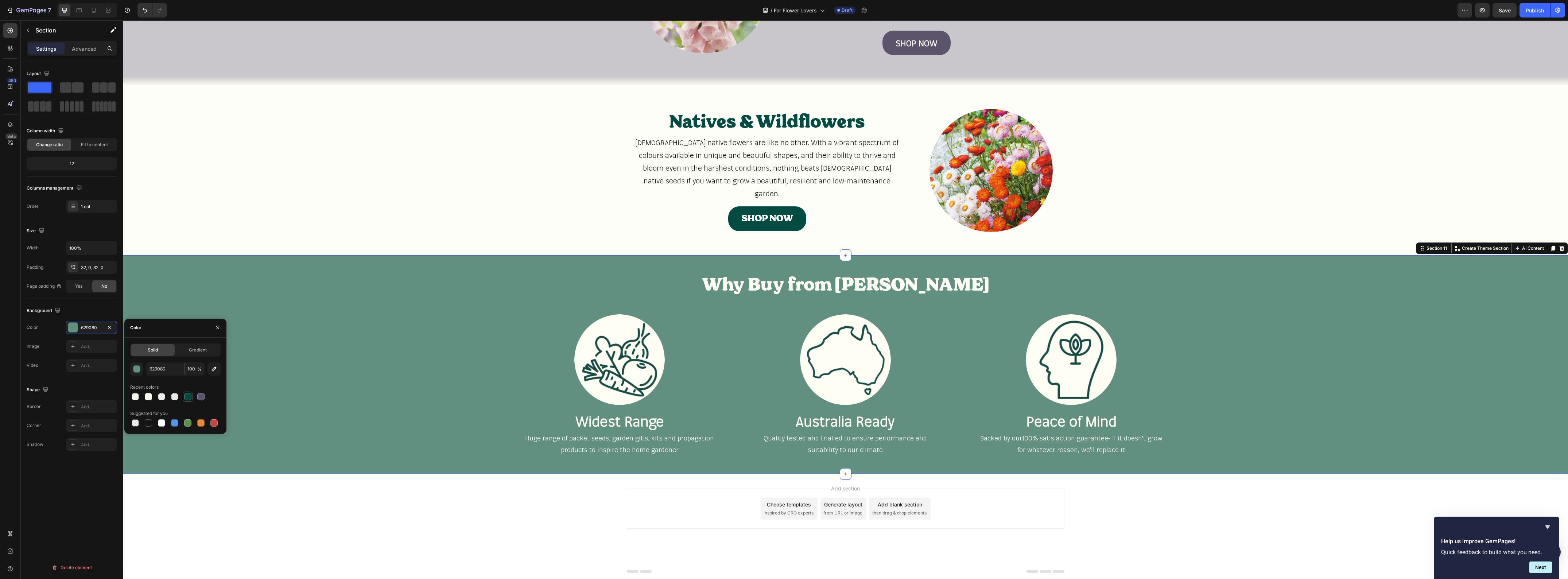
click at [187, 398] on div at bounding box center [187, 396] width 7 height 7
type input "004C43"
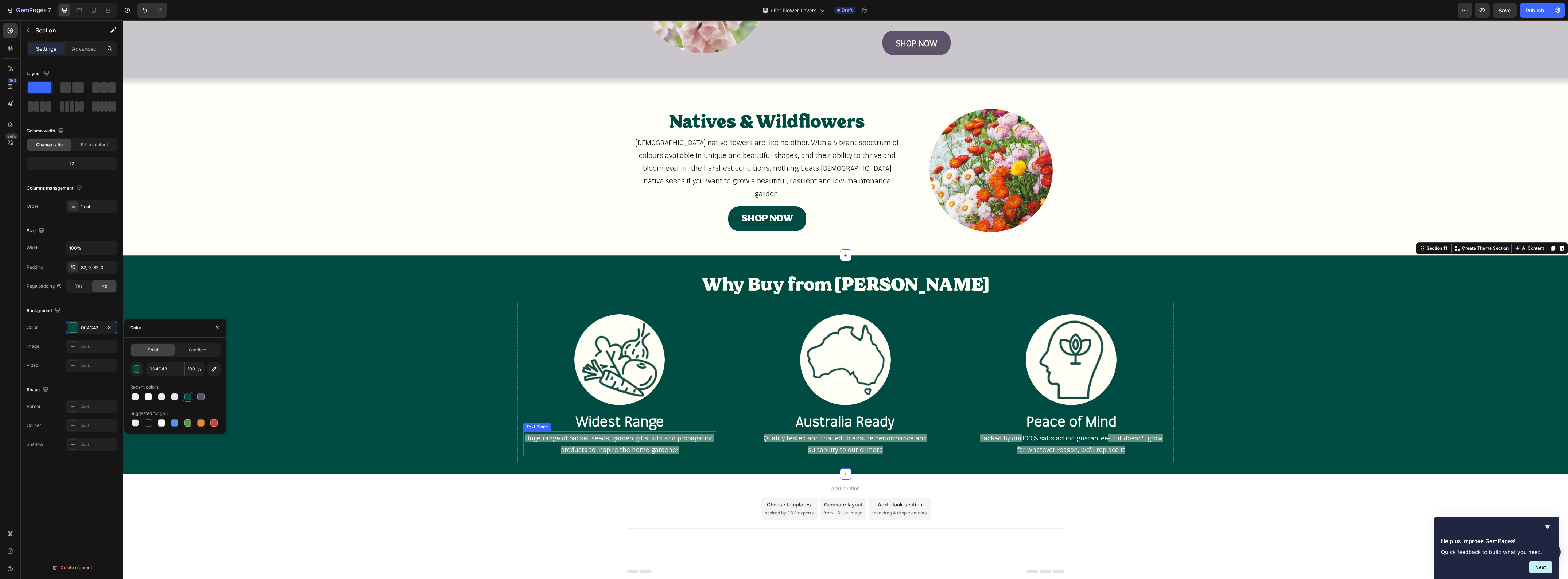
click at [568, 442] on p "Huge range of packet seeds, garden gifts, kits and propagation products to insp…" at bounding box center [620, 444] width 192 height 23
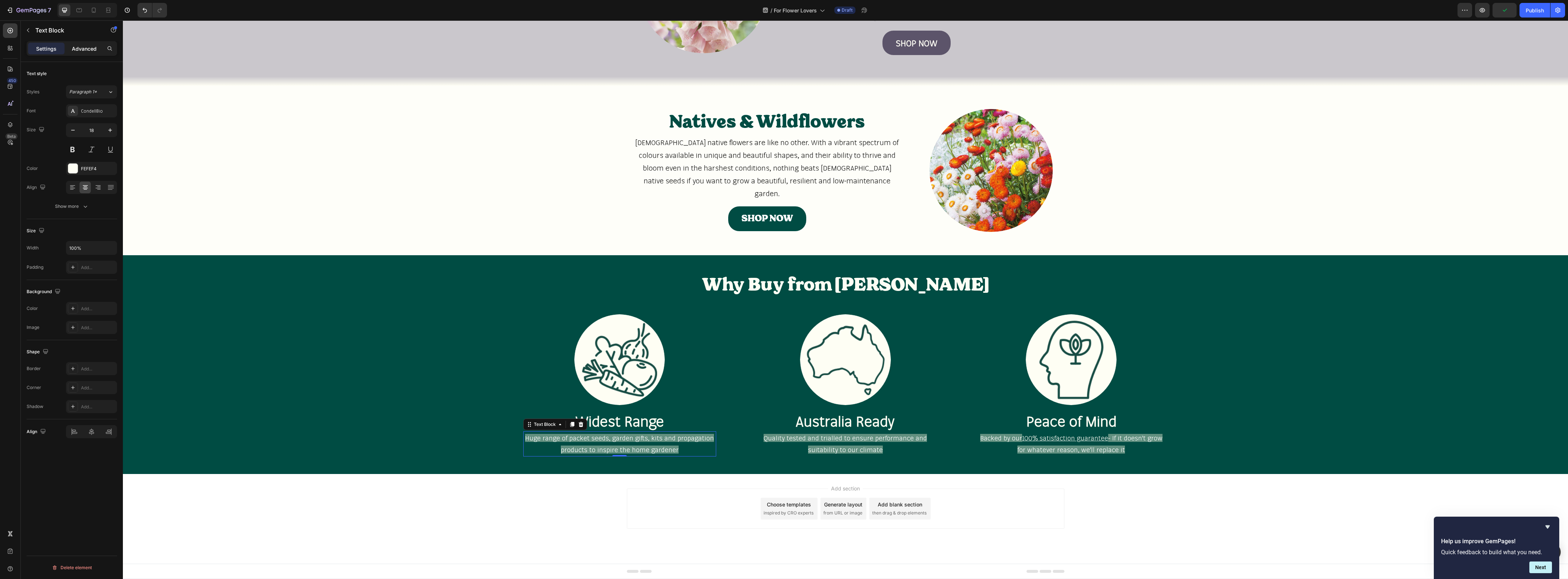
click at [89, 48] on p "Advanced" at bounding box center [84, 49] width 24 height 8
click at [55, 50] on p "Settings" at bounding box center [46, 49] width 20 height 8
click at [671, 447] on span "Huge range of packet seeds, garden gifts, kits and propagation products to insp…" at bounding box center [620, 444] width 189 height 19
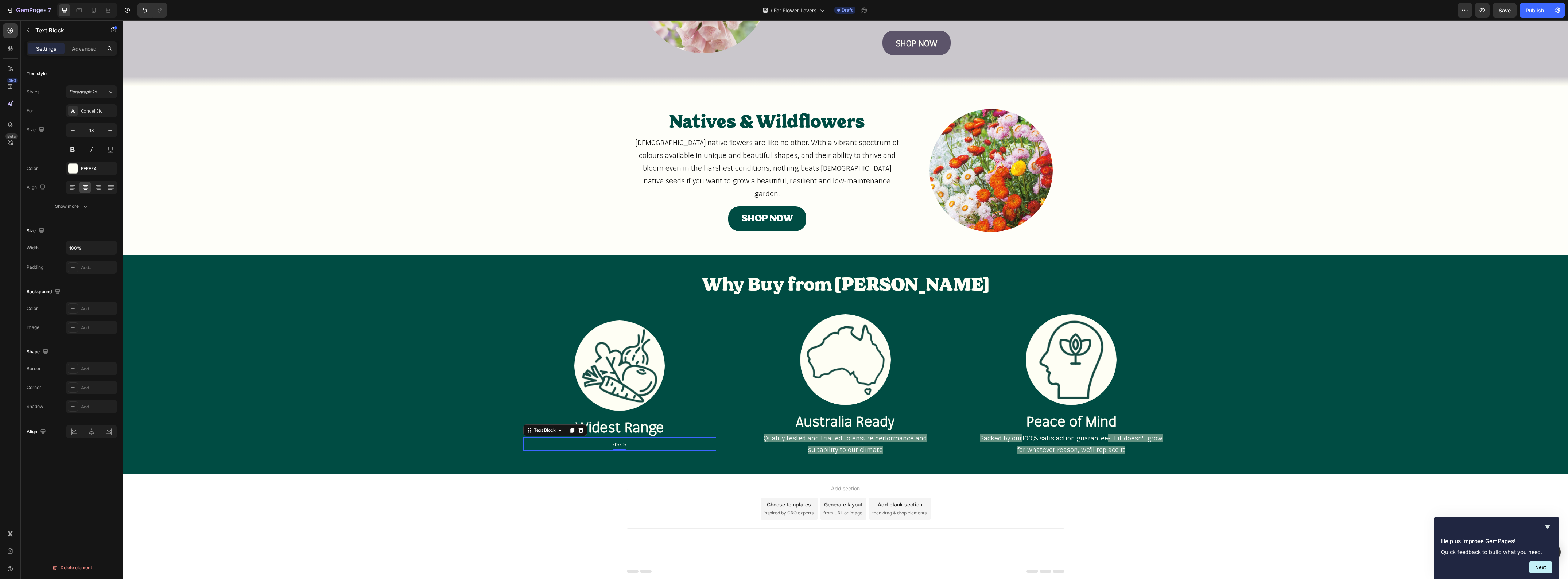
click at [619, 445] on p "asas" at bounding box center [620, 444] width 192 height 12
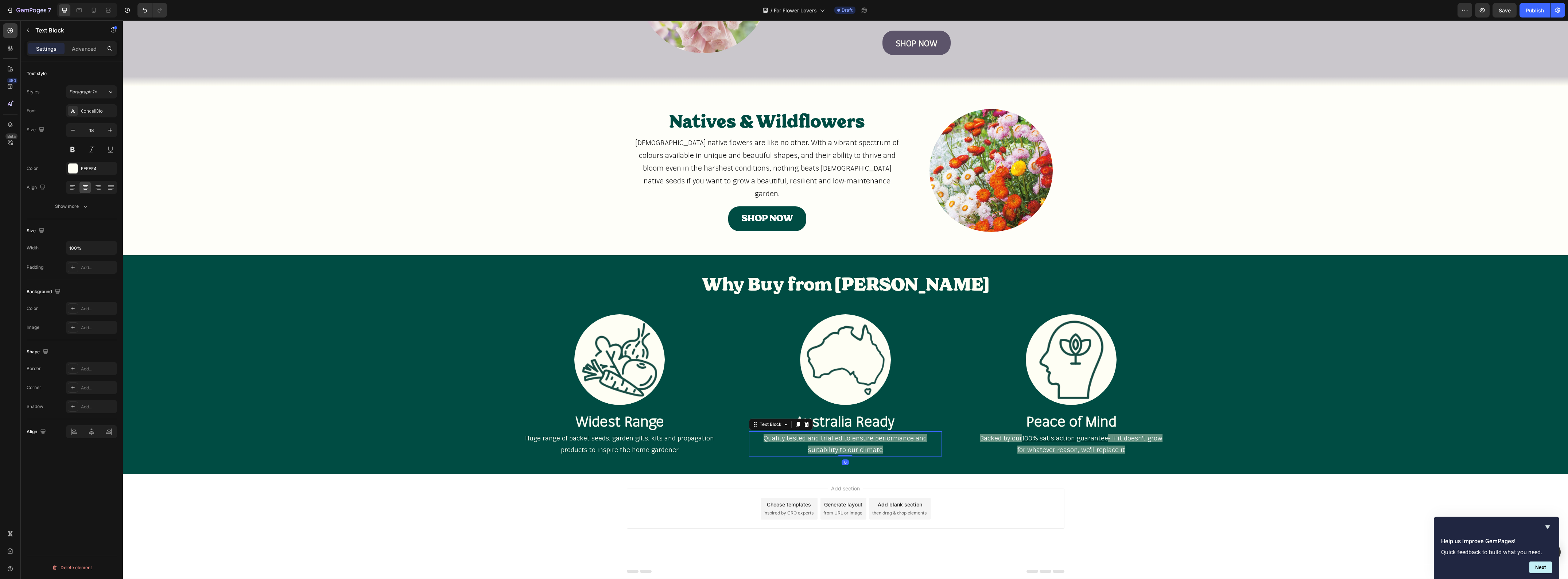
click at [781, 441] on span "Quality tested and trialled to ensure performance and suitability to our climate" at bounding box center [845, 444] width 163 height 19
click at [994, 439] on span "Backed by our" at bounding box center [1001, 438] width 42 height 8
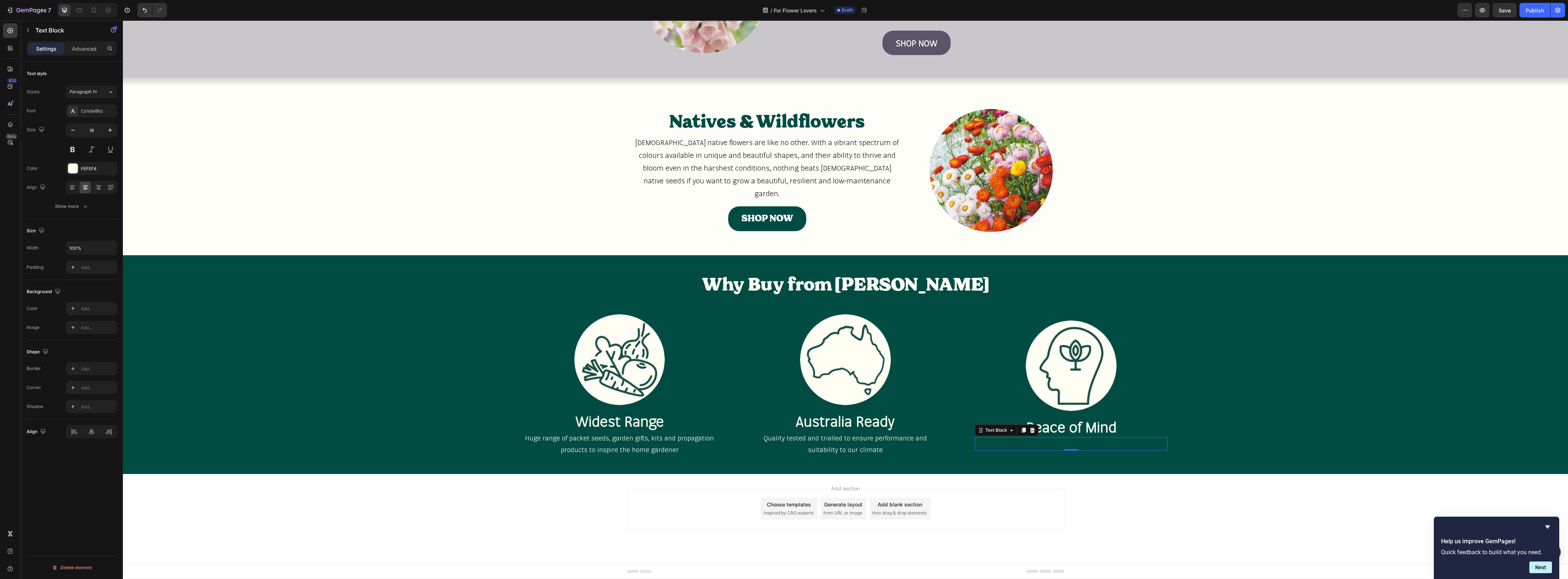
click at [1054, 440] on p "Rich Text Editor. Editing area: main" at bounding box center [1071, 444] width 192 height 12
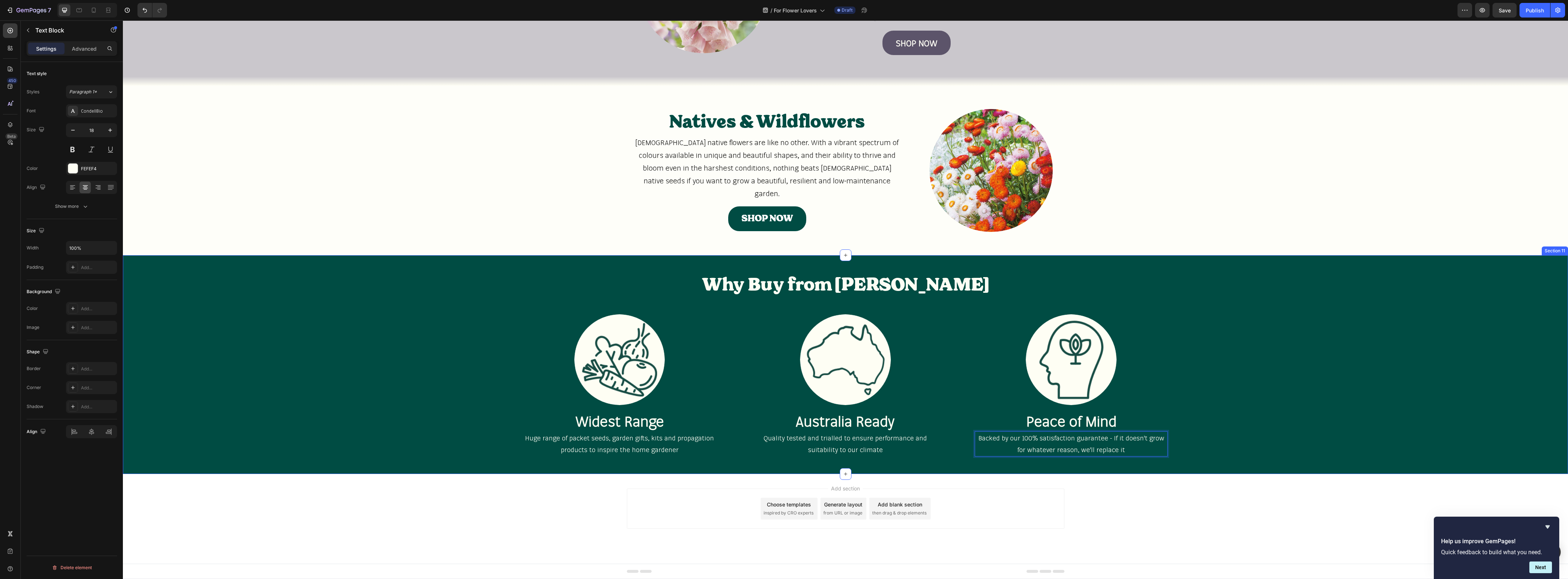
click at [1214, 438] on div "Why Buy from Fothergill's Heading Row Image Widest Range Heading Huge range of …" at bounding box center [845, 364] width 1445 height 196
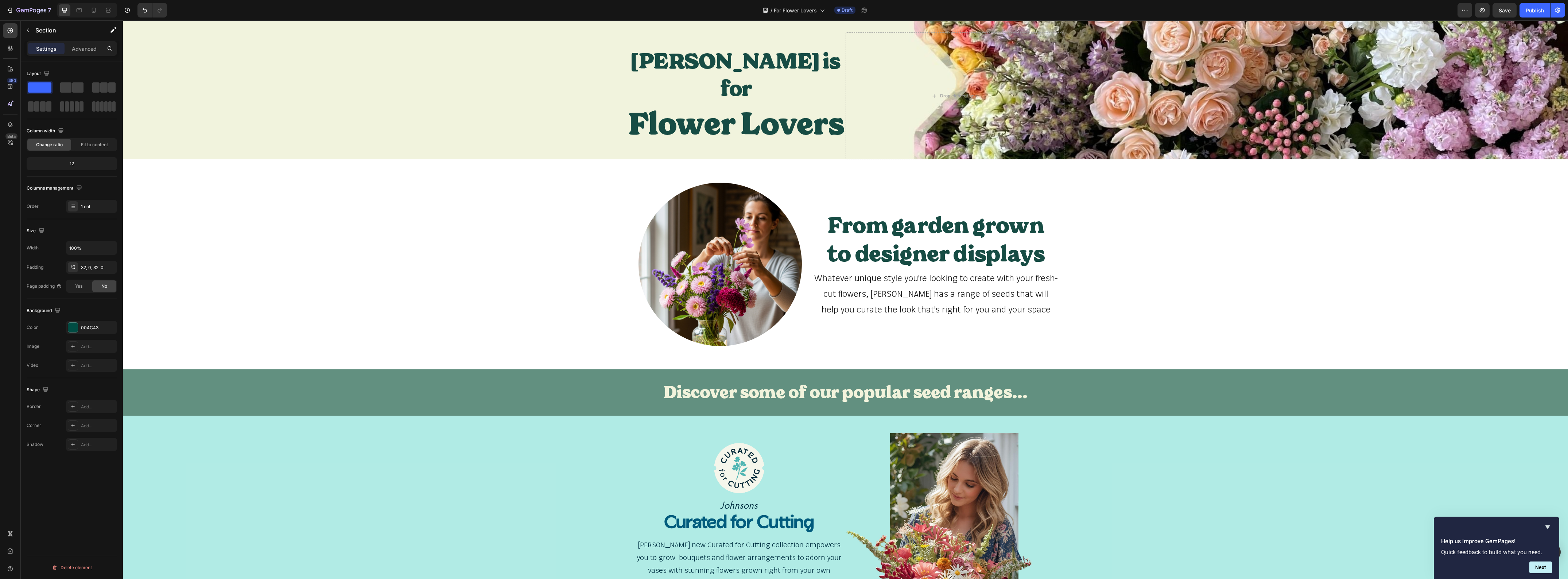
scroll to position [0, 0]
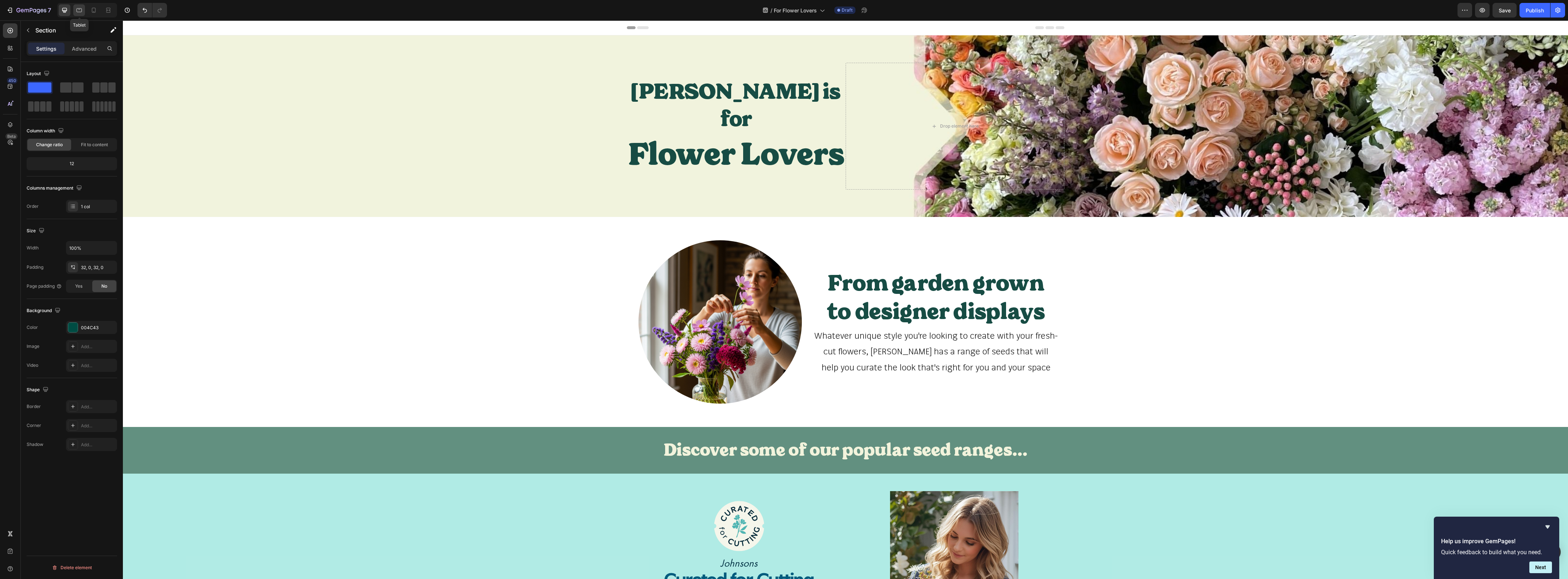
click at [82, 12] on icon at bounding box center [80, 11] width 6 height 4
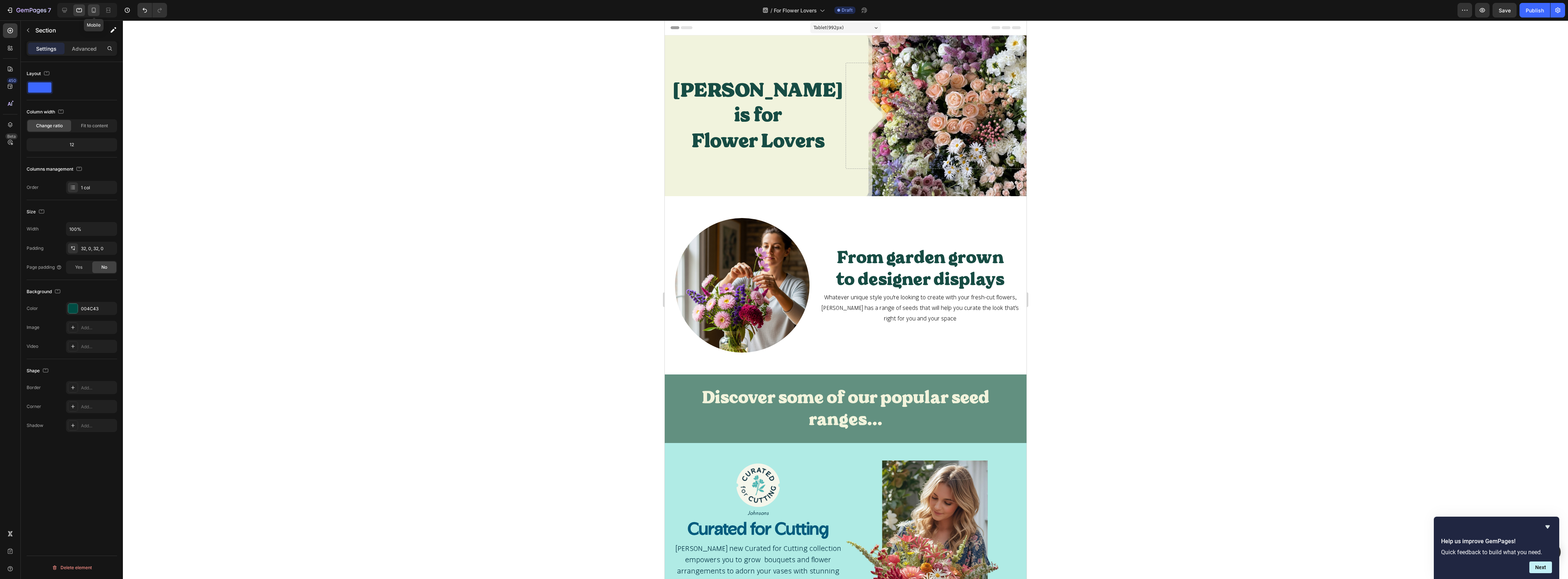
click at [98, 10] on div at bounding box center [93, 10] width 12 height 12
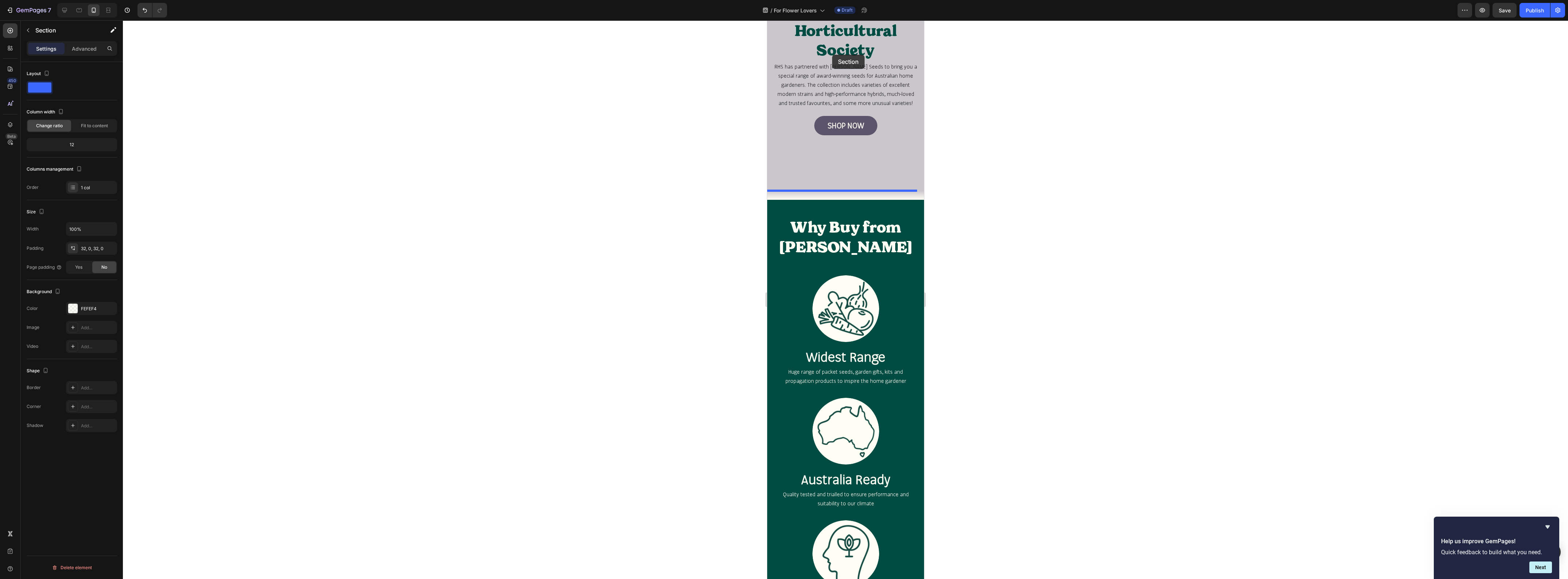
scroll to position [1754, 0]
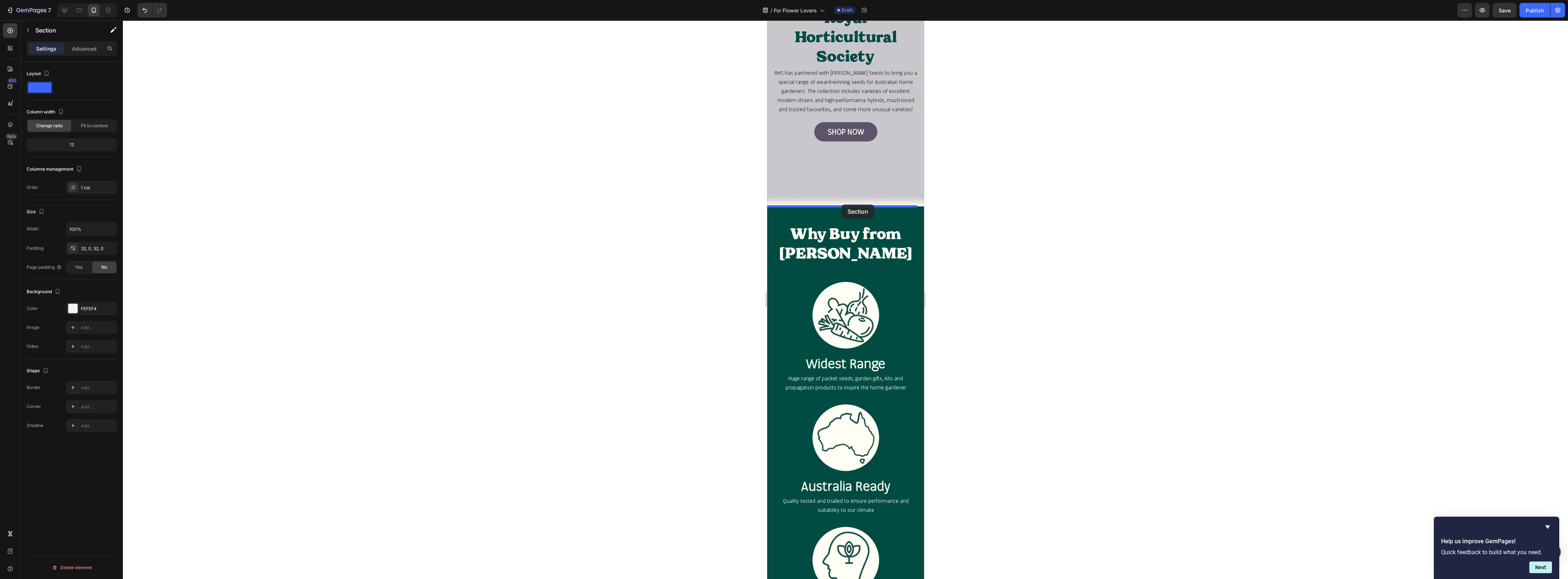
drag, startPoint x: 802, startPoint y: 280, endPoint x: 841, endPoint y: 204, distance: 85.4
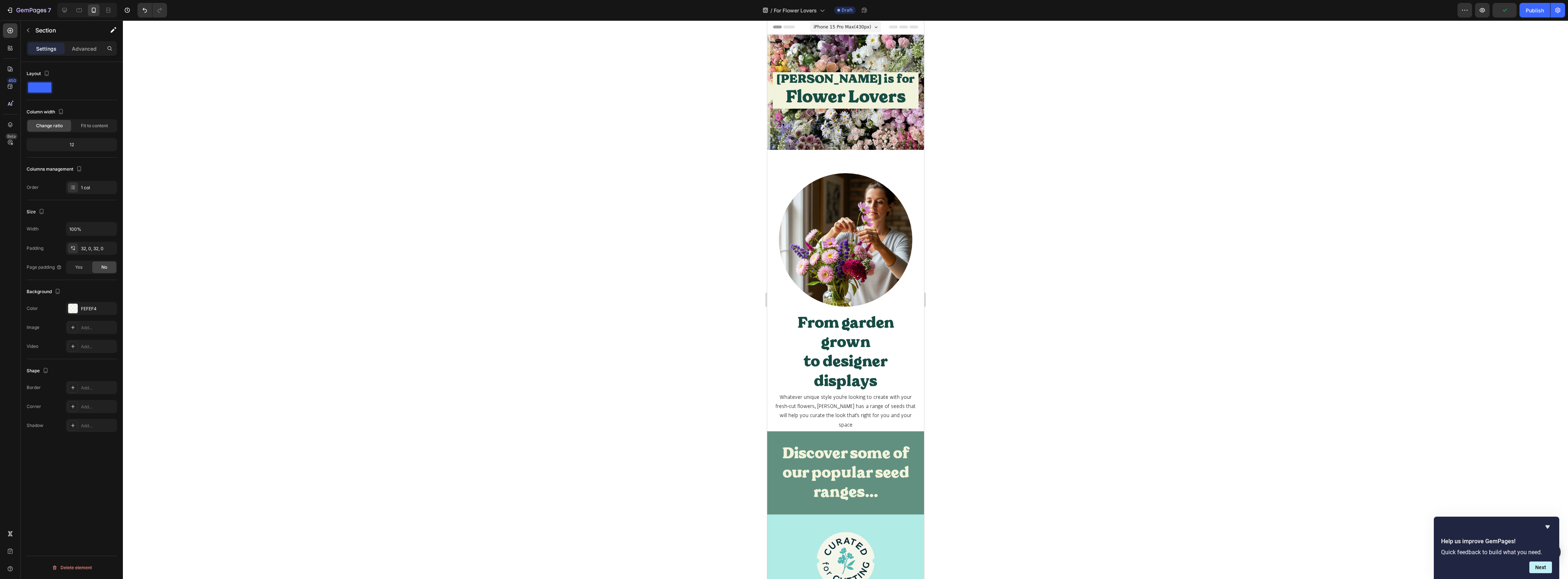
scroll to position [0, 0]
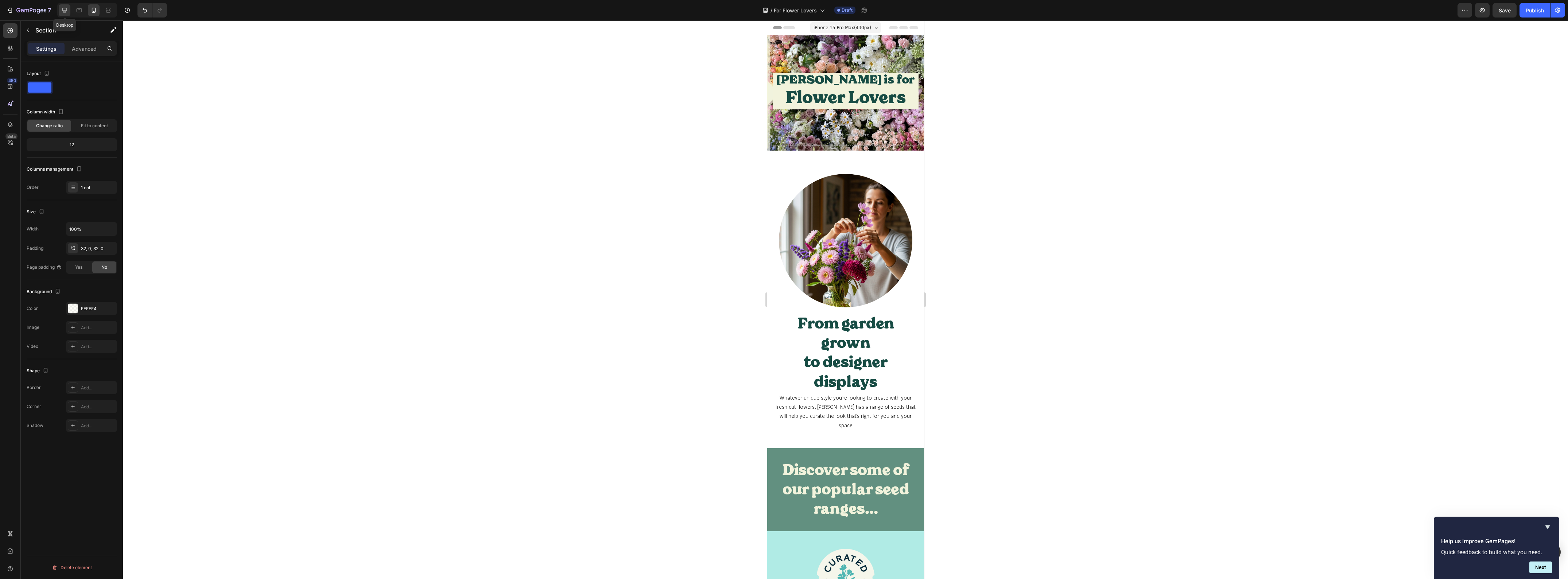
click at [70, 9] on div at bounding box center [64, 10] width 12 height 12
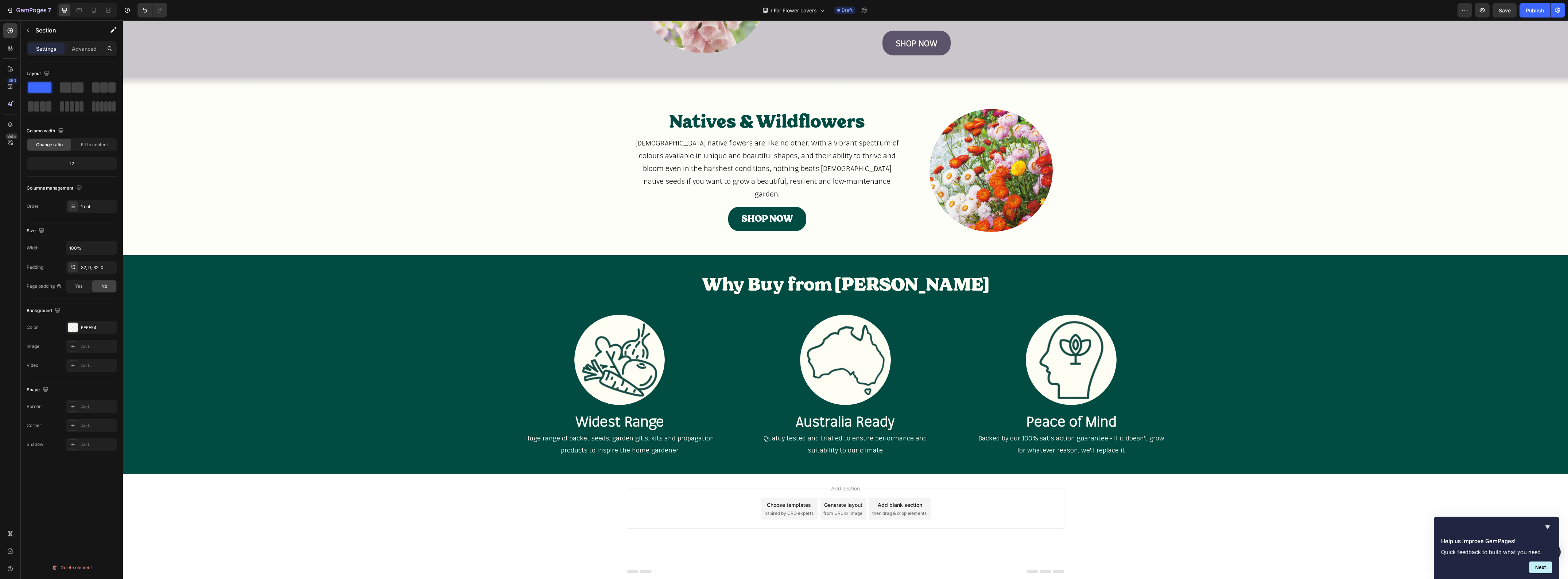
scroll to position [1365, 0]
click at [549, 304] on div "Image Widest Range Heading Huge range of packet seeds, garden gifts, kits and p…" at bounding box center [845, 383] width 657 height 160
click at [83, 48] on p "Advanced" at bounding box center [84, 49] width 24 height 8
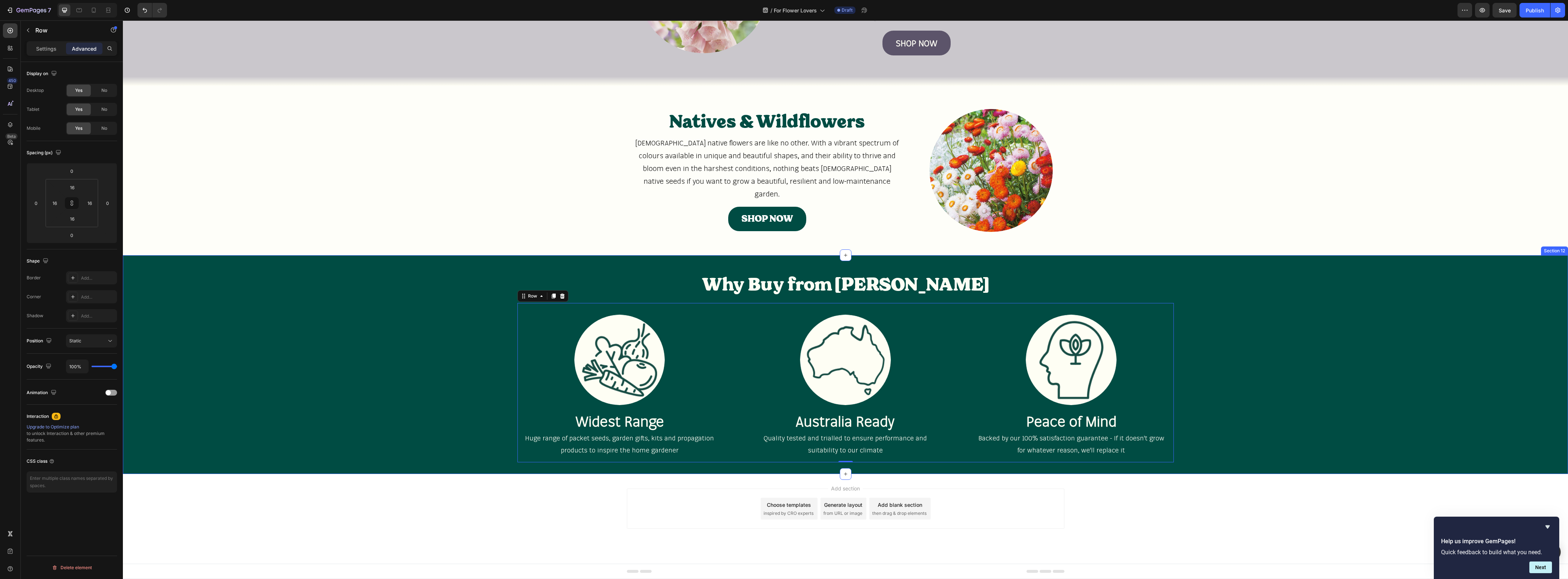
click at [287, 399] on div "Why Buy from Fothergill's Heading Row Image Widest Range Heading Huge range of …" at bounding box center [845, 364] width 1445 height 196
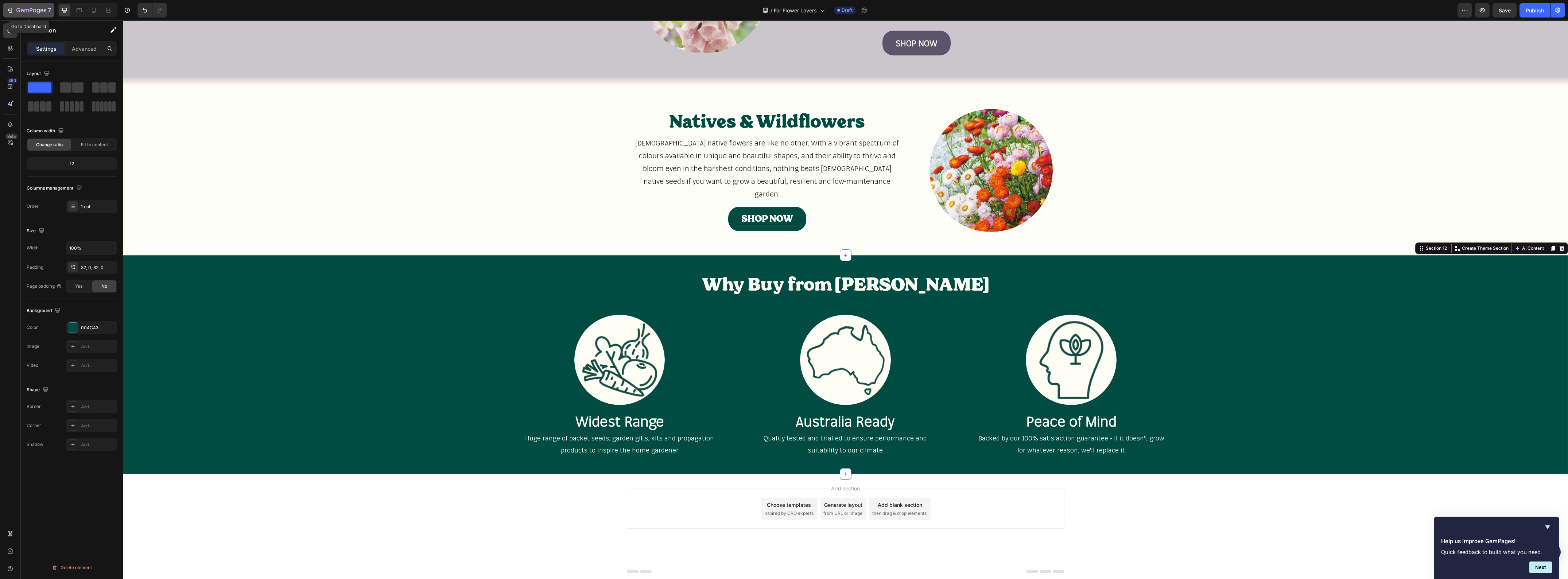
click at [34, 12] on icon "button" at bounding box center [31, 11] width 30 height 6
